Goal: Task Accomplishment & Management: Manage account settings

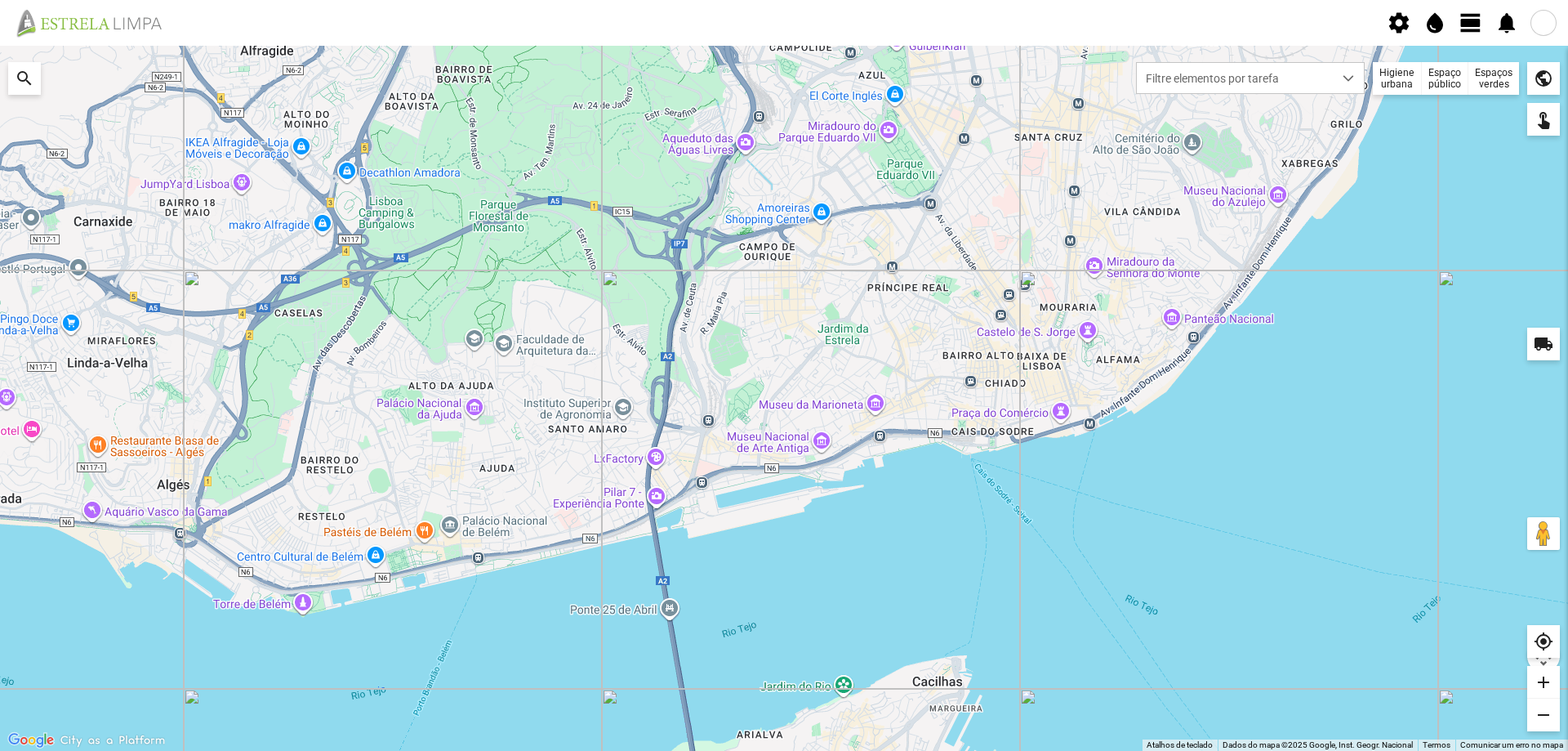
click at [1466, 26] on span "view_day" at bounding box center [1471, 23] width 25 height 25
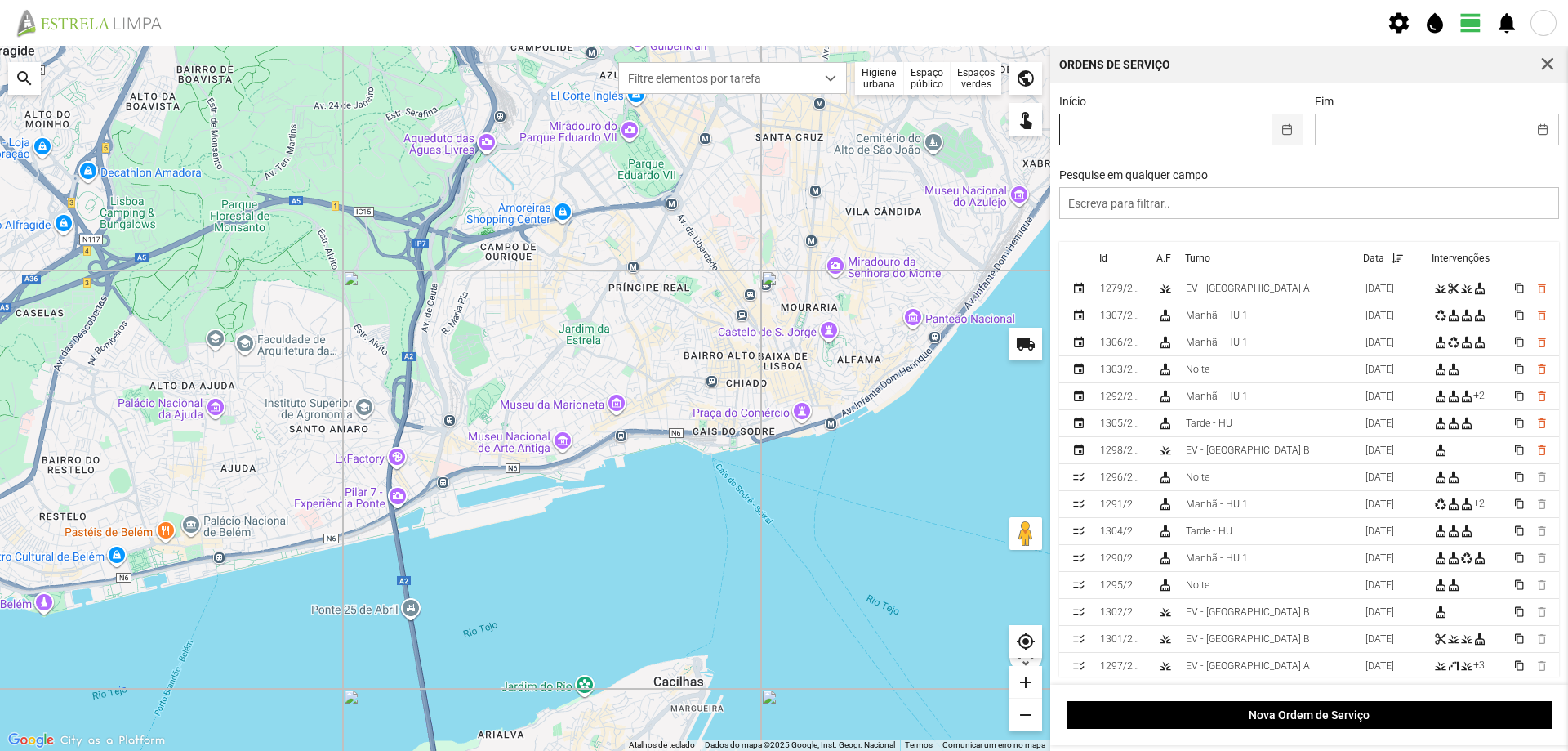
click at [1286, 138] on button "button" at bounding box center [1287, 129] width 32 height 30
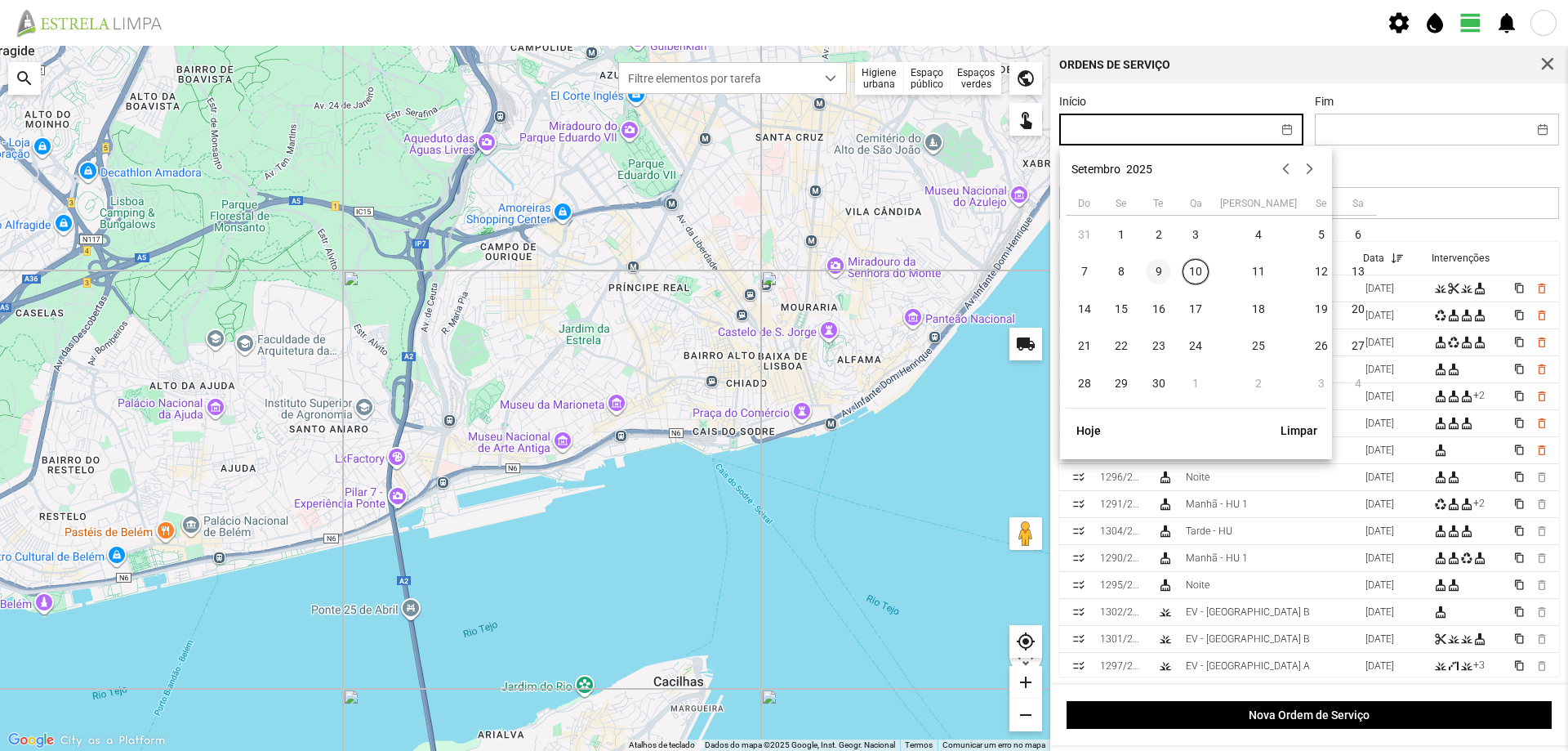
click at [1155, 281] on span "9" at bounding box center [1159, 272] width 26 height 26
type input "[DATE]"
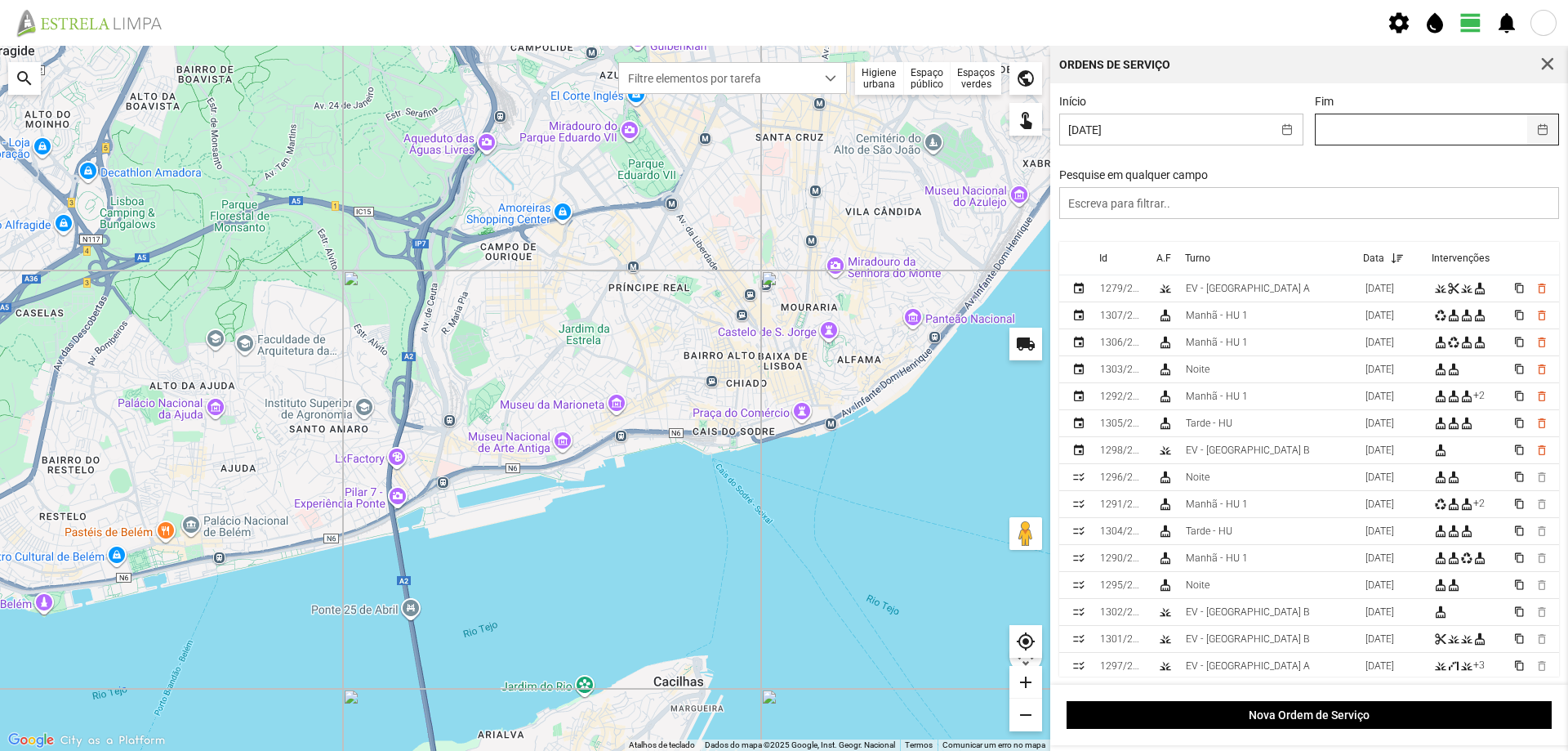
click at [1527, 132] on button "button" at bounding box center [1542, 129] width 32 height 30
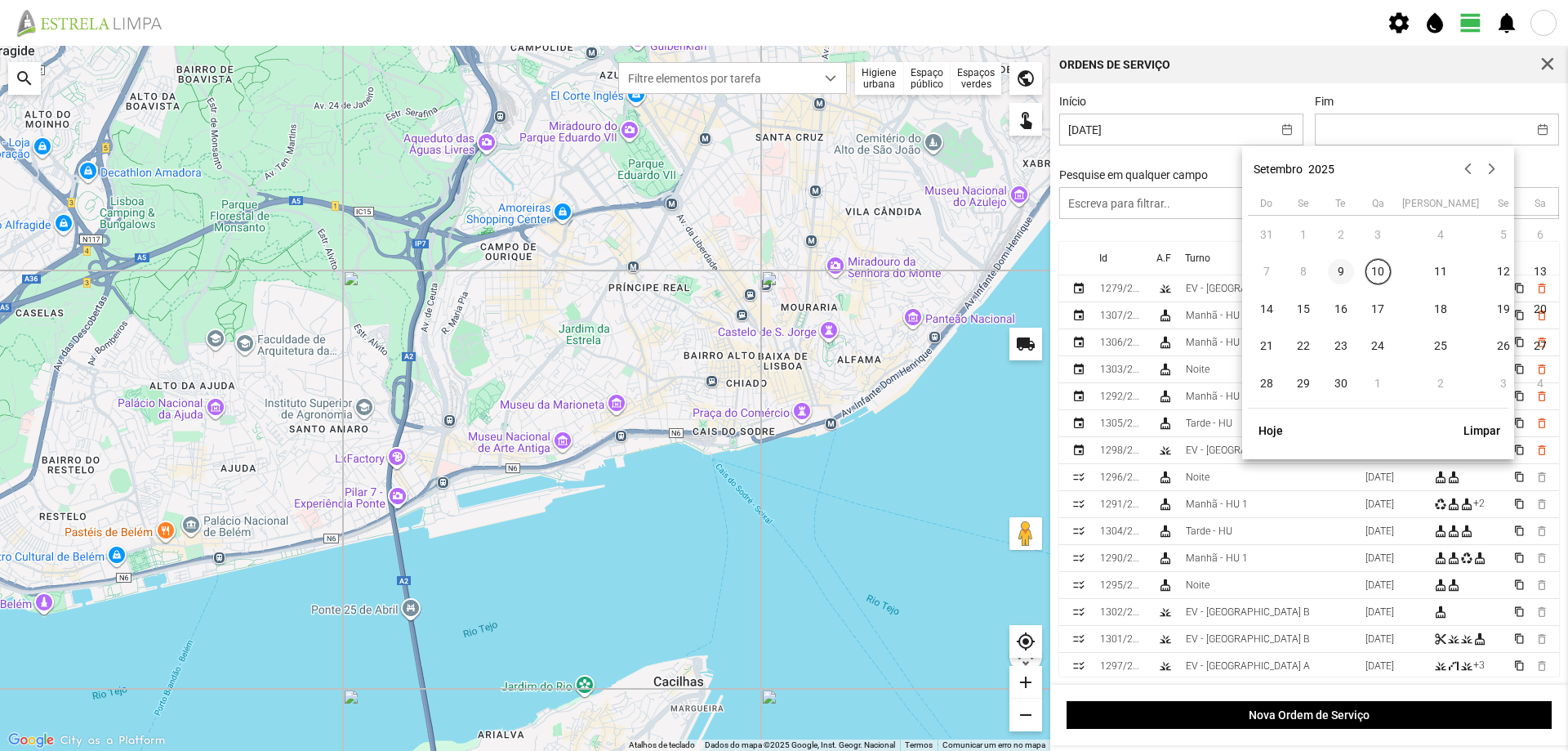
click at [1346, 273] on span "9" at bounding box center [1341, 272] width 26 height 26
type input "[DATE]"
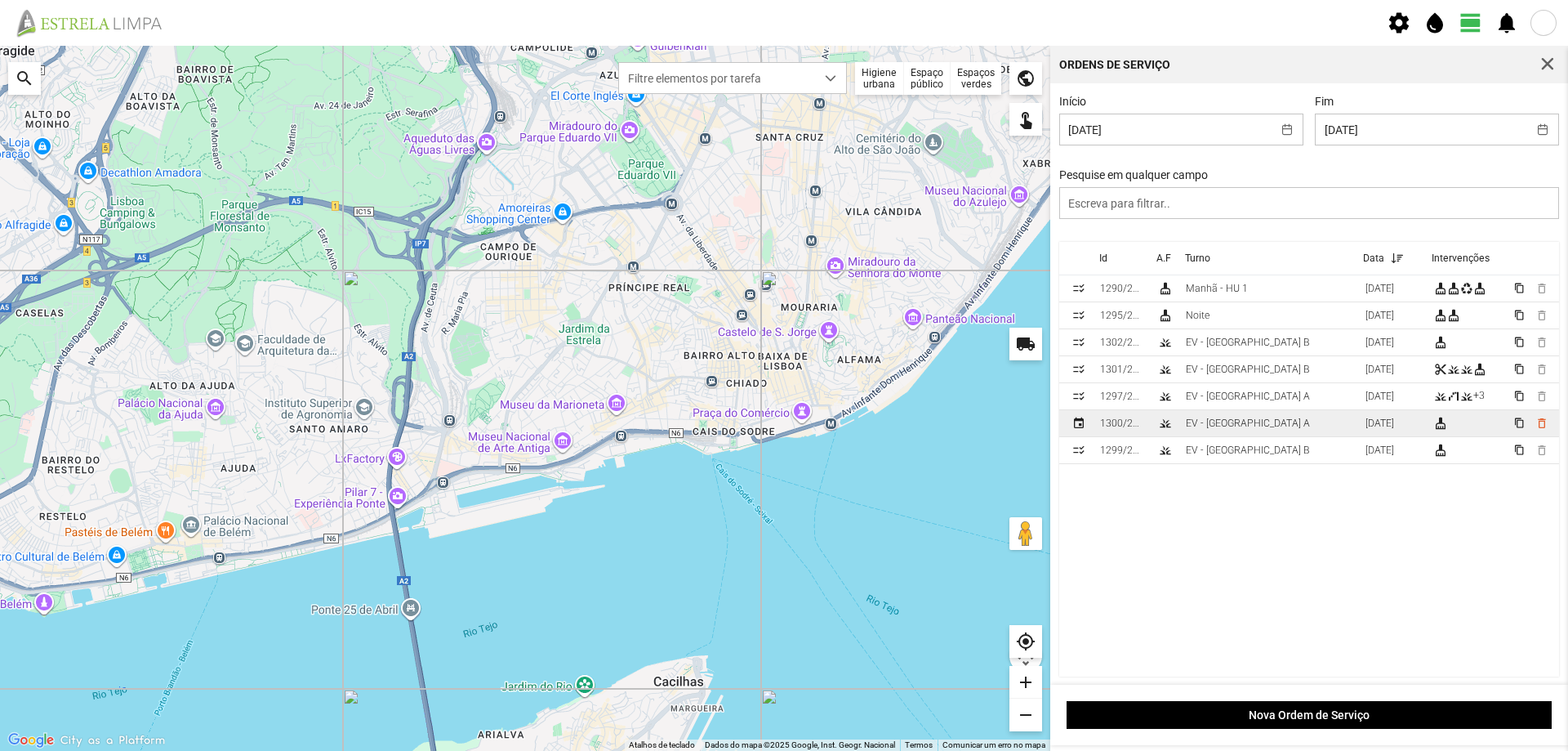
click at [1259, 426] on td "EV - [GEOGRAPHIC_DATA] A" at bounding box center [1268, 423] width 179 height 27
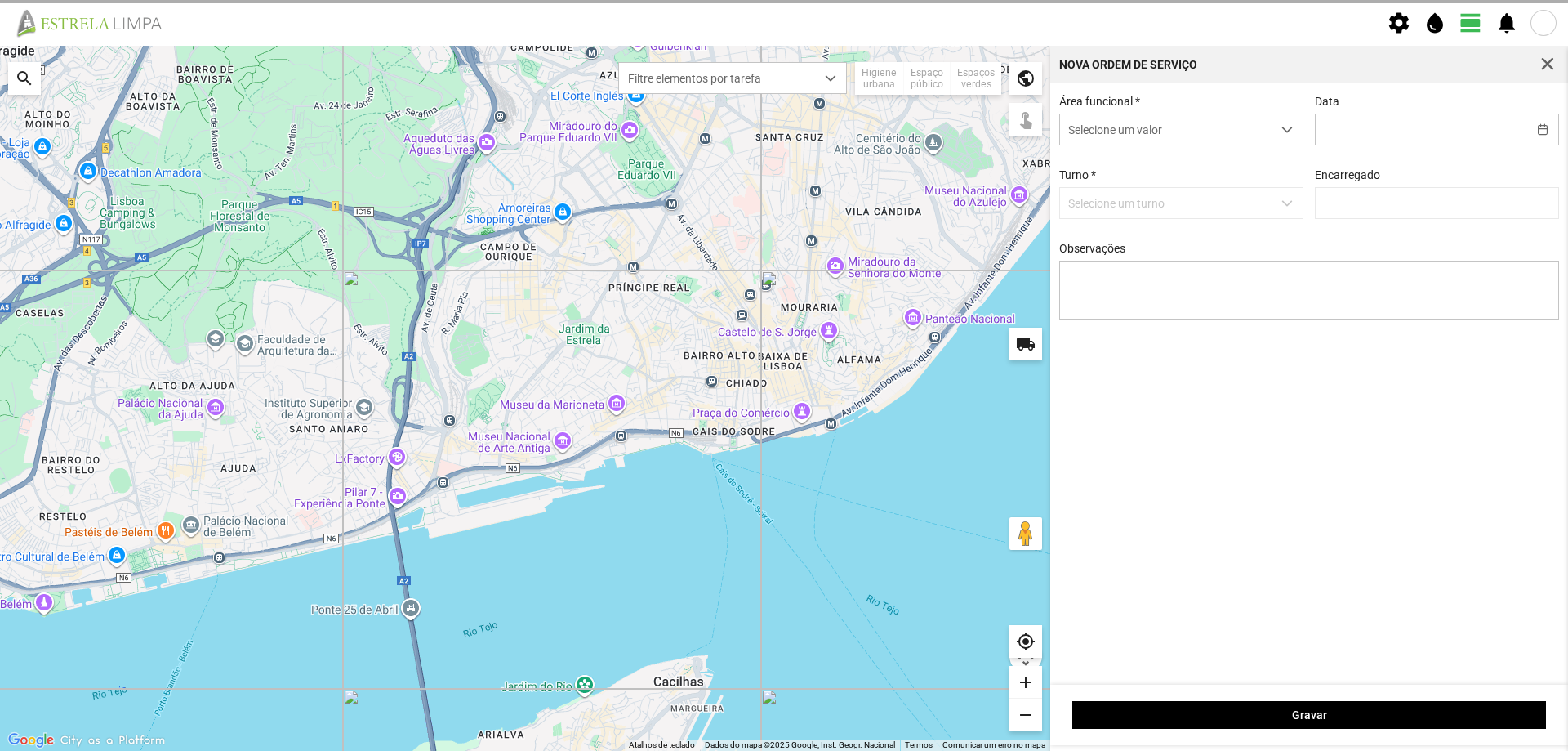
type input "[DATE]"
type textarea "Recolha de papeleiras (planeamento do dia 08/09)"
type input "[PERSON_NAME]"
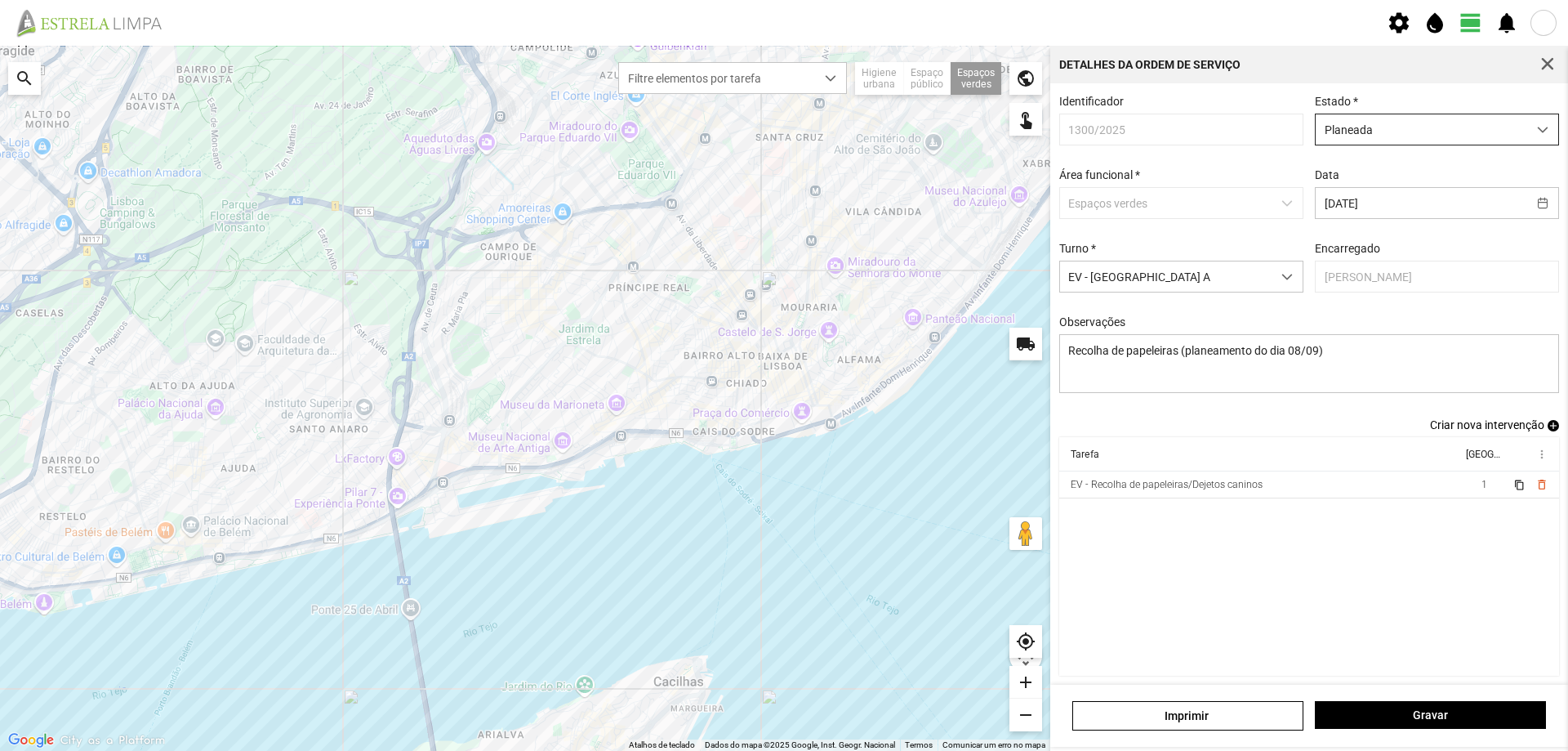
click at [1461, 129] on span "Planeada" at bounding box center [1421, 129] width 212 height 30
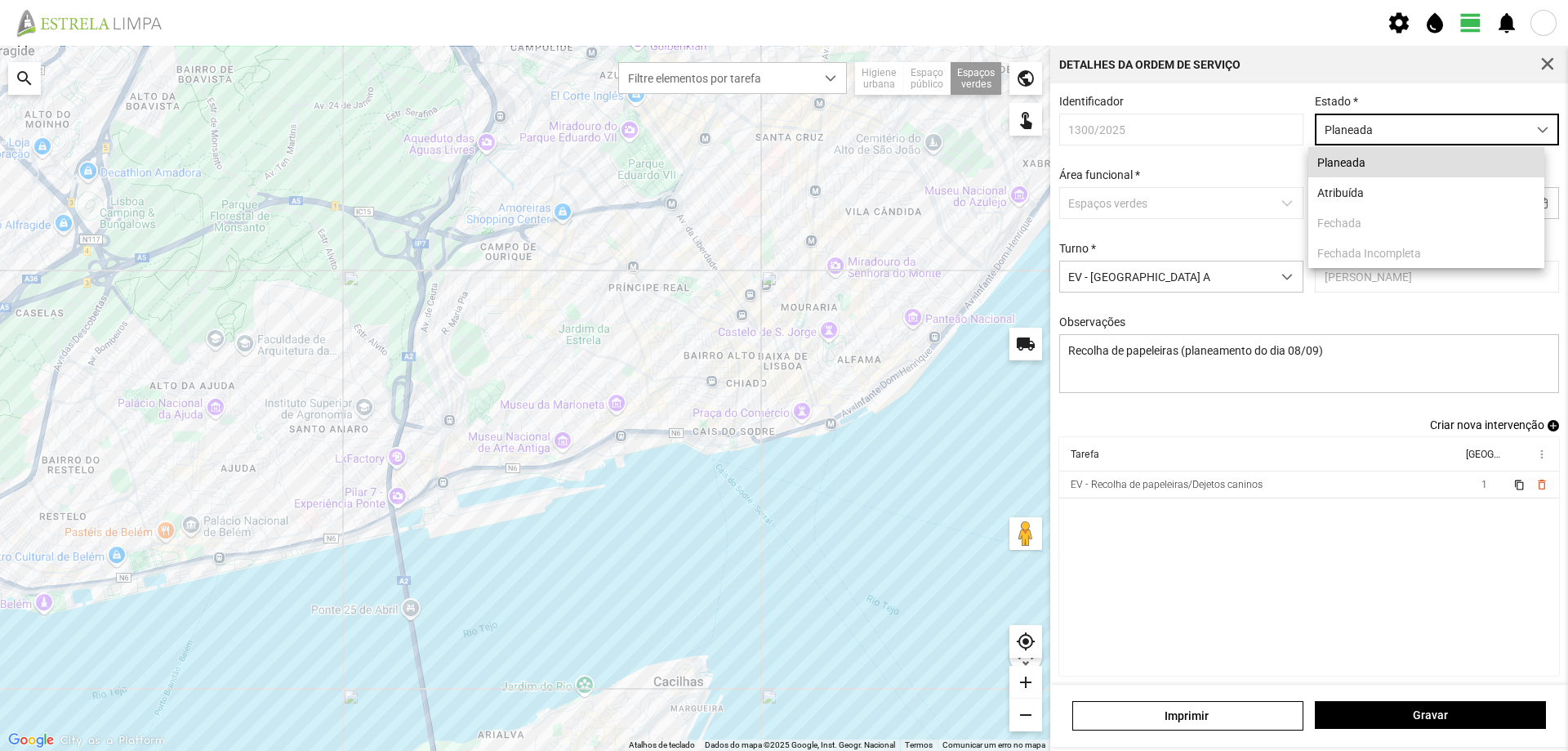
scroll to position [9, 72]
click at [1380, 194] on li "Atribuída" at bounding box center [1426, 192] width 236 height 30
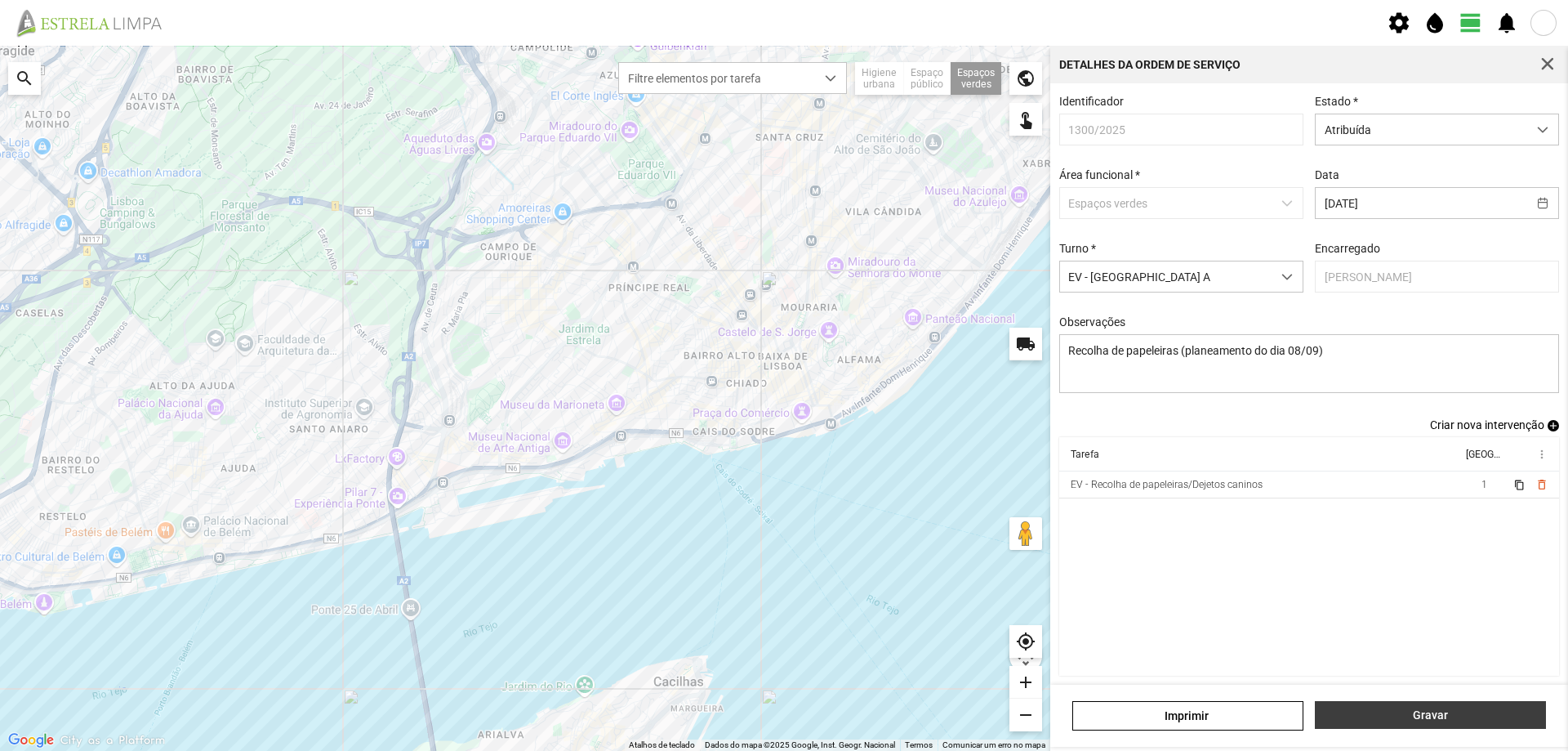
click at [1414, 706] on button "Gravar" at bounding box center [1430, 715] width 231 height 28
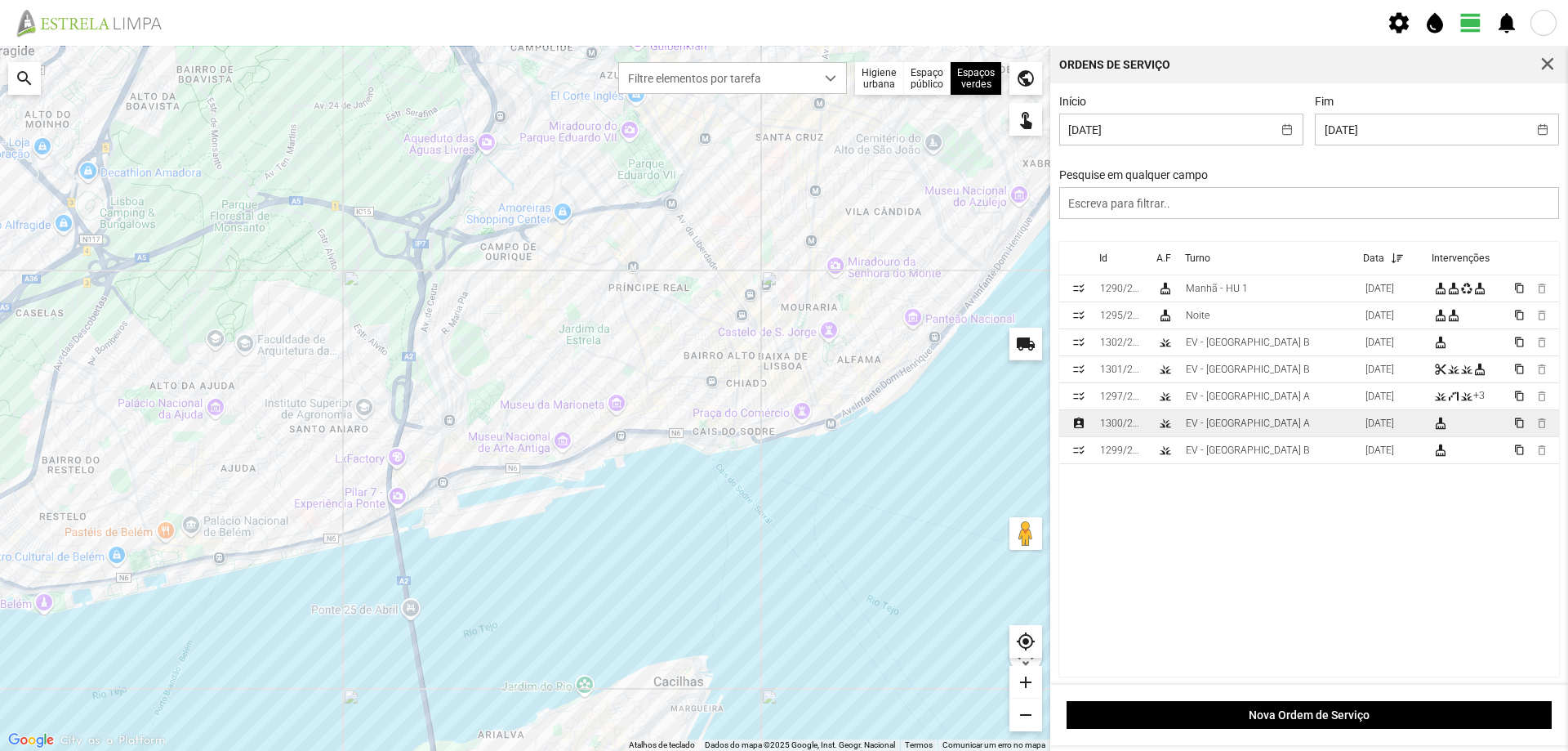
click at [1259, 428] on td "EV - [GEOGRAPHIC_DATA] A" at bounding box center [1268, 423] width 179 height 27
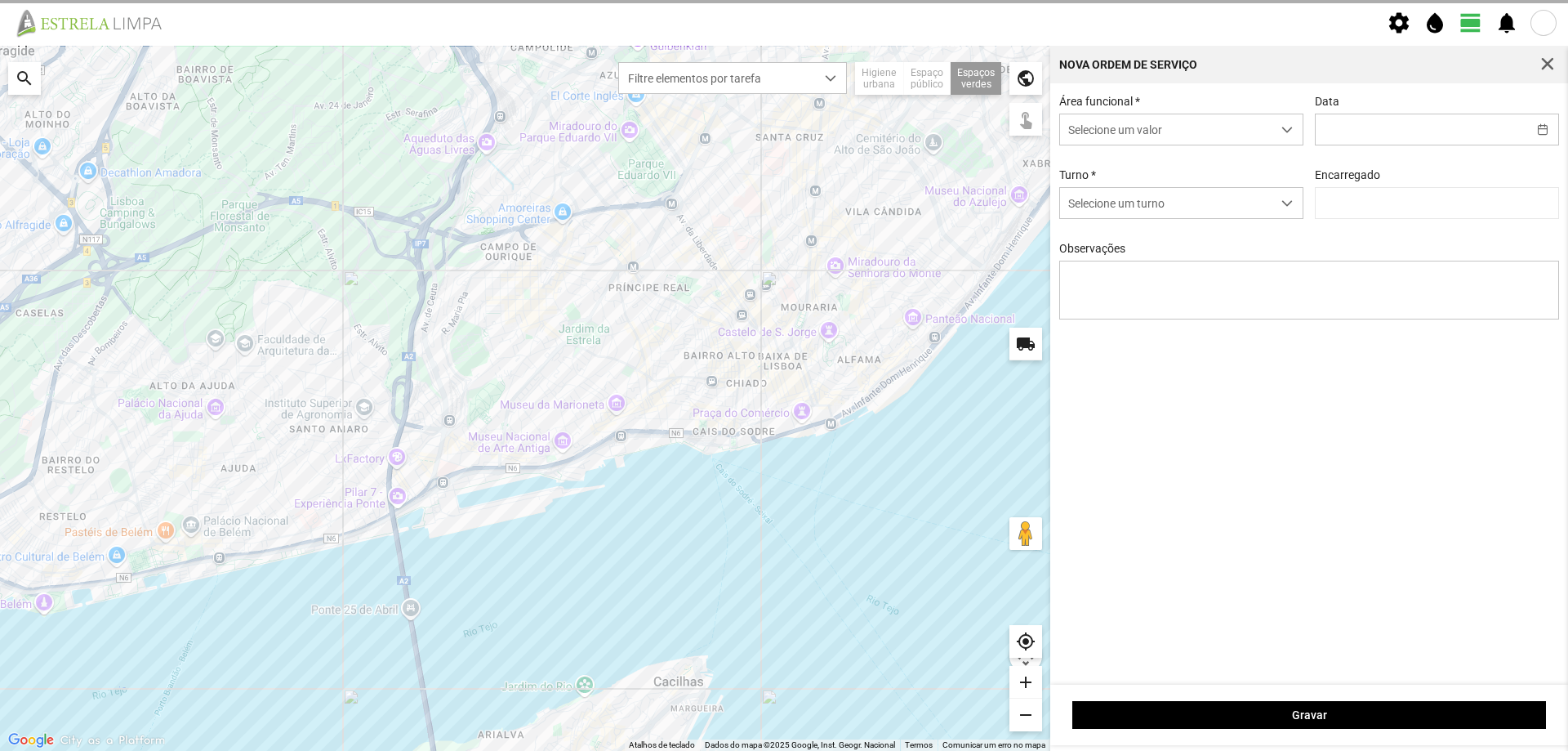
type input "[DATE]"
type textarea "Recolha de papeleiras (planeamento do dia 08/09)"
type input "[PERSON_NAME]"
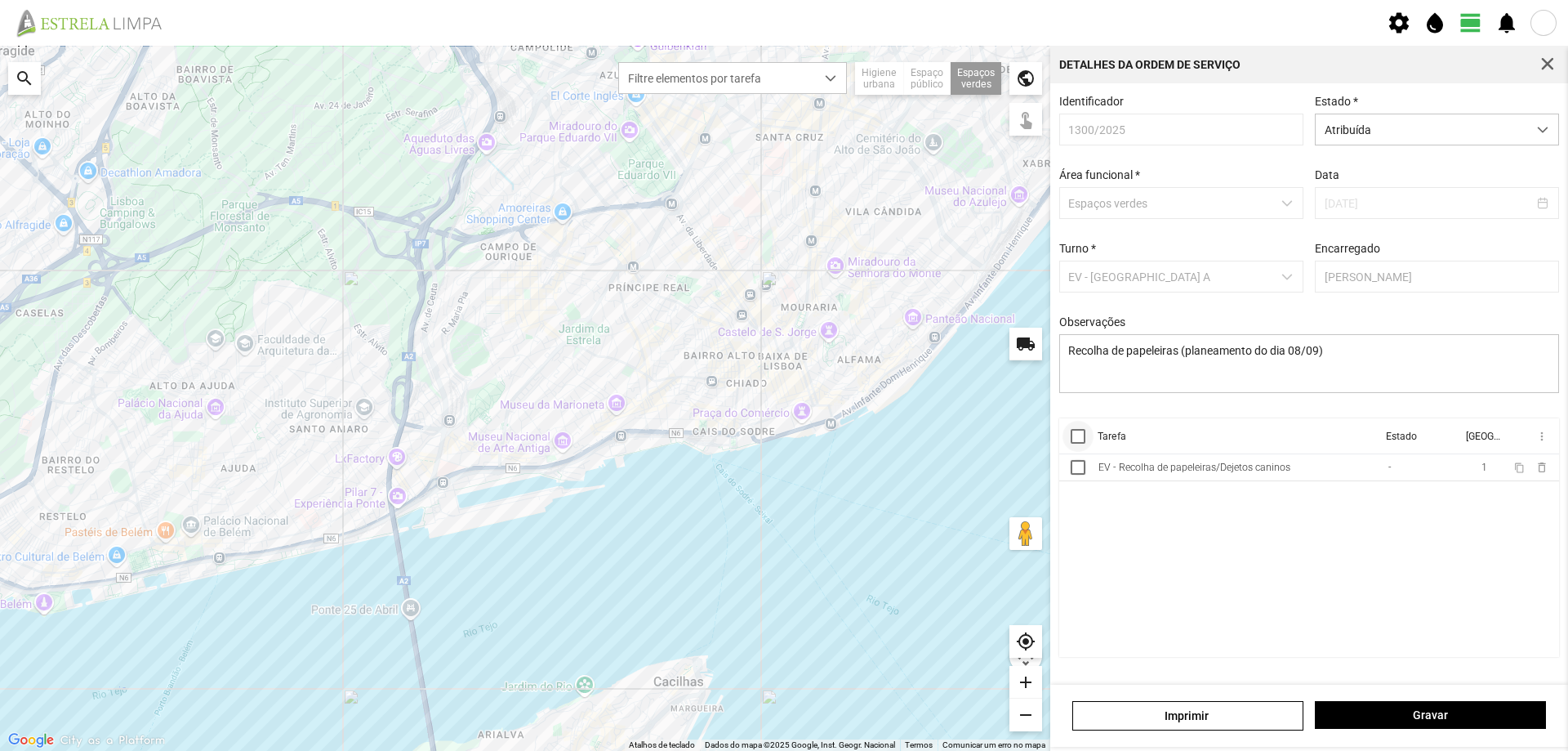
click at [1074, 444] on div at bounding box center [1078, 436] width 15 height 15
click at [1542, 440] on span "more_vert" at bounding box center [1541, 436] width 13 height 13
click at [1475, 468] on span "Marcar como Concluída" at bounding box center [1454, 469] width 121 height 12
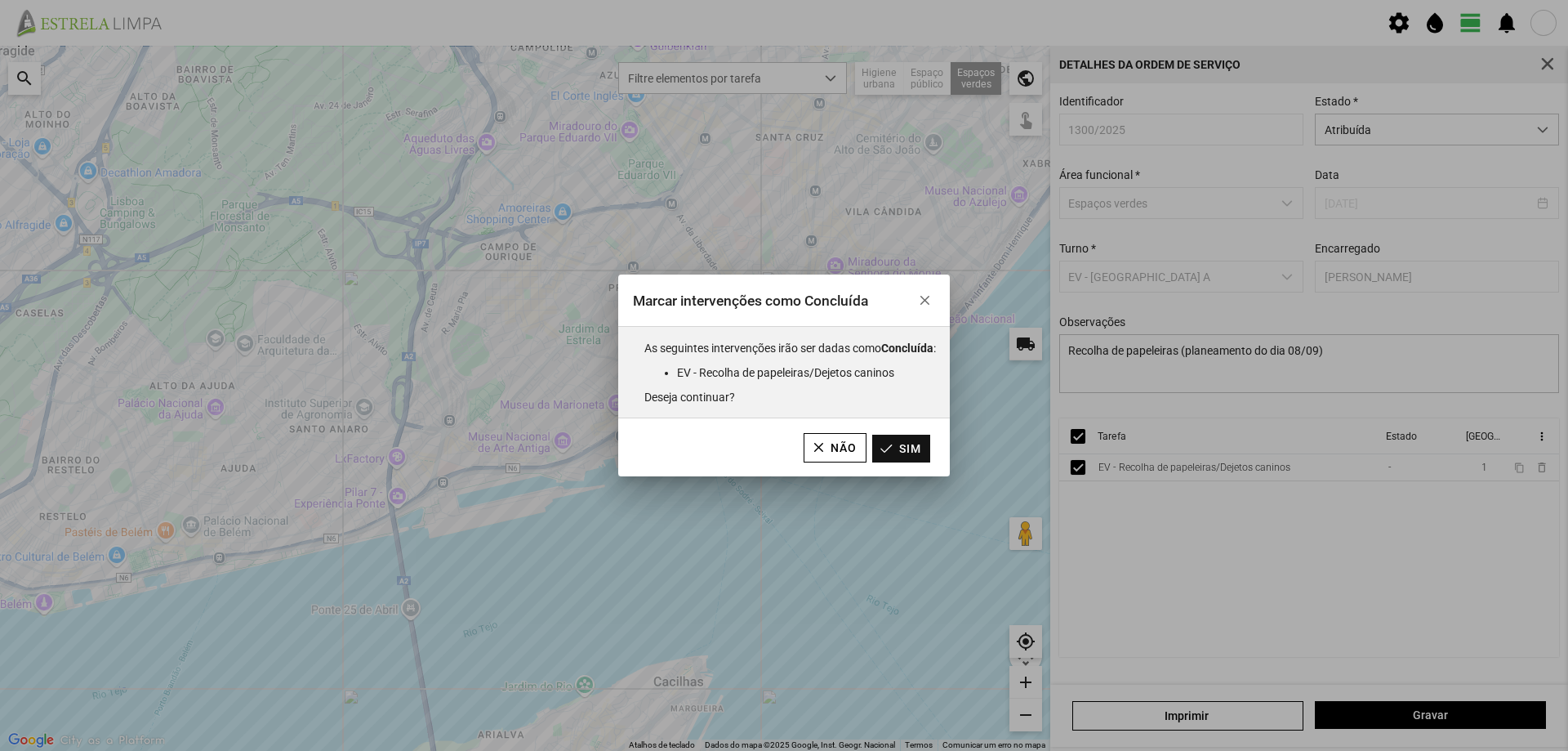
click at [910, 445] on button "Sim" at bounding box center [900, 449] width 58 height 28
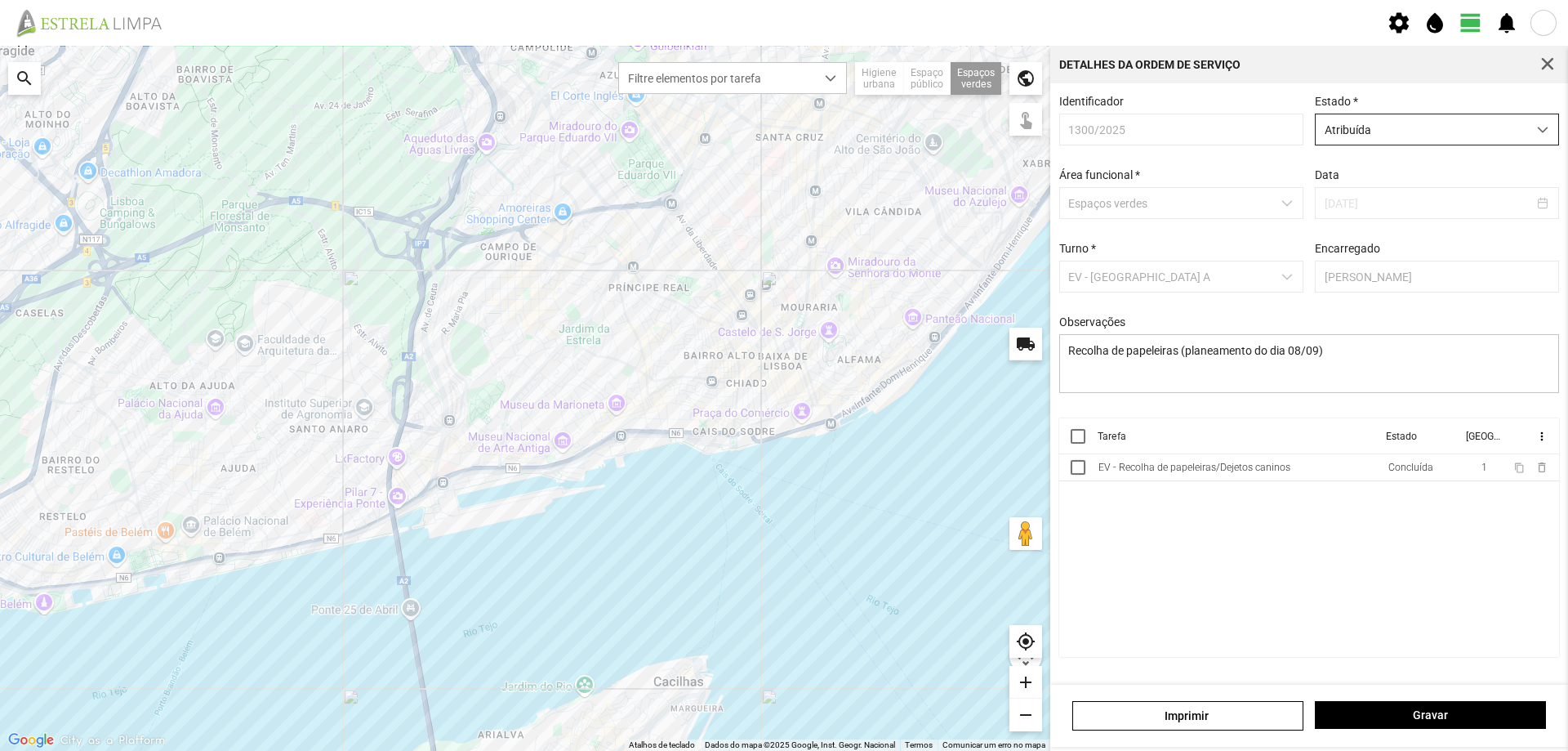
click at [1374, 140] on span "Atribuída" at bounding box center [1421, 129] width 212 height 30
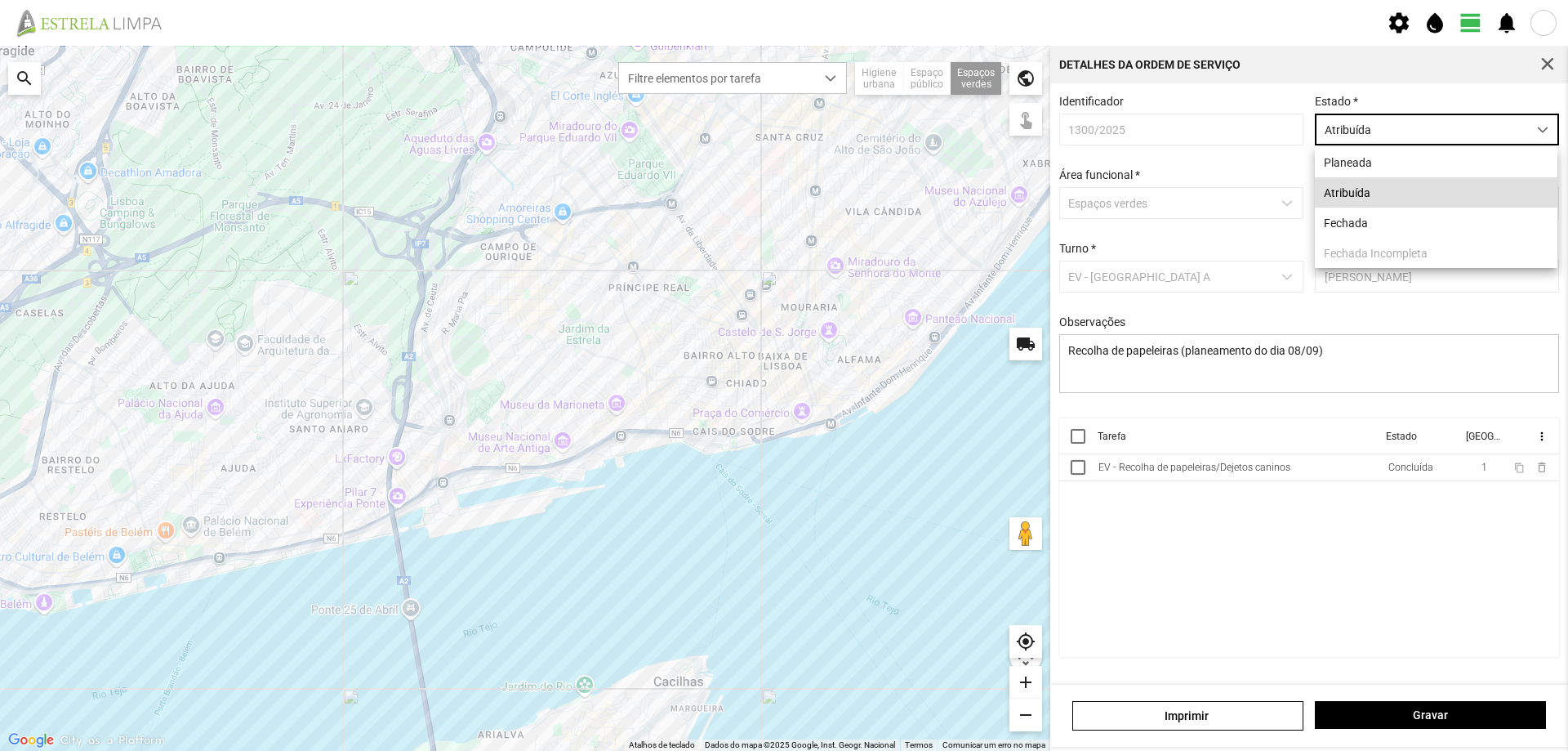
scroll to position [9, 72]
click at [1361, 223] on li "Fechada" at bounding box center [1435, 222] width 243 height 30
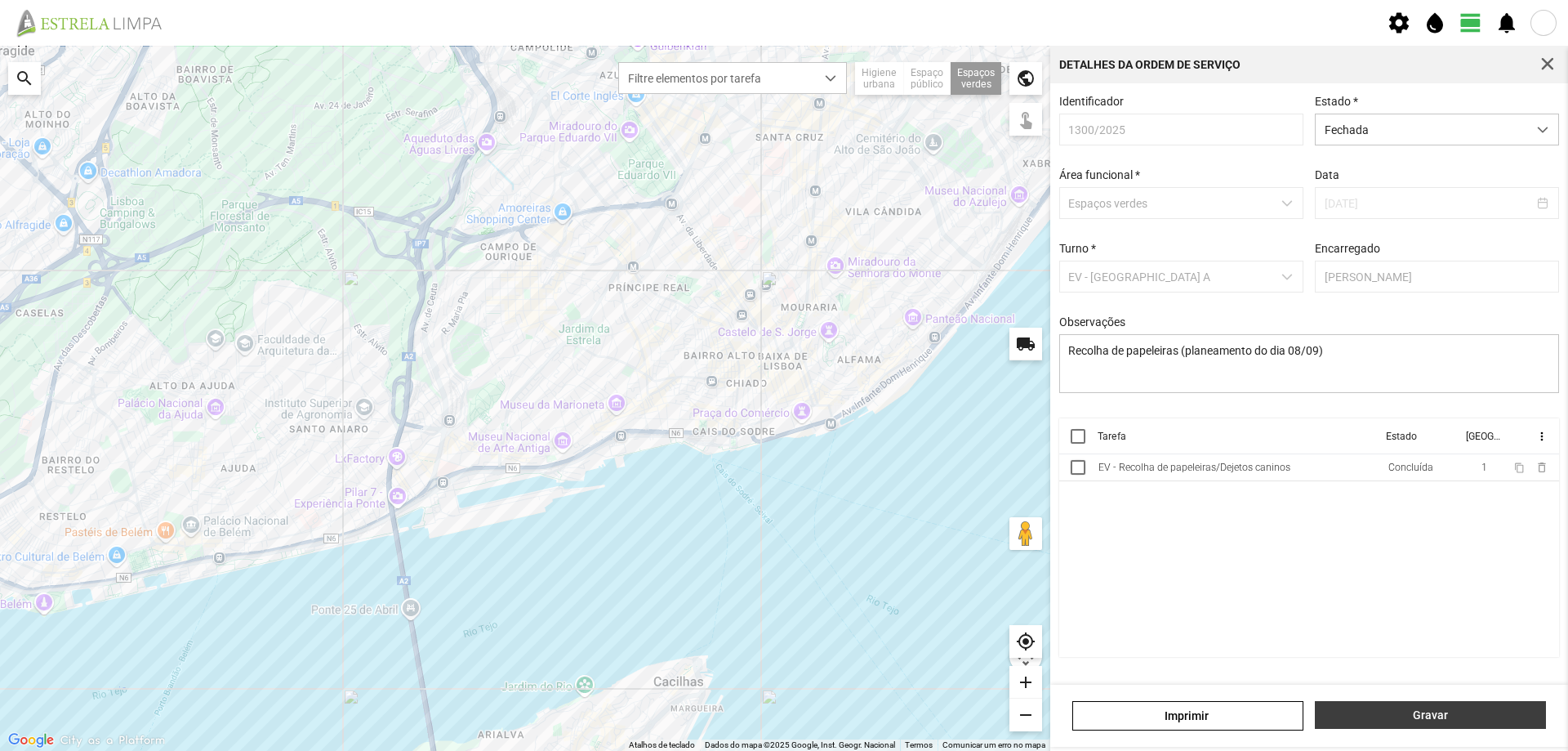
click at [1417, 716] on span "Gravar" at bounding box center [1431, 715] width 214 height 13
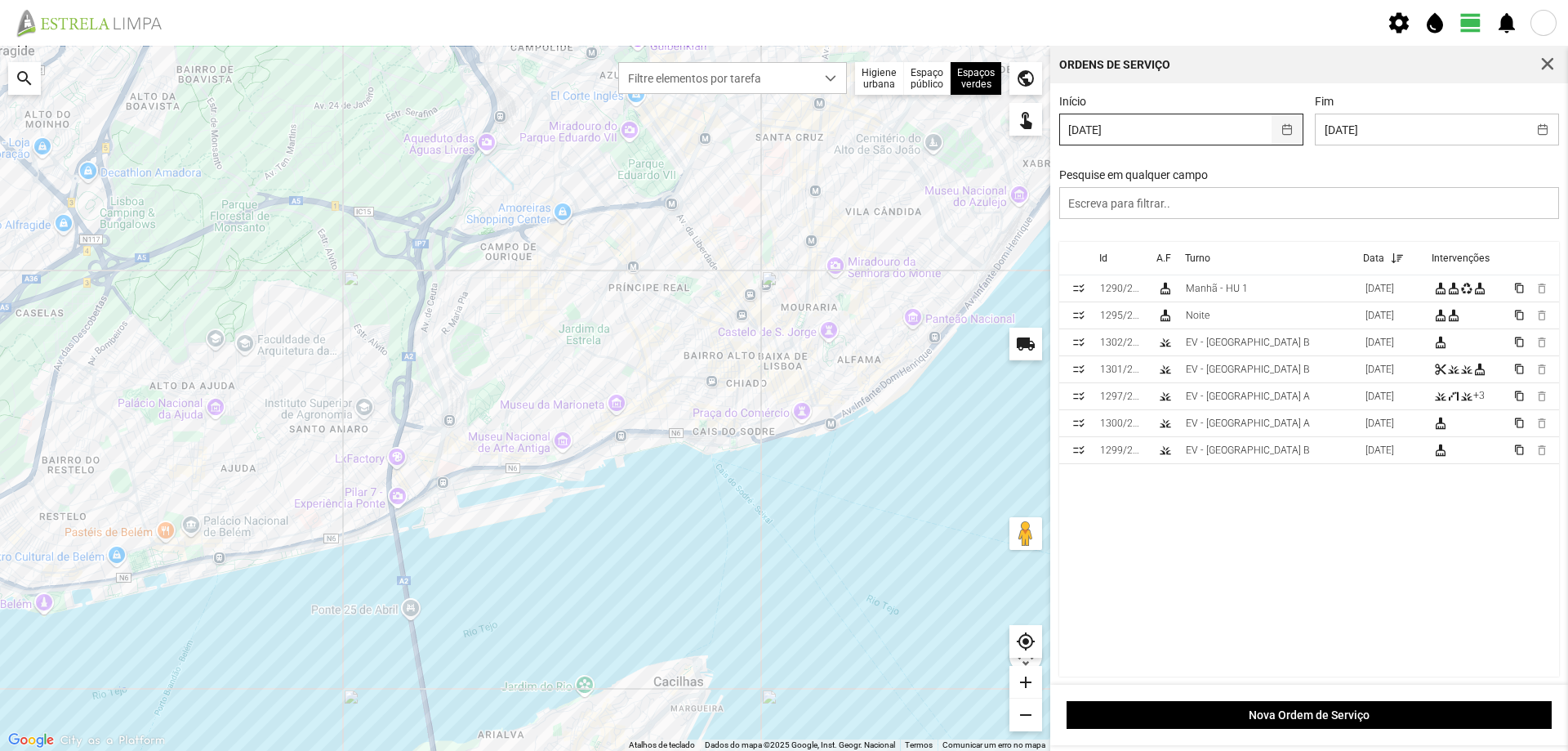
click at [1283, 131] on button "button" at bounding box center [1287, 129] width 32 height 30
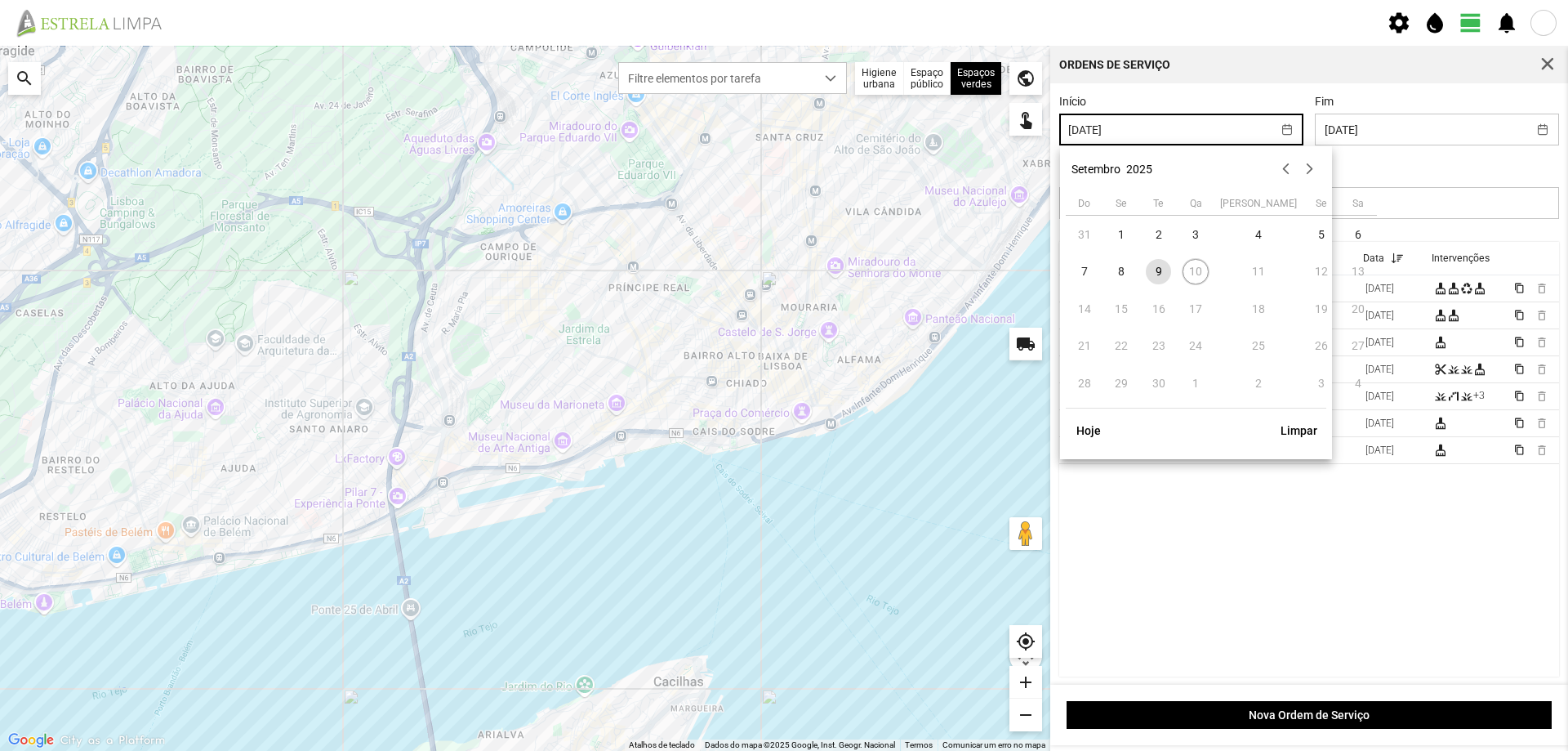
click at [1192, 273] on td "10" at bounding box center [1195, 273] width 38 height 38
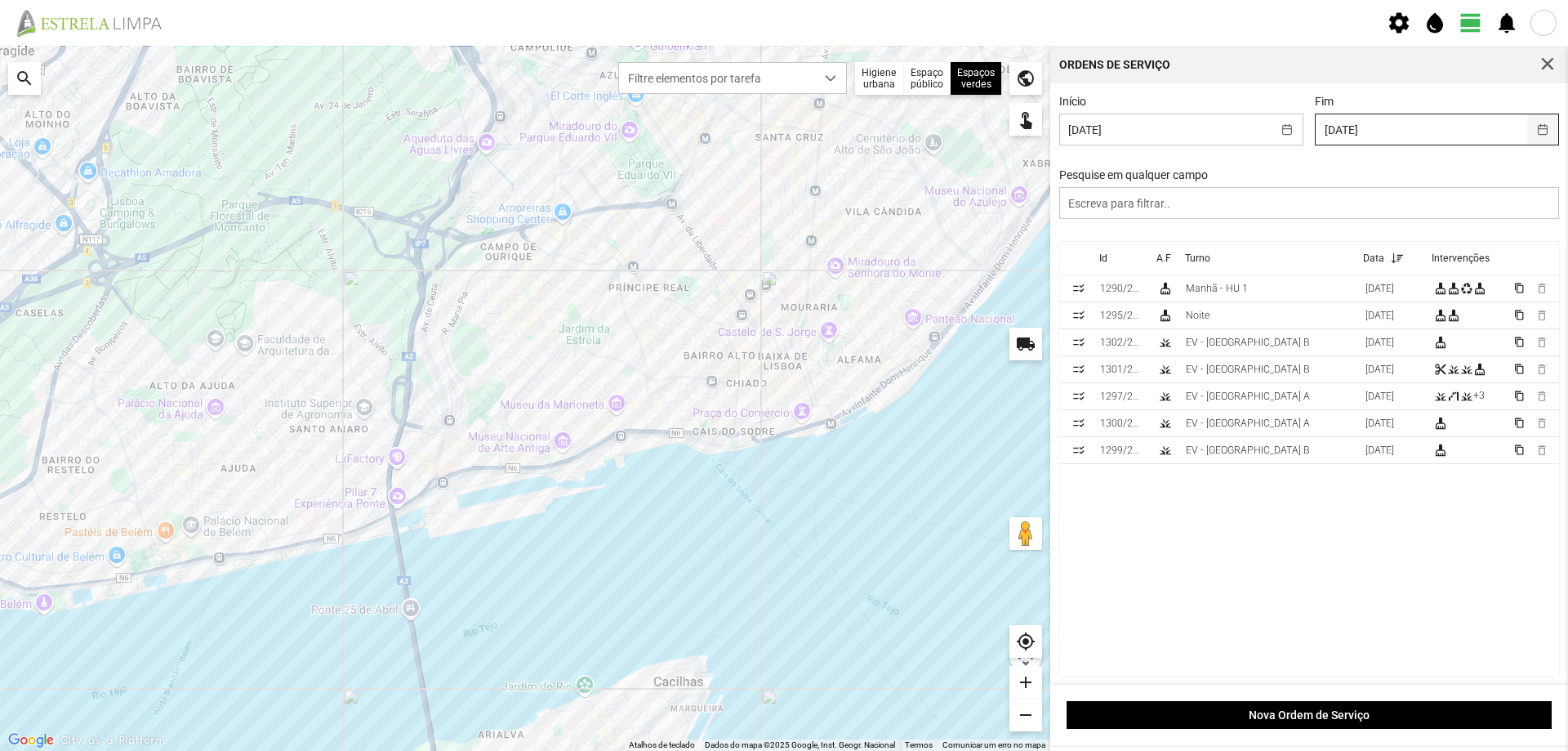
click at [1529, 129] on button "button" at bounding box center [1542, 129] width 32 height 30
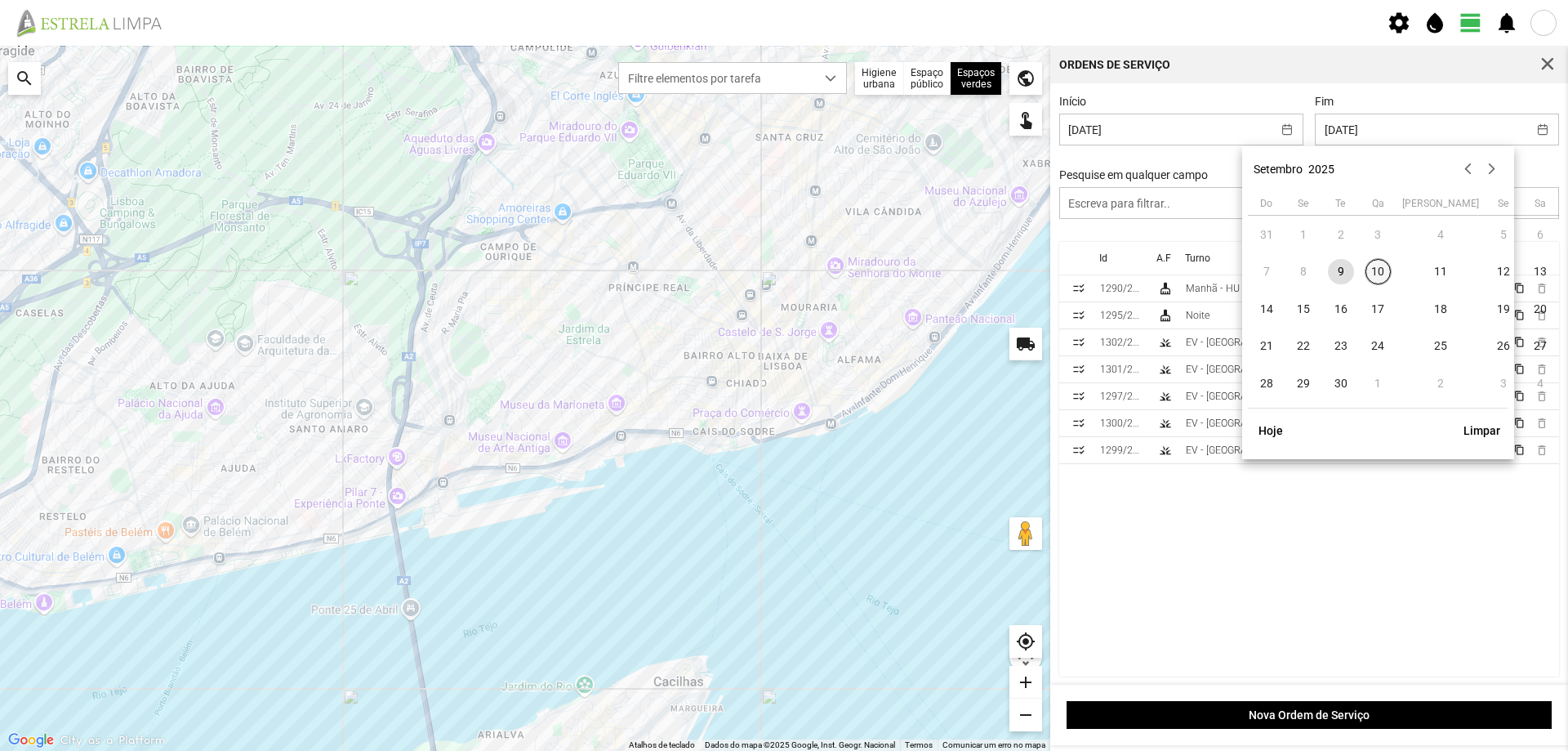
click at [1376, 268] on span "10" at bounding box center [1379, 272] width 26 height 26
type input "[DATE]"
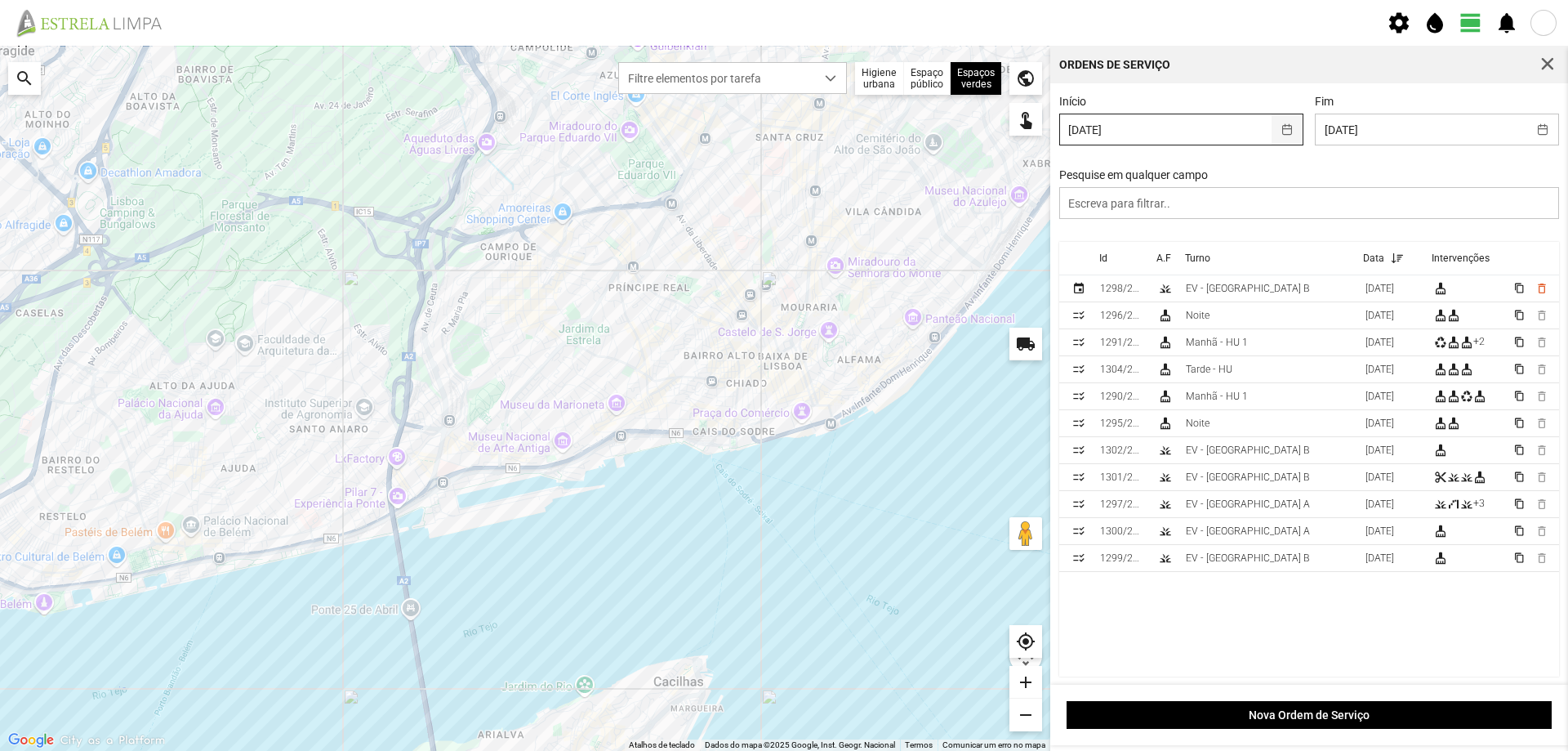
click at [1280, 126] on button "button" at bounding box center [1287, 129] width 32 height 30
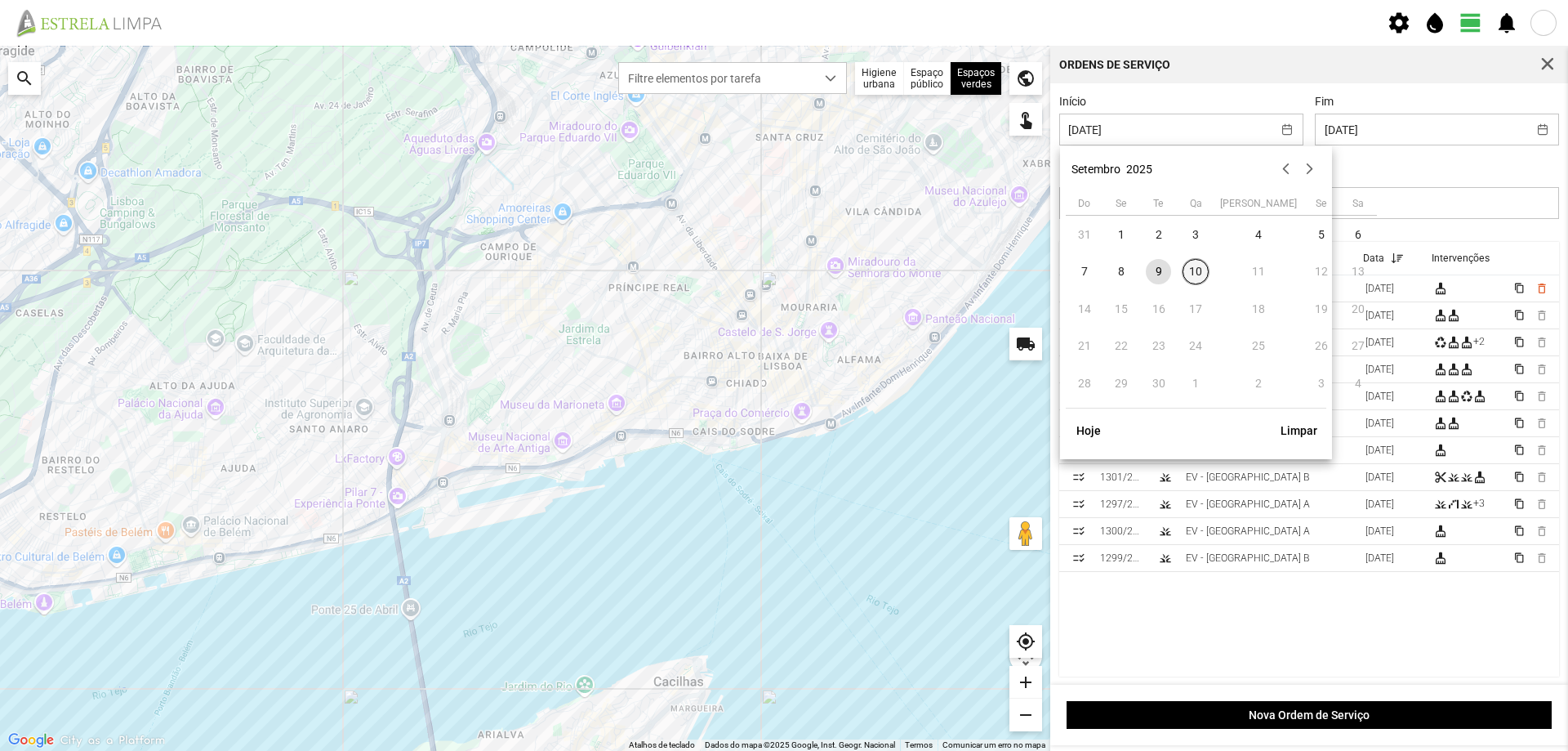
click at [1192, 269] on span "10" at bounding box center [1195, 272] width 26 height 26
type input "[DATE]"
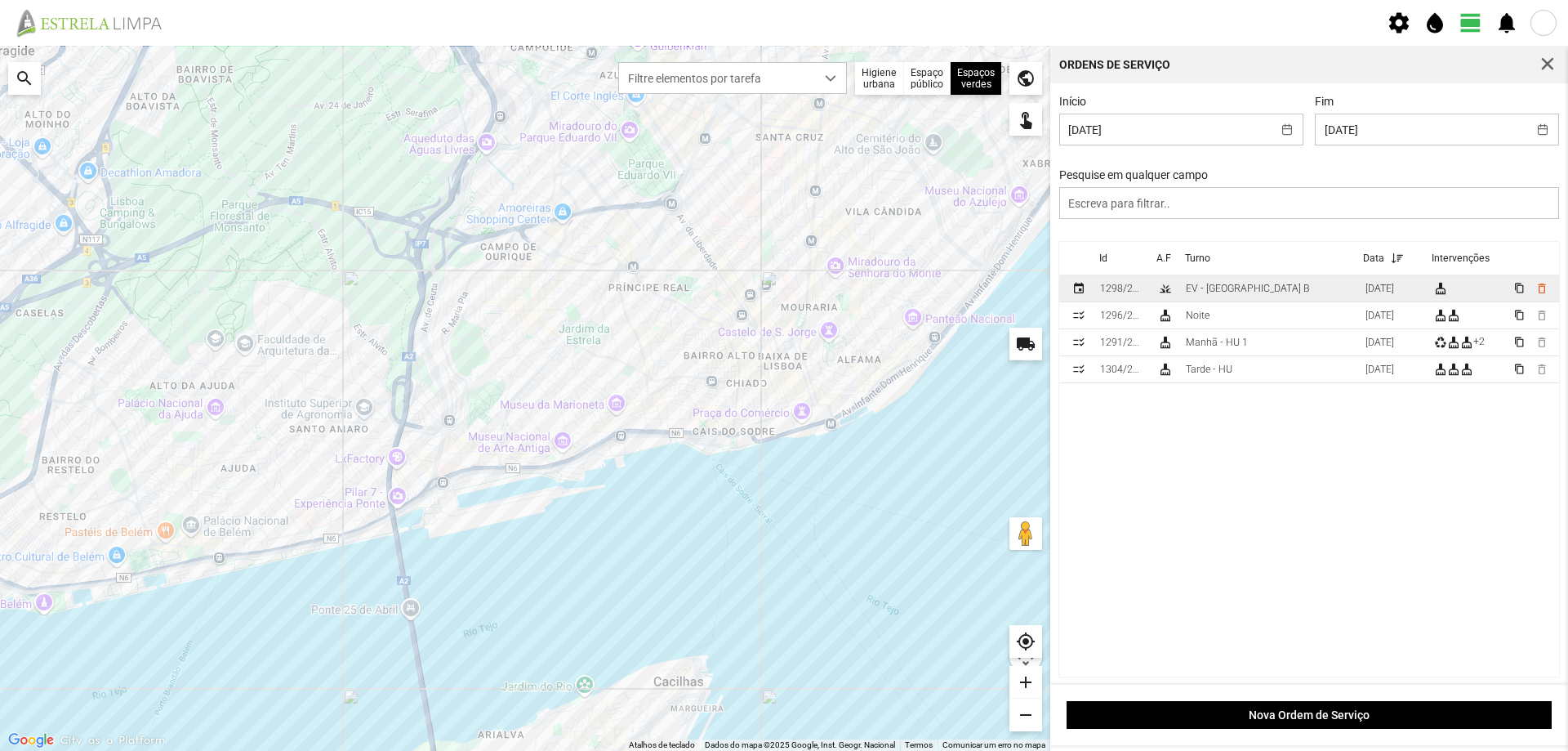
click at [1273, 287] on td "EV - [GEOGRAPHIC_DATA] B" at bounding box center [1268, 288] width 179 height 27
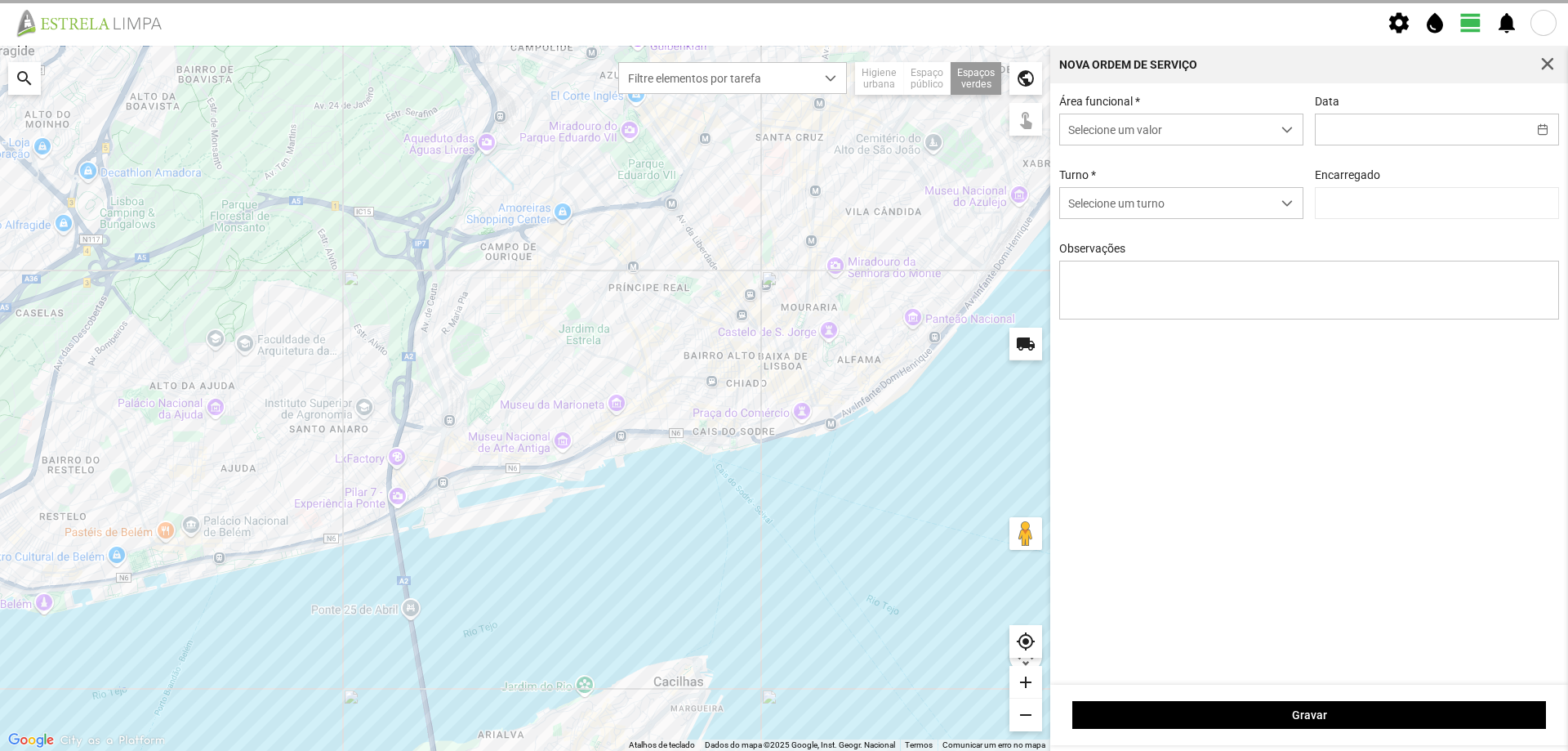
type input "[DATE]"
type textarea "Francesinhas"
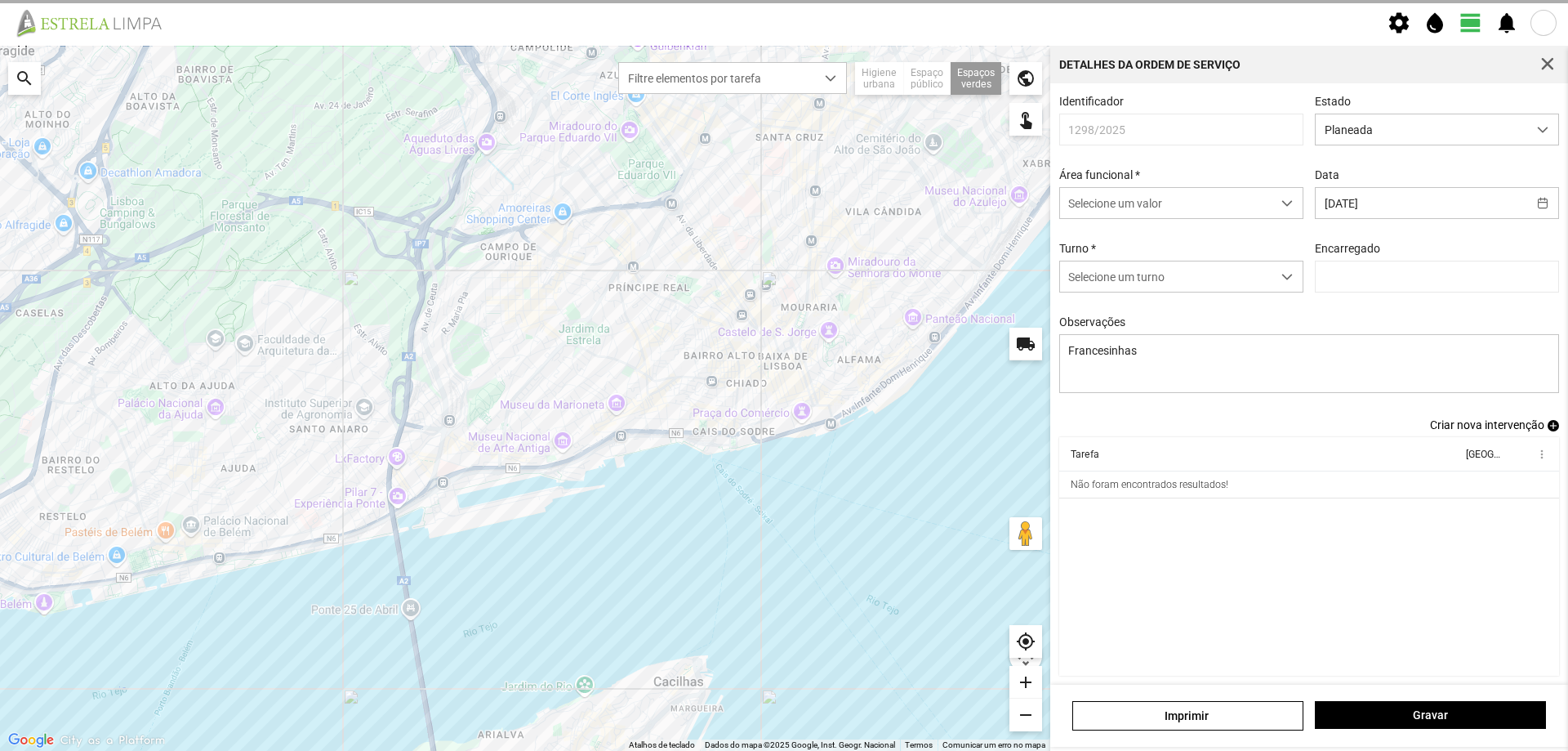
type input "[PERSON_NAME]"
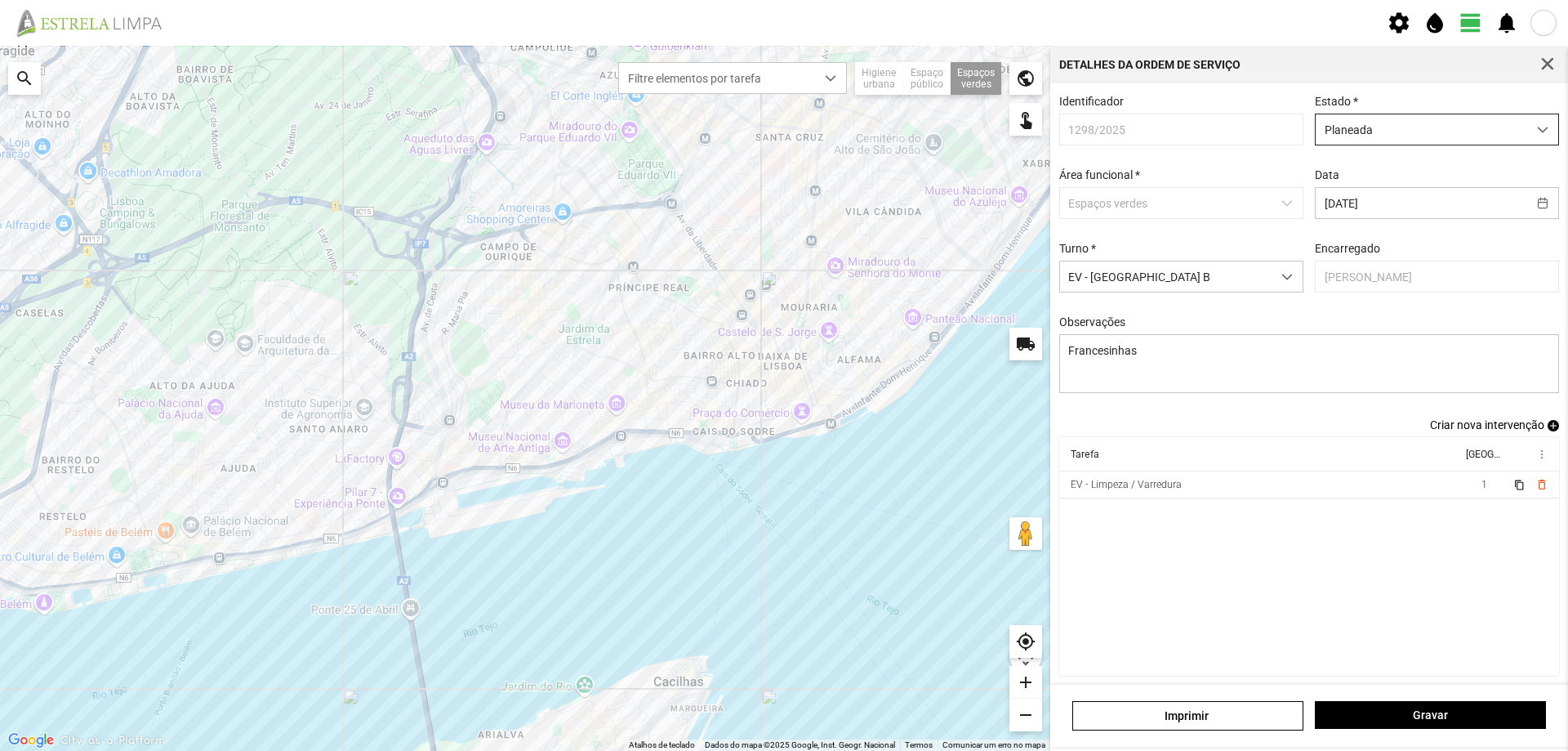
click at [1423, 130] on span "Planeada" at bounding box center [1421, 129] width 212 height 30
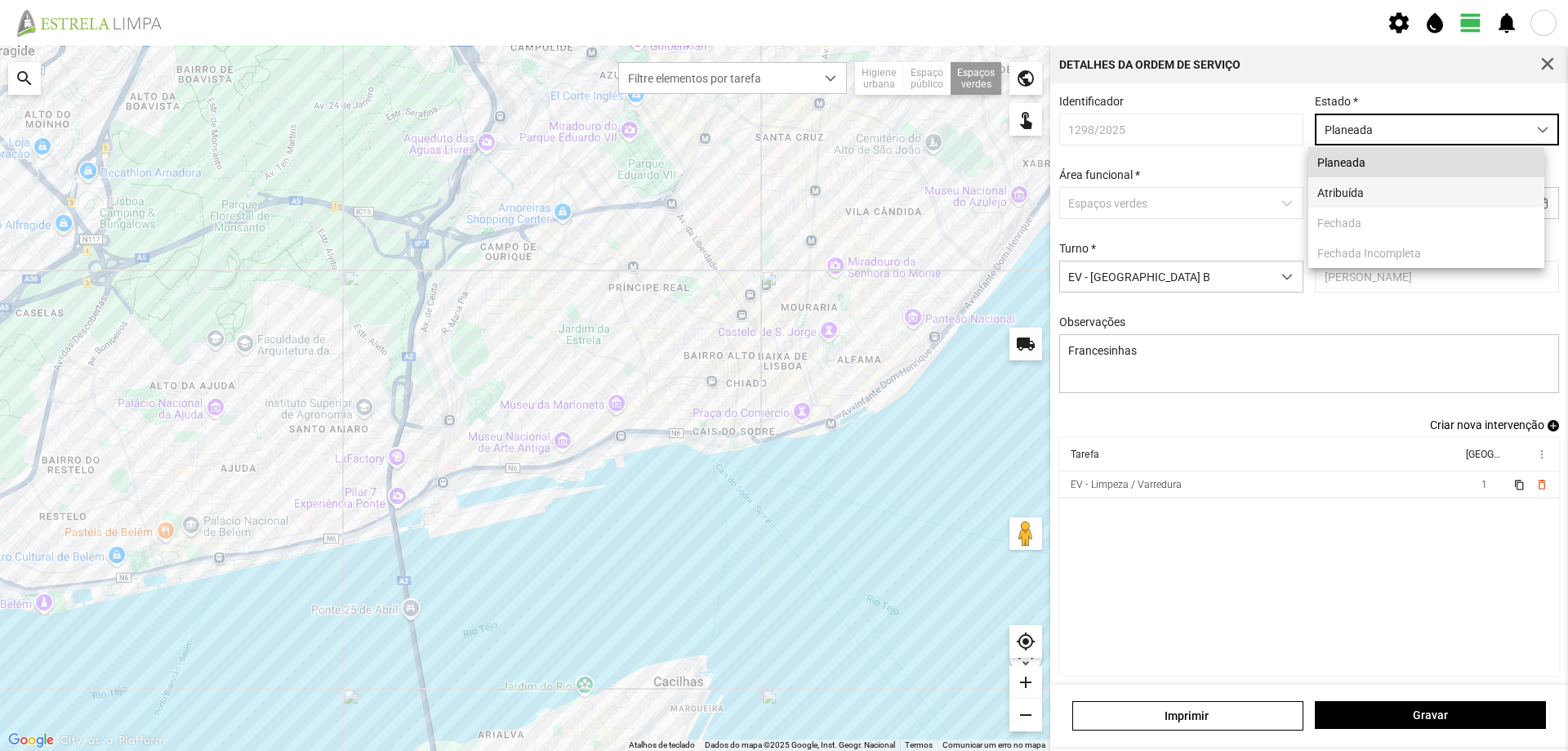
click at [1394, 192] on li "Atribuída" at bounding box center [1426, 192] width 236 height 30
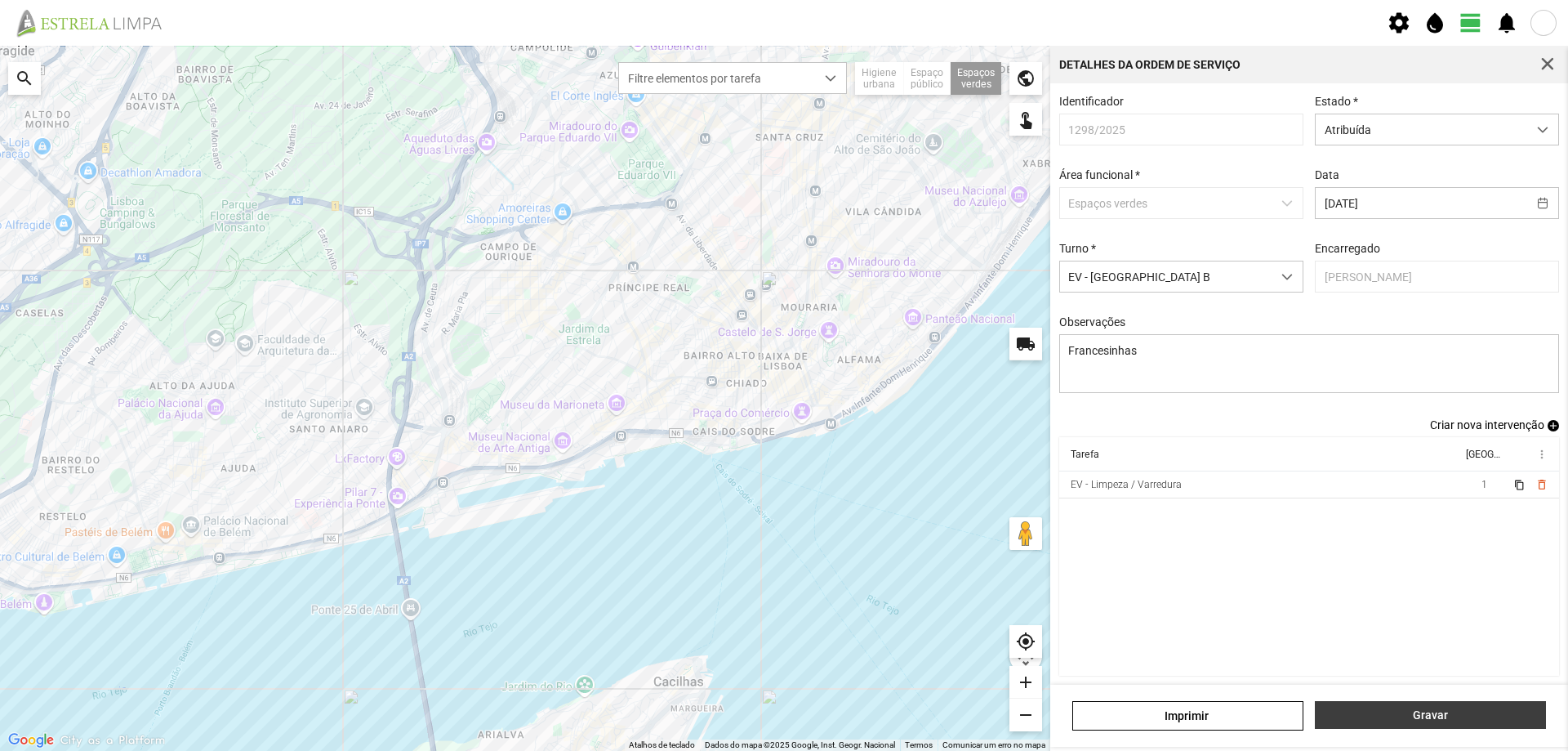
click at [1402, 714] on span "Gravar" at bounding box center [1431, 715] width 214 height 13
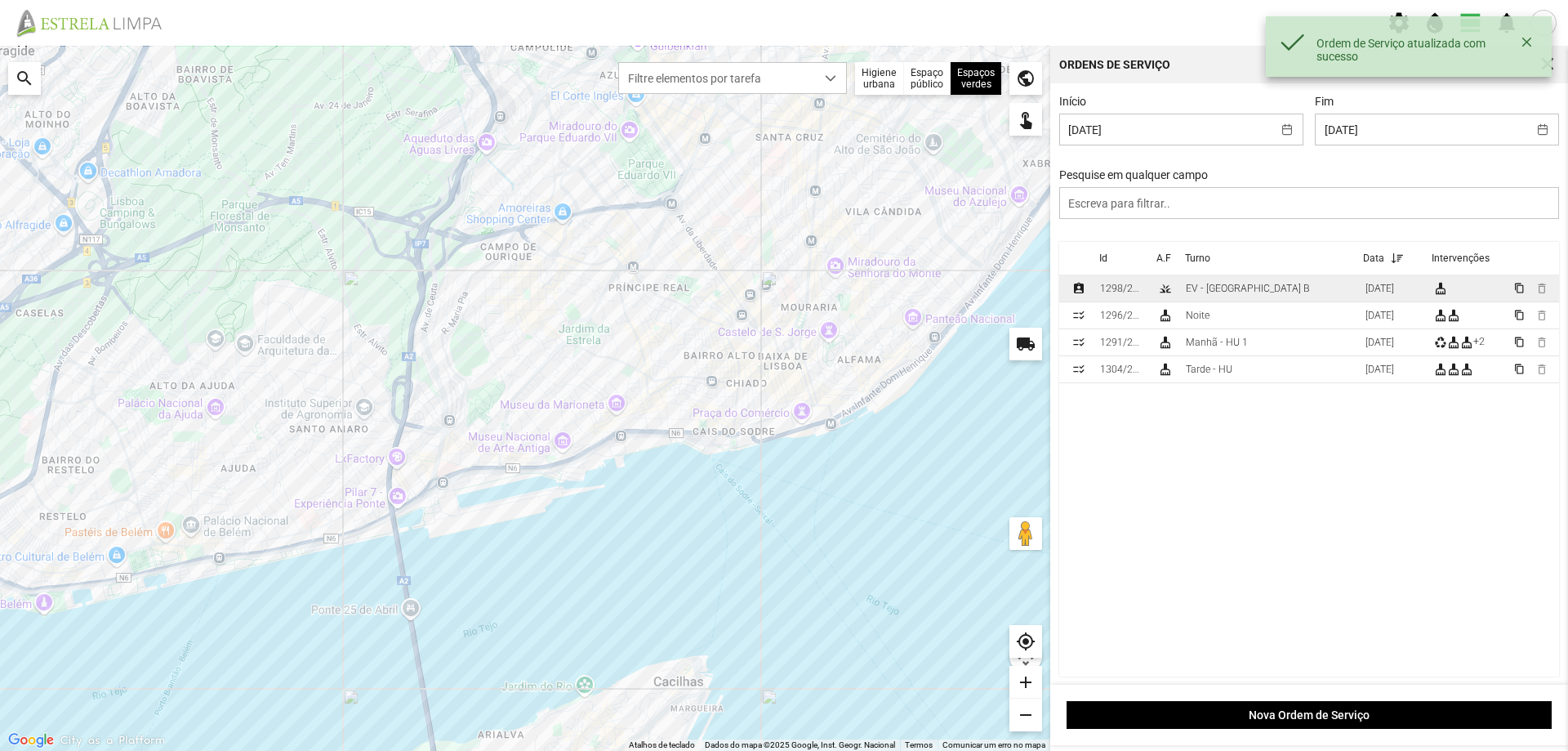
click at [1240, 294] on div "EV - [GEOGRAPHIC_DATA] B" at bounding box center [1247, 288] width 124 height 12
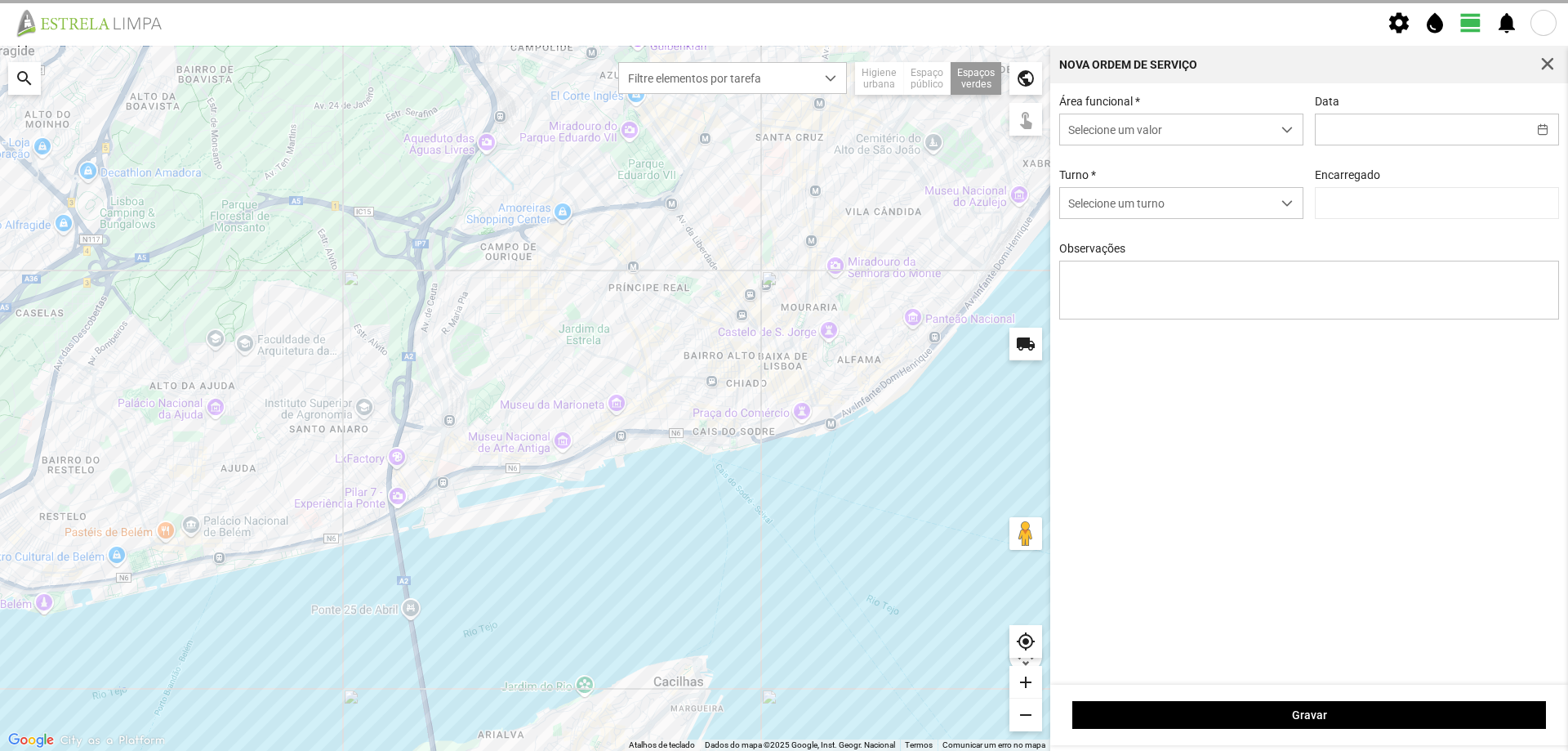
type input "[DATE]"
type textarea "Francesinhas"
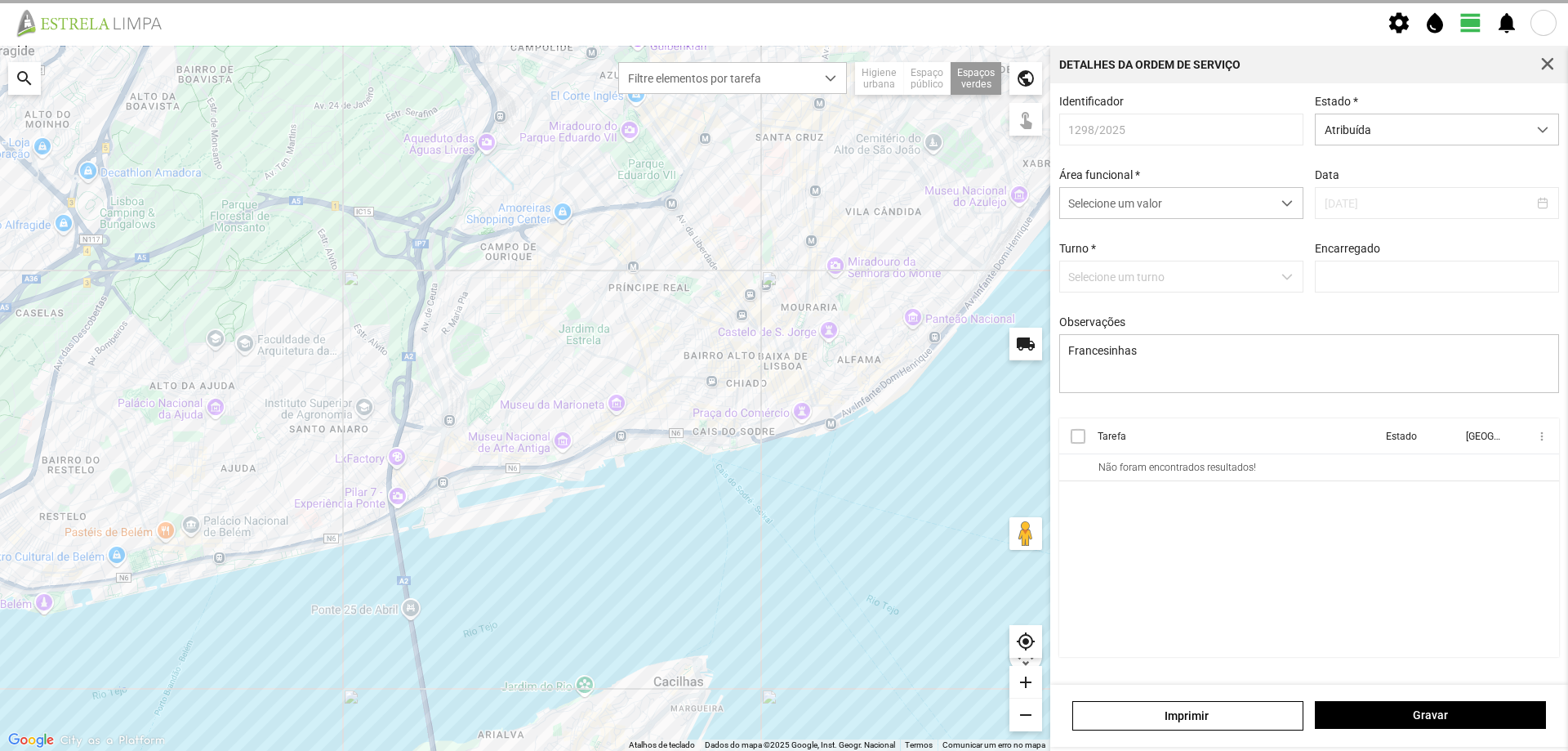
type input "[PERSON_NAME]"
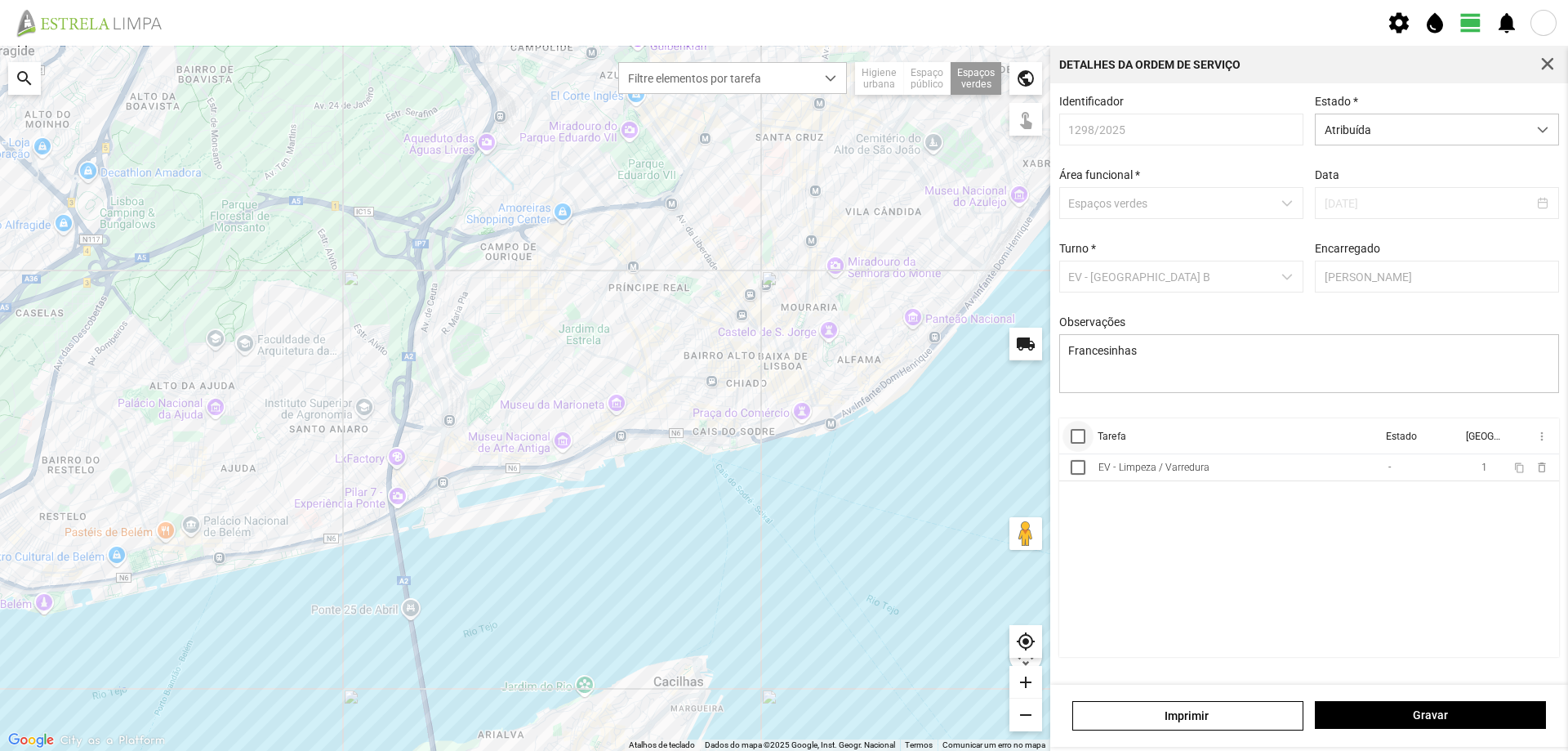
click at [1079, 439] on div at bounding box center [1078, 436] width 15 height 15
click at [1541, 443] on span "more_vert" at bounding box center [1541, 436] width 13 height 13
click at [1482, 465] on span "Marcar como Concluída" at bounding box center [1454, 469] width 121 height 12
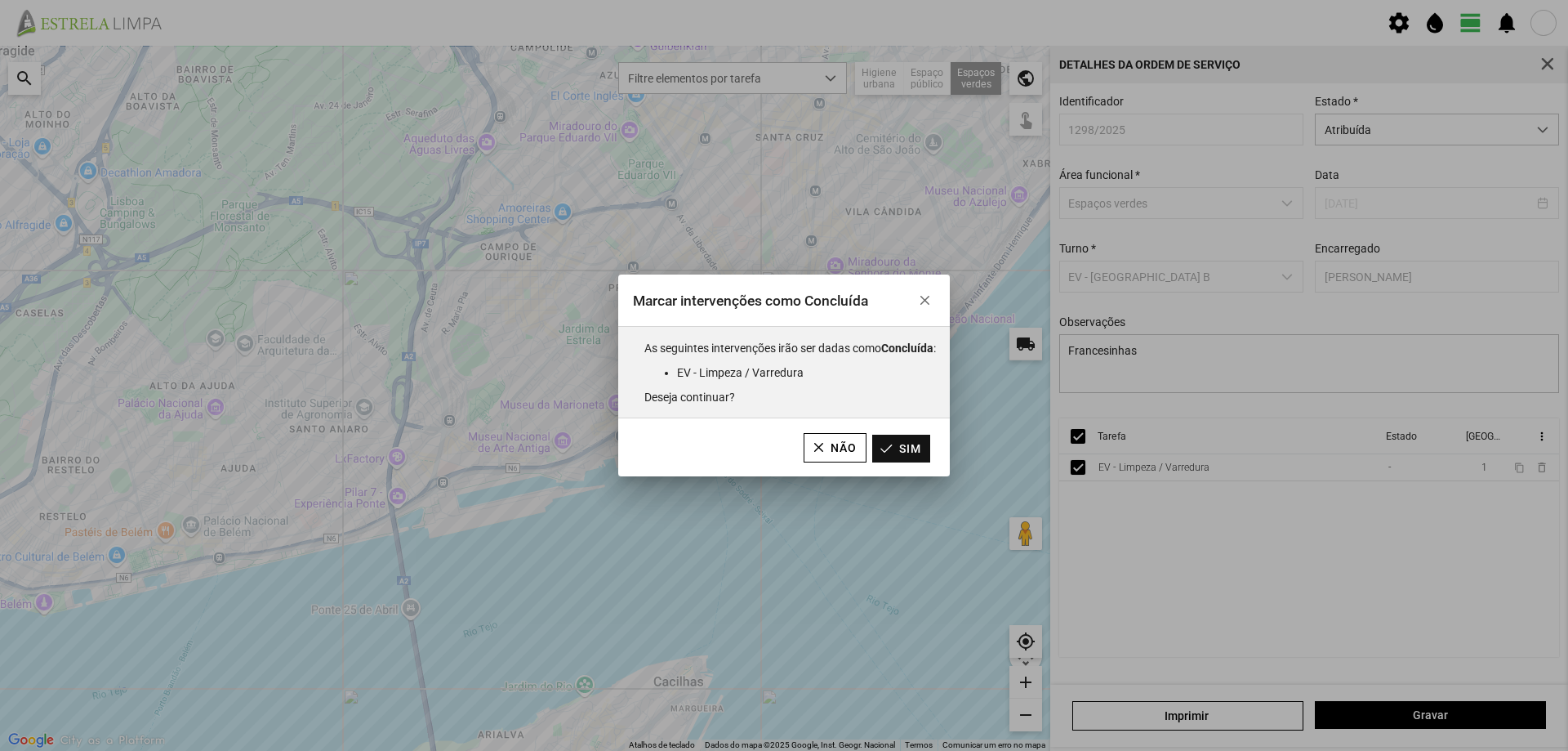
click at [925, 448] on button "Sim" at bounding box center [900, 449] width 58 height 28
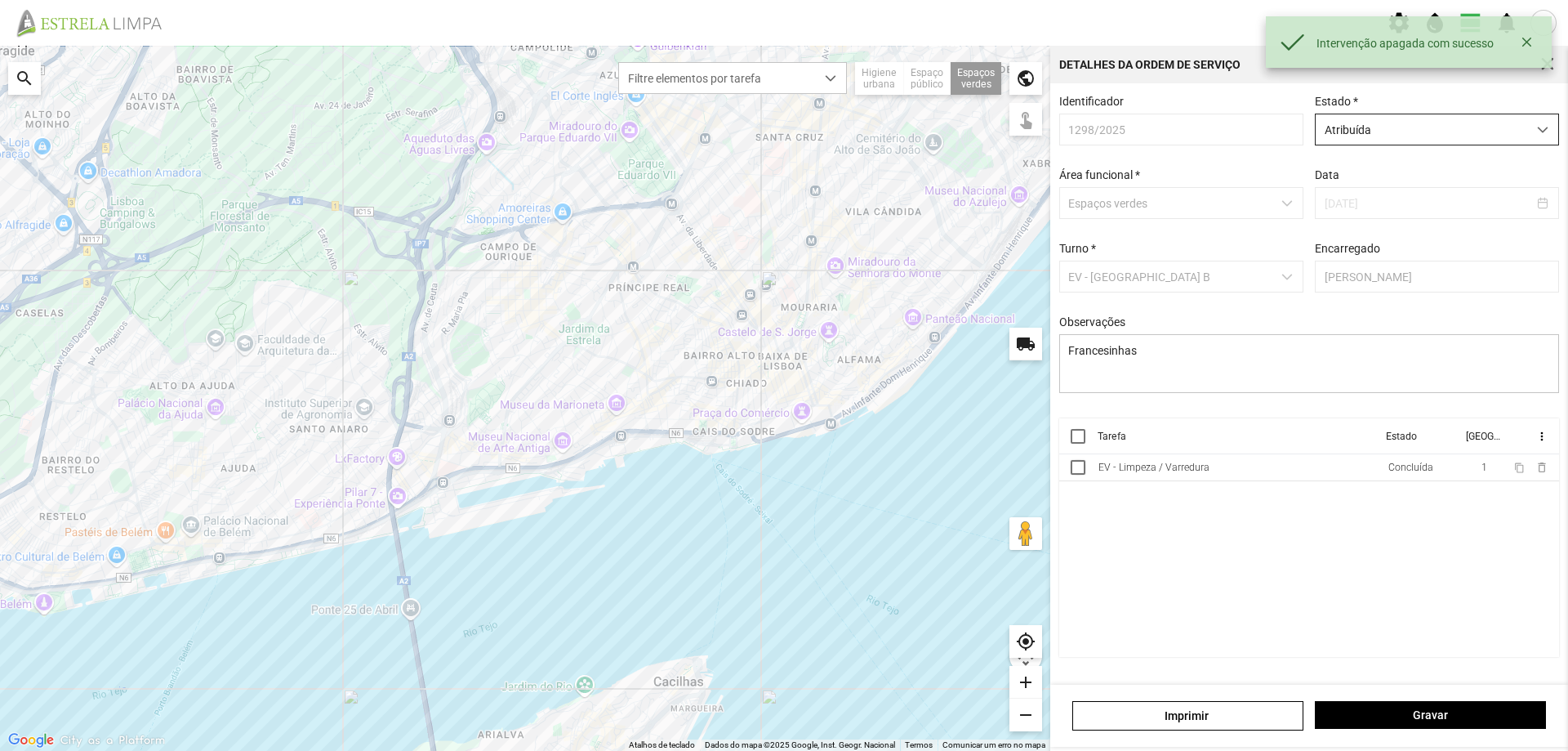
click at [1447, 135] on span "Atribuída" at bounding box center [1421, 129] width 212 height 30
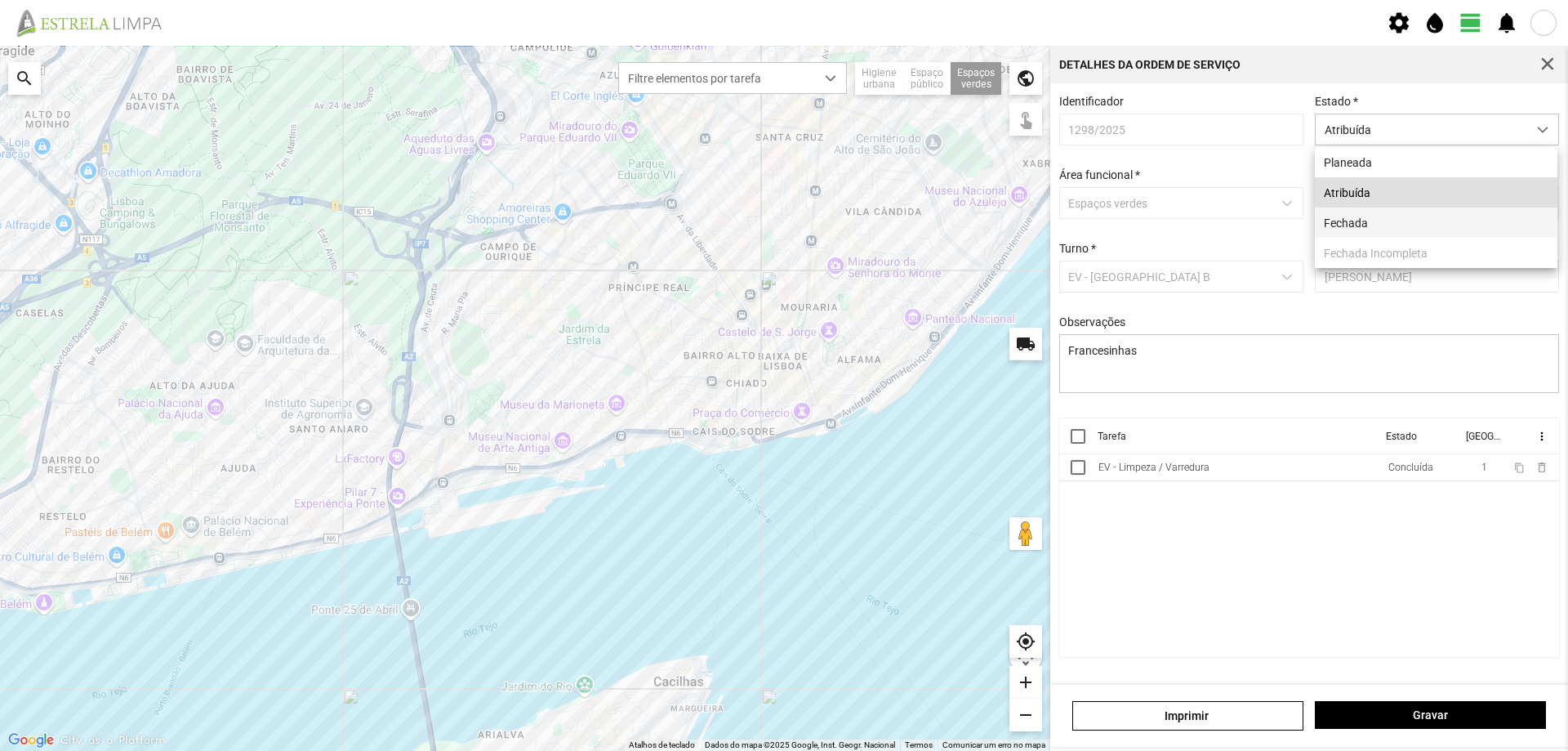
click at [1384, 222] on li "Fechada" at bounding box center [1435, 222] width 243 height 30
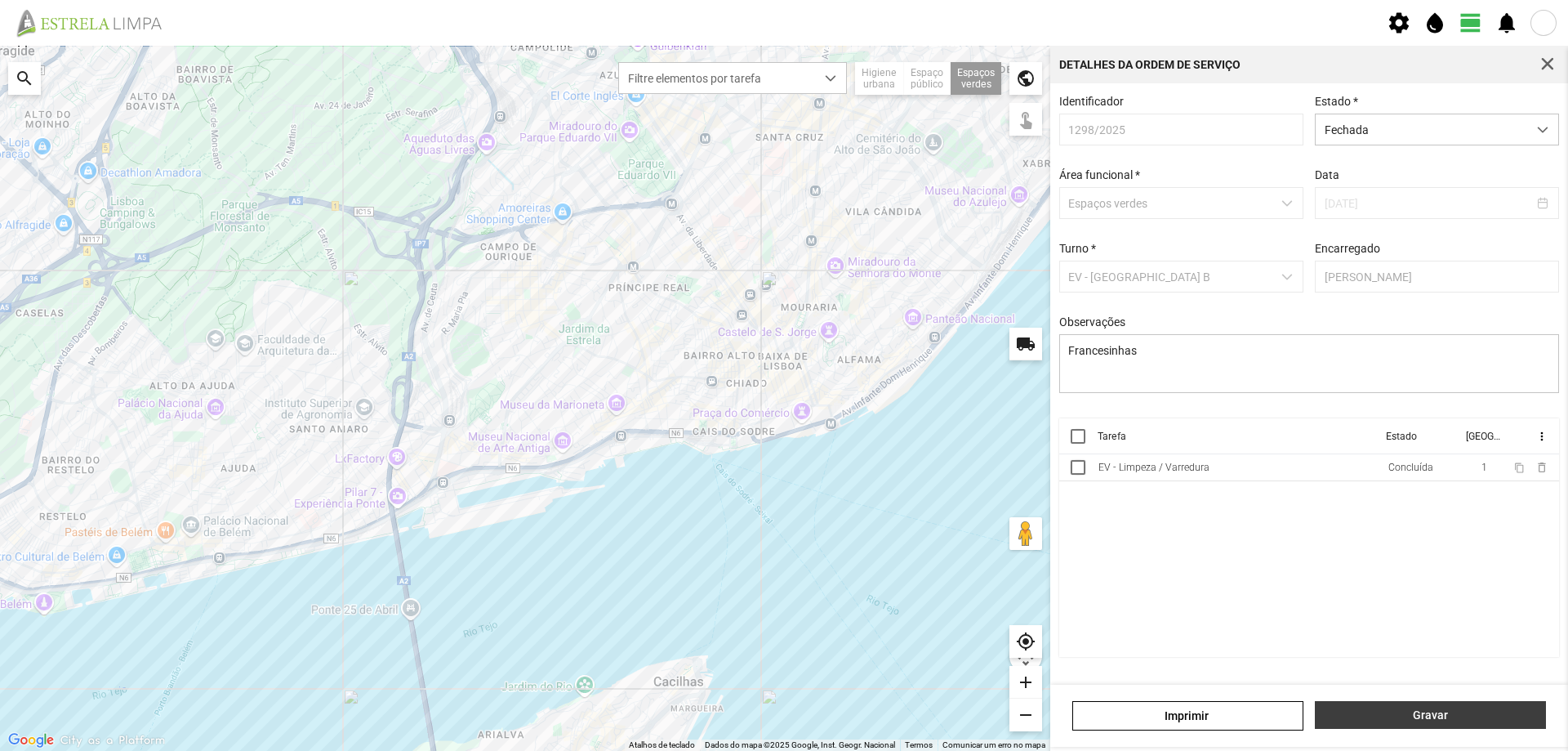
click at [1385, 712] on span "Gravar" at bounding box center [1431, 715] width 214 height 13
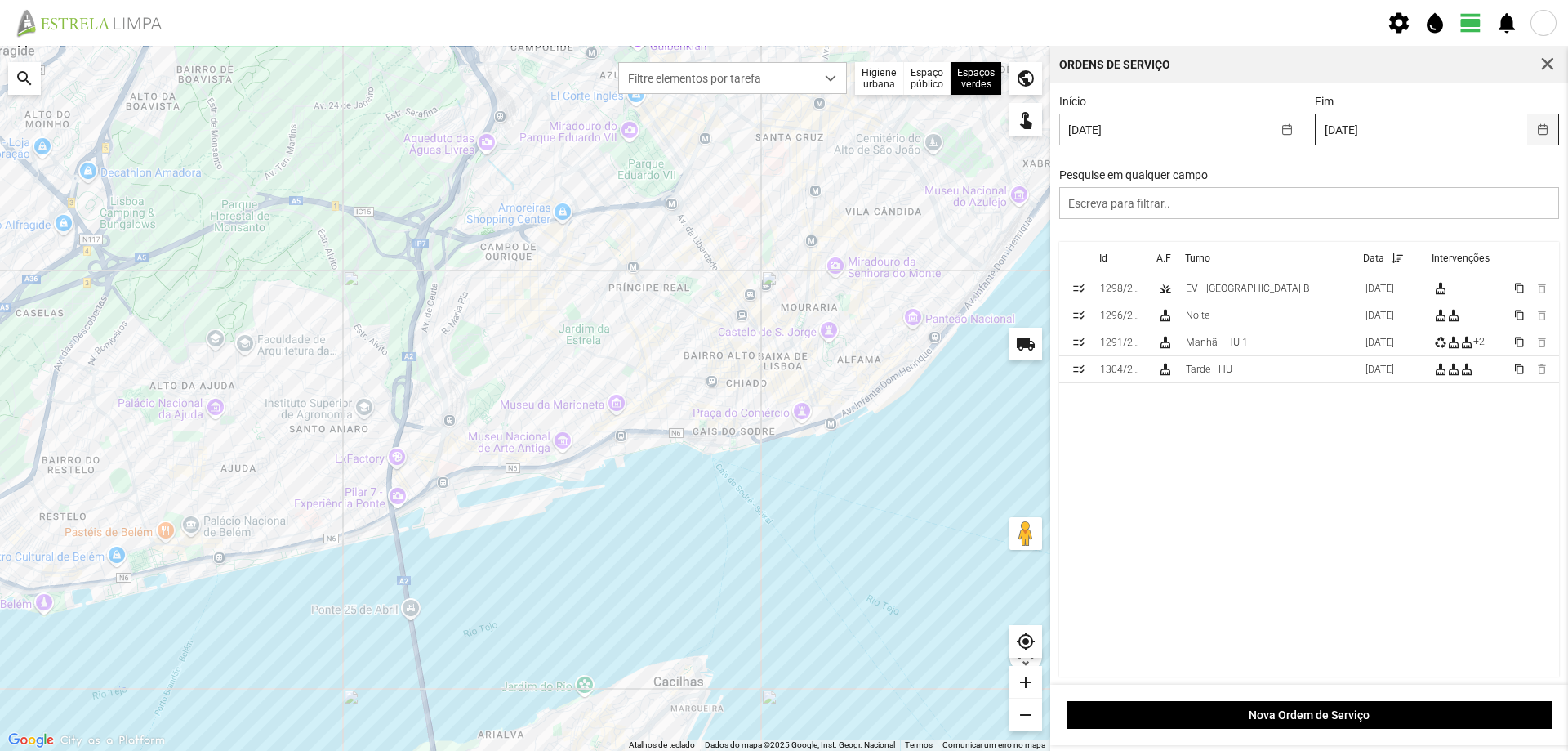
click at [1530, 134] on button "button" at bounding box center [1542, 129] width 32 height 30
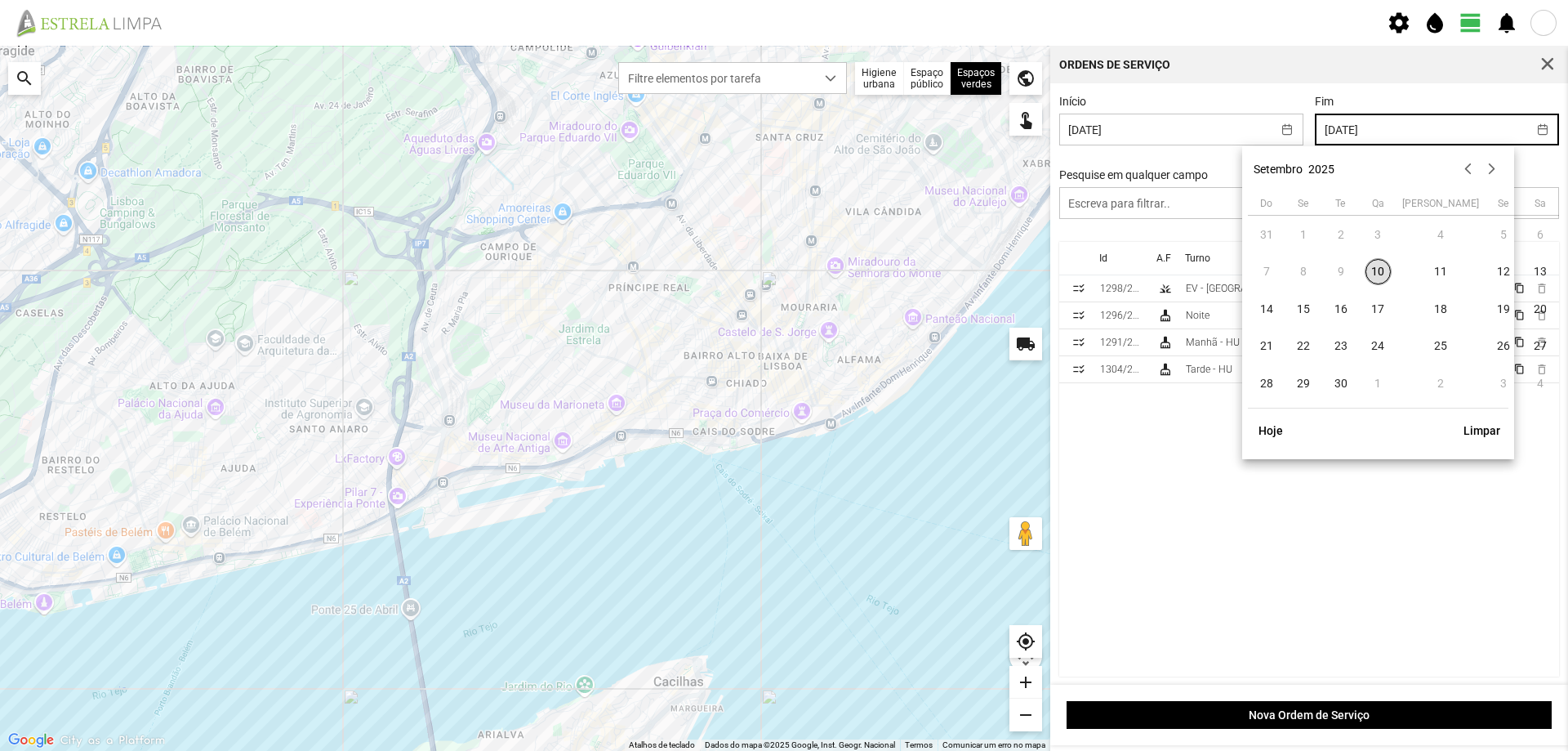
click at [1344, 273] on td "9" at bounding box center [1341, 273] width 38 height 38
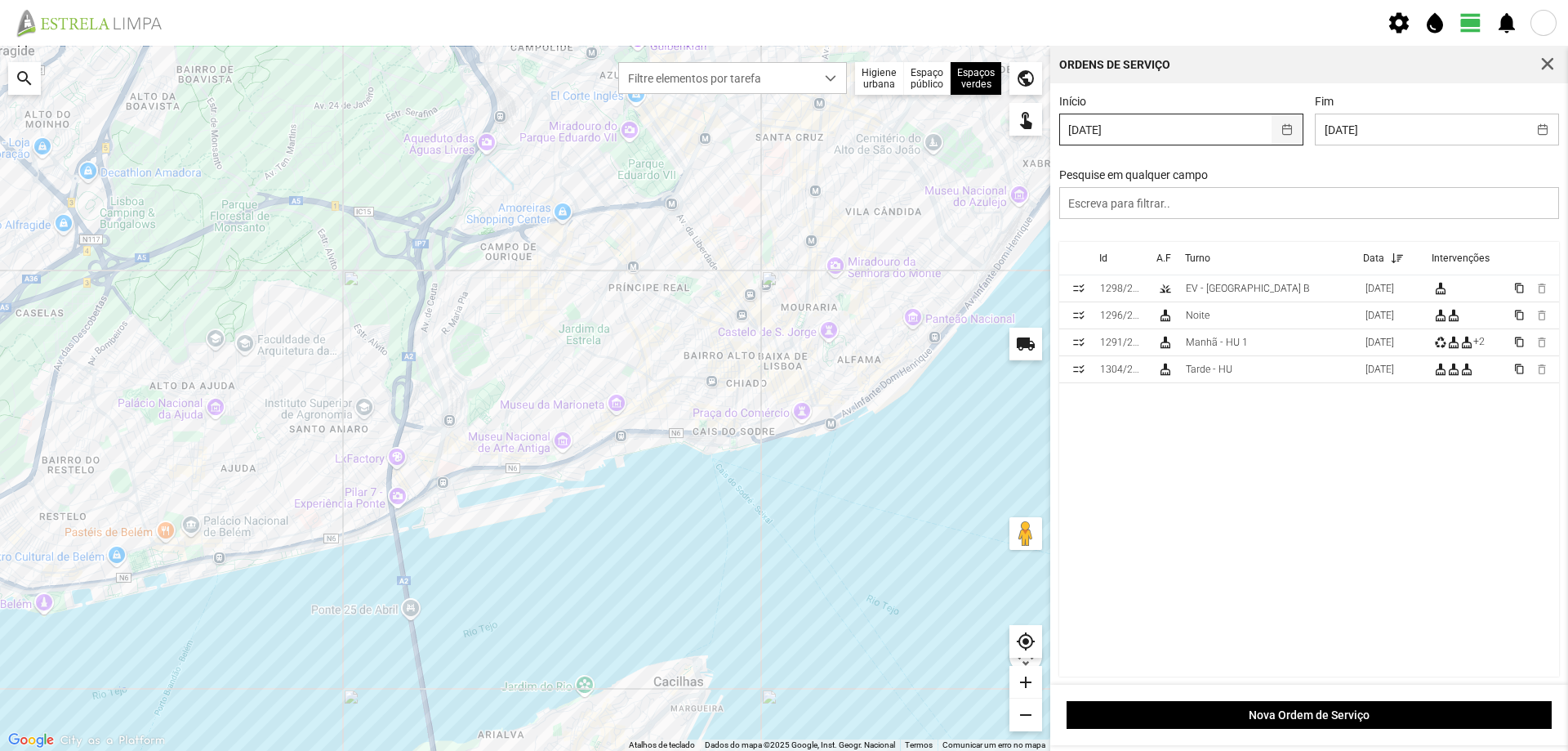
click at [1272, 127] on button "button" at bounding box center [1287, 129] width 32 height 30
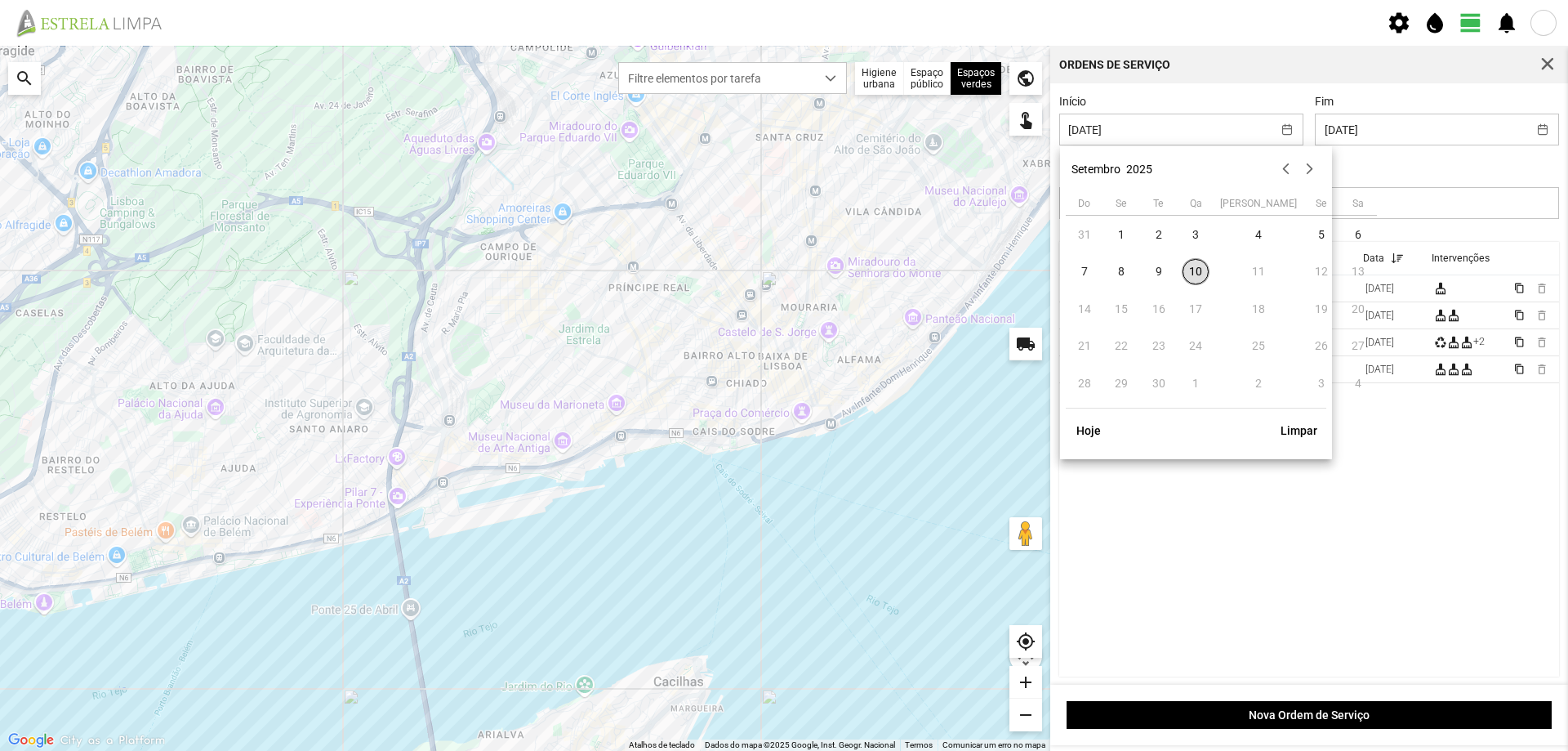
drag, startPoint x: 1154, startPoint y: 275, endPoint x: 1207, endPoint y: 257, distance: 56.0
click at [1163, 273] on span "9" at bounding box center [1159, 272] width 26 height 26
type input "[DATE]"
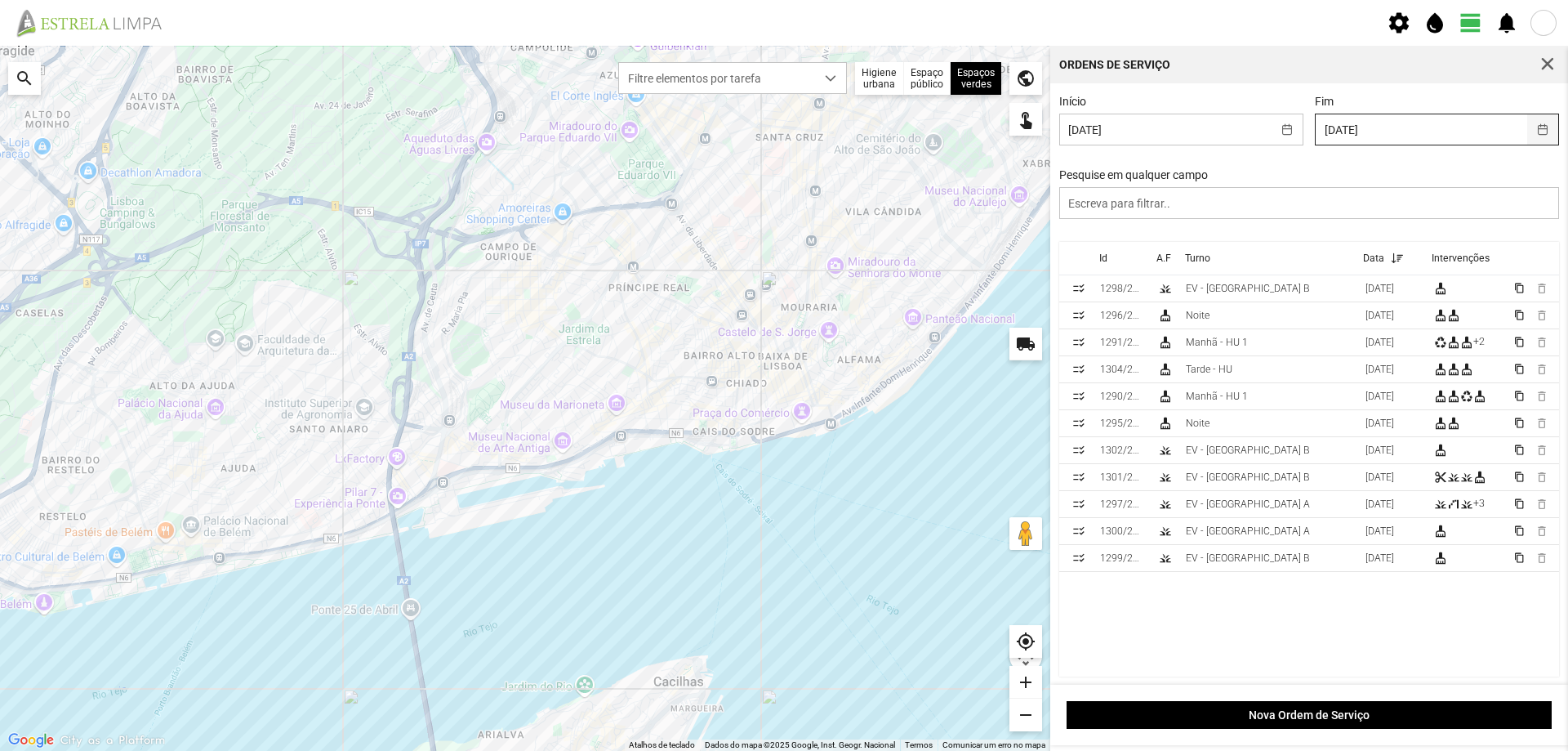
click at [1527, 132] on button "button" at bounding box center [1542, 129] width 32 height 30
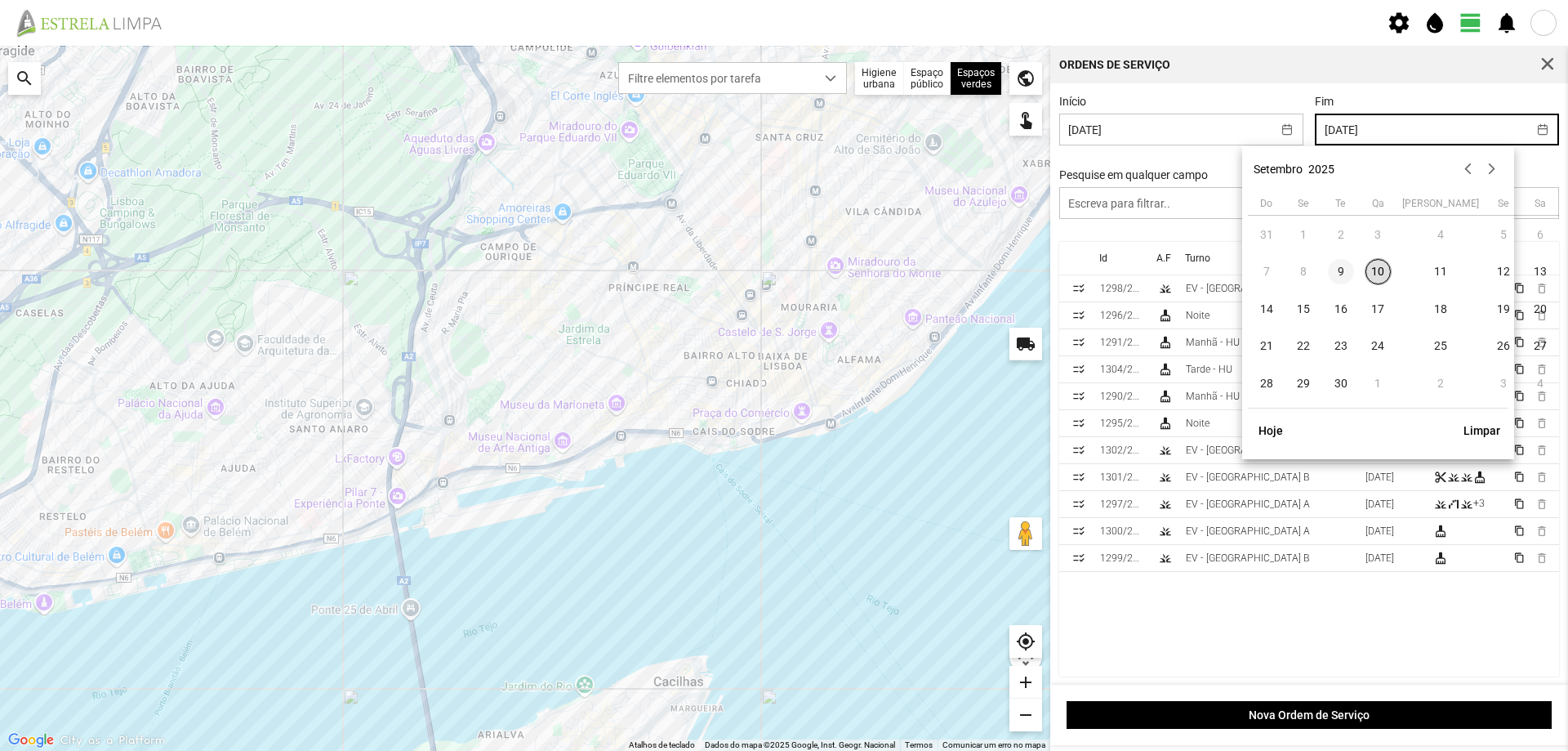
click at [1342, 268] on span "9" at bounding box center [1341, 272] width 26 height 26
type input "[DATE]"
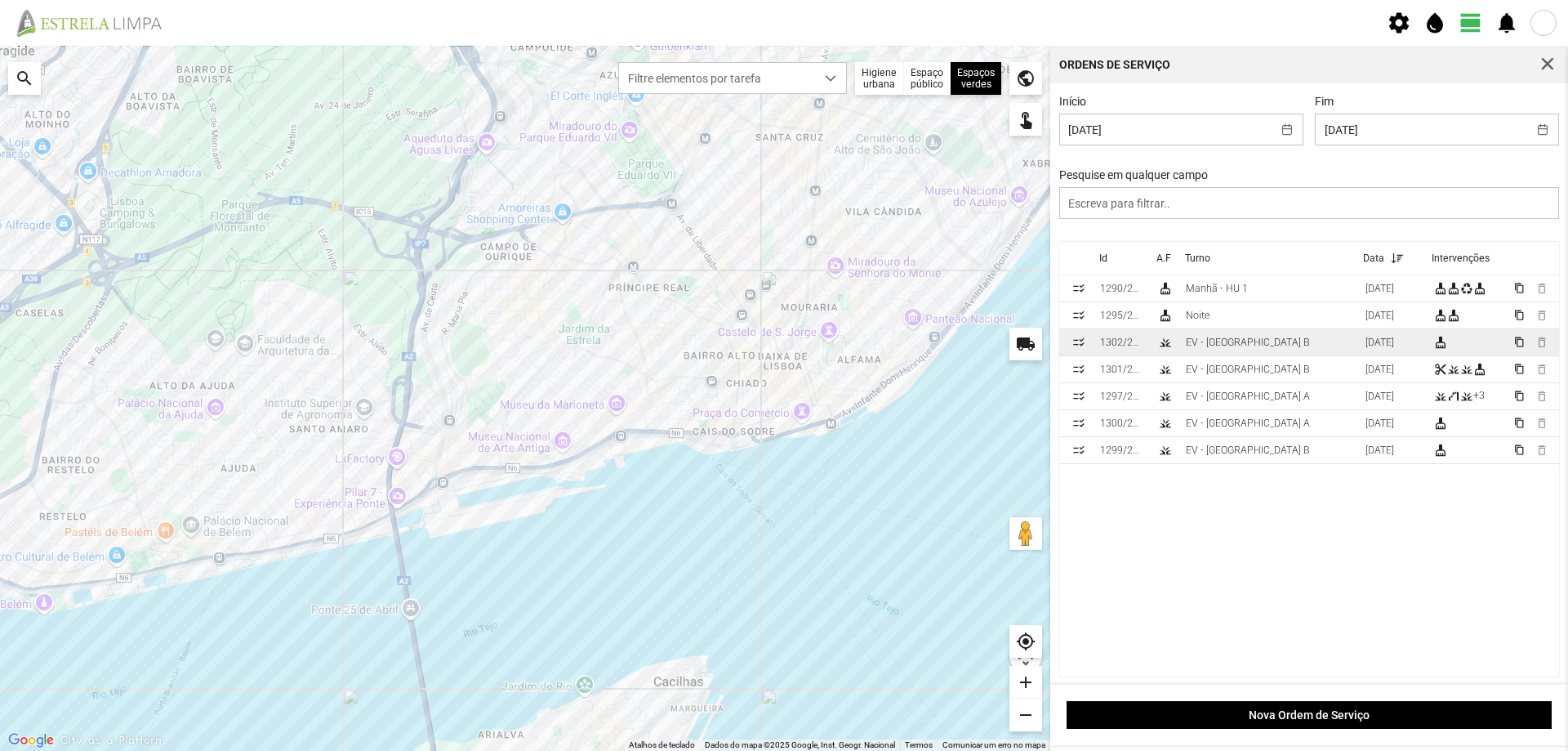
click at [1262, 347] on td "EV - [GEOGRAPHIC_DATA] B" at bounding box center [1268, 343] width 179 height 27
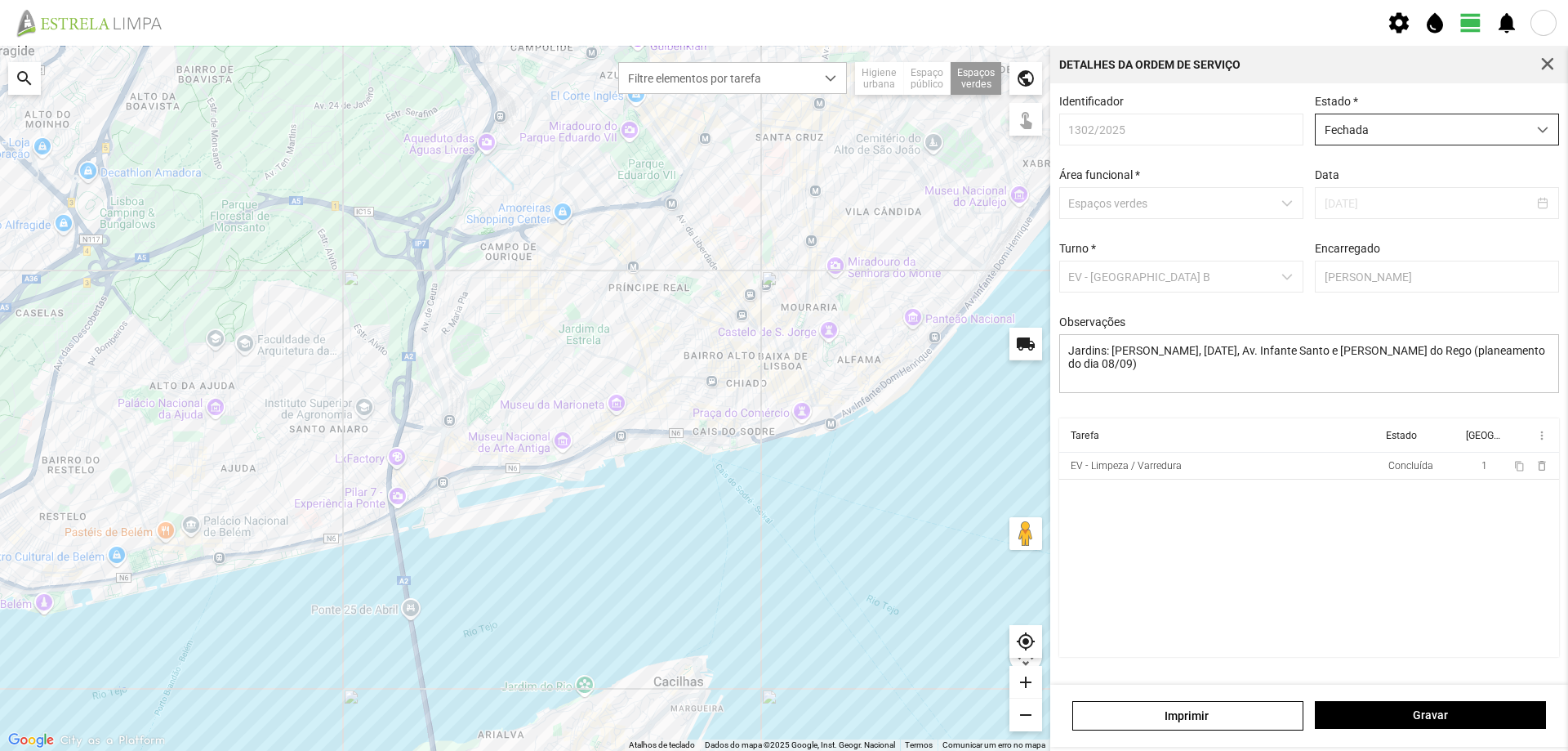
click at [1473, 138] on span "Fechada" at bounding box center [1421, 129] width 212 height 30
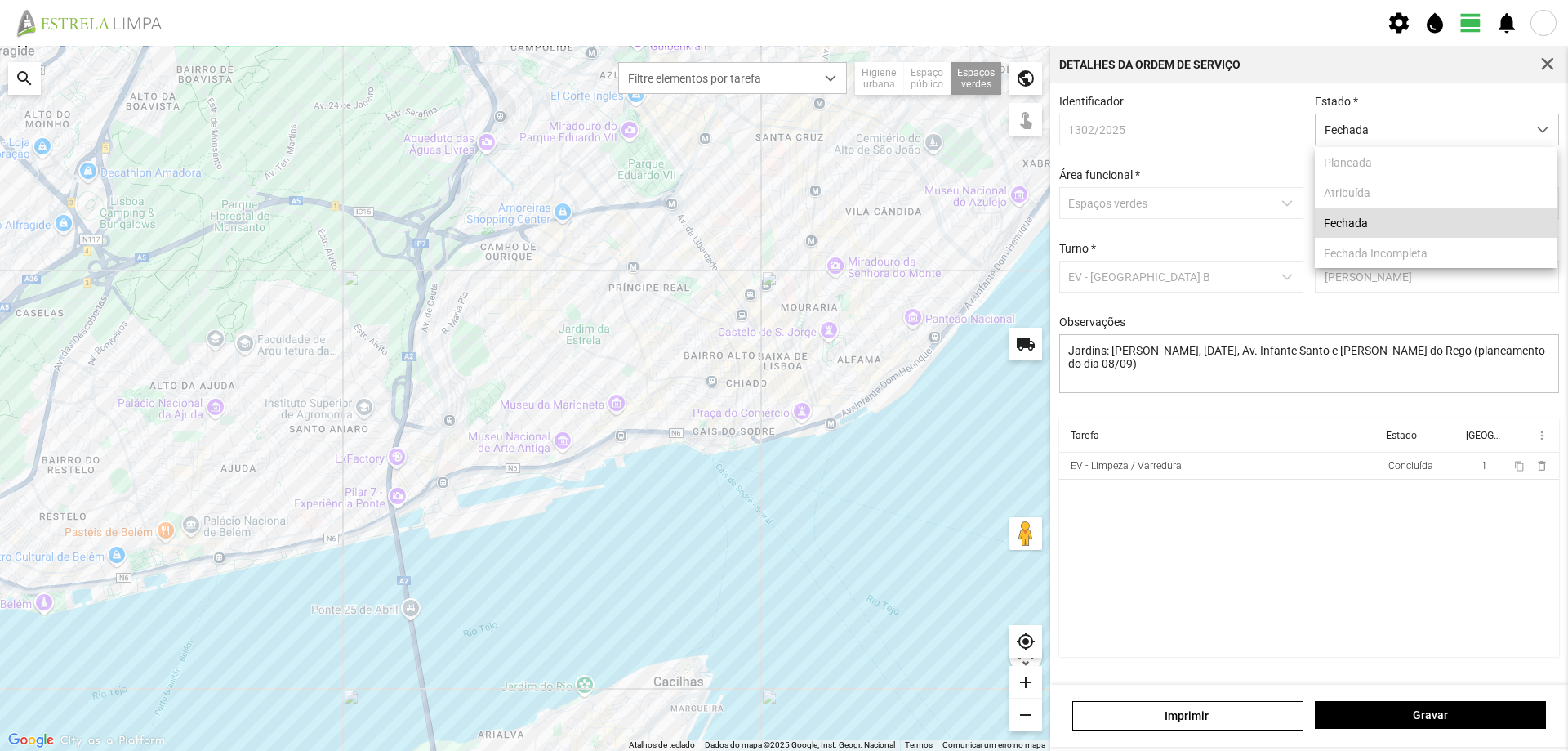
click at [1382, 229] on li "Fechada" at bounding box center [1435, 222] width 243 height 30
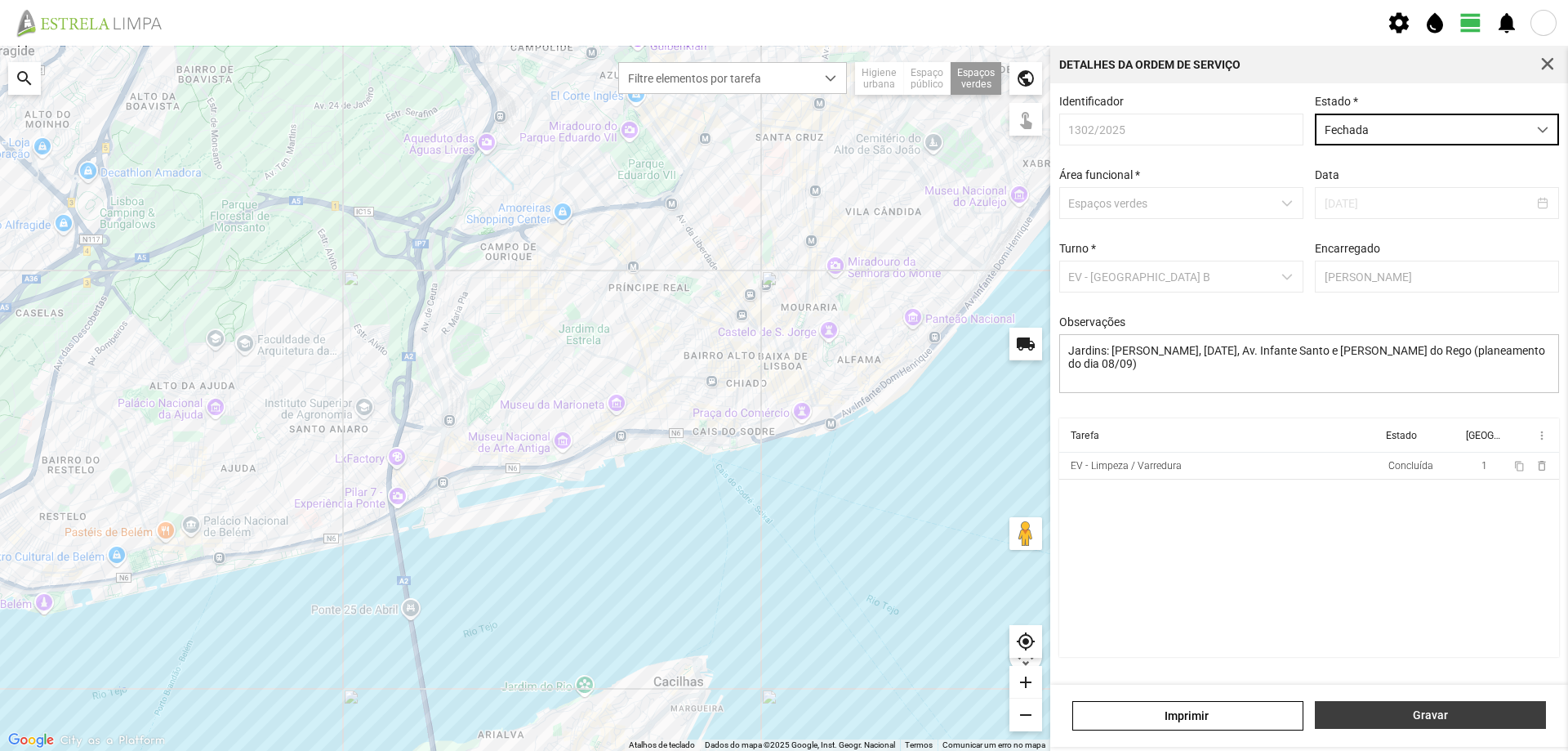
click at [1429, 721] on span "Gravar" at bounding box center [1431, 715] width 214 height 13
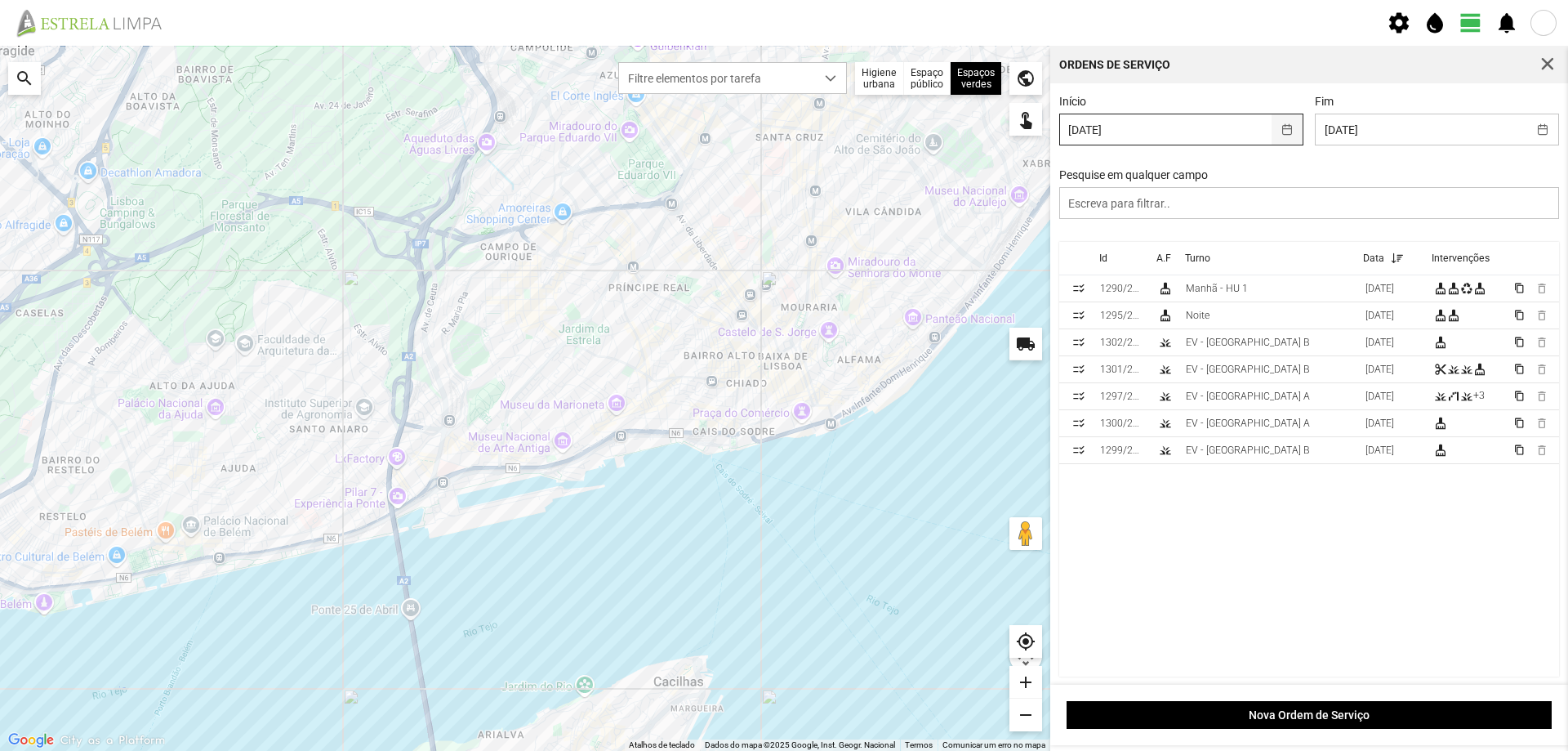
click at [1285, 132] on button "button" at bounding box center [1287, 129] width 32 height 30
click at [1531, 131] on button "button" at bounding box center [1542, 129] width 32 height 30
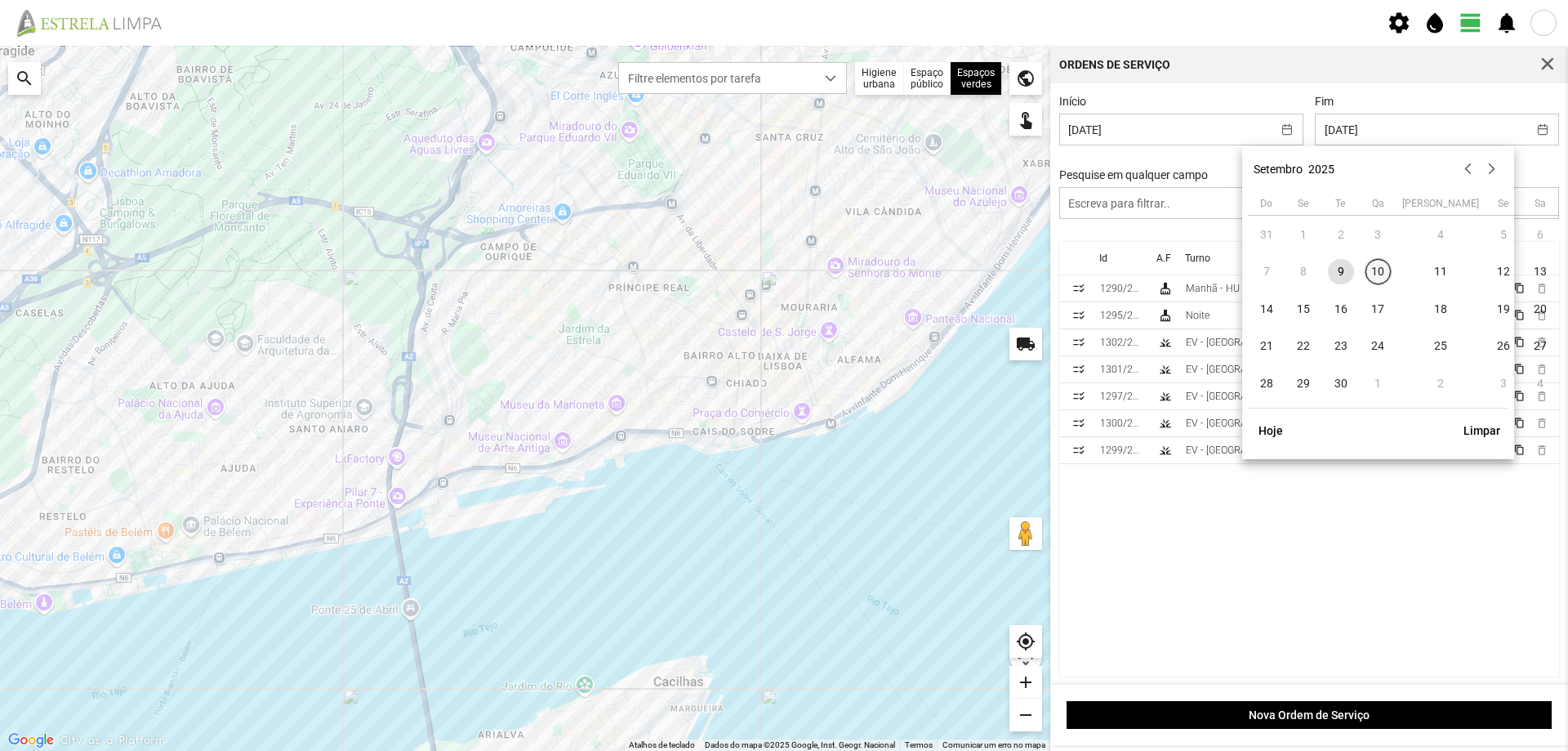
click at [1384, 269] on span "10" at bounding box center [1379, 272] width 26 height 26
type input "[DATE]"
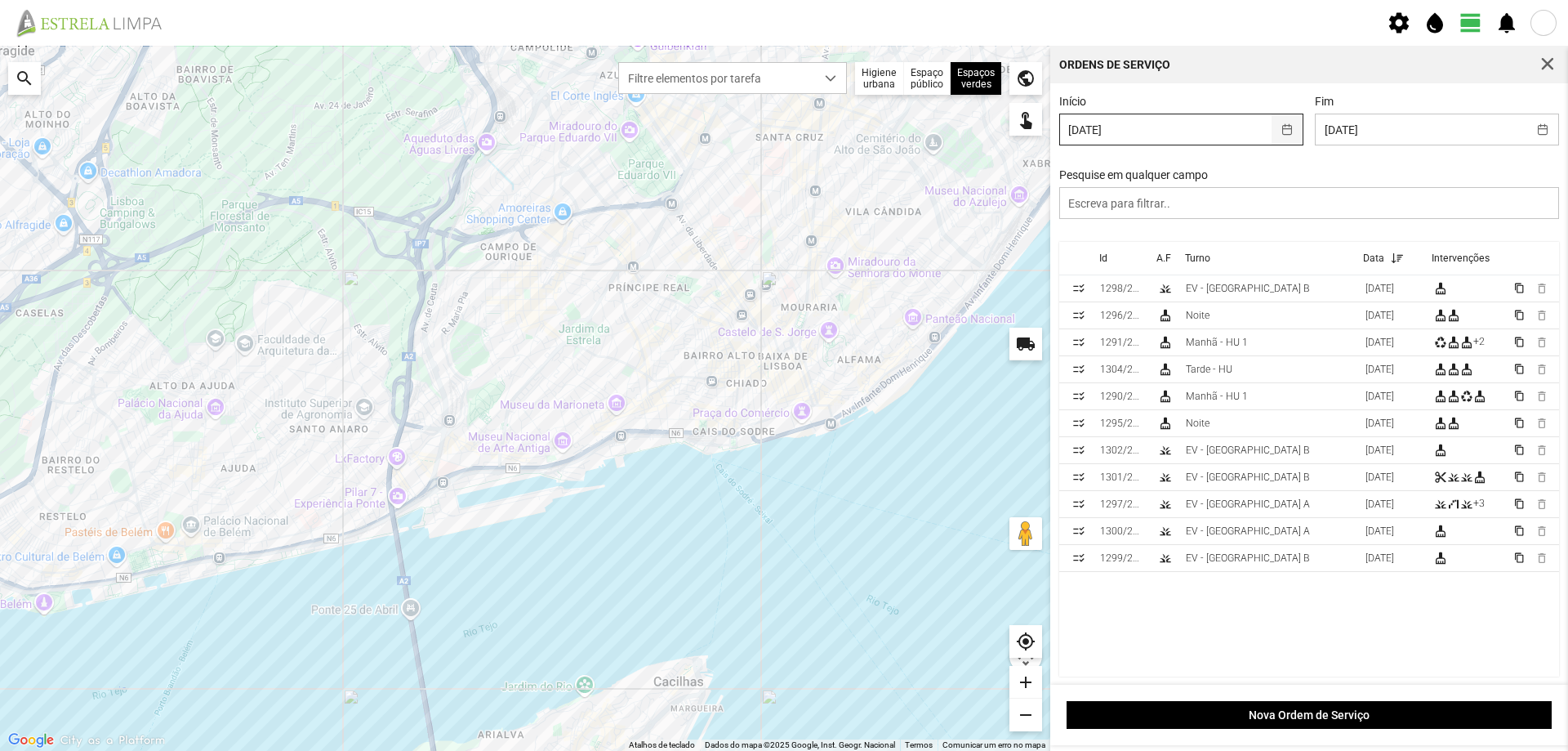
click at [1285, 130] on button "button" at bounding box center [1287, 129] width 32 height 30
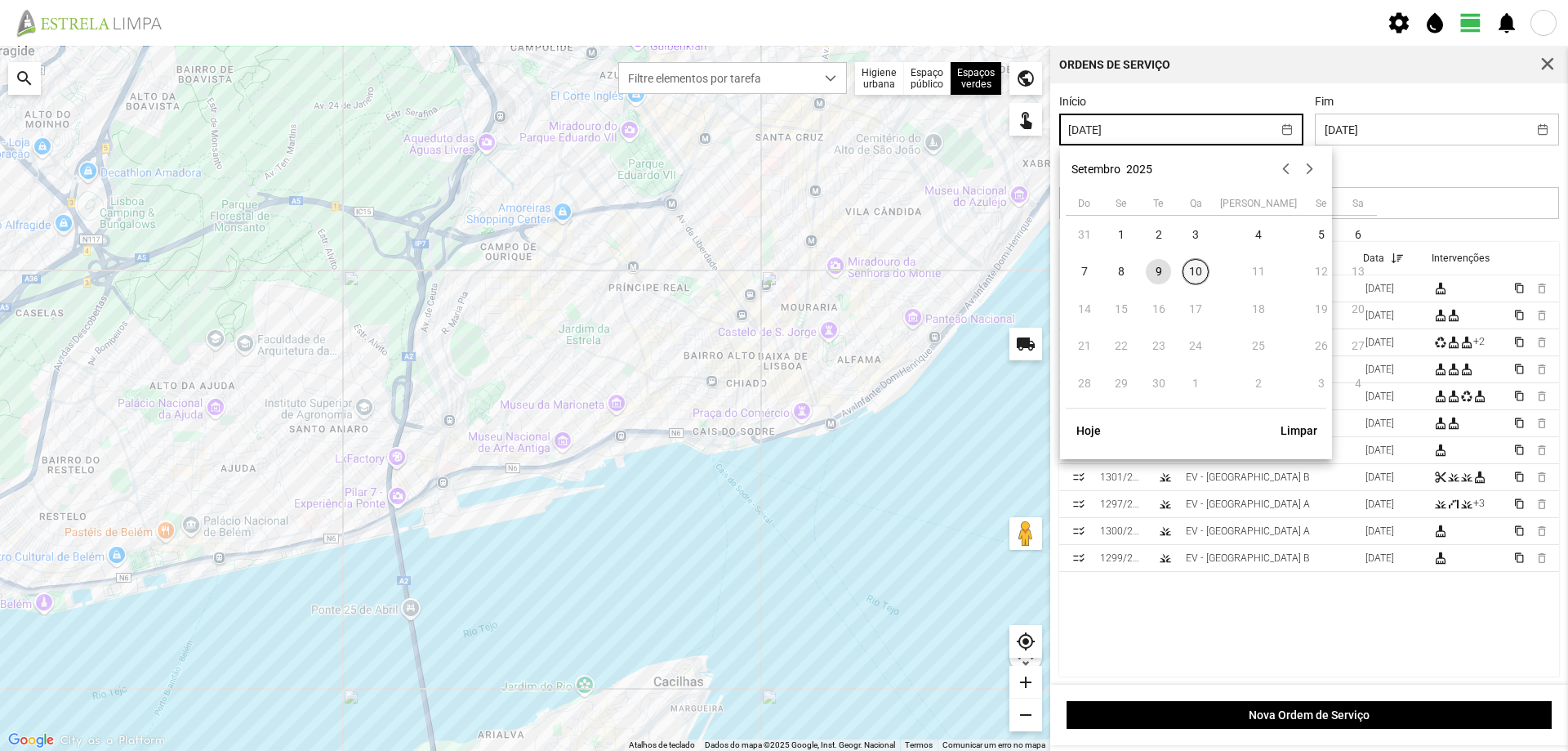
click at [1200, 273] on span "10" at bounding box center [1195, 272] width 26 height 26
type input "[DATE]"
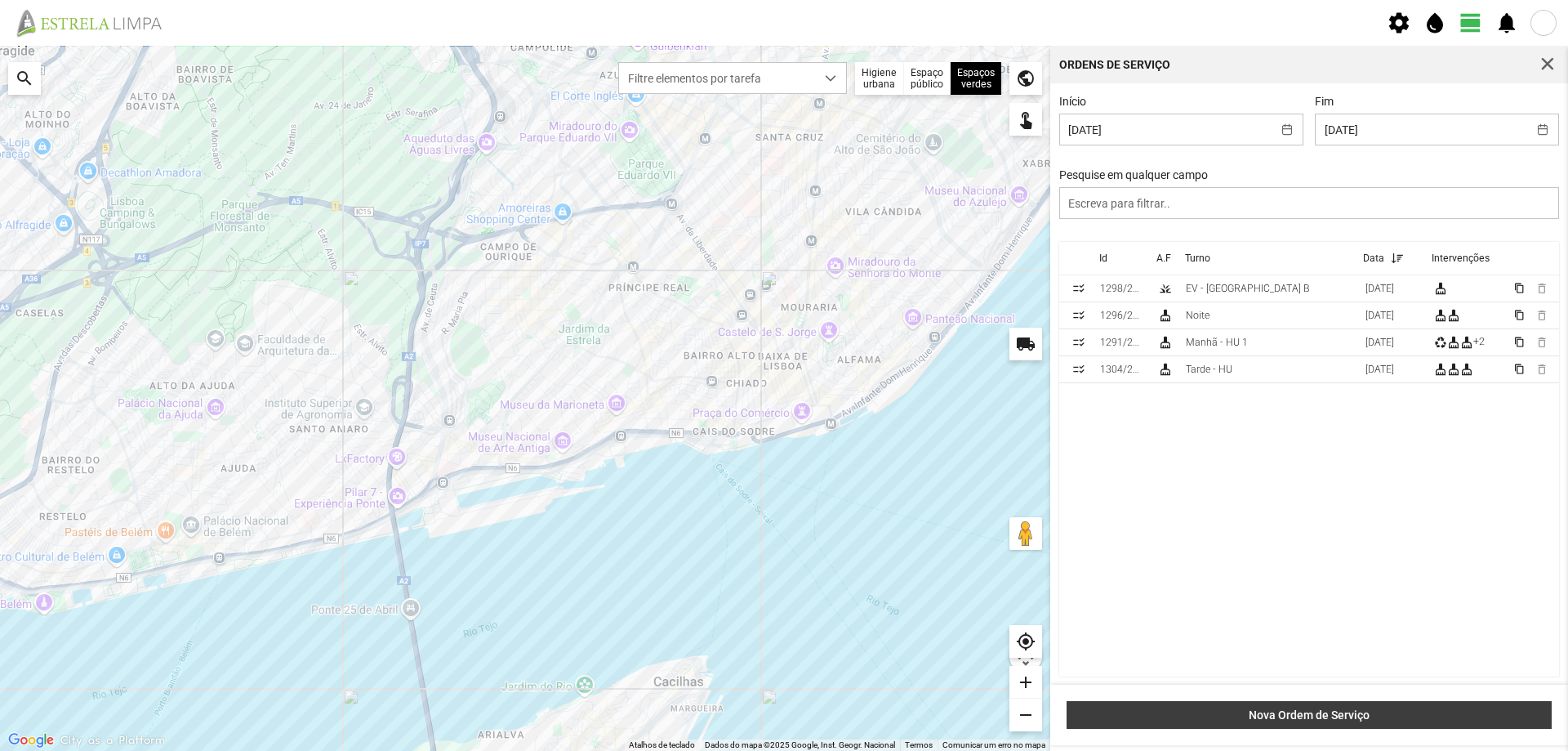
click at [1298, 707] on button "Nova Ordem de Serviço" at bounding box center [1309, 715] width 485 height 28
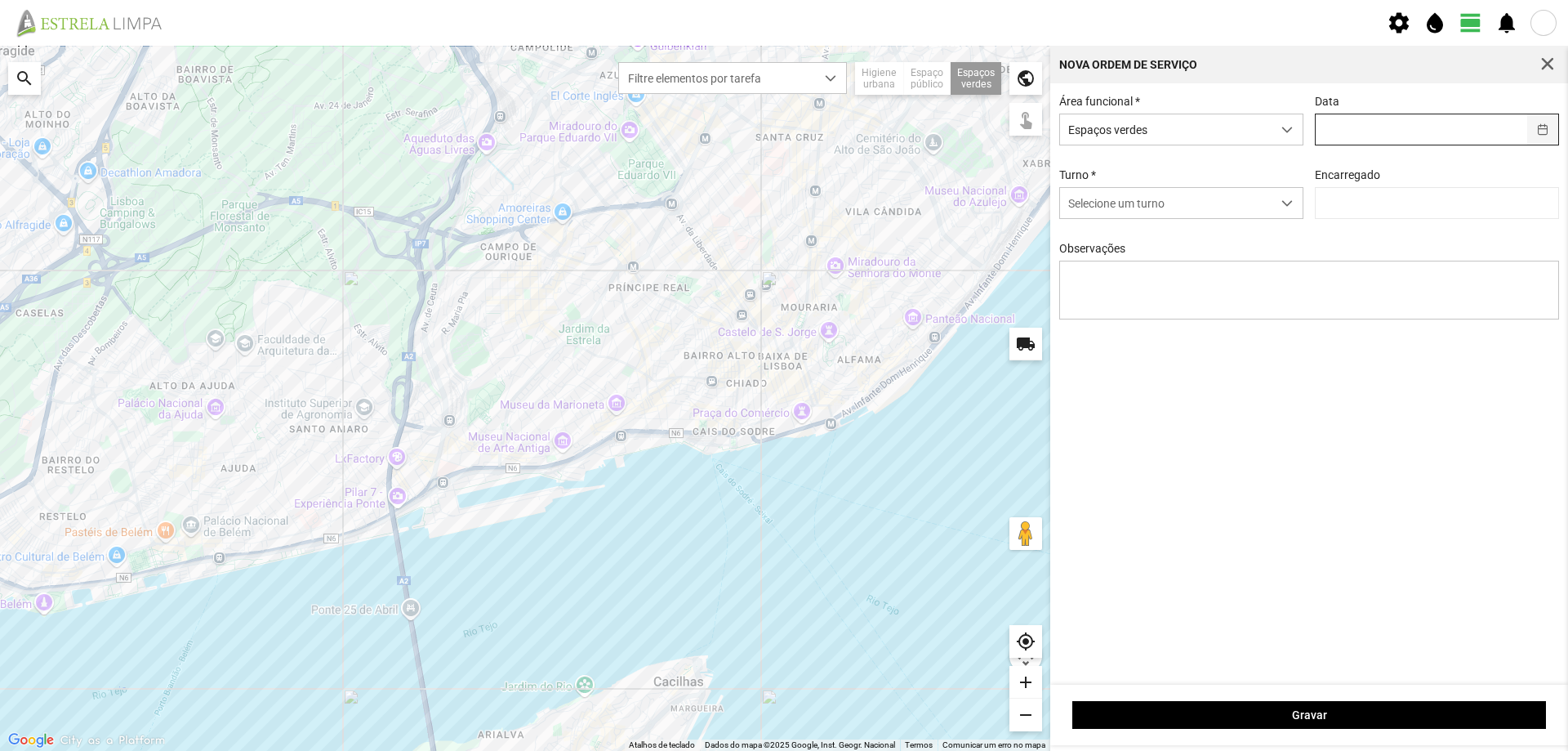
click at [1544, 133] on button "button" at bounding box center [1542, 129] width 32 height 30
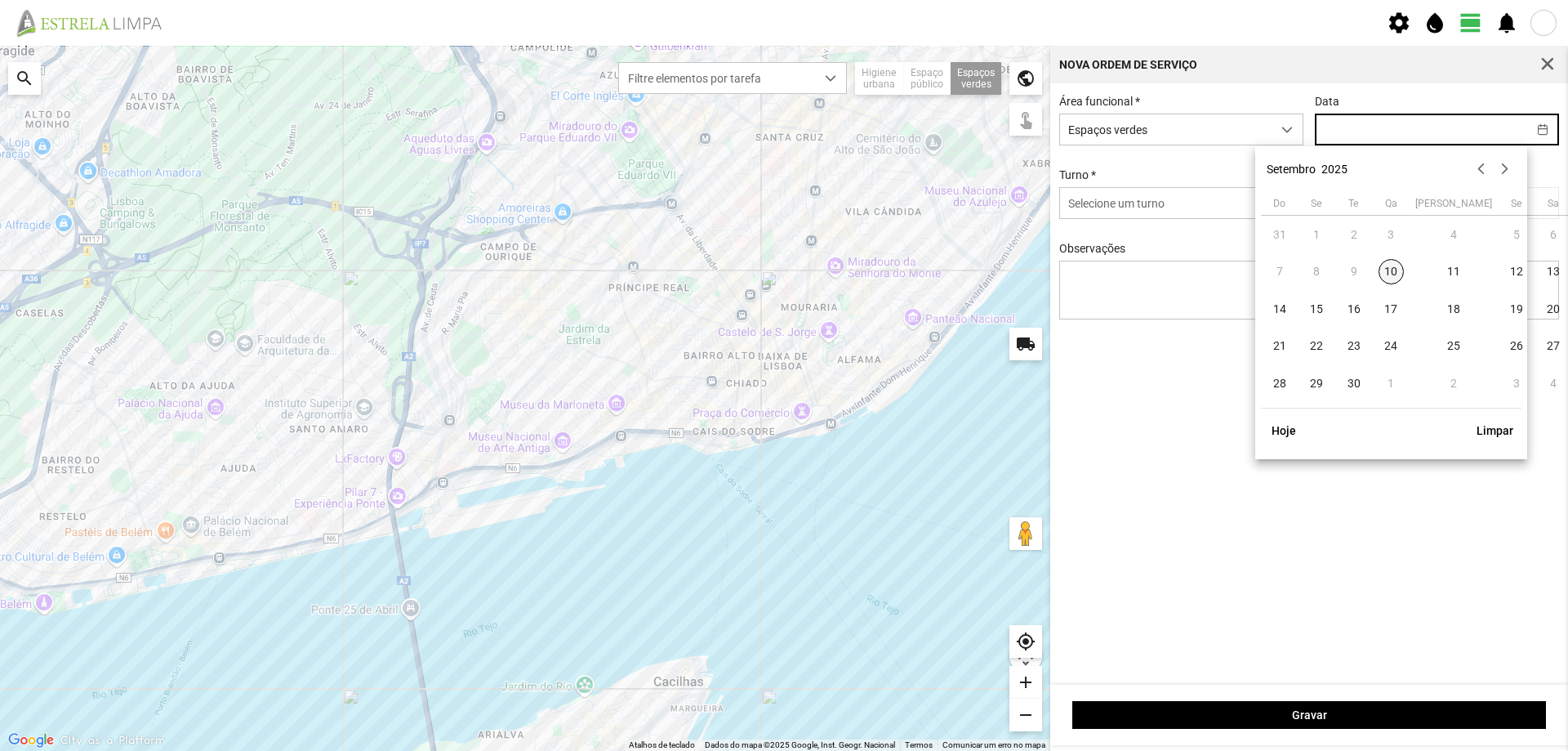
click at [1394, 273] on span "10" at bounding box center [1392, 272] width 26 height 26
type input "[DATE]"
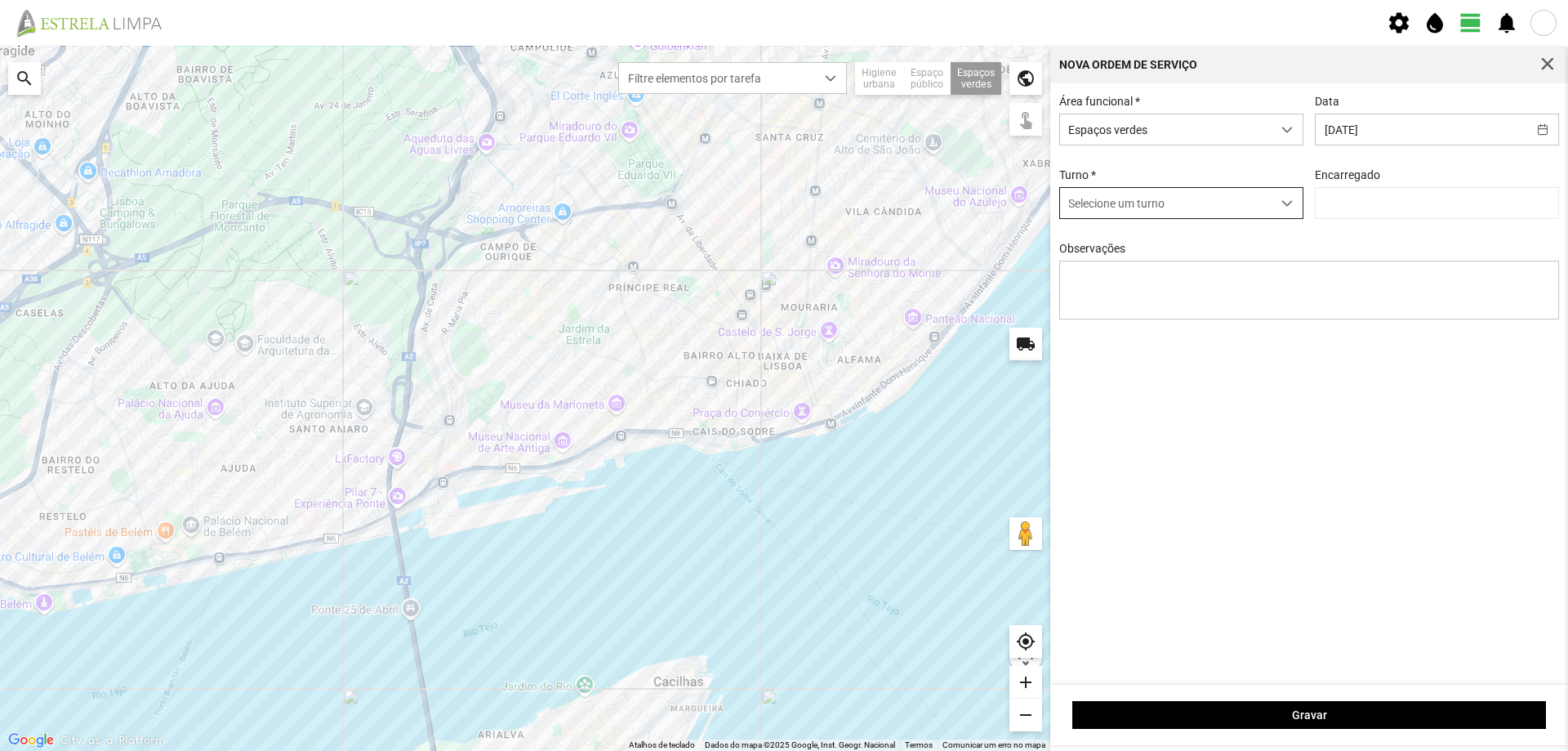
click at [1294, 204] on div "dropdown trigger" at bounding box center [1287, 203] width 32 height 30
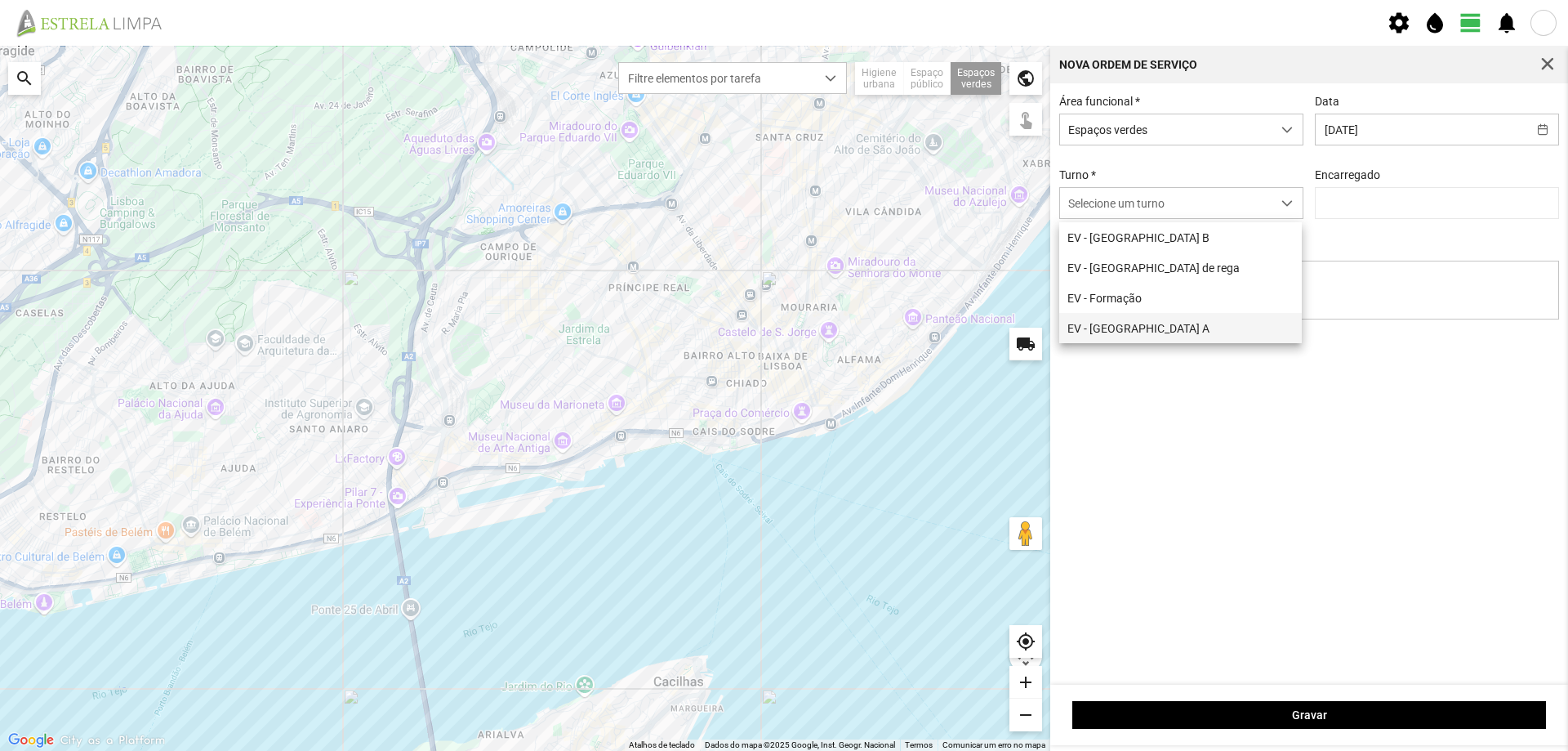
click at [1162, 328] on li "EV - [GEOGRAPHIC_DATA] A" at bounding box center [1180, 328] width 243 height 30
type input "[PERSON_NAME]"
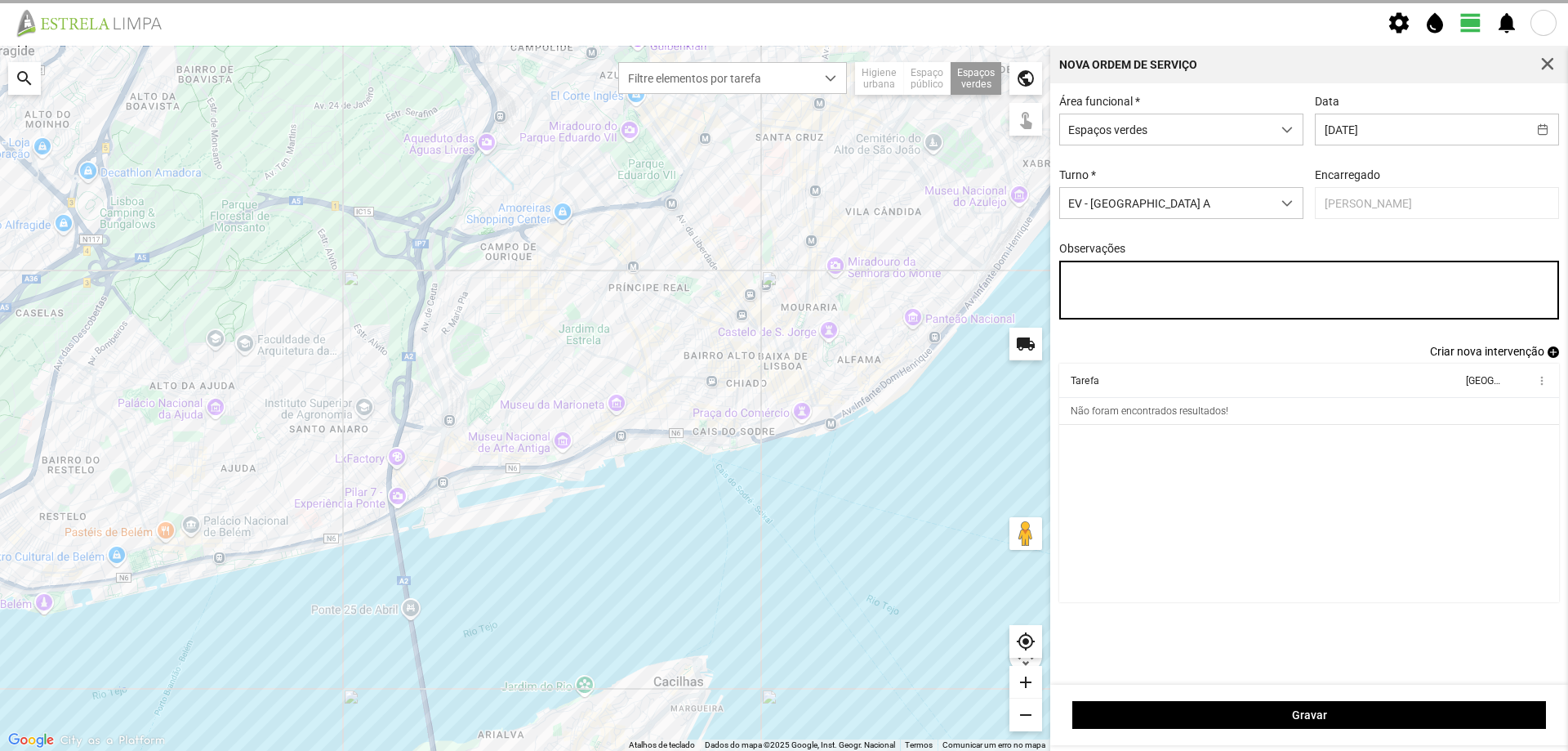
click at [1108, 282] on textarea "Observações" at bounding box center [1310, 289] width 500 height 58
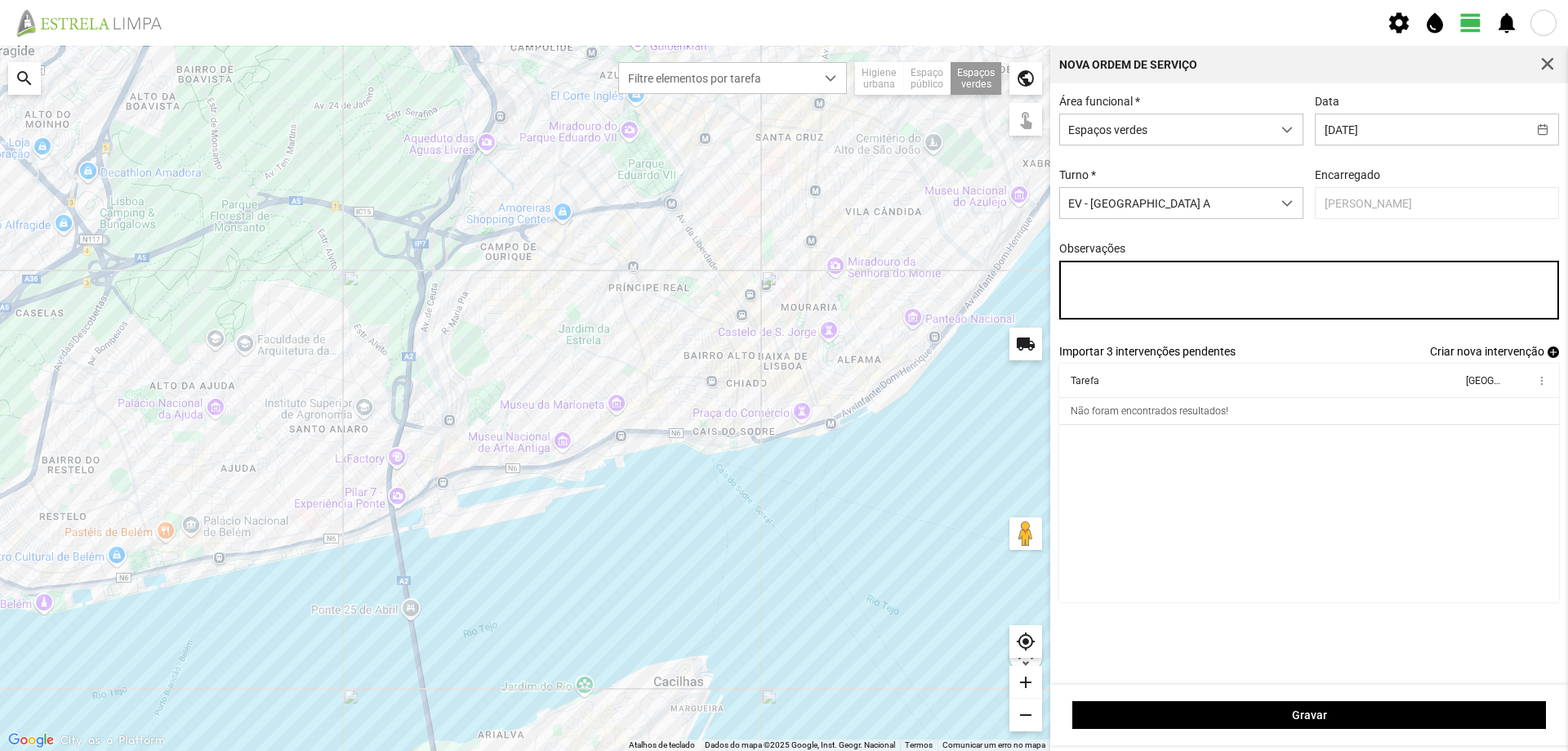
click at [1118, 280] on textarea "Observações" at bounding box center [1310, 289] width 500 height 58
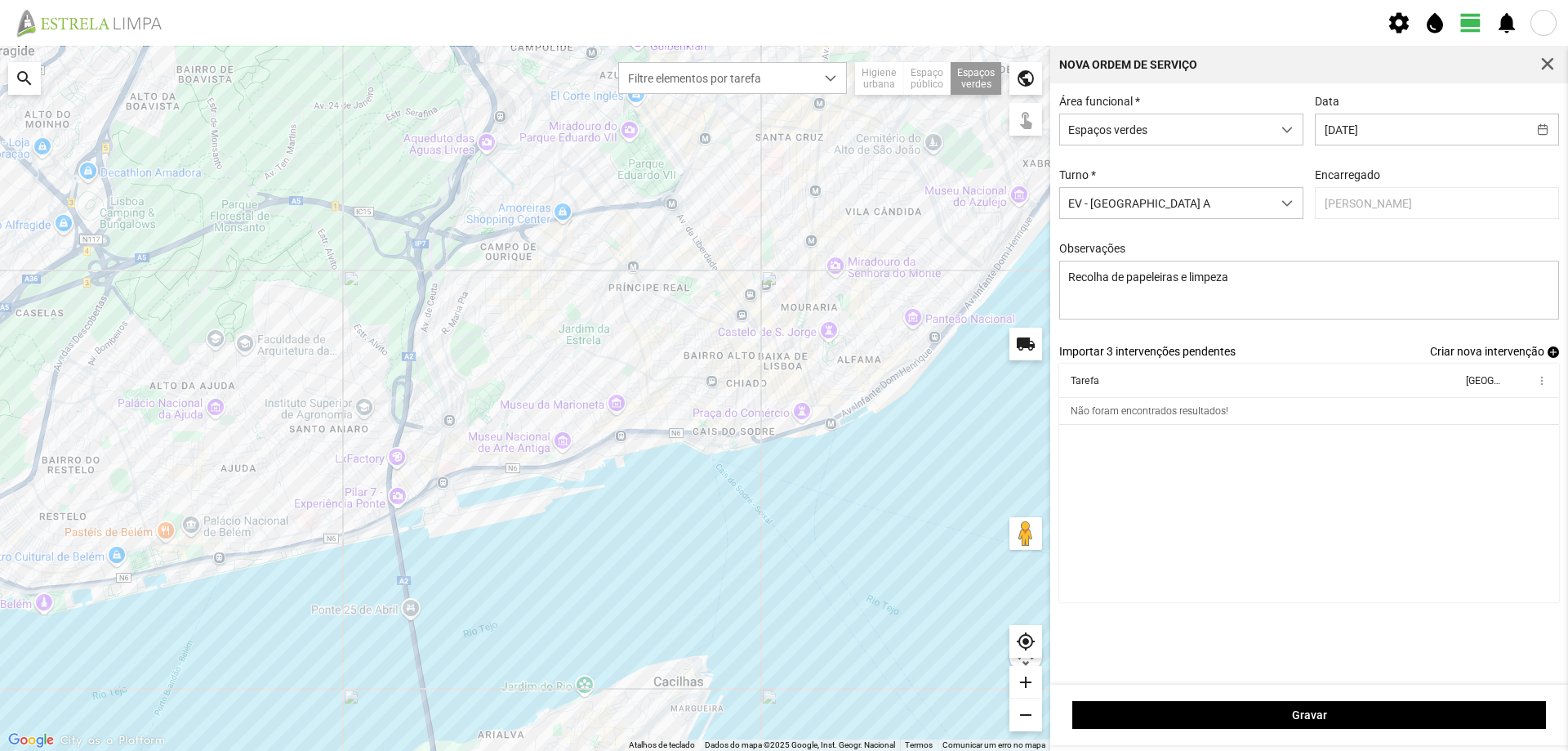
click at [1547, 356] on link "Criar nova intervenção add" at bounding box center [1494, 352] width 129 height 13
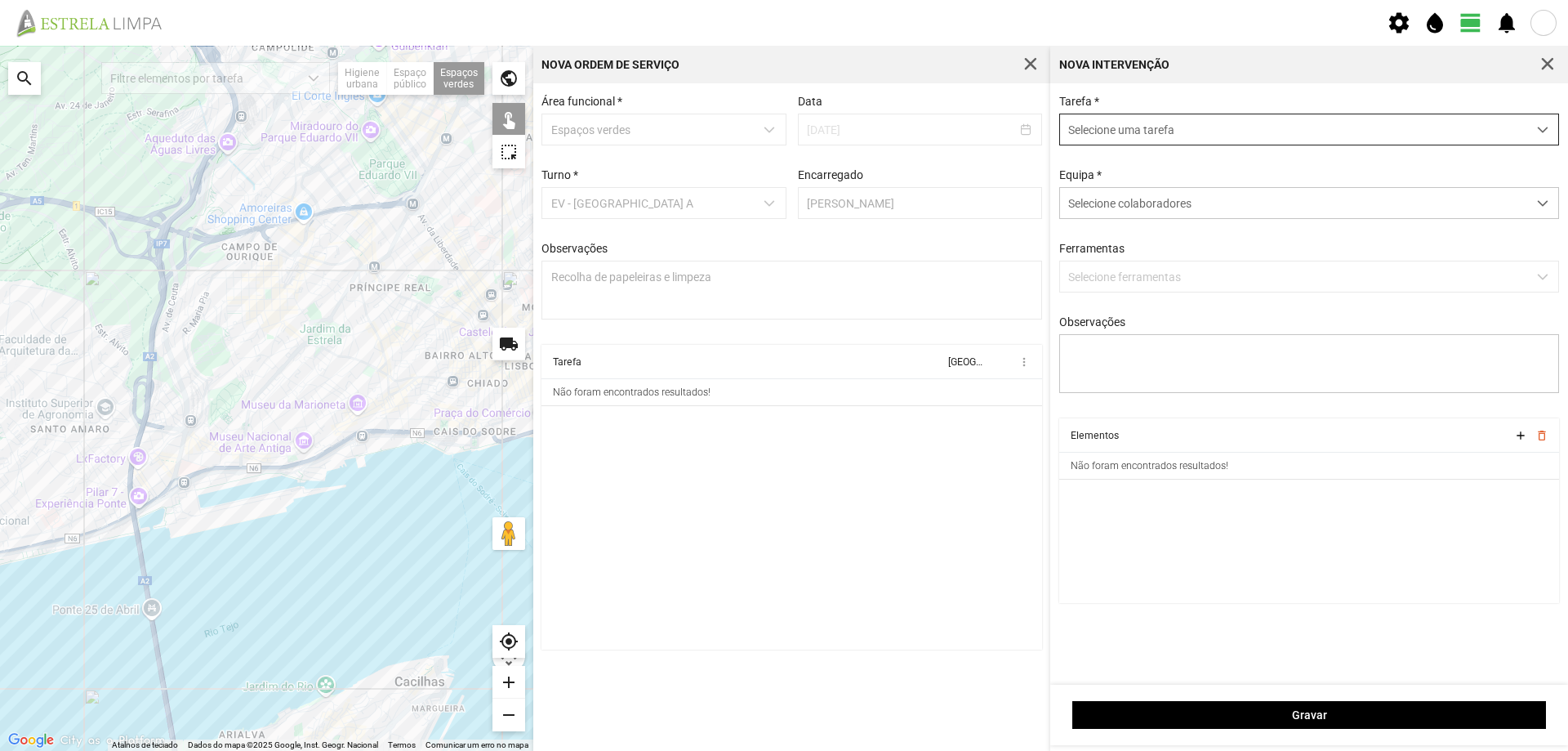
click at [1162, 133] on span "Selecione uma tarefa" at bounding box center [1293, 129] width 467 height 30
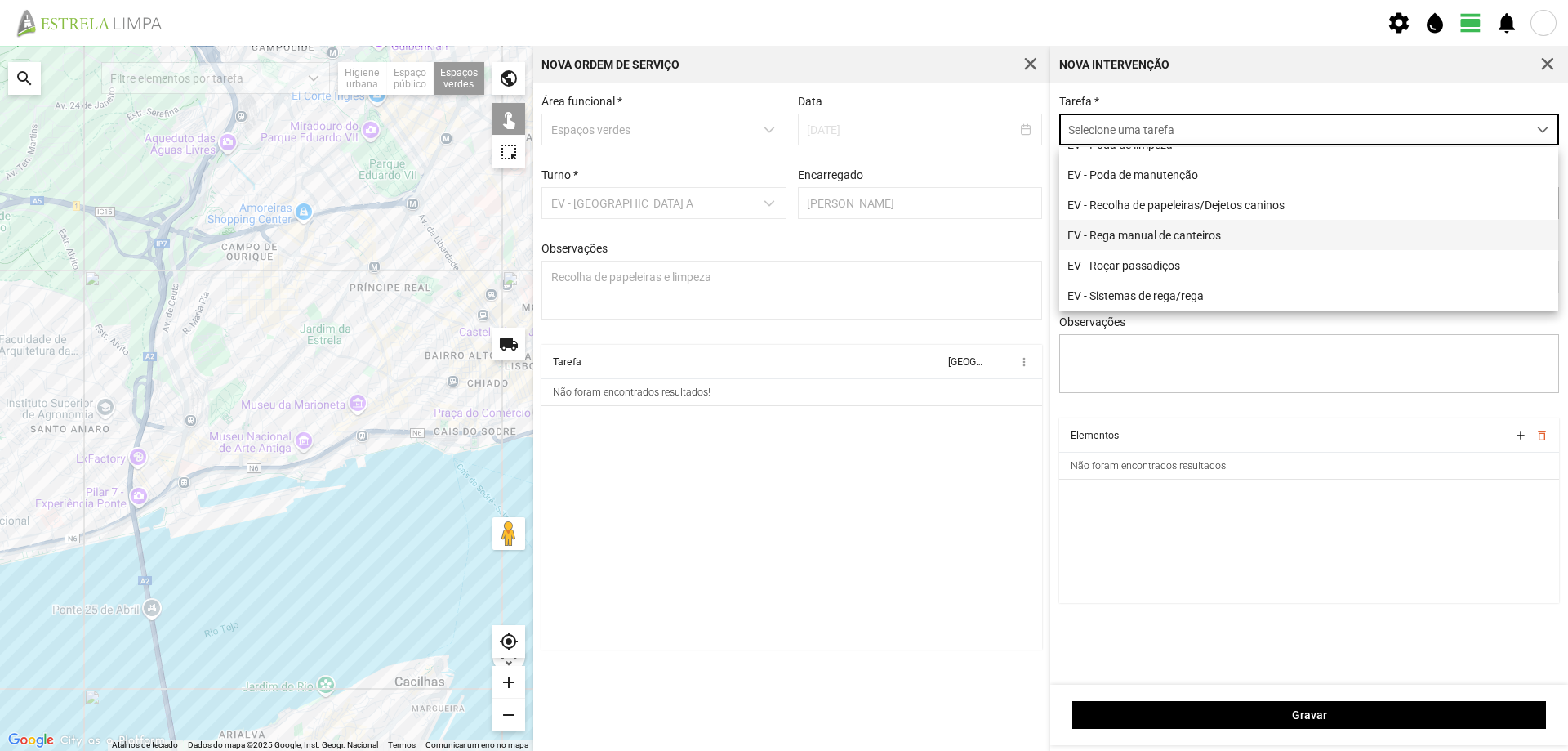
scroll to position [209, 0]
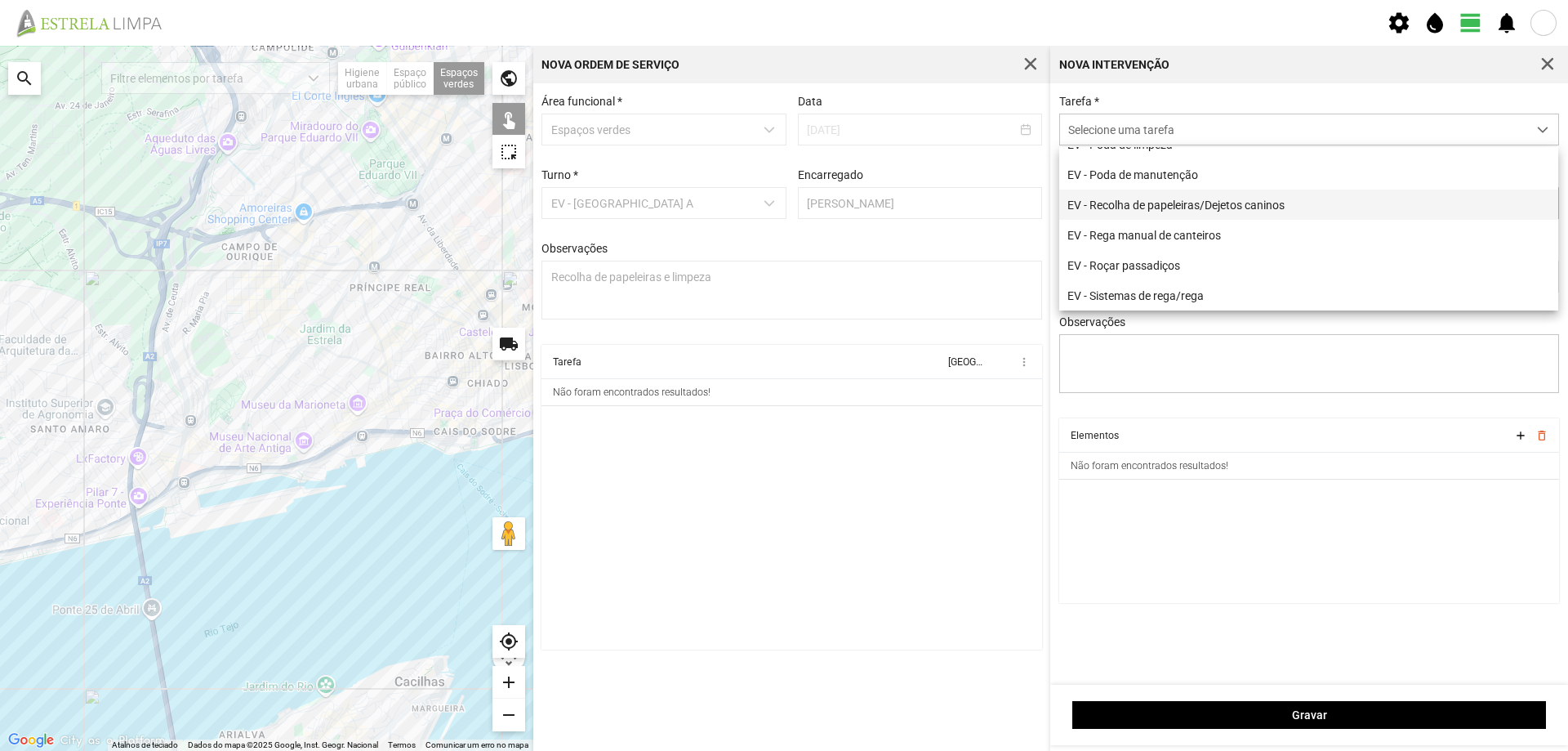
click at [1247, 199] on li "EV - Recolha de papeleiras/Dejetos caninos" at bounding box center [1309, 204] width 499 height 30
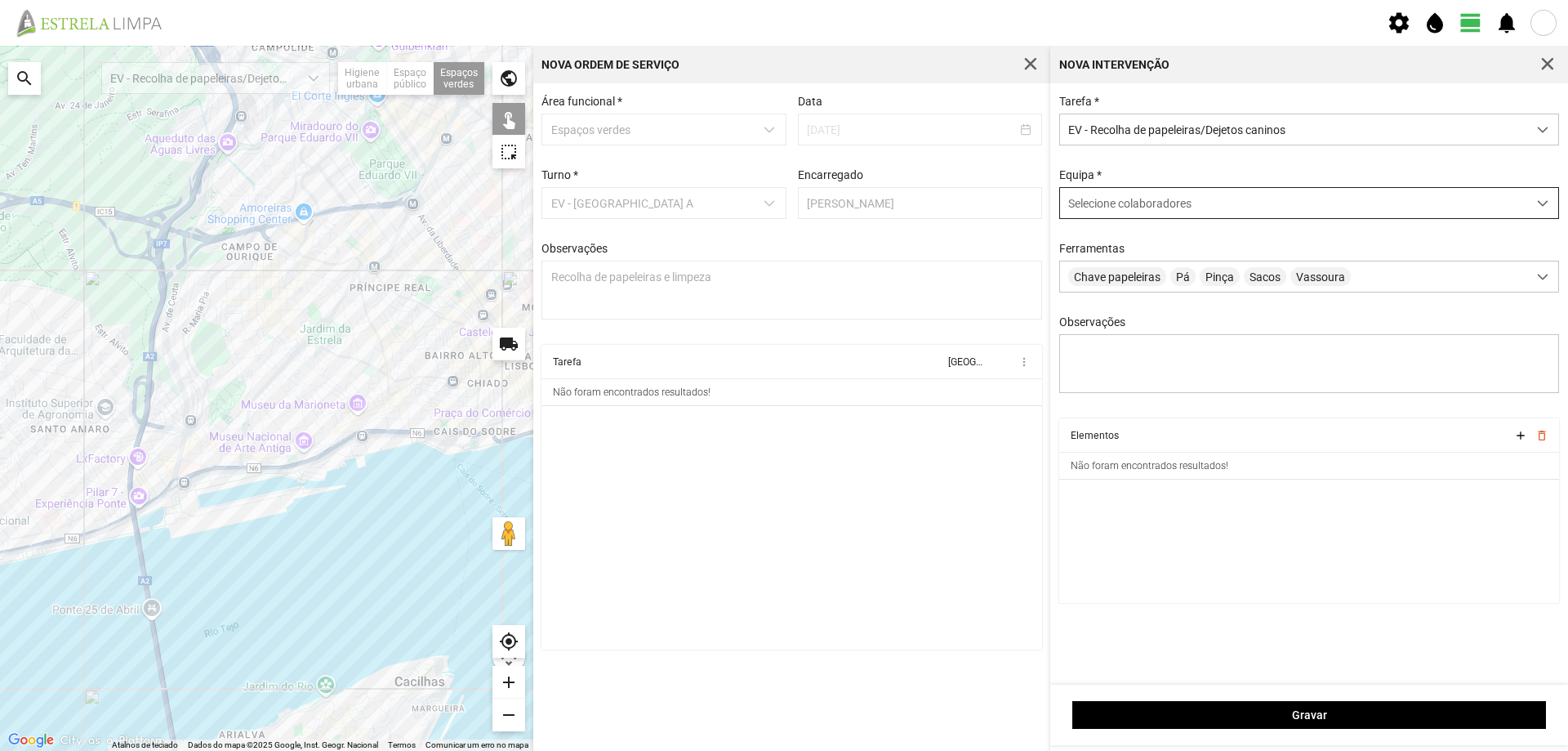
click at [1152, 205] on span "Selecione colaboradores" at bounding box center [1130, 203] width 123 height 13
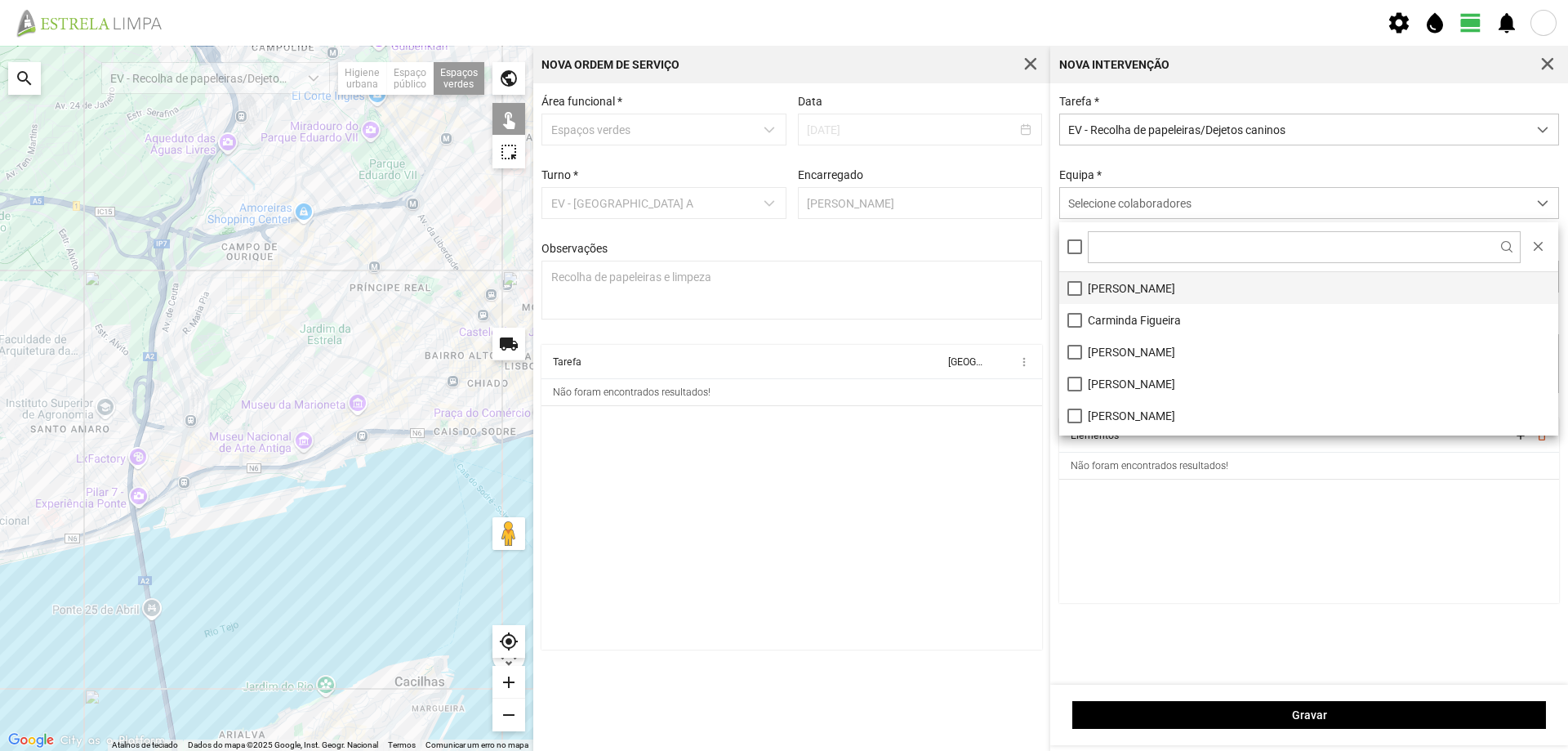
click at [1093, 294] on li "[PERSON_NAME]" at bounding box center [1309, 287] width 499 height 32
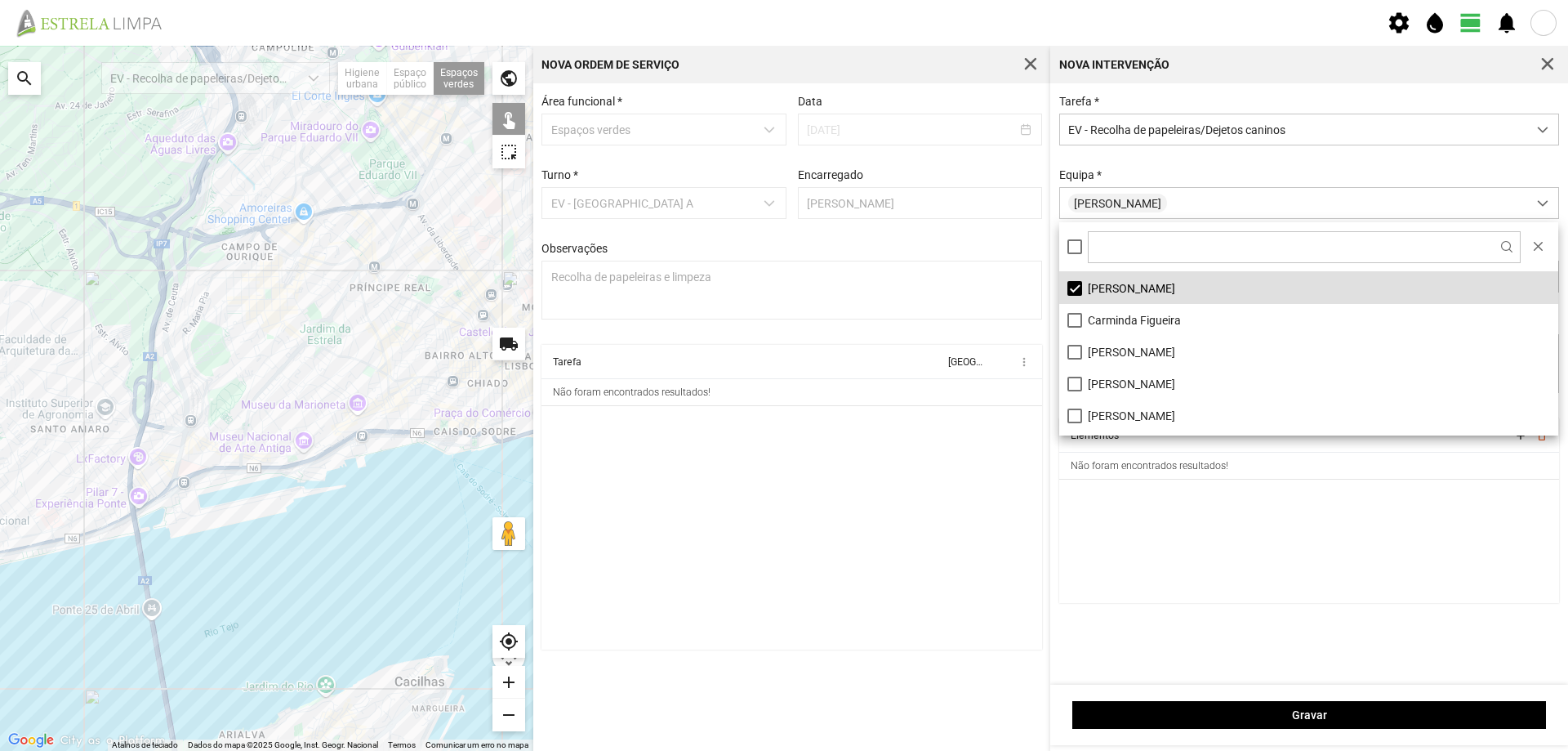
click at [1263, 529] on cdk-virtual-scroll-viewport "Elementos add delete_outline Não foram encontrados resultados!" at bounding box center [1310, 511] width 500 height 184
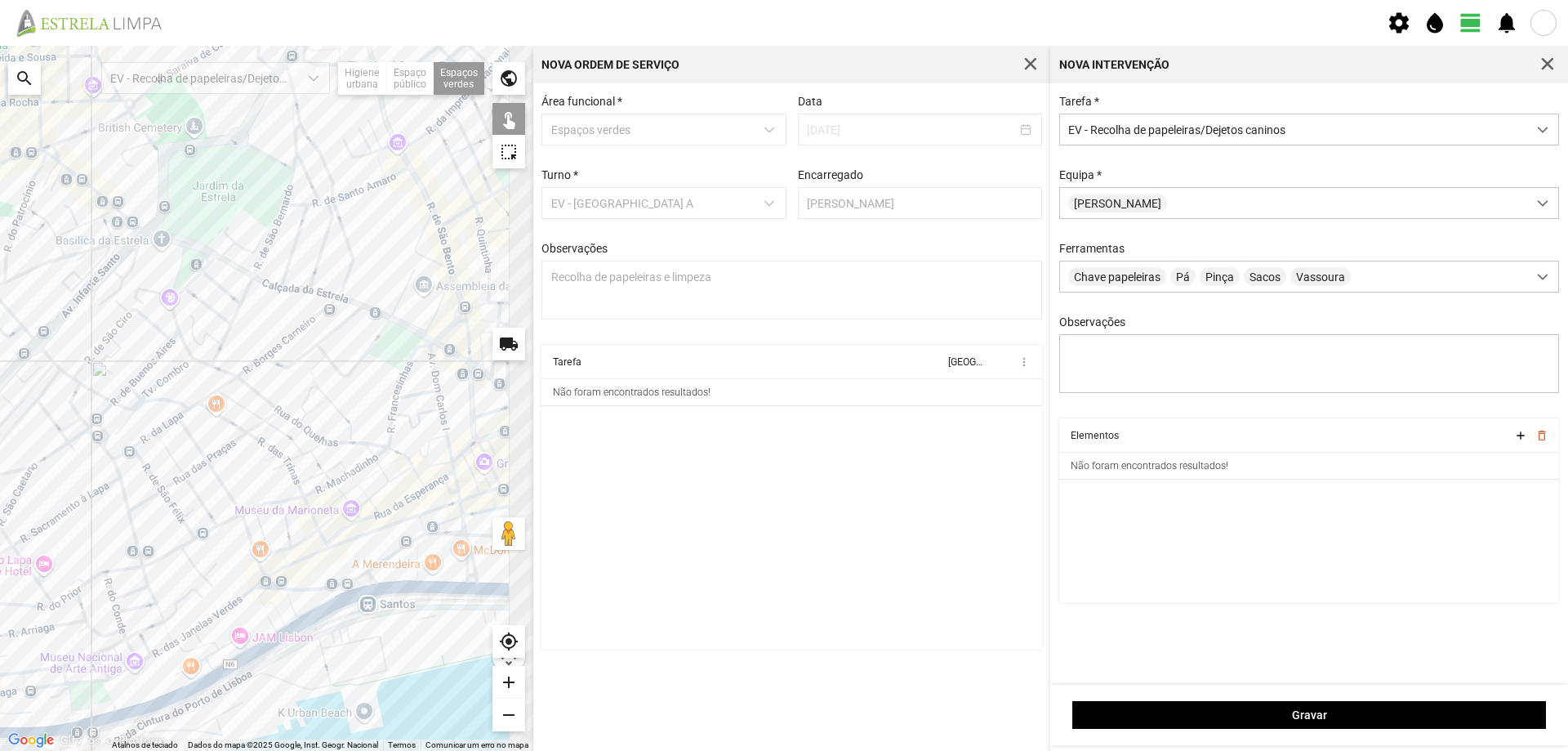
drag, startPoint x: 360, startPoint y: 308, endPoint x: 235, endPoint y: 362, distance: 136.2
click at [235, 362] on div at bounding box center [267, 399] width 533 height 705
click at [395, 336] on div at bounding box center [267, 399] width 533 height 705
click at [413, 358] on div at bounding box center [267, 399] width 533 height 705
click at [435, 246] on div at bounding box center [267, 399] width 533 height 705
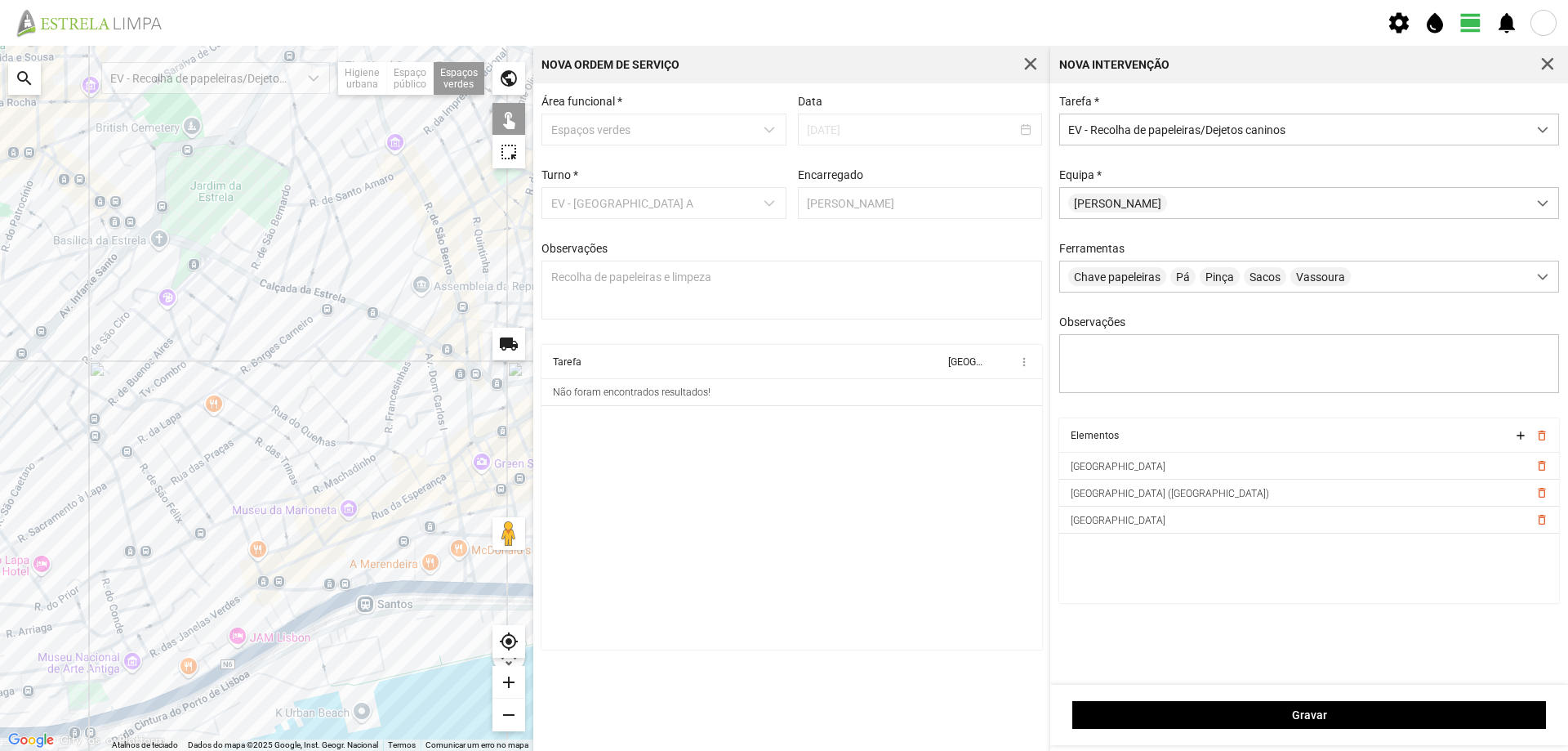
click at [180, 269] on div at bounding box center [267, 399] width 533 height 705
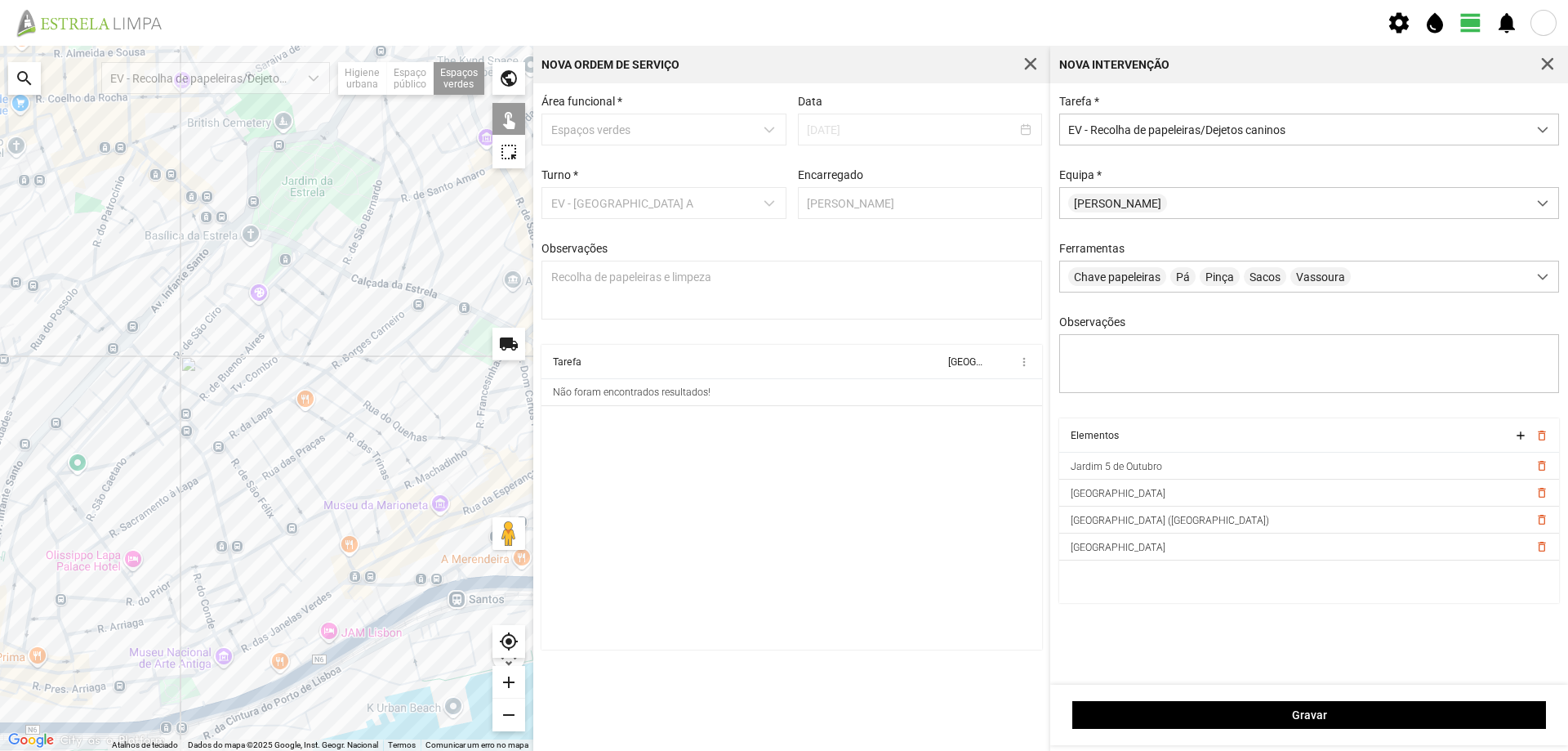
drag, startPoint x: 290, startPoint y: 300, endPoint x: 385, endPoint y: 293, distance: 95.3
click at [385, 293] on div at bounding box center [267, 399] width 533 height 705
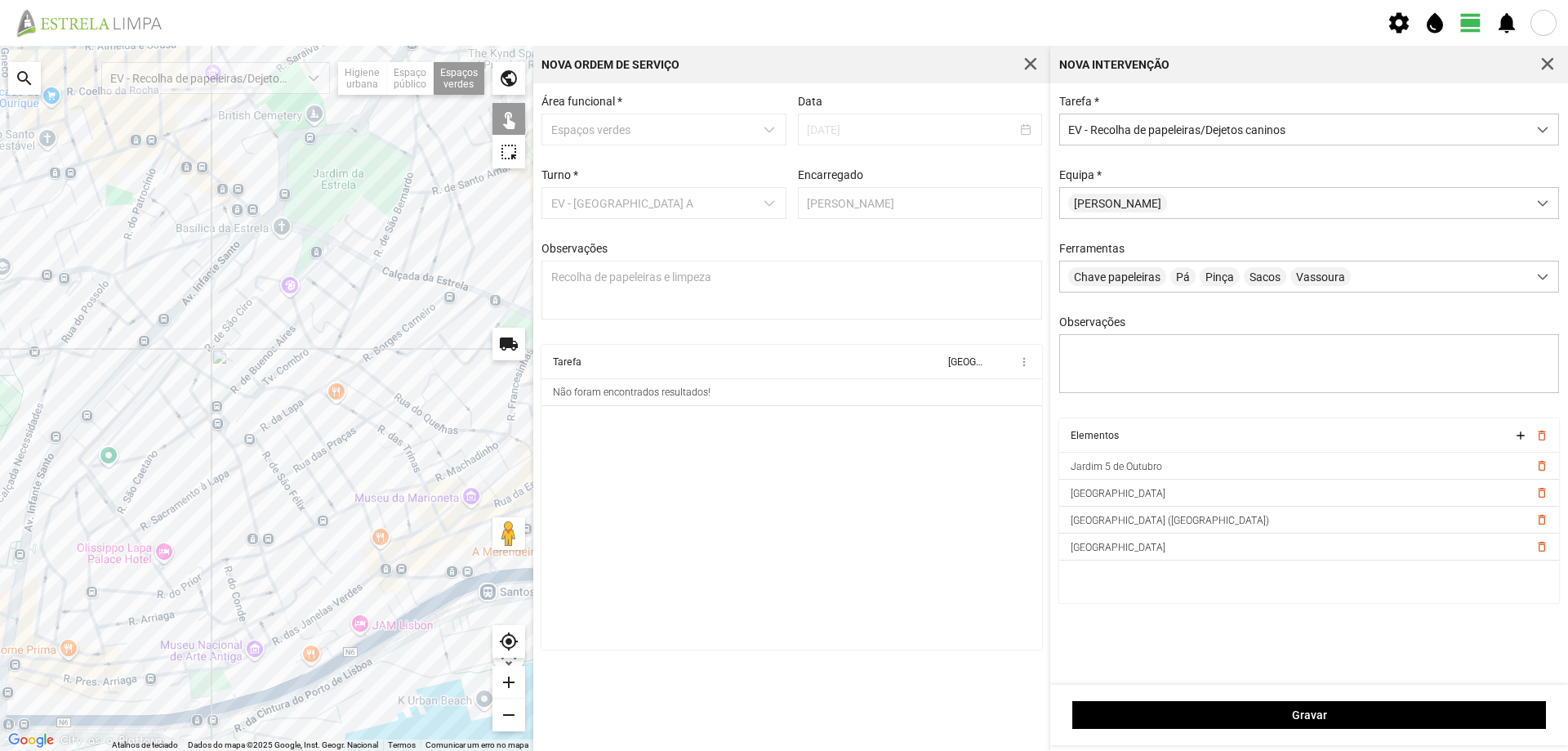
drag, startPoint x: 386, startPoint y: 315, endPoint x: 410, endPoint y: 310, distance: 24.5
click at [410, 310] on div at bounding box center [267, 399] width 533 height 705
click at [244, 215] on div at bounding box center [267, 399] width 533 height 705
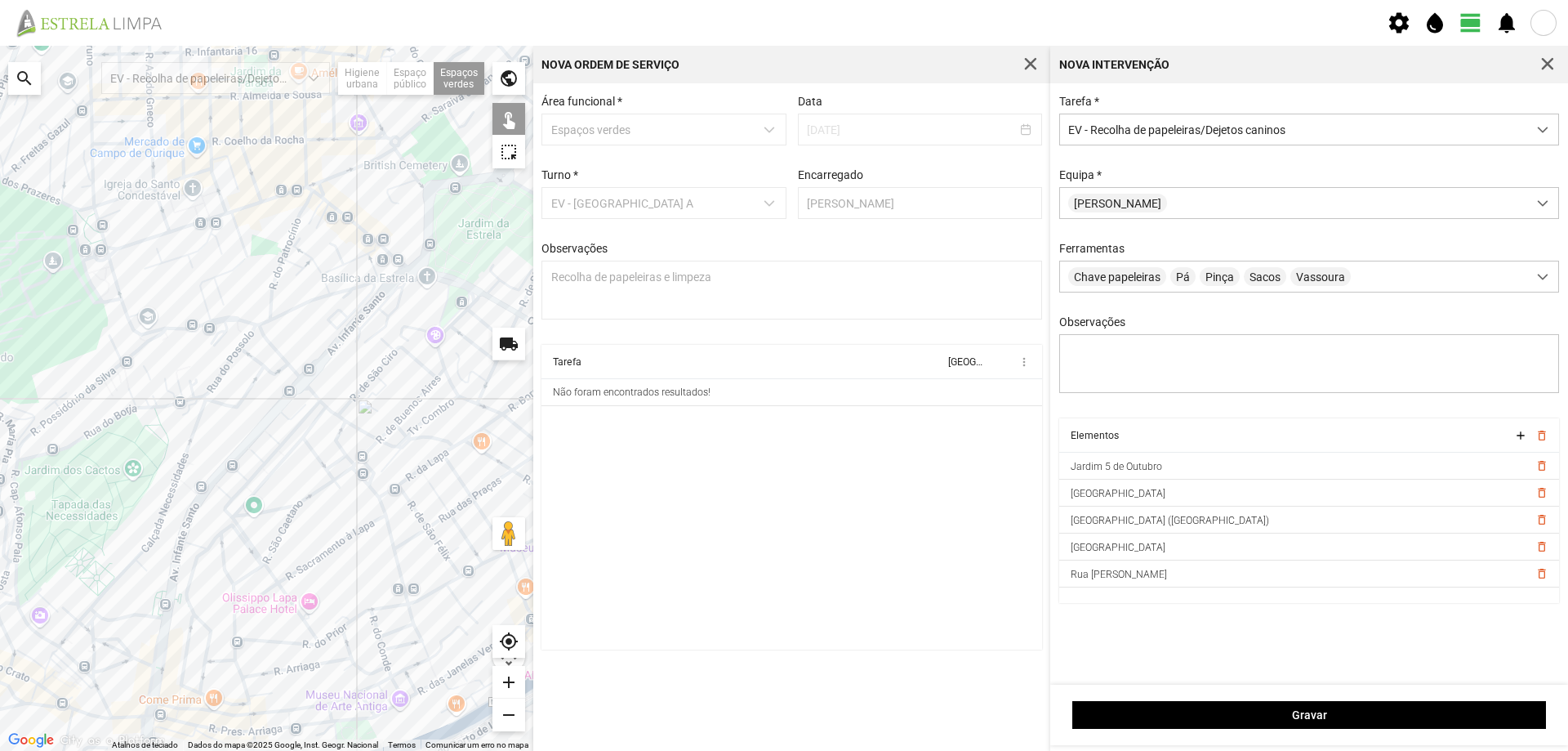
drag, startPoint x: 236, startPoint y: 305, endPoint x: 381, endPoint y: 355, distance: 153.4
click at [381, 355] on div at bounding box center [267, 399] width 533 height 705
click at [105, 266] on div at bounding box center [267, 399] width 533 height 705
click at [137, 362] on div at bounding box center [267, 399] width 533 height 705
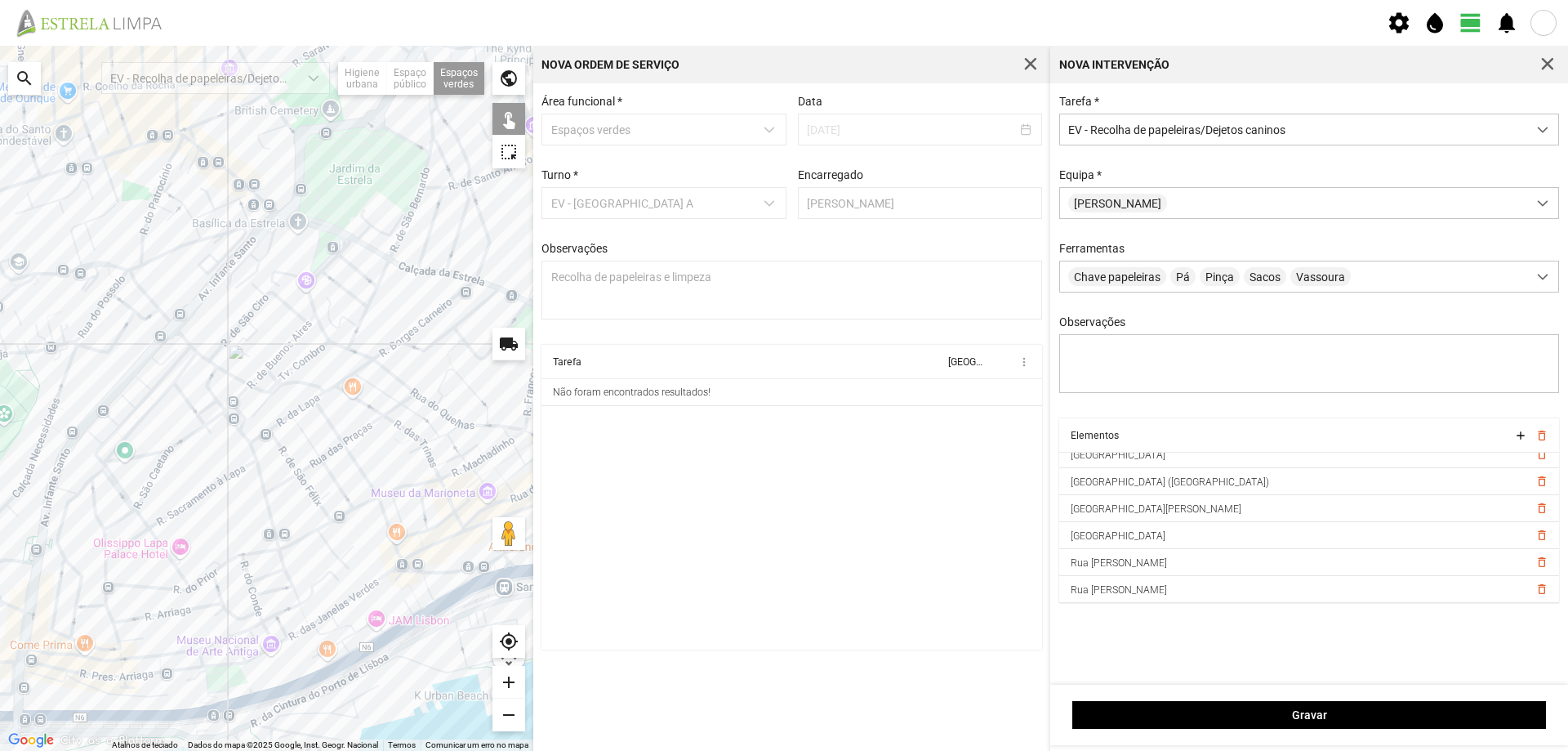
drag, startPoint x: 381, startPoint y: 428, endPoint x: 208, endPoint y: 352, distance: 189.0
click at [208, 353] on div at bounding box center [267, 399] width 533 height 705
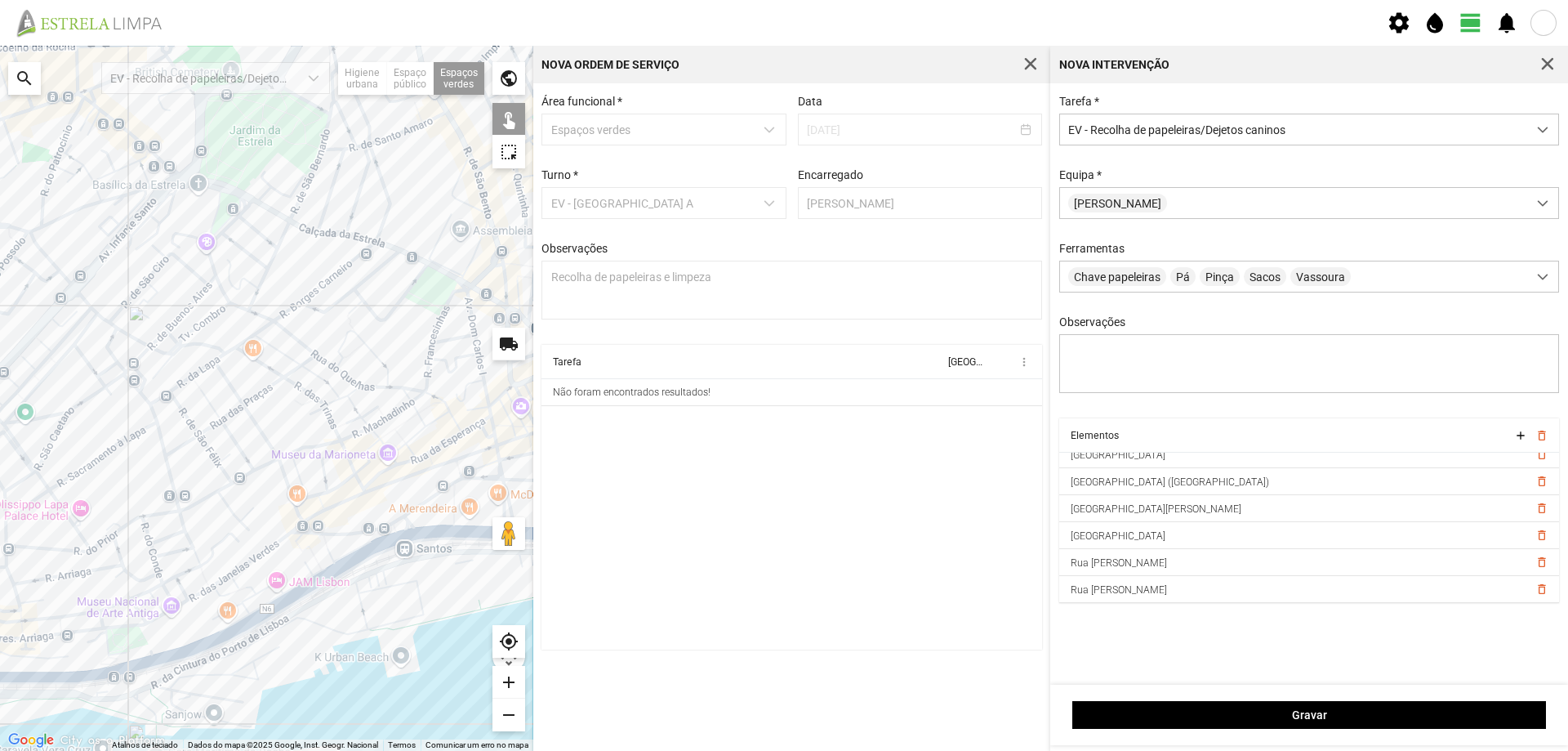
drag, startPoint x: 426, startPoint y: 398, endPoint x: 393, endPoint y: 387, distance: 34.8
click at [393, 387] on div at bounding box center [267, 399] width 533 height 705
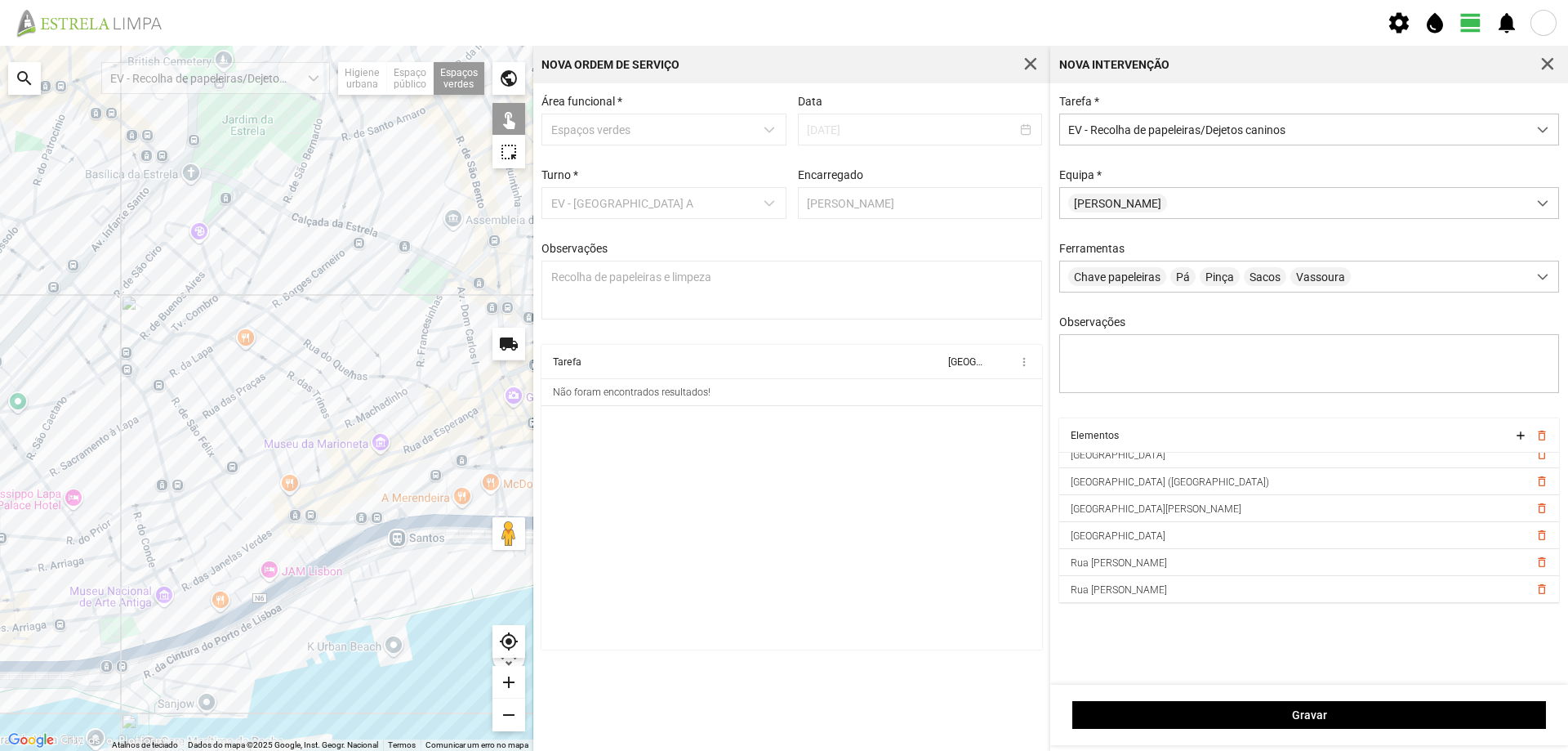
click at [424, 497] on div at bounding box center [267, 399] width 533 height 705
click at [127, 627] on div at bounding box center [267, 399] width 533 height 705
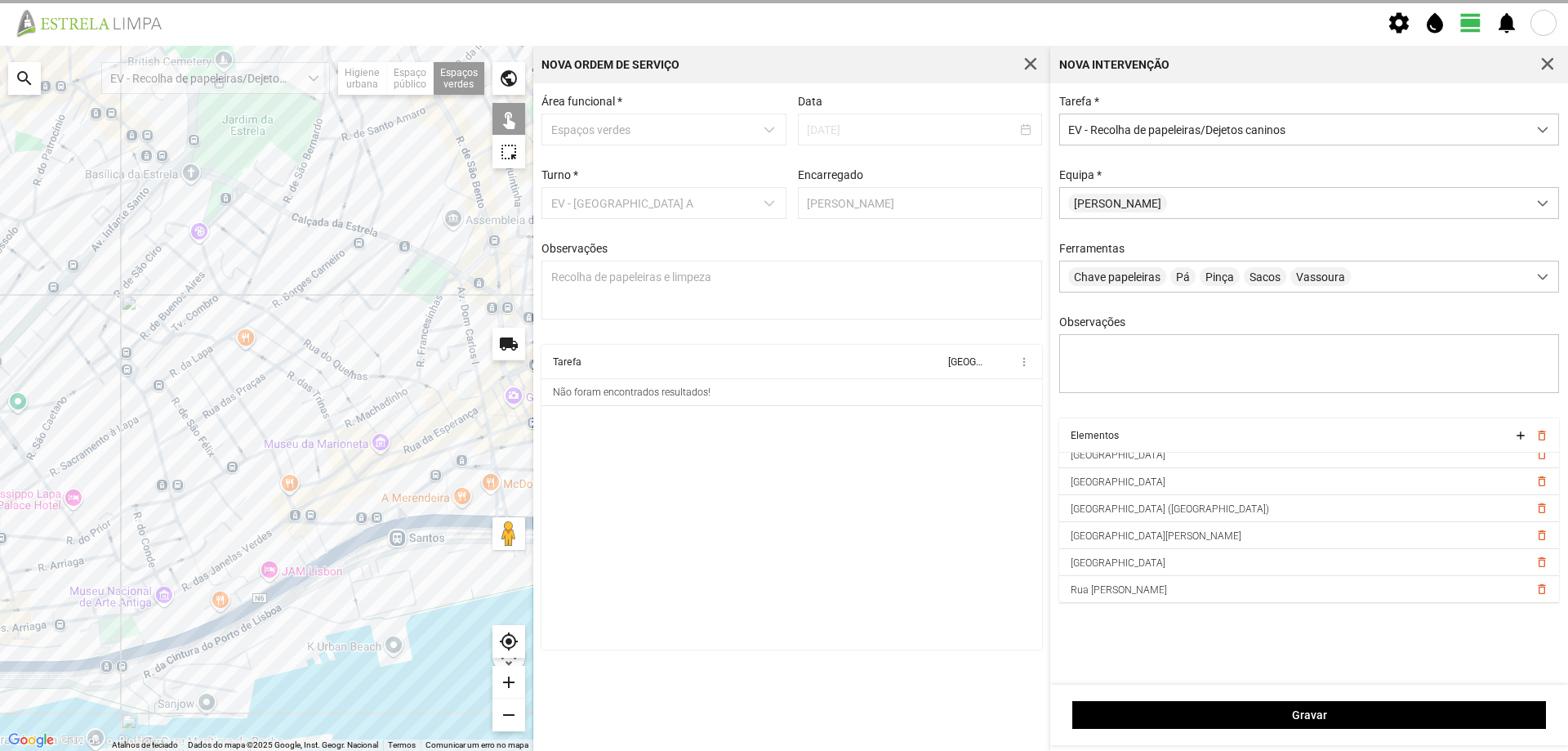
scroll to position [65, 0]
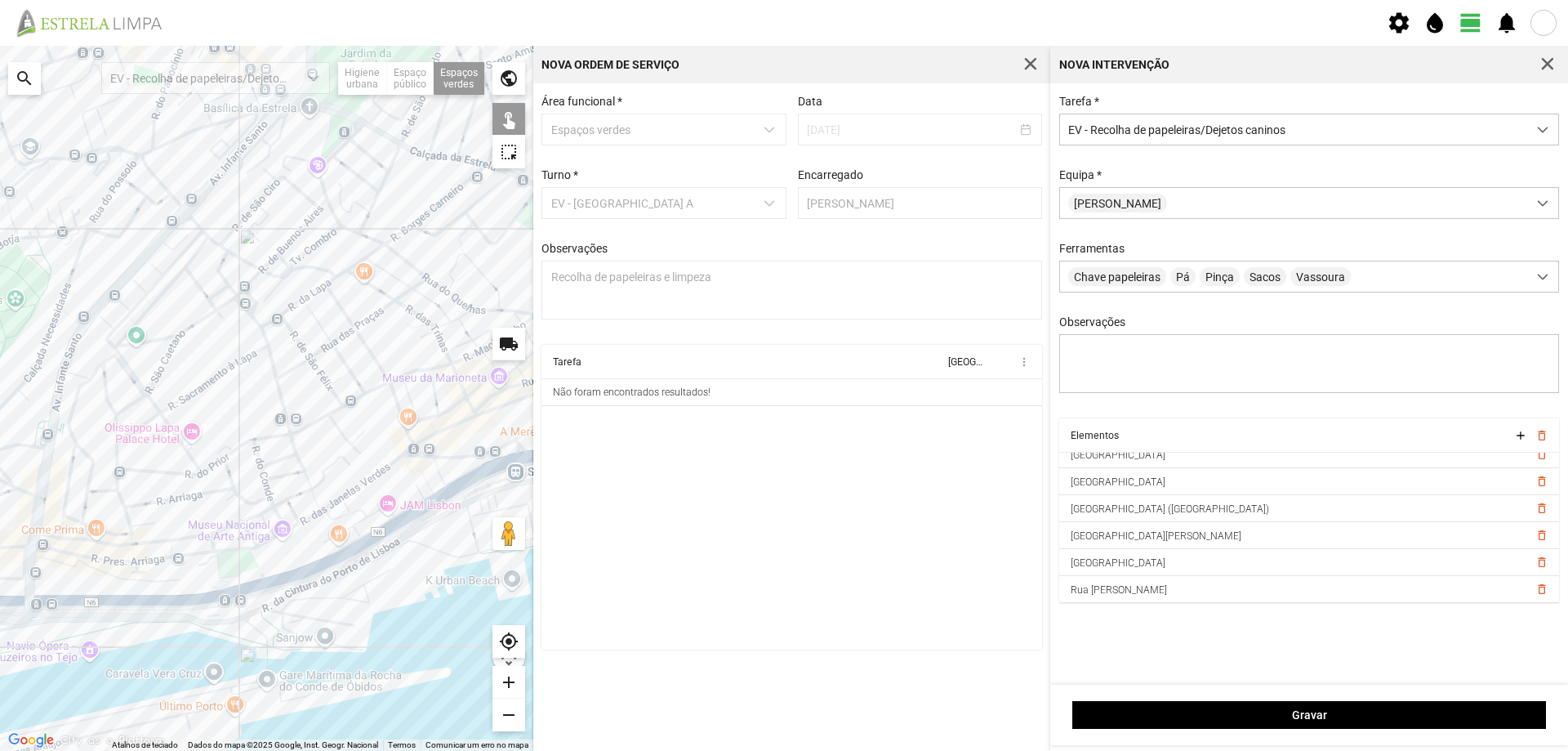
drag, startPoint x: 233, startPoint y: 585, endPoint x: 351, endPoint y: 519, distance: 135.2
click at [351, 519] on div at bounding box center [267, 399] width 533 height 705
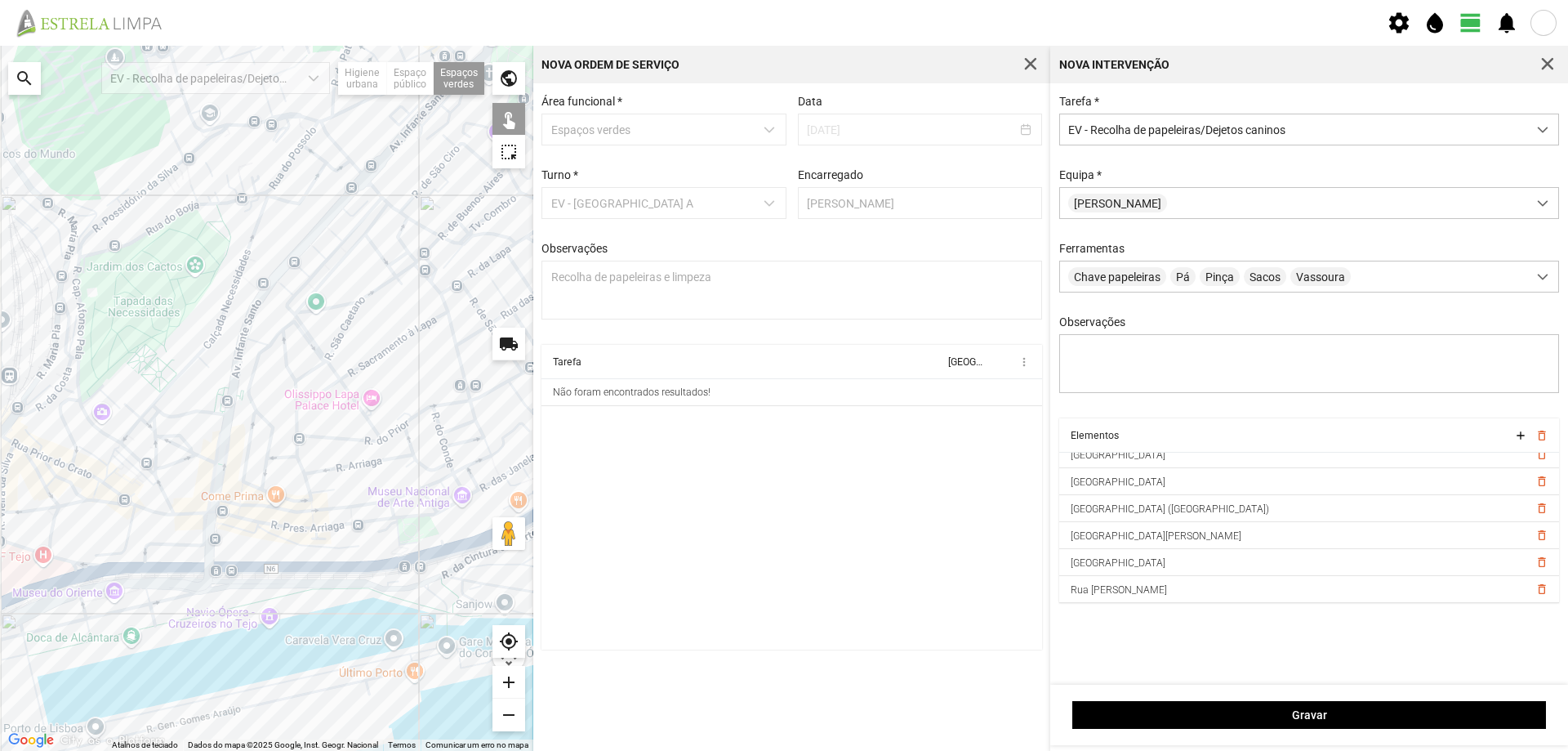
drag, startPoint x: 172, startPoint y: 490, endPoint x: 341, endPoint y: 465, distance: 170.8
click at [341, 465] on div at bounding box center [267, 399] width 533 height 705
click at [91, 434] on div at bounding box center [267, 399] width 533 height 705
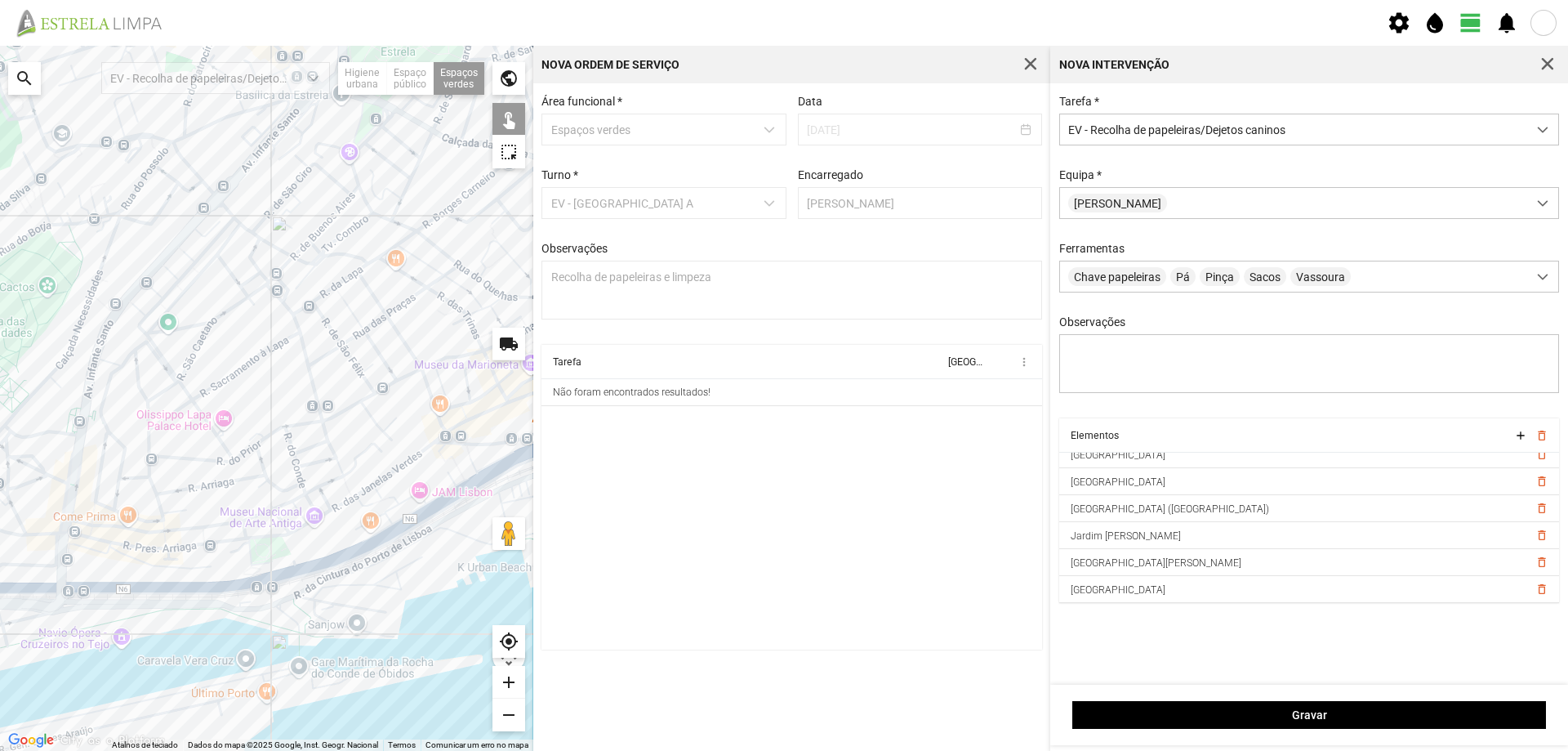
drag, startPoint x: 292, startPoint y: 442, endPoint x: 147, endPoint y: 462, distance: 146.4
click at [147, 462] on div at bounding box center [267, 399] width 533 height 705
click at [76, 542] on div at bounding box center [267, 399] width 533 height 705
click at [269, 551] on div at bounding box center [267, 399] width 533 height 705
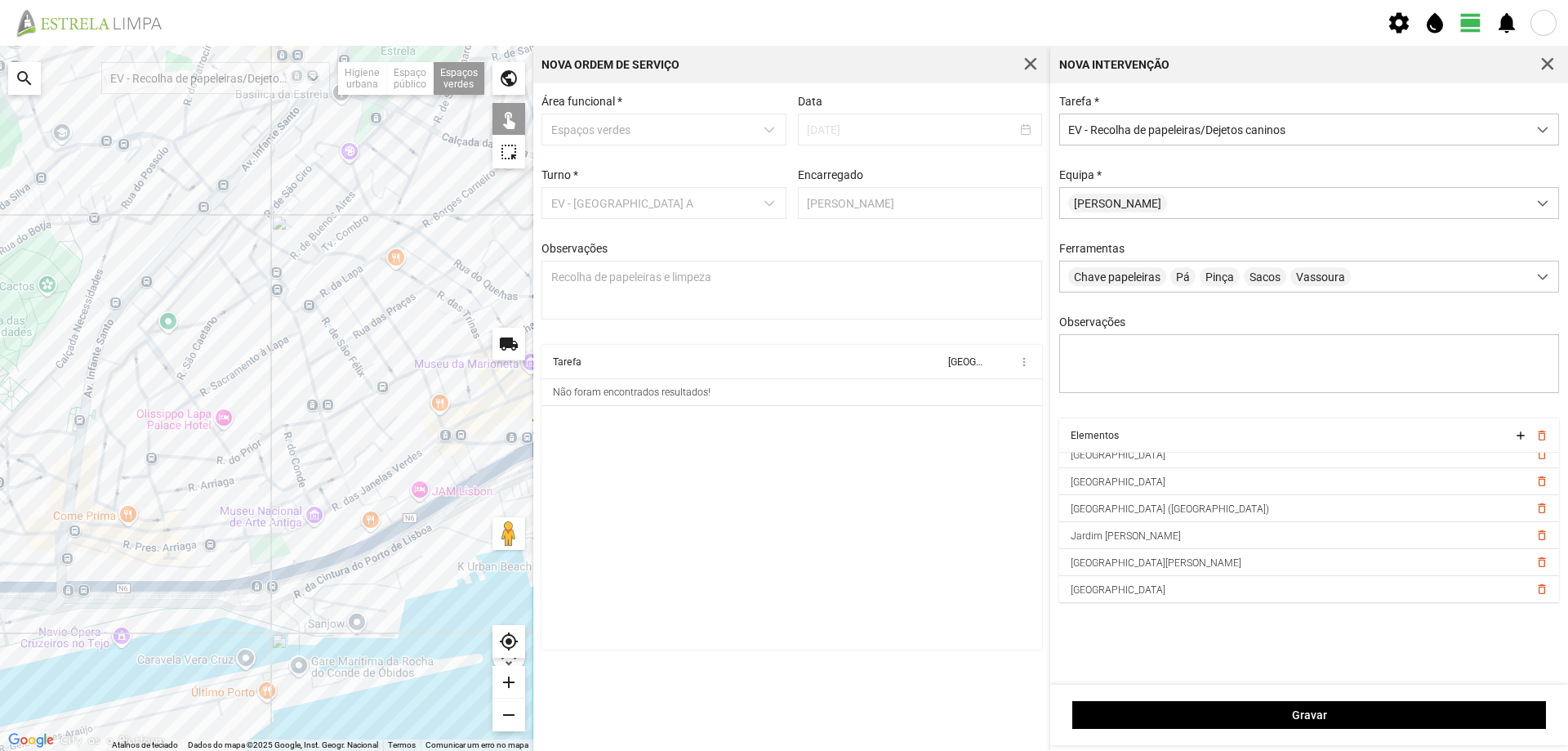
click at [268, 549] on div at bounding box center [267, 399] width 533 height 705
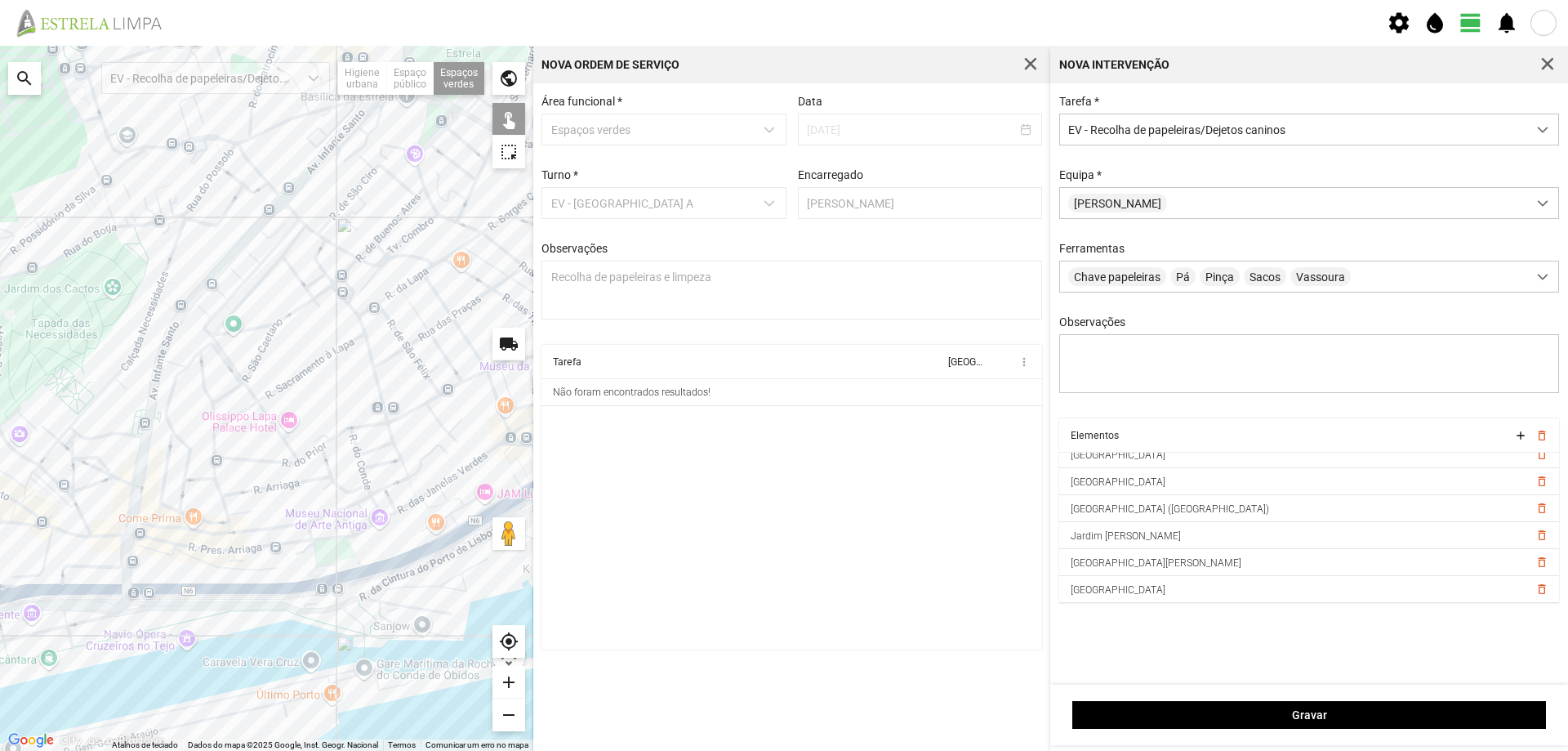
drag, startPoint x: 327, startPoint y: 473, endPoint x: 415, endPoint y: 475, distance: 88.0
click at [414, 476] on div at bounding box center [267, 399] width 533 height 705
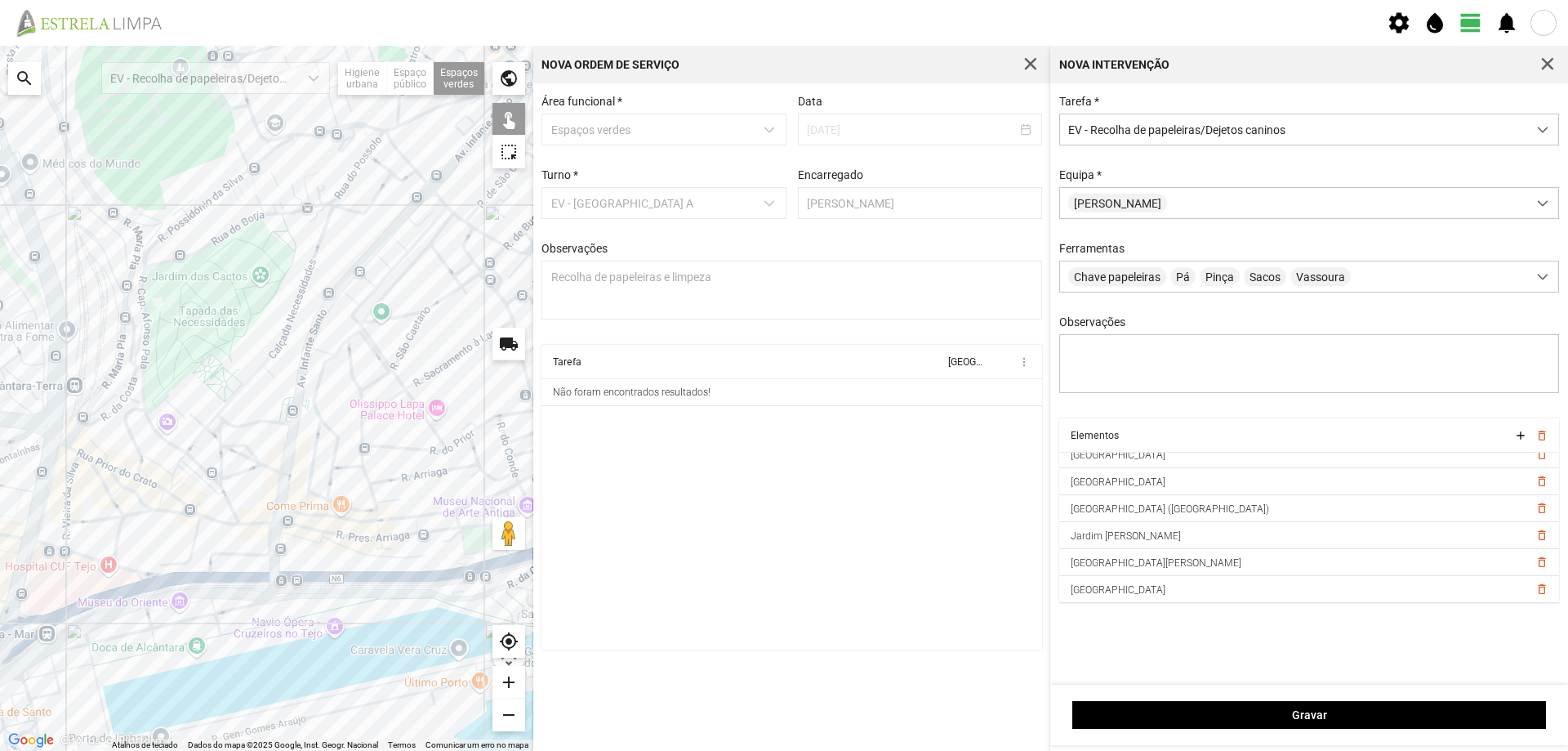
drag, startPoint x: 271, startPoint y: 450, endPoint x: 448, endPoint y: 430, distance: 178.1
click at [448, 430] on div at bounding box center [267, 399] width 533 height 705
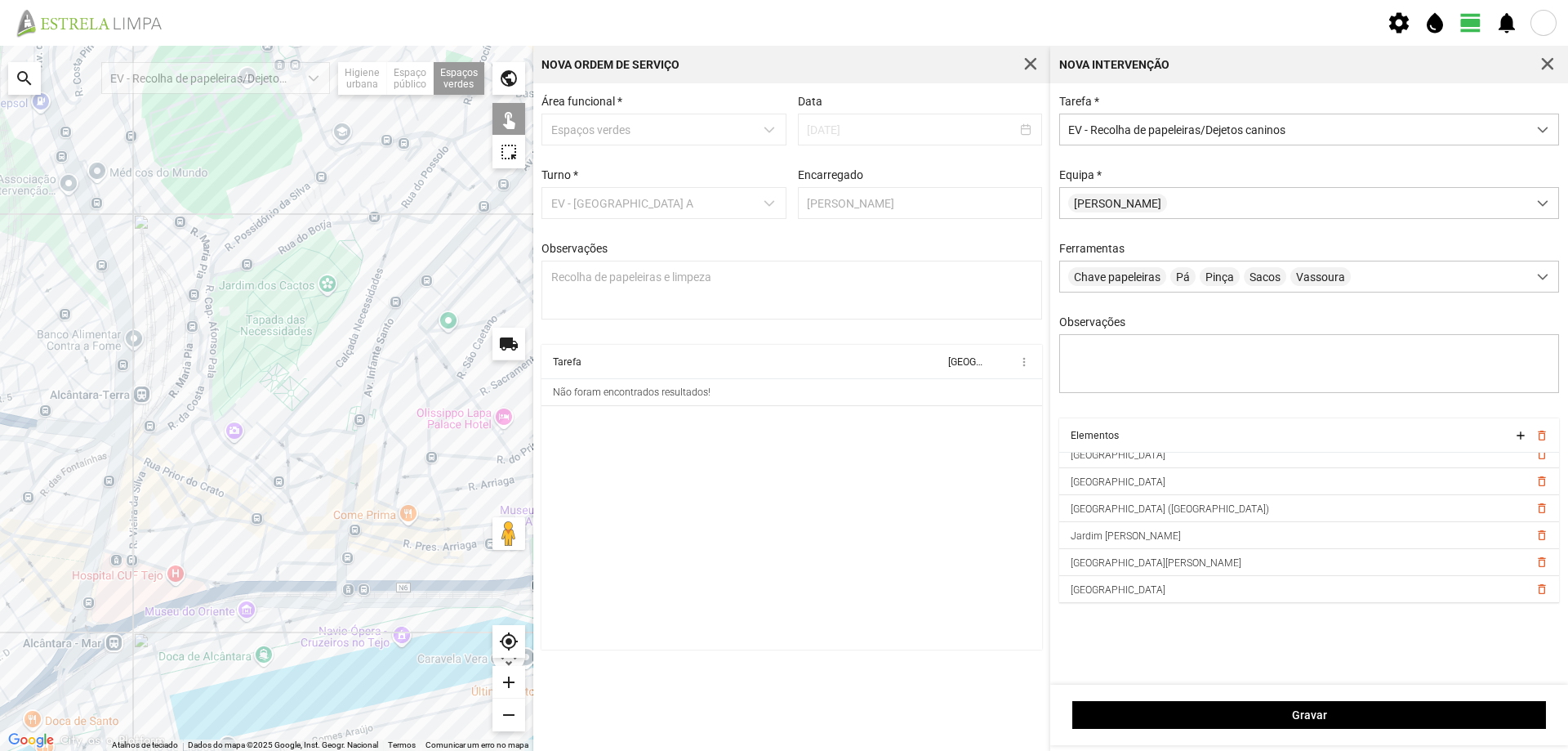
drag, startPoint x: 264, startPoint y: 421, endPoint x: 297, endPoint y: 441, distance: 38.6
click at [297, 441] on div at bounding box center [267, 399] width 533 height 705
drag, startPoint x: 296, startPoint y: 485, endPoint x: 183, endPoint y: 461, distance: 115.5
click at [190, 464] on div at bounding box center [267, 399] width 533 height 705
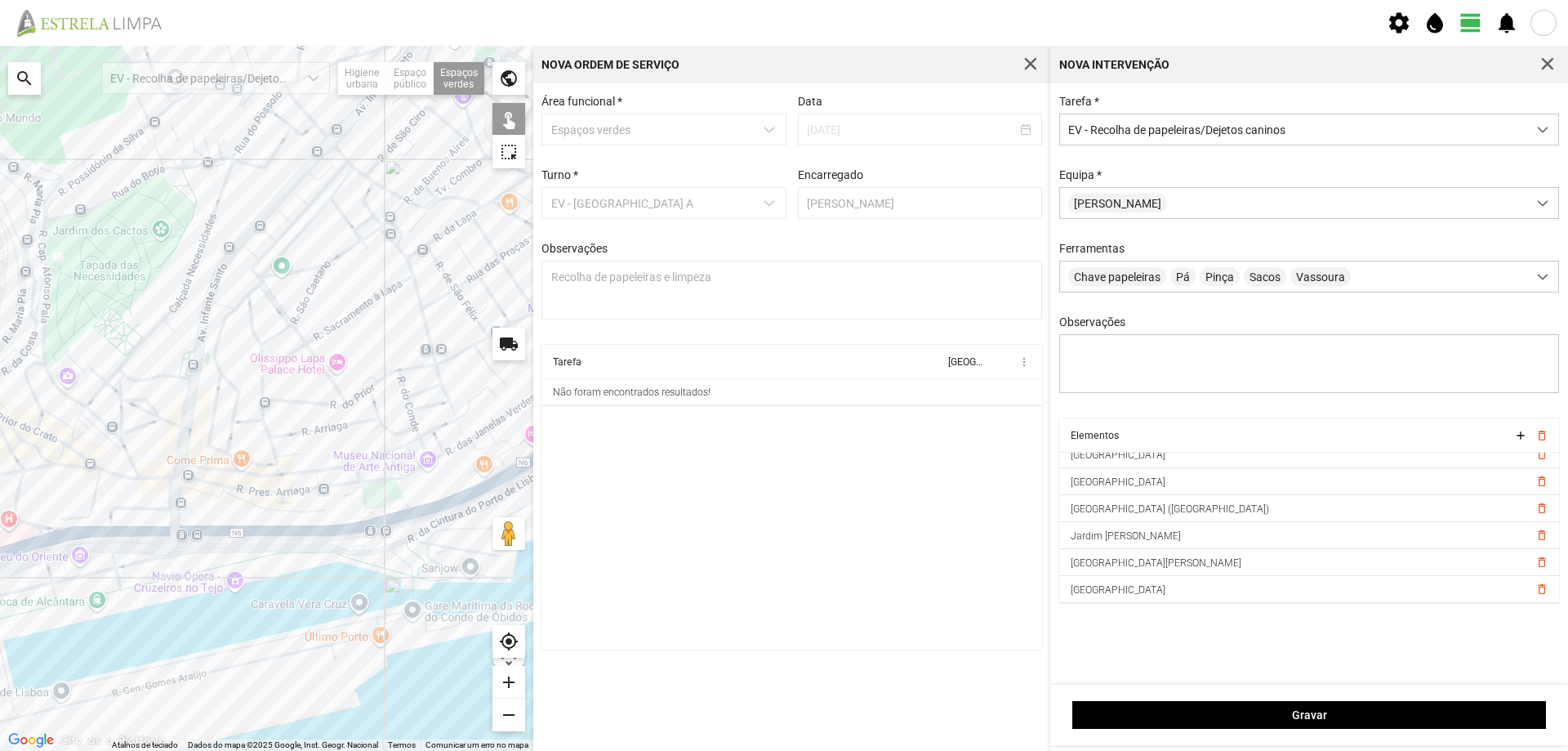
drag, startPoint x: 371, startPoint y: 414, endPoint x: 416, endPoint y: 395, distance: 48.8
click at [416, 395] on div at bounding box center [267, 399] width 533 height 705
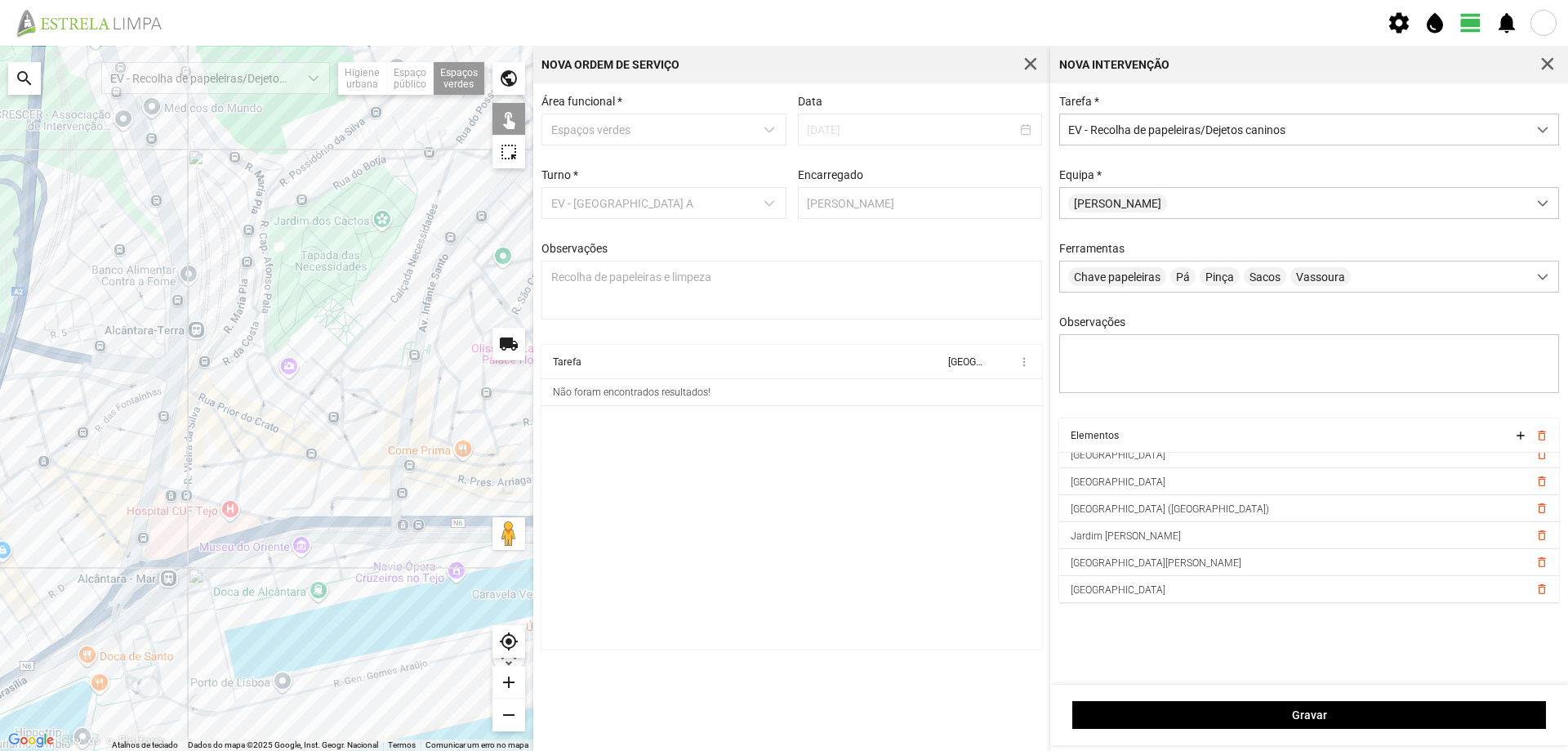
drag, startPoint x: 315, startPoint y: 404, endPoint x: 431, endPoint y: 409, distance: 116.1
click at [431, 409] on div at bounding box center [267, 399] width 533 height 705
click at [292, 450] on div at bounding box center [267, 399] width 533 height 705
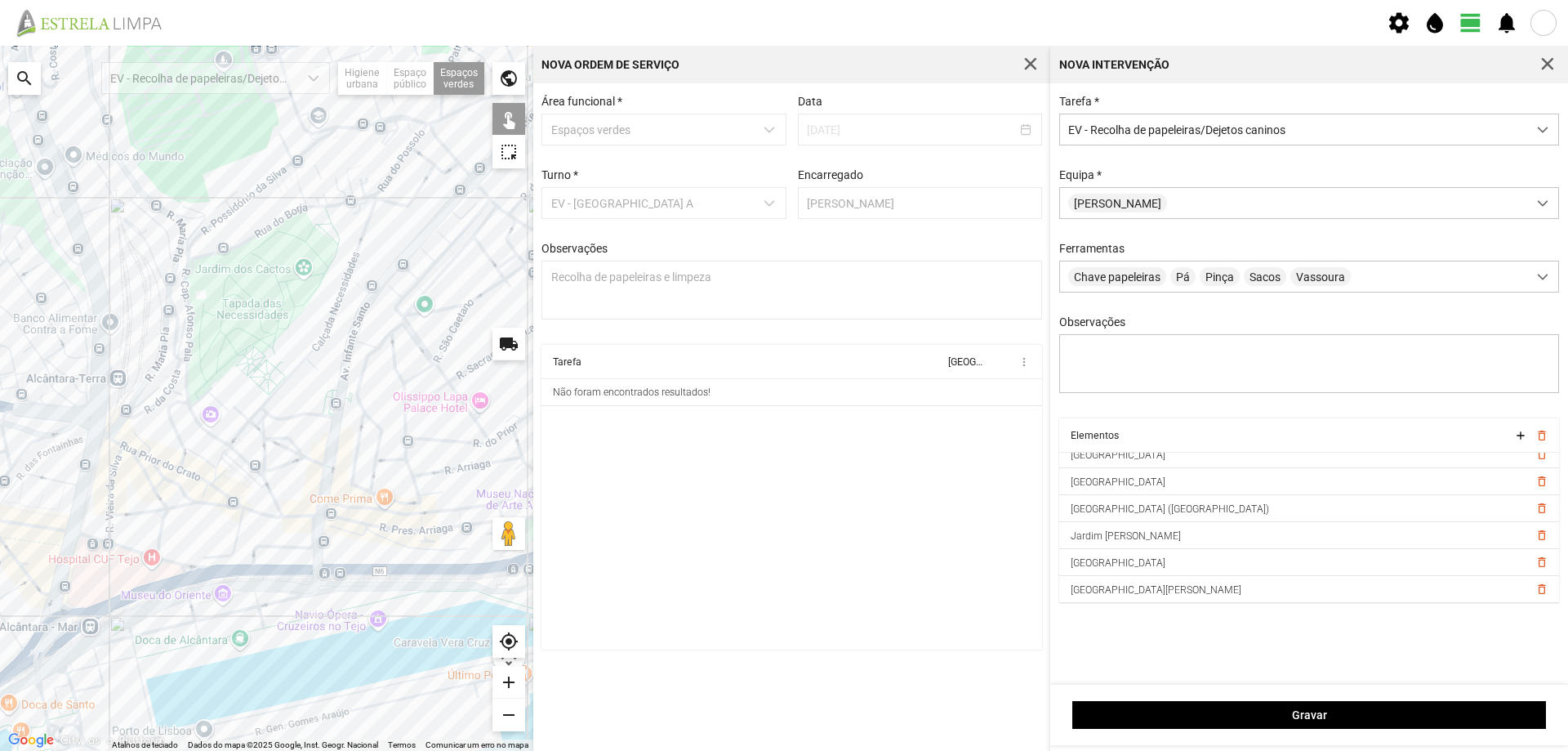
drag, startPoint x: 403, startPoint y: 403, endPoint x: 367, endPoint y: 428, distance: 43.8
click at [367, 428] on div at bounding box center [267, 399] width 533 height 705
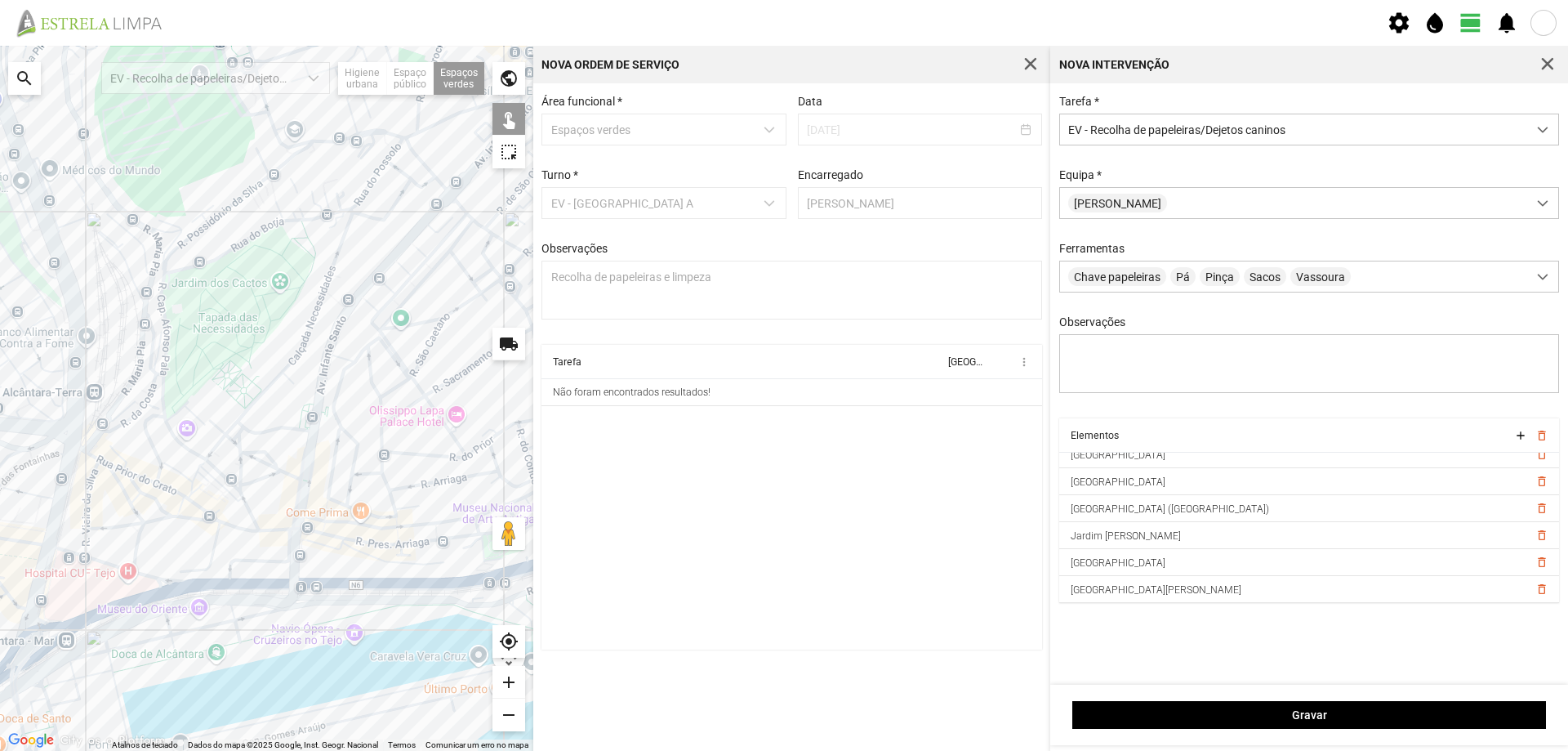
click at [384, 256] on div at bounding box center [267, 399] width 533 height 705
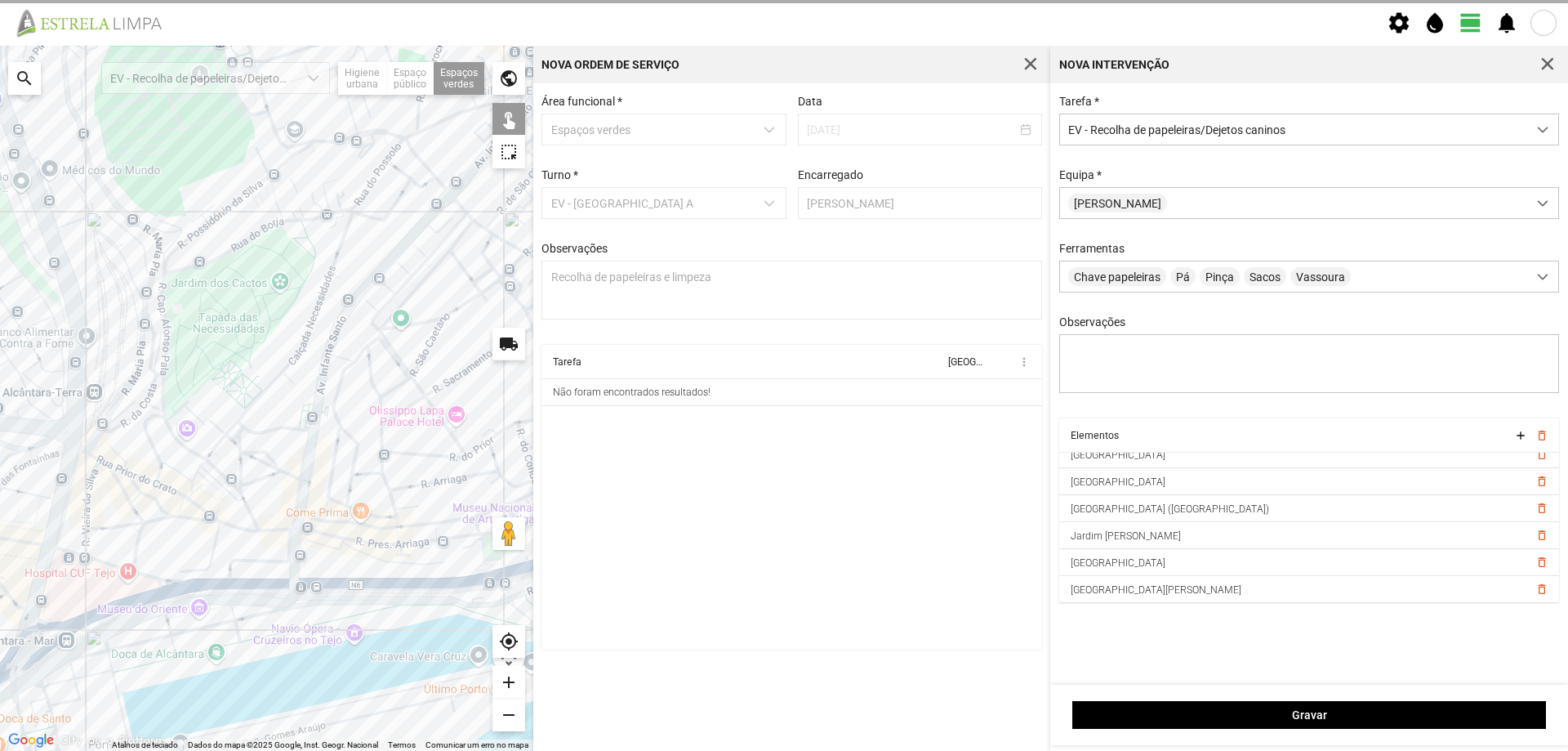
scroll to position [92, 0]
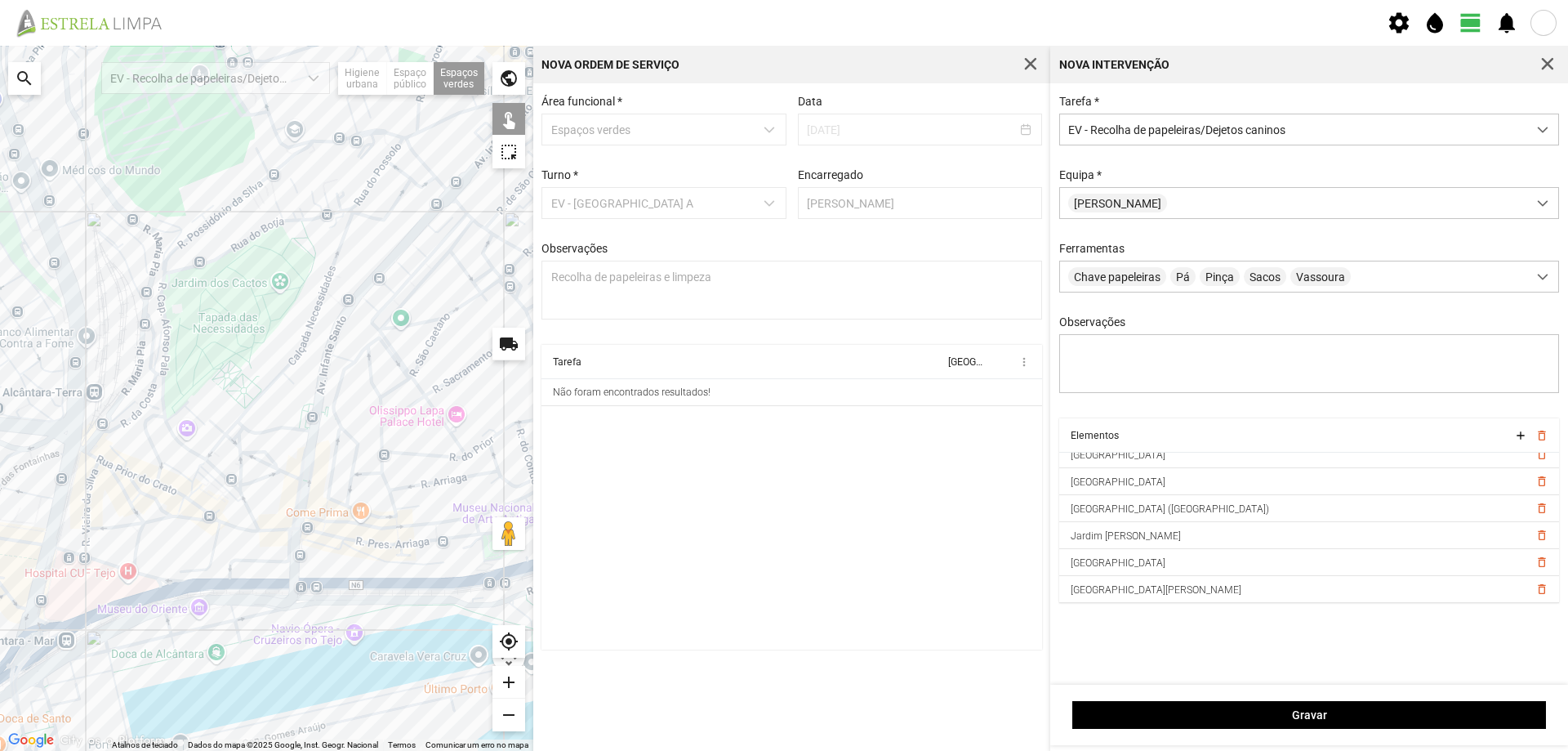
click at [393, 284] on div at bounding box center [267, 399] width 533 height 705
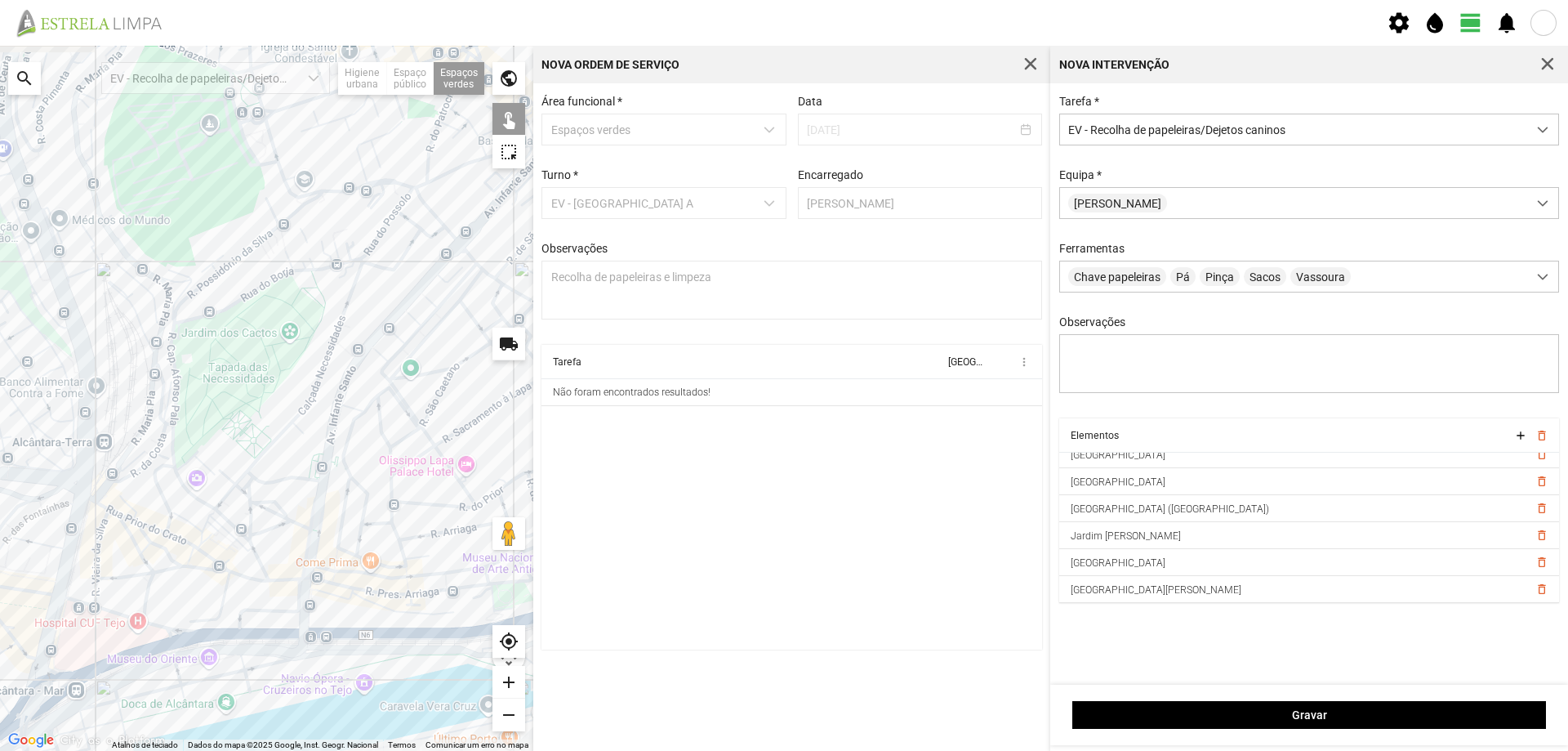
drag, startPoint x: 351, startPoint y: 436, endPoint x: 370, endPoint y: 497, distance: 63.9
click at [370, 497] on div at bounding box center [267, 399] width 533 height 705
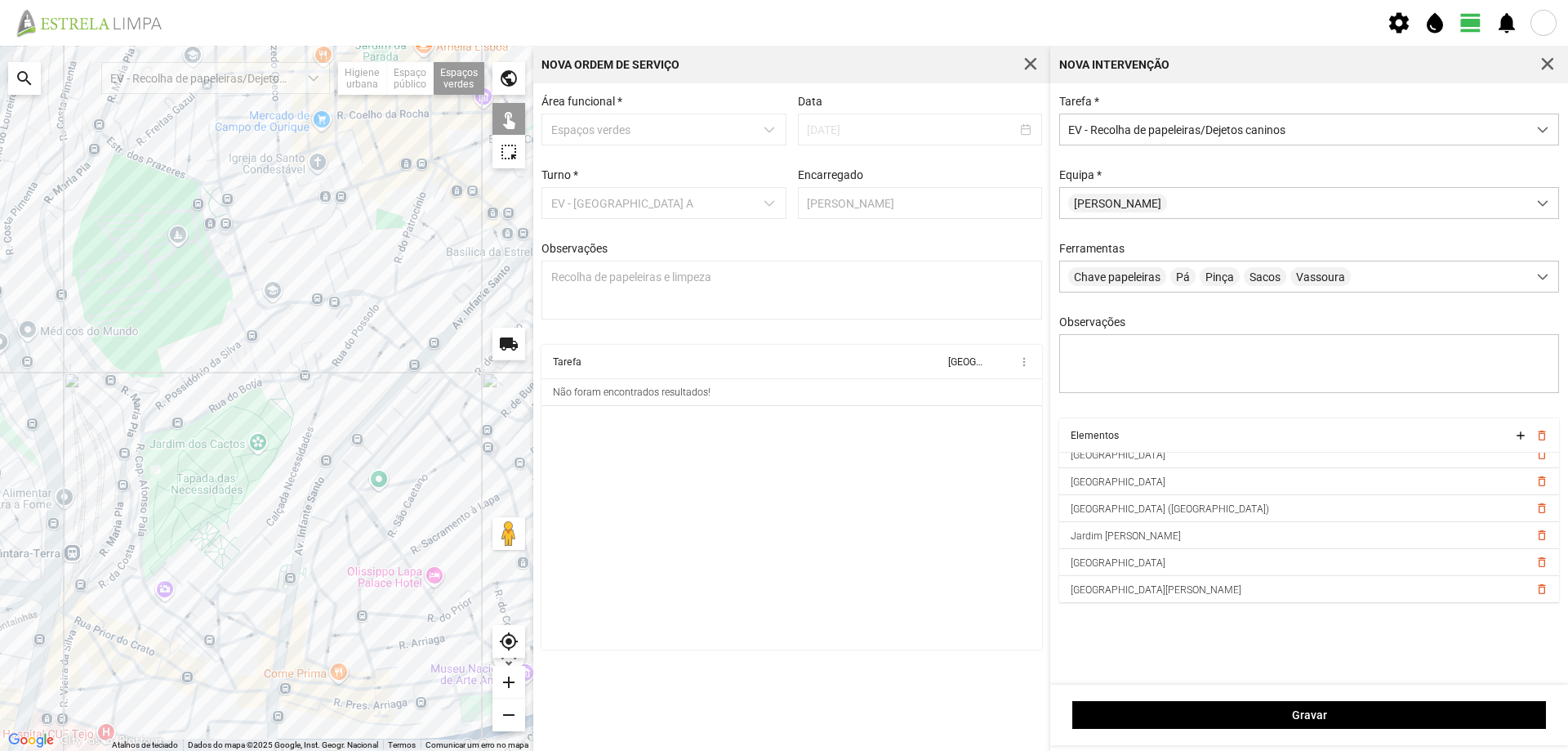
drag, startPoint x: 294, startPoint y: 506, endPoint x: 267, endPoint y: 529, distance: 35.5
click at [267, 529] on div at bounding box center [267, 399] width 533 height 705
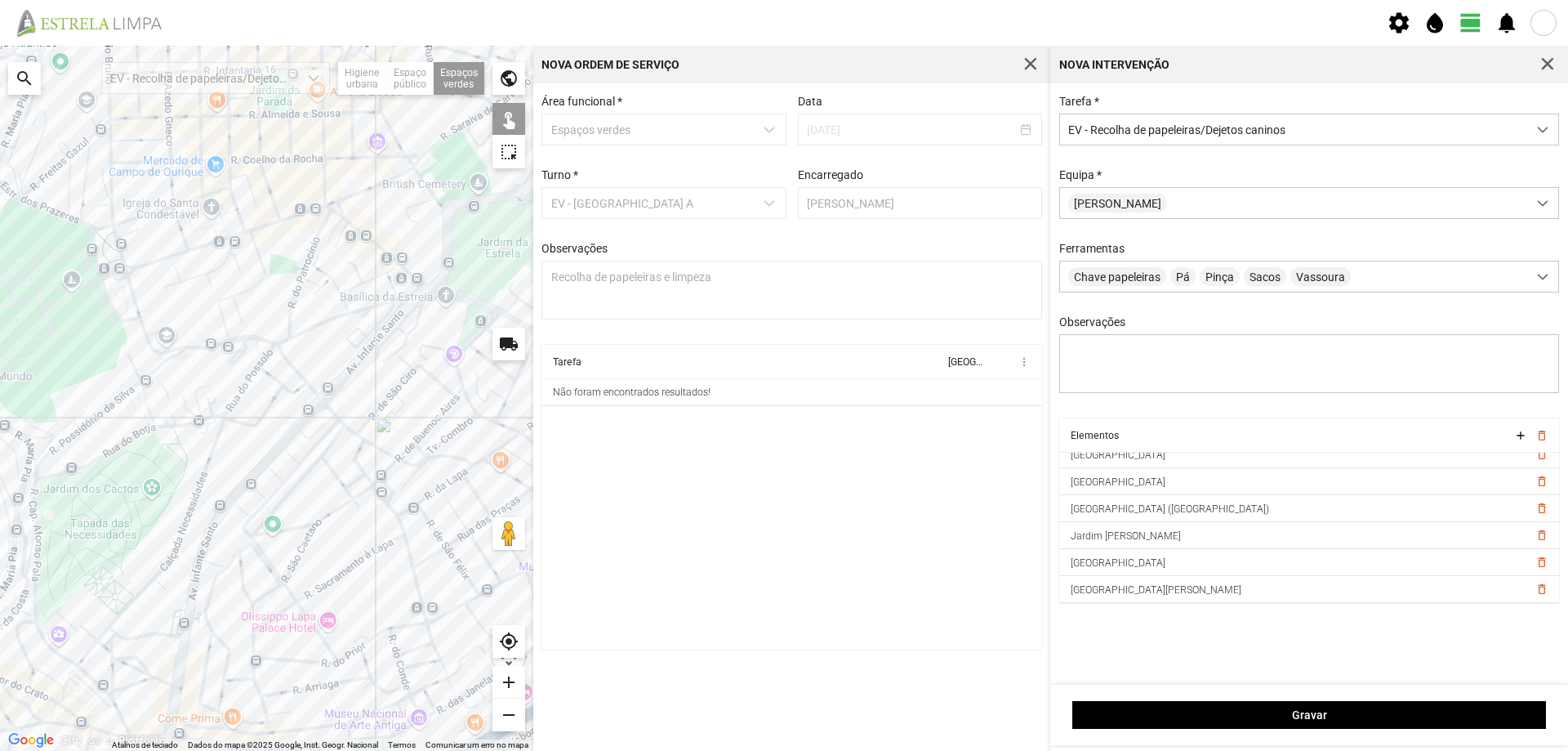
drag, startPoint x: 323, startPoint y: 386, endPoint x: 116, endPoint y: 429, distance: 211.4
click at [124, 429] on div at bounding box center [267, 399] width 533 height 705
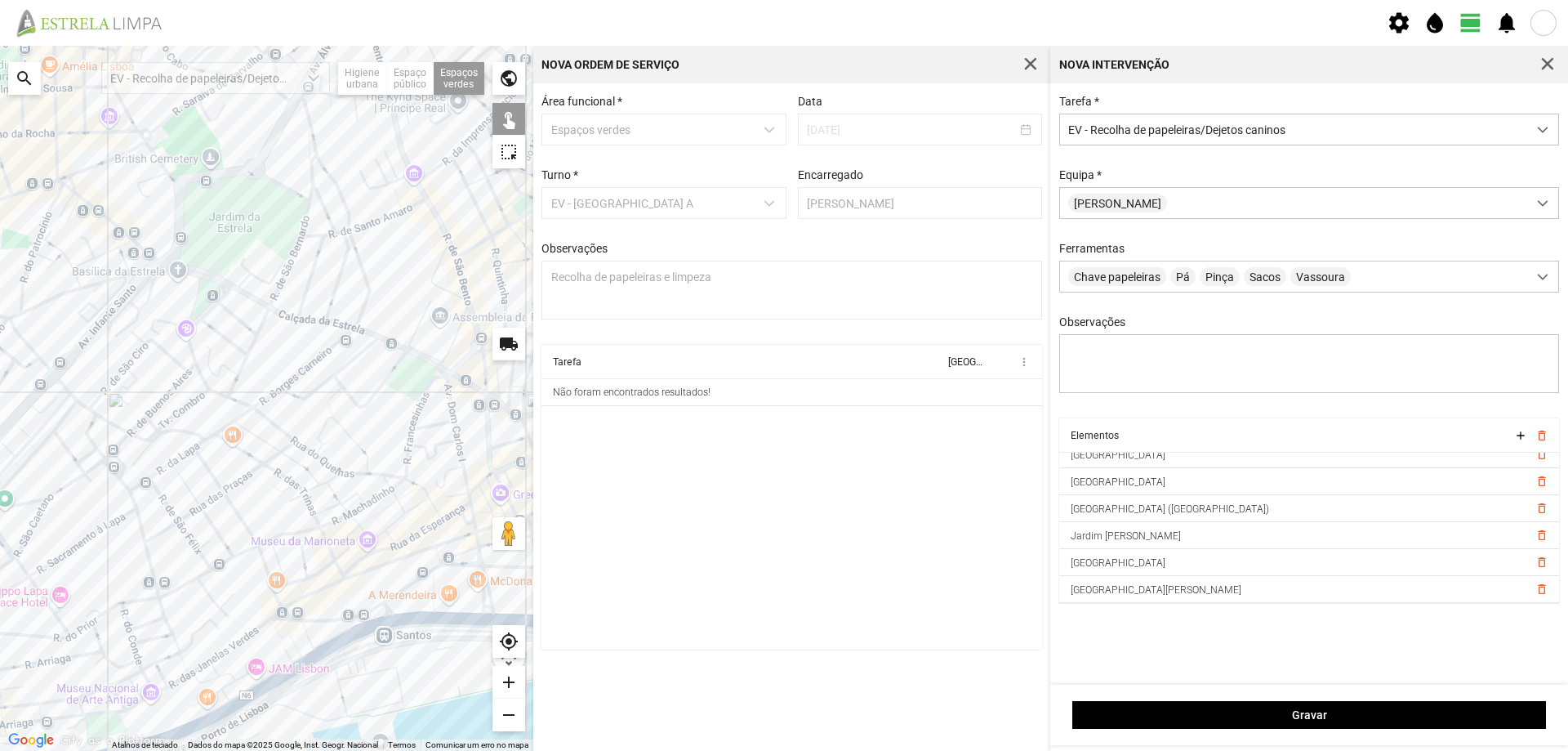
drag, startPoint x: 229, startPoint y: 480, endPoint x: 251, endPoint y: 370, distance: 112.2
click at [248, 388] on div at bounding box center [267, 399] width 533 height 705
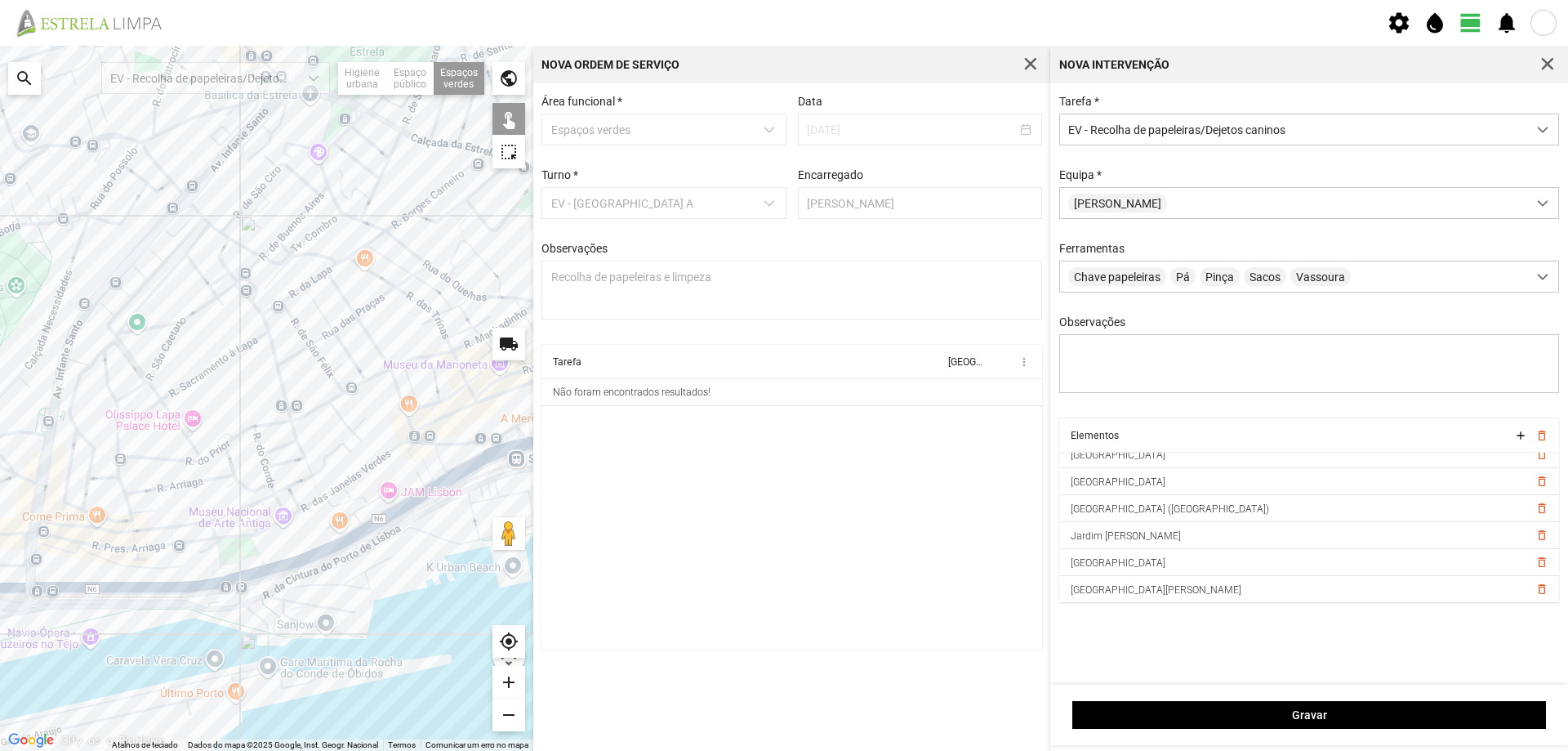
drag, startPoint x: 311, startPoint y: 389, endPoint x: 368, endPoint y: 369, distance: 60.4
click at [342, 380] on div at bounding box center [267, 399] width 533 height 705
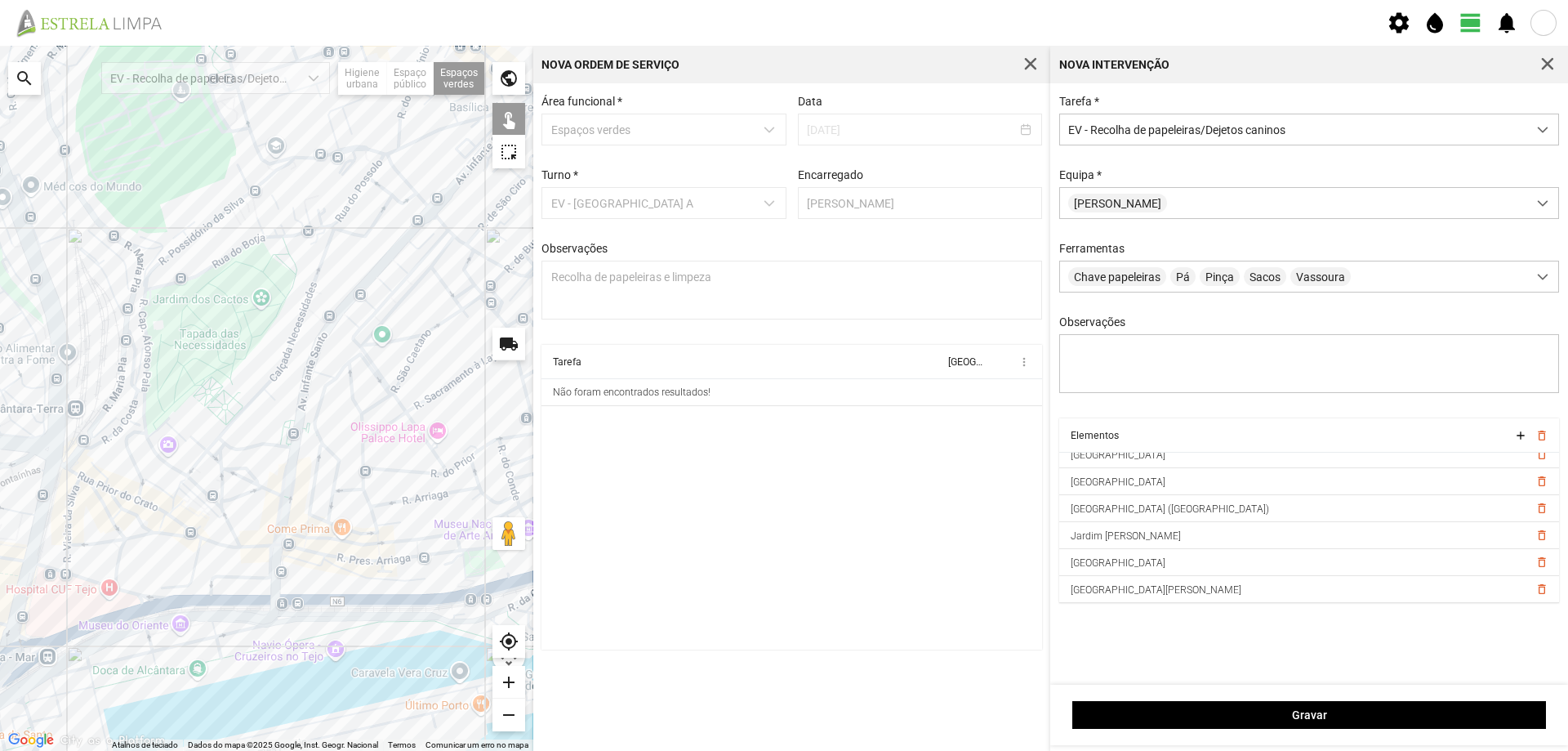
drag, startPoint x: 308, startPoint y: 415, endPoint x: 385, endPoint y: 476, distance: 98.2
click at [385, 476] on div at bounding box center [267, 399] width 533 height 705
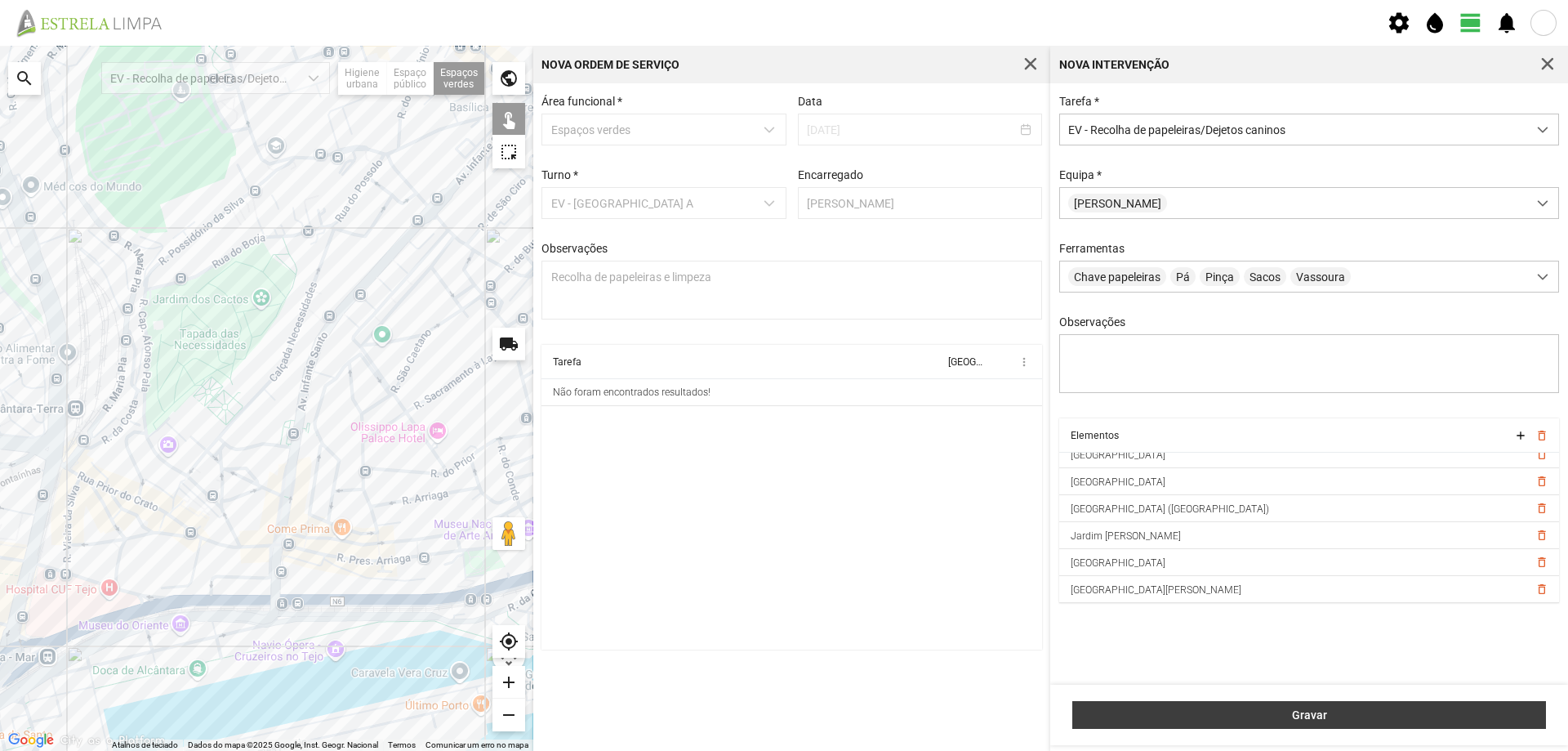
click at [1260, 711] on span "Gravar" at bounding box center [1309, 715] width 457 height 13
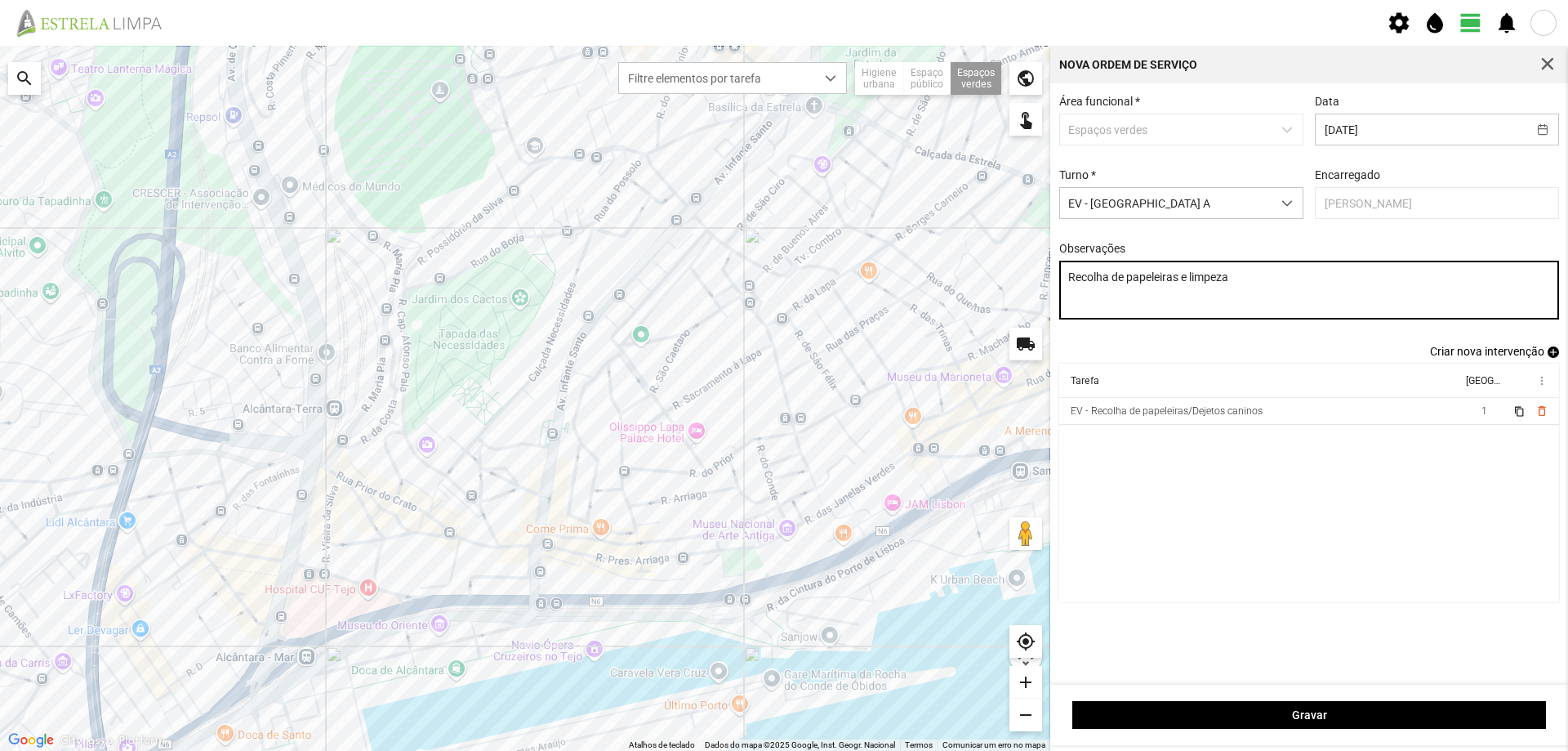
click at [1244, 279] on textarea "Recolha de papeleiras e limpeza" at bounding box center [1310, 289] width 500 height 58
type textarea "Recolha de papeleiras"
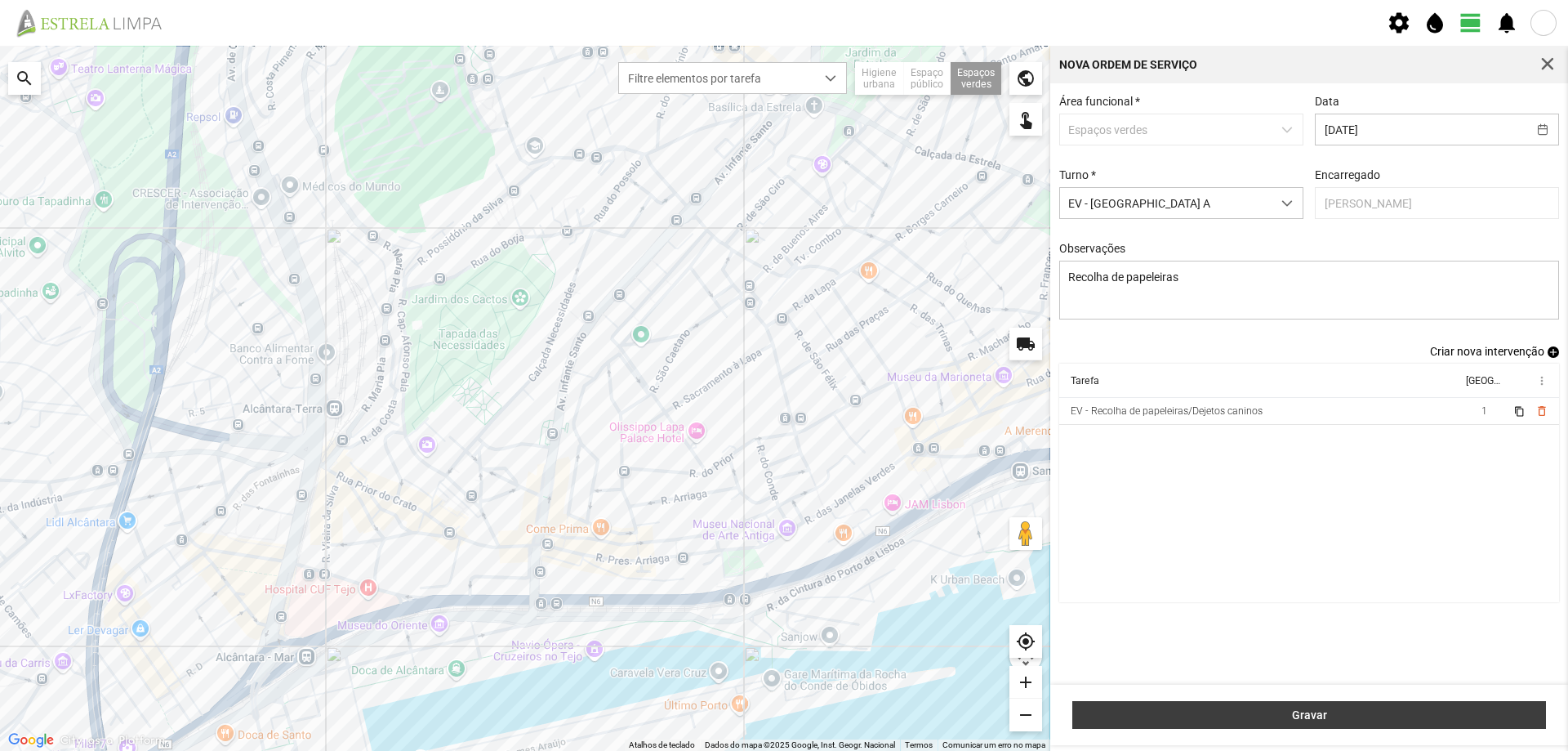
click at [1342, 709] on span "Gravar" at bounding box center [1309, 715] width 457 height 13
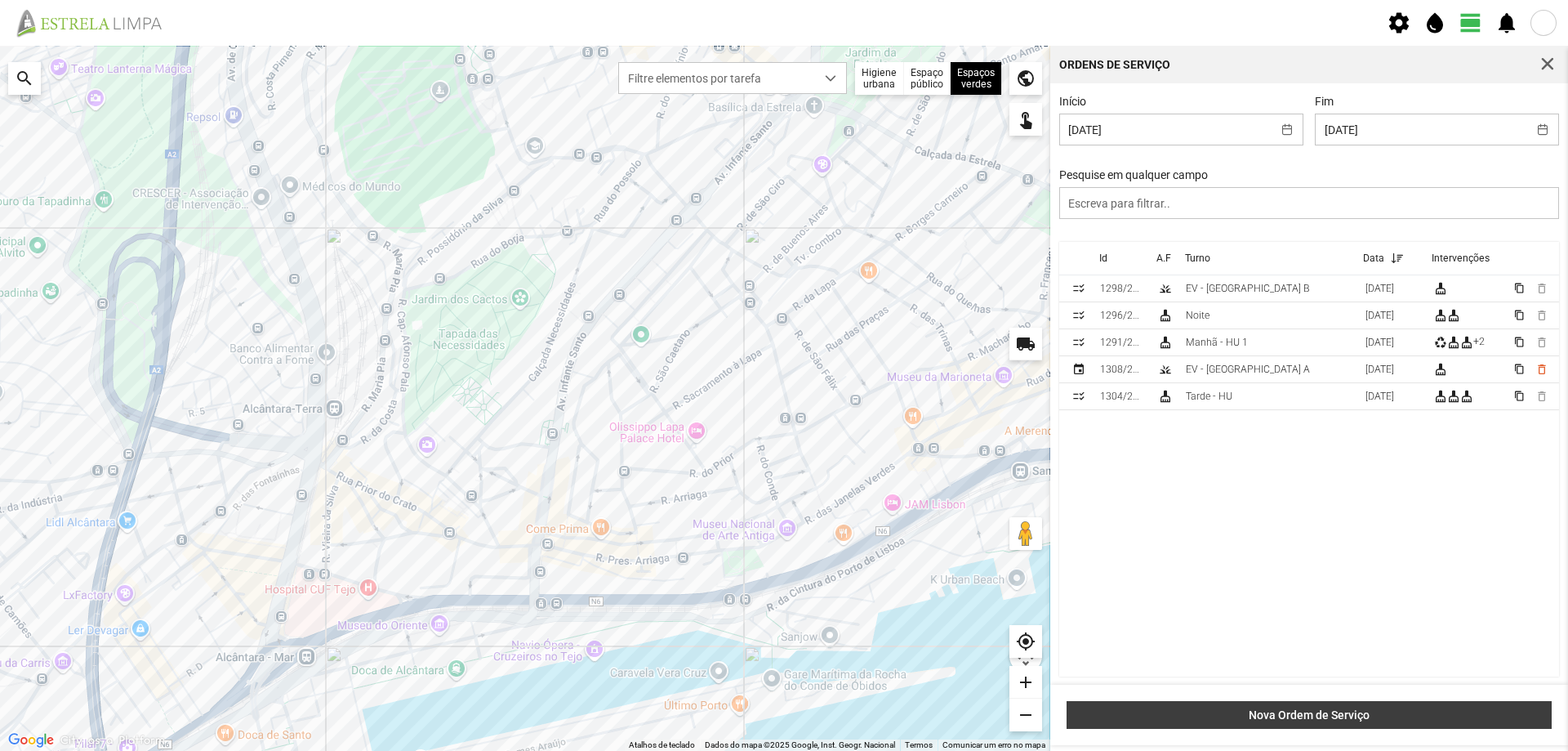
click at [1270, 707] on button "Nova Ordem de Serviço" at bounding box center [1309, 715] width 485 height 28
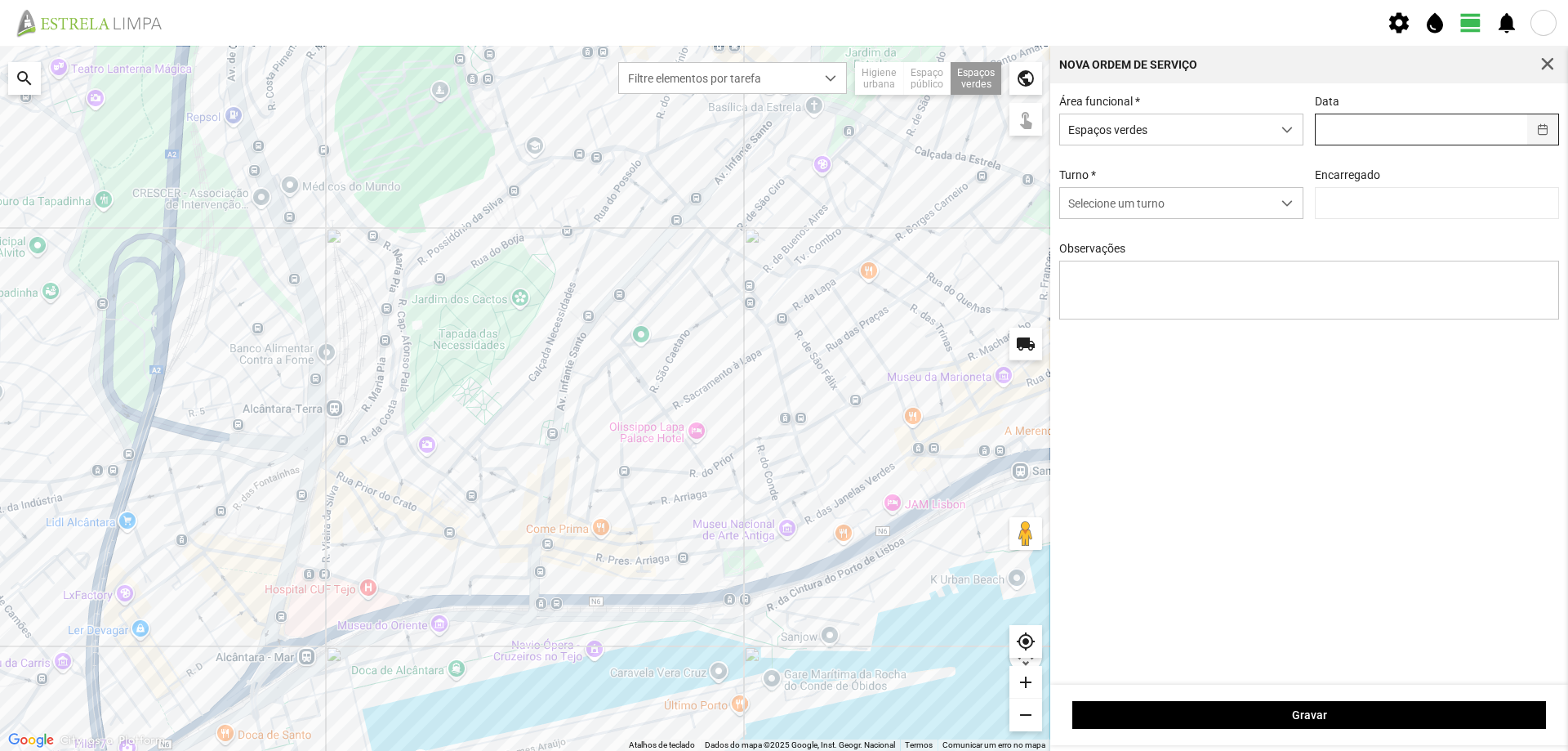
drag, startPoint x: 1547, startPoint y: 129, endPoint x: 1538, endPoint y: 136, distance: 11.4
click at [1546, 130] on button "button" at bounding box center [1542, 129] width 32 height 30
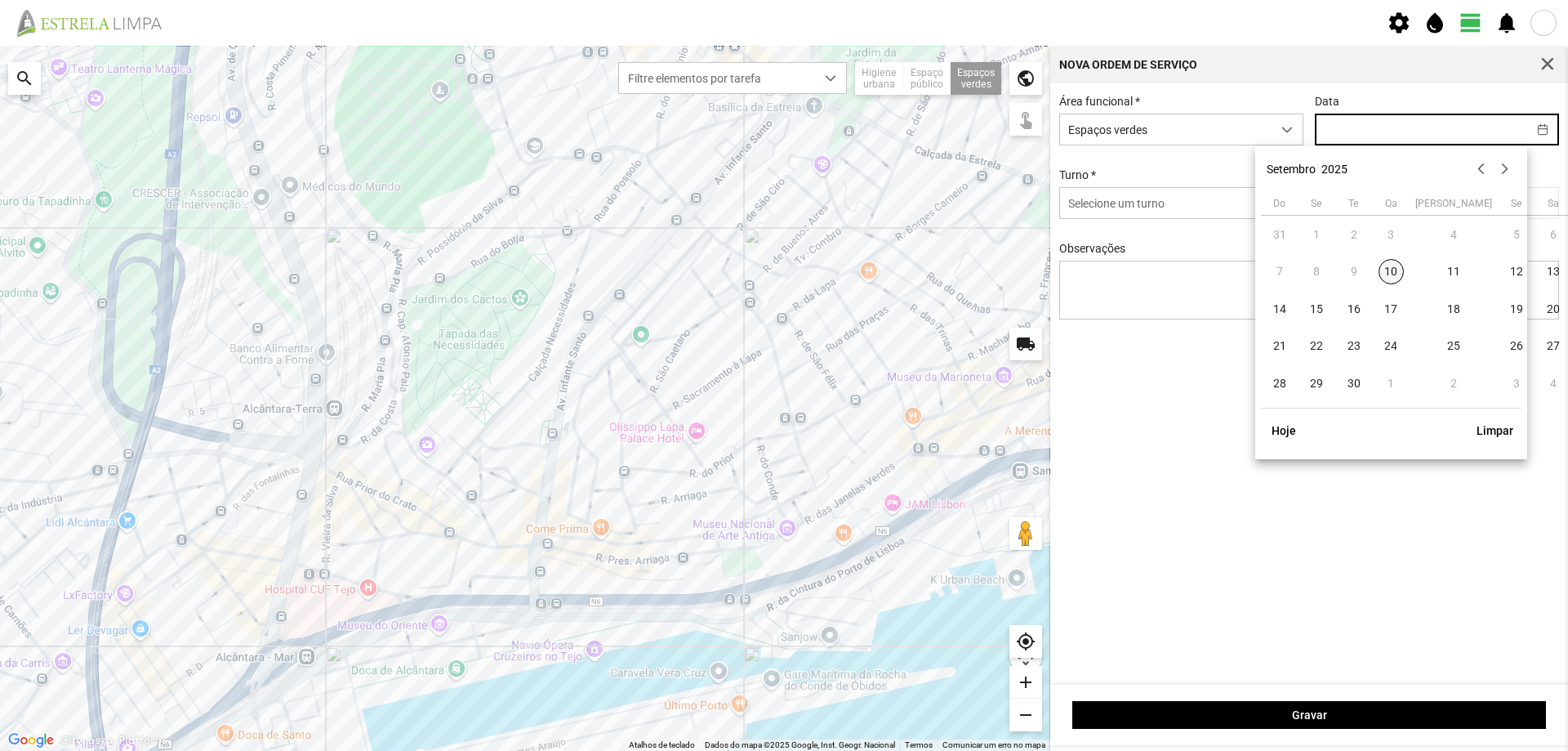
click at [1396, 273] on span "10" at bounding box center [1392, 272] width 26 height 26
type input "[DATE]"
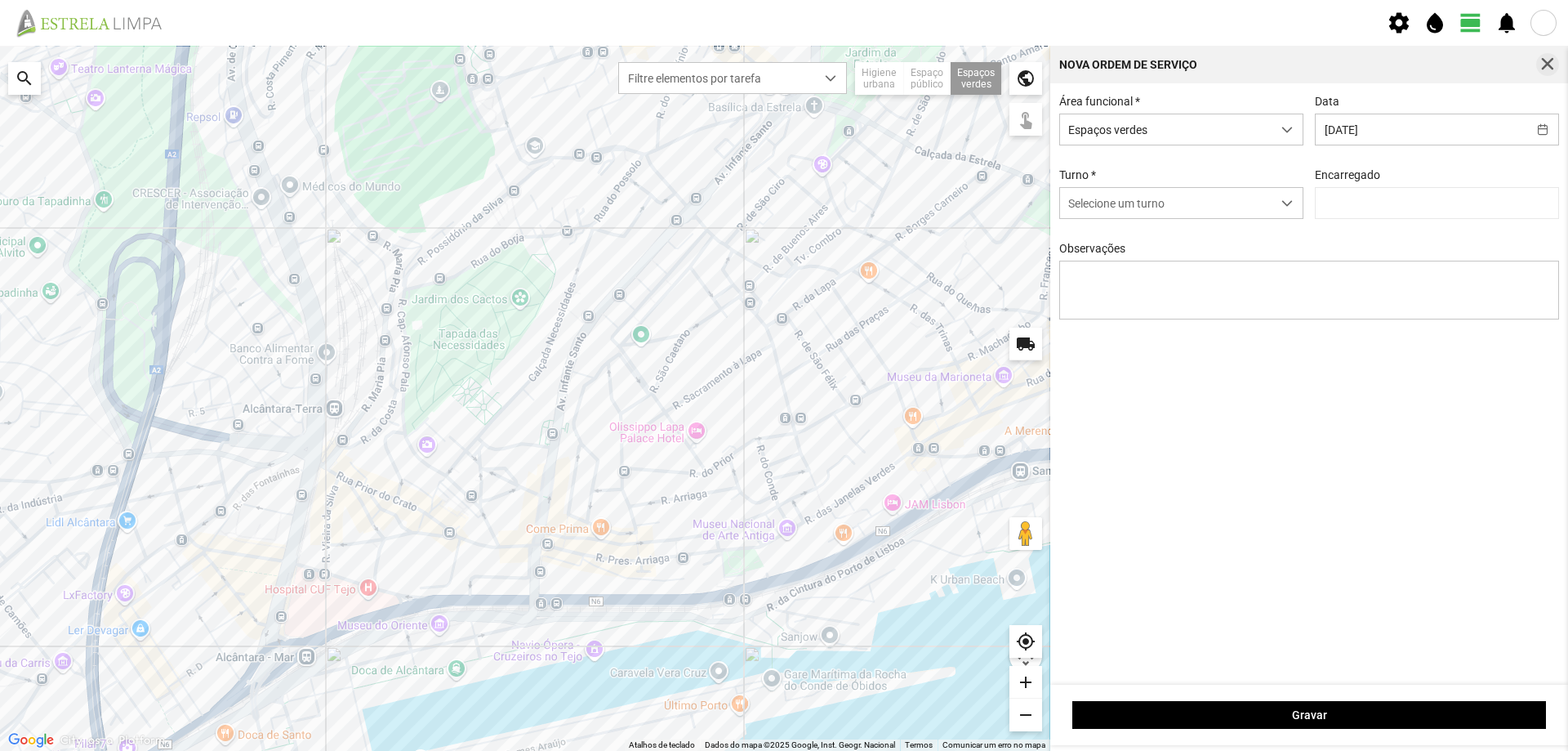
click at [1551, 68] on span "button" at bounding box center [1547, 64] width 15 height 15
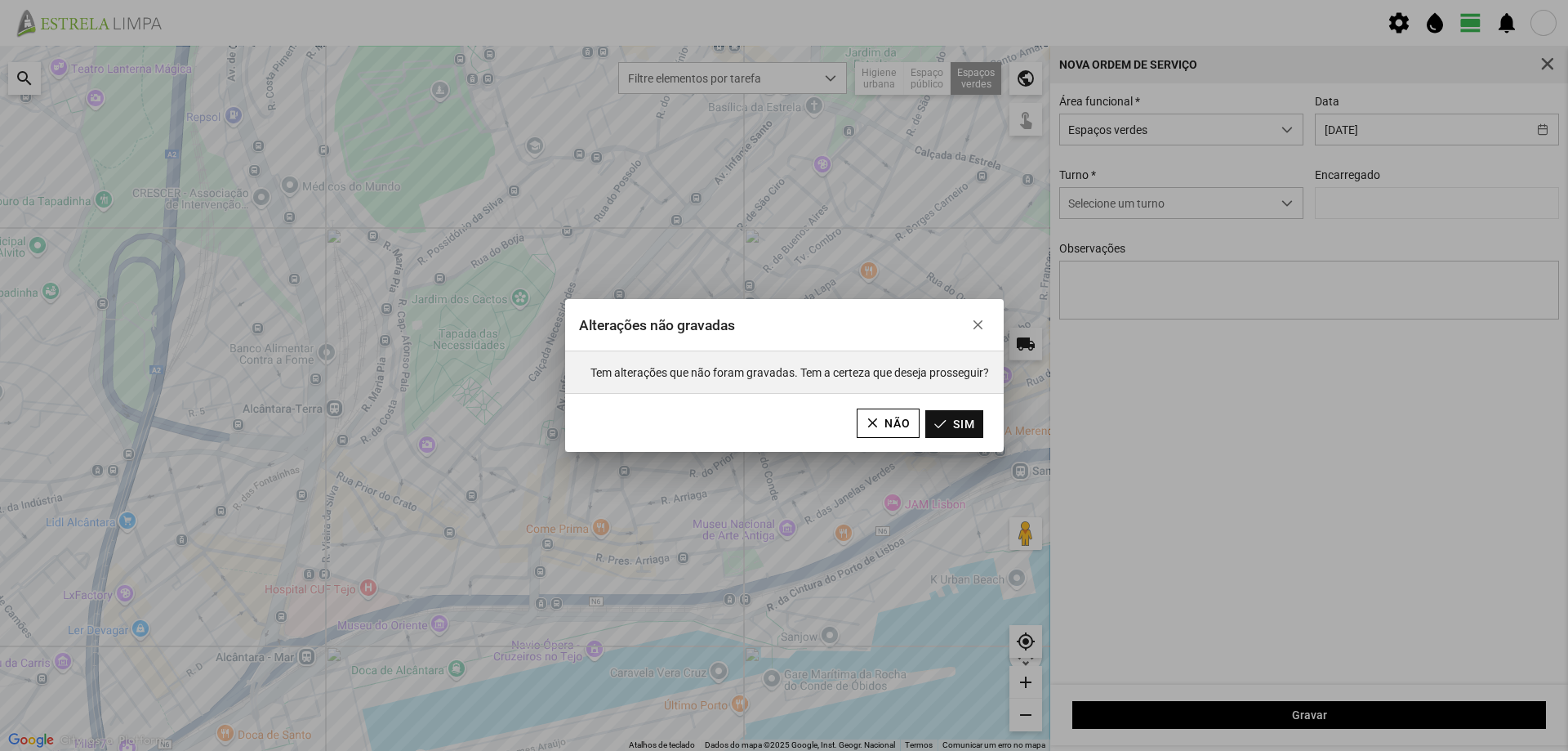
click at [965, 421] on button "Sim" at bounding box center [954, 424] width 58 height 28
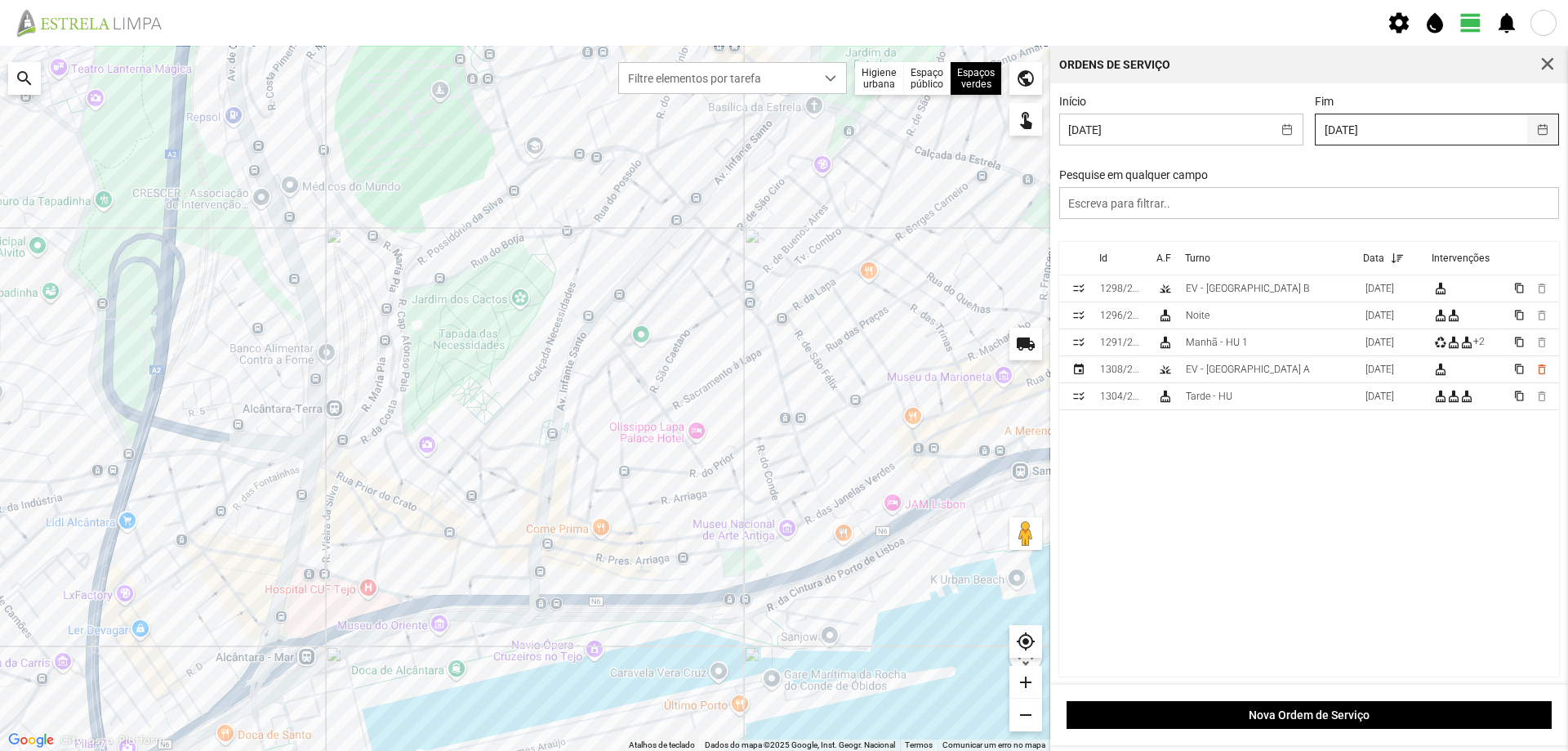
click at [1530, 135] on button "button" at bounding box center [1542, 129] width 32 height 30
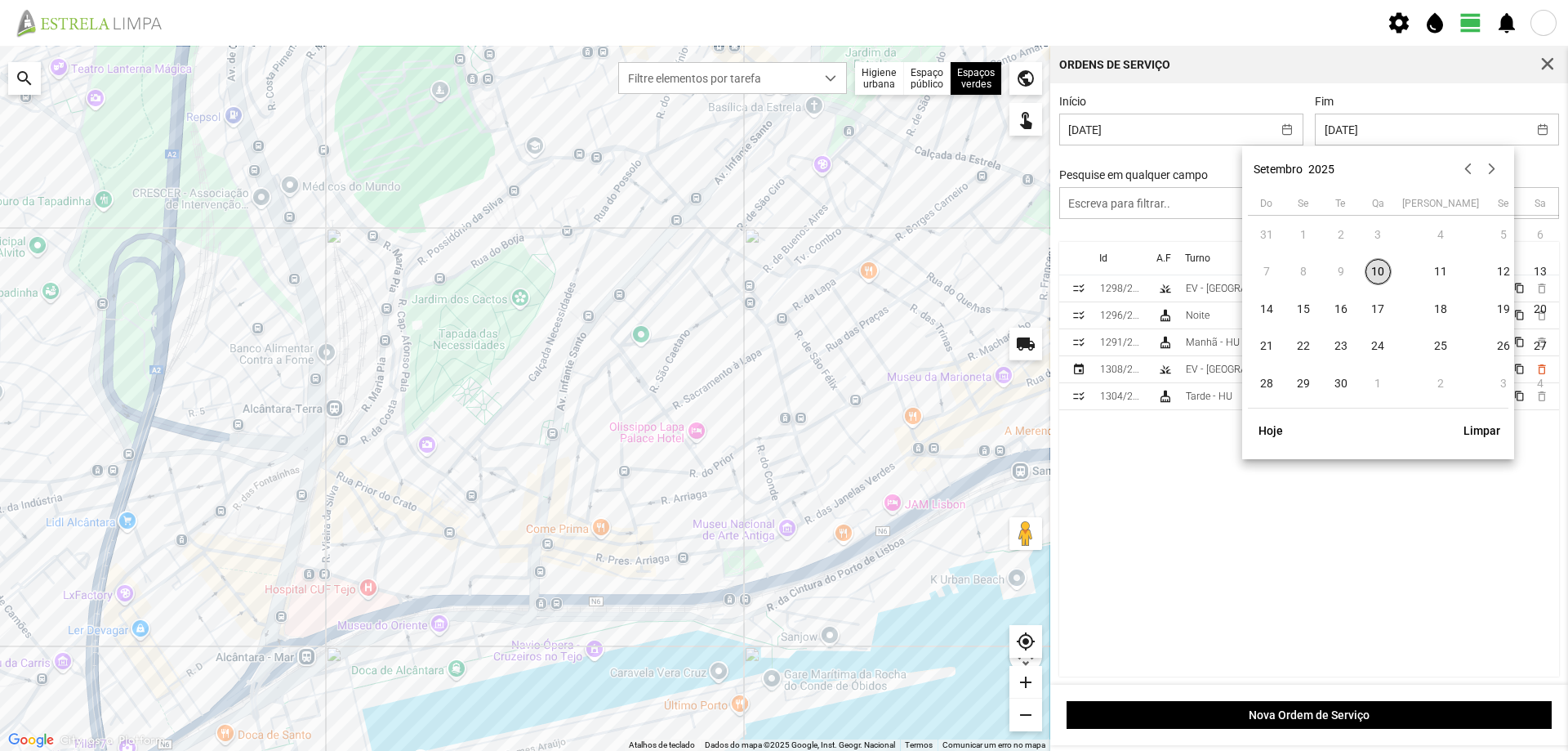
click at [1345, 267] on td "9" at bounding box center [1341, 273] width 38 height 38
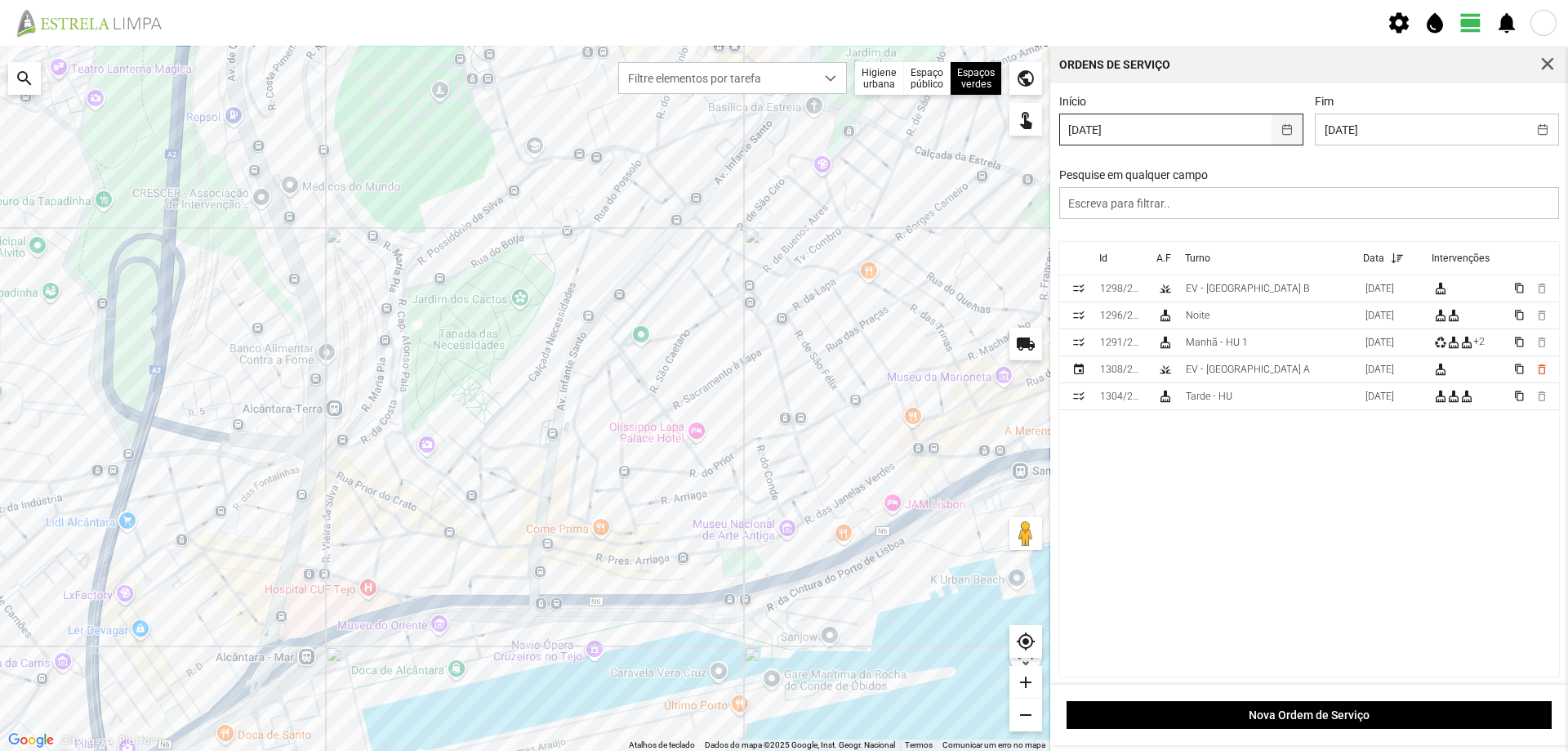
click at [1286, 135] on button "button" at bounding box center [1287, 129] width 32 height 30
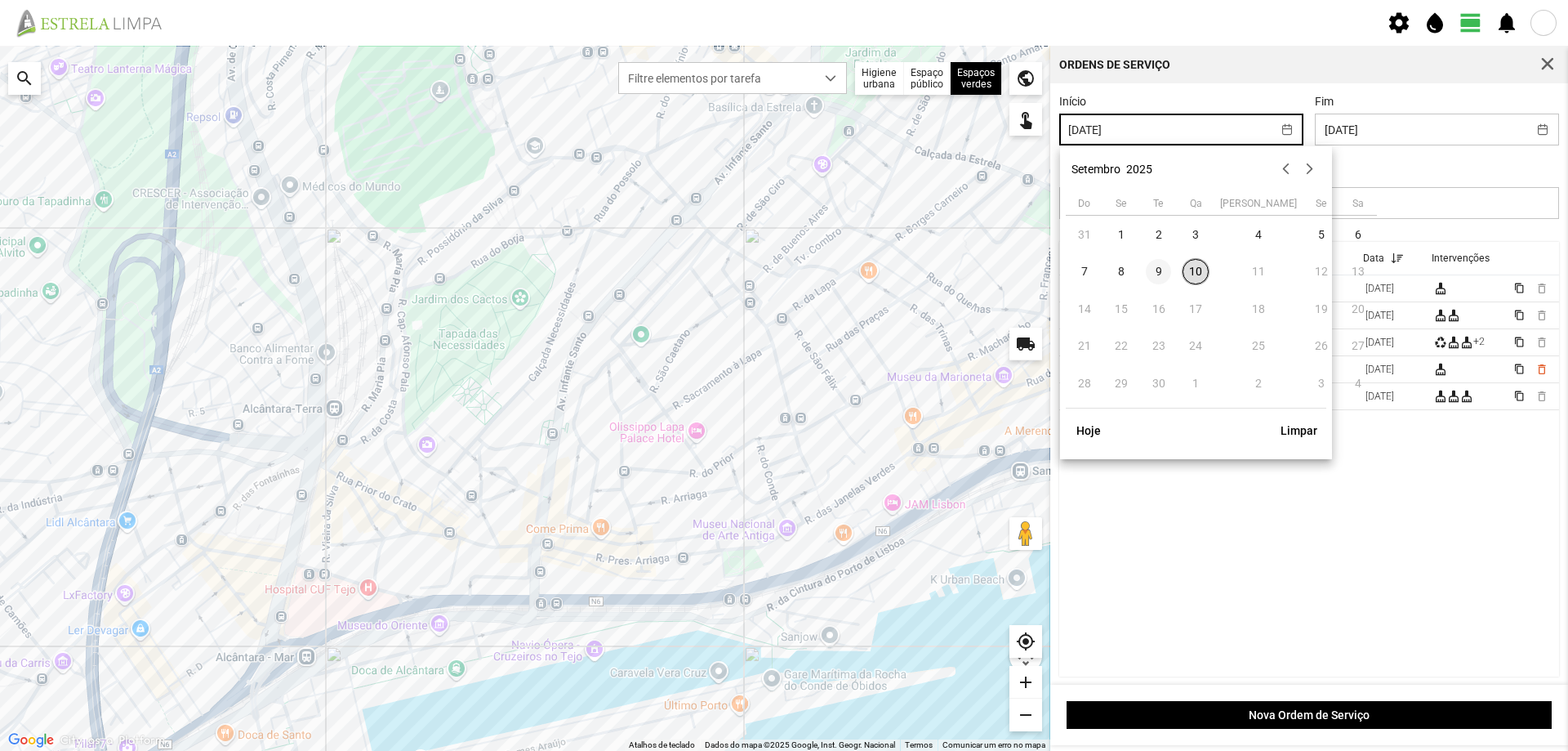
click at [1152, 274] on span "9" at bounding box center [1159, 272] width 26 height 26
type input "[DATE]"
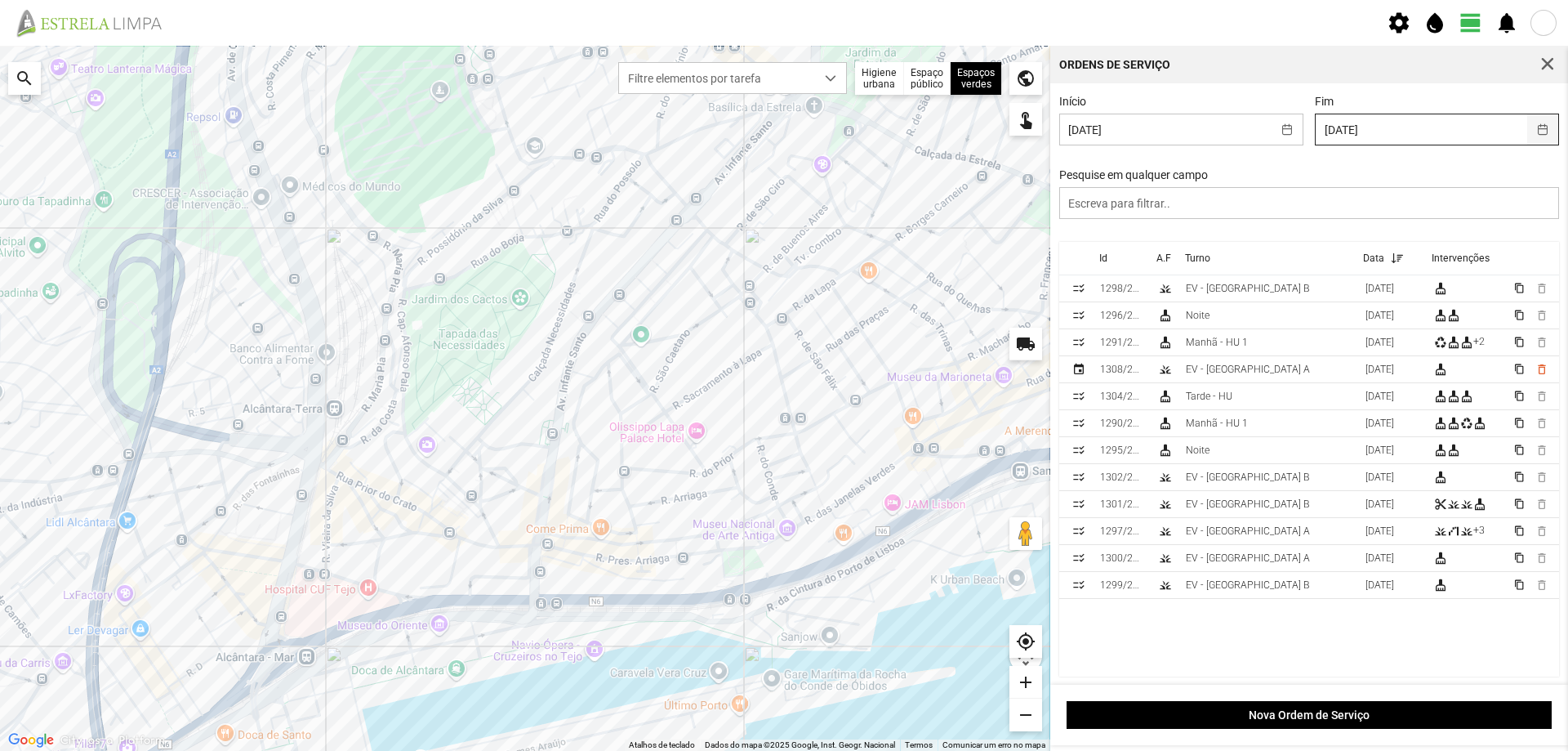
click at [1527, 132] on button "button" at bounding box center [1542, 129] width 32 height 30
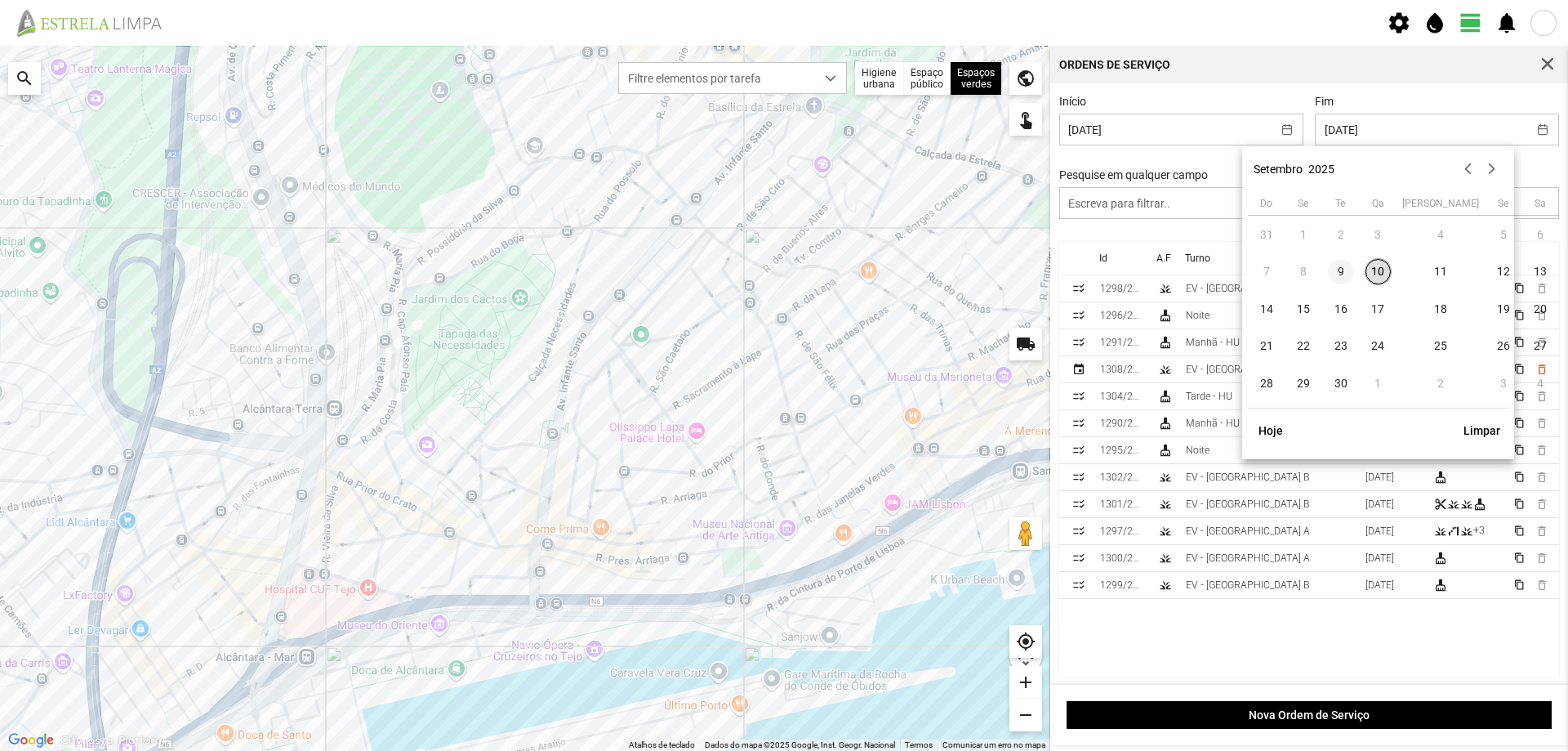
click at [1348, 273] on span "9" at bounding box center [1341, 272] width 26 height 26
type input "[DATE]"
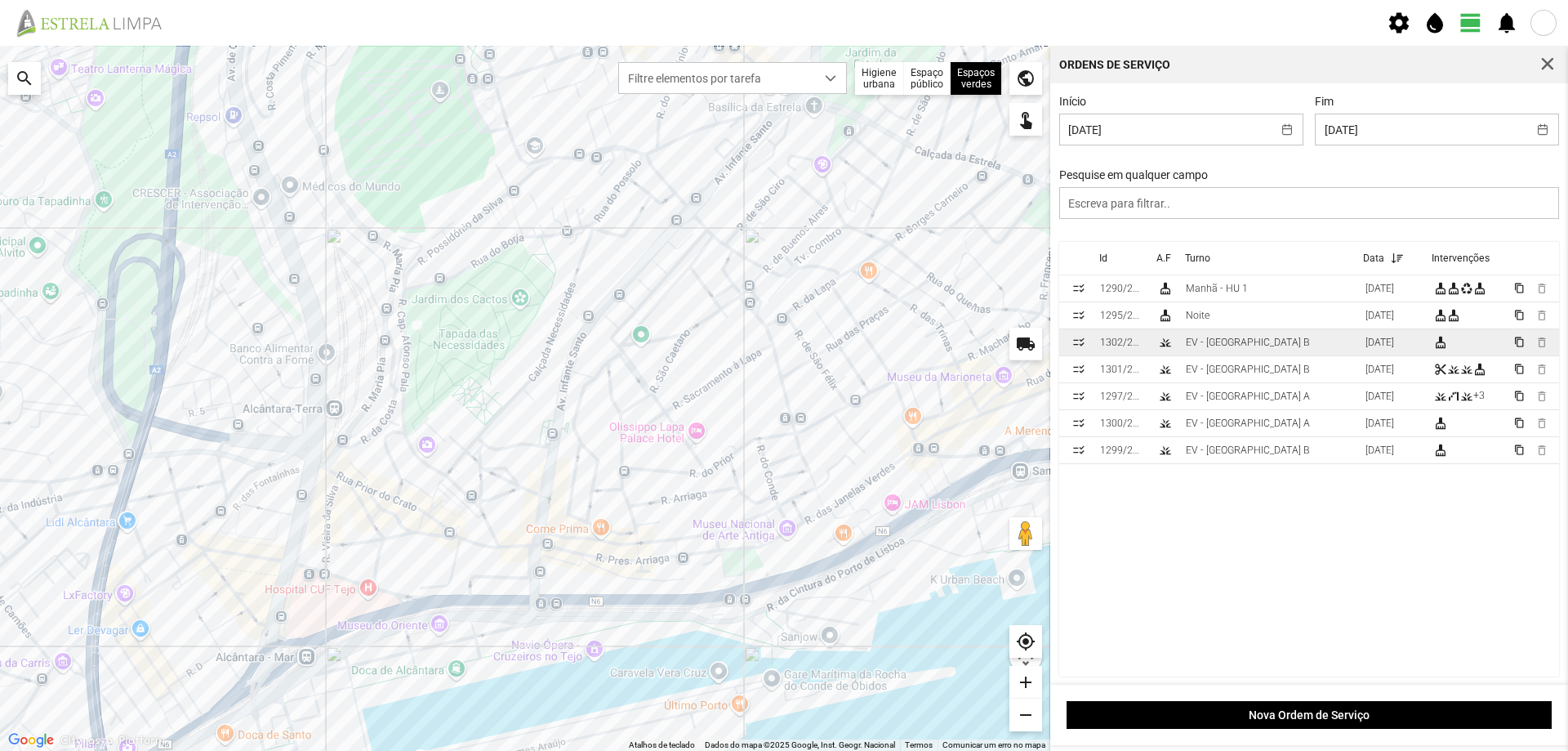
click at [1269, 348] on td "EV - [GEOGRAPHIC_DATA] B" at bounding box center [1268, 343] width 179 height 27
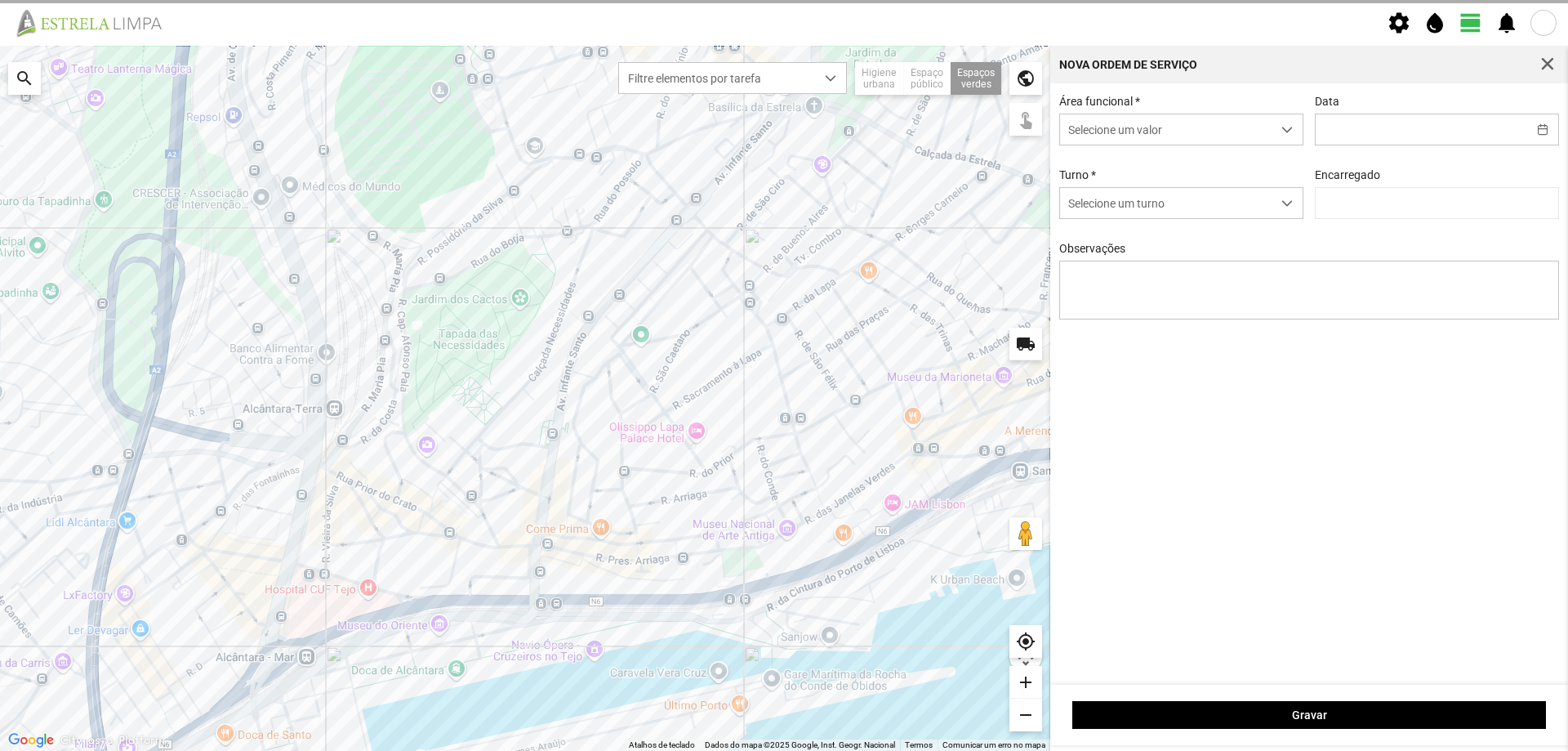
type input "[DATE]"
type textarea "Jardins: [PERSON_NAME], [DATE], Av. Infante Santo e [PERSON_NAME] do Rego (plan…"
type input "[PERSON_NAME]"
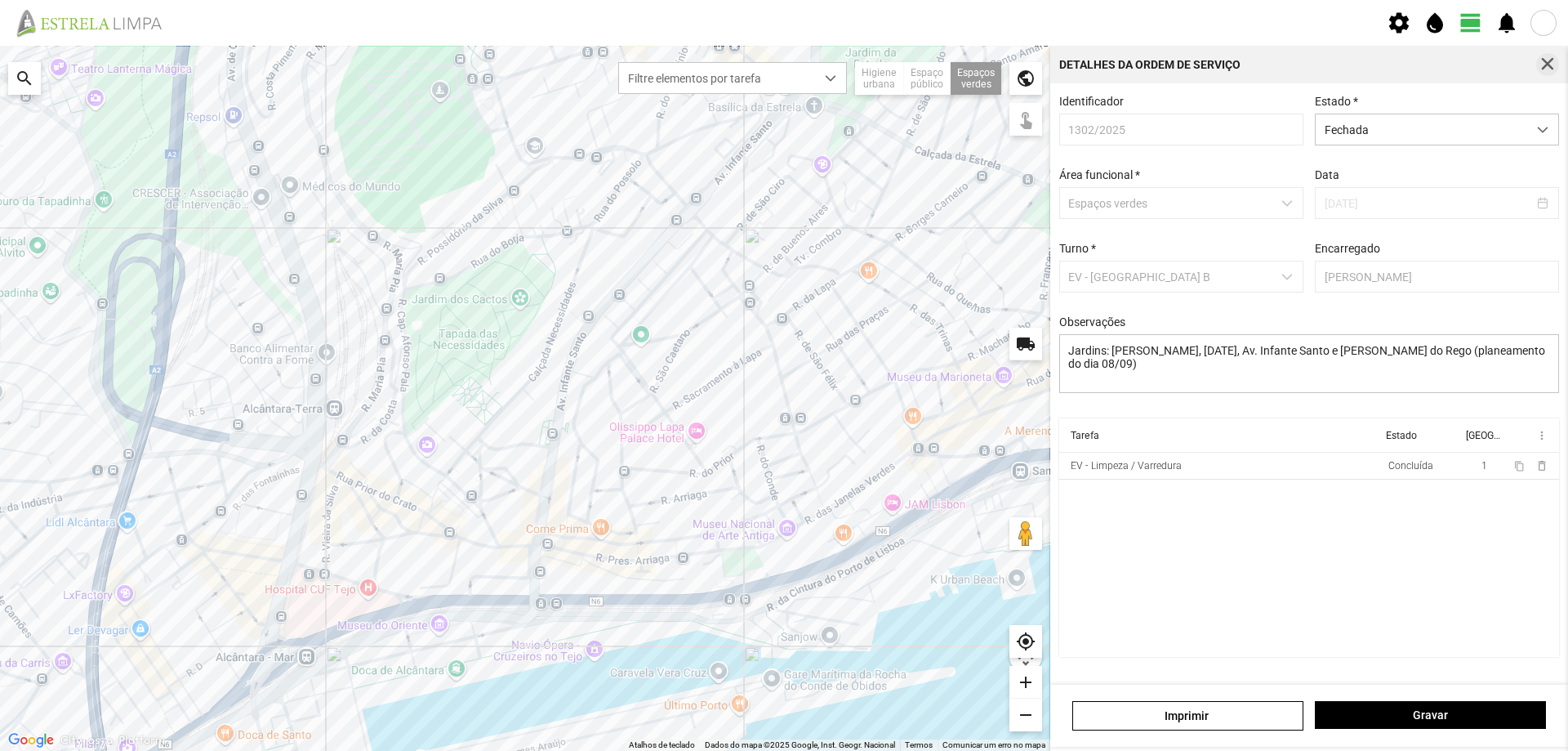
click at [1544, 58] on span "button" at bounding box center [1547, 64] width 15 height 15
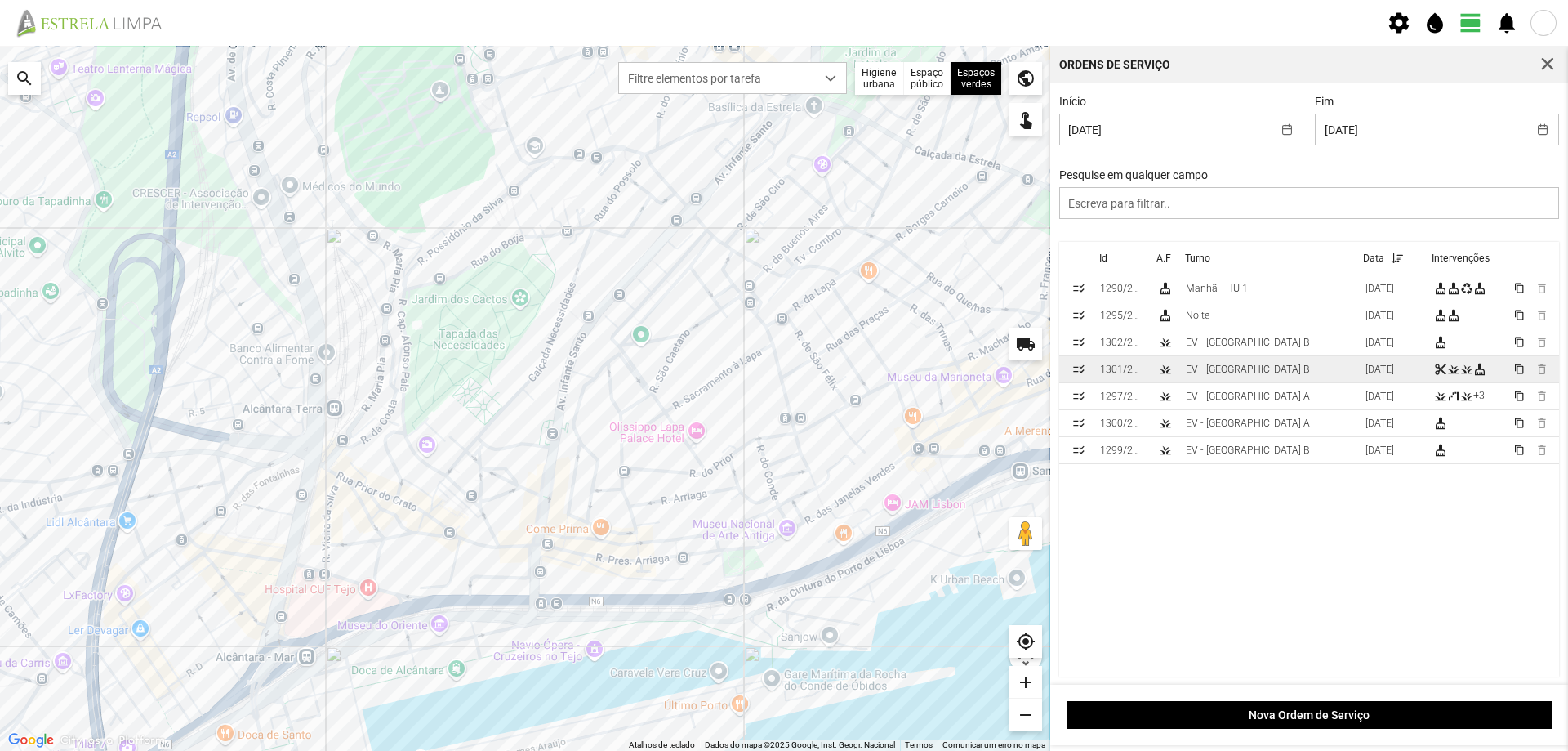
click at [1266, 375] on td "EV - [GEOGRAPHIC_DATA] B" at bounding box center [1268, 370] width 179 height 27
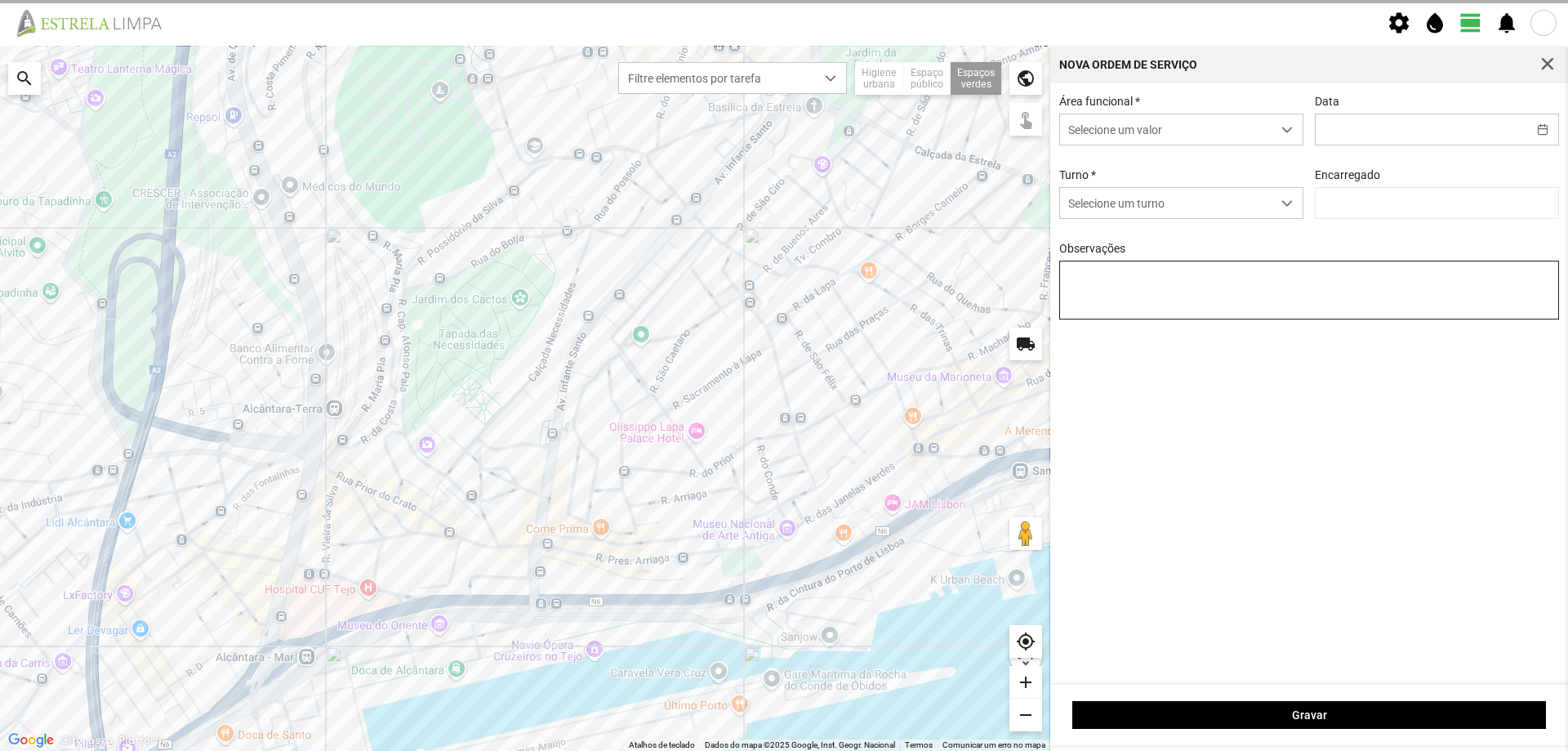
type input "[DATE]"
type textarea "jardim da [GEOGRAPHIC_DATA] (planeamento do dia 08/09)"
type input "[PERSON_NAME]"
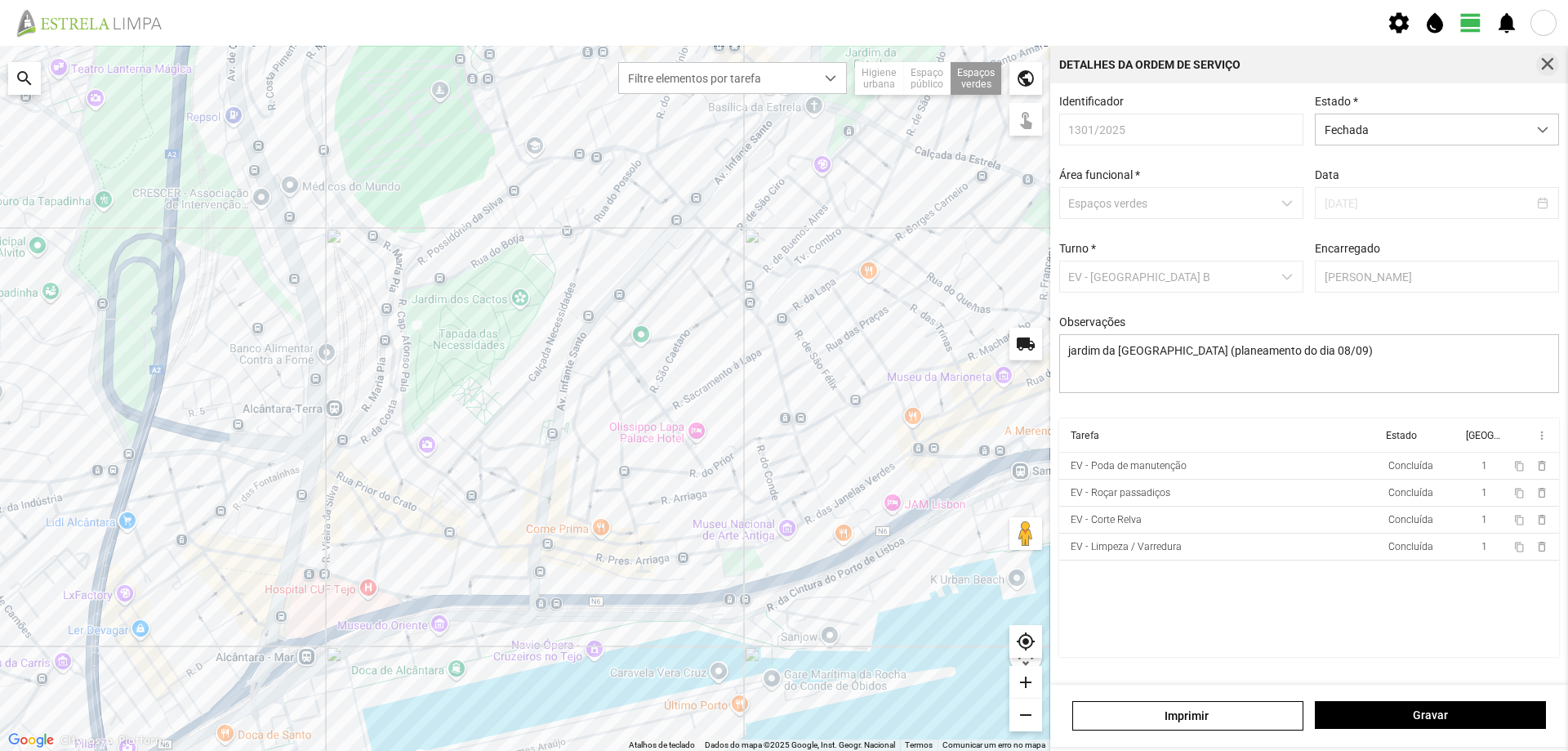
click at [1546, 61] on span "button" at bounding box center [1547, 64] width 15 height 15
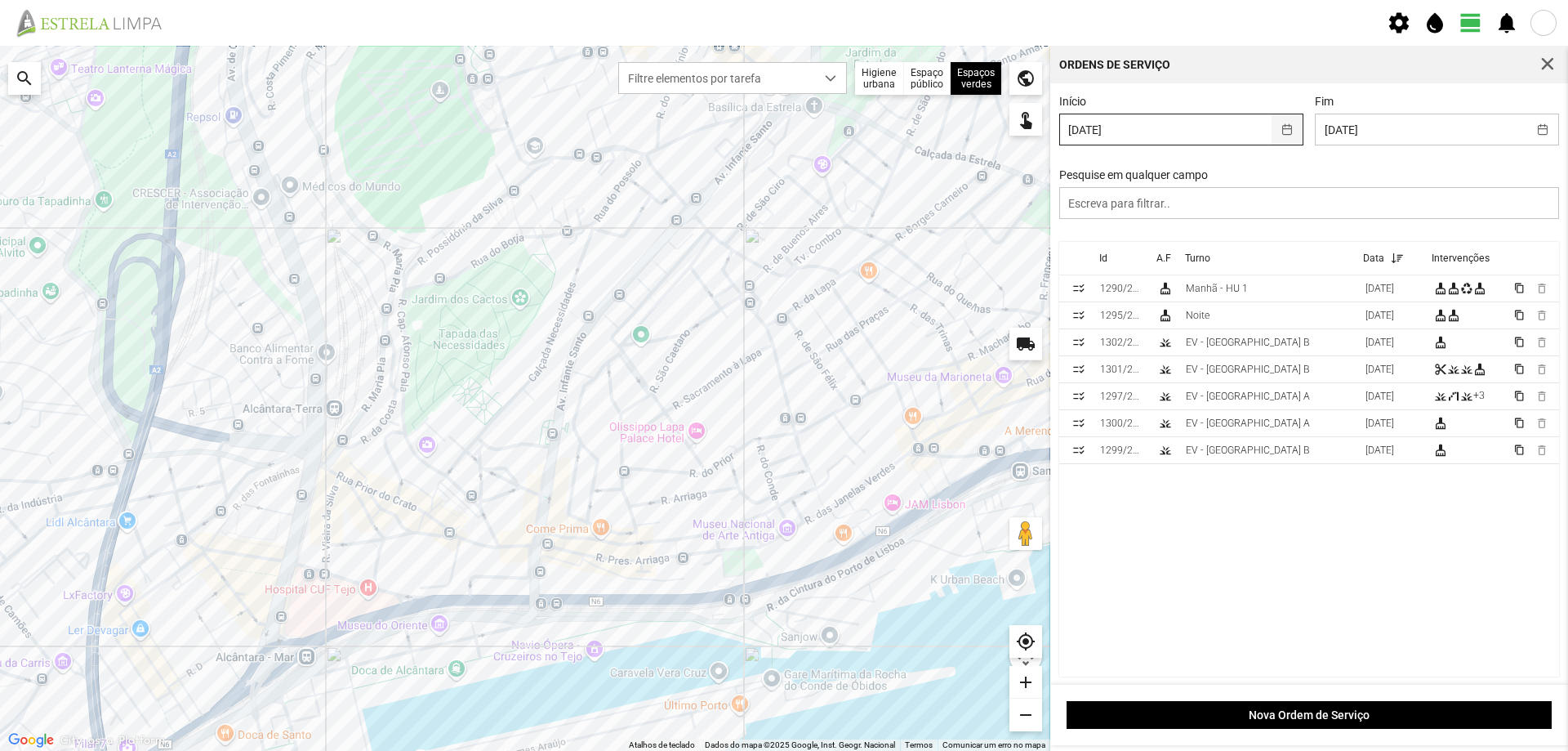
click at [1283, 129] on button "button" at bounding box center [1287, 129] width 32 height 30
click at [1535, 129] on button "button" at bounding box center [1542, 129] width 32 height 30
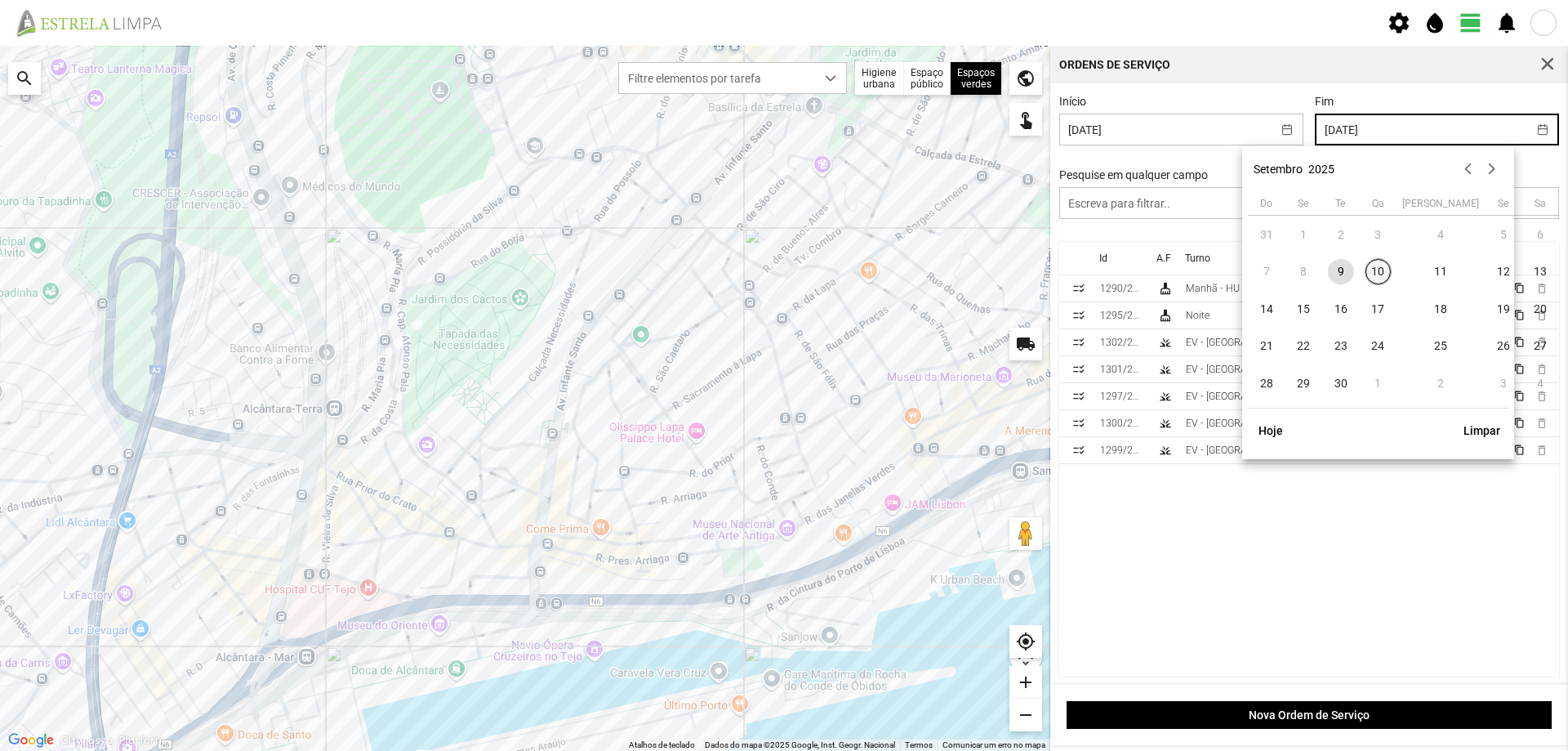
click at [1377, 277] on span "10" at bounding box center [1379, 272] width 26 height 26
type input "[DATE]"
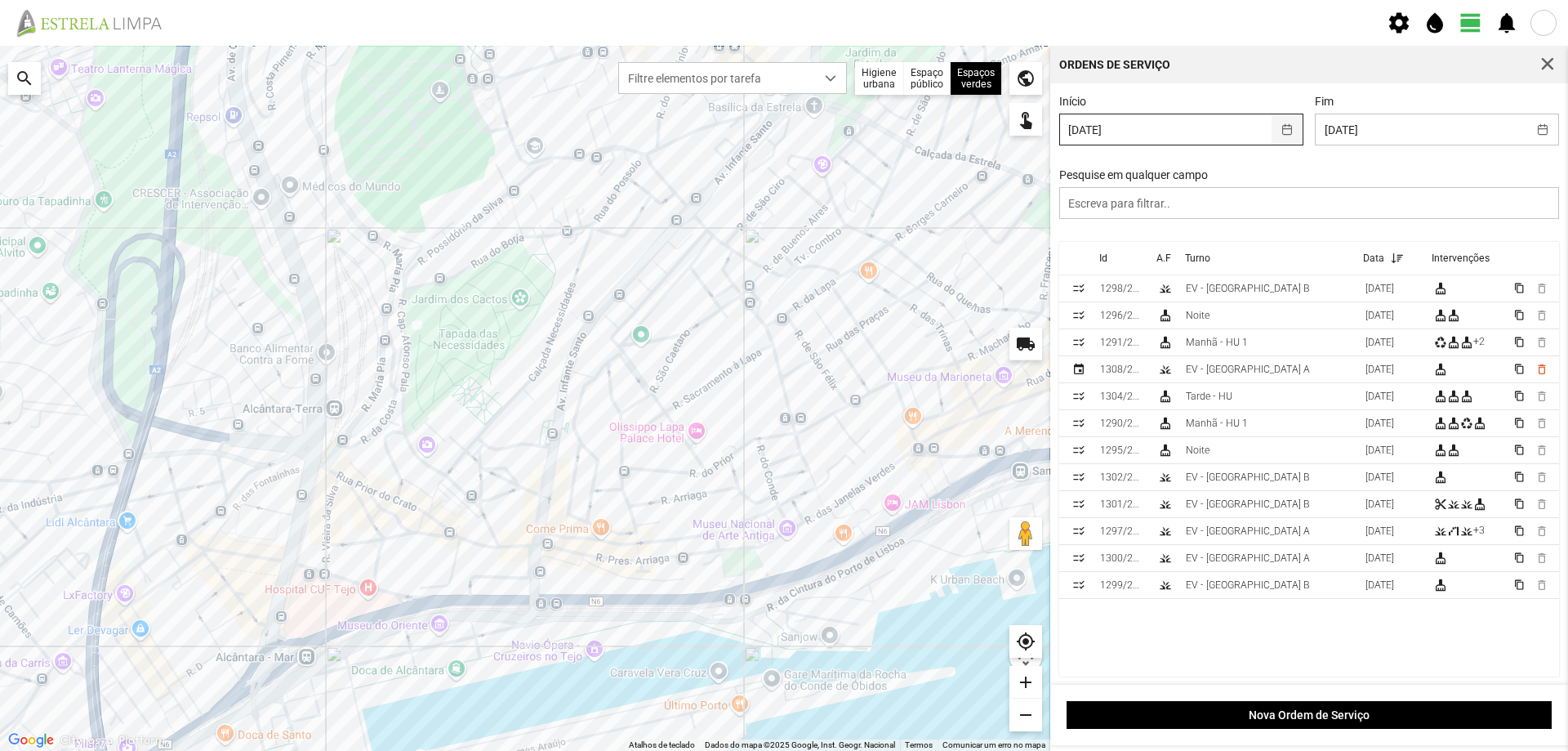
click at [1282, 136] on button "button" at bounding box center [1287, 129] width 32 height 30
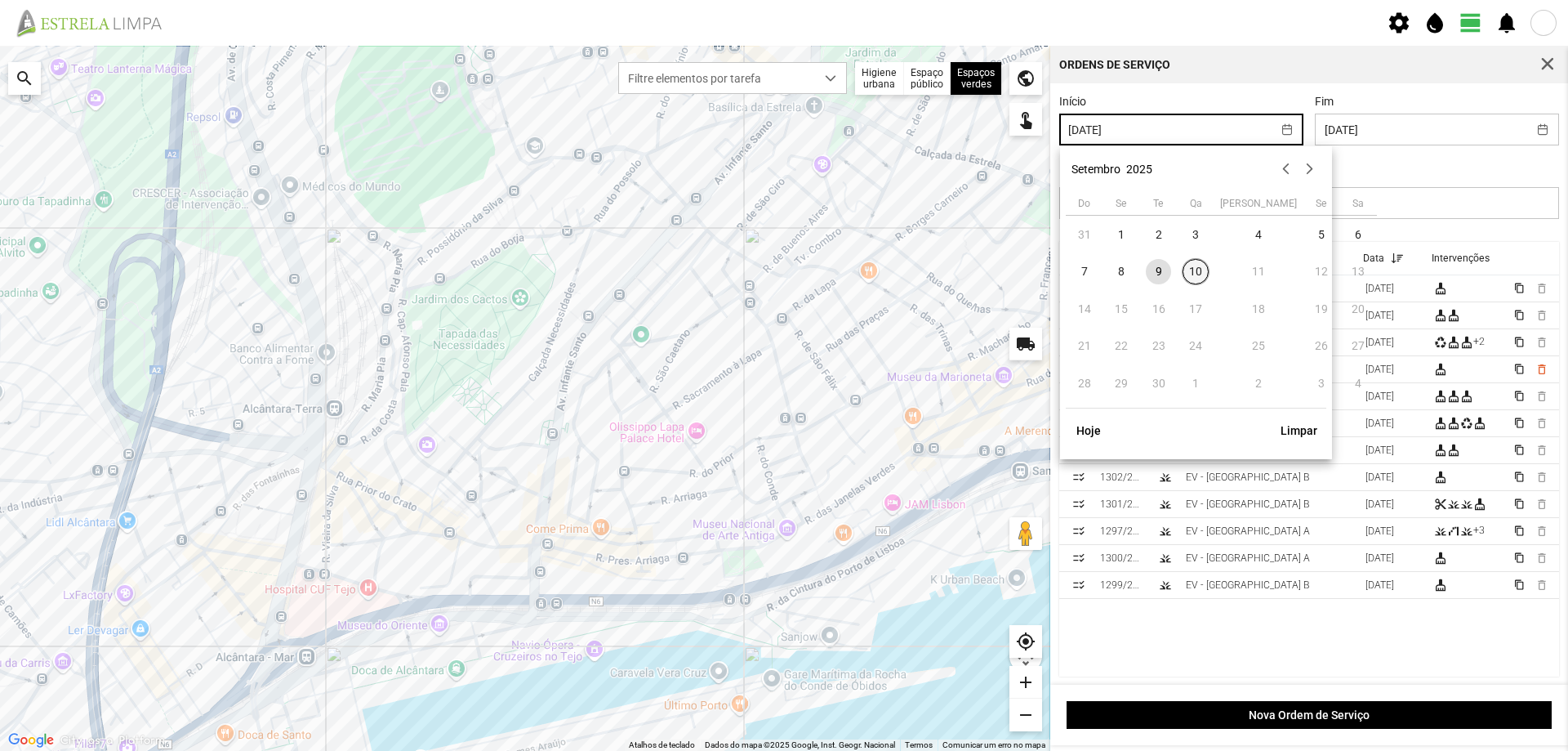
click at [1192, 266] on span "10" at bounding box center [1195, 272] width 26 height 26
type input "[DATE]"
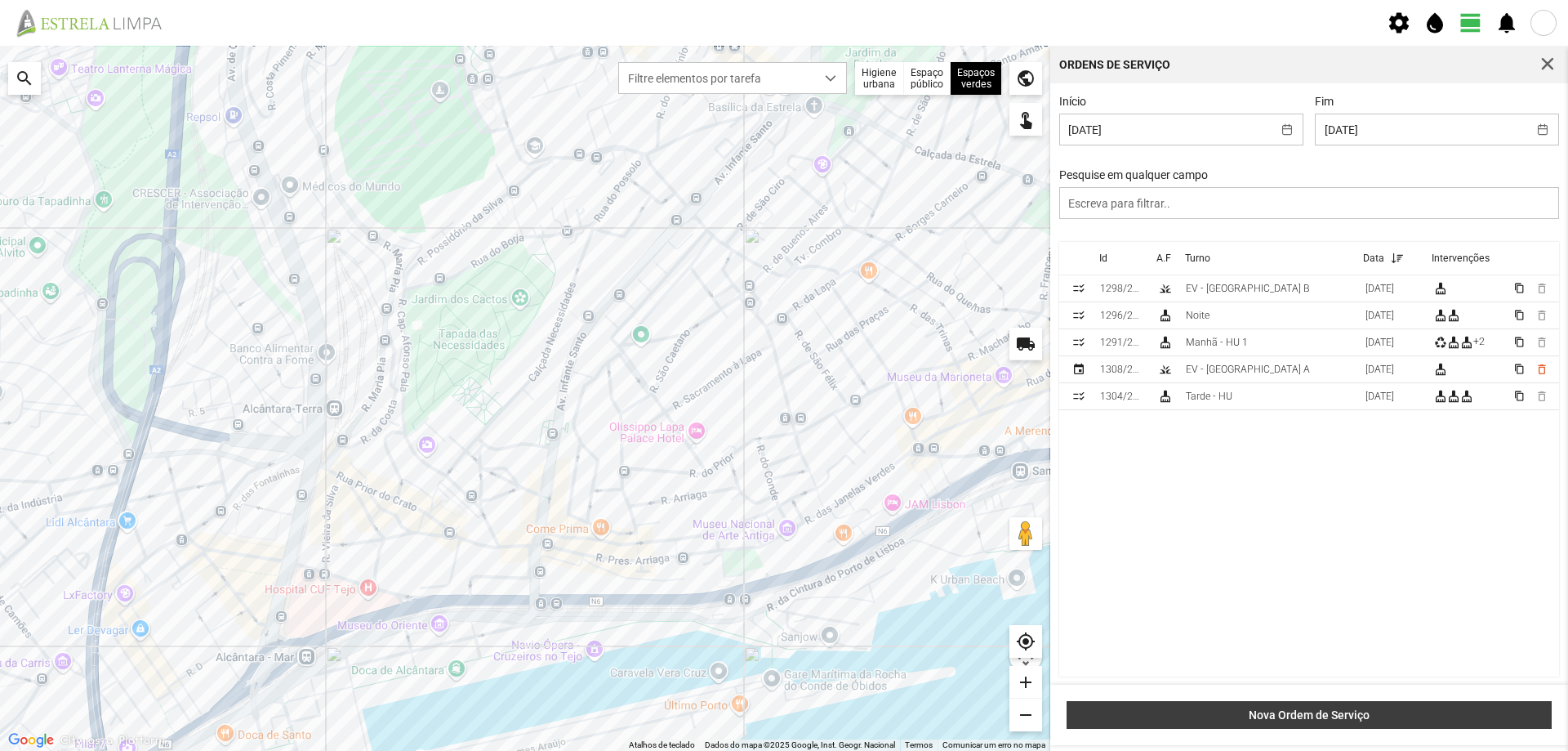
click at [1275, 718] on span "Nova Ordem de Serviço" at bounding box center [1309, 715] width 468 height 13
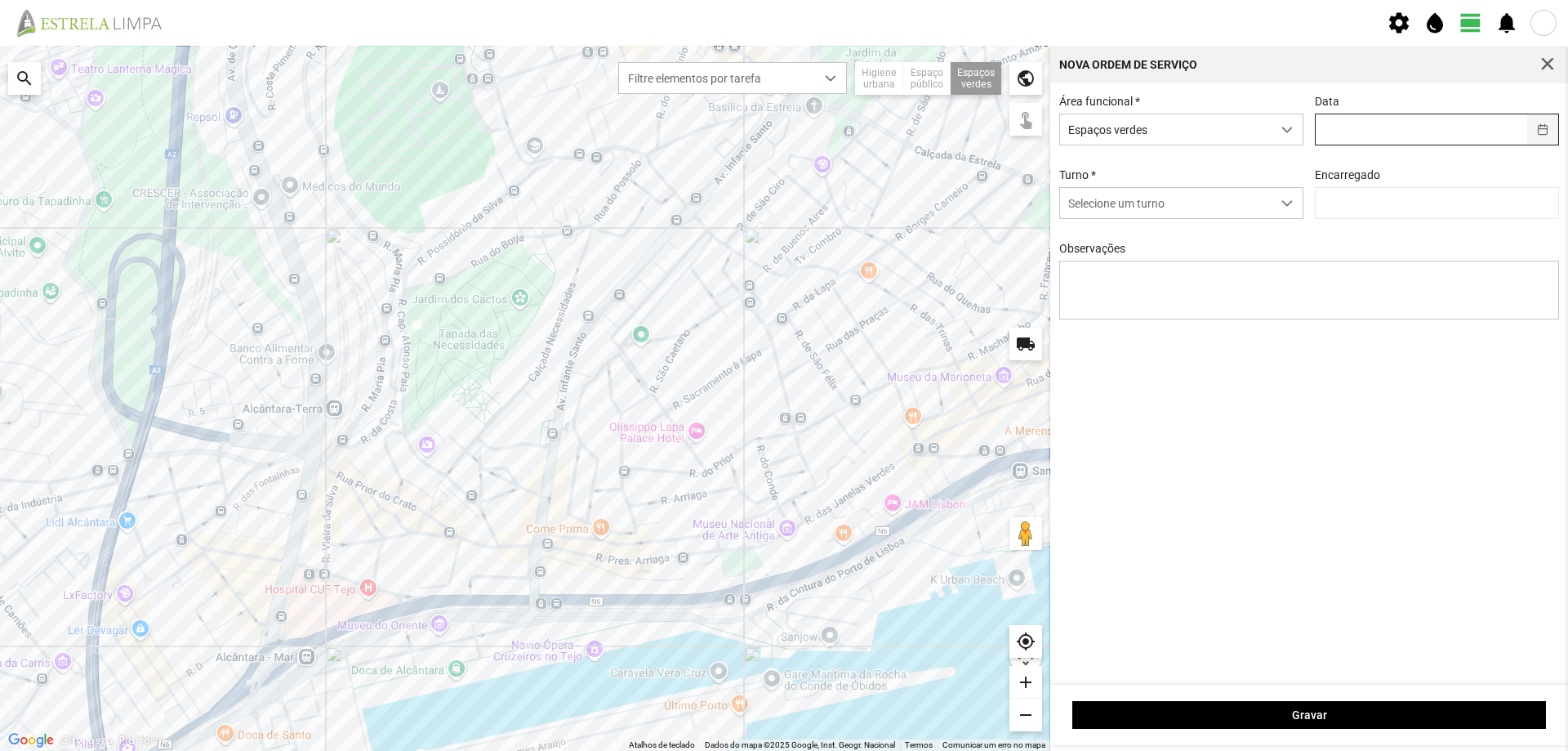
click at [1547, 131] on button "button" at bounding box center [1542, 129] width 32 height 30
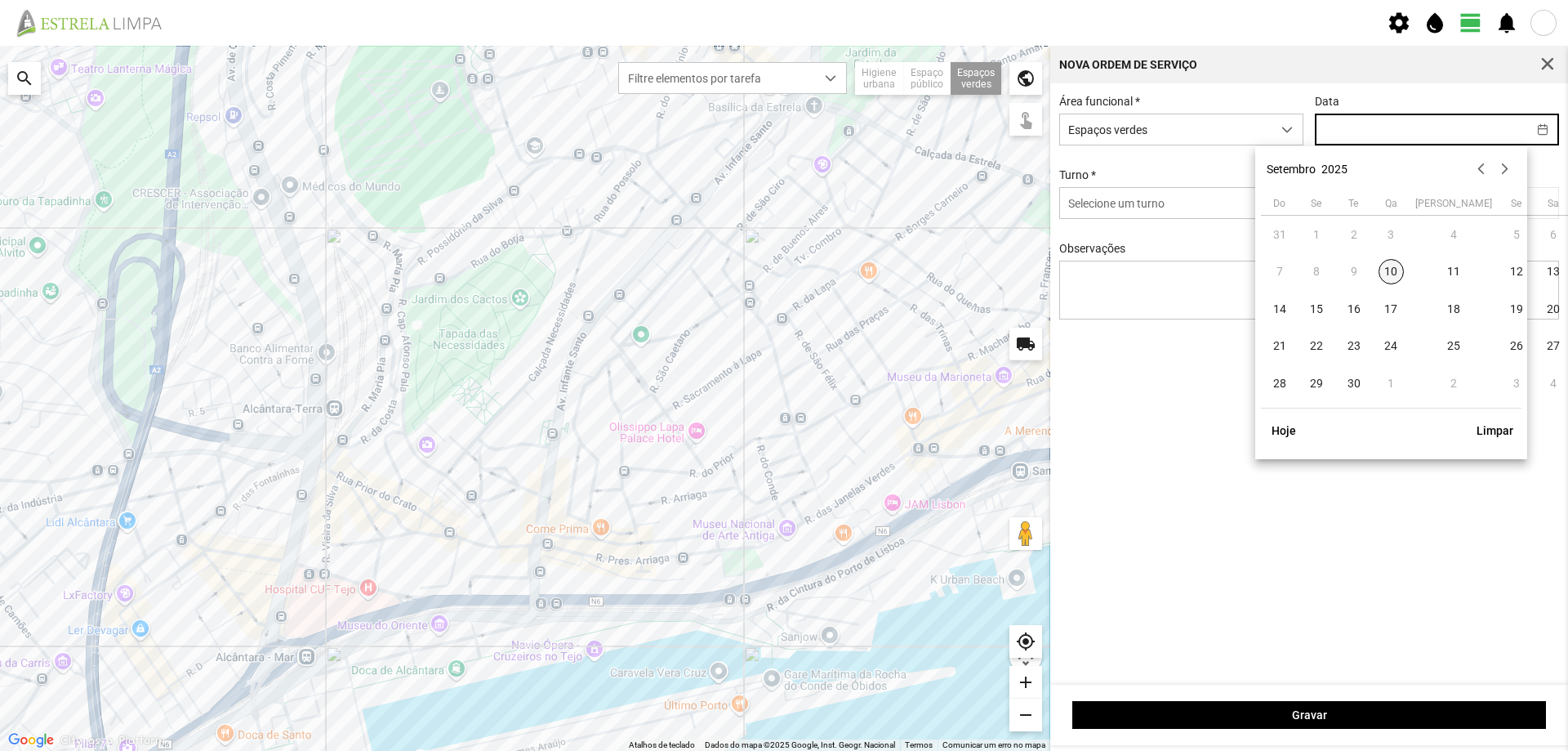
click at [1389, 275] on span "10" at bounding box center [1392, 272] width 26 height 26
type input "[DATE]"
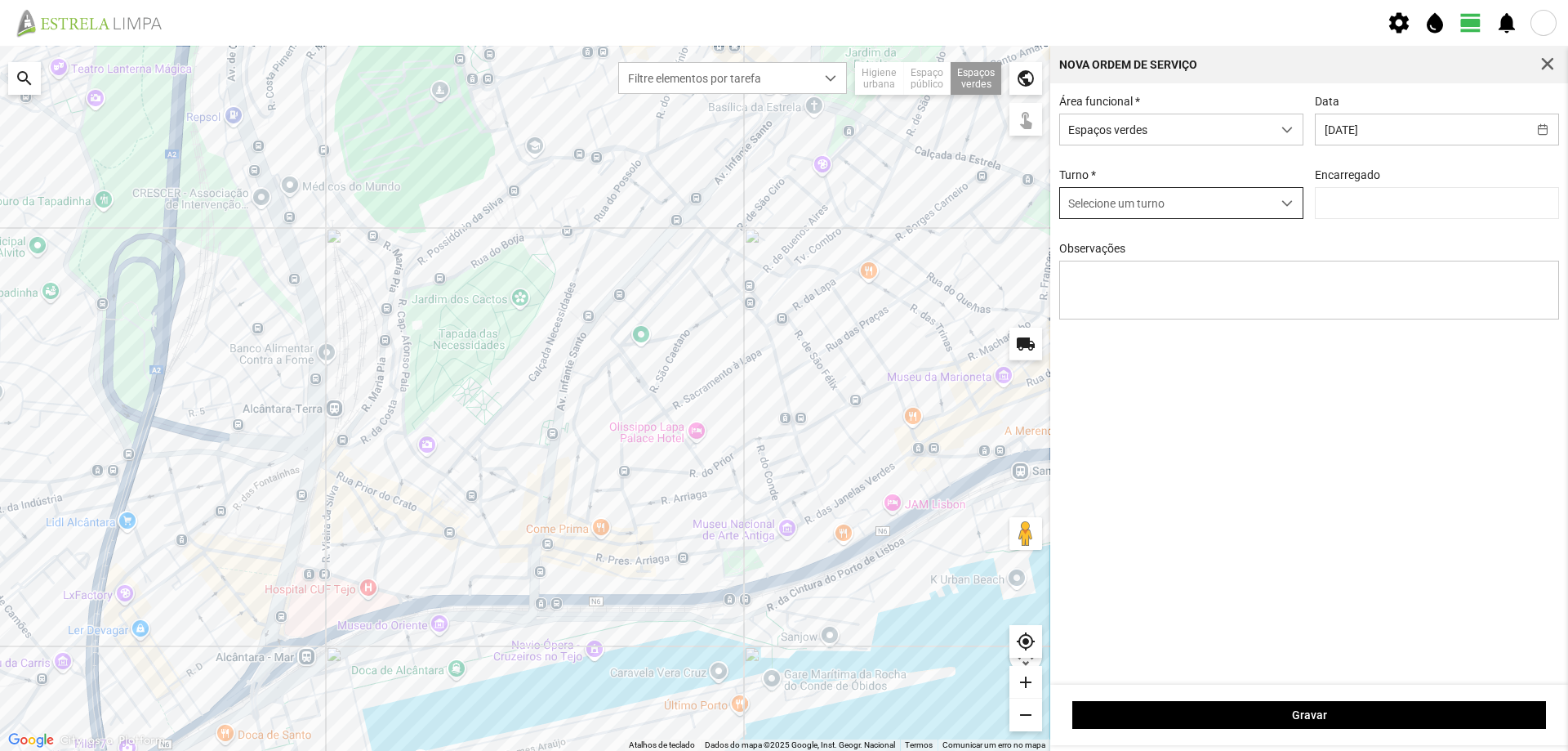
click at [1278, 205] on div "dropdown trigger" at bounding box center [1287, 203] width 32 height 30
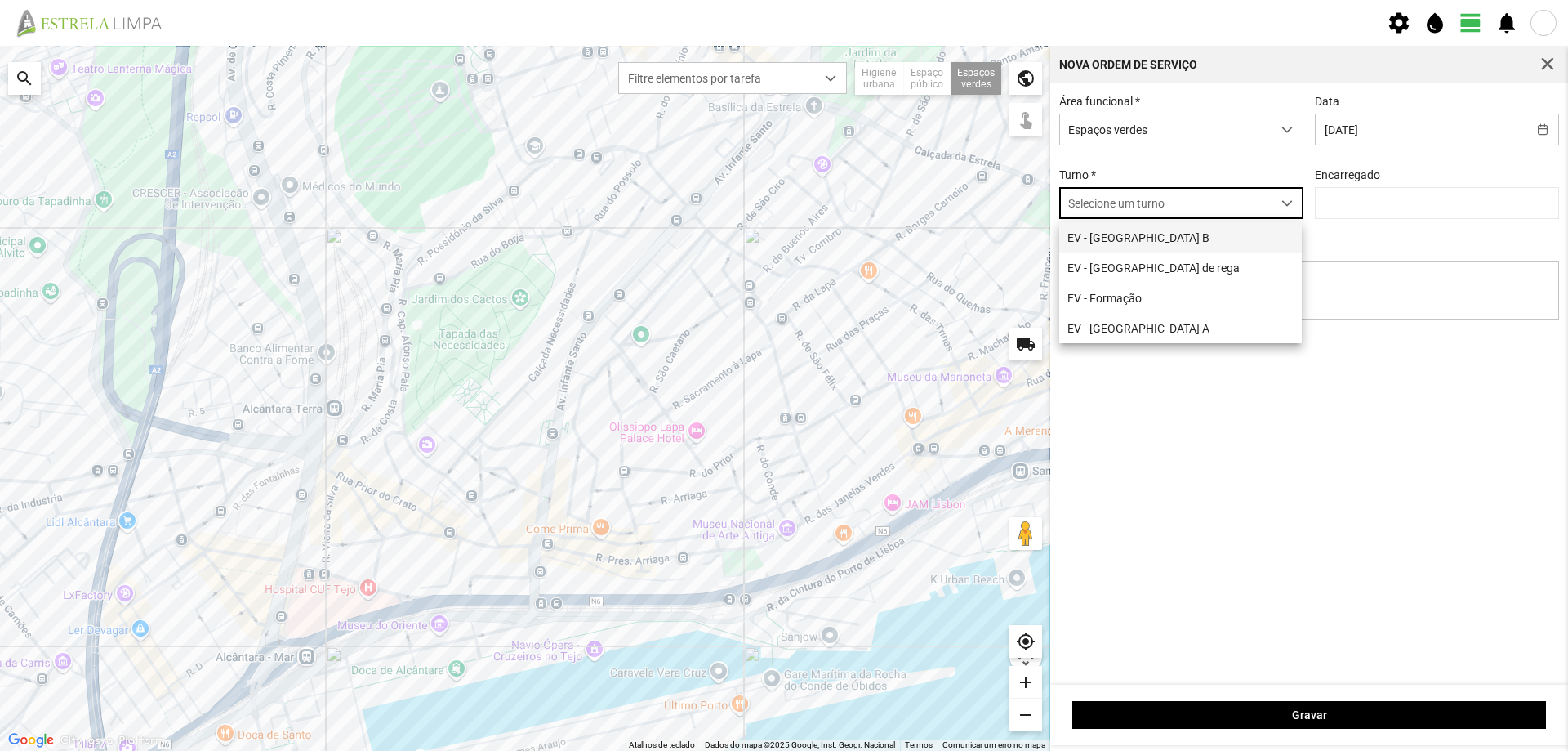
click at [1196, 241] on li "EV - [GEOGRAPHIC_DATA] B" at bounding box center [1180, 237] width 243 height 30
type input "[PERSON_NAME]"
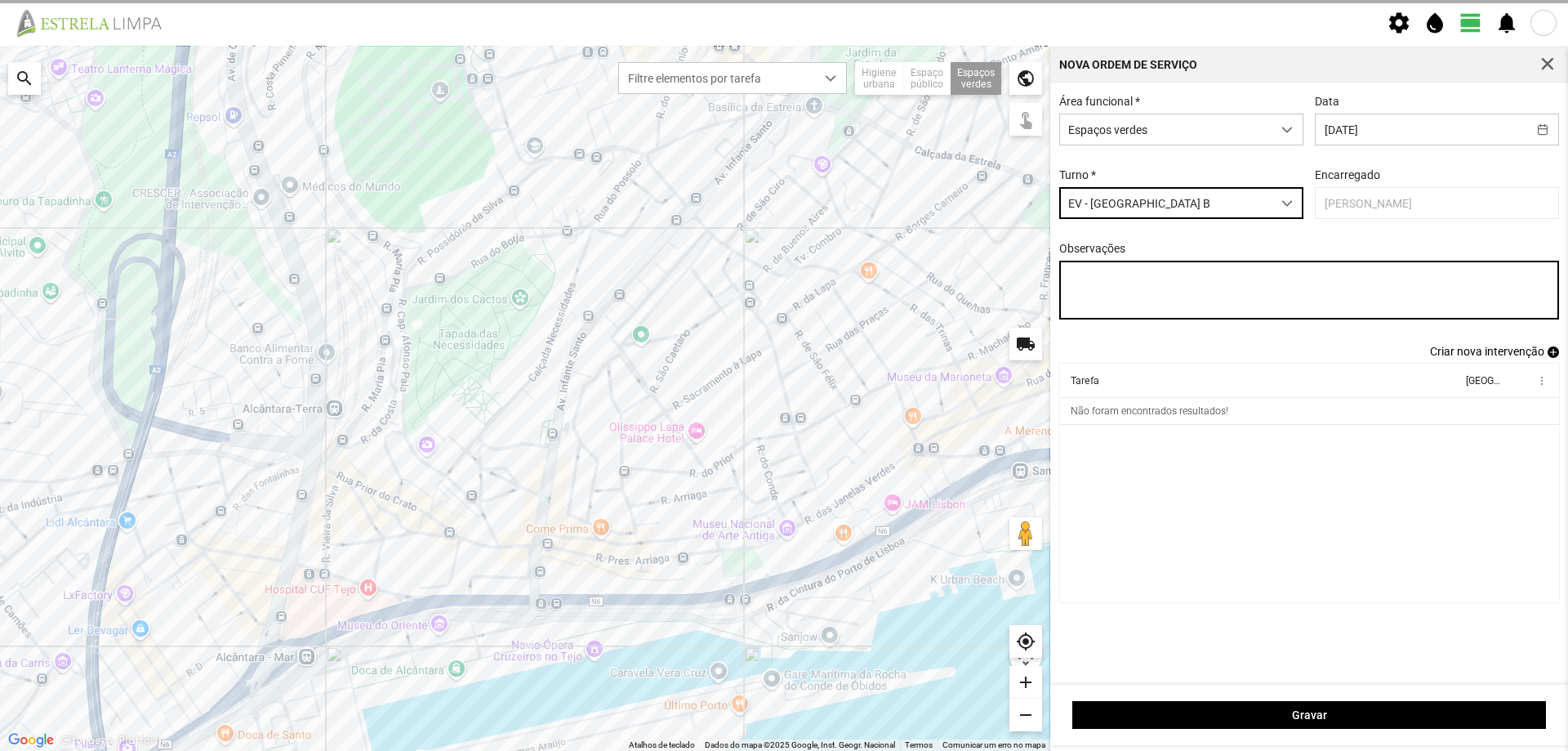
click at [1130, 283] on textarea "Observações" at bounding box center [1310, 289] width 500 height 58
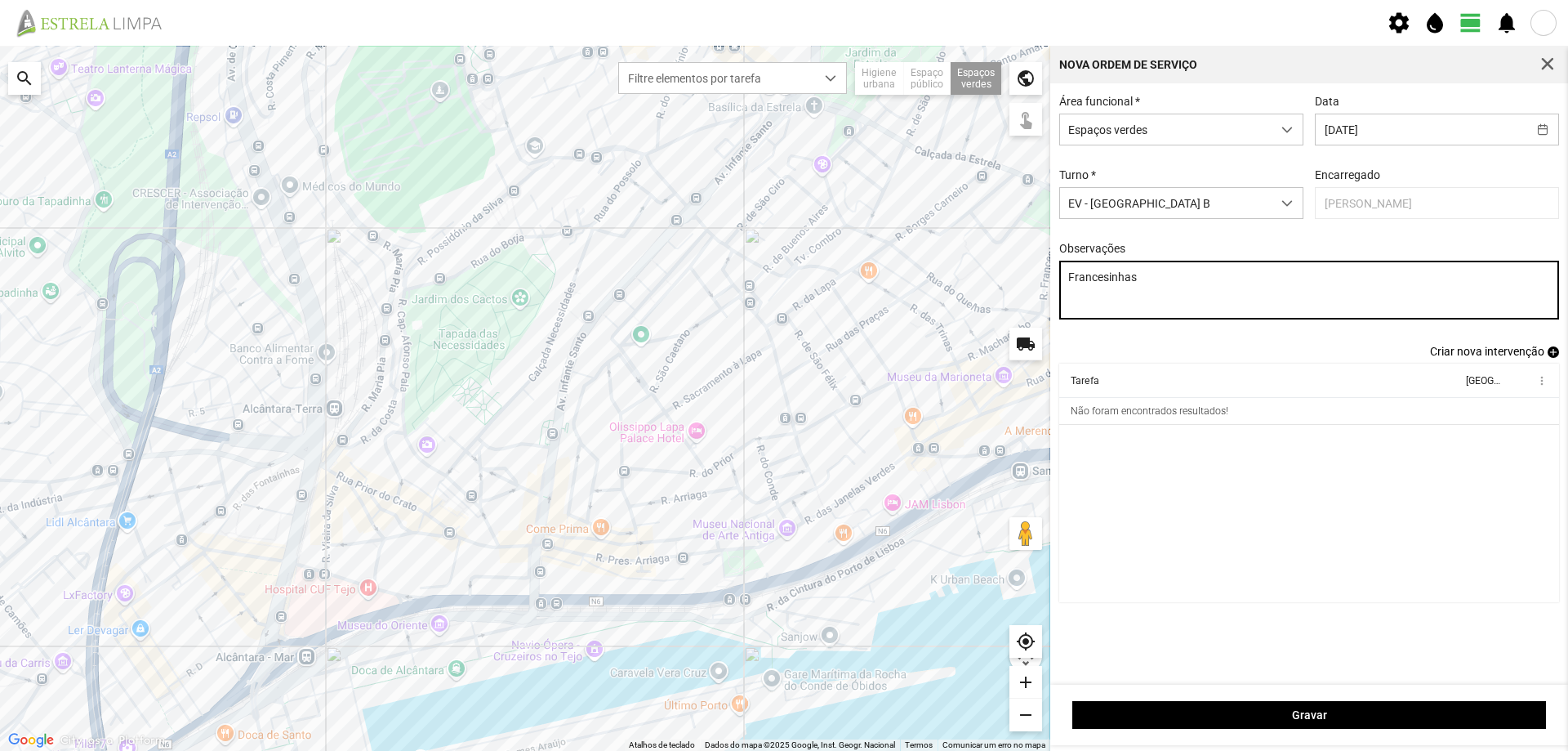
type textarea "Francesinhas"
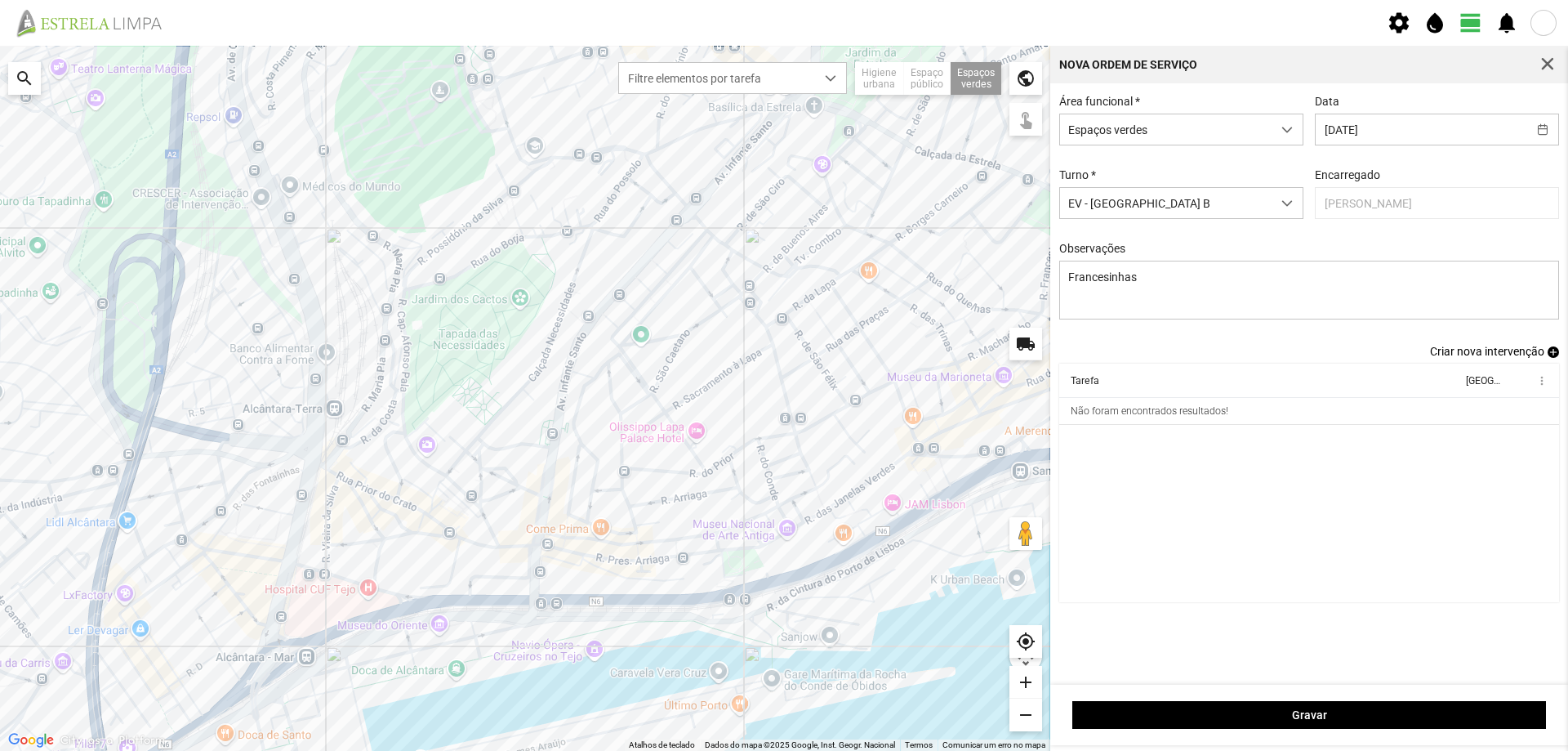
click at [1540, 357] on span "Criar nova intervenção" at bounding box center [1487, 352] width 114 height 13
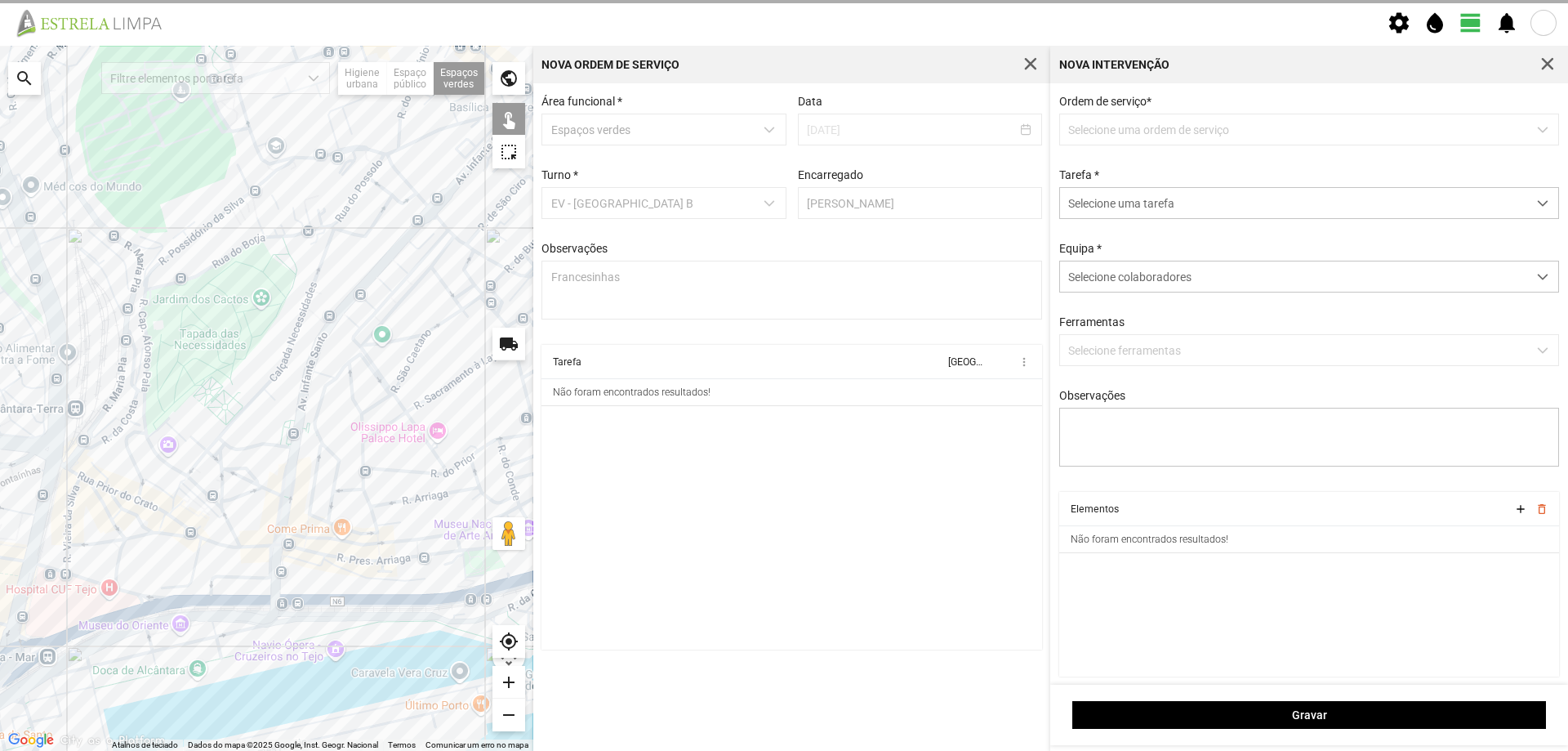
click at [1128, 126] on p-dropdown "Selecione uma ordem de serviço" at bounding box center [1310, 129] width 500 height 32
click at [1154, 202] on span "Selecione uma tarefa" at bounding box center [1293, 203] width 467 height 30
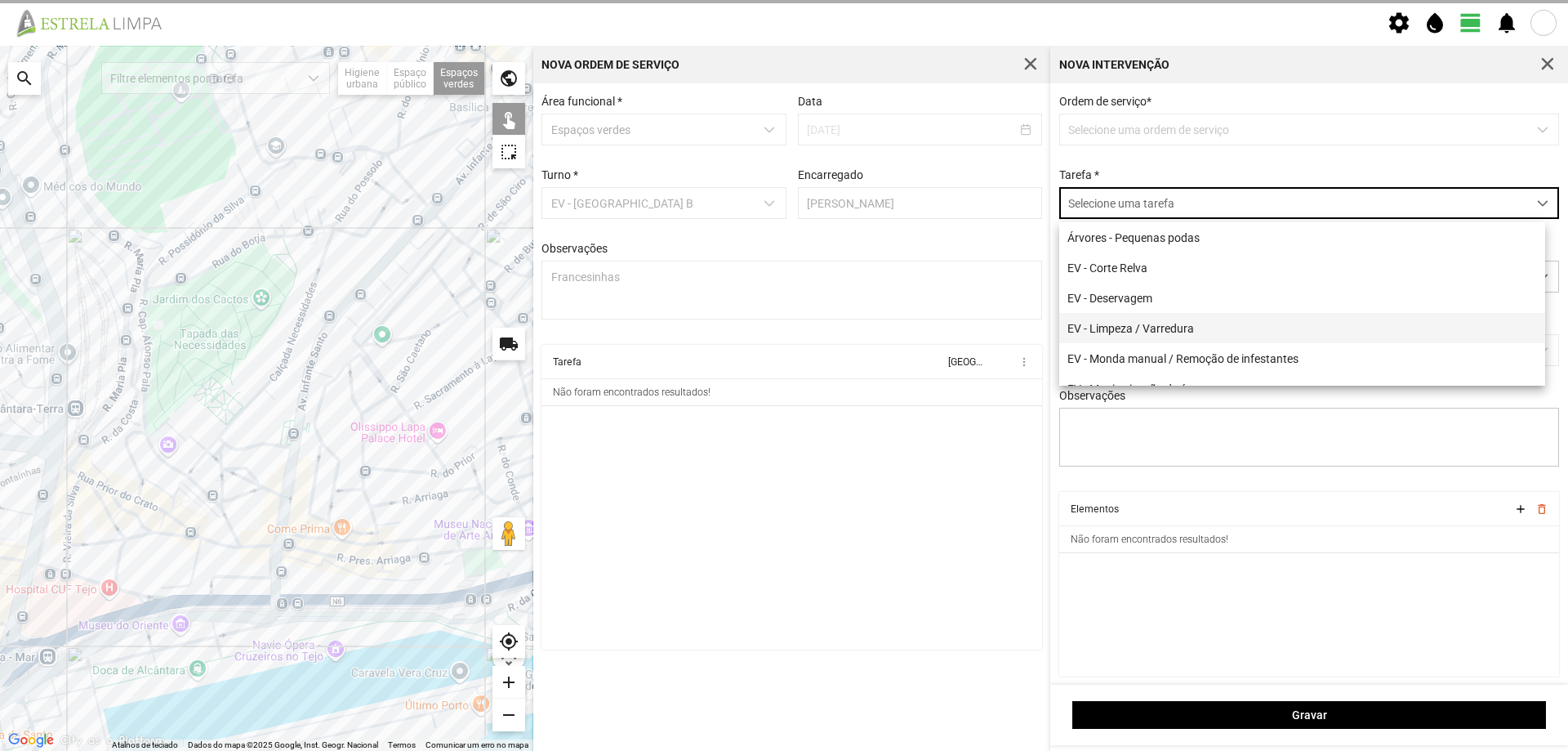
click at [1170, 321] on li "EV - Limpeza / Varredura" at bounding box center [1302, 328] width 486 height 30
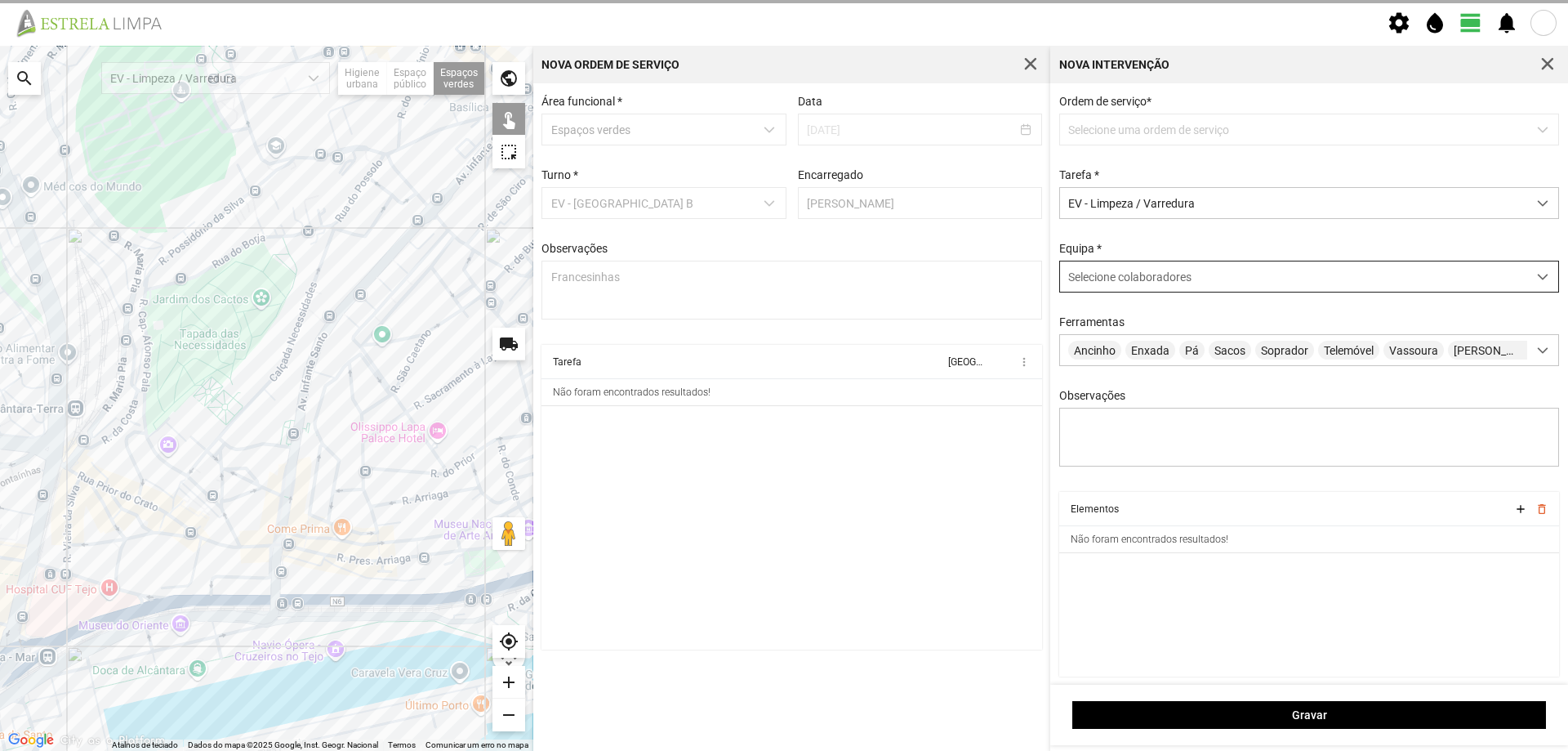
click at [1127, 283] on span "Selecione colaboradores" at bounding box center [1130, 277] width 123 height 13
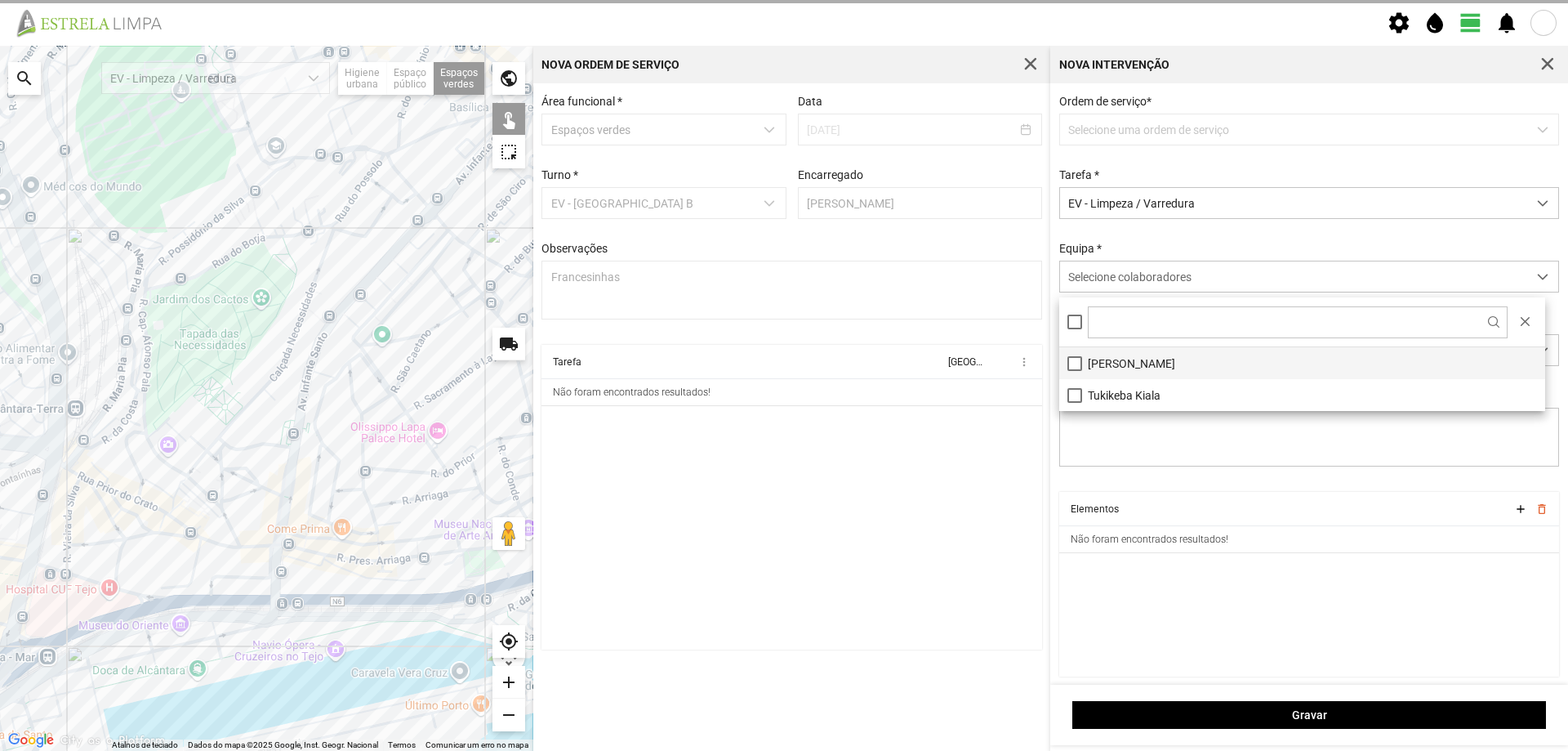
click at [1110, 358] on li "[PERSON_NAME]" at bounding box center [1302, 363] width 486 height 32
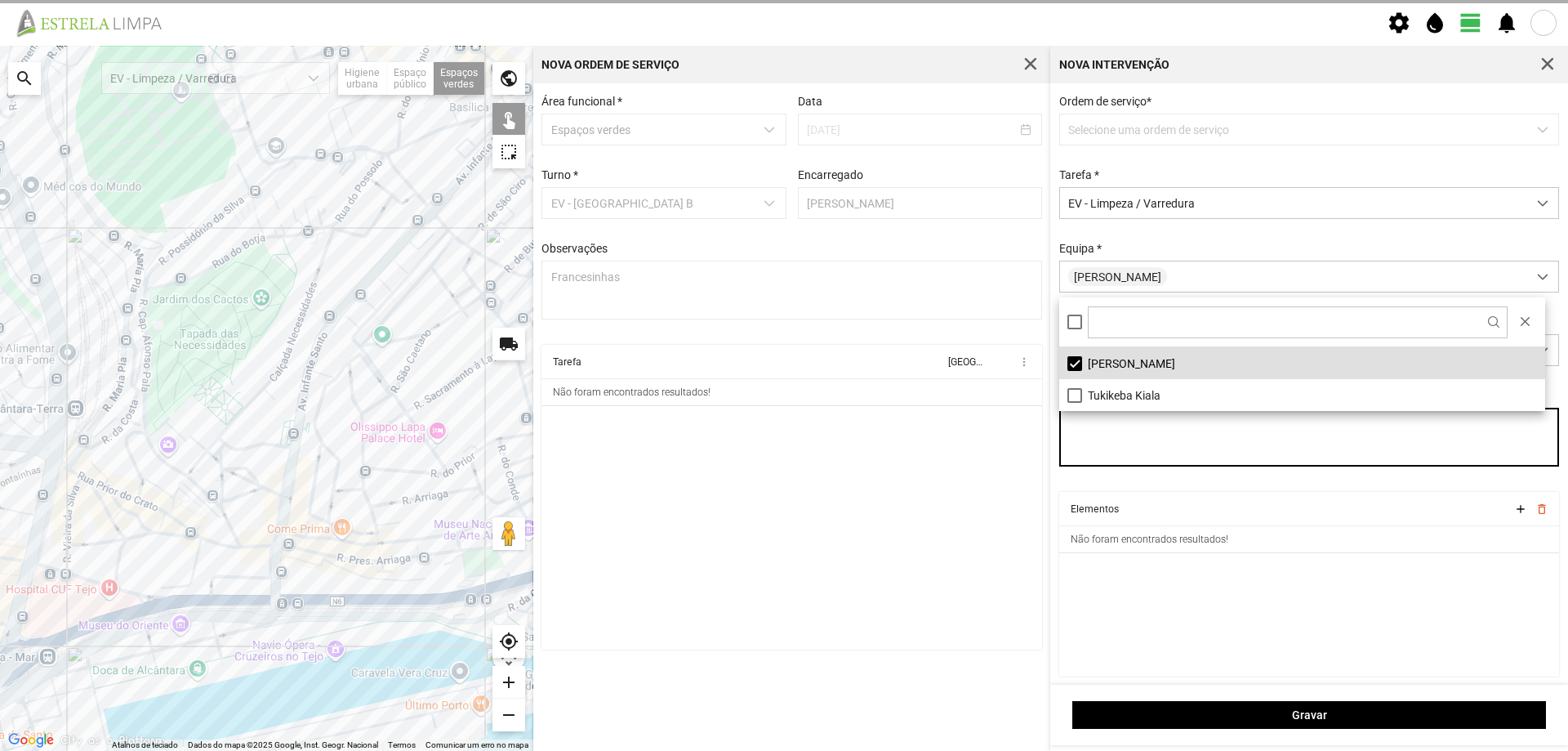
click at [1137, 459] on textarea "Observações" at bounding box center [1310, 436] width 500 height 58
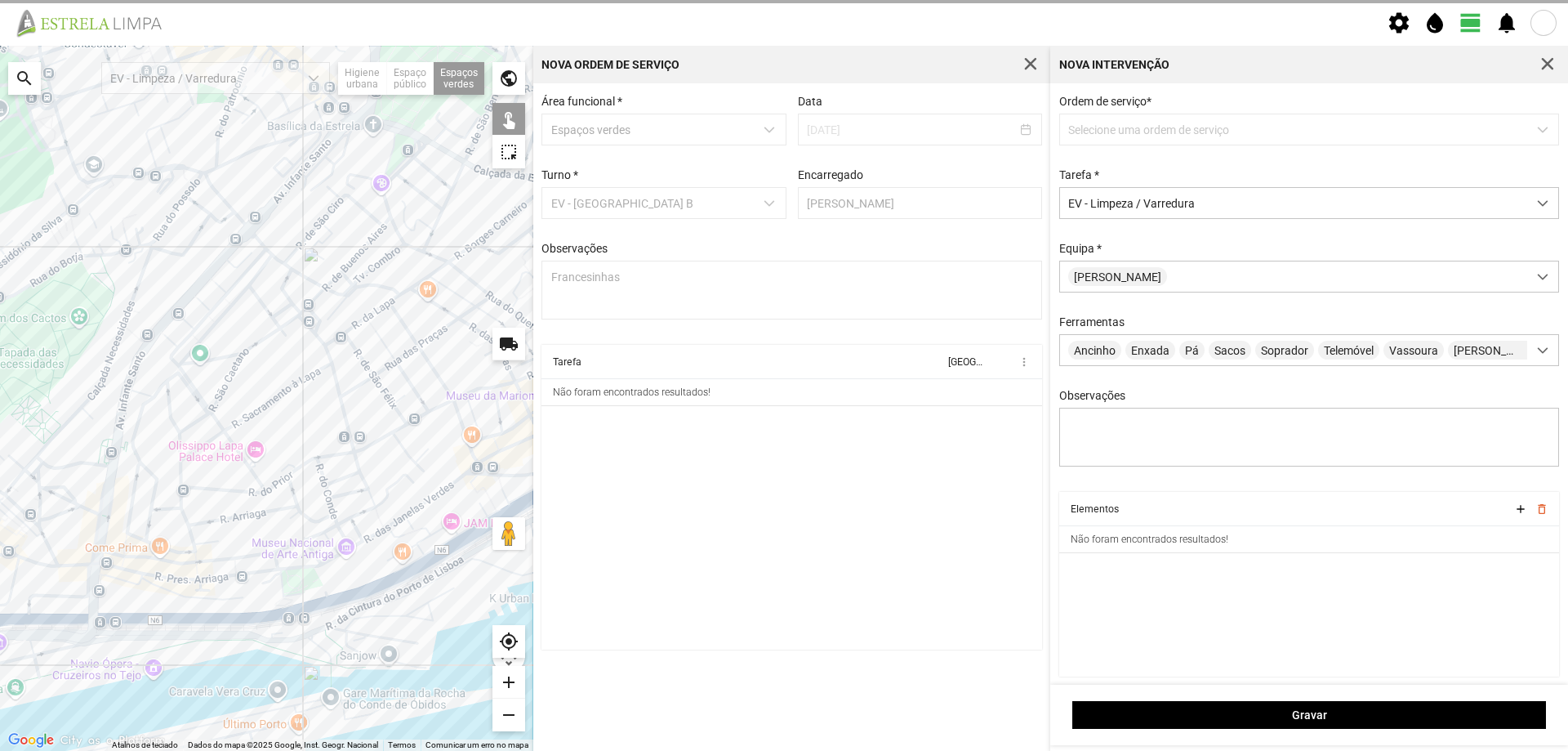
drag, startPoint x: 370, startPoint y: 473, endPoint x: 174, endPoint y: 492, distance: 196.9
click at [176, 493] on div at bounding box center [267, 399] width 533 height 705
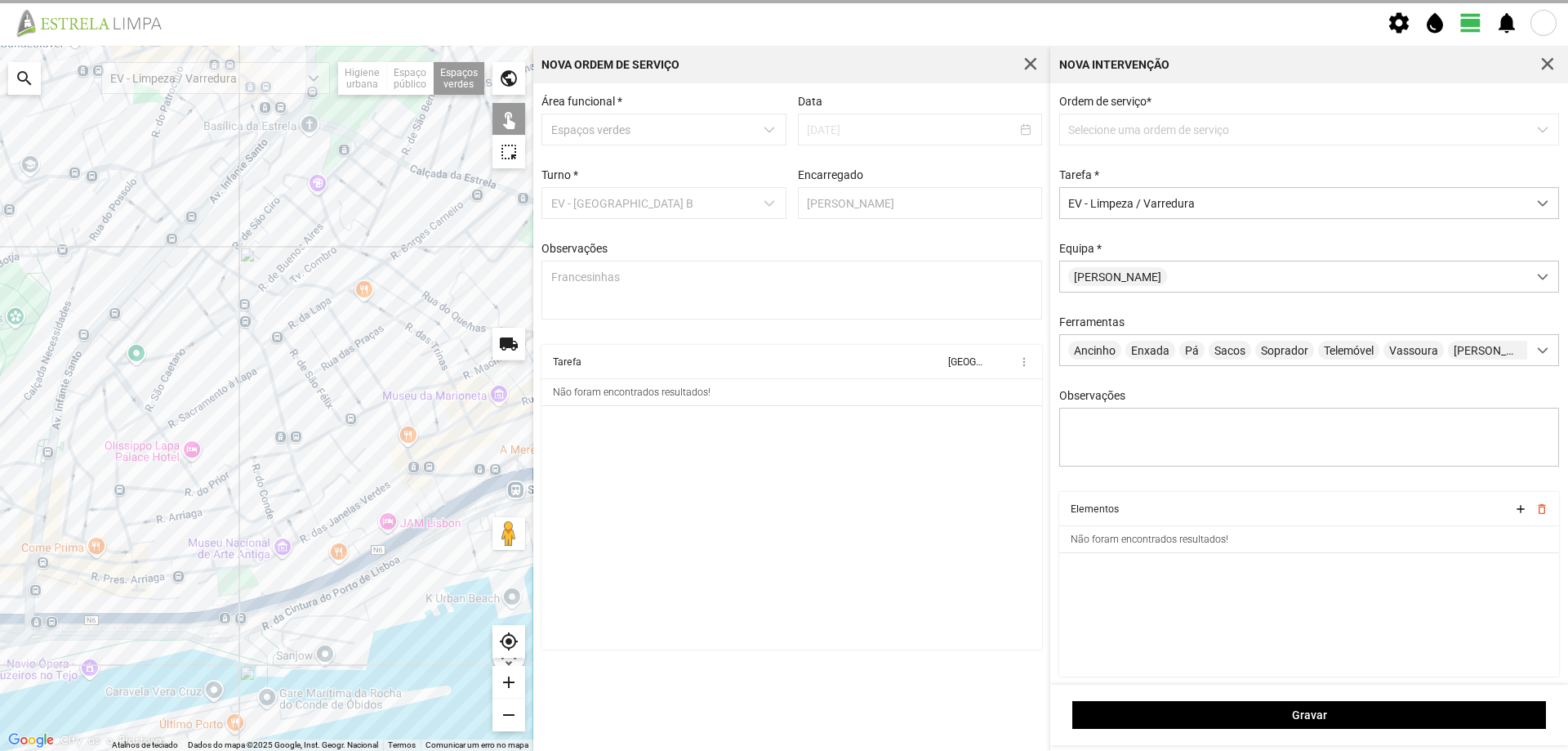
drag, startPoint x: 328, startPoint y: 450, endPoint x: 193, endPoint y: 452, distance: 135.0
click at [193, 452] on div at bounding box center [267, 399] width 533 height 705
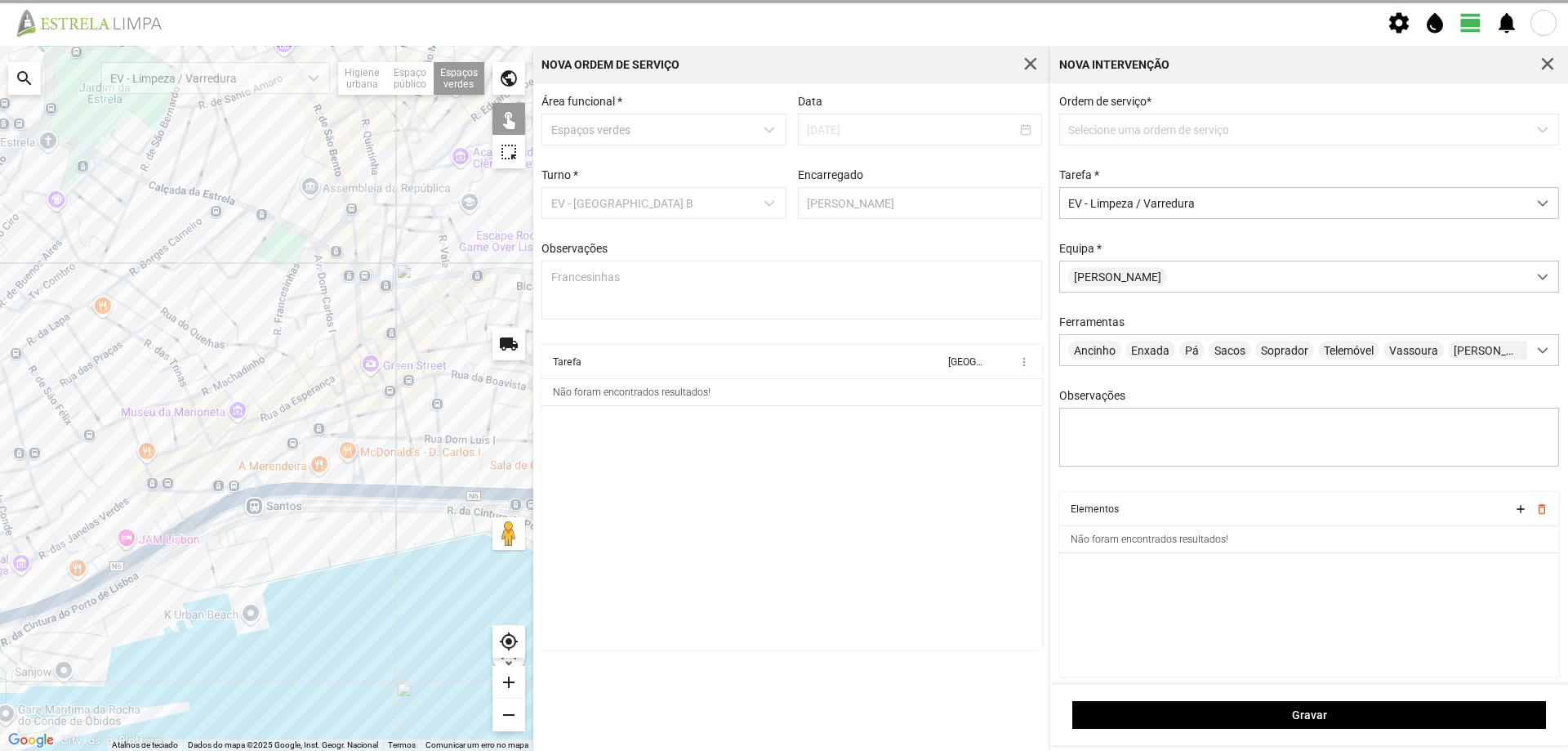
click at [305, 266] on div at bounding box center [267, 399] width 533 height 705
click at [299, 259] on div at bounding box center [267, 399] width 533 height 705
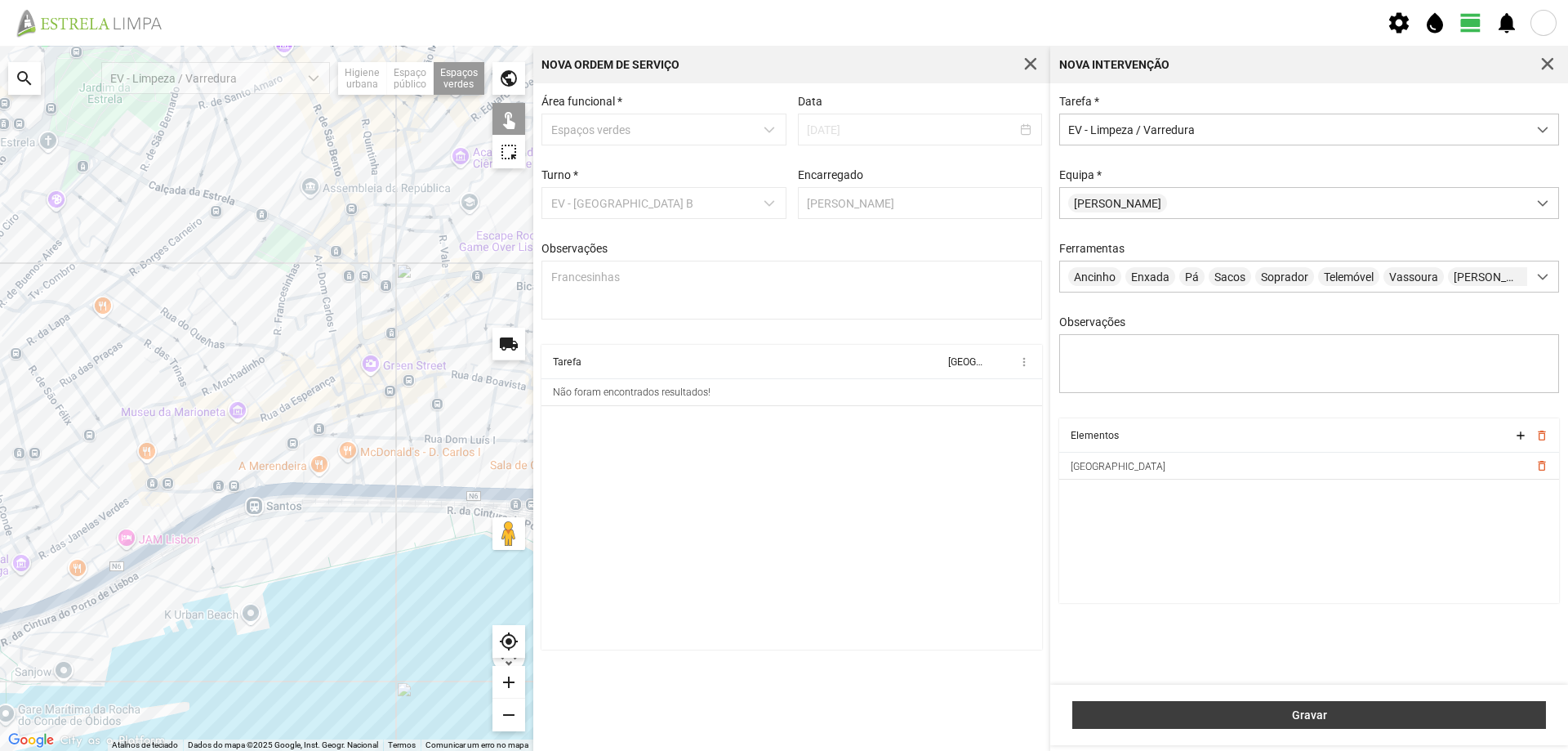
click at [1231, 705] on button "Gravar" at bounding box center [1309, 715] width 473 height 28
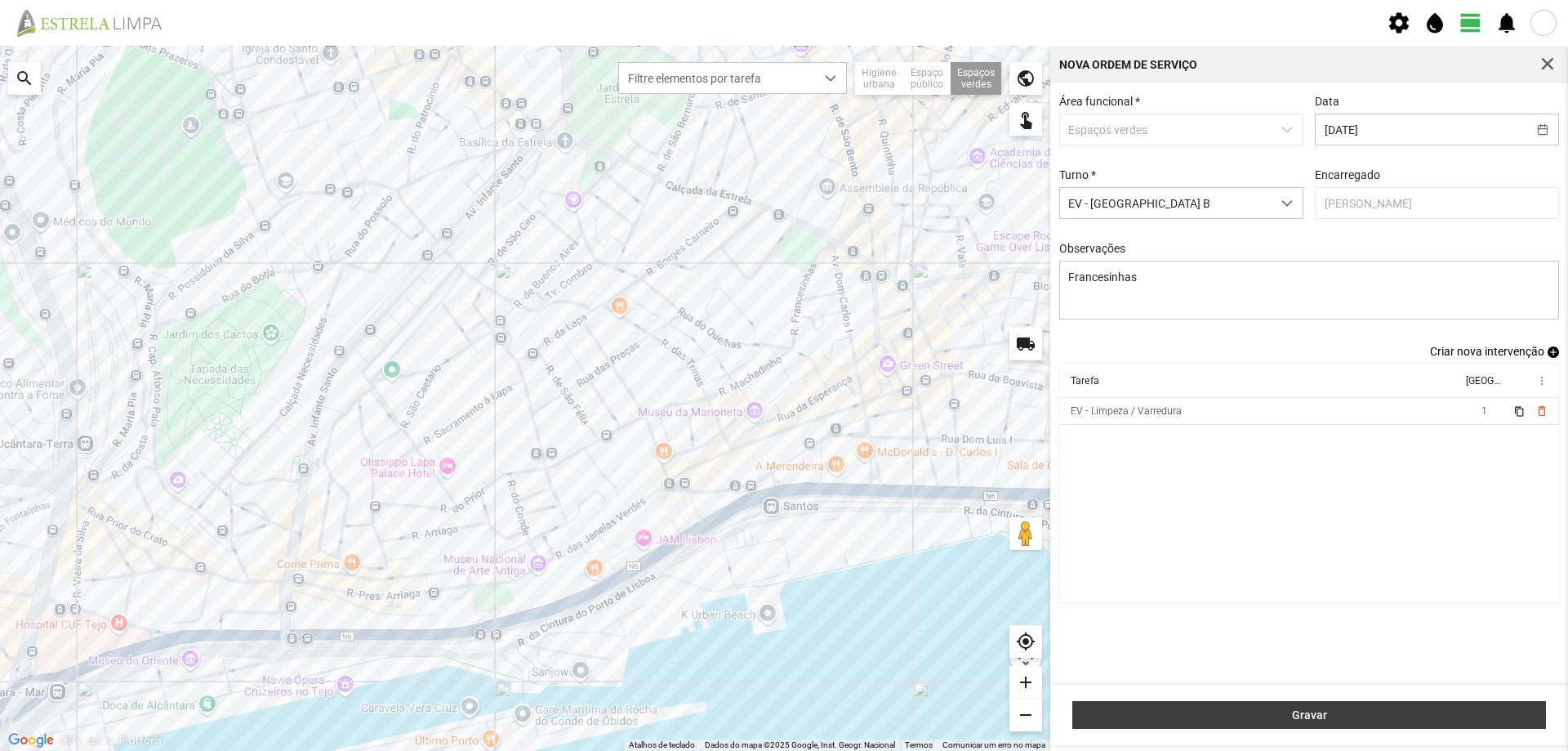
click at [1334, 706] on button "Gravar" at bounding box center [1309, 715] width 473 height 28
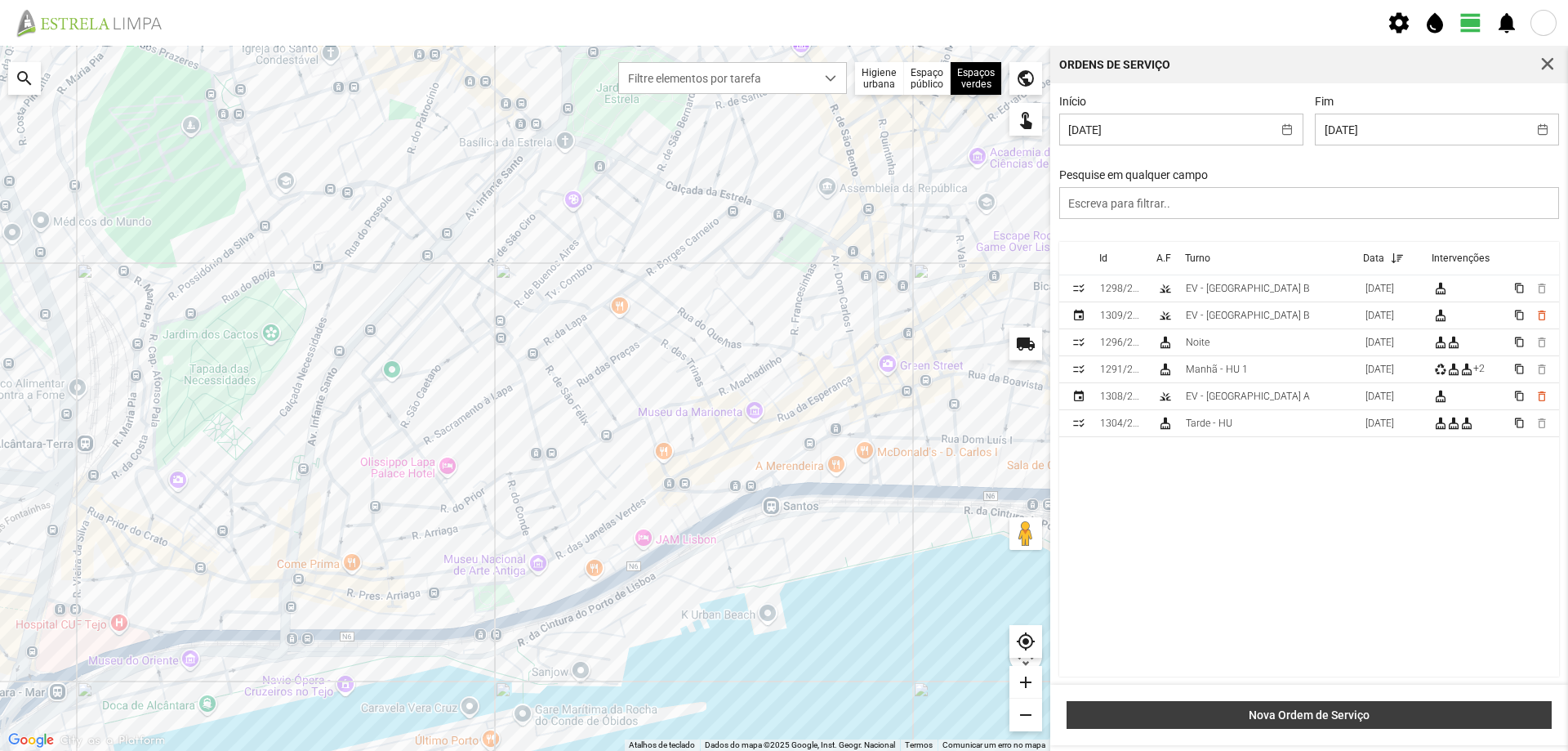
click at [1308, 717] on span "Nova Ordem de Serviço" at bounding box center [1309, 715] width 468 height 13
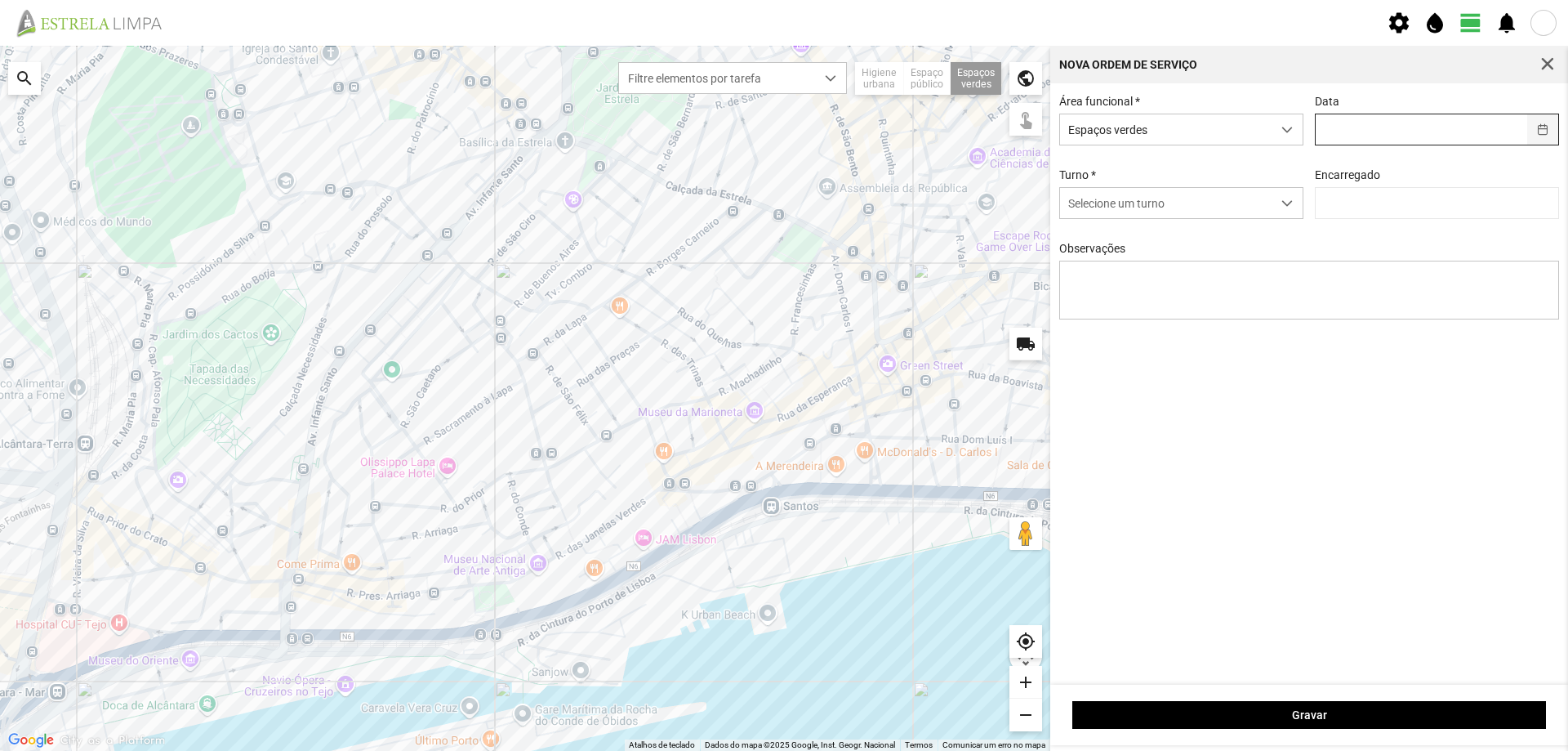
click at [1544, 128] on button "button" at bounding box center [1542, 129] width 32 height 30
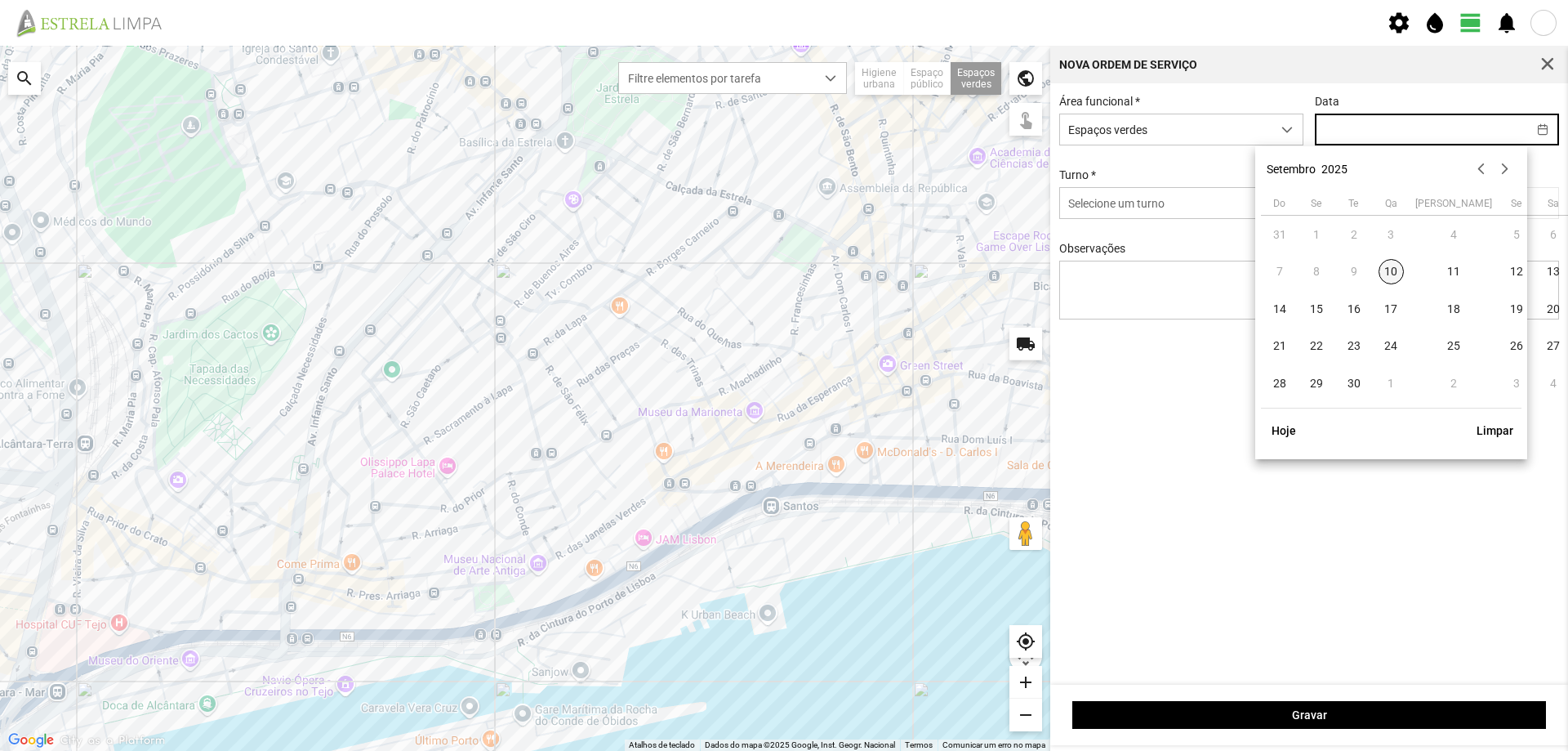
click at [1391, 273] on span "10" at bounding box center [1392, 272] width 26 height 26
type input "[DATE]"
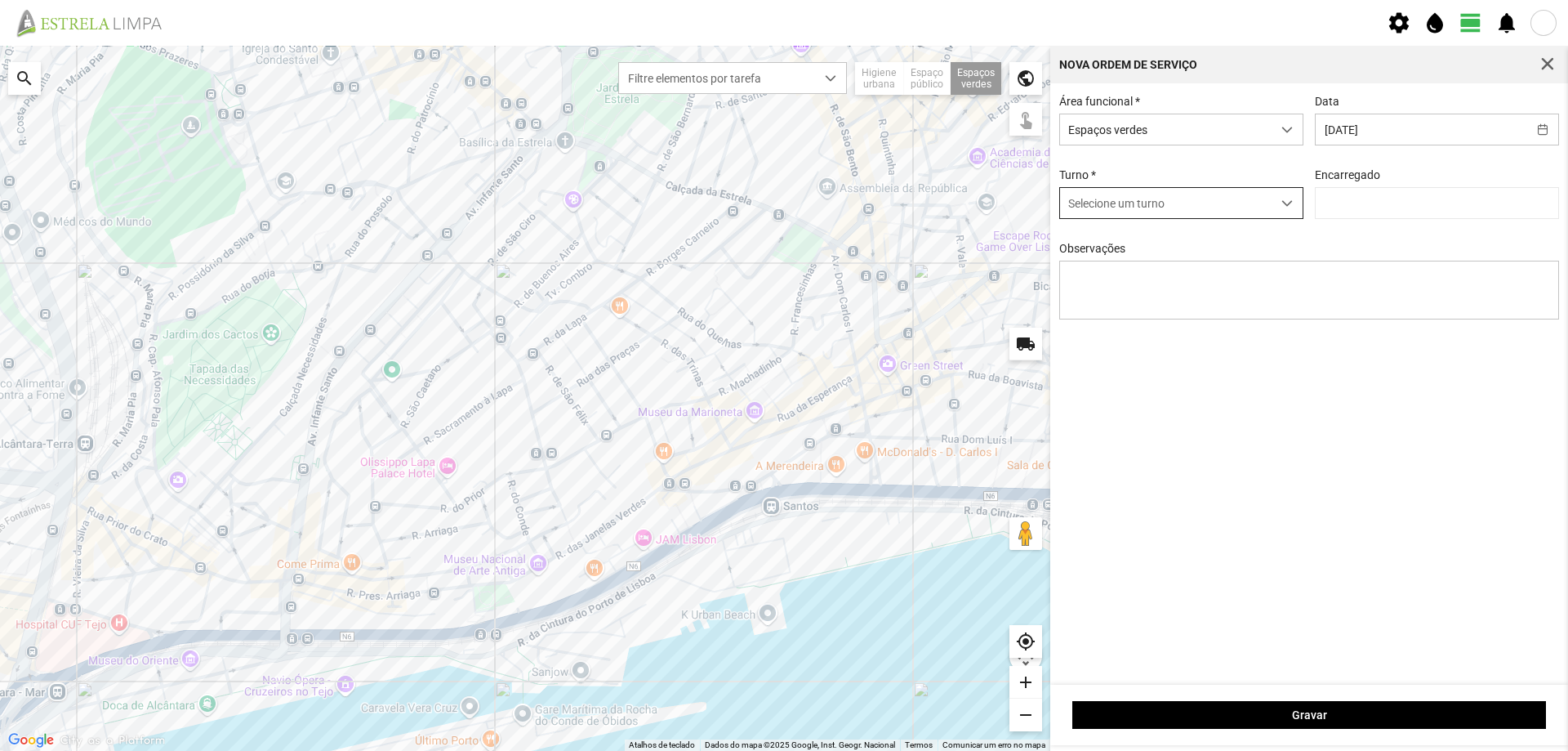
click at [1292, 205] on div "dropdown trigger" at bounding box center [1287, 203] width 32 height 30
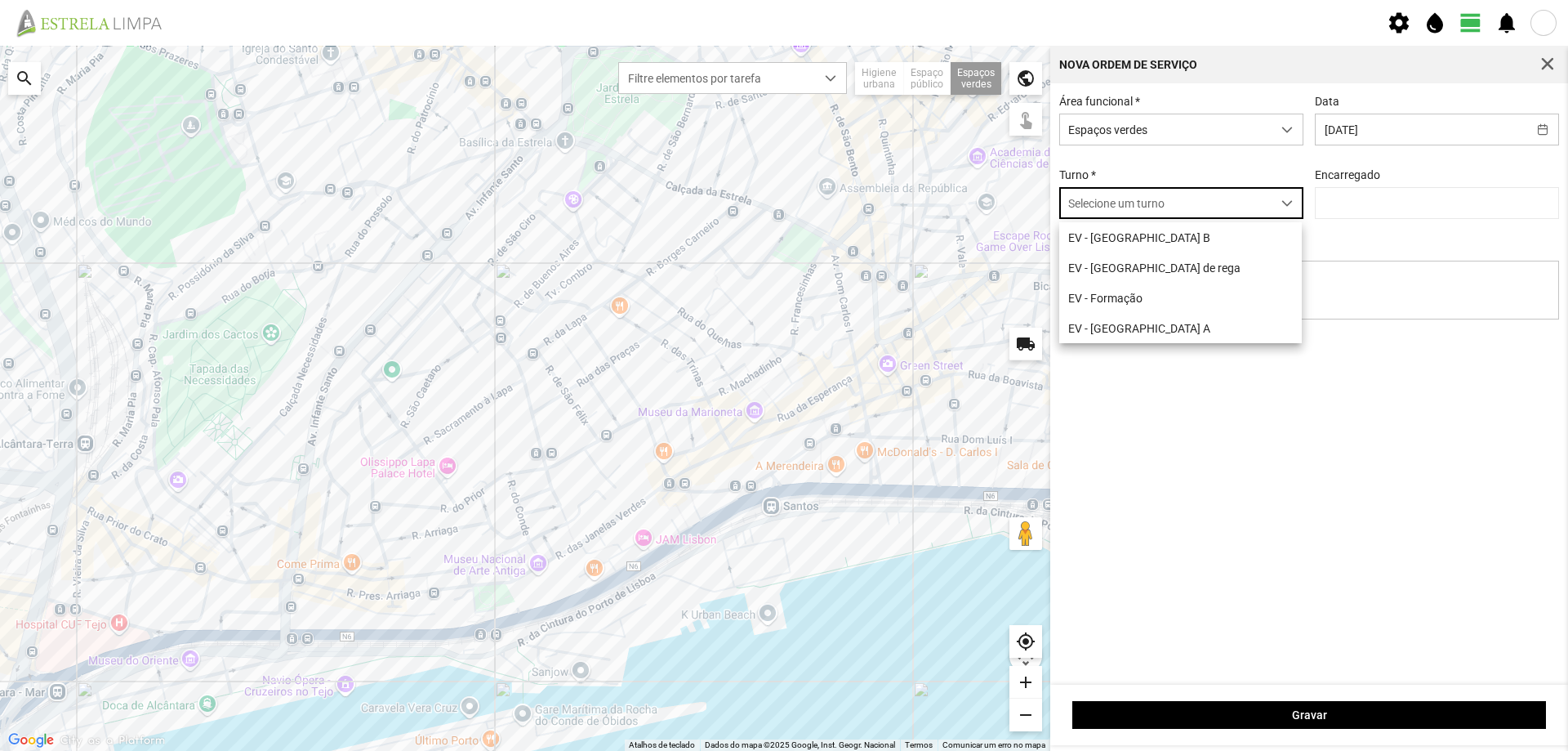
scroll to position [9, 72]
click at [1128, 329] on li "EV - [GEOGRAPHIC_DATA] A" at bounding box center [1180, 328] width 243 height 30
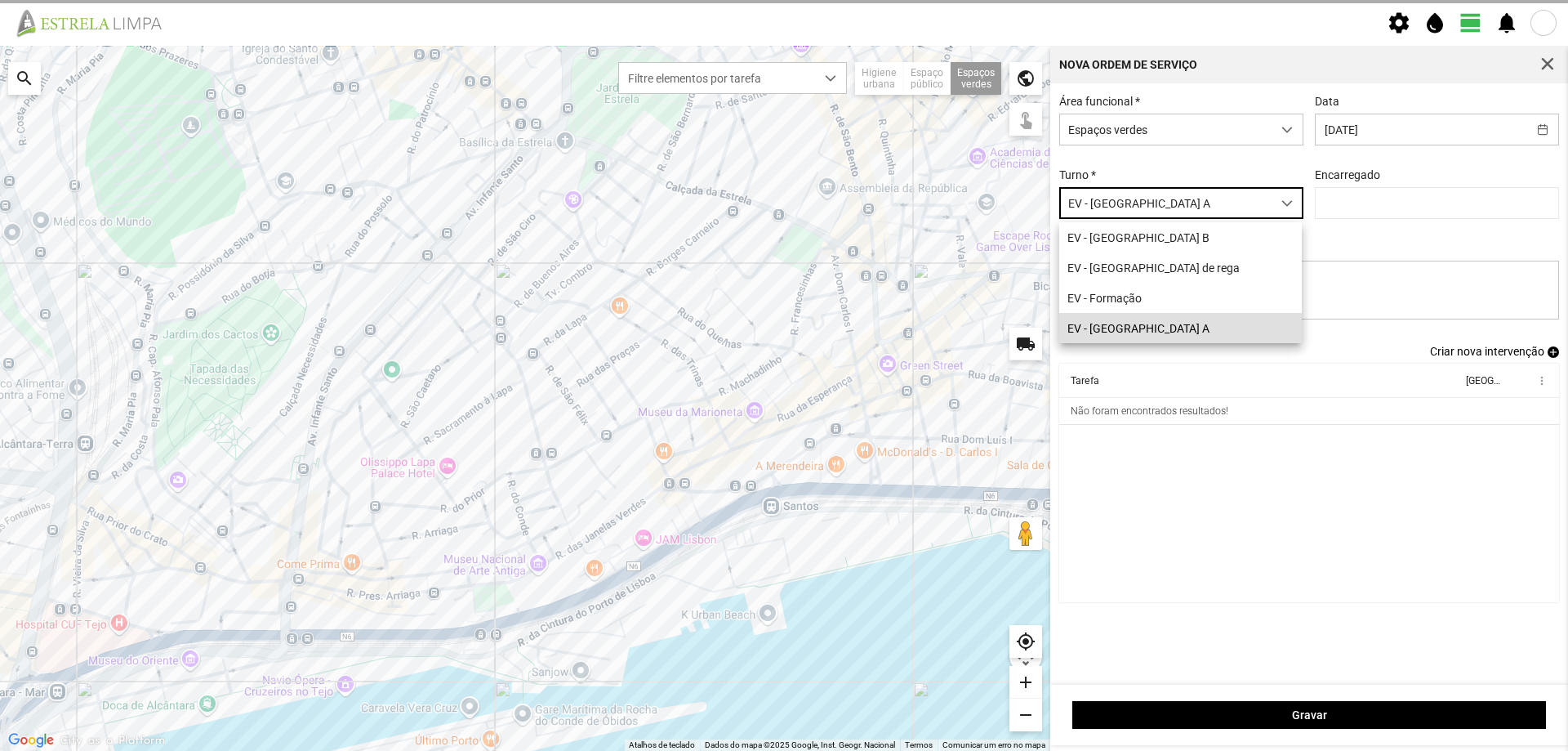
type input "[PERSON_NAME]"
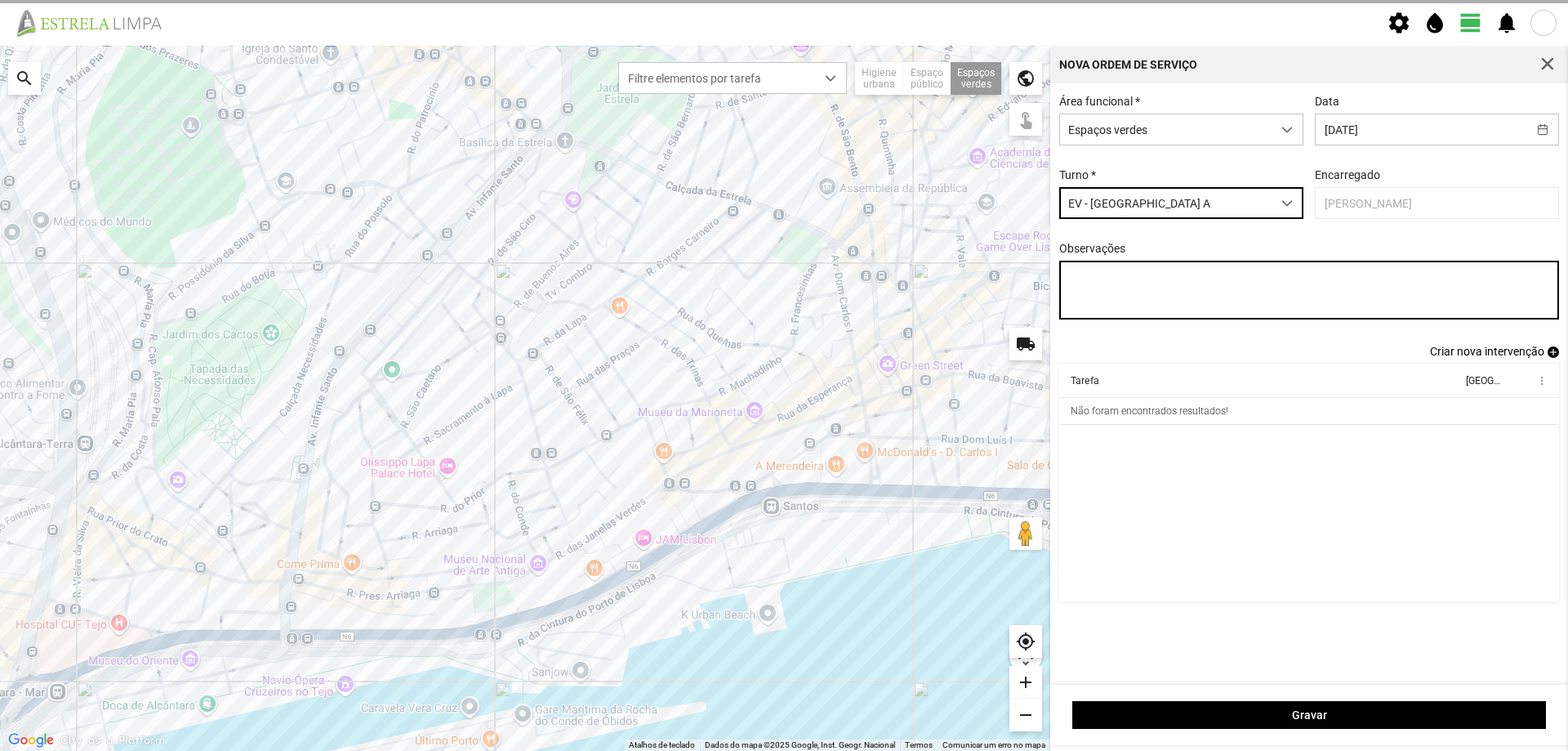
click at [1118, 284] on textarea "Observações" at bounding box center [1310, 289] width 500 height 58
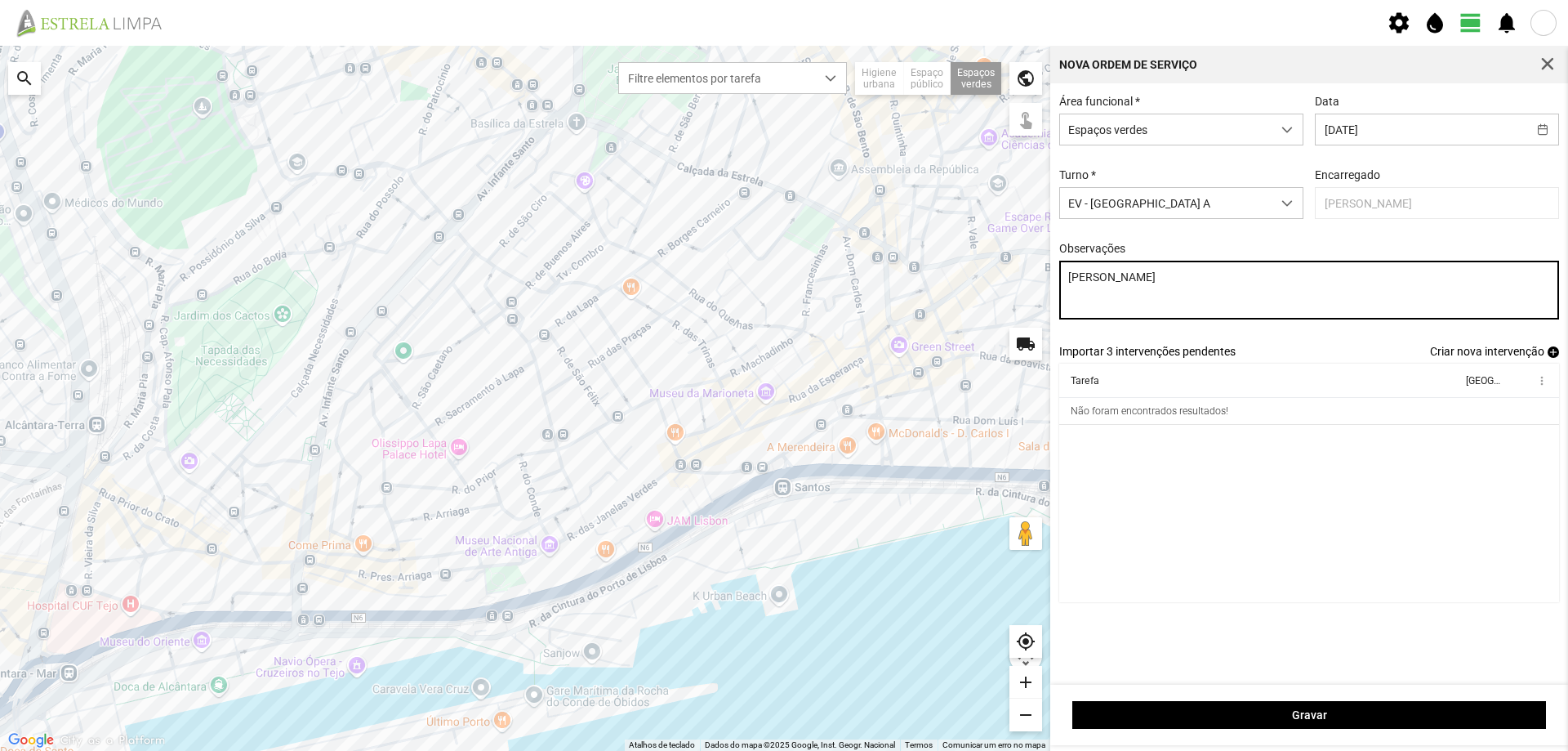
type textarea "[PERSON_NAME]"
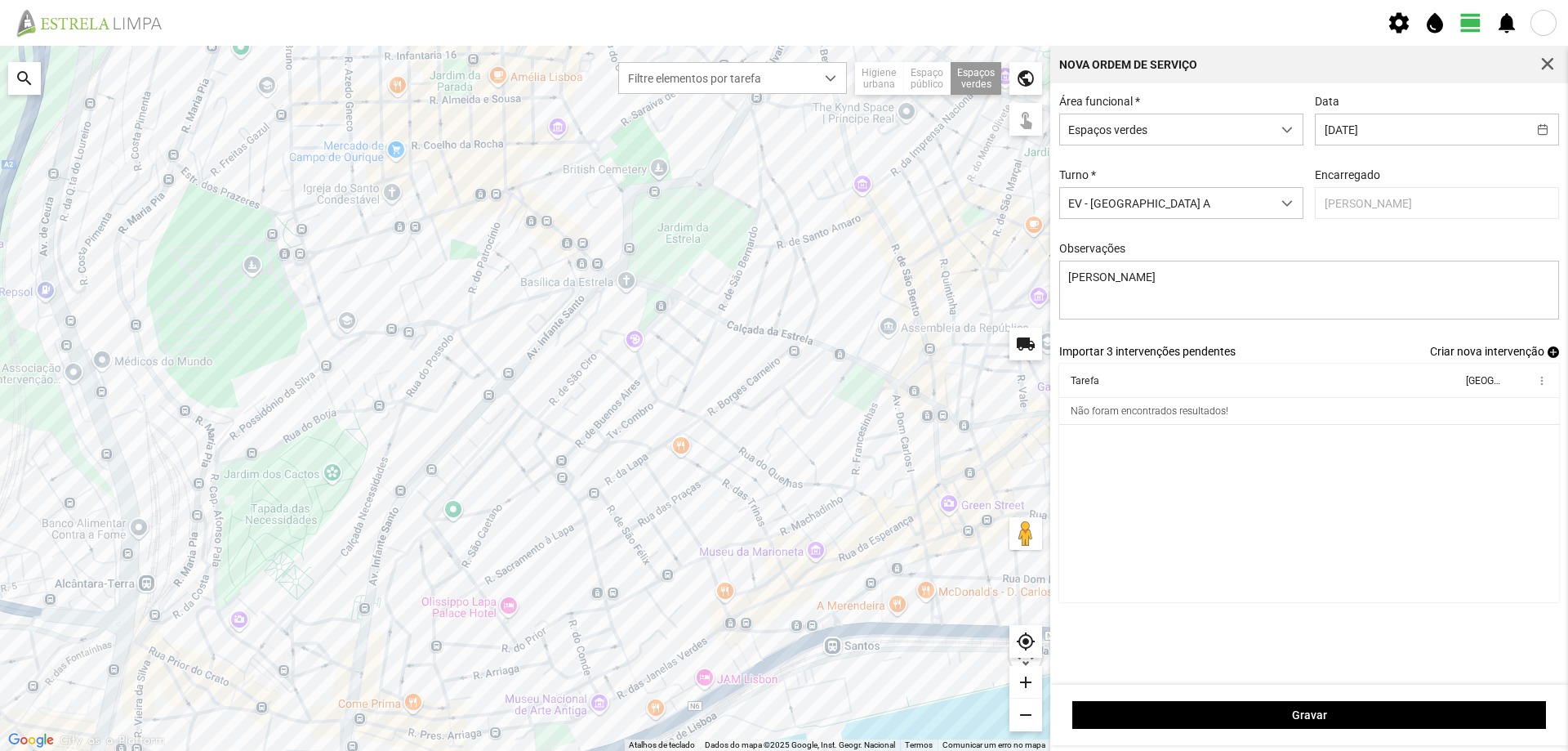
drag, startPoint x: 585, startPoint y: 322, endPoint x: 614, endPoint y: 422, distance: 104.1
click at [614, 422] on div at bounding box center [525, 399] width 1050 height 705
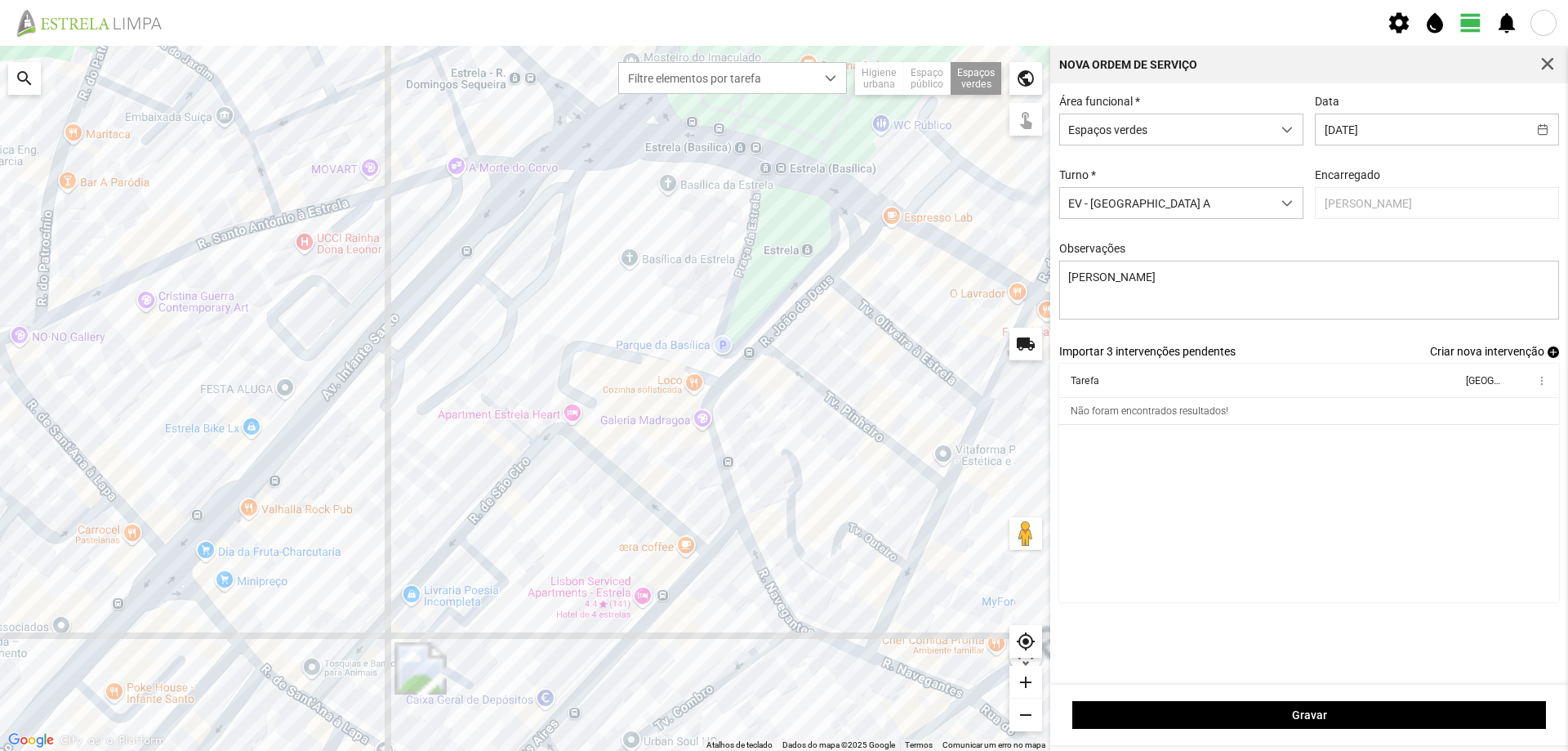
drag, startPoint x: 647, startPoint y: 333, endPoint x: 612, endPoint y: 476, distance: 147.2
click at [612, 476] on div at bounding box center [525, 399] width 1050 height 705
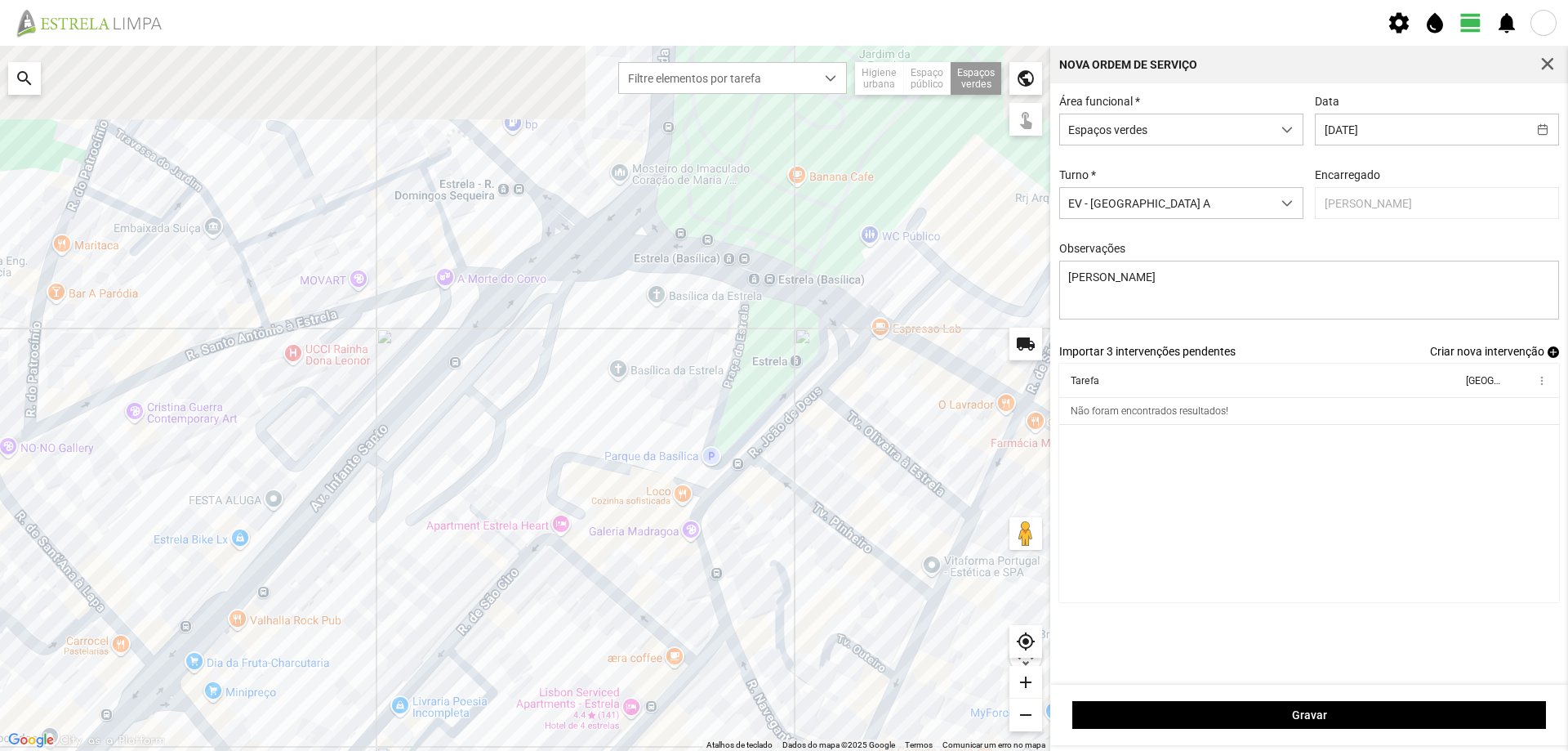
drag, startPoint x: 570, startPoint y: 418, endPoint x: 553, endPoint y: 511, distance: 94.5
click at [553, 511] on div at bounding box center [525, 399] width 1050 height 705
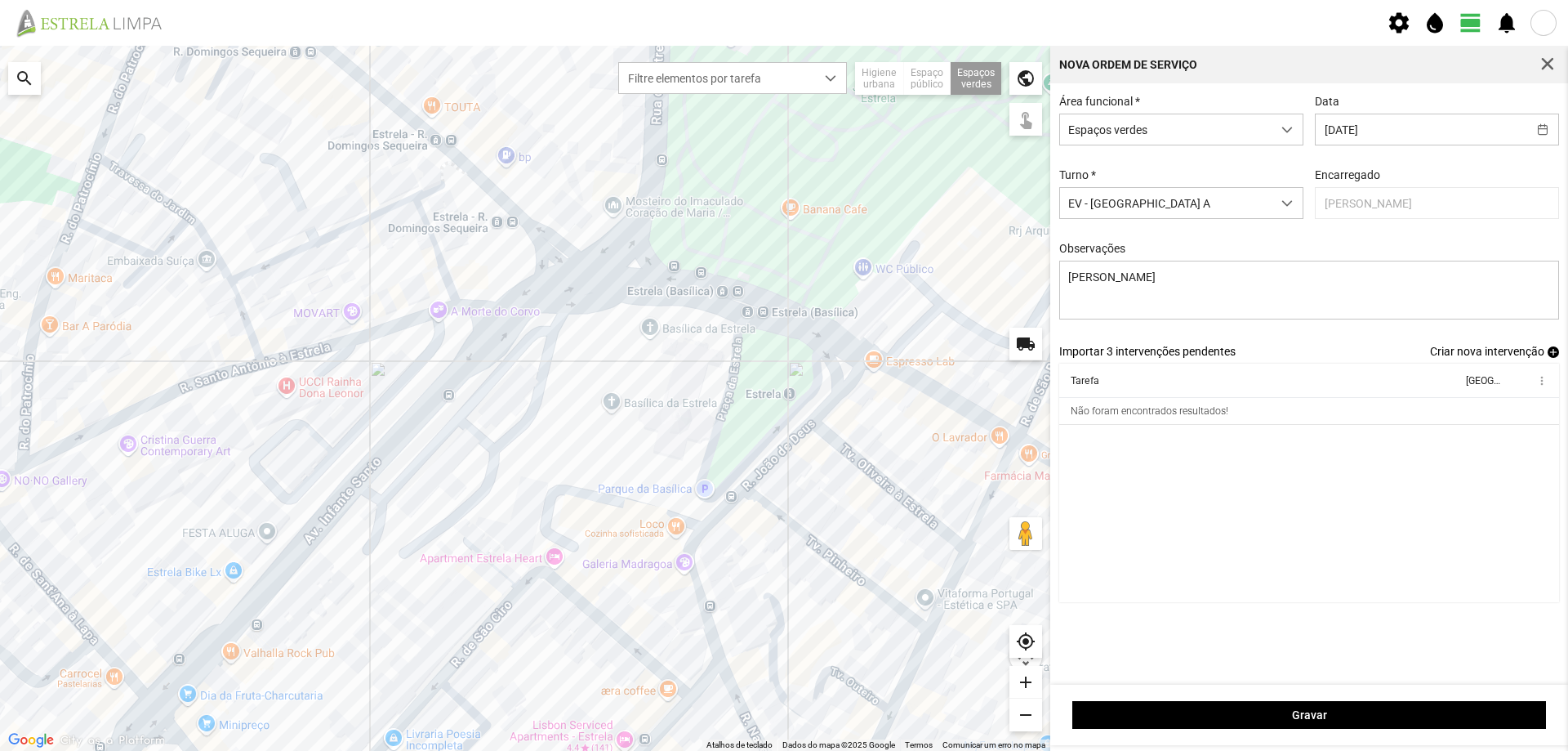
click at [505, 257] on div at bounding box center [525, 399] width 1050 height 705
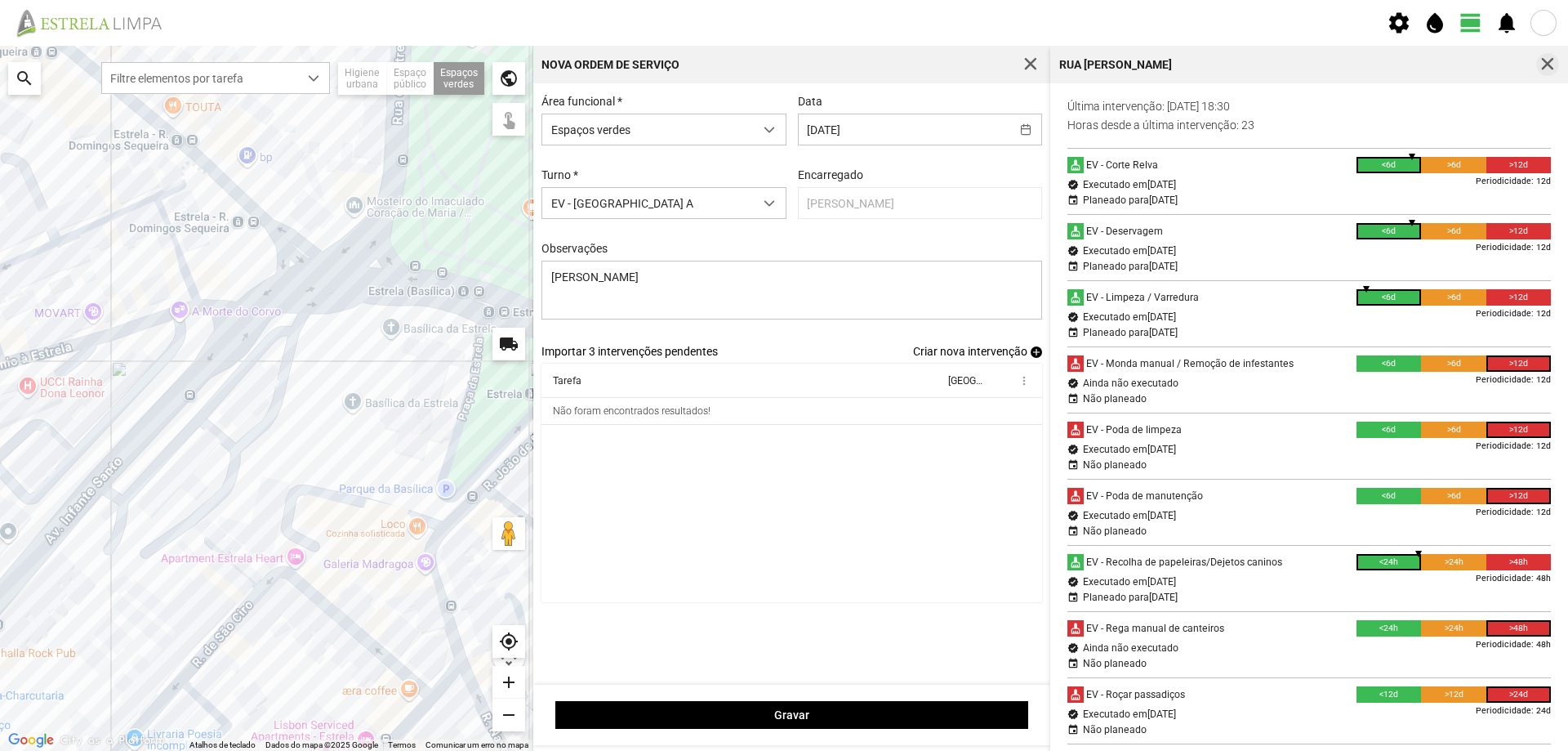
click at [1557, 61] on button "button" at bounding box center [1547, 64] width 23 height 23
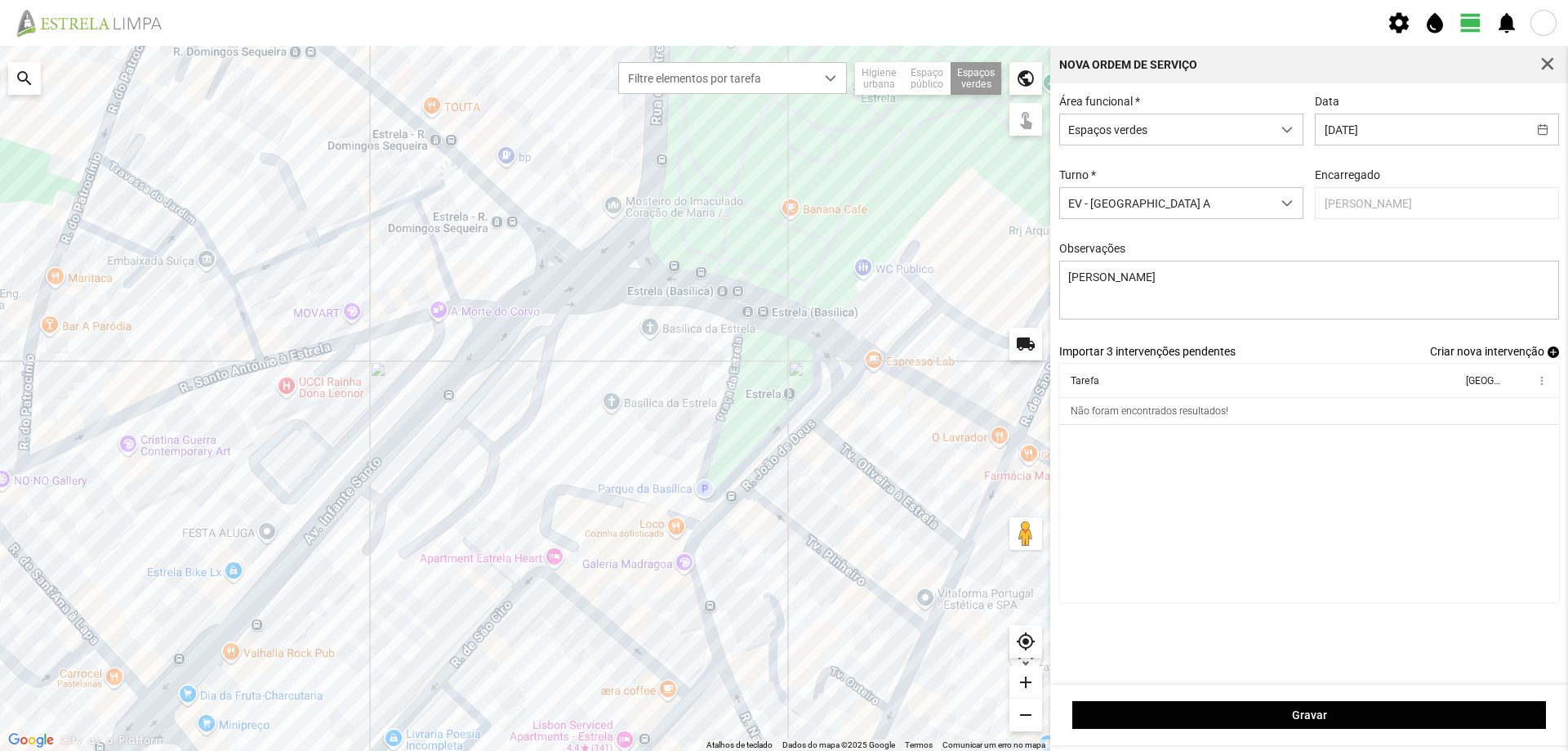
click at [1556, 357] on span "add" at bounding box center [1553, 352] width 12 height 12
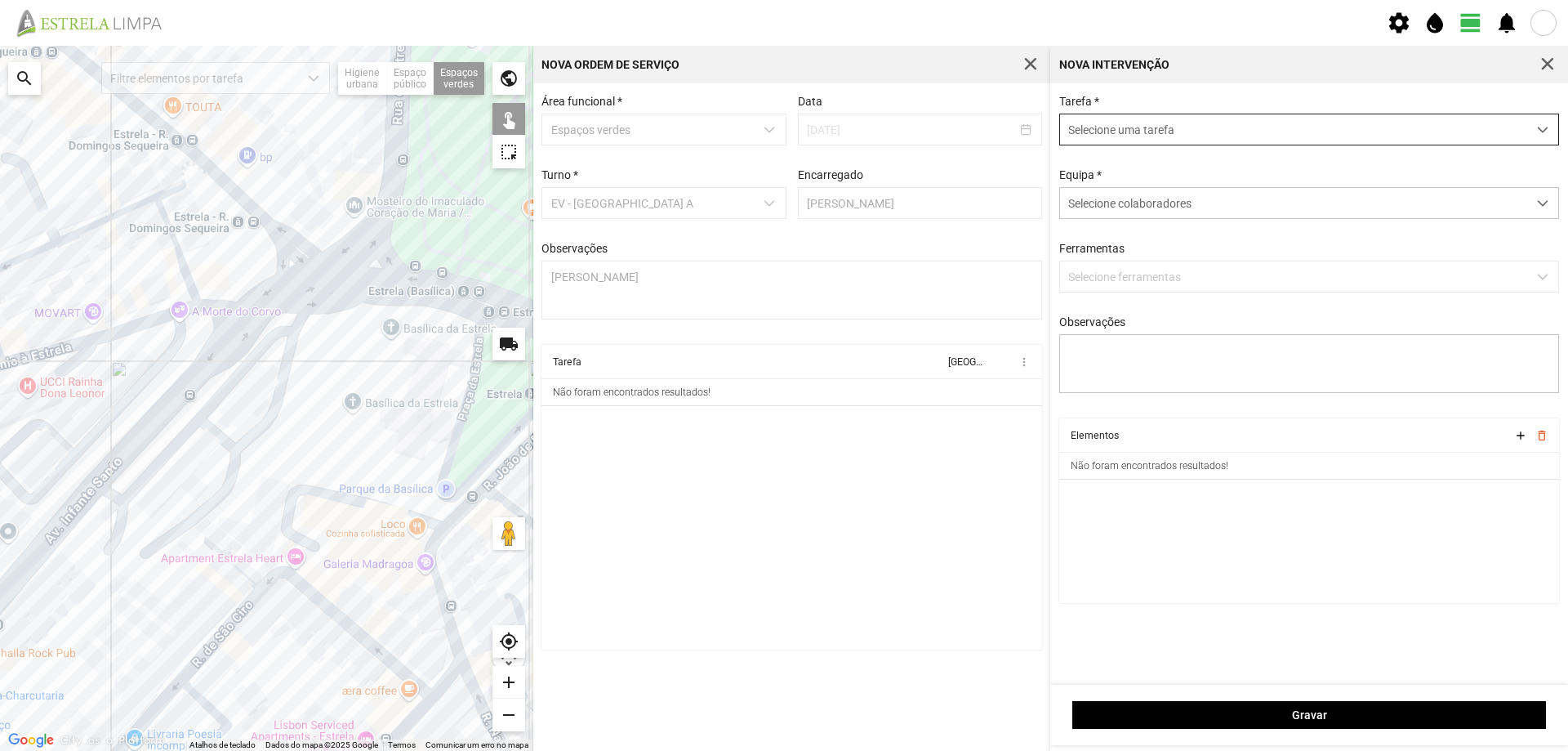
click at [1170, 137] on span "Selecione uma tarefa" at bounding box center [1293, 129] width 467 height 30
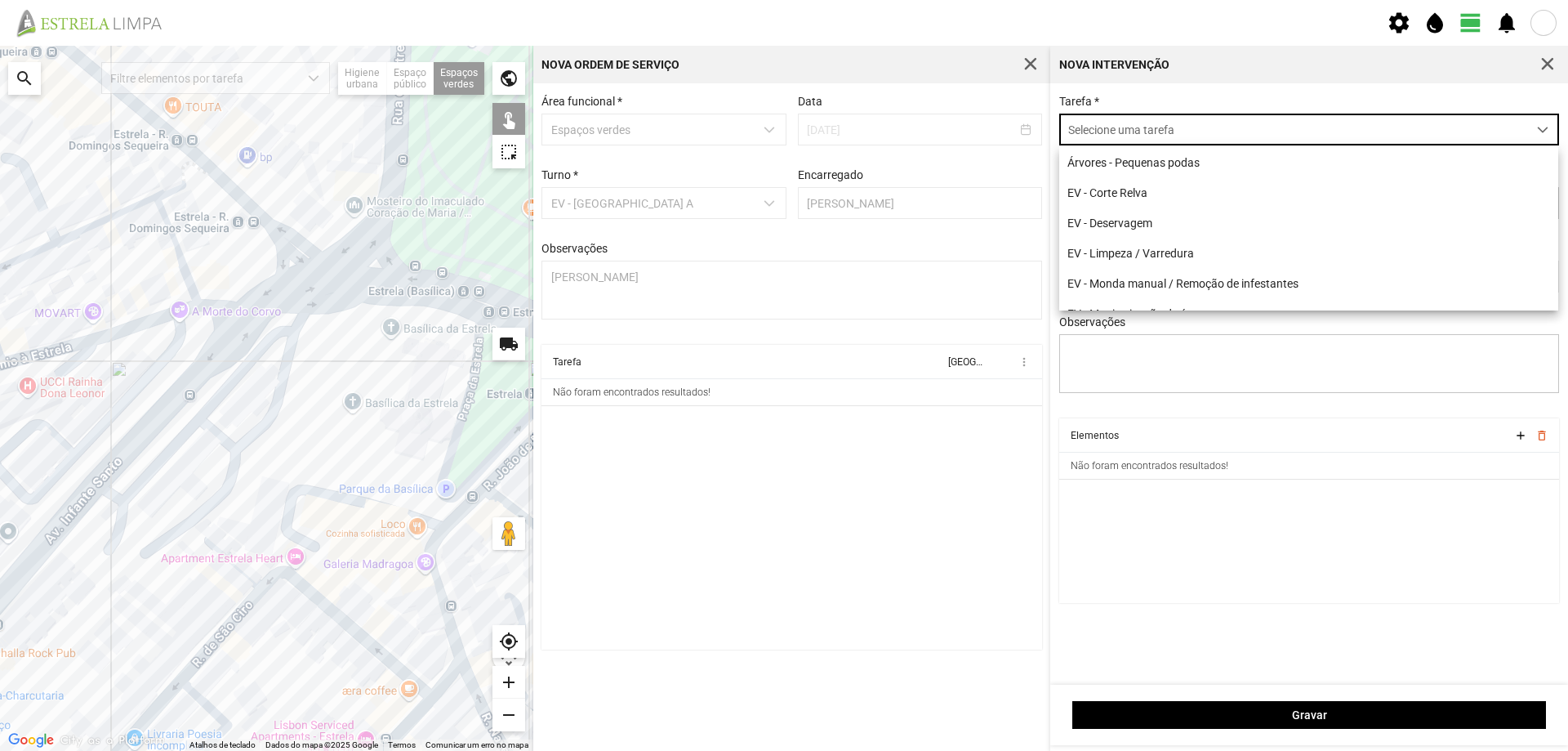
scroll to position [9, 72]
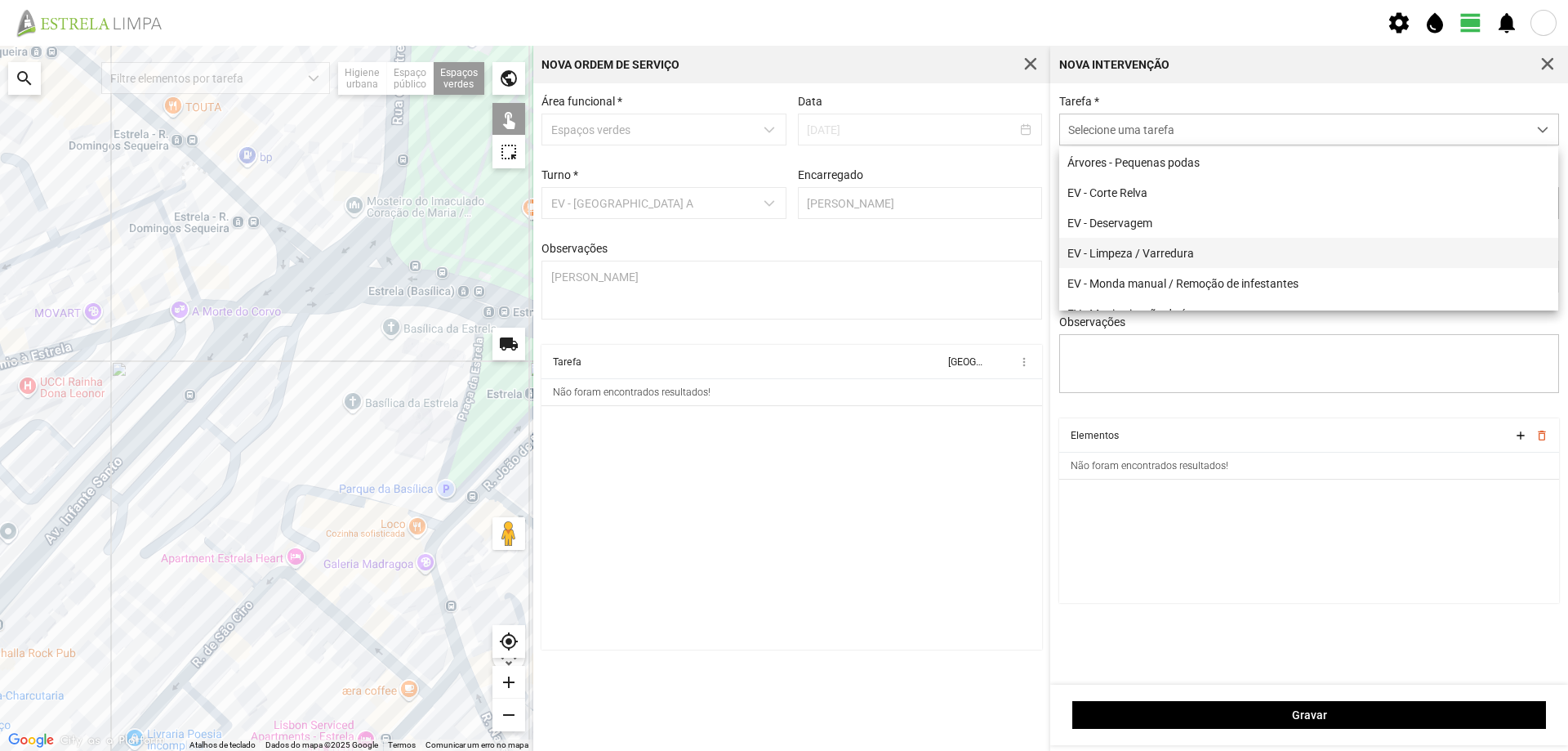
click at [1148, 256] on li "EV - Limpeza / Varredura" at bounding box center [1309, 253] width 499 height 30
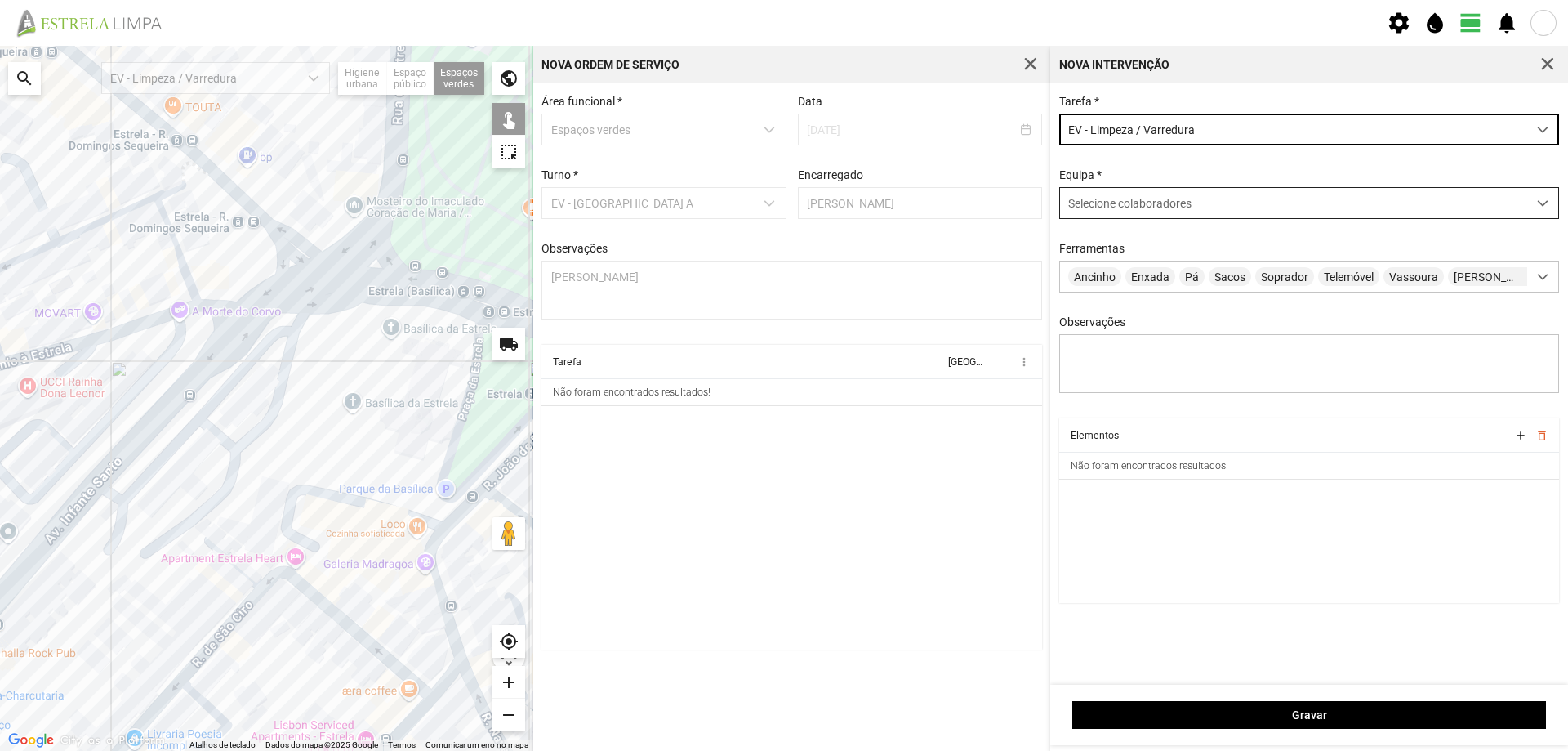
click at [1147, 205] on span "Selecione colaboradores" at bounding box center [1130, 203] width 123 height 13
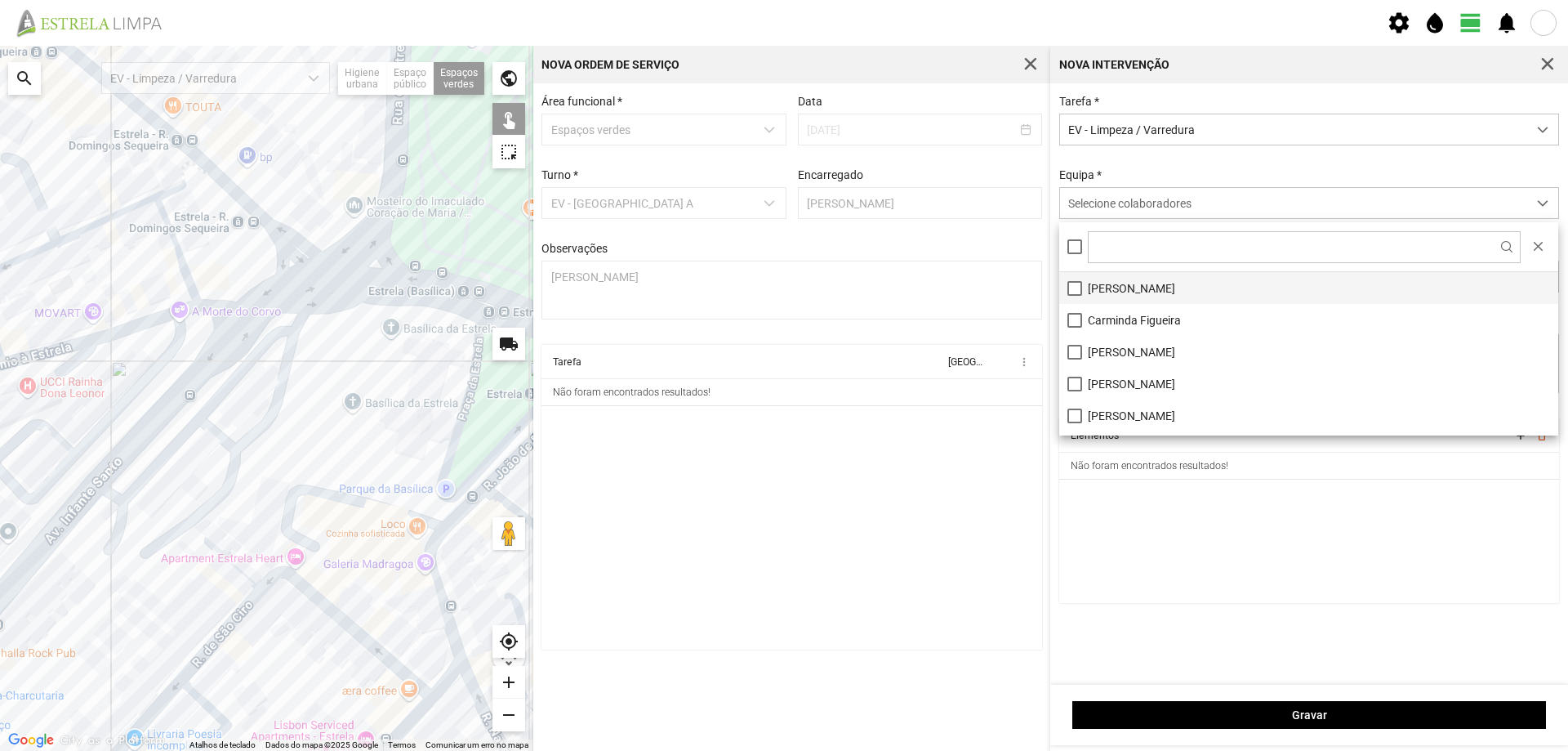
click at [1114, 287] on li "[PERSON_NAME]" at bounding box center [1309, 287] width 499 height 32
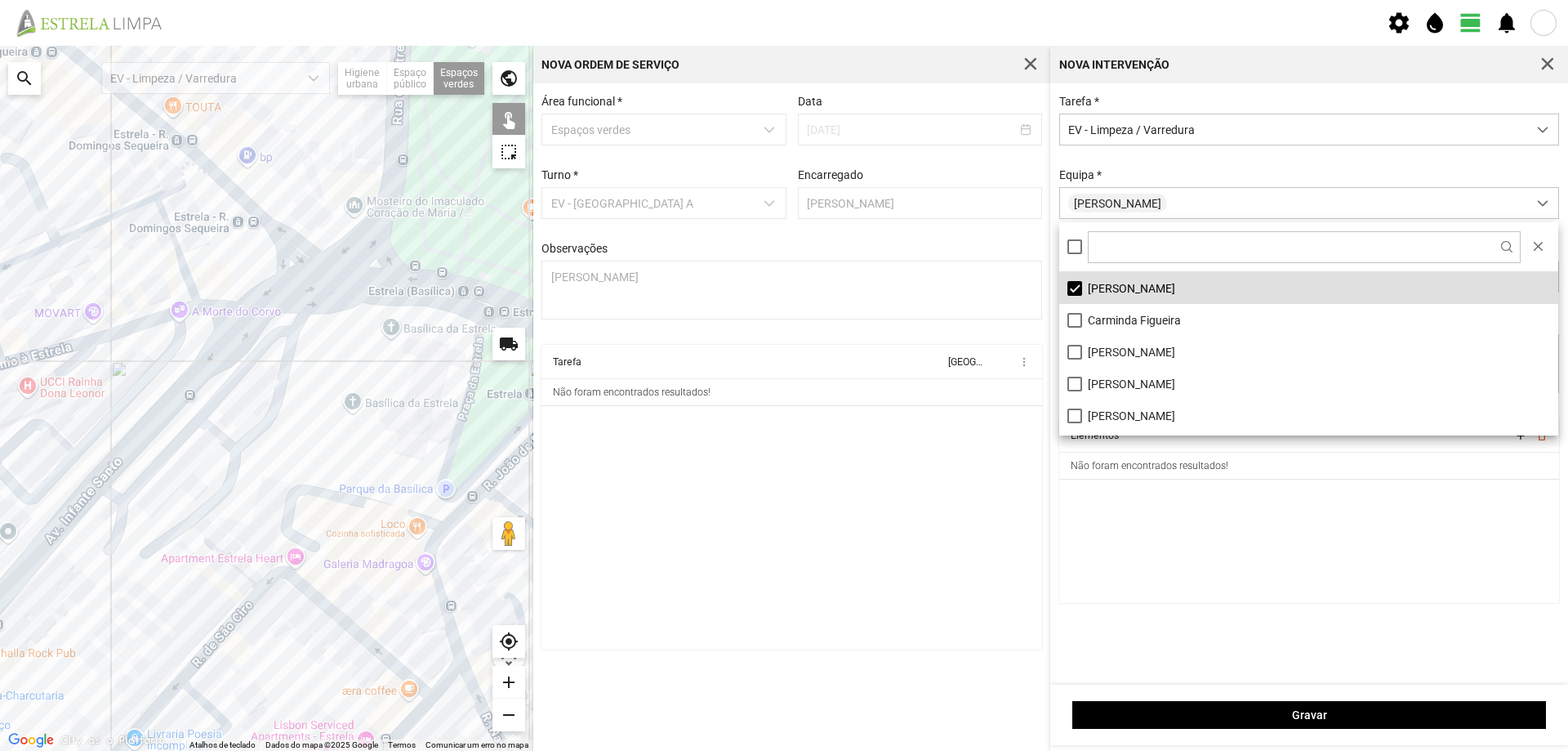
click at [1134, 526] on cdk-virtual-scroll-viewport "Elementos add delete_outline Não foram encontrados resultados!" at bounding box center [1310, 511] width 500 height 184
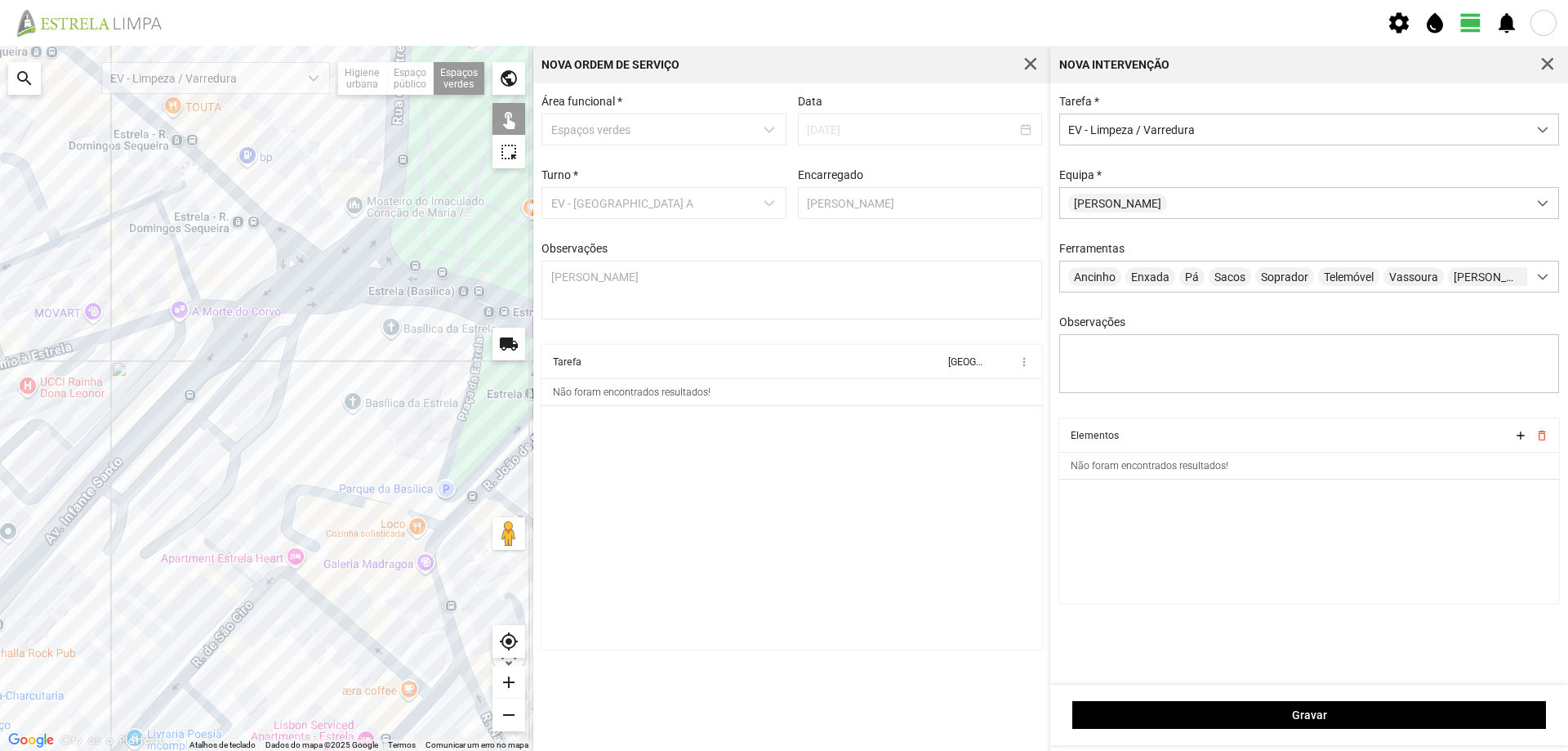
click at [245, 254] on div at bounding box center [267, 399] width 533 height 705
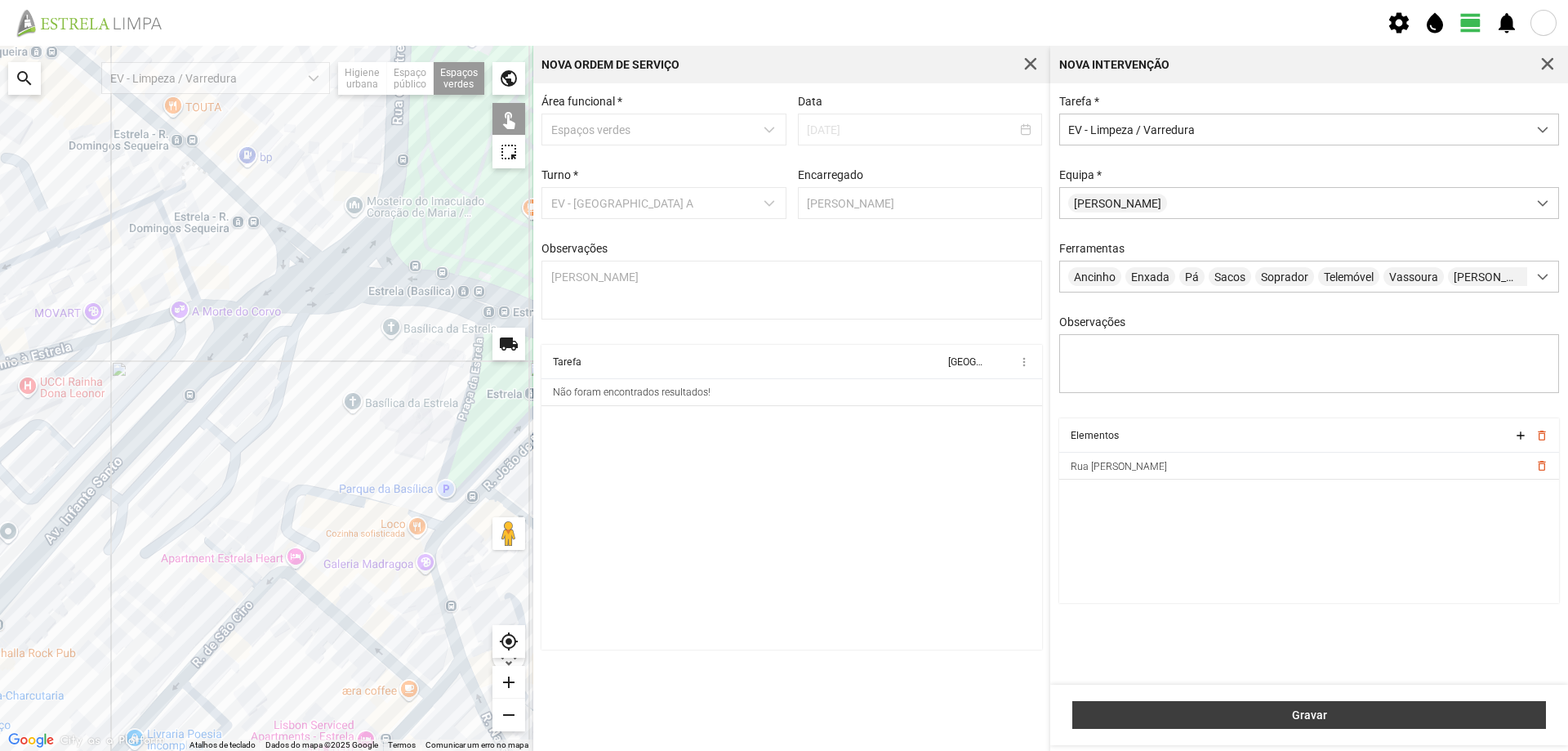
click at [1263, 716] on span "Gravar" at bounding box center [1309, 715] width 457 height 13
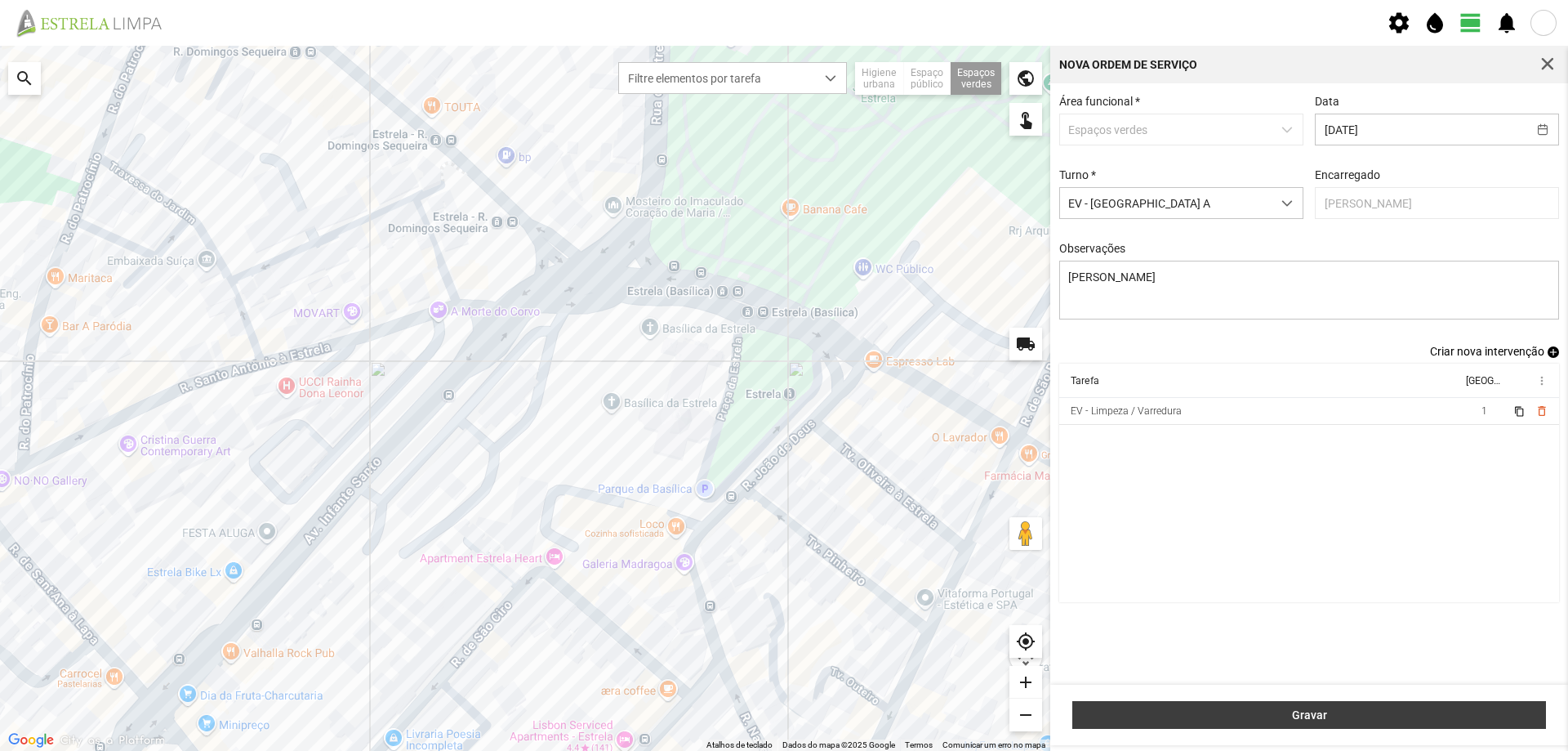
click at [1338, 716] on span "Gravar" at bounding box center [1309, 715] width 457 height 13
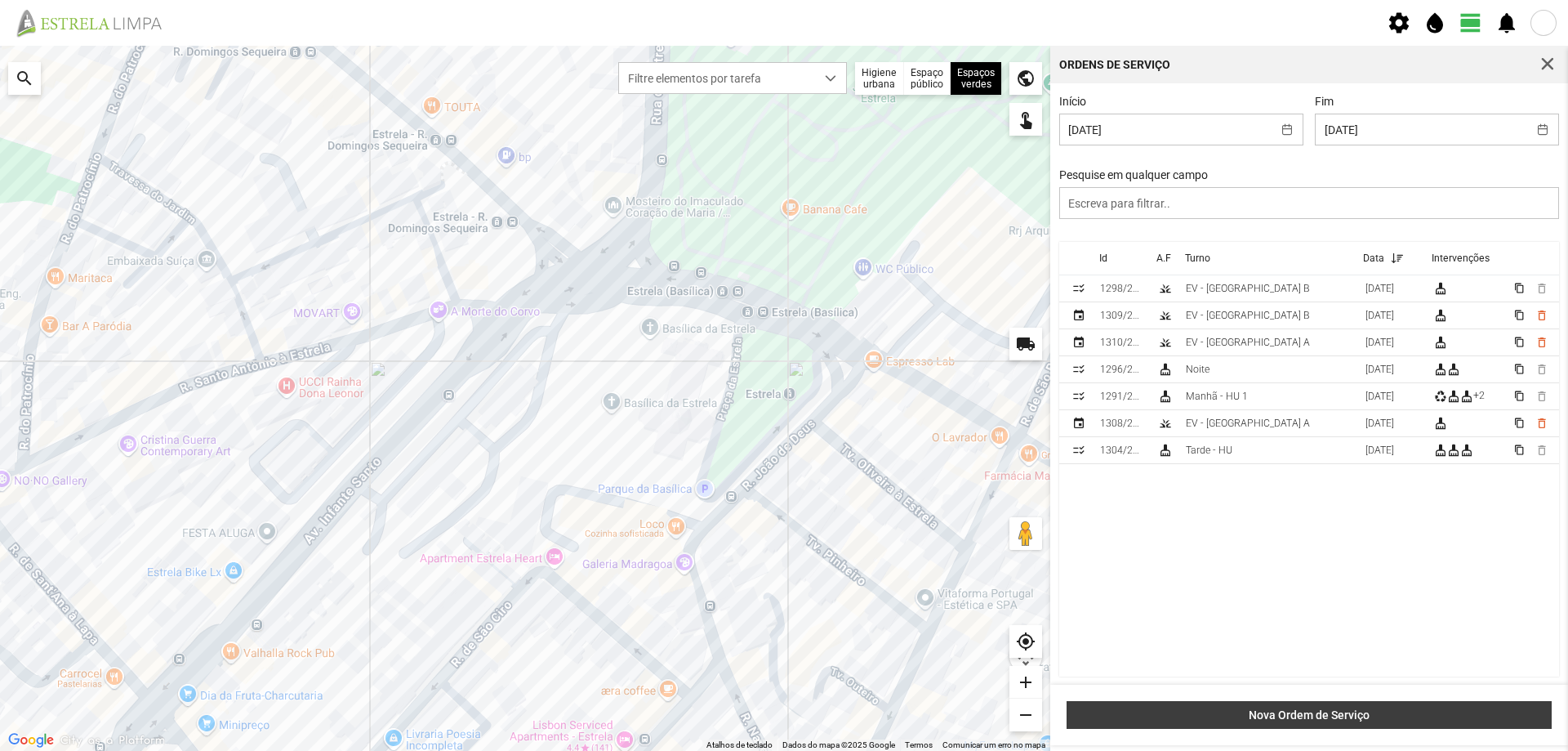
click at [1297, 716] on span "Nova Ordem de Serviço" at bounding box center [1309, 715] width 468 height 13
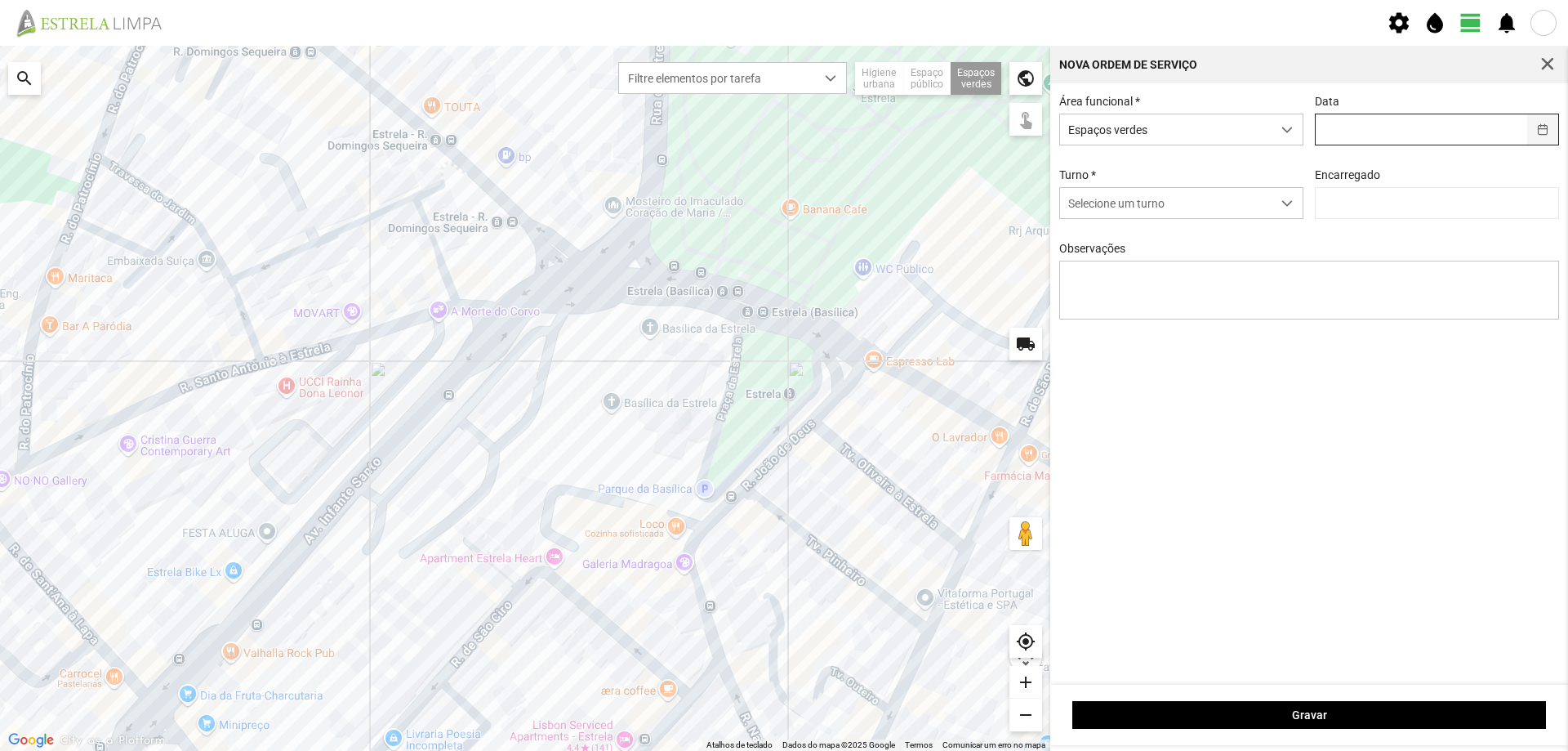
click at [1538, 133] on button "button" at bounding box center [1542, 129] width 32 height 30
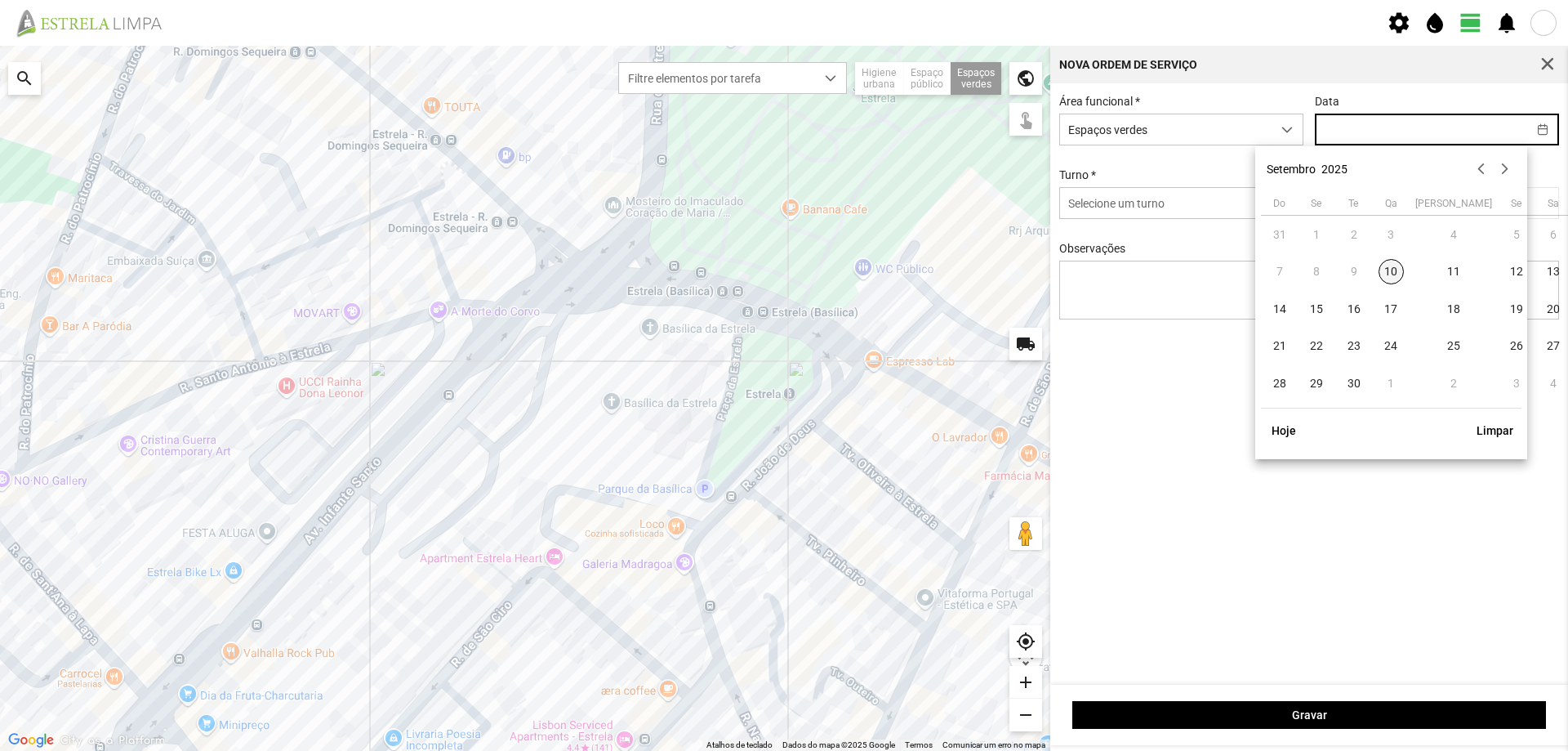
click at [1394, 270] on span "10" at bounding box center [1392, 272] width 26 height 26
type input "[DATE]"
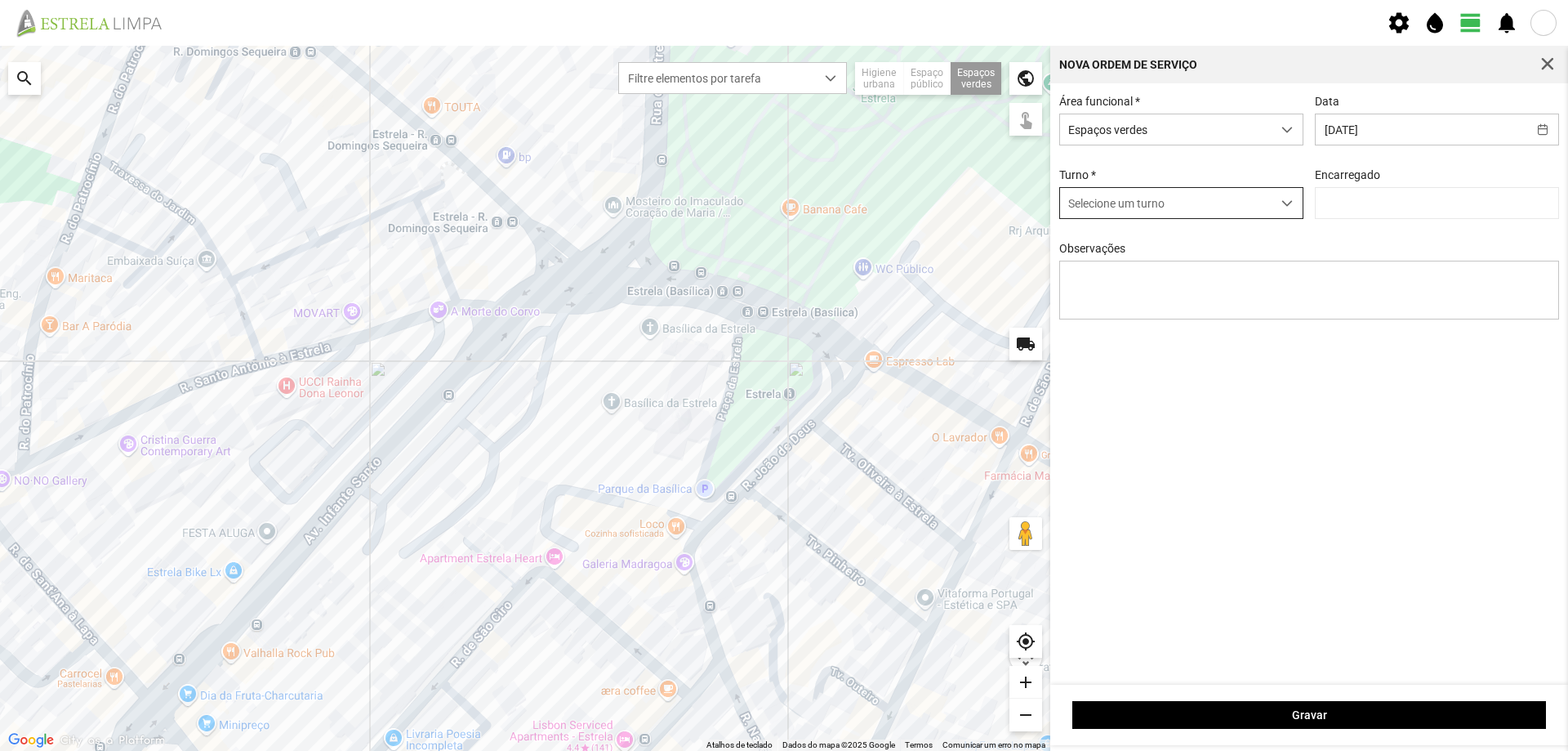
click at [1230, 214] on span "Selecione um turno" at bounding box center [1166, 203] width 212 height 30
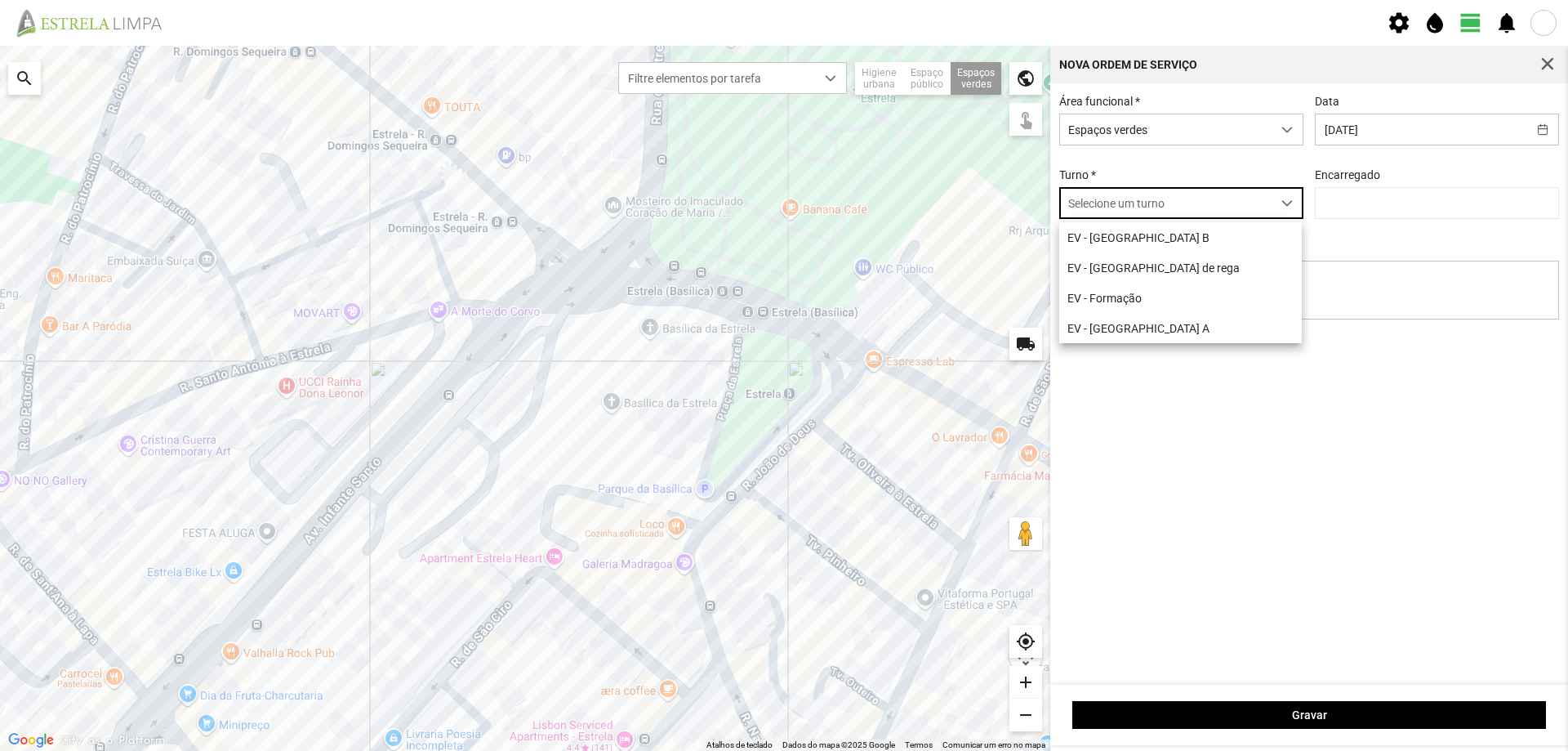
scroll to position [9, 72]
click at [1121, 241] on li "EV - [GEOGRAPHIC_DATA] B" at bounding box center [1180, 237] width 243 height 30
type input "[PERSON_NAME]"
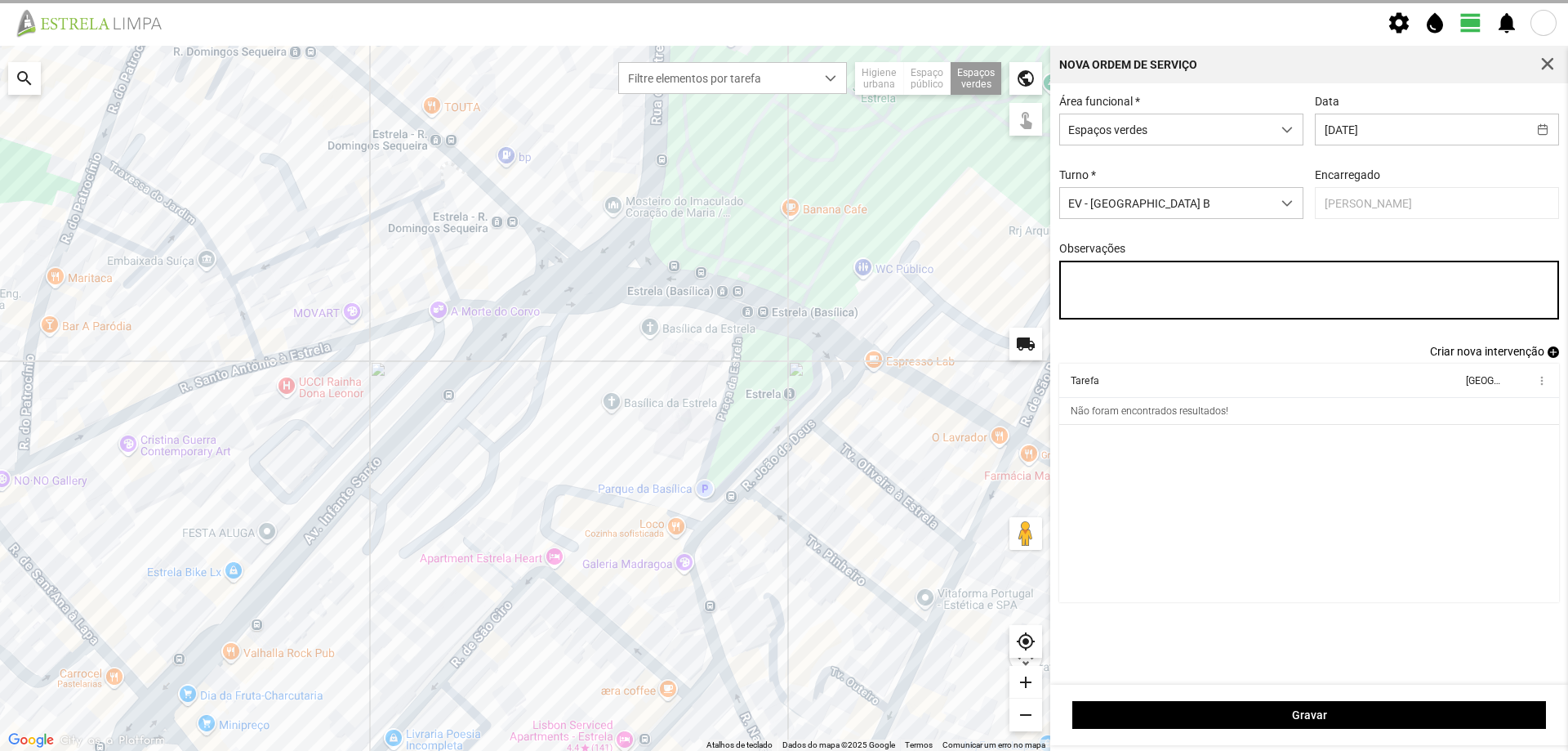
click at [1112, 272] on textarea "Observações" at bounding box center [1310, 289] width 500 height 58
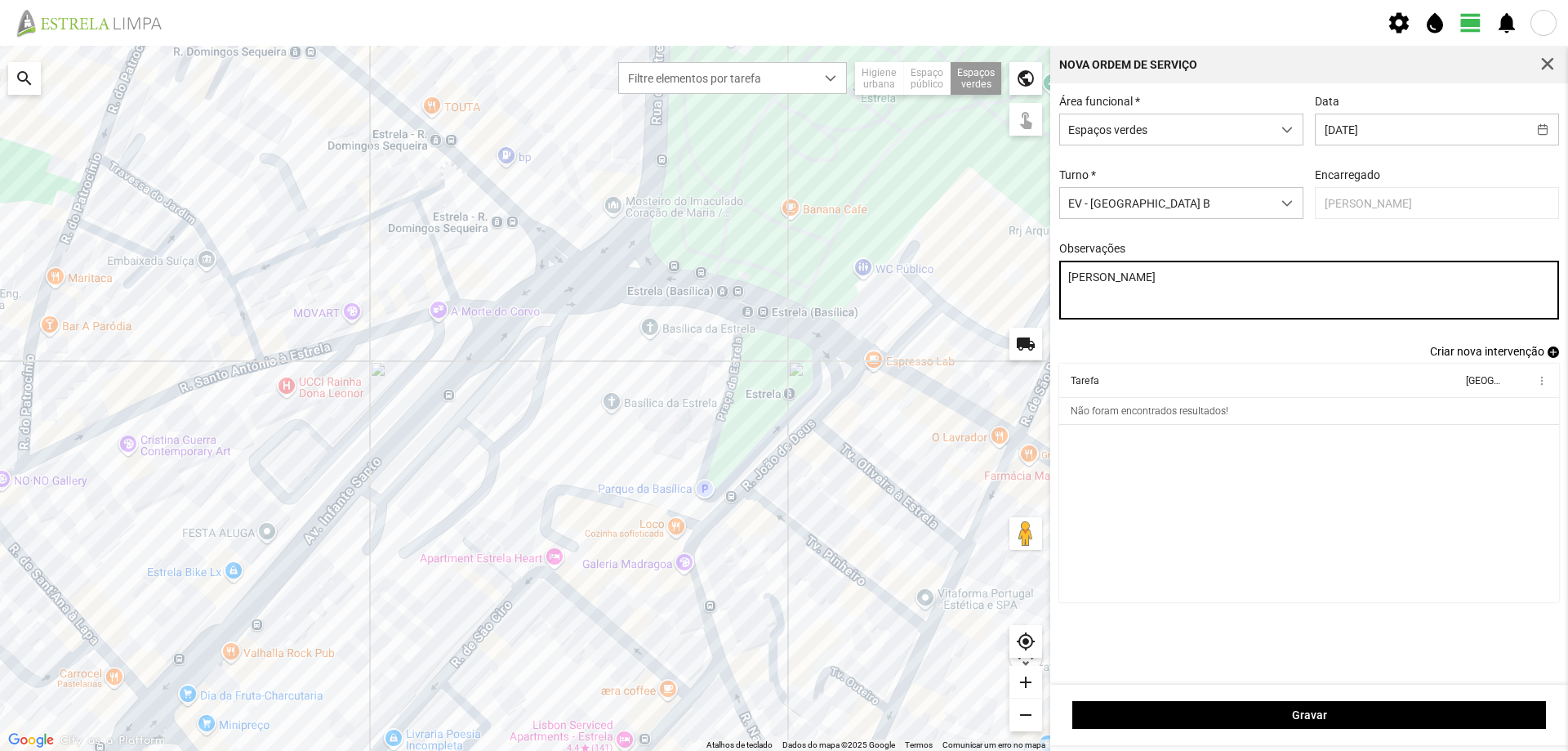
type textarea "[PERSON_NAME]"
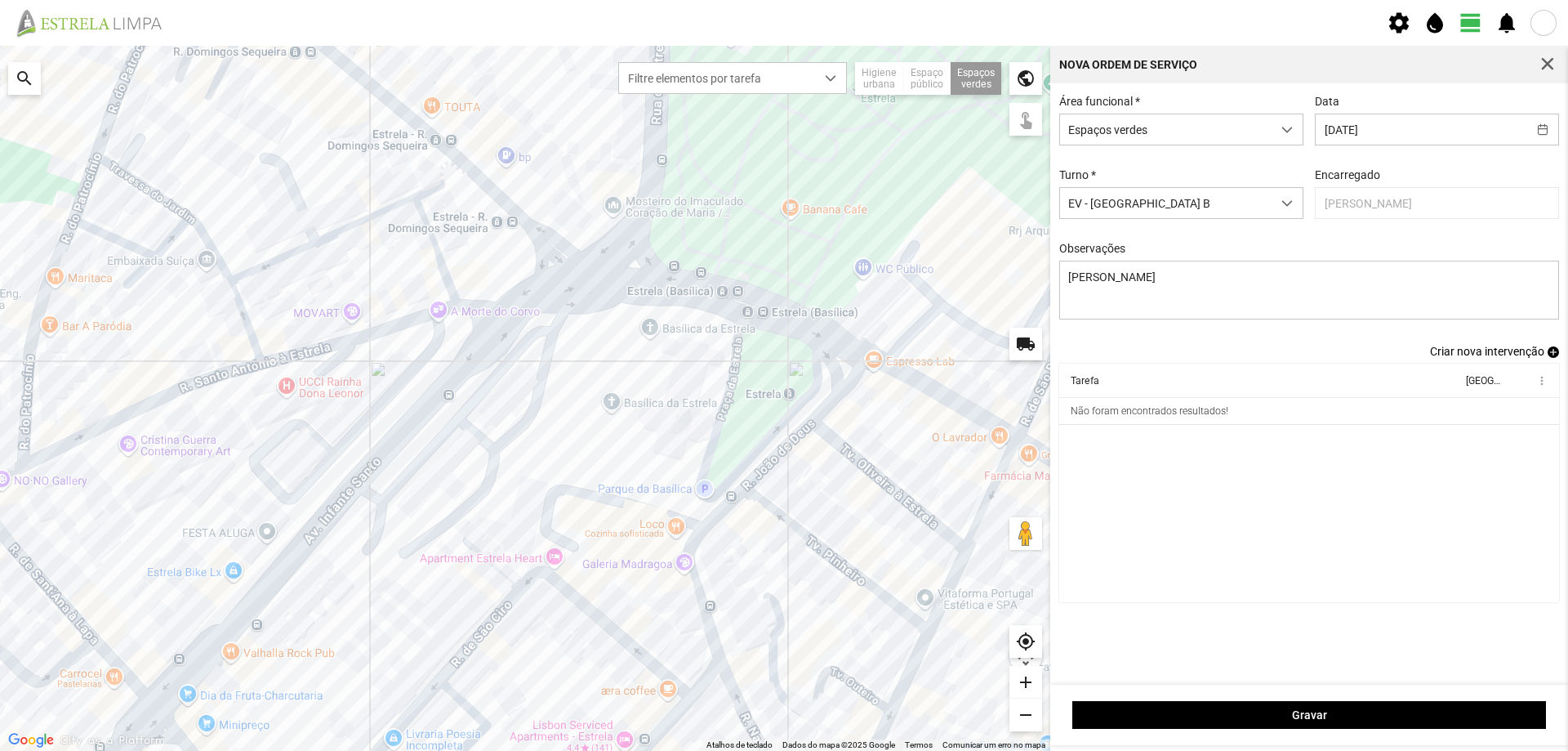
click at [1553, 358] on span "add" at bounding box center [1553, 352] width 12 height 12
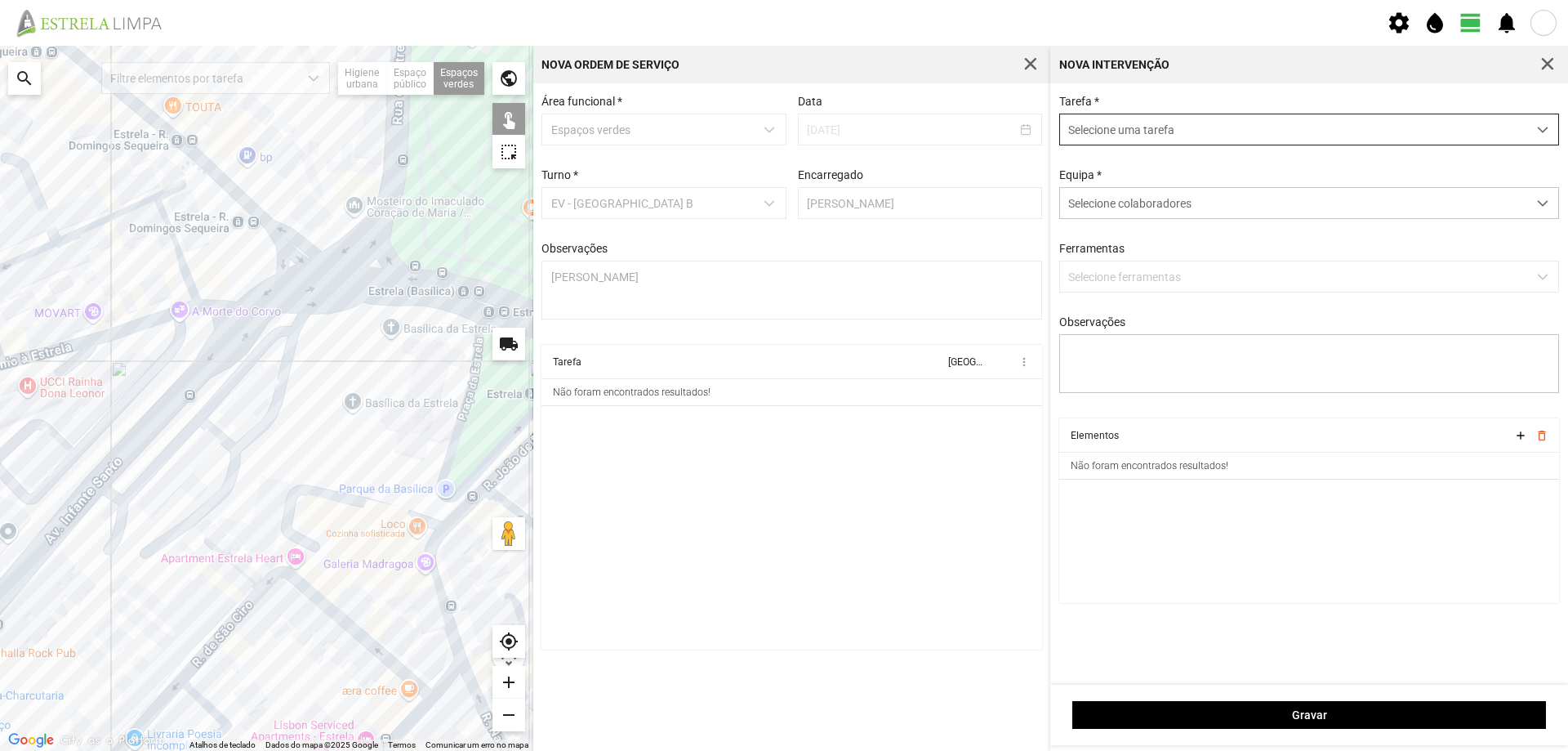
click at [1148, 132] on span "Selecione uma tarefa" at bounding box center [1293, 129] width 467 height 30
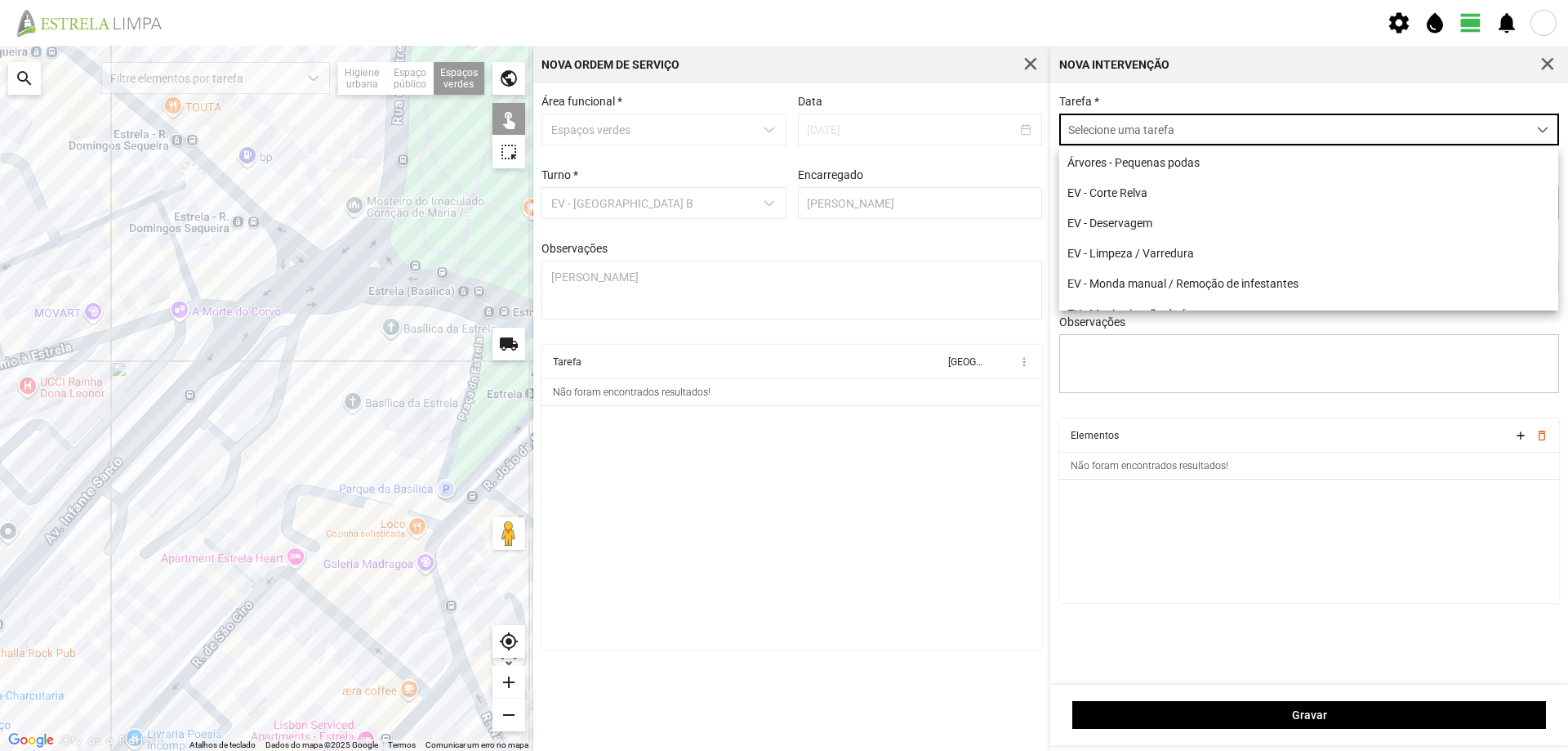
scroll to position [9, 72]
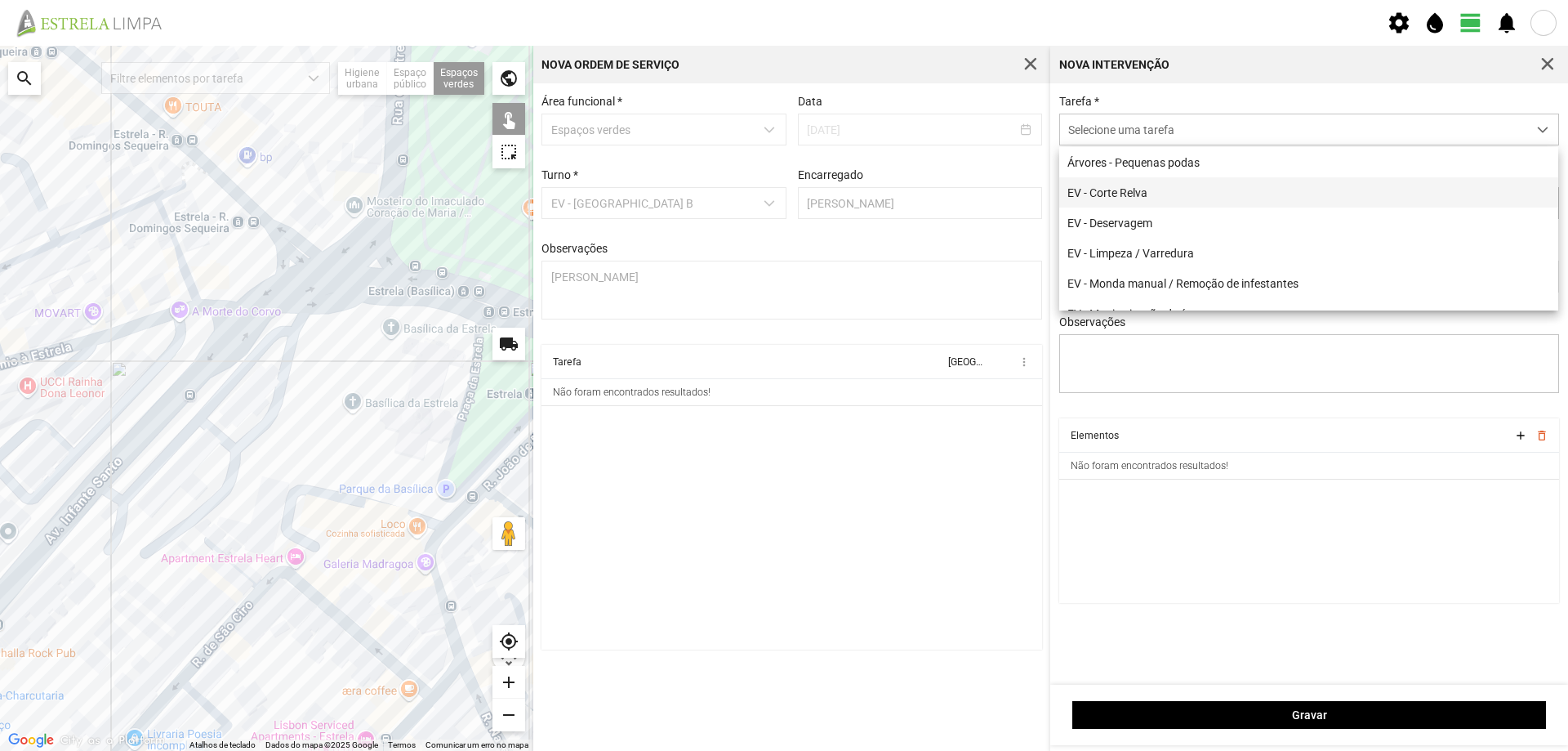
click at [1161, 201] on li "EV - Corte Relva" at bounding box center [1309, 192] width 499 height 30
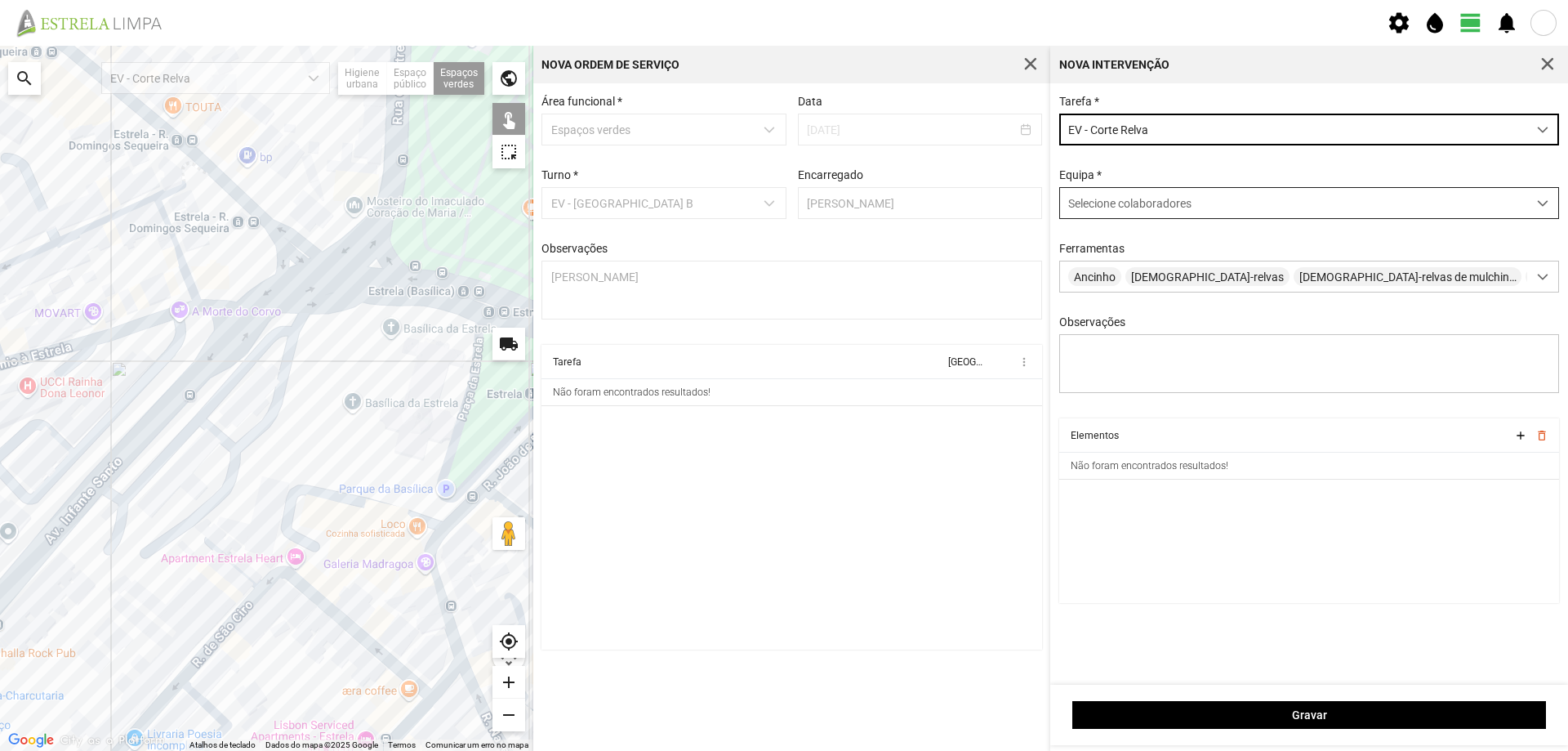
click at [1153, 207] on span "Selecione colaboradores" at bounding box center [1130, 203] width 123 height 13
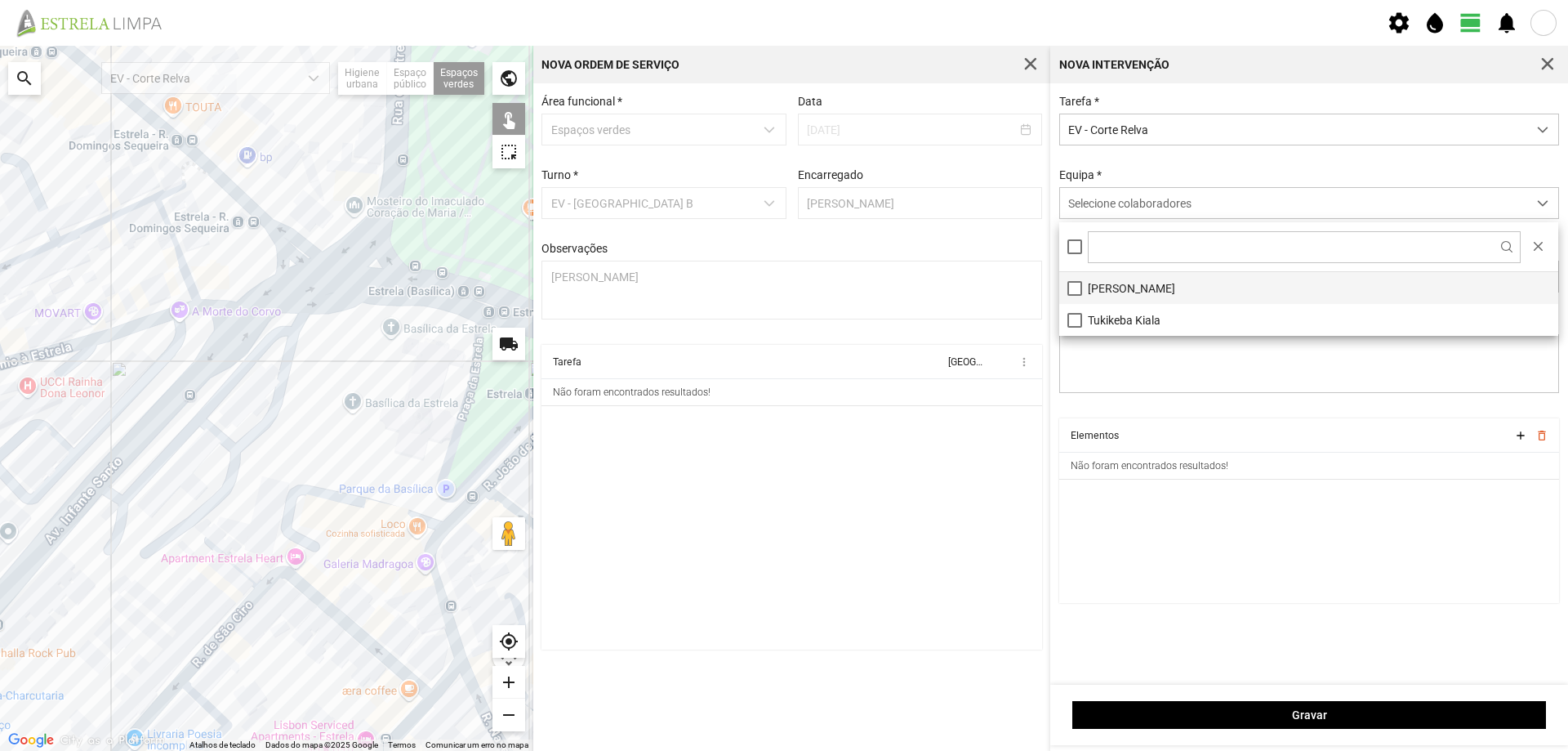
click at [1128, 286] on li "[PERSON_NAME]" at bounding box center [1309, 287] width 499 height 32
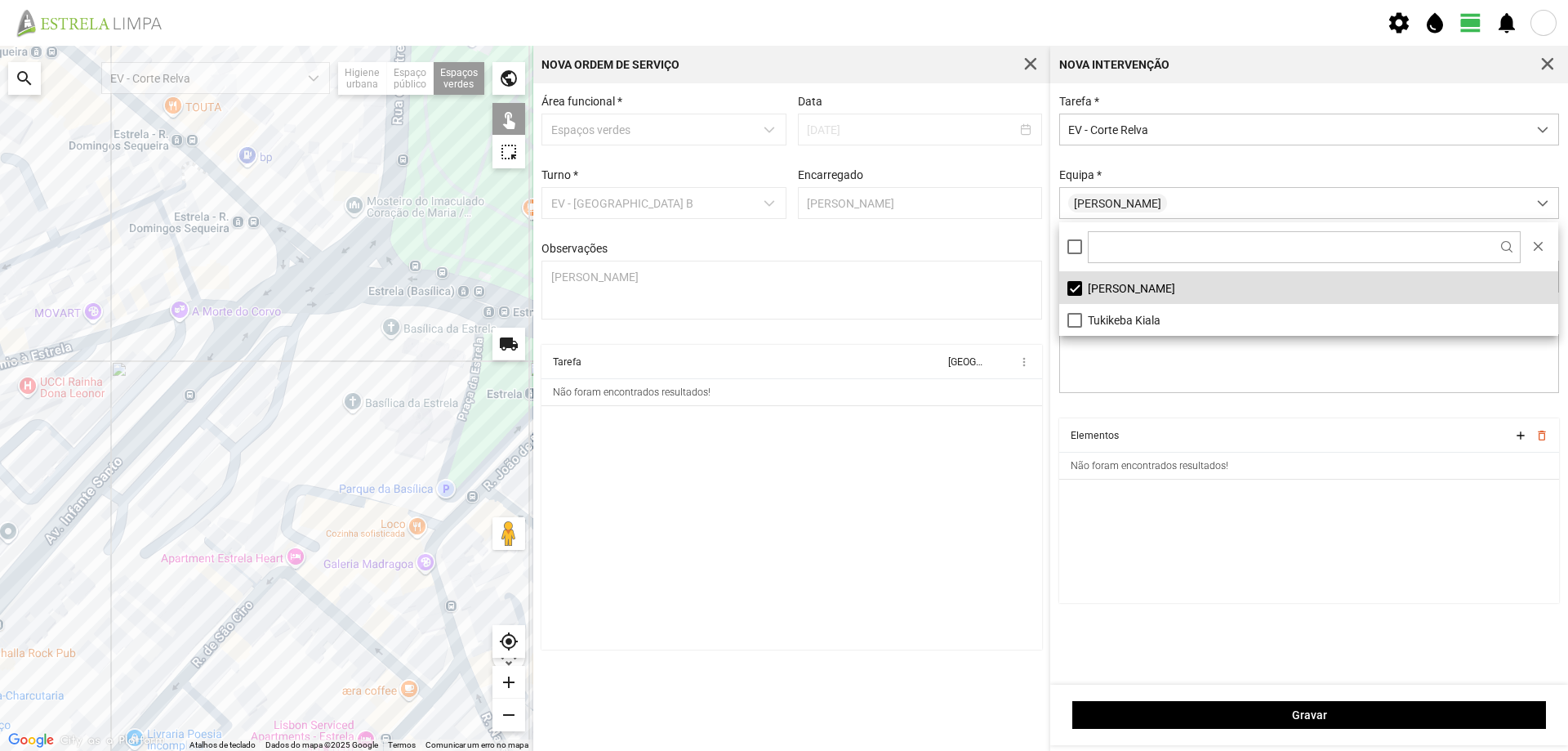
click at [1175, 515] on cdk-virtual-scroll-viewport "Elementos add delete_outline Não foram encontrados resultados!" at bounding box center [1310, 511] width 500 height 184
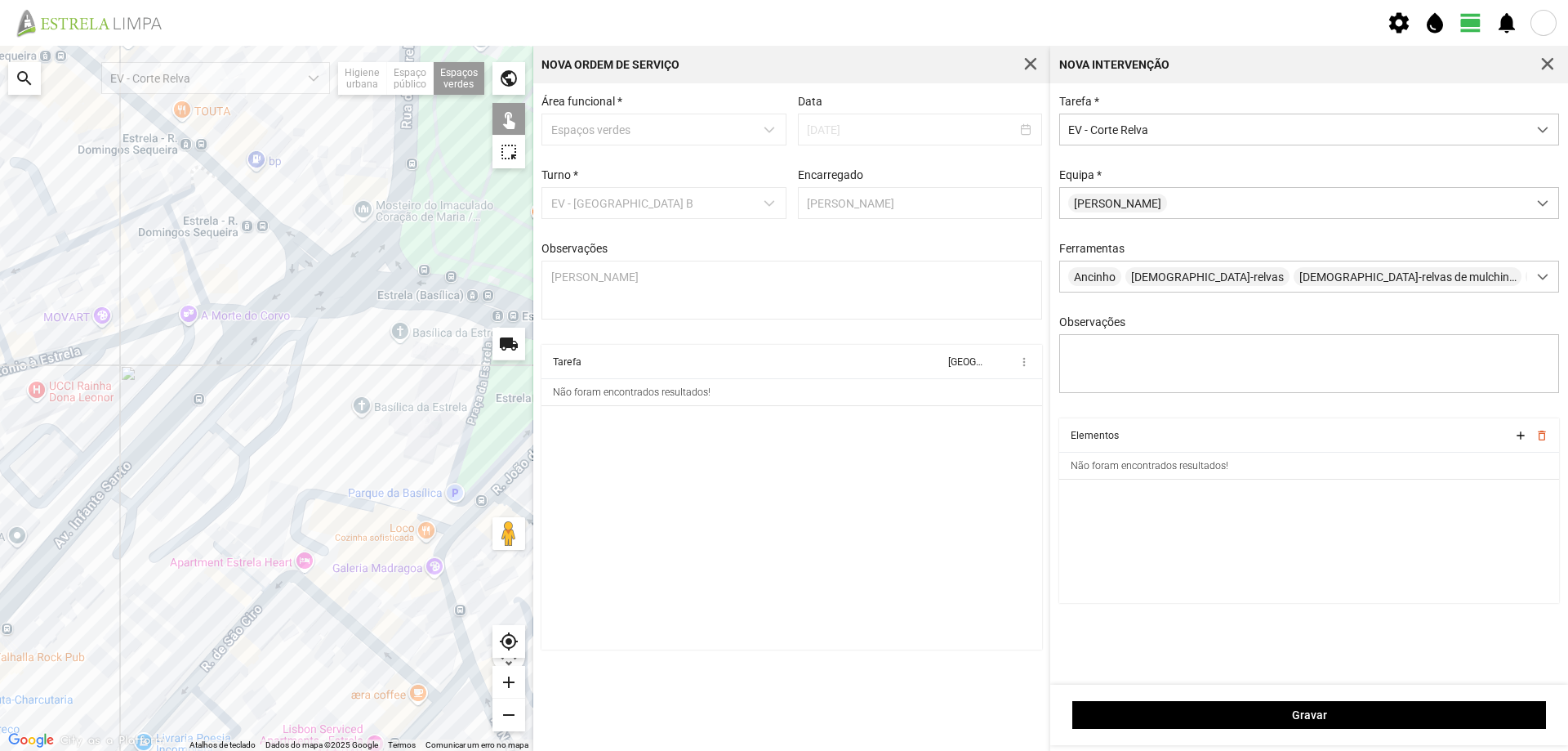
drag, startPoint x: 364, startPoint y: 384, endPoint x: 530, endPoint y: 319, distance: 178.3
click at [0, 46] on fbc-map "← Mover para a esquerda → Mover para a direita ↑ Mover para cima ↓ Mover para b…" at bounding box center [0, 46] width 0 height 0
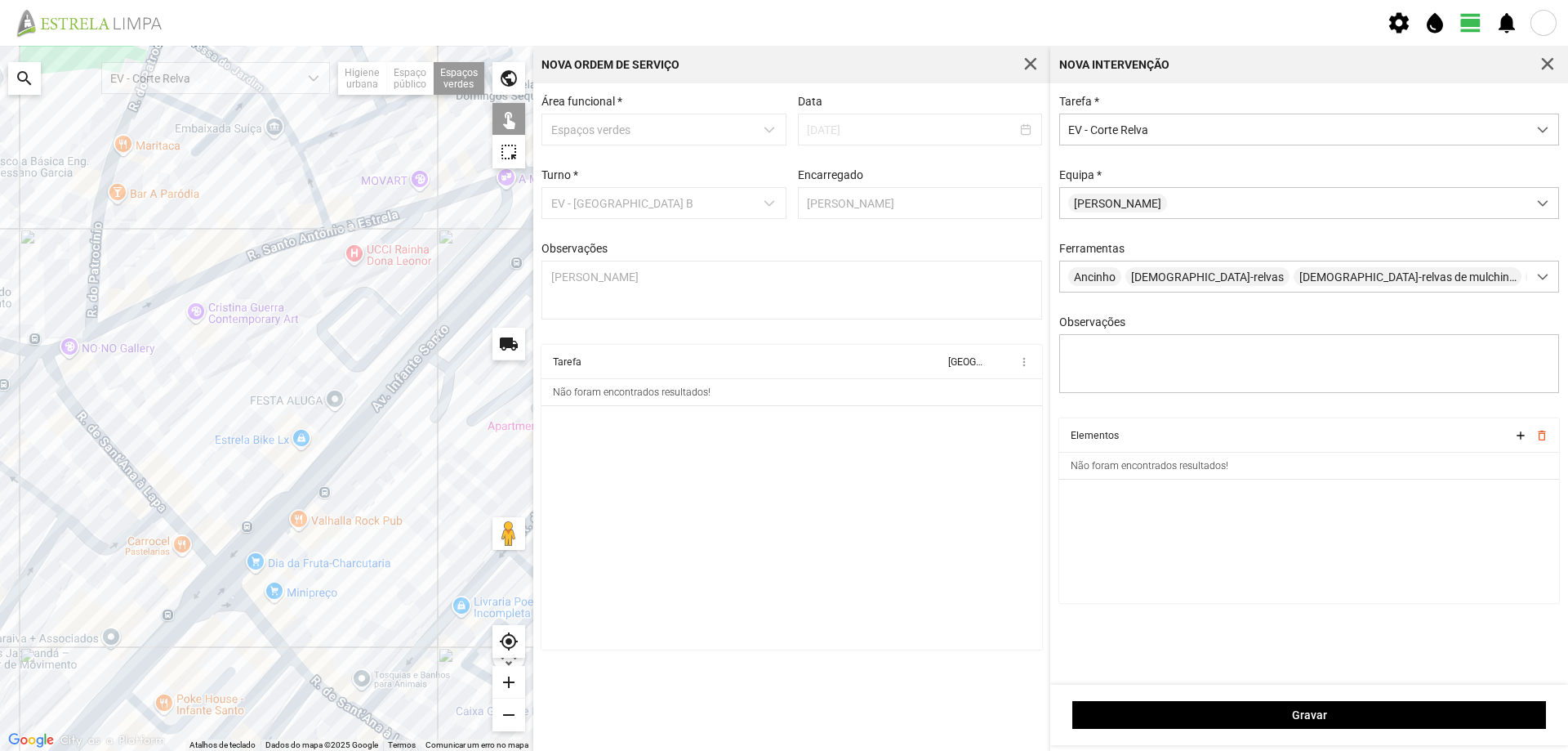
drag, startPoint x: 409, startPoint y: 366, endPoint x: 502, endPoint y: 334, distance: 98.4
click at [0, 46] on fbc-map "← Mover para a esquerda → Mover para a direita ↑ Mover para cima ↓ Mover para b…" at bounding box center [0, 46] width 0 height 0
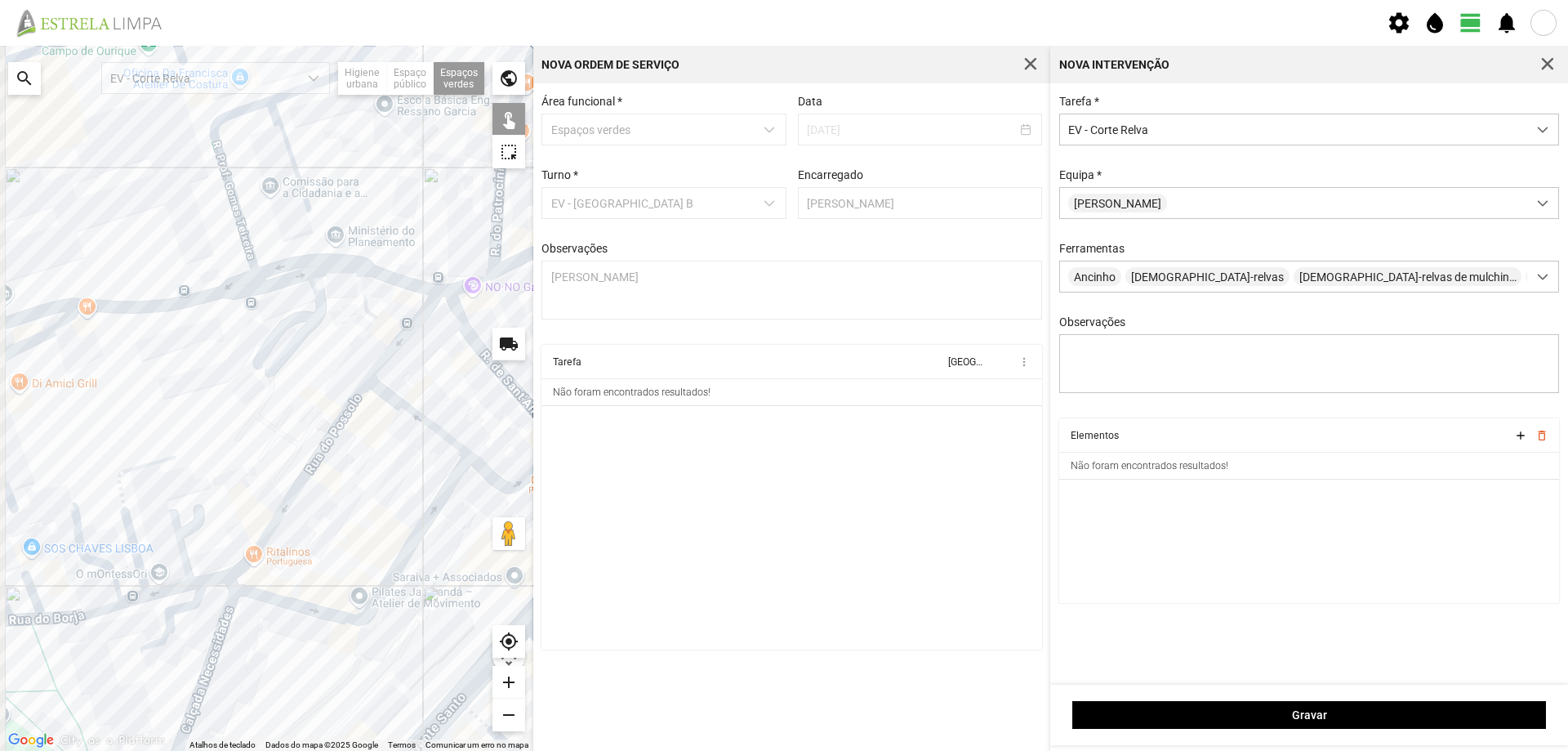
drag, startPoint x: 376, startPoint y: 352, endPoint x: 482, endPoint y: 348, distance: 106.1
click at [481, 348] on div at bounding box center [267, 399] width 533 height 705
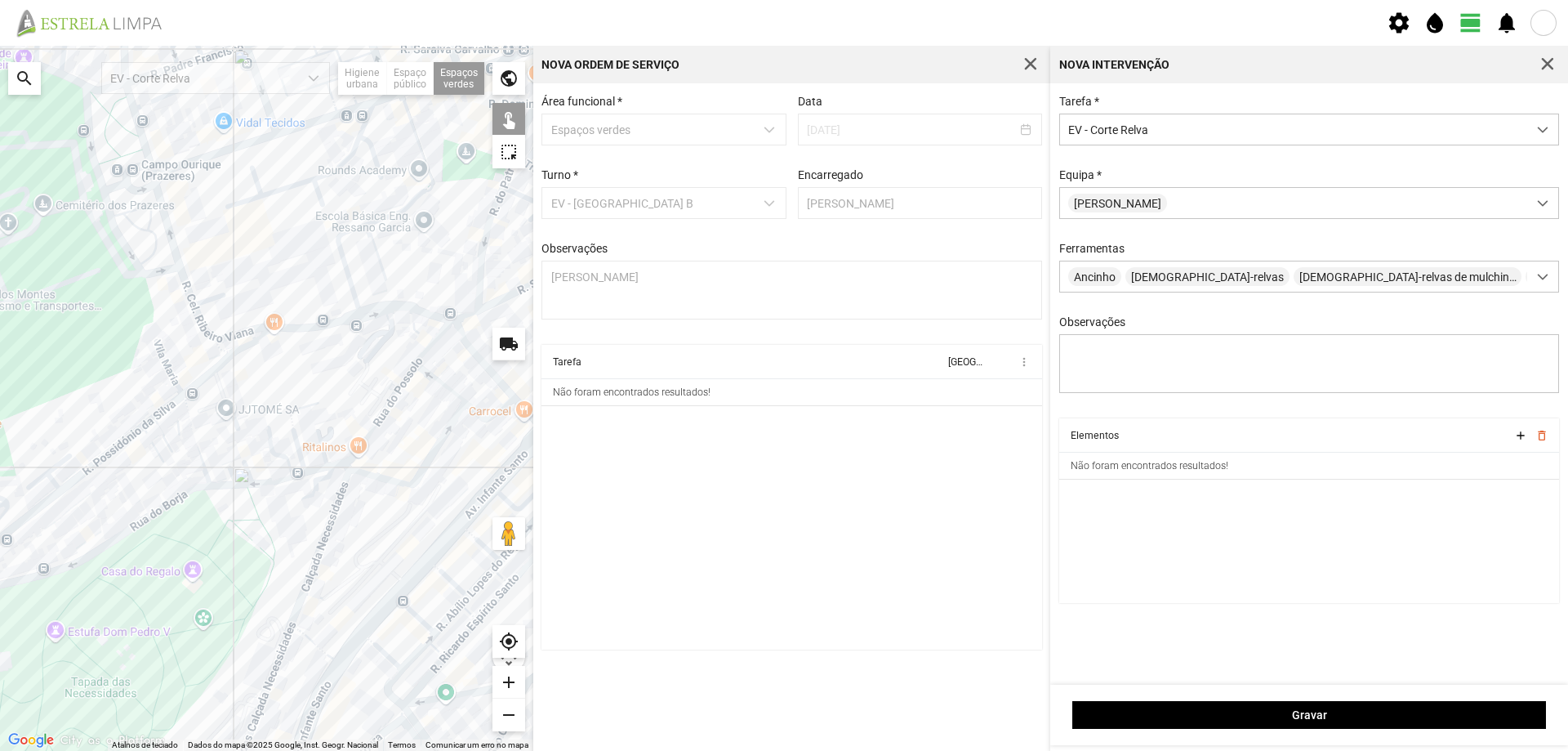
click at [210, 390] on div at bounding box center [267, 399] width 533 height 705
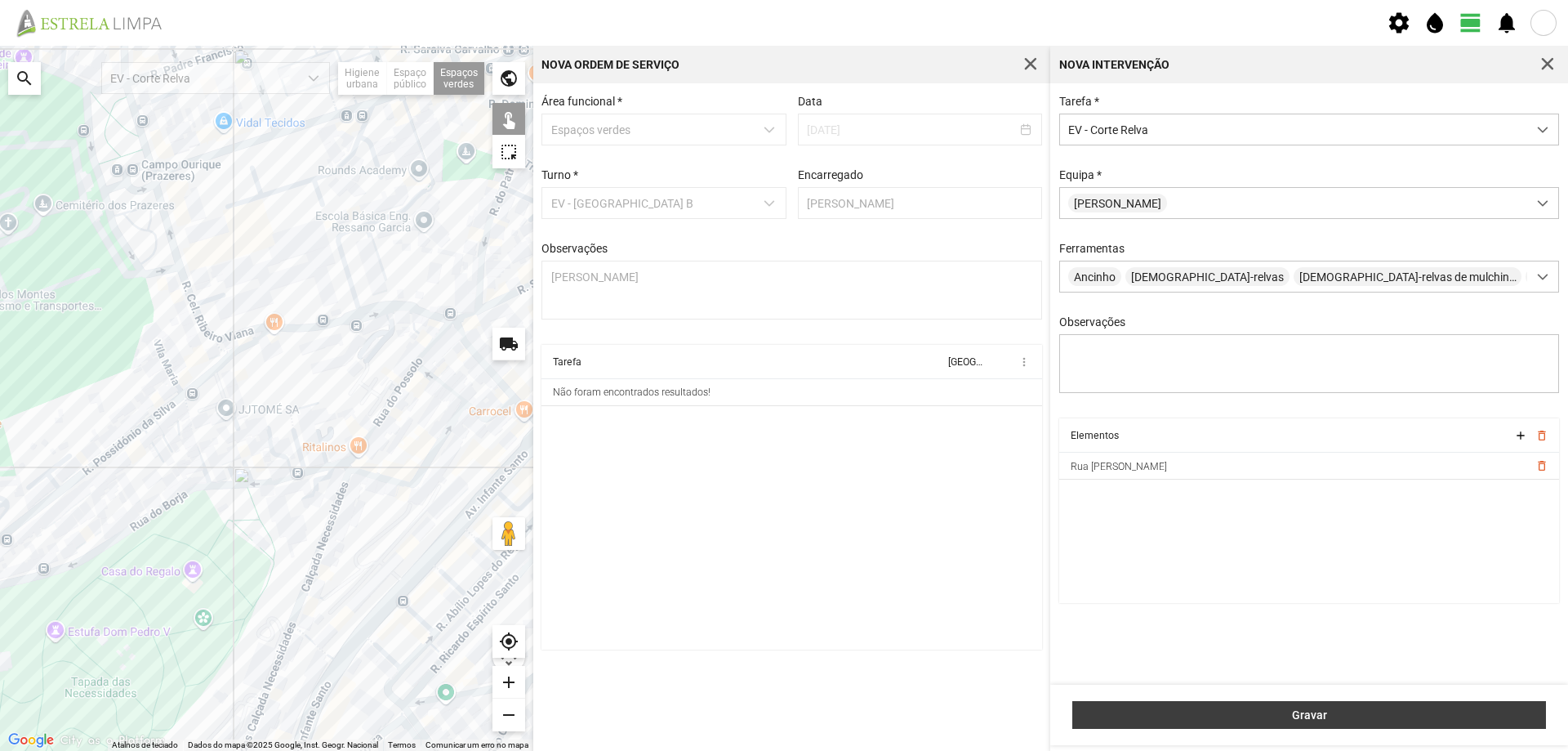
click at [1287, 711] on span "Gravar" at bounding box center [1309, 715] width 457 height 13
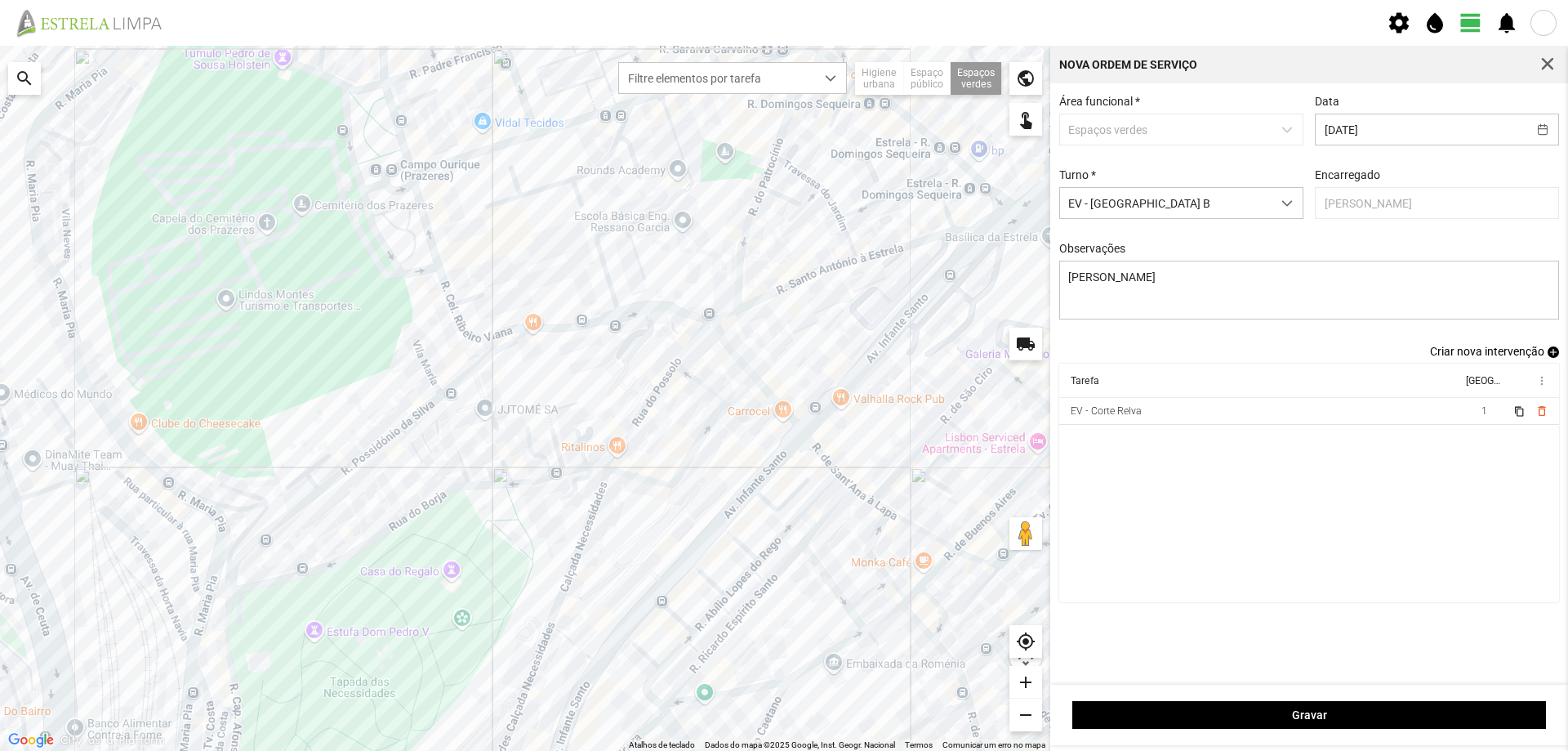
click at [1552, 357] on span "add" at bounding box center [1553, 352] width 12 height 12
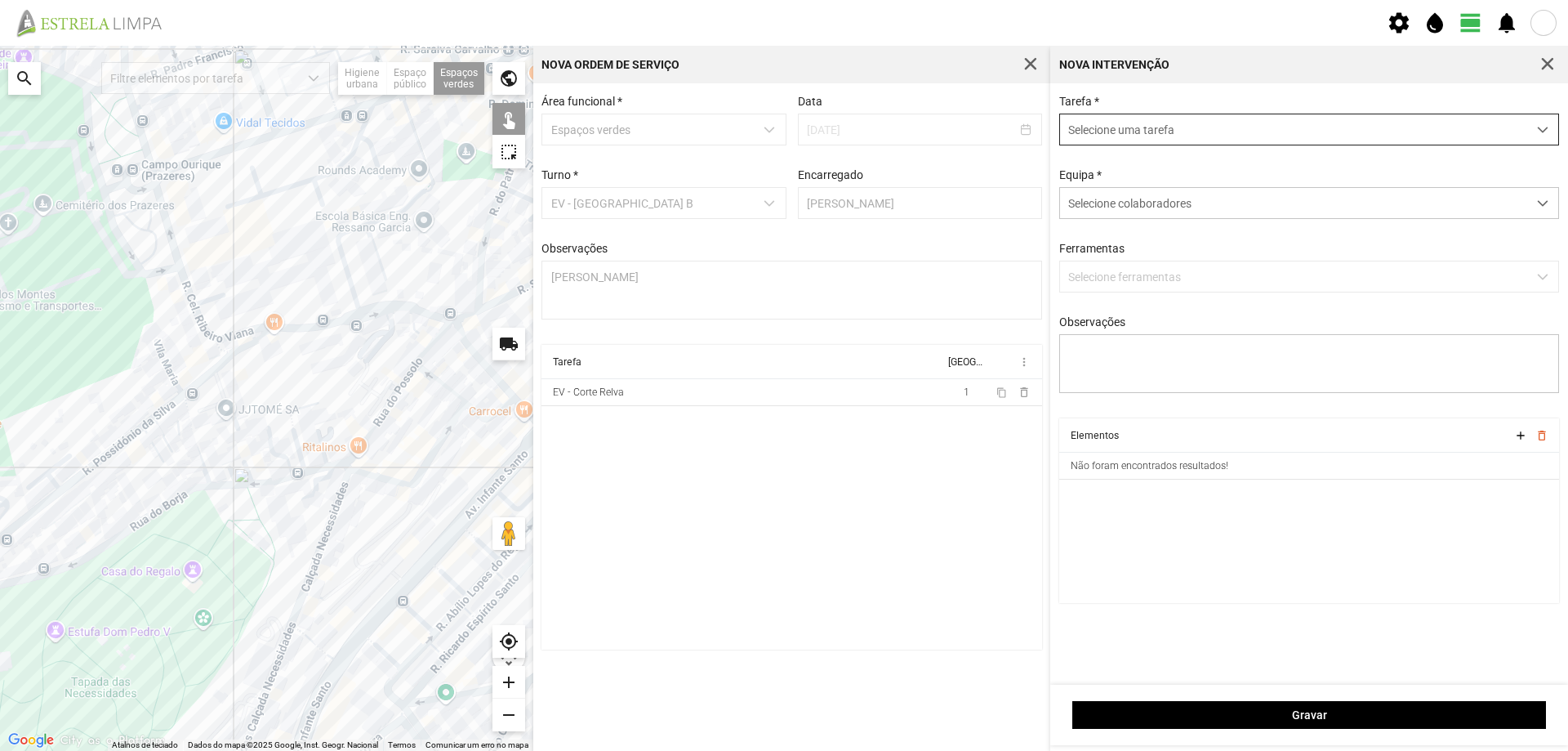
click at [1119, 133] on span "Selecione uma tarefa" at bounding box center [1293, 129] width 467 height 30
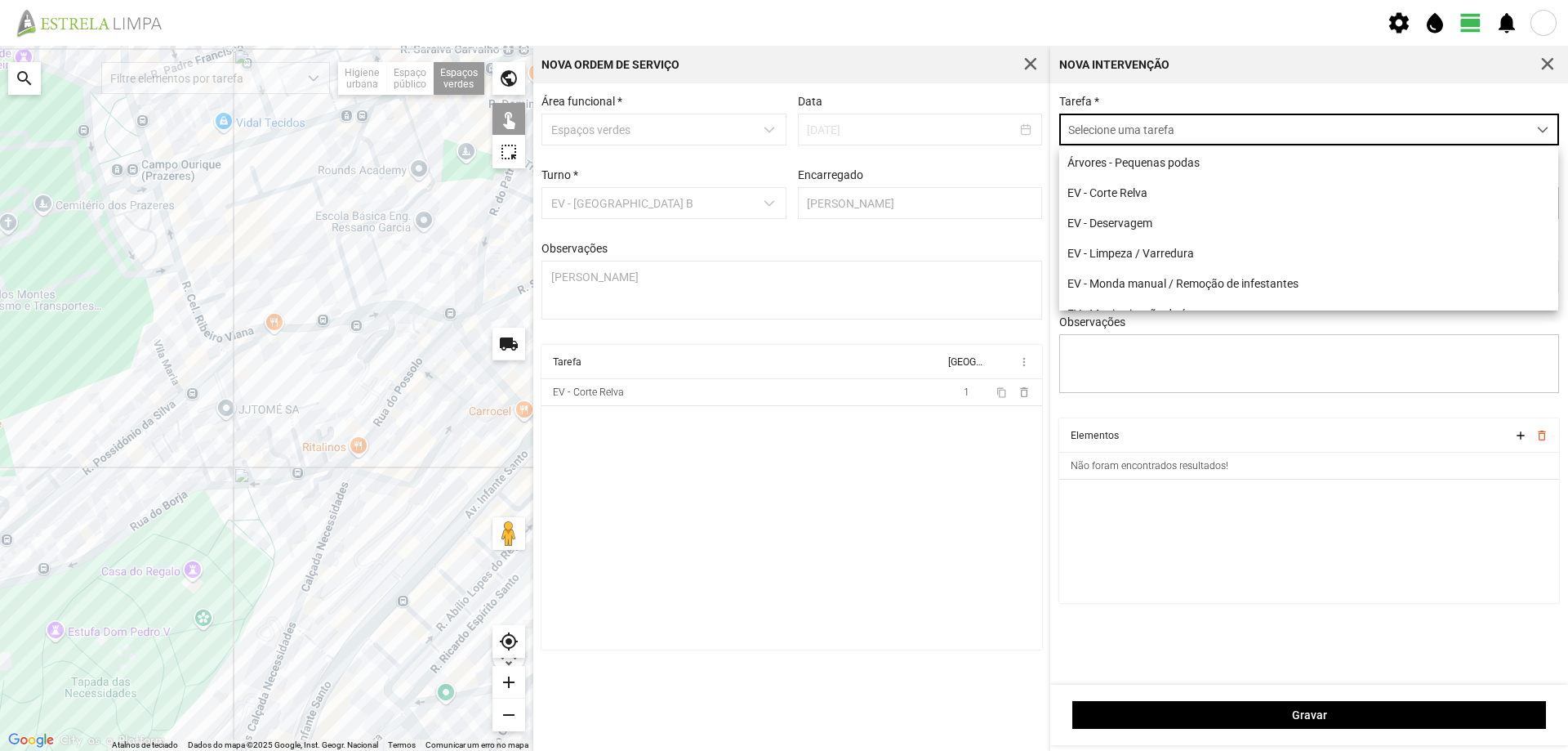
scroll to position [9, 72]
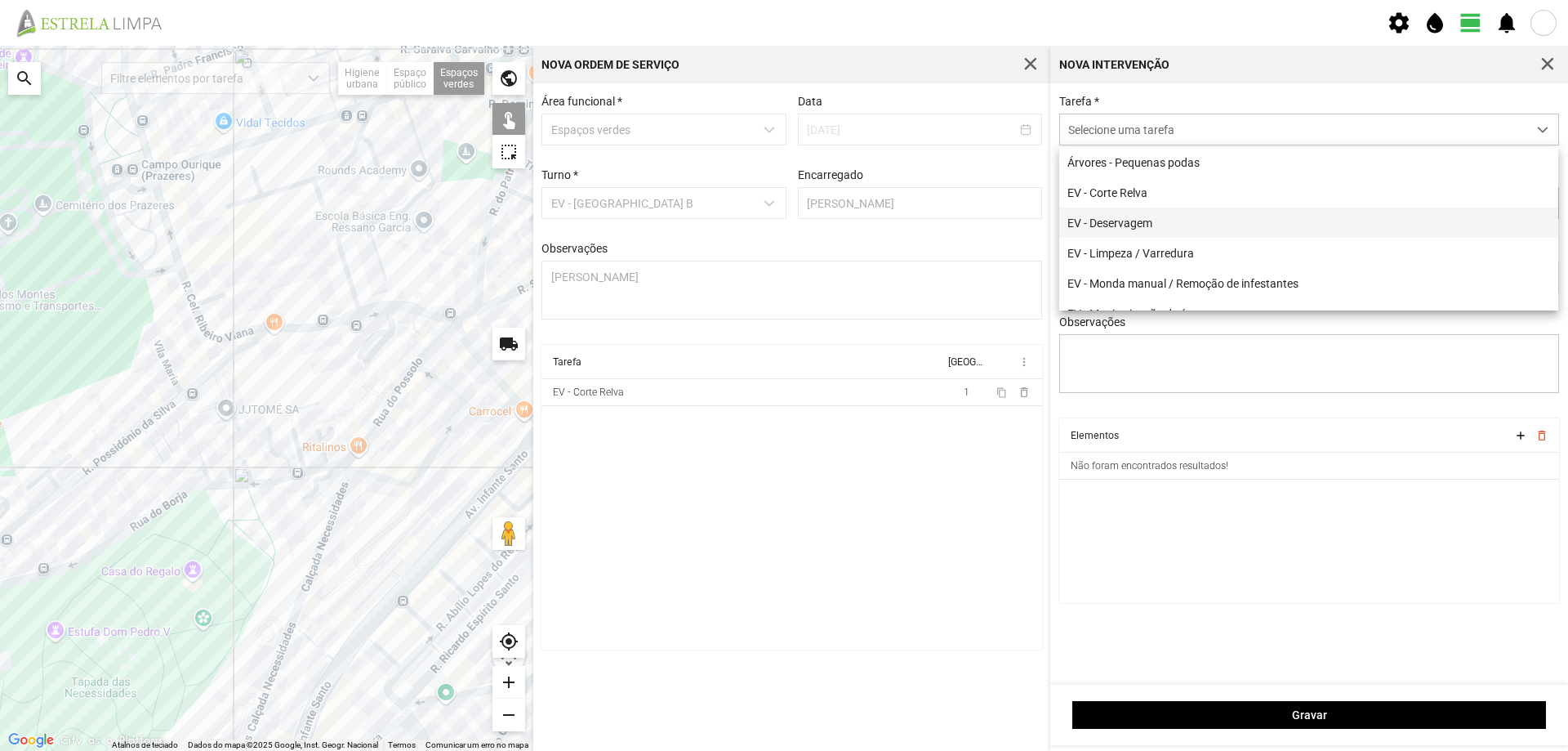
click at [1137, 220] on li "EV - Deservagem" at bounding box center [1309, 222] width 499 height 30
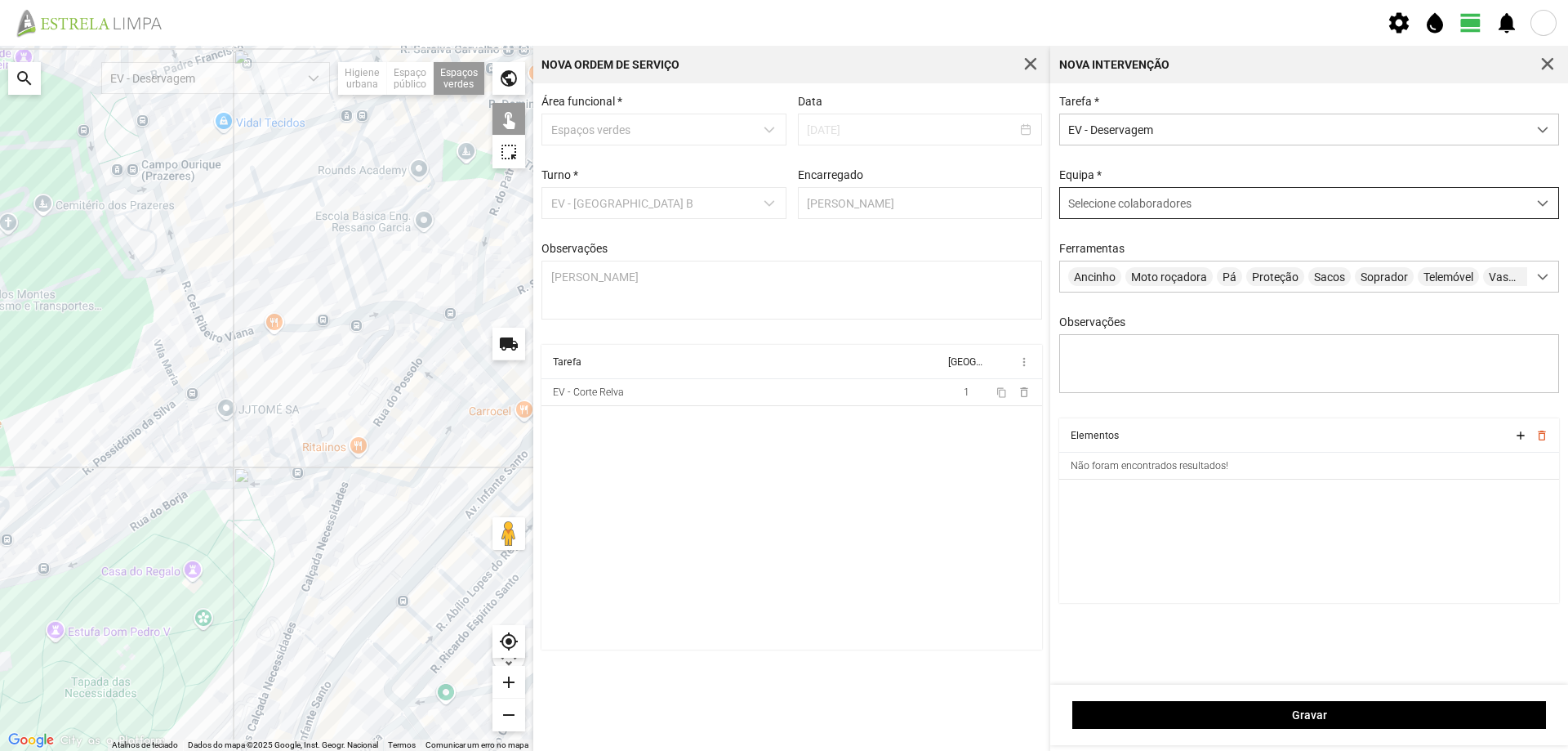
click at [1153, 208] on span "Selecione colaboradores" at bounding box center [1130, 203] width 123 height 13
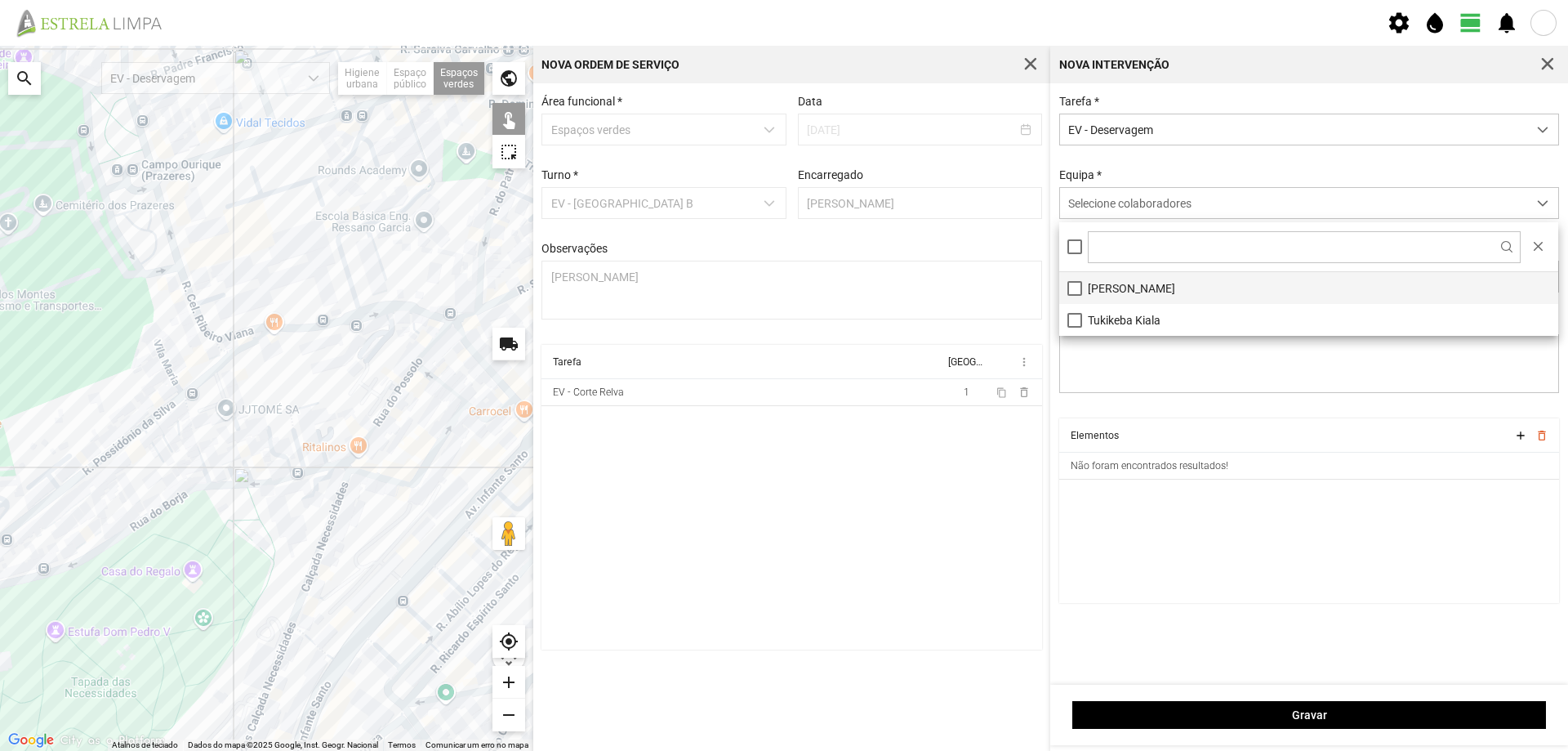
click at [1116, 286] on li "[PERSON_NAME]" at bounding box center [1309, 287] width 499 height 32
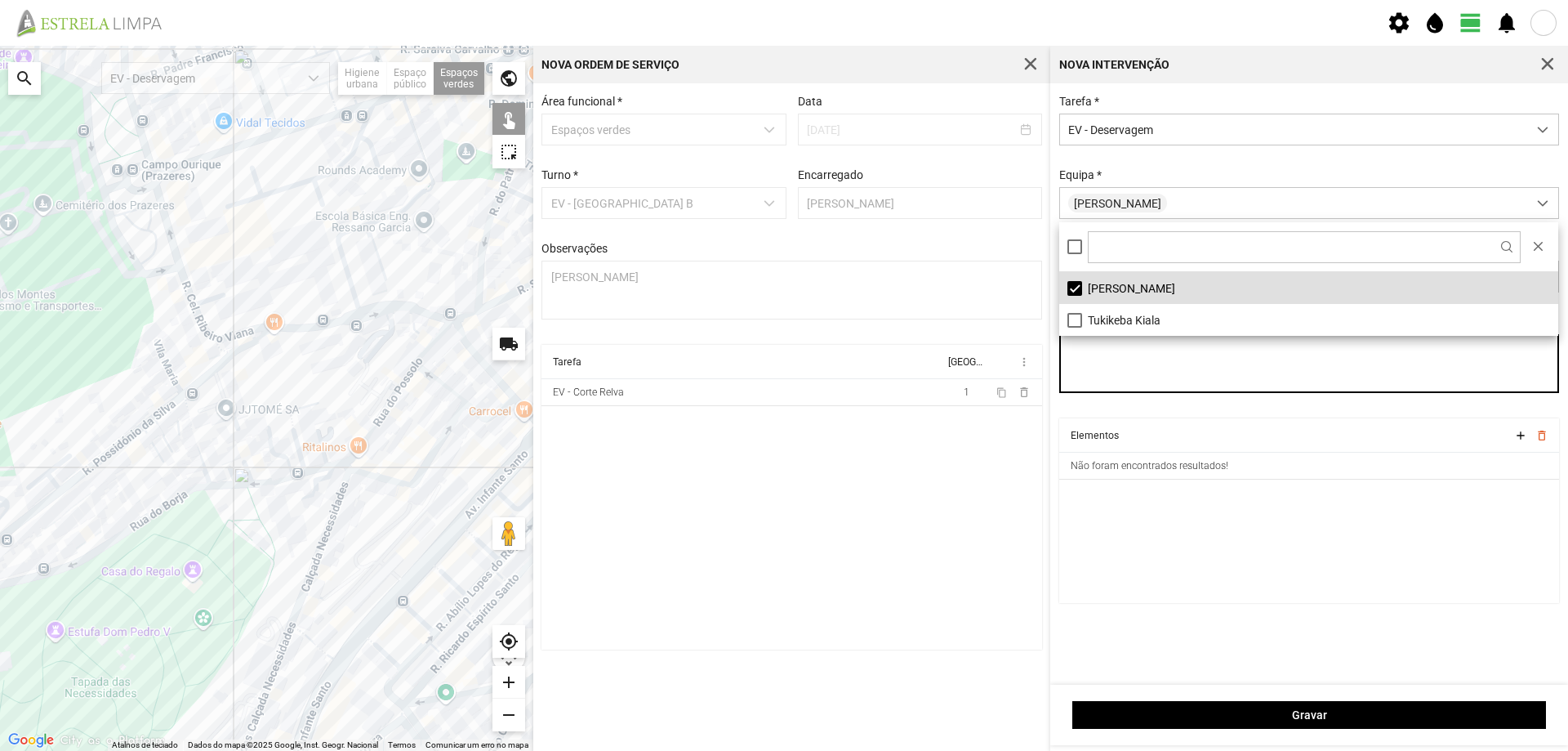
click at [1142, 384] on textarea "Observações" at bounding box center [1310, 363] width 500 height 58
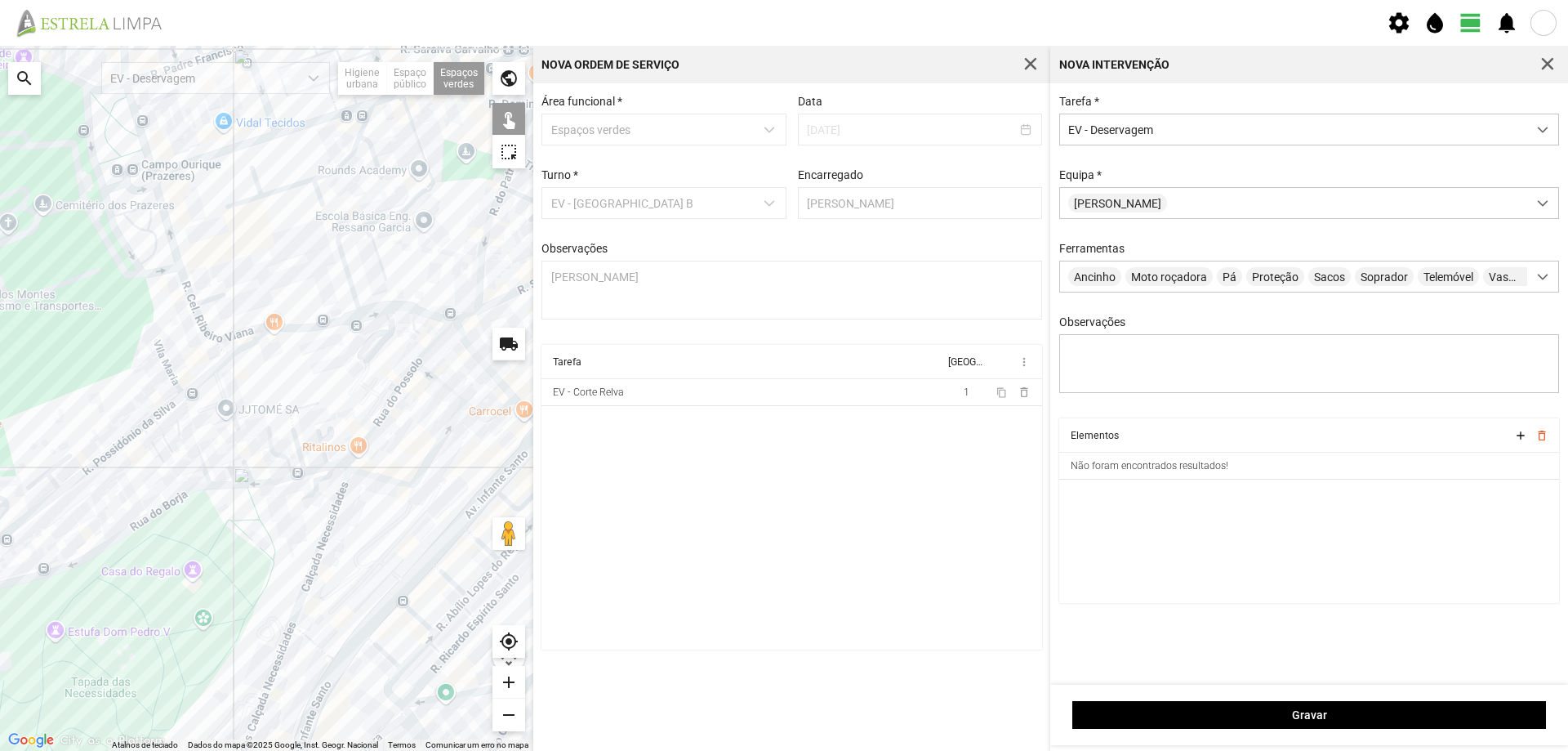
click at [204, 394] on div at bounding box center [267, 399] width 533 height 705
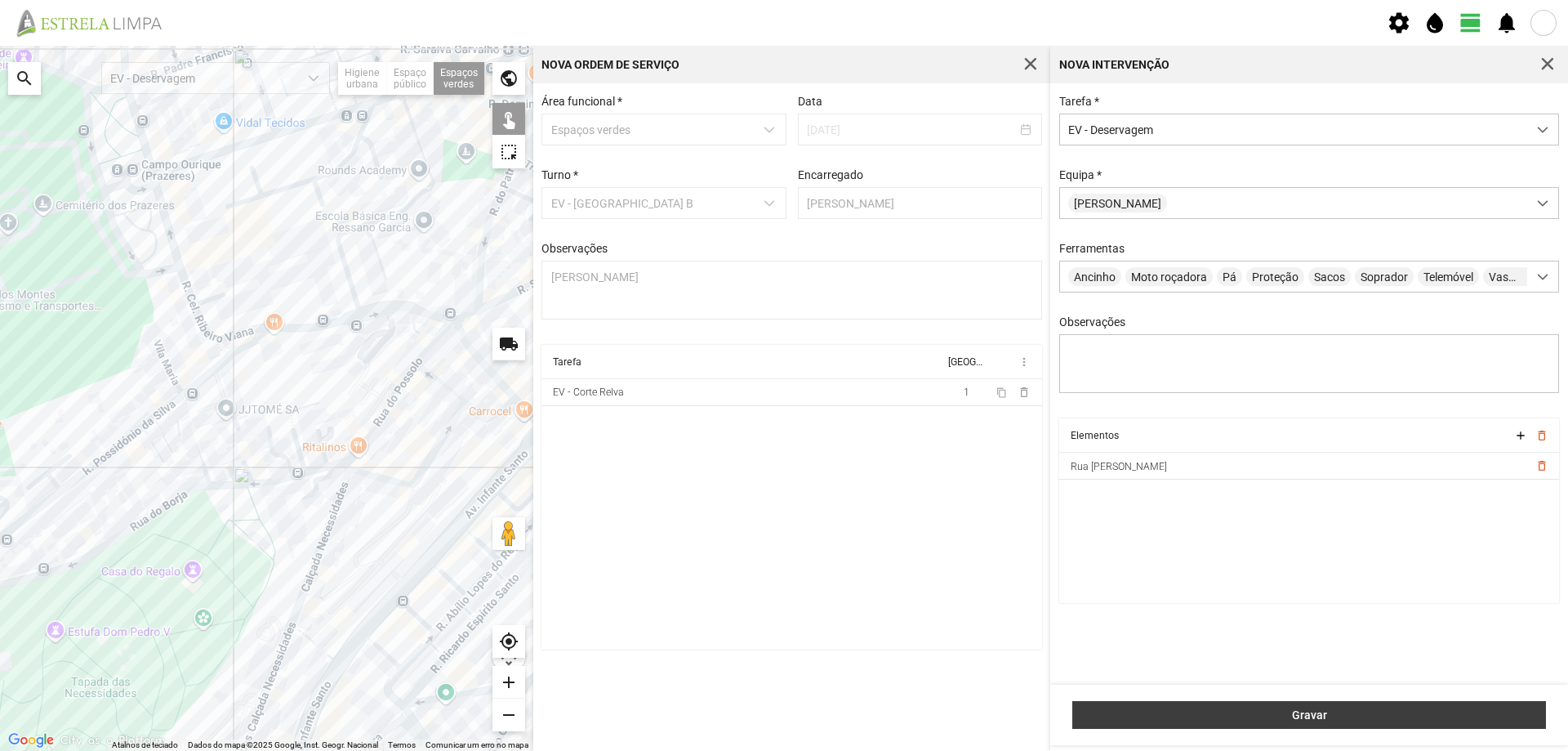
click at [1324, 713] on span "Gravar" at bounding box center [1309, 715] width 457 height 13
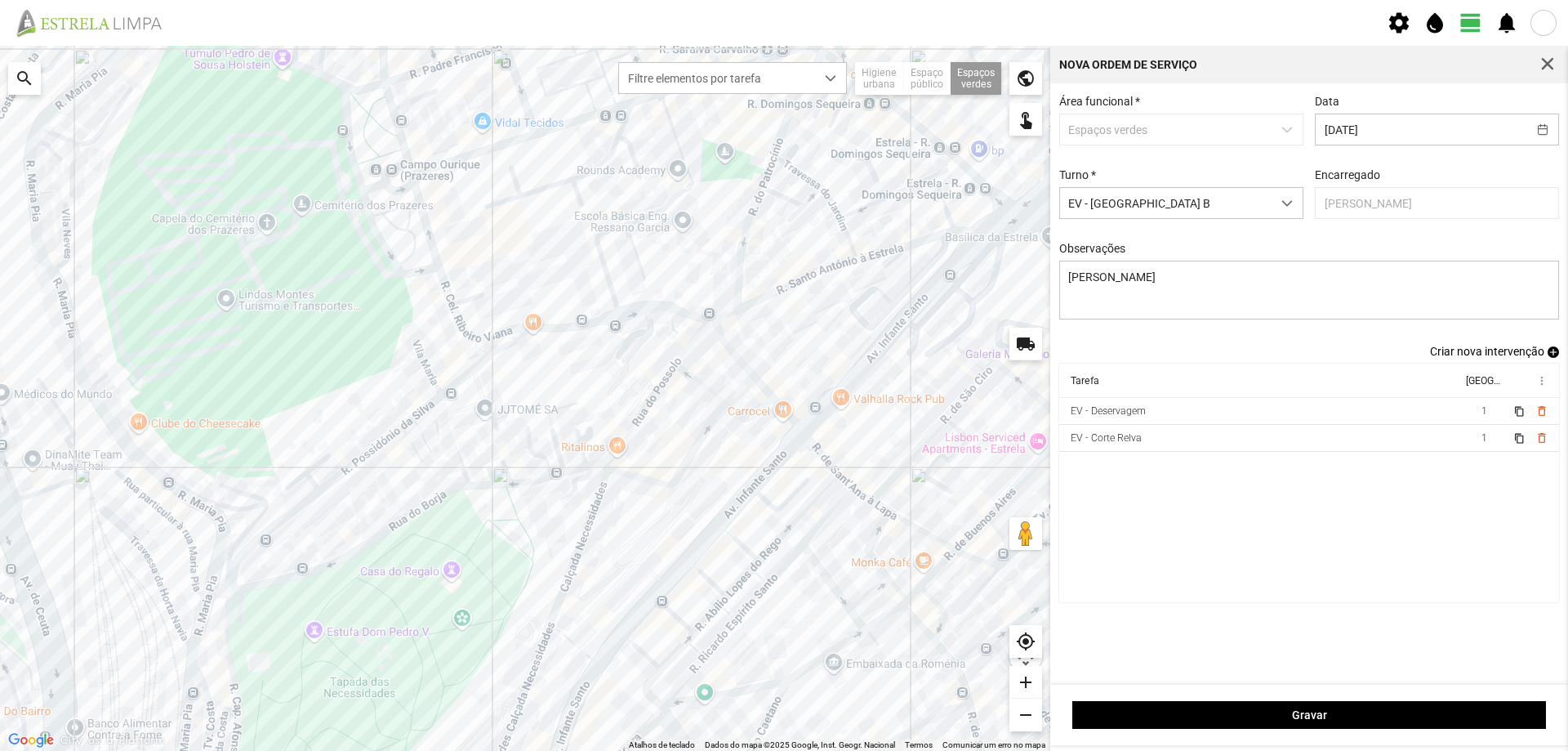
click at [1548, 353] on span "add" at bounding box center [1553, 352] width 12 height 12
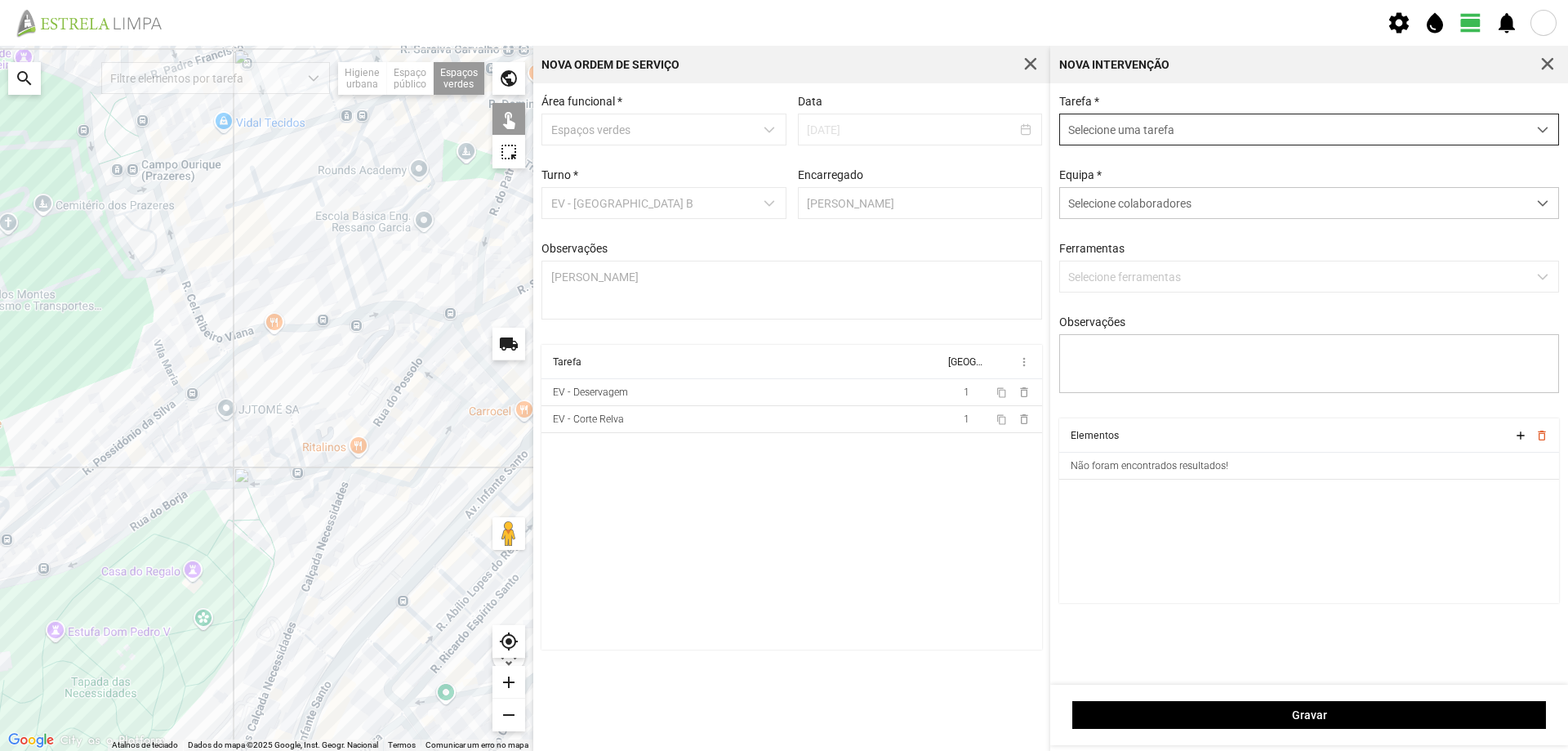
click at [1146, 135] on span "Selecione uma tarefa" at bounding box center [1293, 129] width 467 height 30
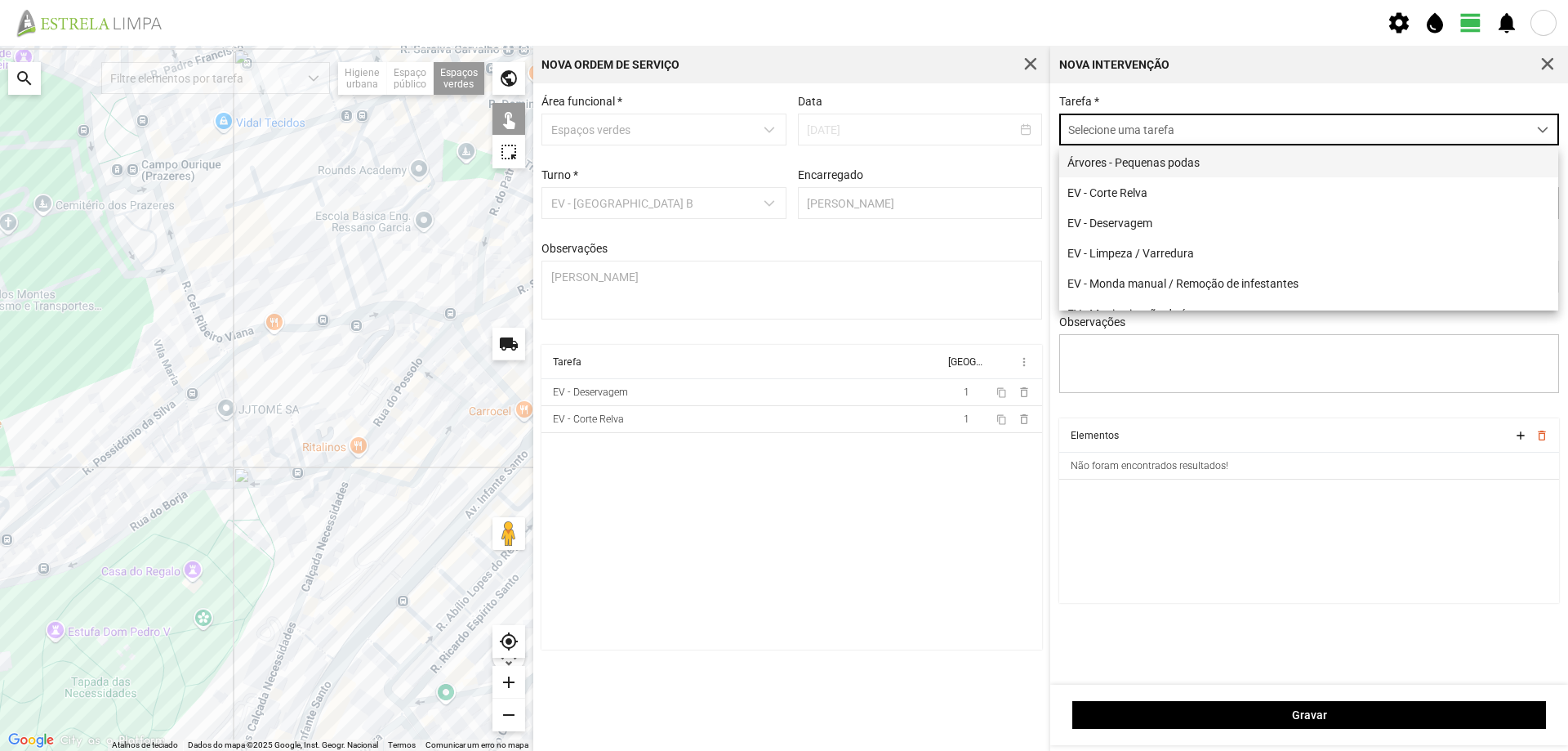
scroll to position [9, 72]
click at [1142, 252] on li "EV - Limpeza / Varredura" at bounding box center [1309, 253] width 499 height 30
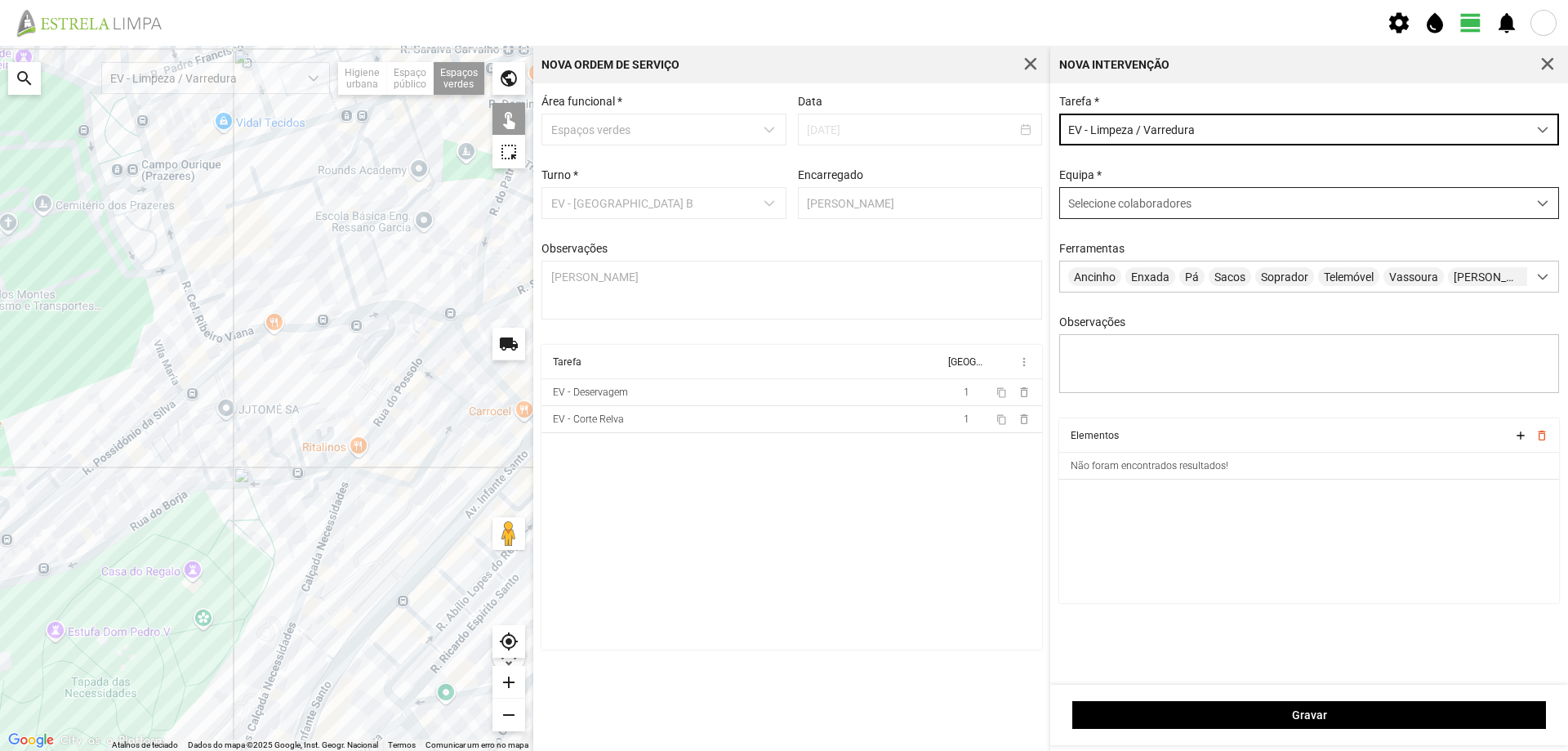
click at [1144, 205] on span "Selecione colaboradores" at bounding box center [1130, 203] width 123 height 13
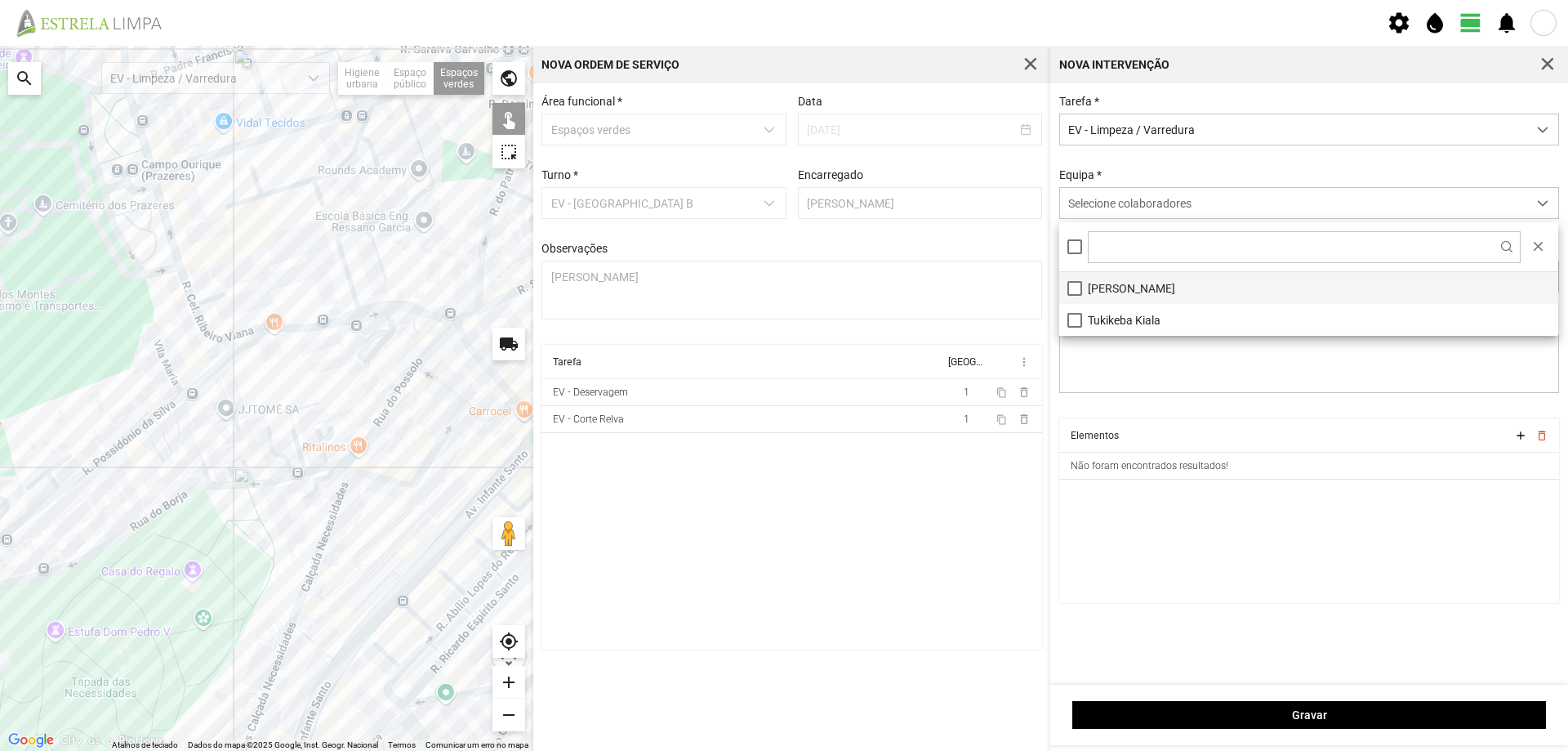
click at [1138, 290] on li "[PERSON_NAME]" at bounding box center [1309, 287] width 499 height 32
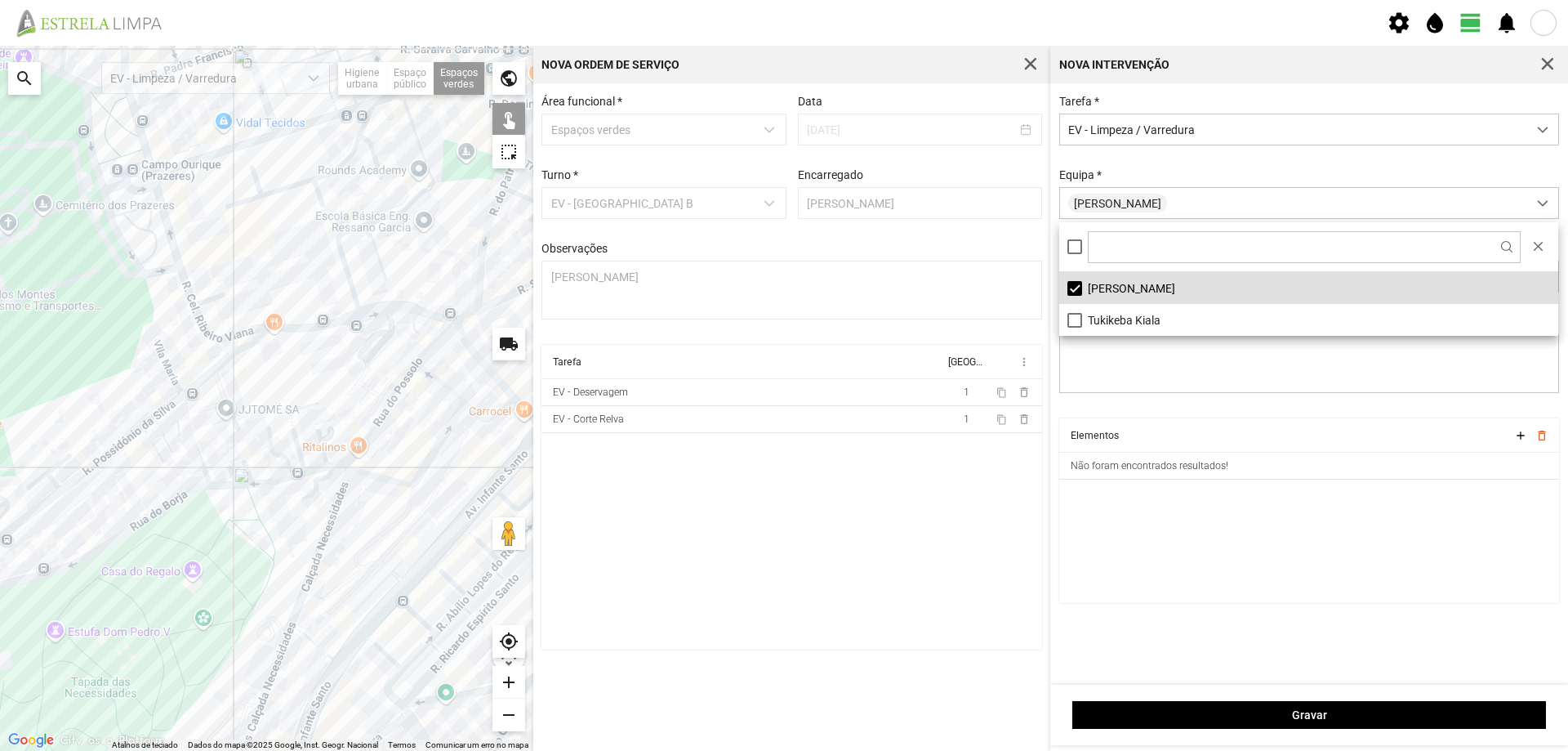
click at [1176, 535] on cdk-virtual-scroll-viewport "Elementos add delete_outline Não foram encontrados resultados!" at bounding box center [1310, 511] width 500 height 184
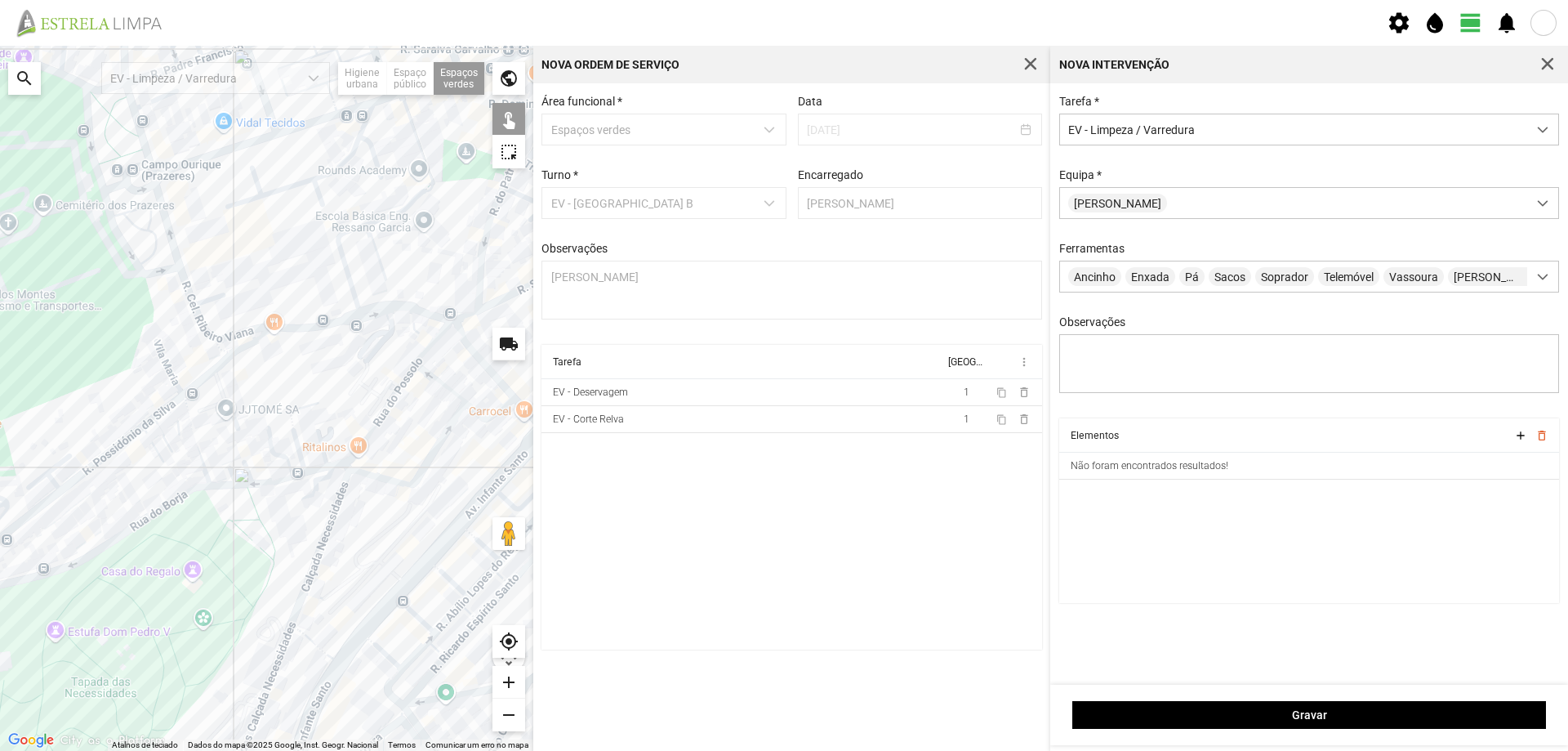
click at [207, 398] on div at bounding box center [267, 399] width 533 height 705
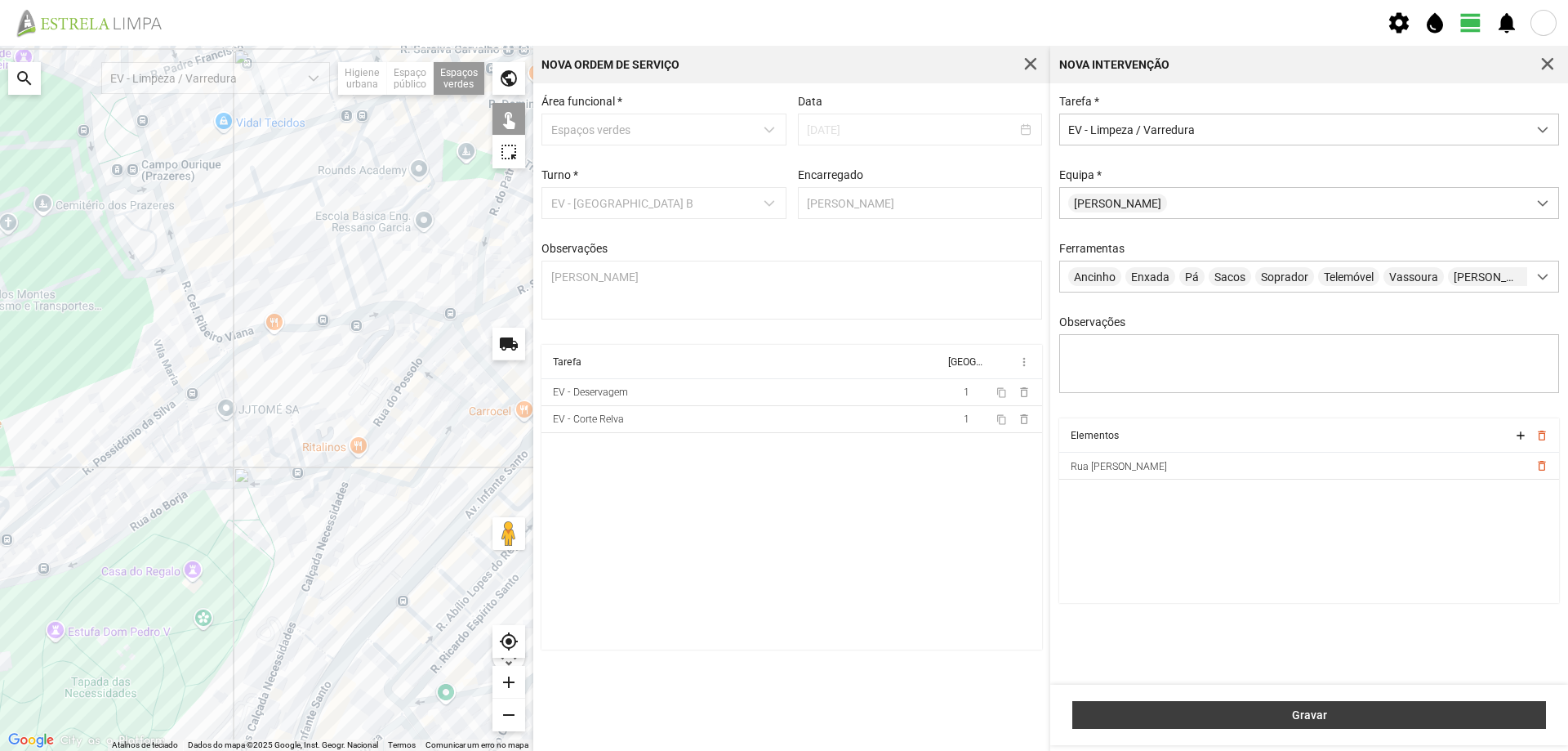
click at [1304, 714] on span "Gravar" at bounding box center [1309, 715] width 457 height 13
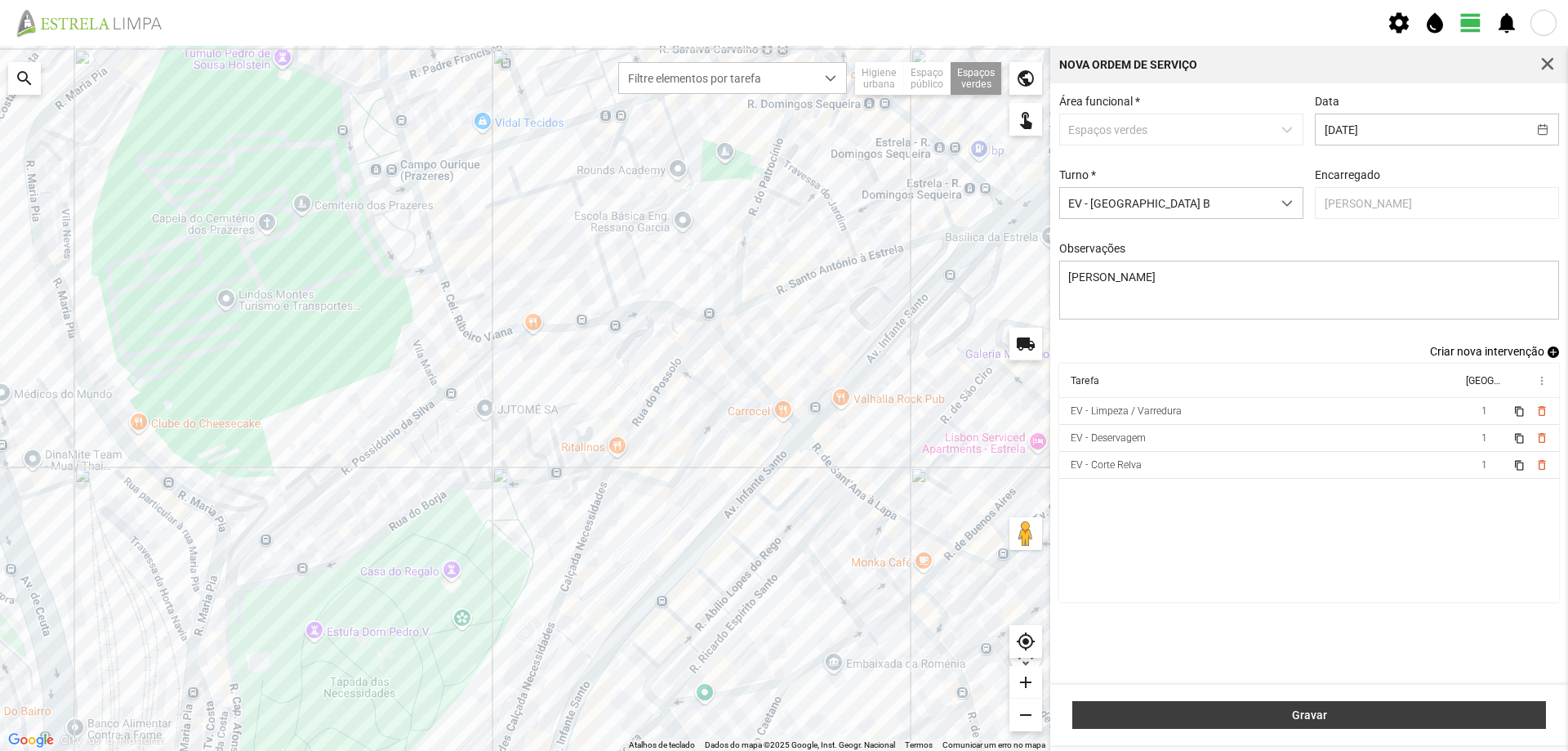
click at [1359, 712] on span "Gravar" at bounding box center [1309, 715] width 457 height 13
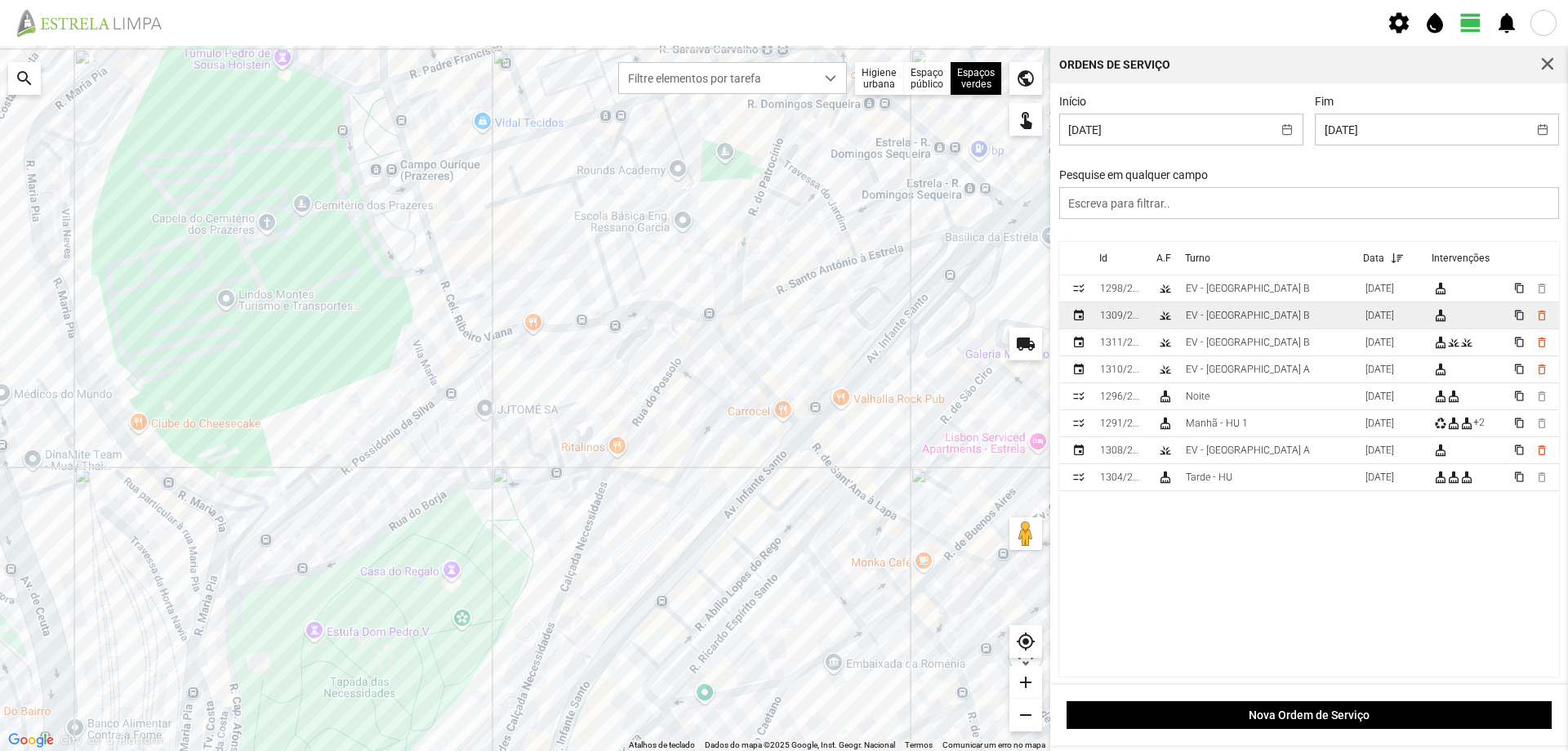
click at [1268, 321] on td "EV - [GEOGRAPHIC_DATA] B" at bounding box center [1268, 315] width 179 height 27
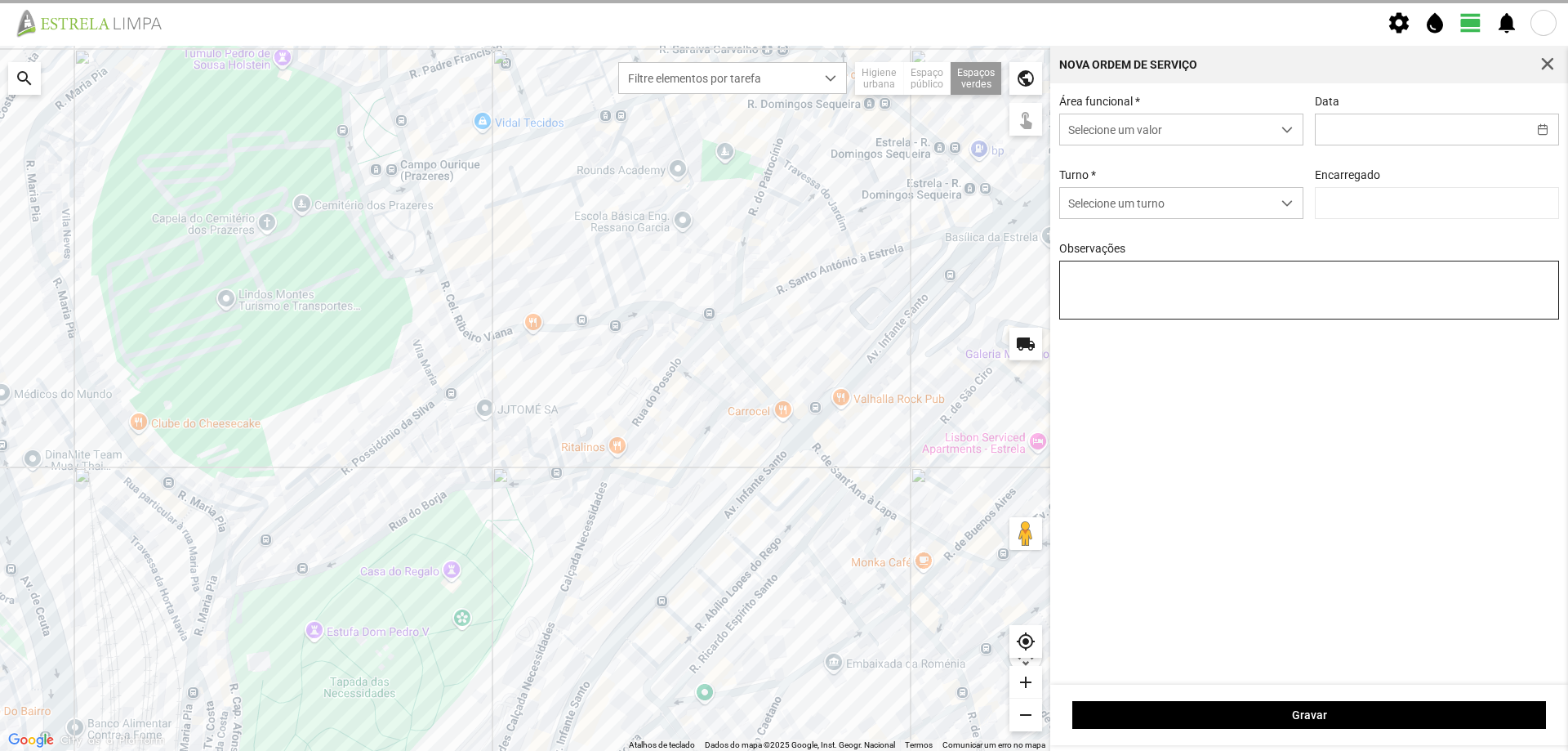
type input "[DATE]"
type input "[PERSON_NAME]"
type textarea "Francesinhas"
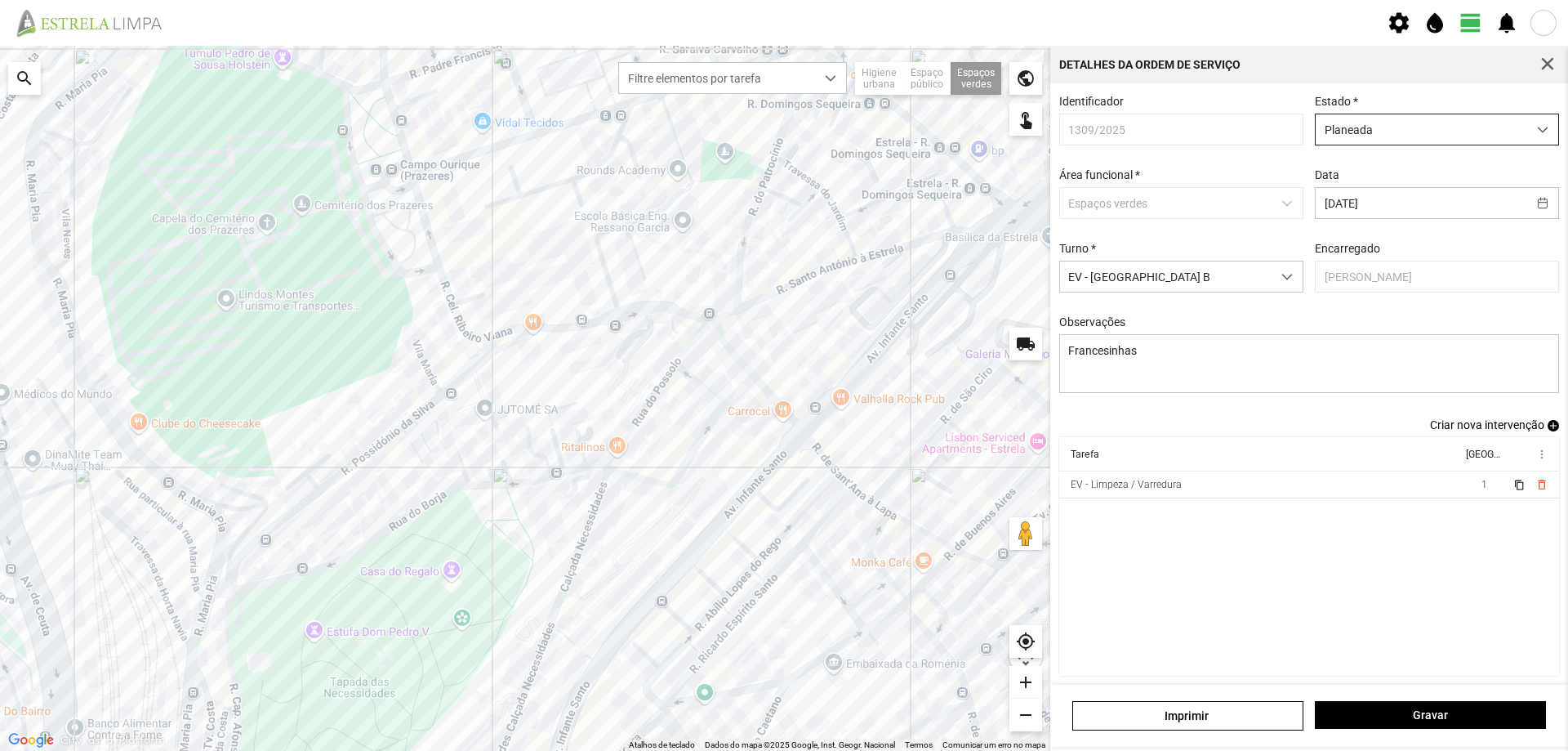
click at [1468, 138] on span "Planeada" at bounding box center [1421, 129] width 212 height 30
click at [1419, 195] on li "Atribuída" at bounding box center [1426, 192] width 236 height 30
click at [1407, 717] on span "Gravar" at bounding box center [1431, 715] width 214 height 13
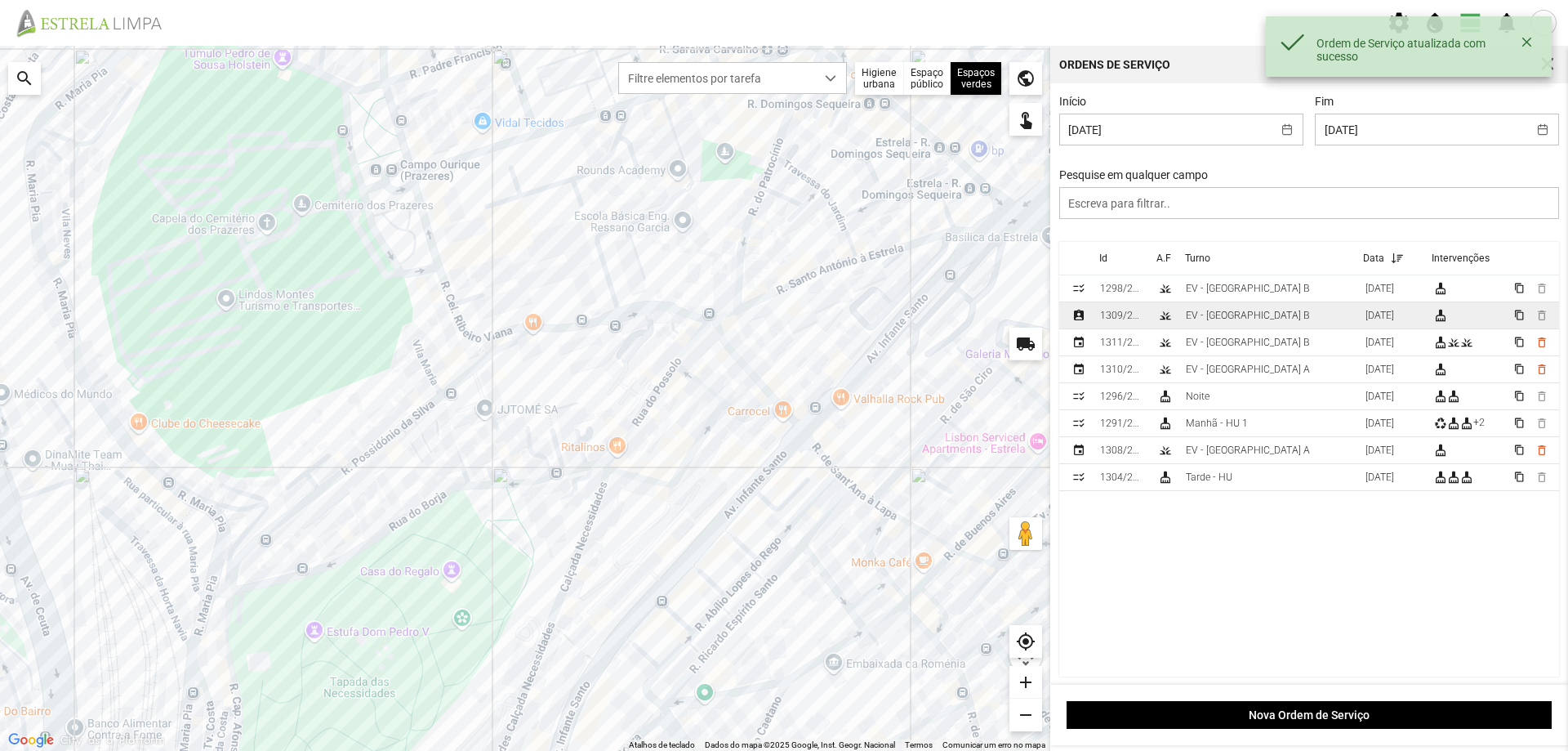
click at [1254, 324] on td "EV - [GEOGRAPHIC_DATA] B" at bounding box center [1268, 315] width 179 height 27
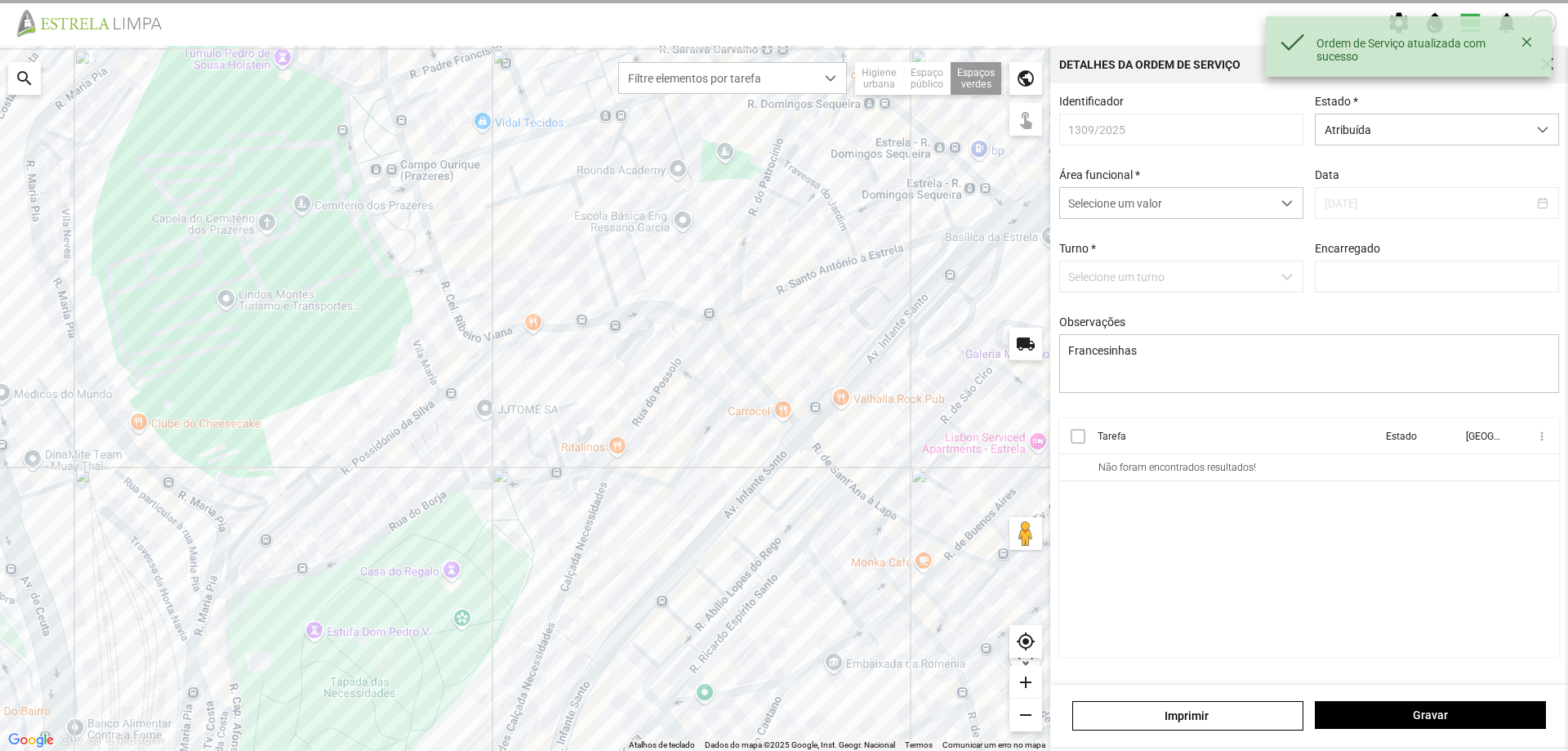
type input "[PERSON_NAME]"
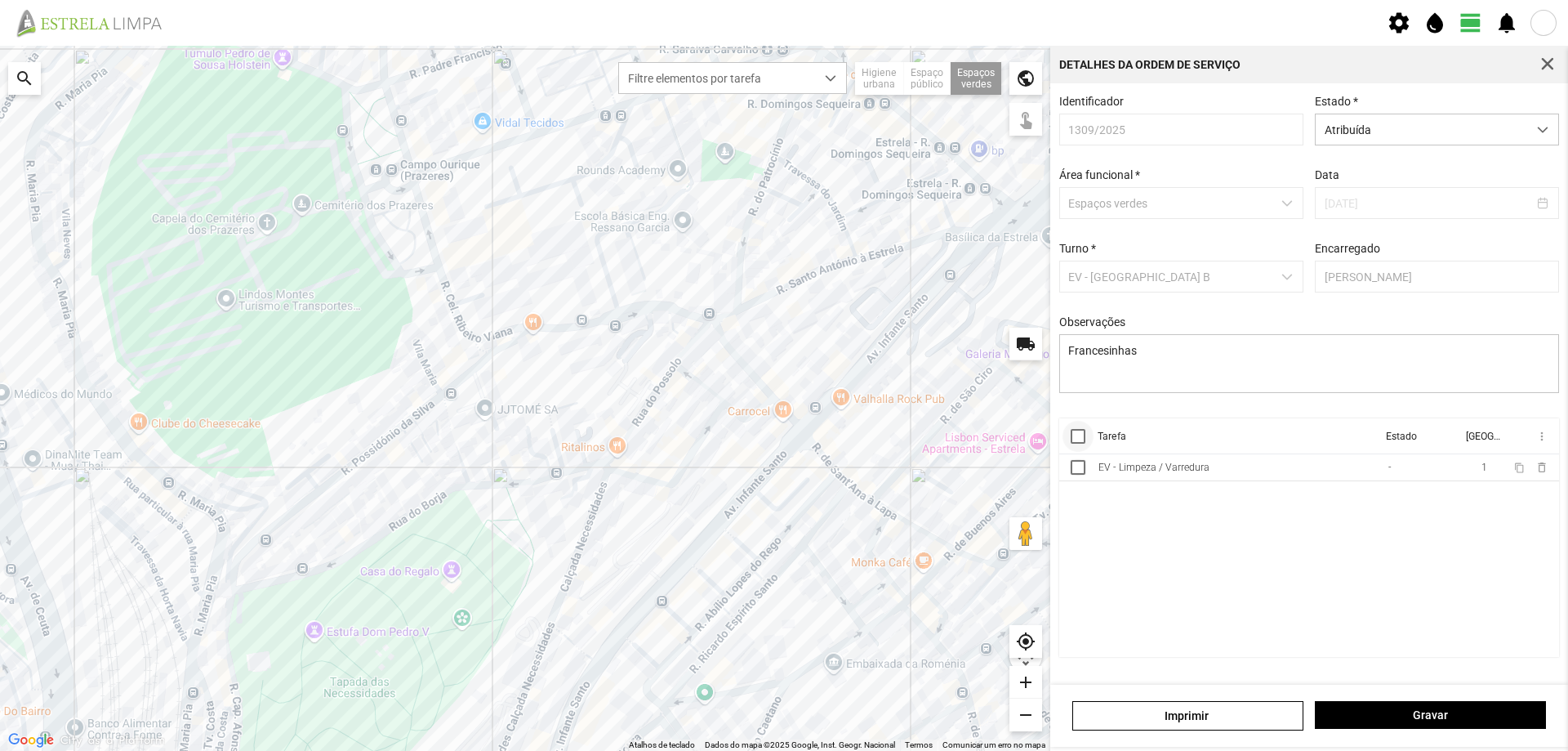
click at [1079, 440] on div at bounding box center [1078, 436] width 15 height 15
click at [1537, 441] on span "more_vert" at bounding box center [1541, 436] width 13 height 13
click at [1470, 469] on span "Marcar como Concluída" at bounding box center [1454, 469] width 121 height 12
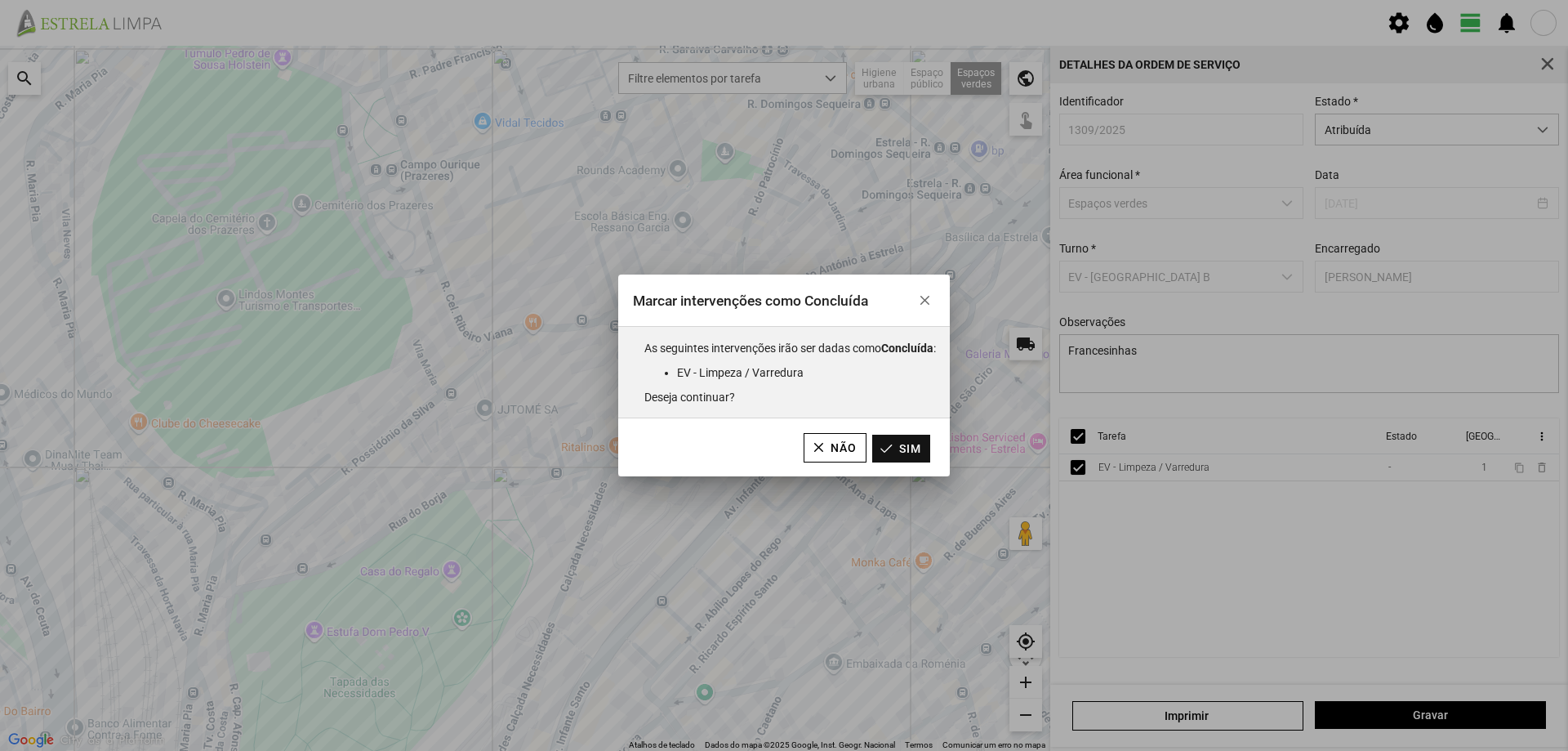
click at [924, 454] on button "Sim" at bounding box center [900, 449] width 58 height 28
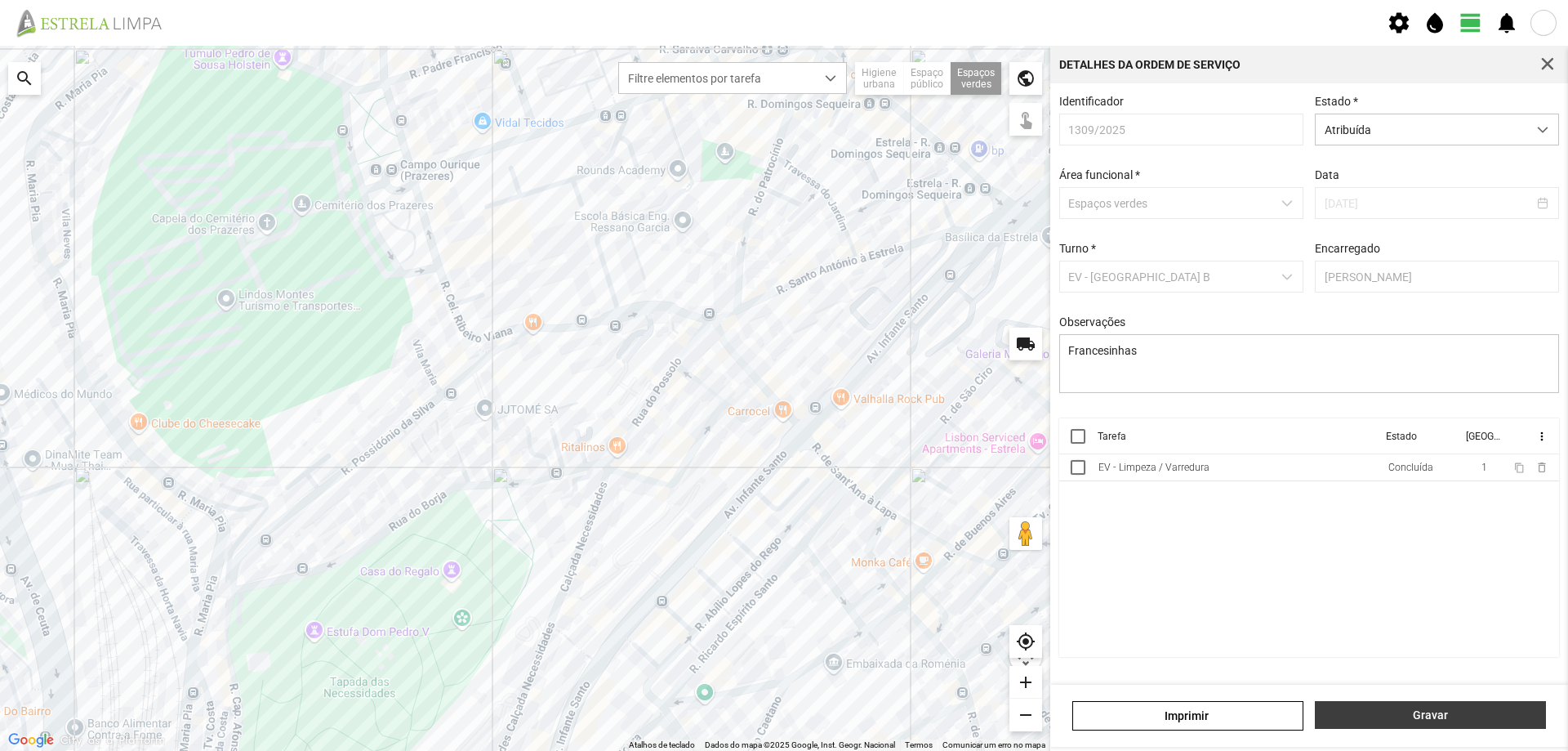
click at [1468, 706] on button "Gravar" at bounding box center [1430, 715] width 231 height 28
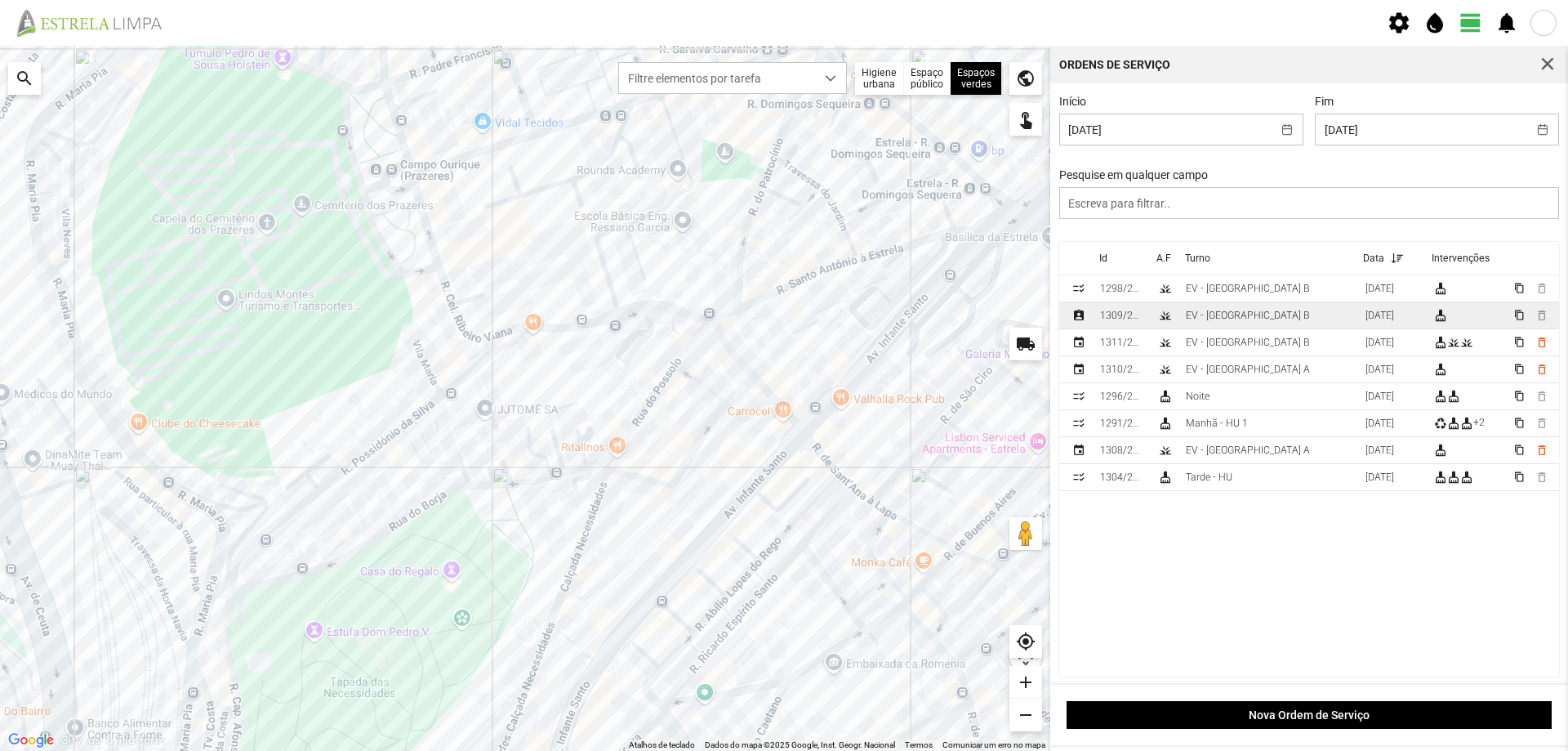
click at [1259, 323] on td "EV - [GEOGRAPHIC_DATA] B" at bounding box center [1268, 315] width 179 height 27
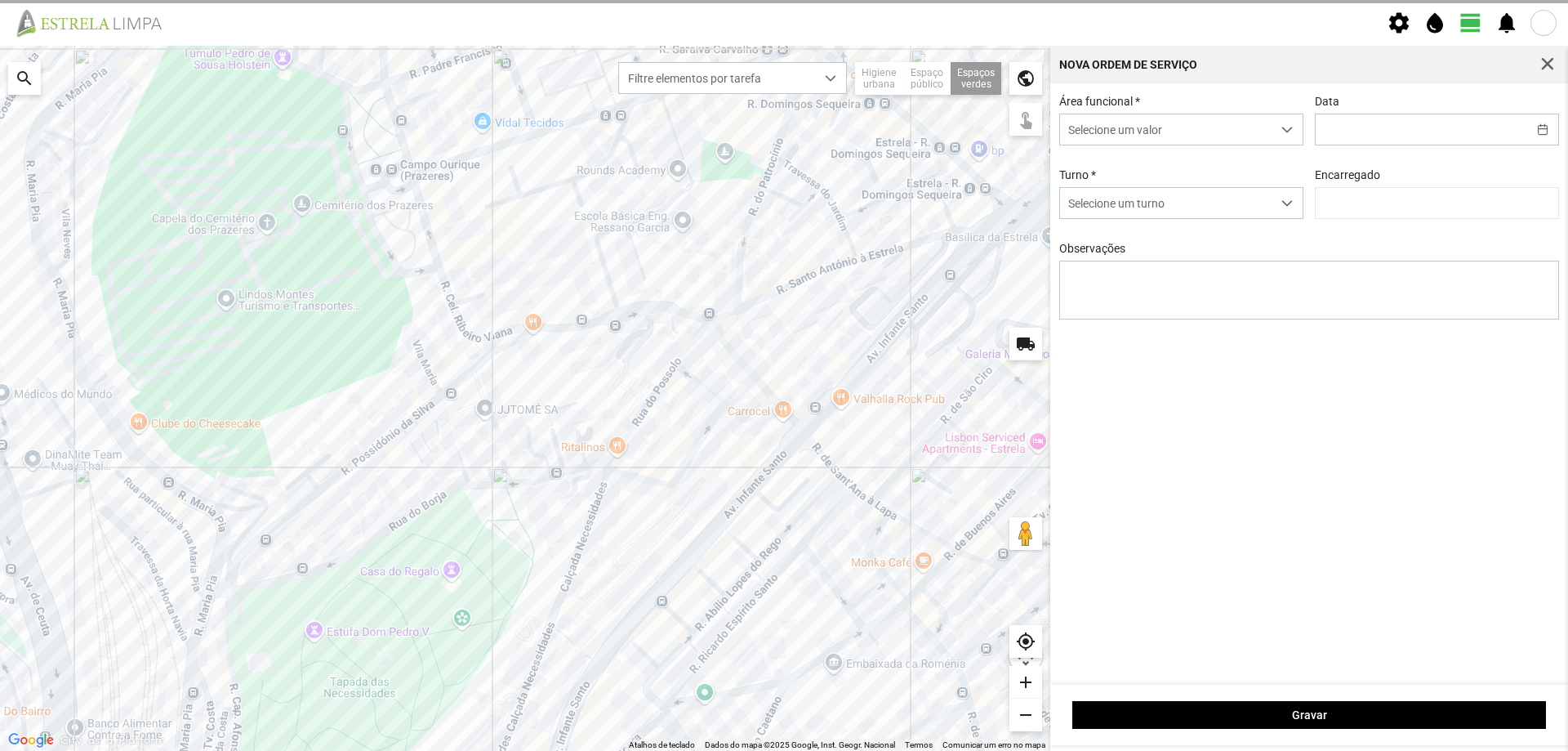
type input "[DATE]"
type textarea "Francesinhas"
type input "[PERSON_NAME]"
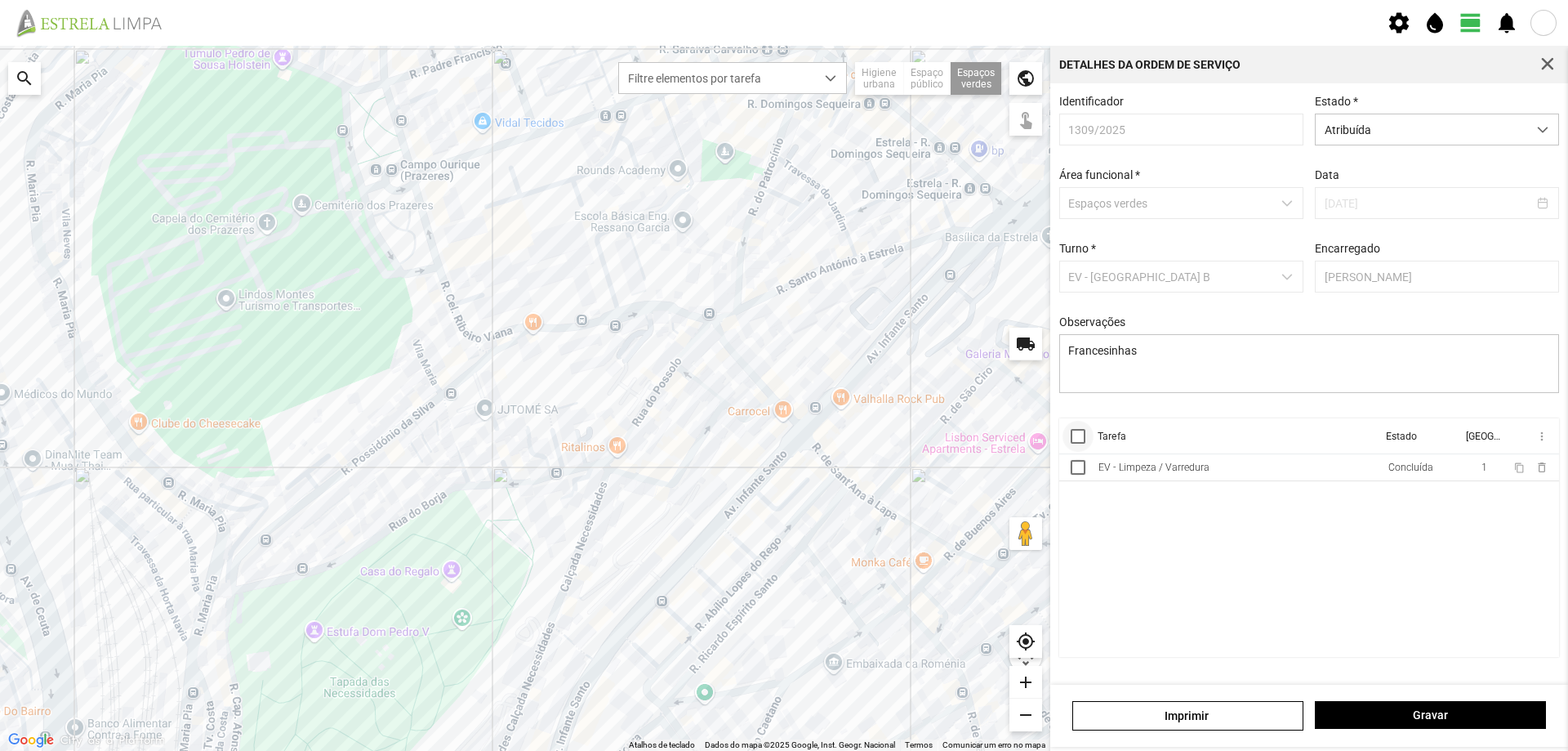
click at [1077, 439] on div at bounding box center [1078, 436] width 15 height 15
click at [1538, 438] on span "more_vert" at bounding box center [1541, 436] width 13 height 13
click at [1491, 471] on span "Marcar como Concluída" at bounding box center [1454, 469] width 121 height 12
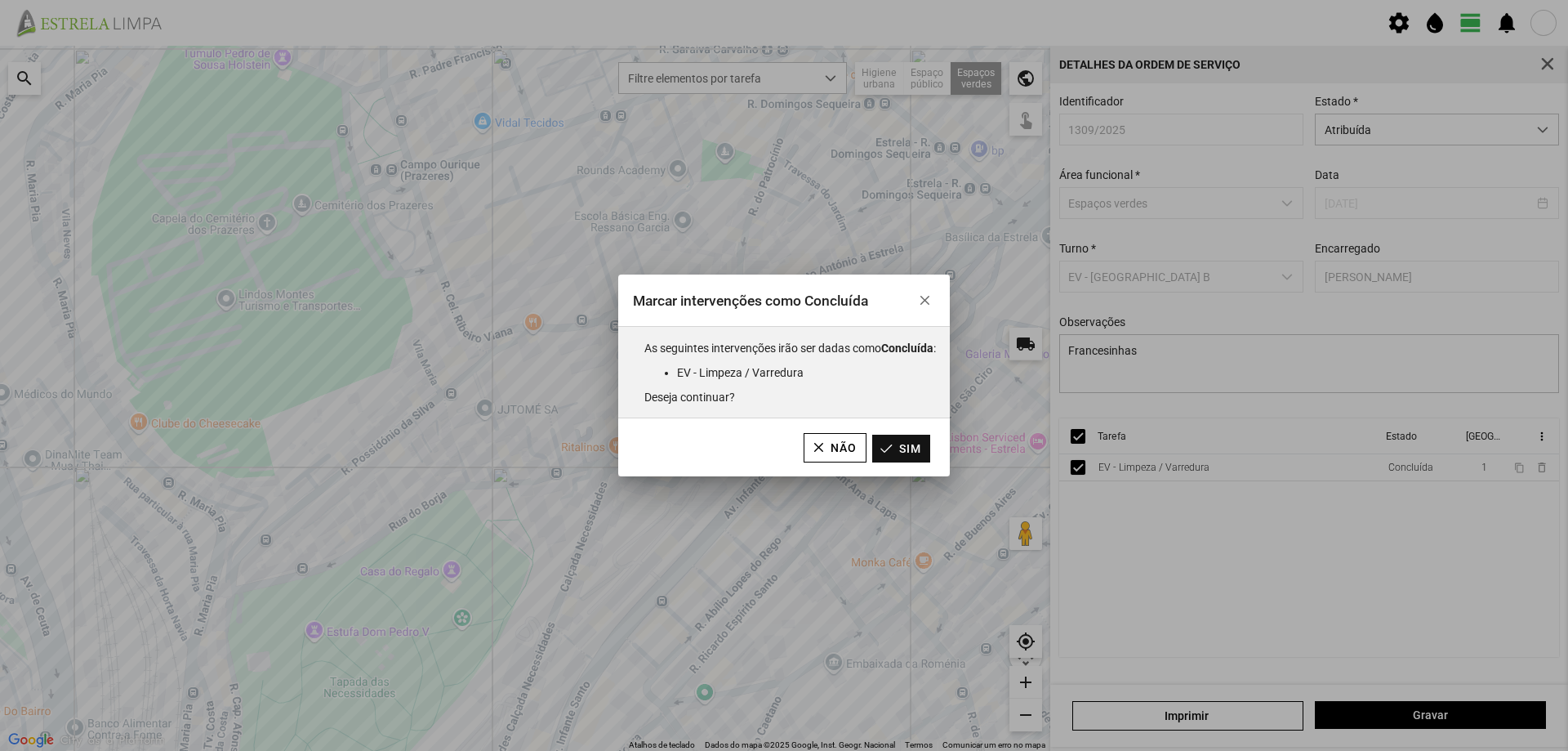
click at [919, 448] on button "Sim" at bounding box center [900, 449] width 58 height 28
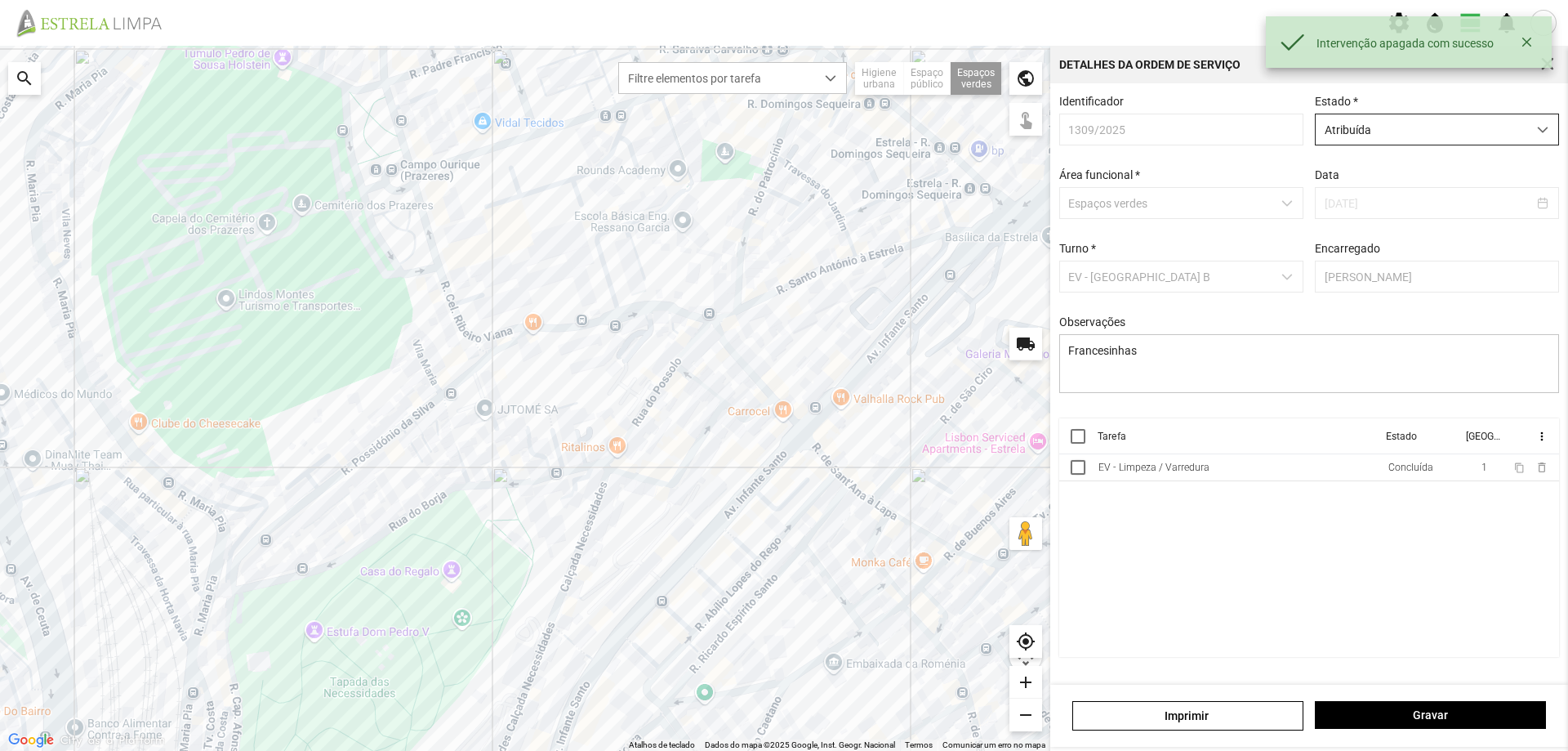
click at [1435, 133] on span "Atribuída" at bounding box center [1421, 129] width 212 height 30
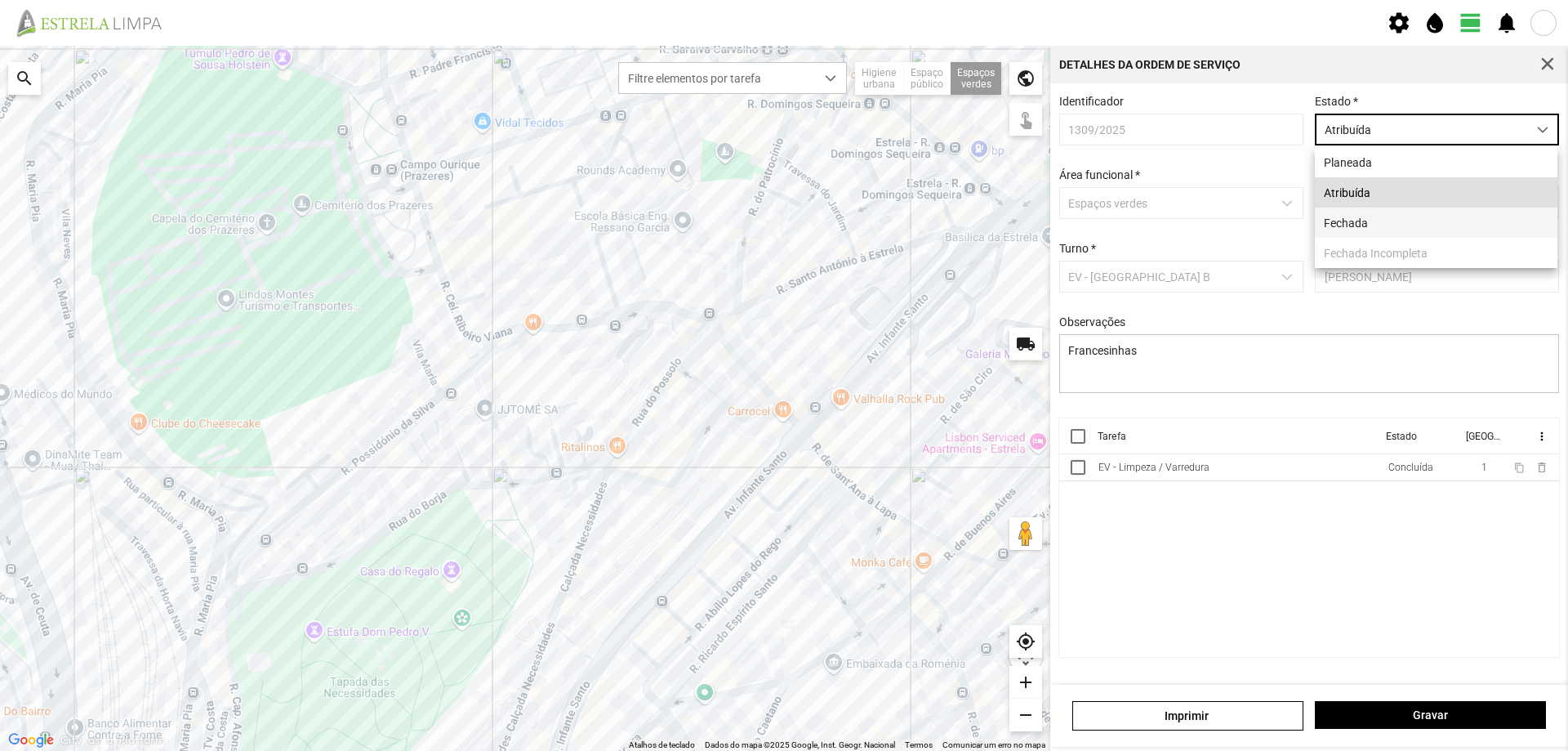
click at [1372, 225] on li "Fechada" at bounding box center [1435, 222] width 243 height 30
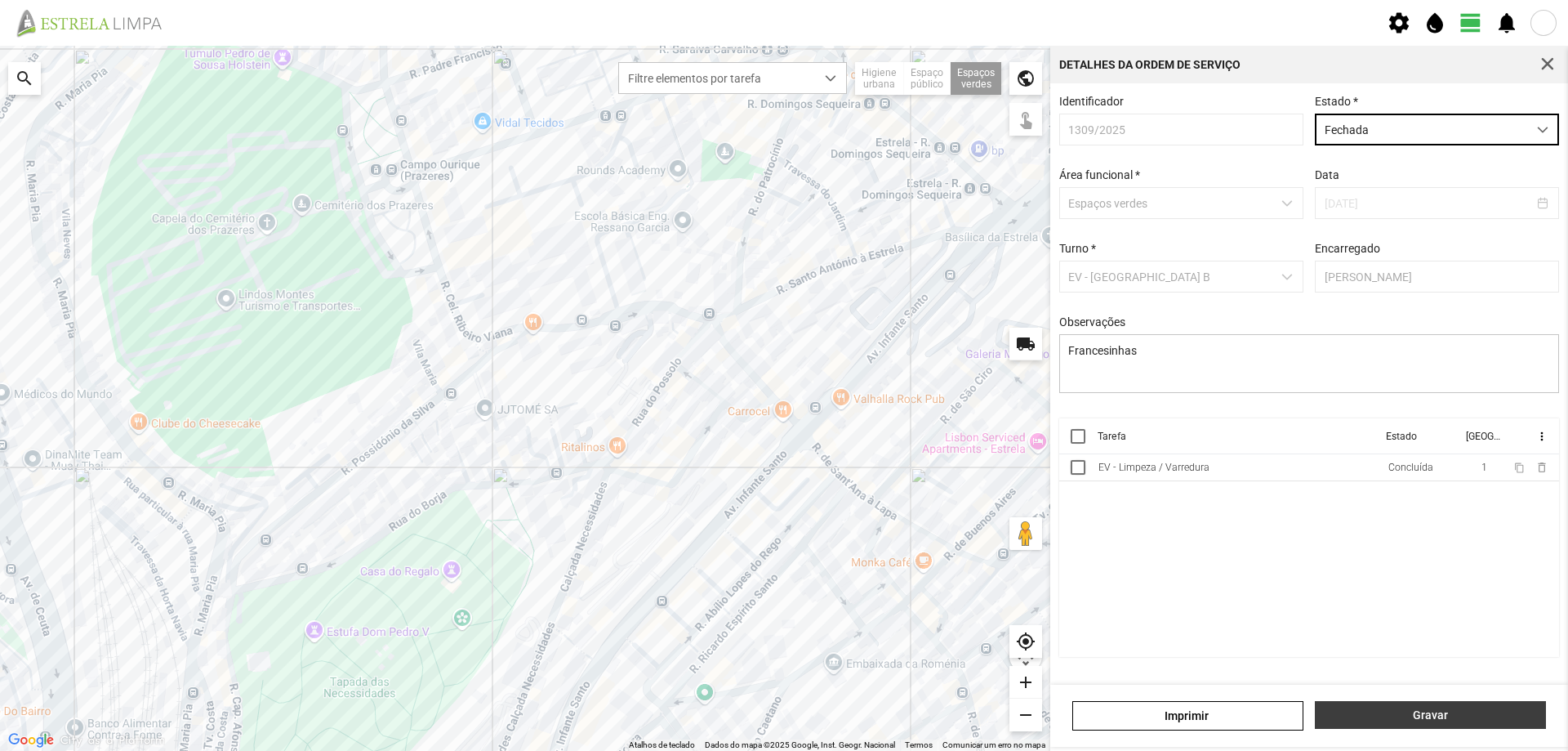
click at [1459, 710] on span "Gravar" at bounding box center [1431, 715] width 214 height 13
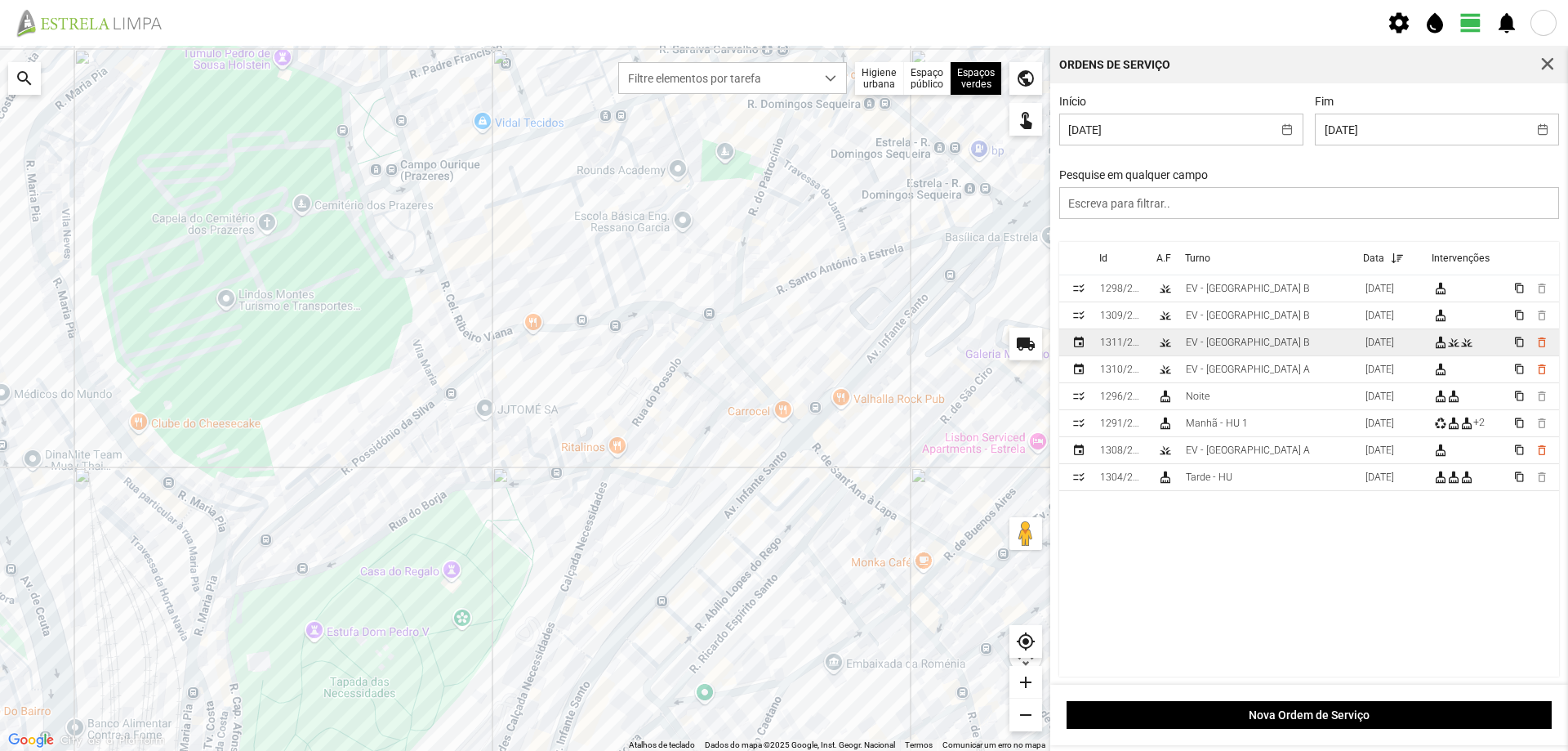
click at [1235, 345] on div "EV - [GEOGRAPHIC_DATA] B" at bounding box center [1247, 343] width 124 height 12
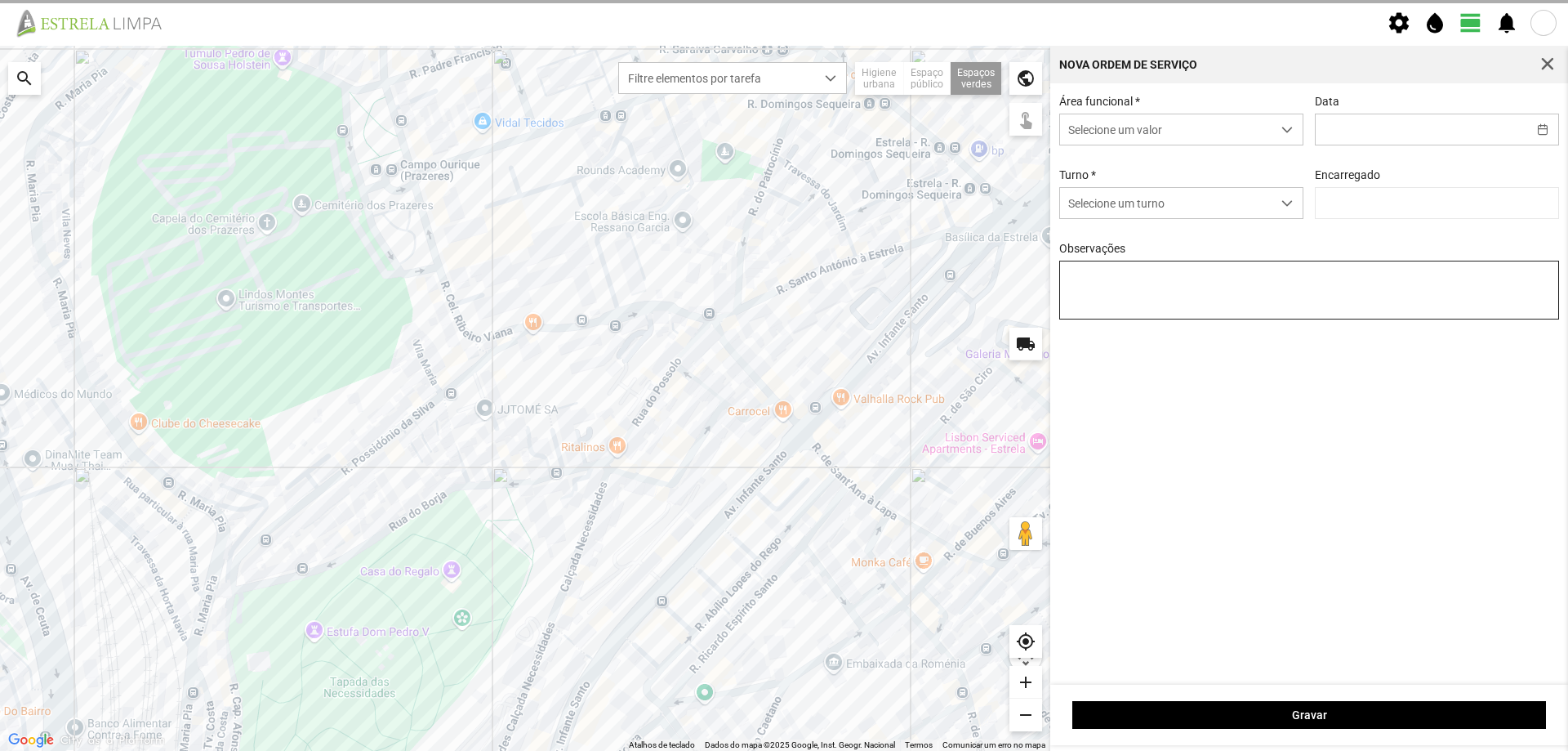
type input "[DATE]"
type textarea "[PERSON_NAME]"
type input "[PERSON_NAME]"
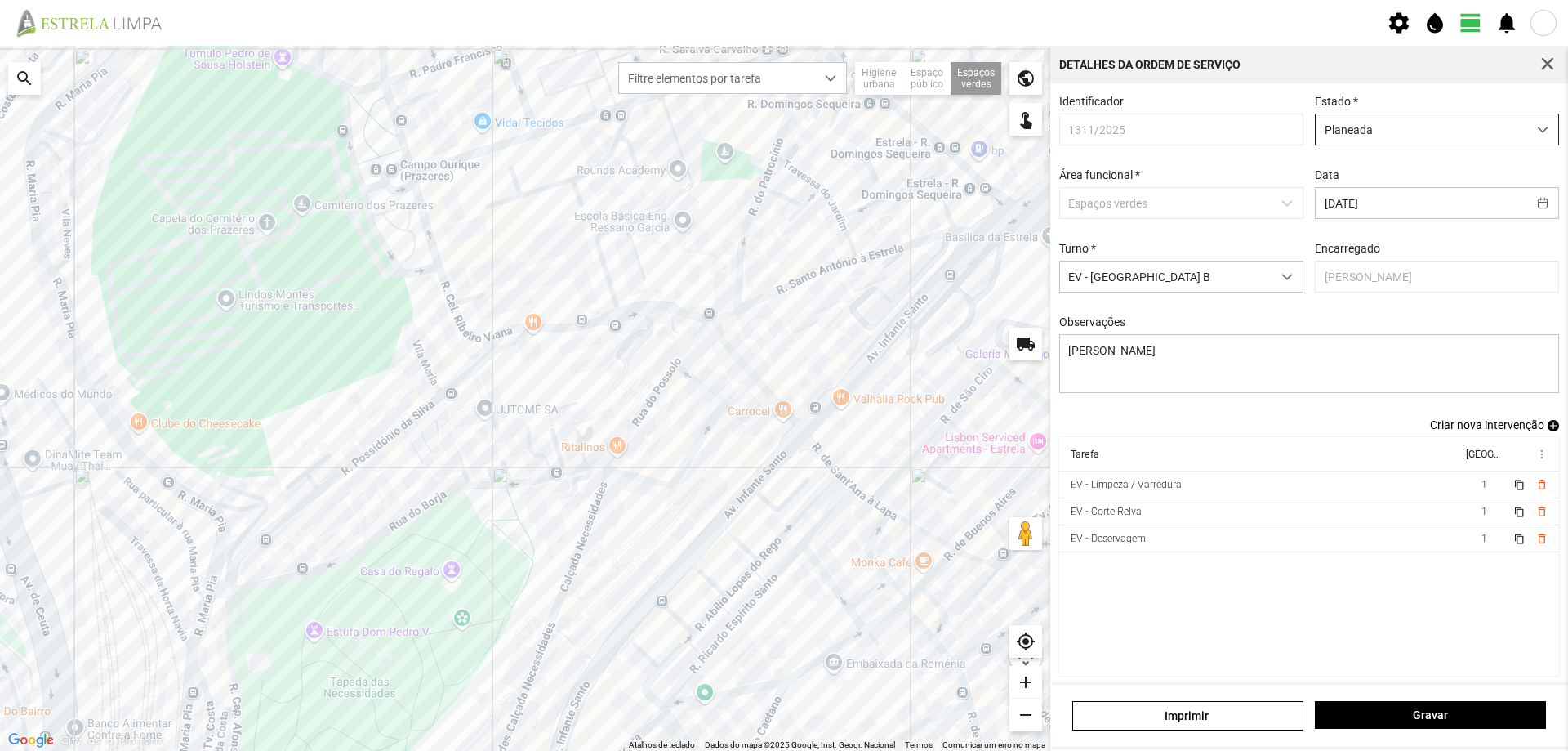
click at [1459, 128] on span "Planeada" at bounding box center [1421, 129] width 212 height 30
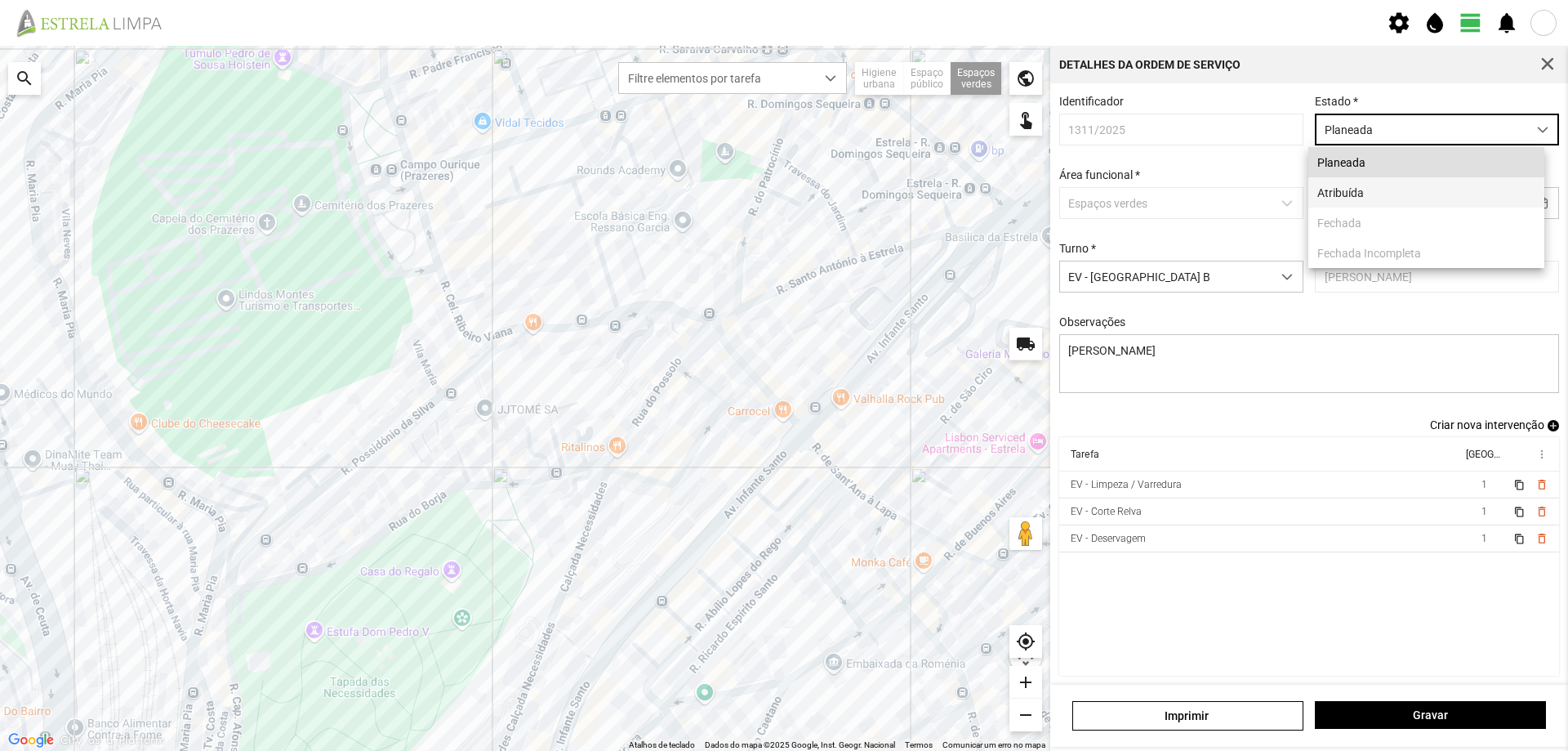
click at [1412, 187] on li "Atribuída" at bounding box center [1426, 192] width 236 height 30
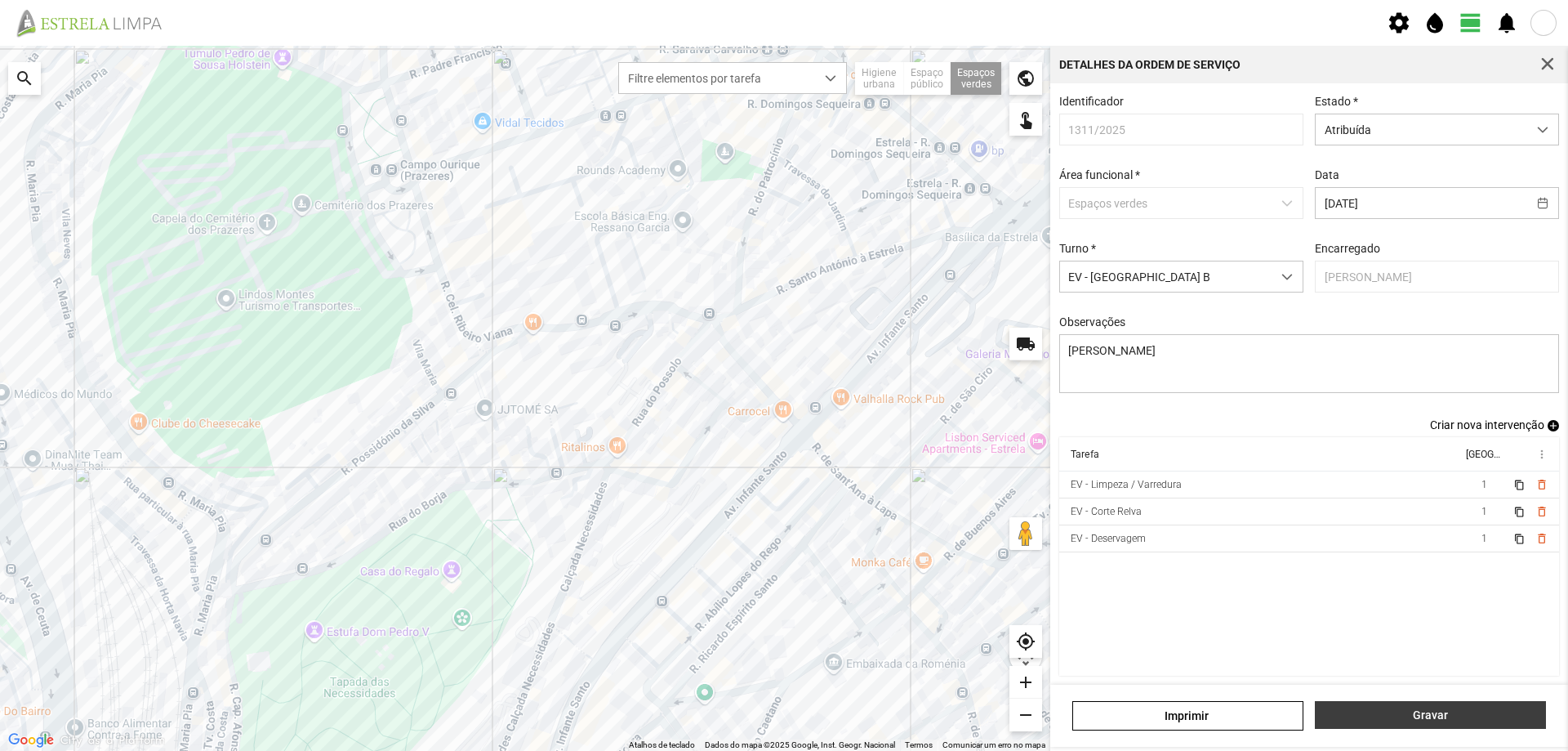
click at [1404, 709] on span "Gravar" at bounding box center [1431, 715] width 214 height 13
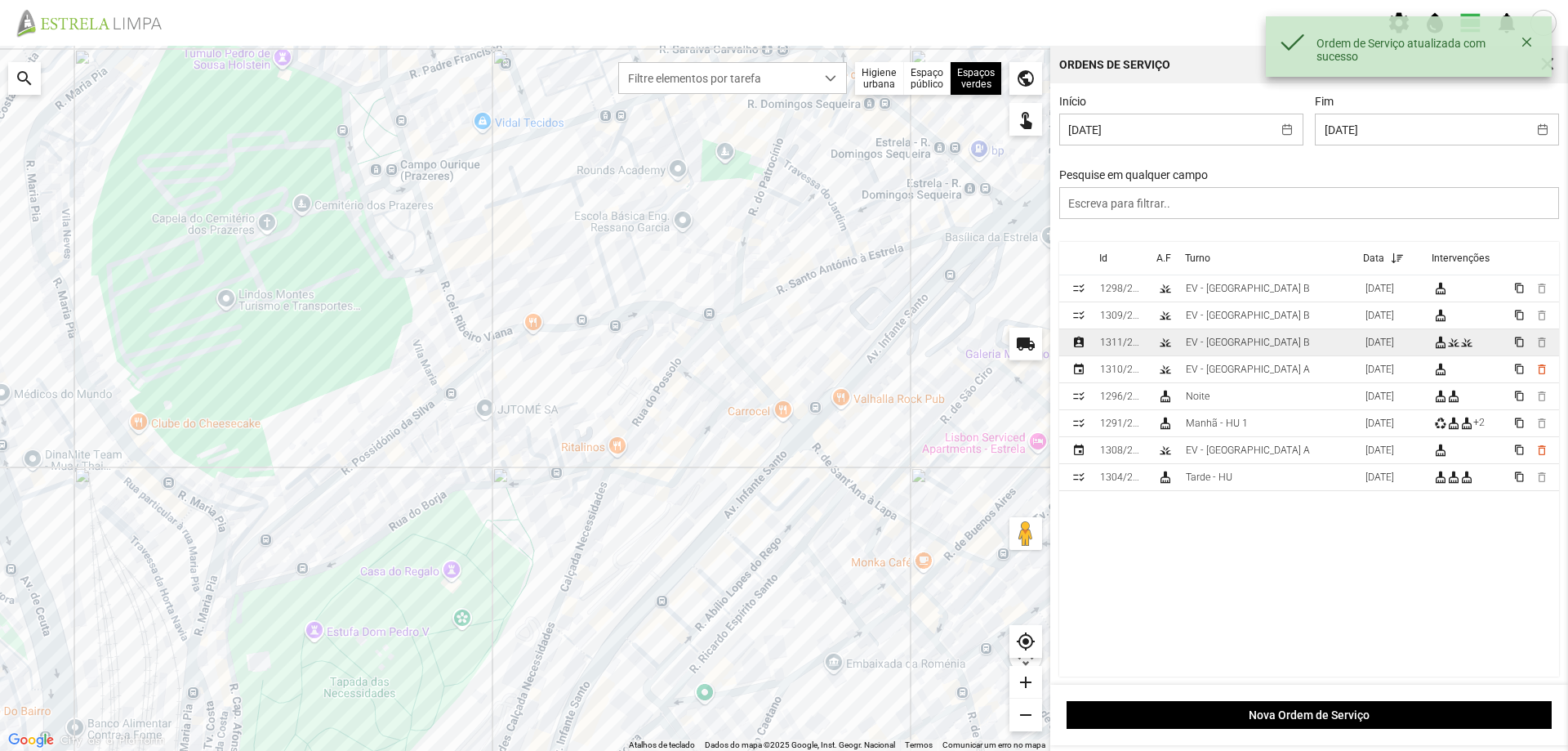
click at [1272, 341] on td "EV - [GEOGRAPHIC_DATA] B" at bounding box center [1268, 343] width 179 height 27
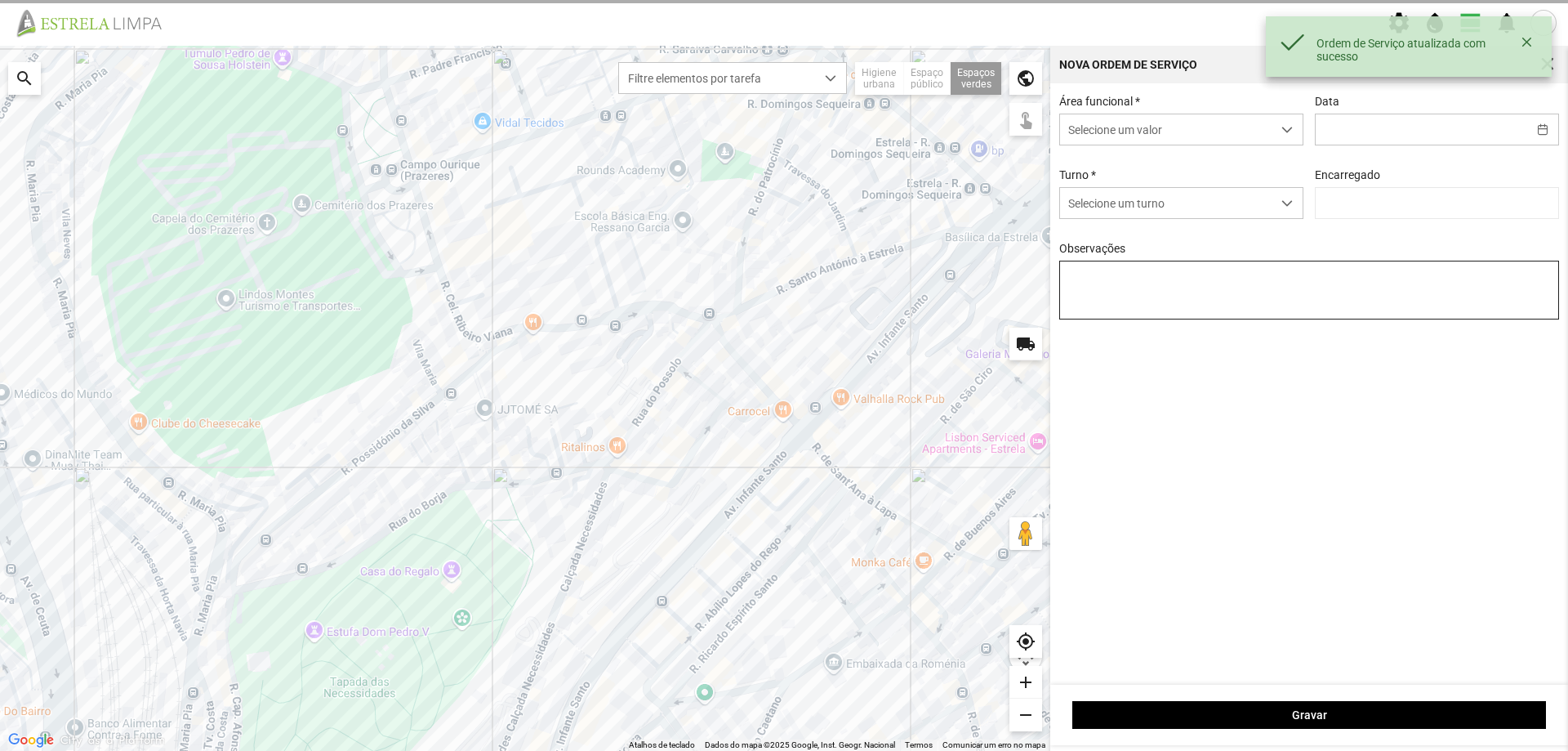
type input "[DATE]"
type input "[PERSON_NAME]"
type textarea "[PERSON_NAME]"
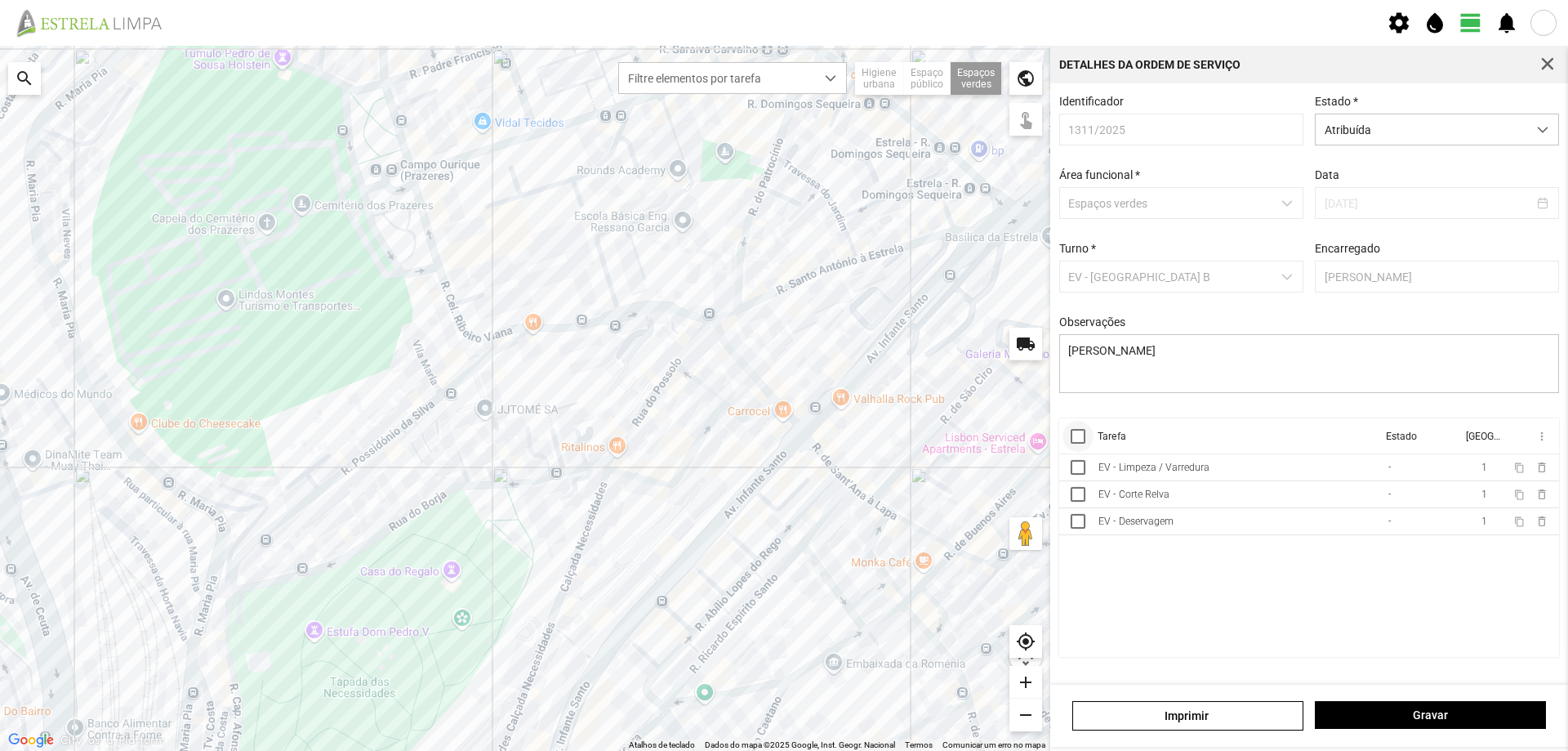
click at [1082, 441] on div at bounding box center [1078, 436] width 15 height 15
click at [1541, 443] on span "more_vert" at bounding box center [1541, 436] width 13 height 13
click at [1469, 465] on span "Marcar como Concluída" at bounding box center [1454, 469] width 121 height 12
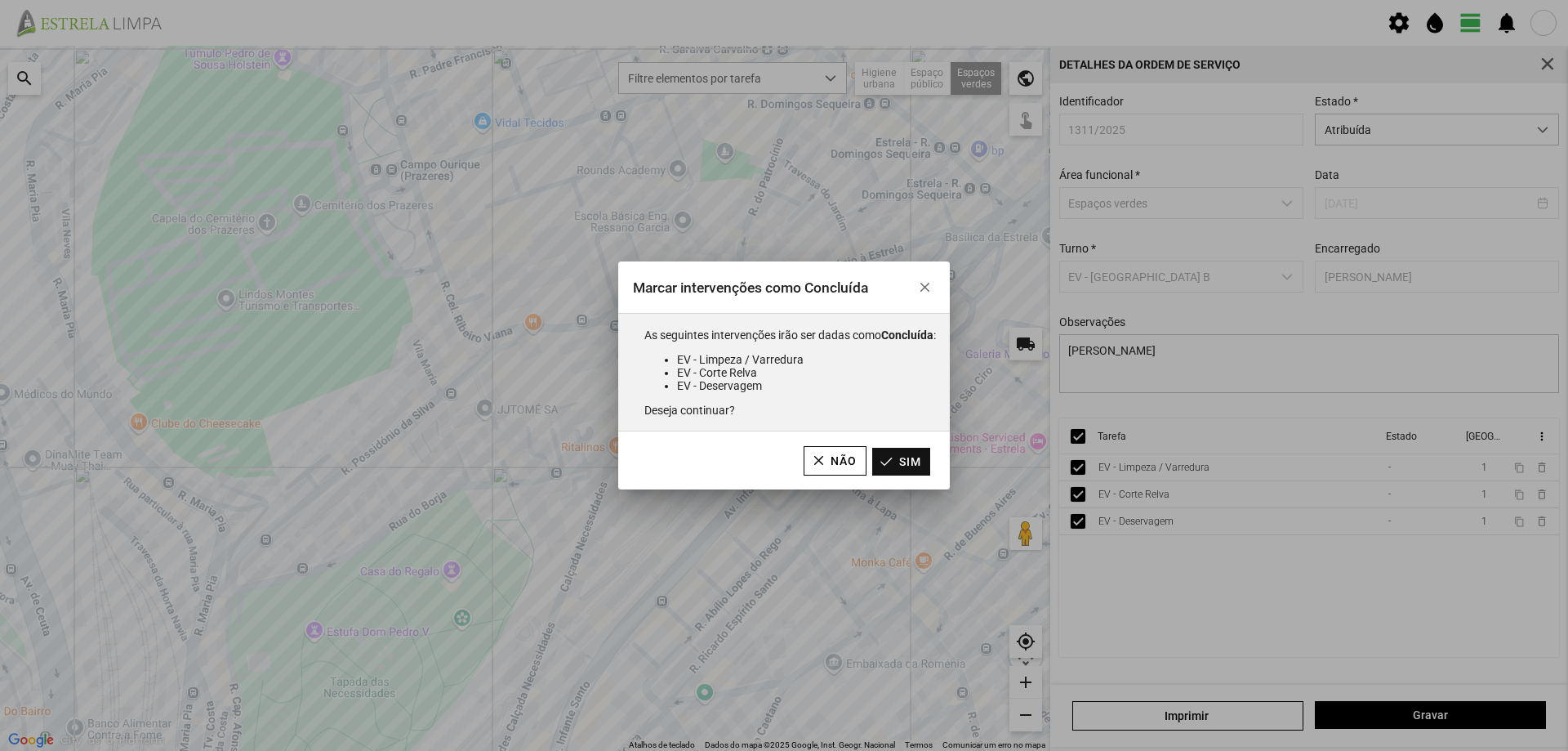
click at [910, 469] on button "Sim" at bounding box center [900, 462] width 58 height 28
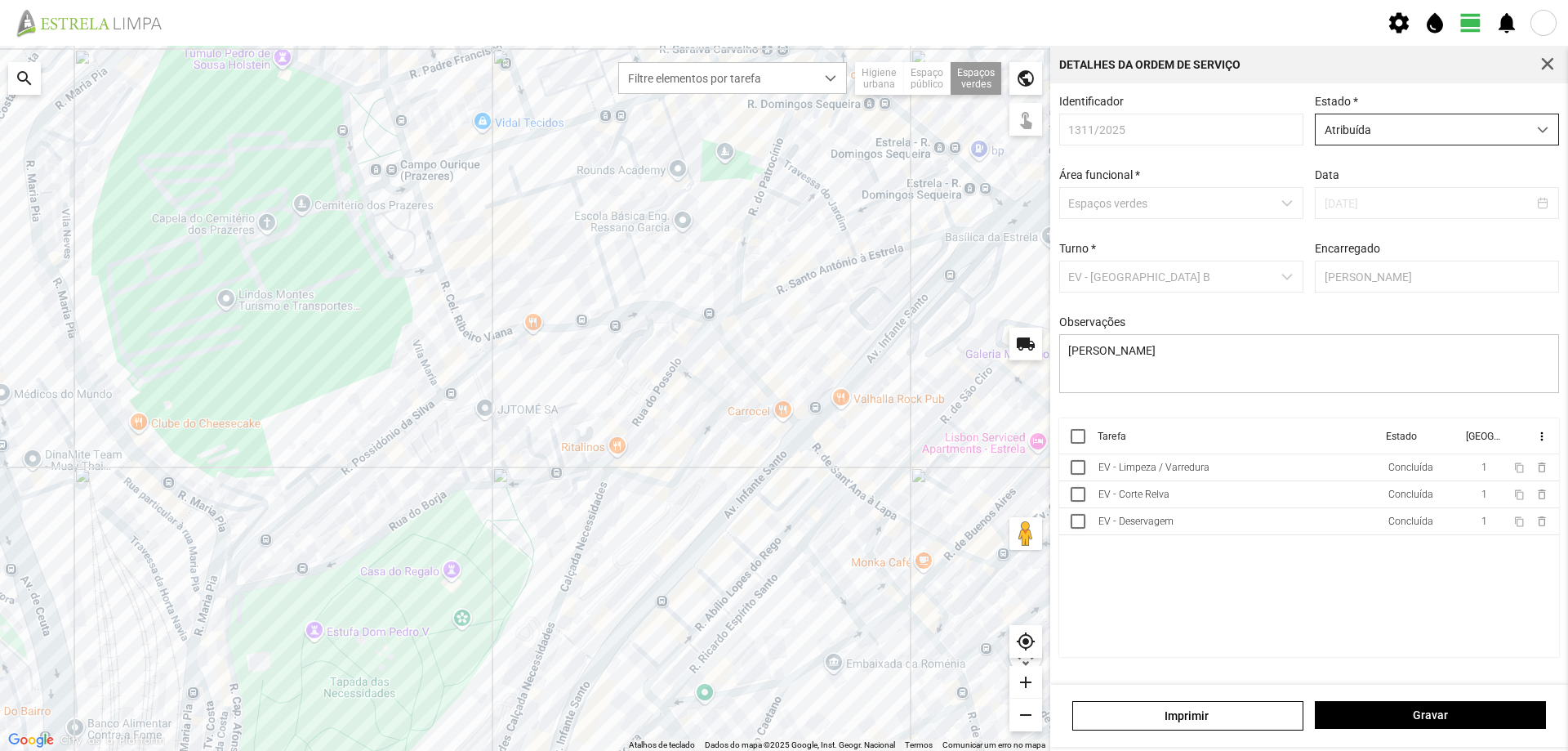
click at [1427, 135] on span "Atribuída" at bounding box center [1421, 129] width 212 height 30
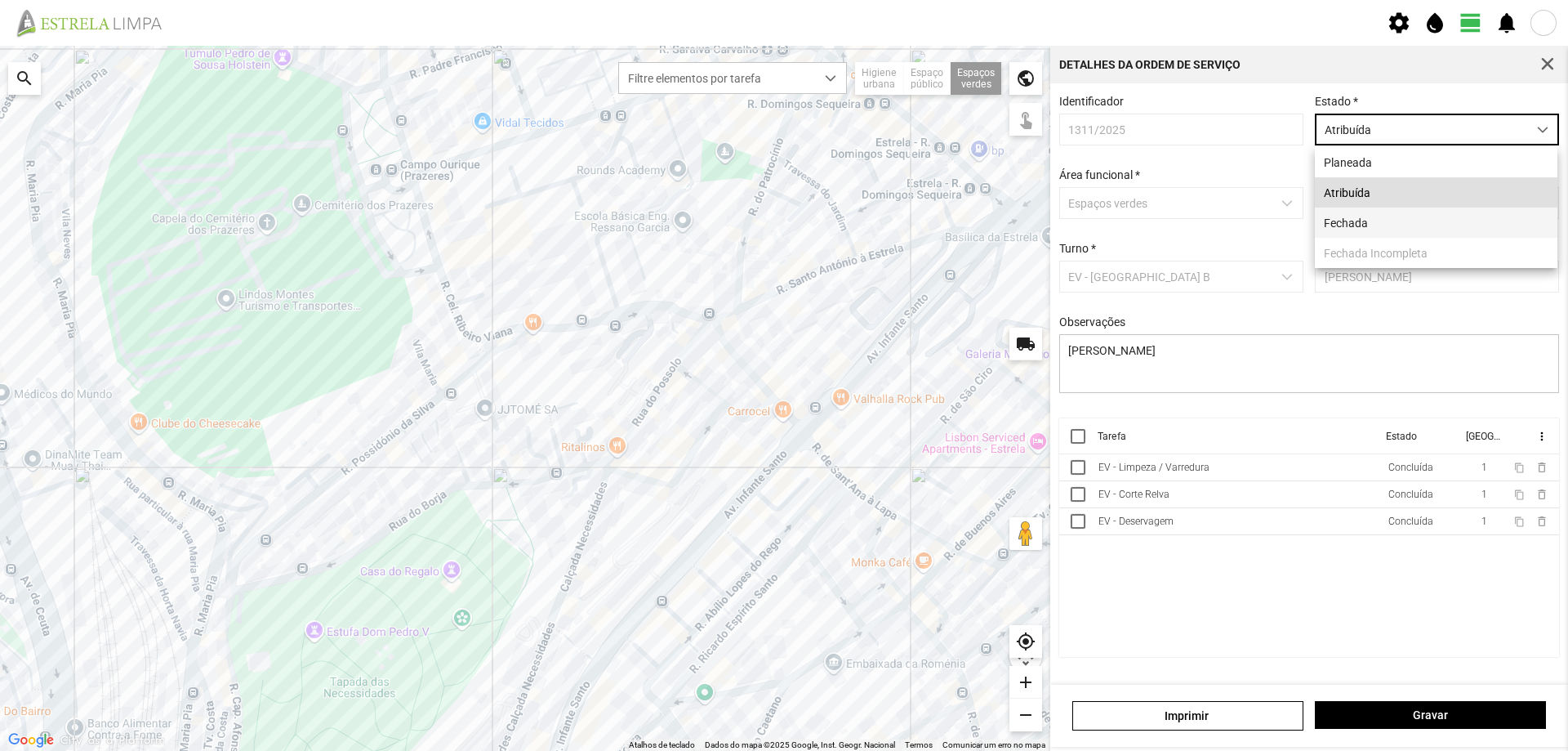
click at [1375, 223] on li "Fechada" at bounding box center [1435, 222] width 243 height 30
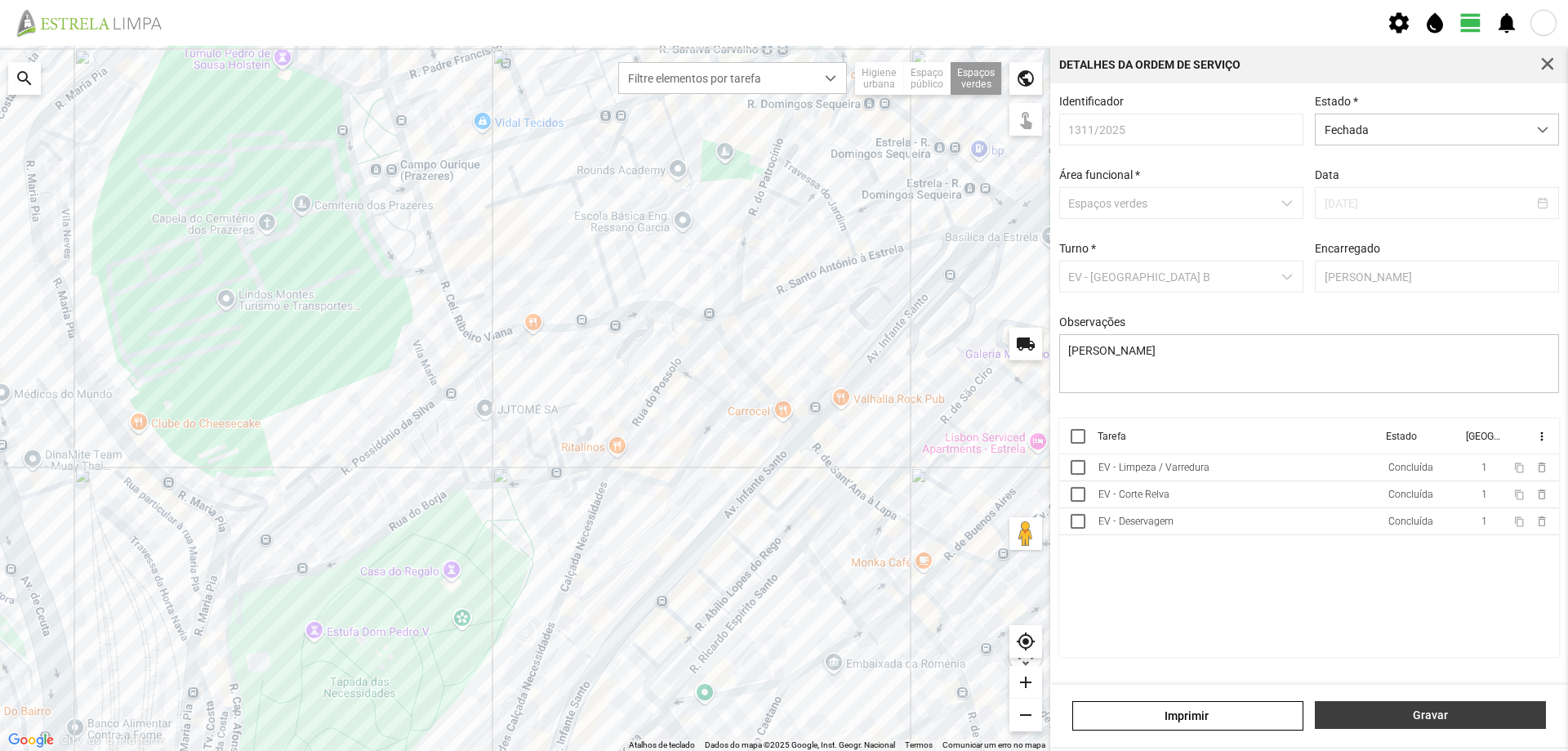
click at [1411, 709] on span "Gravar" at bounding box center [1431, 715] width 214 height 13
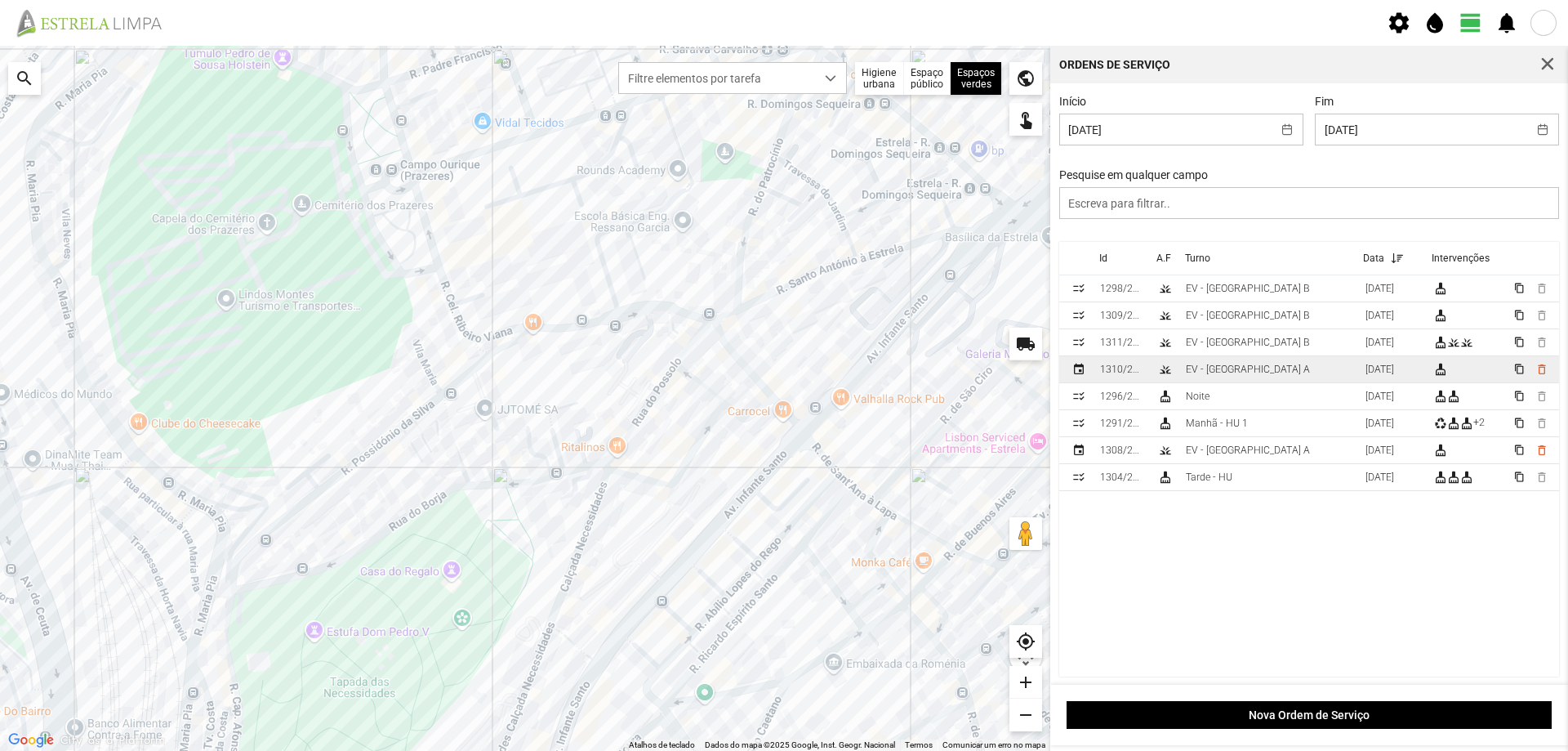
click at [1228, 371] on div "EV - [GEOGRAPHIC_DATA] A" at bounding box center [1247, 369] width 124 height 12
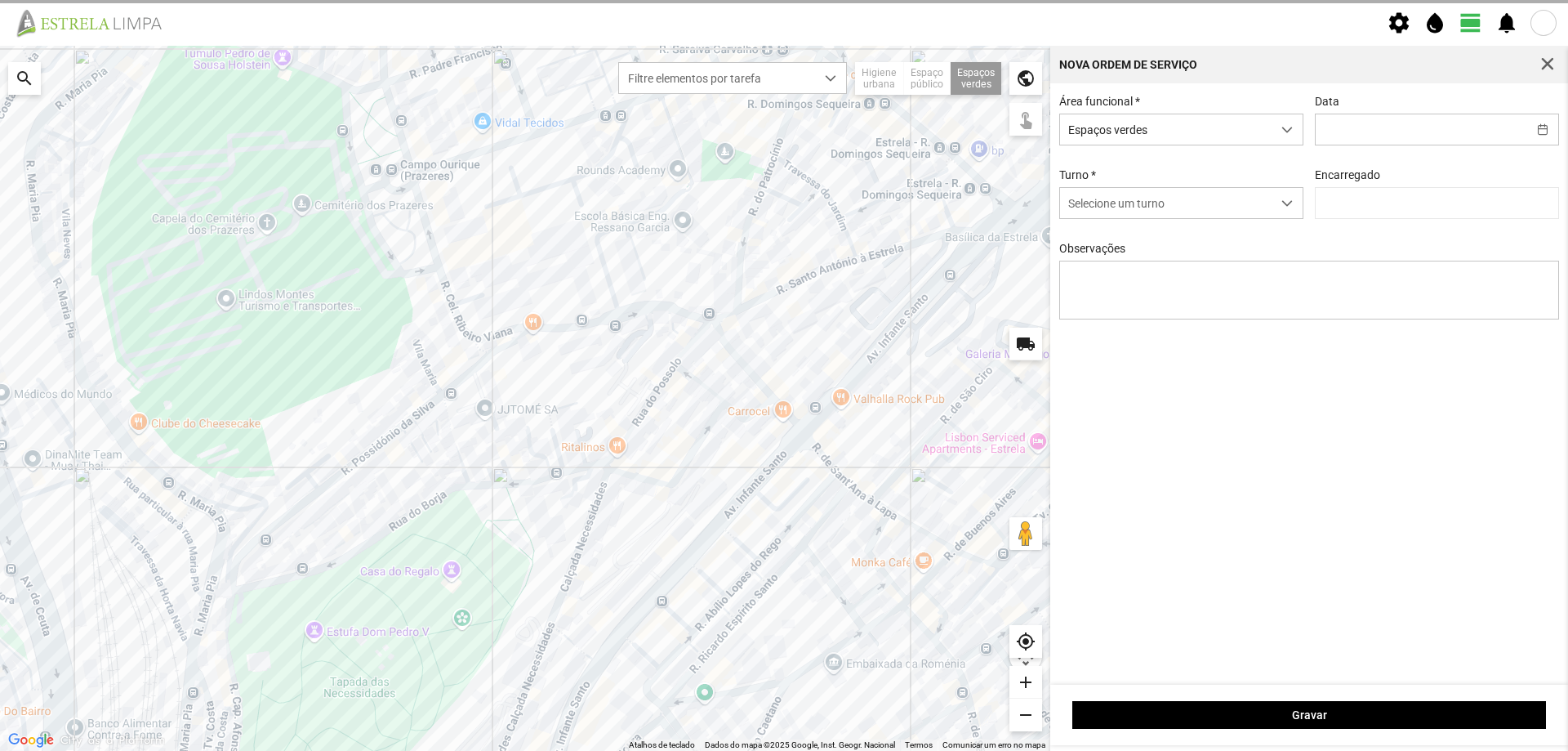
type input "[DATE]"
type input "[PERSON_NAME]"
type textarea "[PERSON_NAME]"
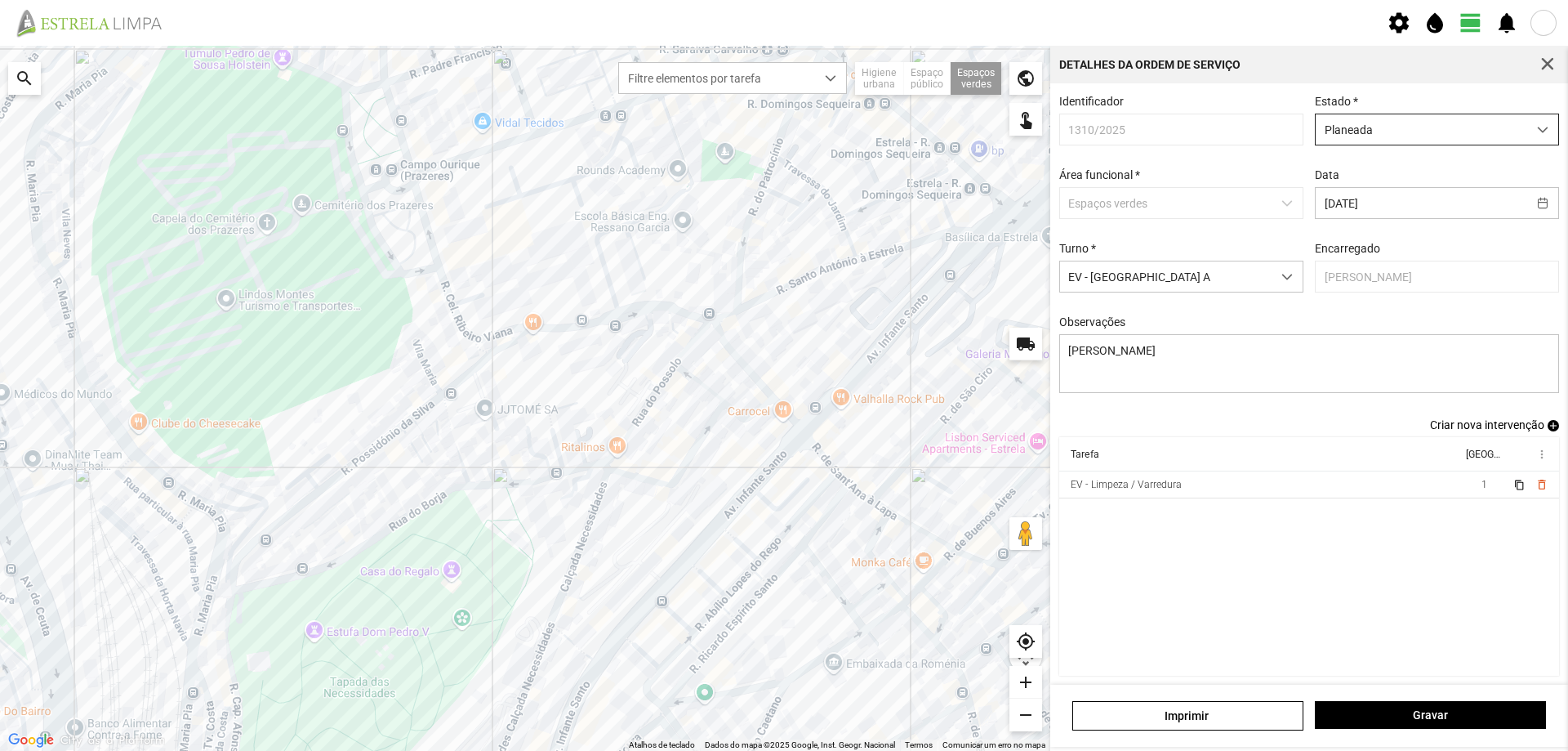
click at [1411, 131] on span "Planeada" at bounding box center [1421, 129] width 212 height 30
click at [1393, 199] on li "Atribuída" at bounding box center [1426, 192] width 236 height 30
click at [1421, 709] on span "Gravar" at bounding box center [1431, 715] width 214 height 13
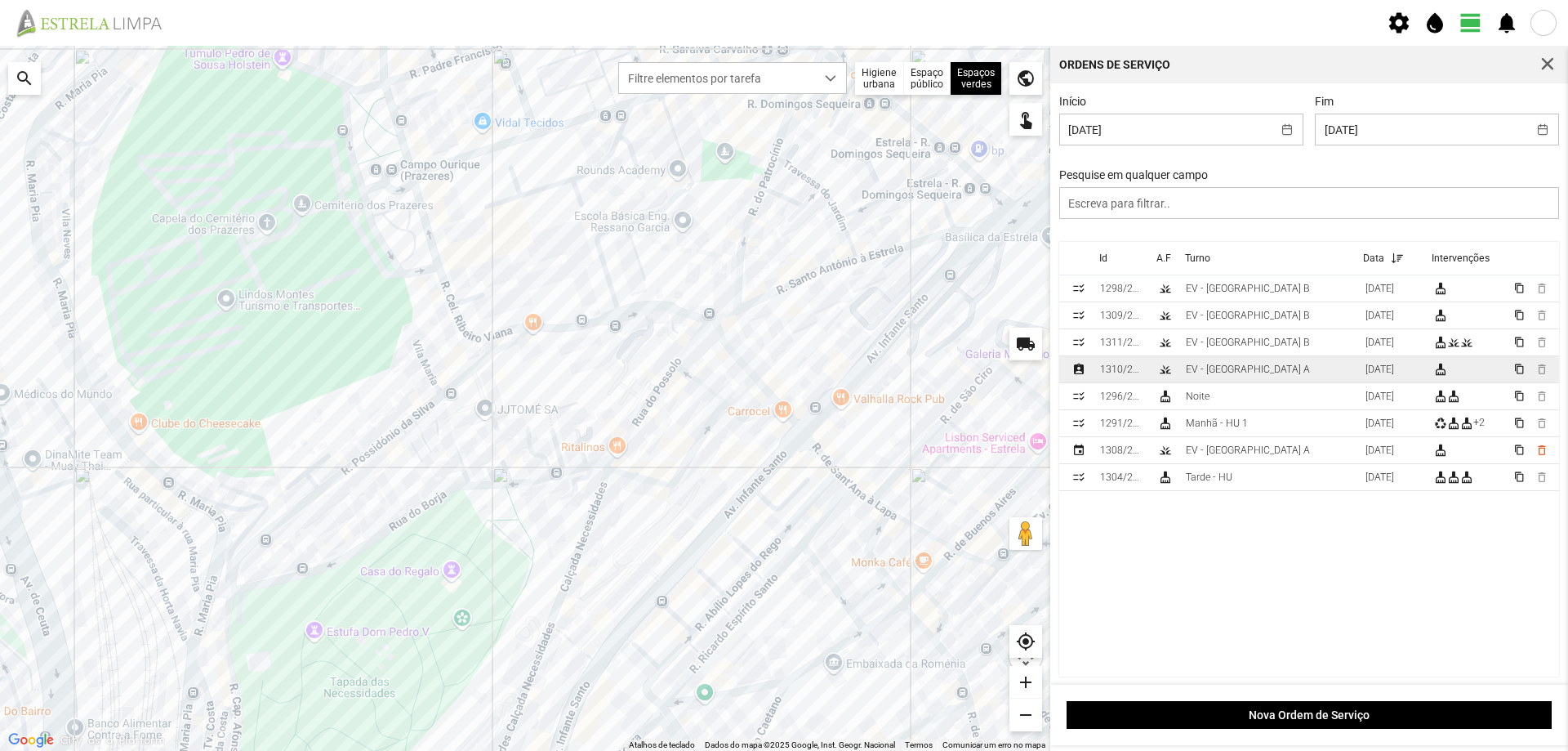
click at [1273, 366] on td "EV - [GEOGRAPHIC_DATA] A" at bounding box center [1268, 370] width 179 height 27
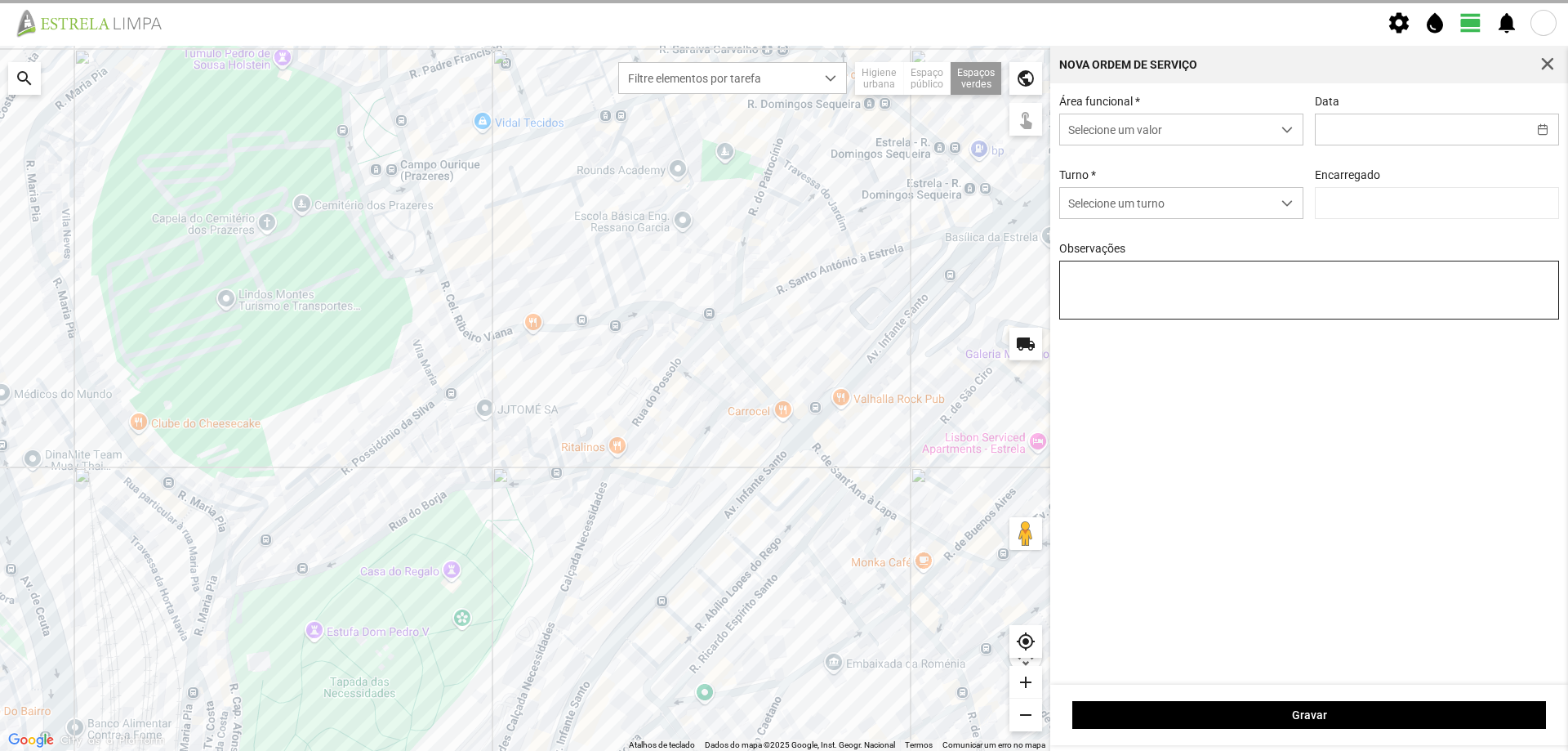
type input "[DATE]"
type input "[PERSON_NAME]"
type textarea "[PERSON_NAME]"
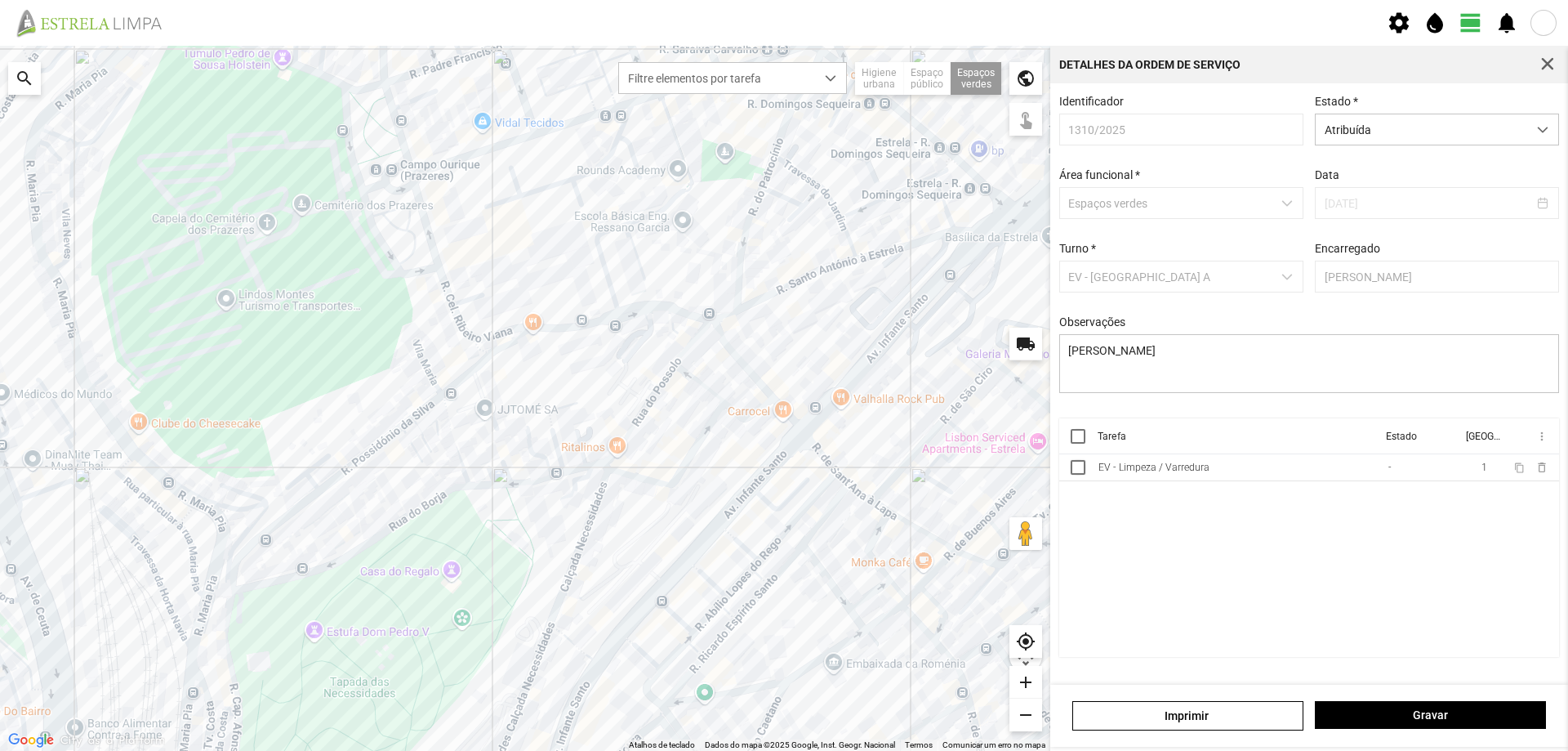
click at [1086, 444] on th at bounding box center [1076, 436] width 33 height 36
click at [1082, 444] on div at bounding box center [1078, 436] width 15 height 15
click at [1541, 441] on span "more_vert" at bounding box center [1541, 436] width 13 height 13
click at [1477, 468] on span "Marcar como Concluída" at bounding box center [1454, 469] width 121 height 12
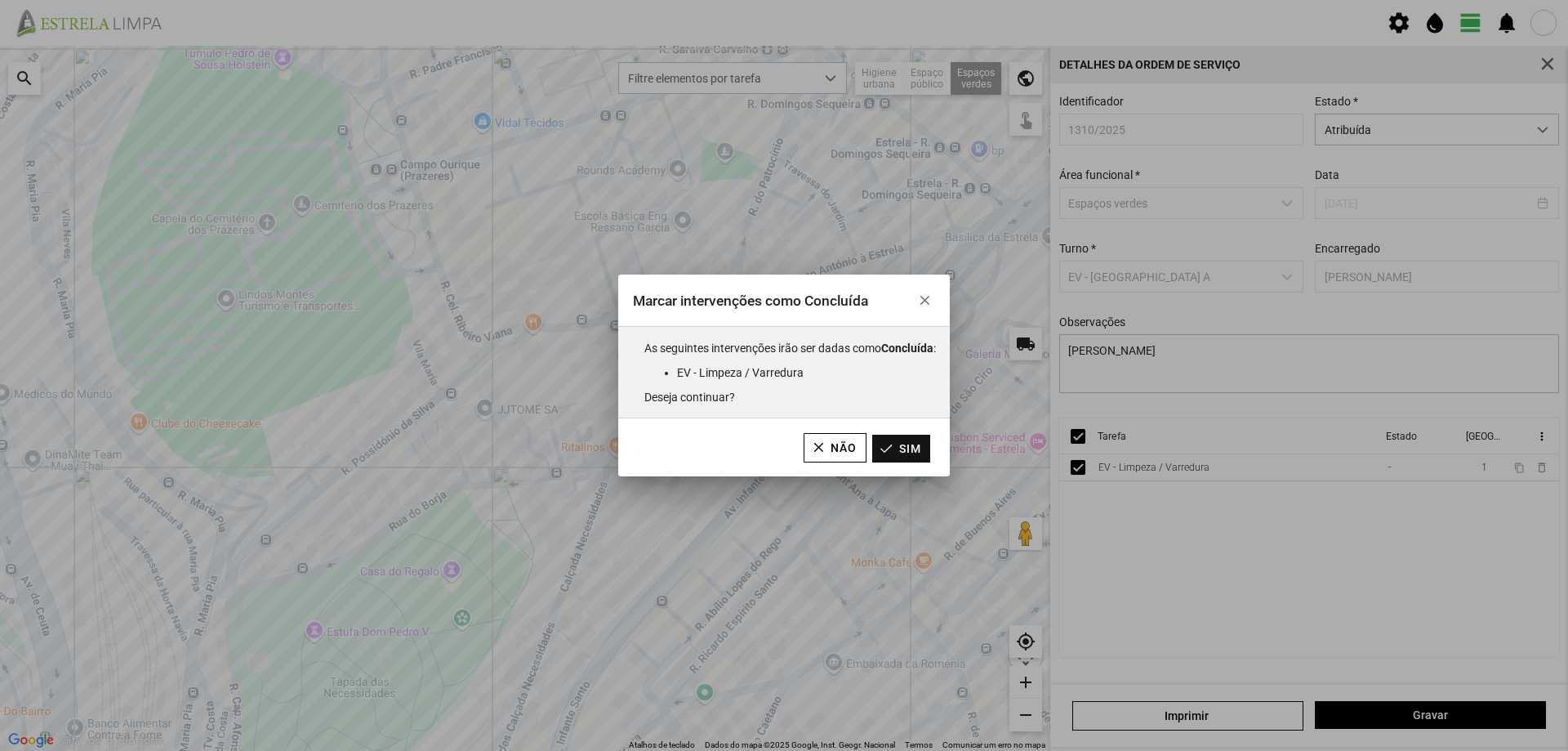
click at [914, 452] on button "Sim" at bounding box center [900, 449] width 58 height 28
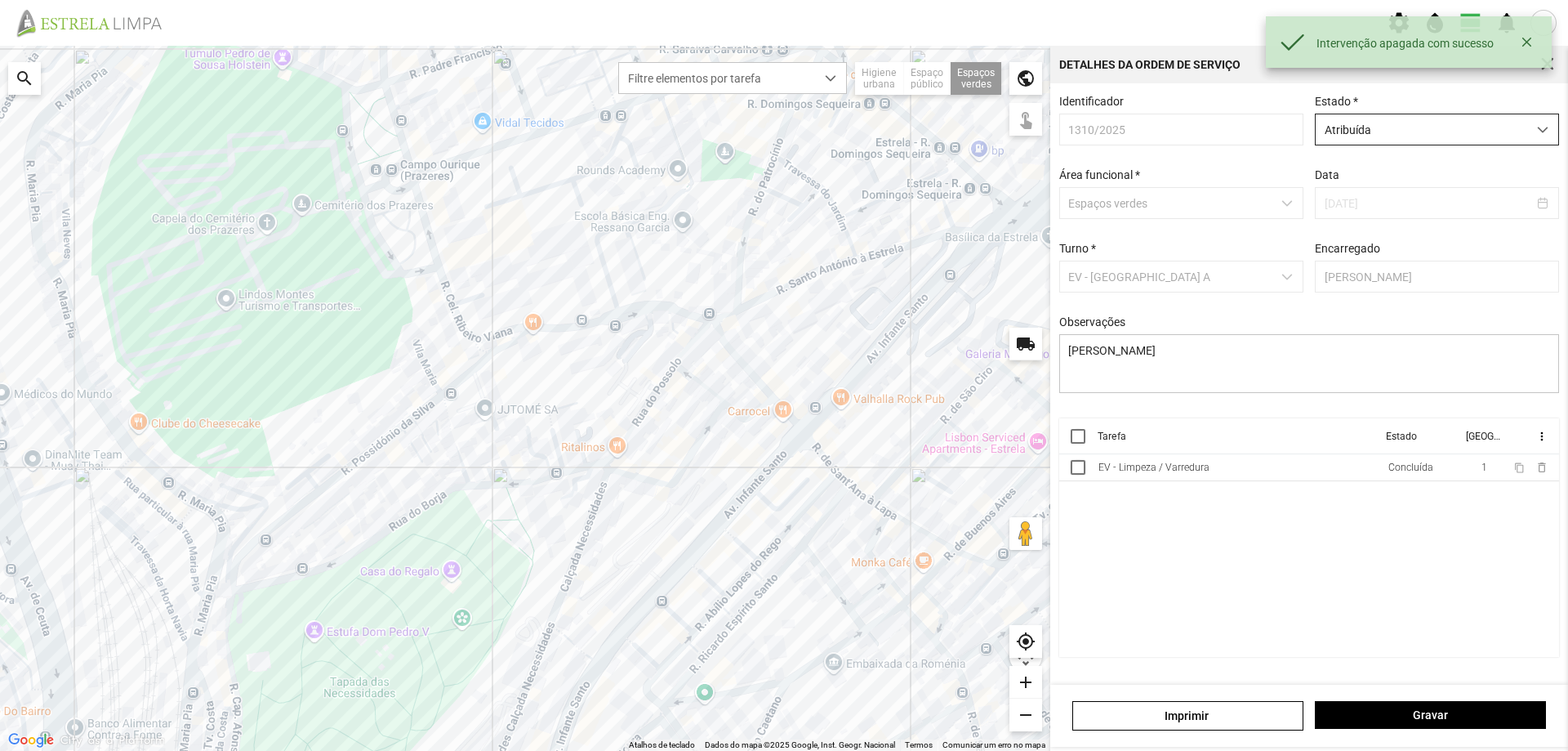
click at [1426, 138] on span "Atribuída" at bounding box center [1421, 129] width 212 height 30
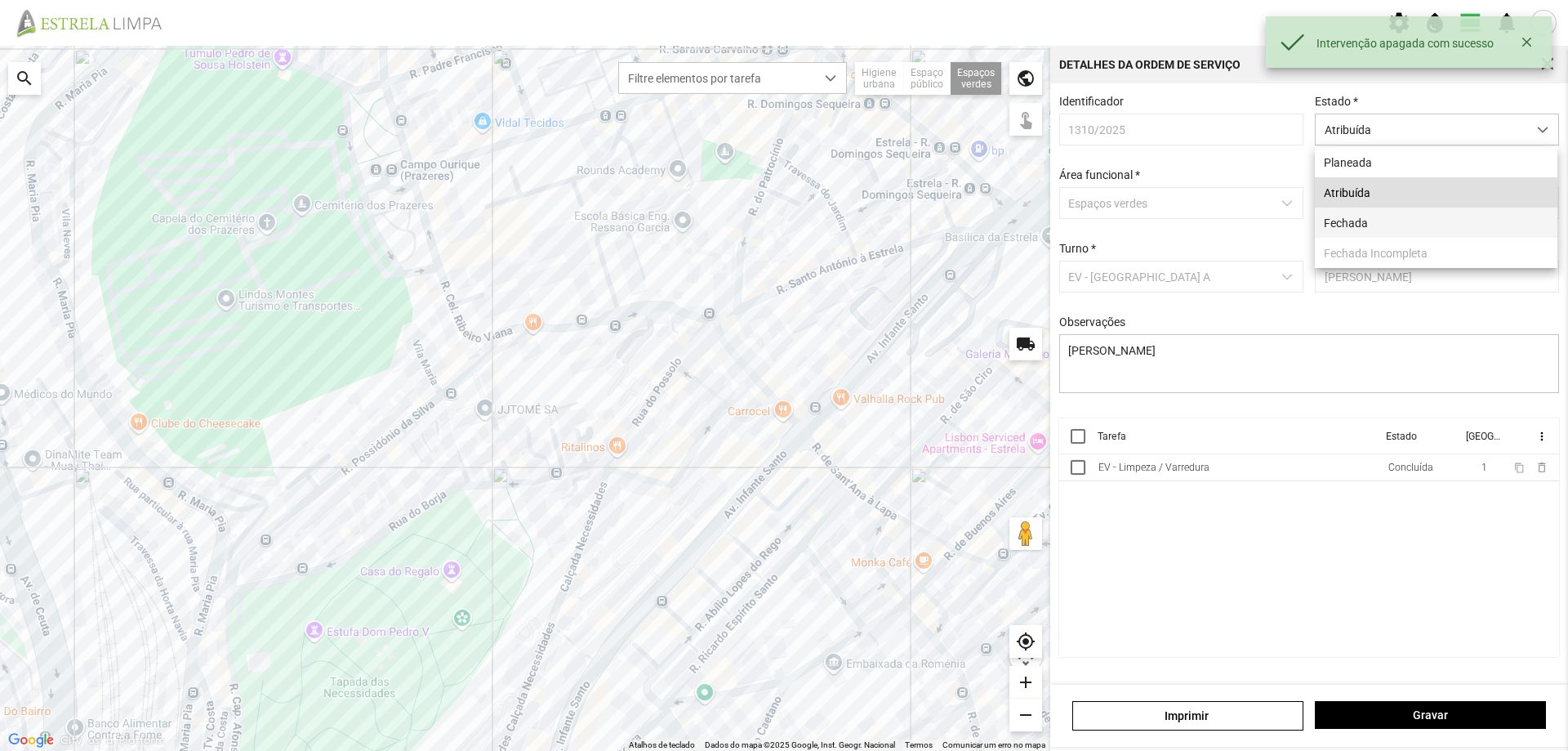
click at [1374, 228] on li "Fechada" at bounding box center [1435, 222] width 243 height 30
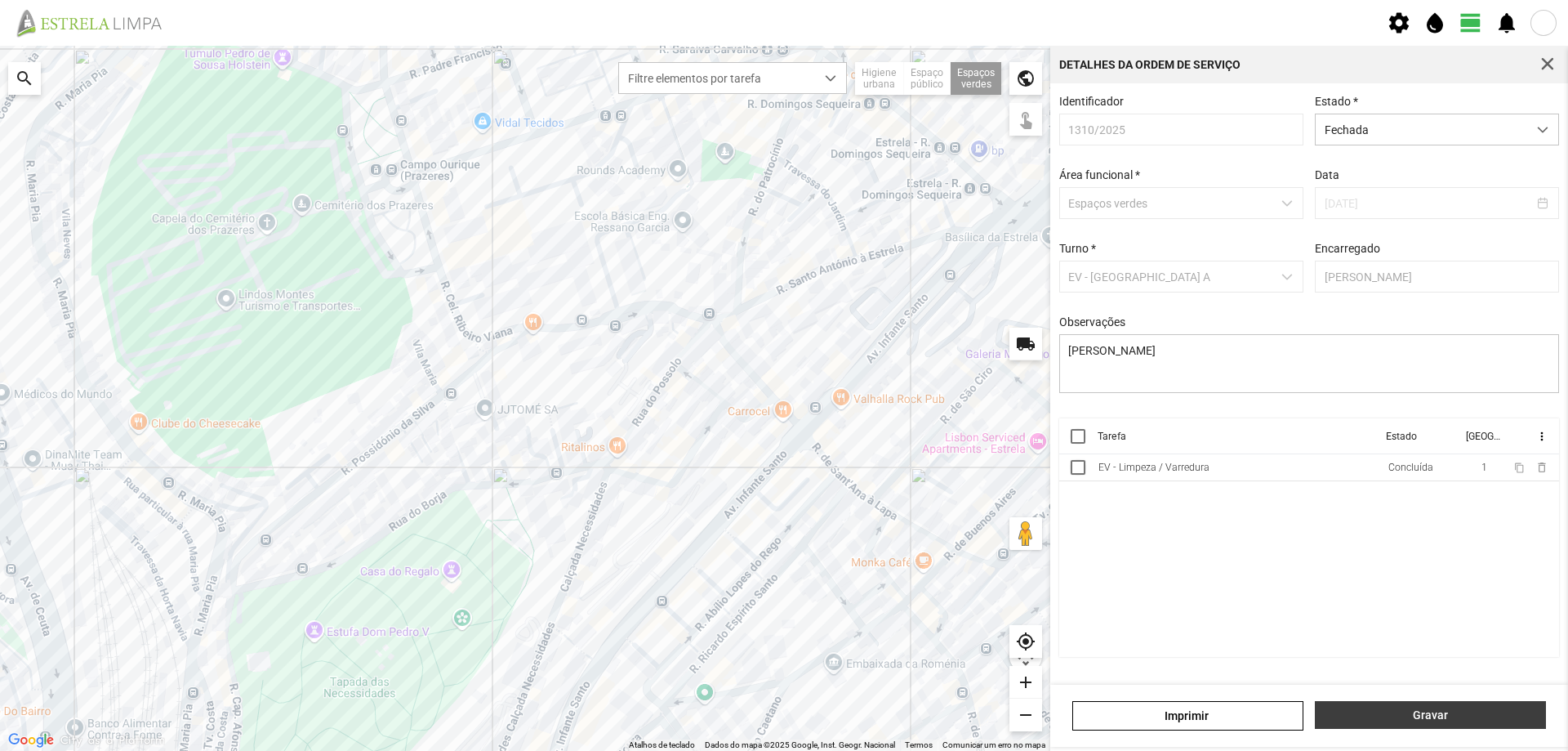
click at [1378, 711] on span "Gravar" at bounding box center [1431, 715] width 214 height 13
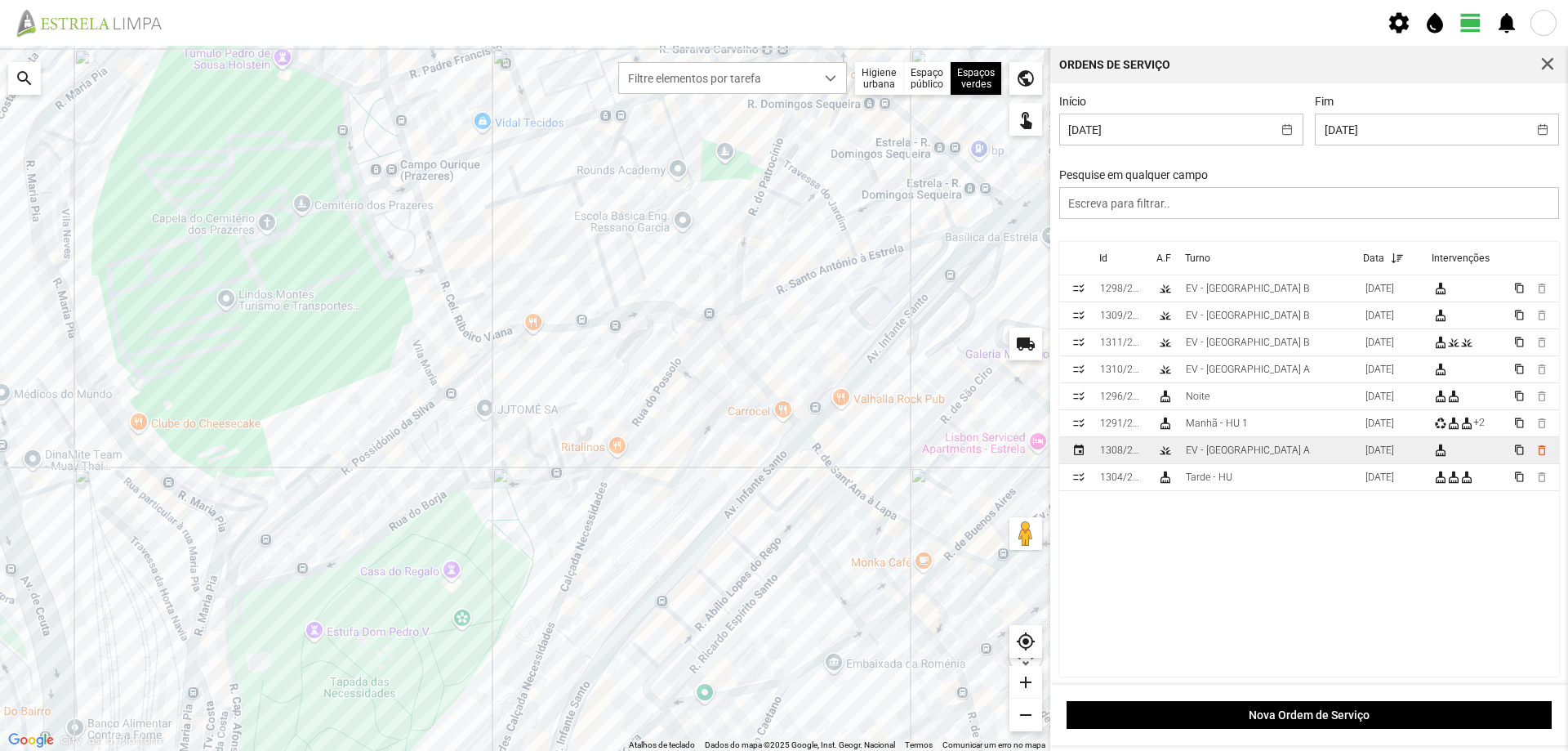
click at [1244, 455] on div "EV - [GEOGRAPHIC_DATA] A" at bounding box center [1247, 450] width 124 height 12
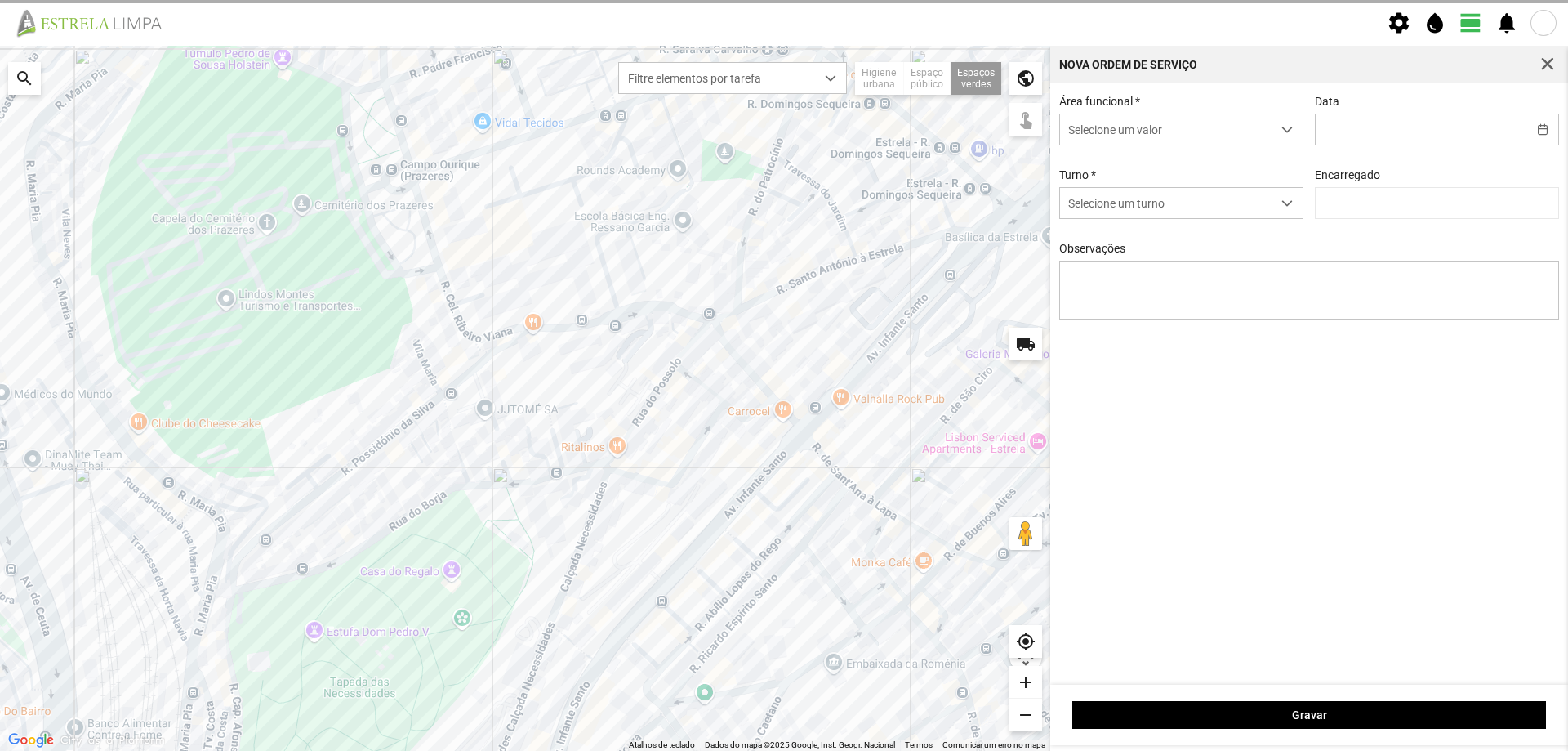
type input "[DATE]"
type input "[PERSON_NAME]"
type textarea "Recolha de papeleiras"
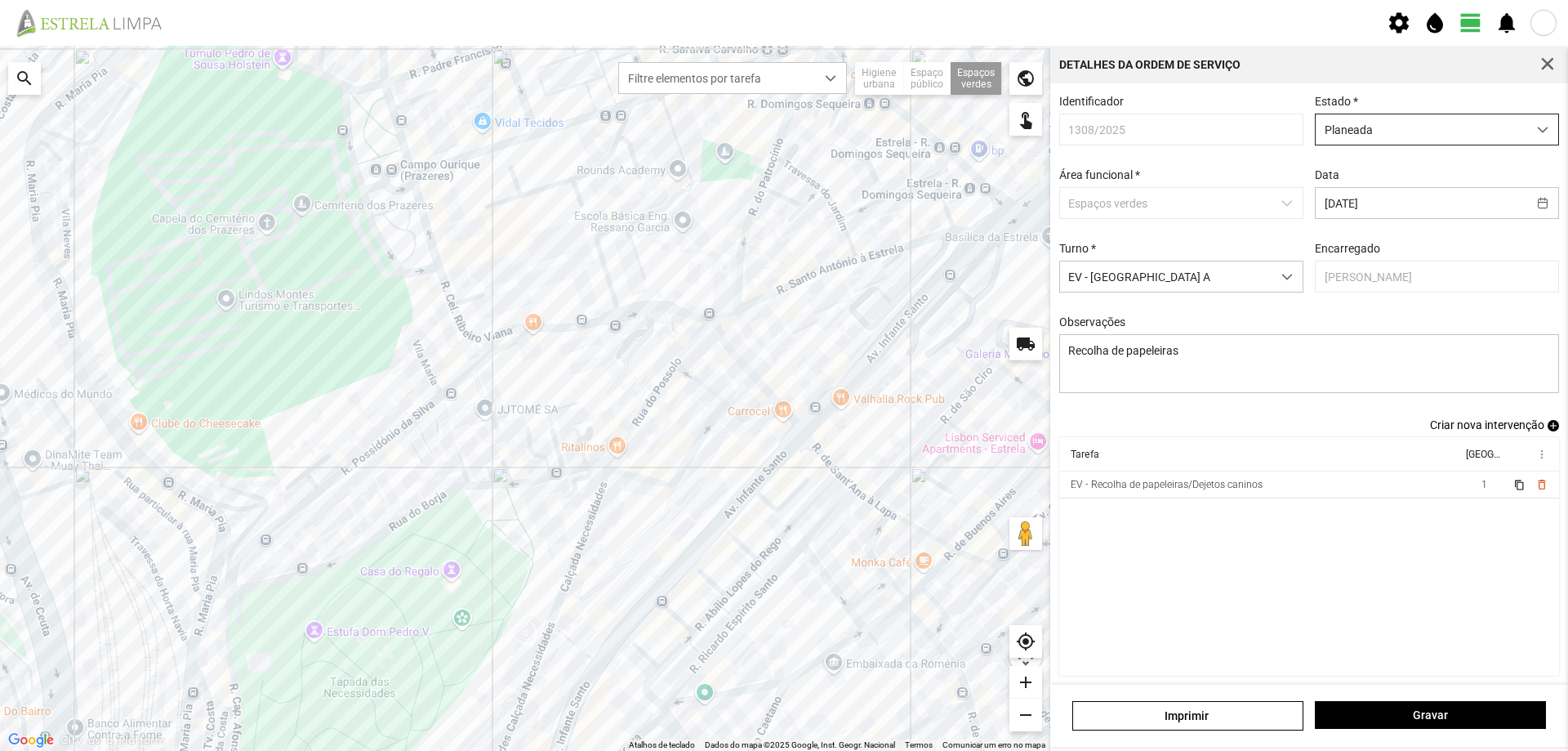
click at [1488, 133] on span "Planeada" at bounding box center [1421, 129] width 212 height 30
click at [1406, 196] on li "Atribuída" at bounding box center [1426, 192] width 236 height 30
click at [1393, 716] on span "Gravar" at bounding box center [1431, 715] width 214 height 13
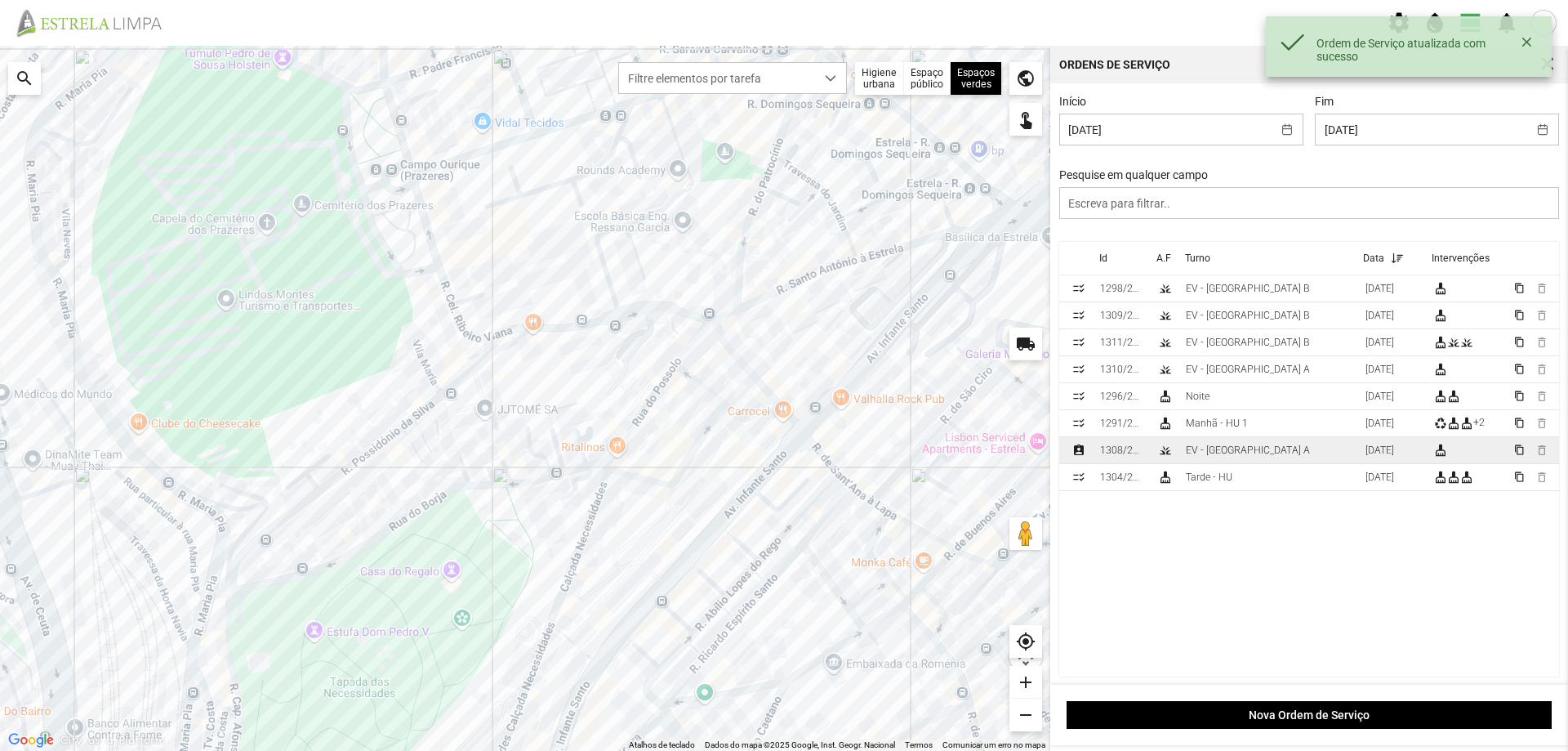
click at [1235, 449] on div "EV - [GEOGRAPHIC_DATA] A" at bounding box center [1247, 450] width 124 height 12
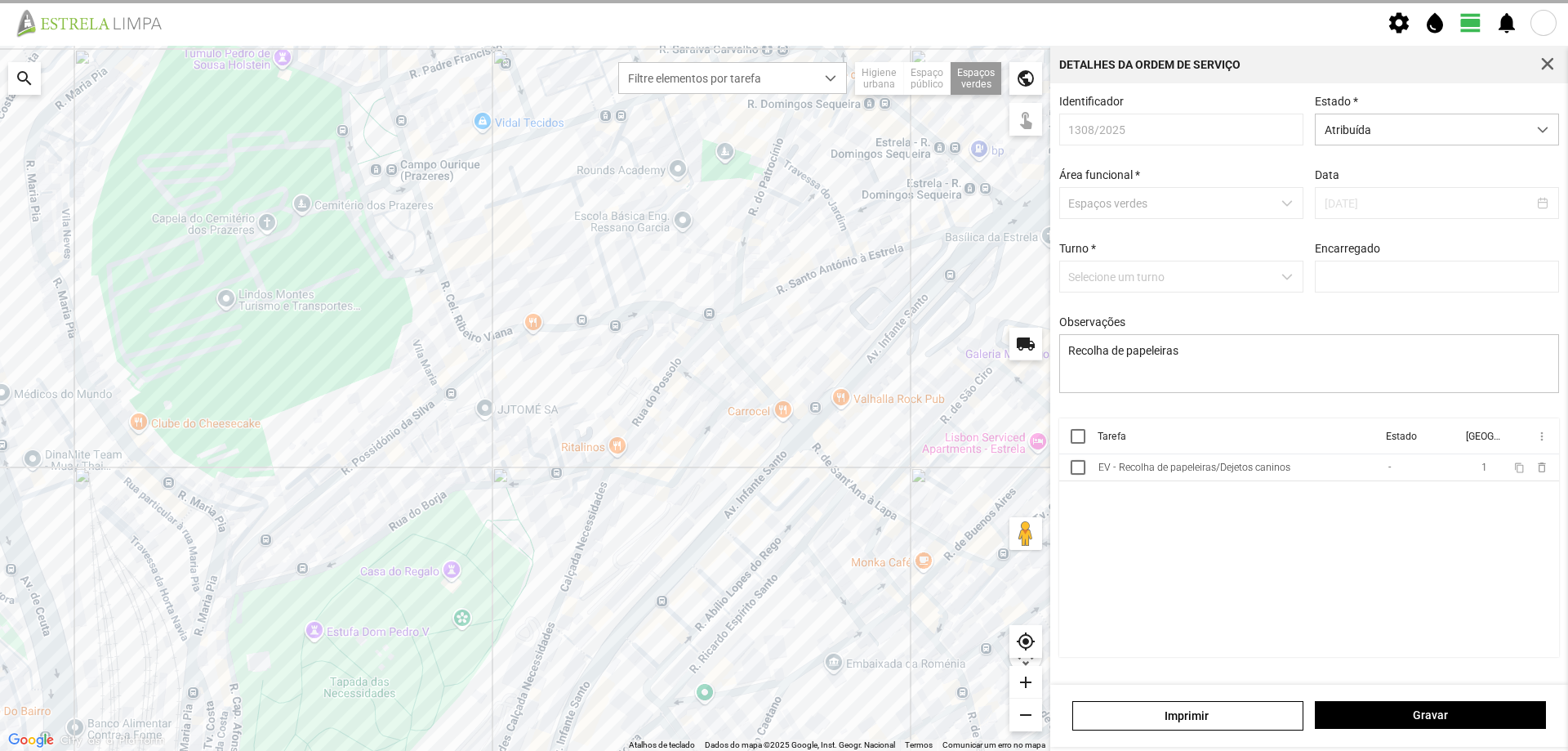
type input "[PERSON_NAME]"
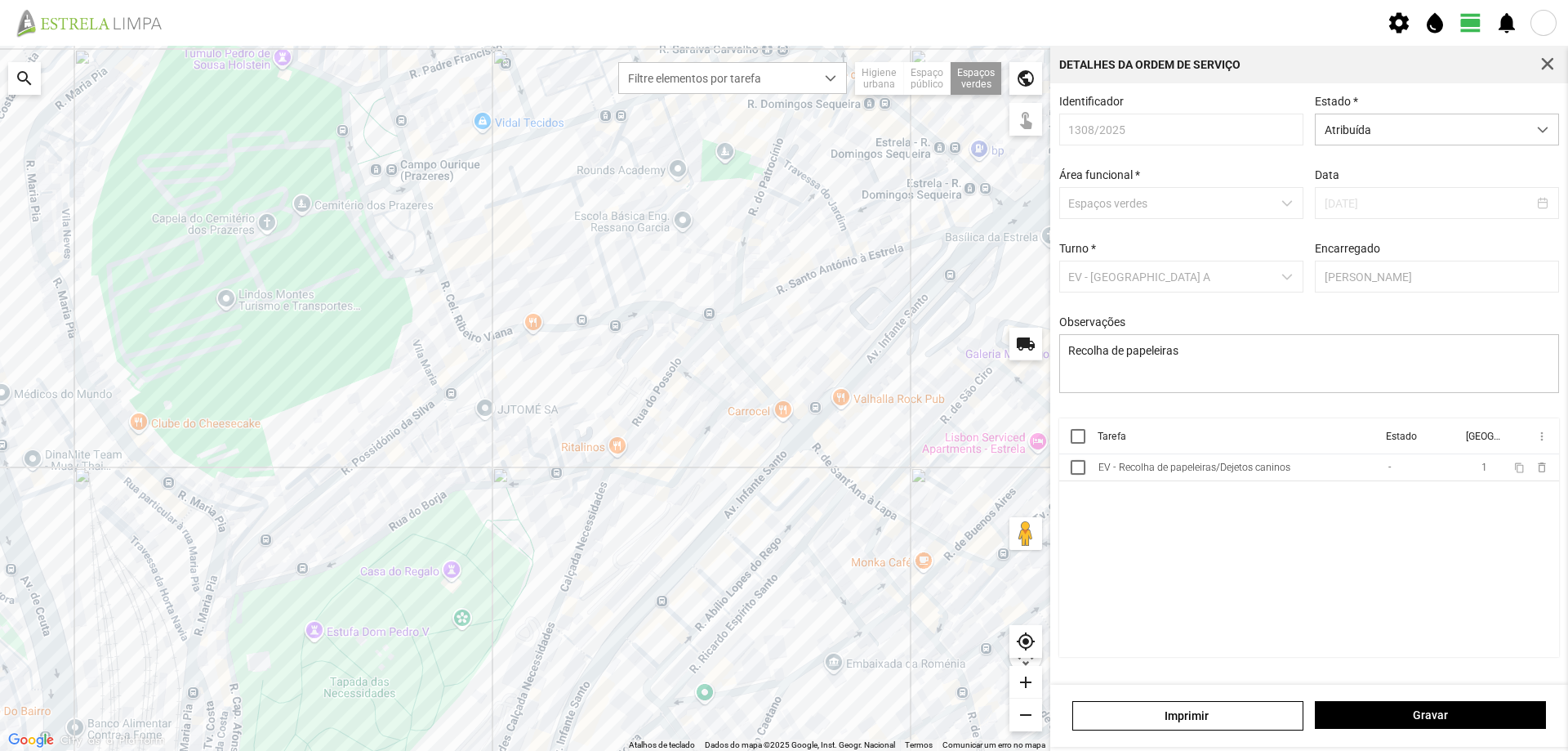
click at [1085, 448] on th at bounding box center [1076, 436] width 33 height 36
click at [1080, 444] on div at bounding box center [1078, 436] width 15 height 15
click at [1539, 443] on span "more_vert" at bounding box center [1541, 436] width 13 height 13
click at [1452, 470] on span "Marcar como Concluída" at bounding box center [1454, 469] width 121 height 12
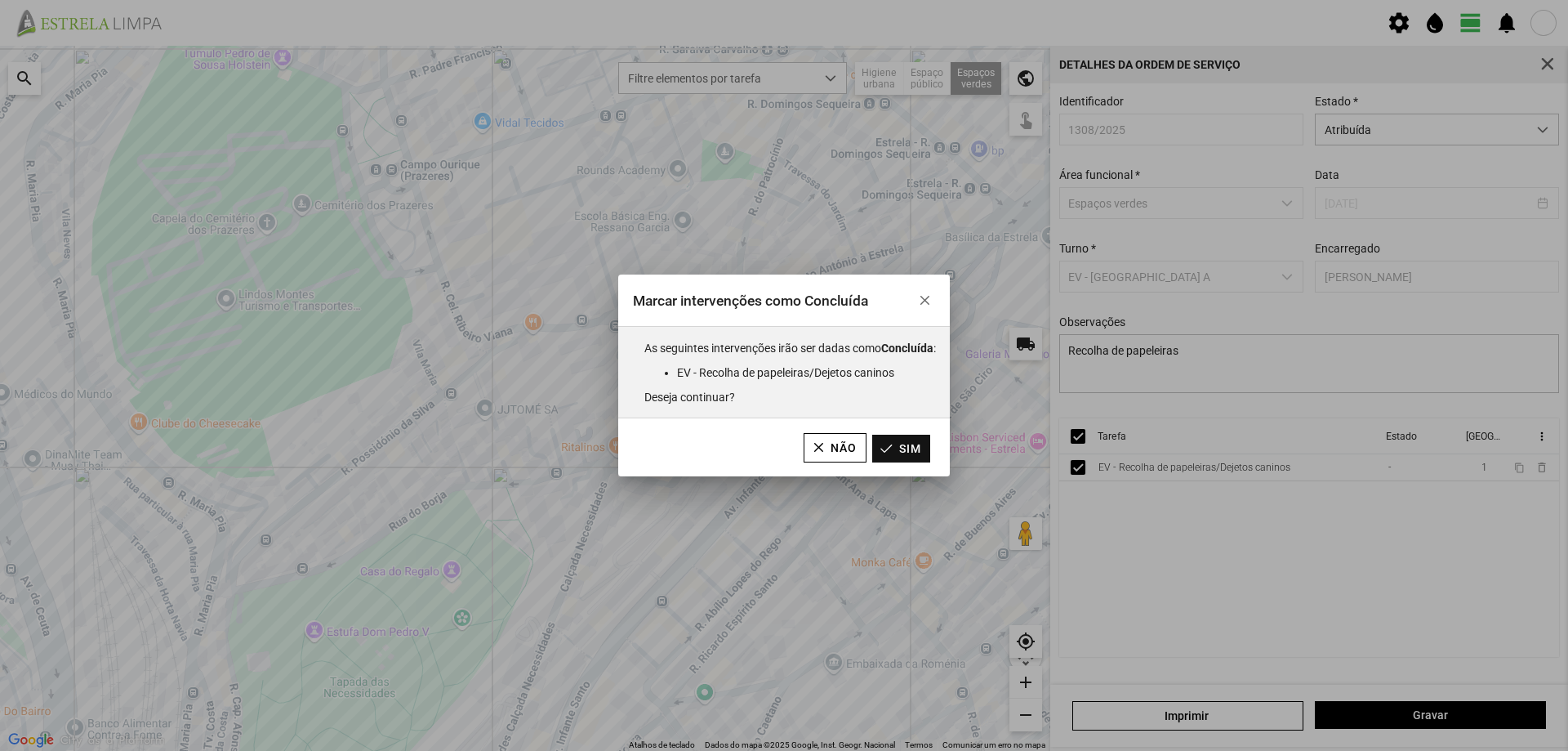
click at [910, 450] on button "Sim" at bounding box center [900, 449] width 58 height 28
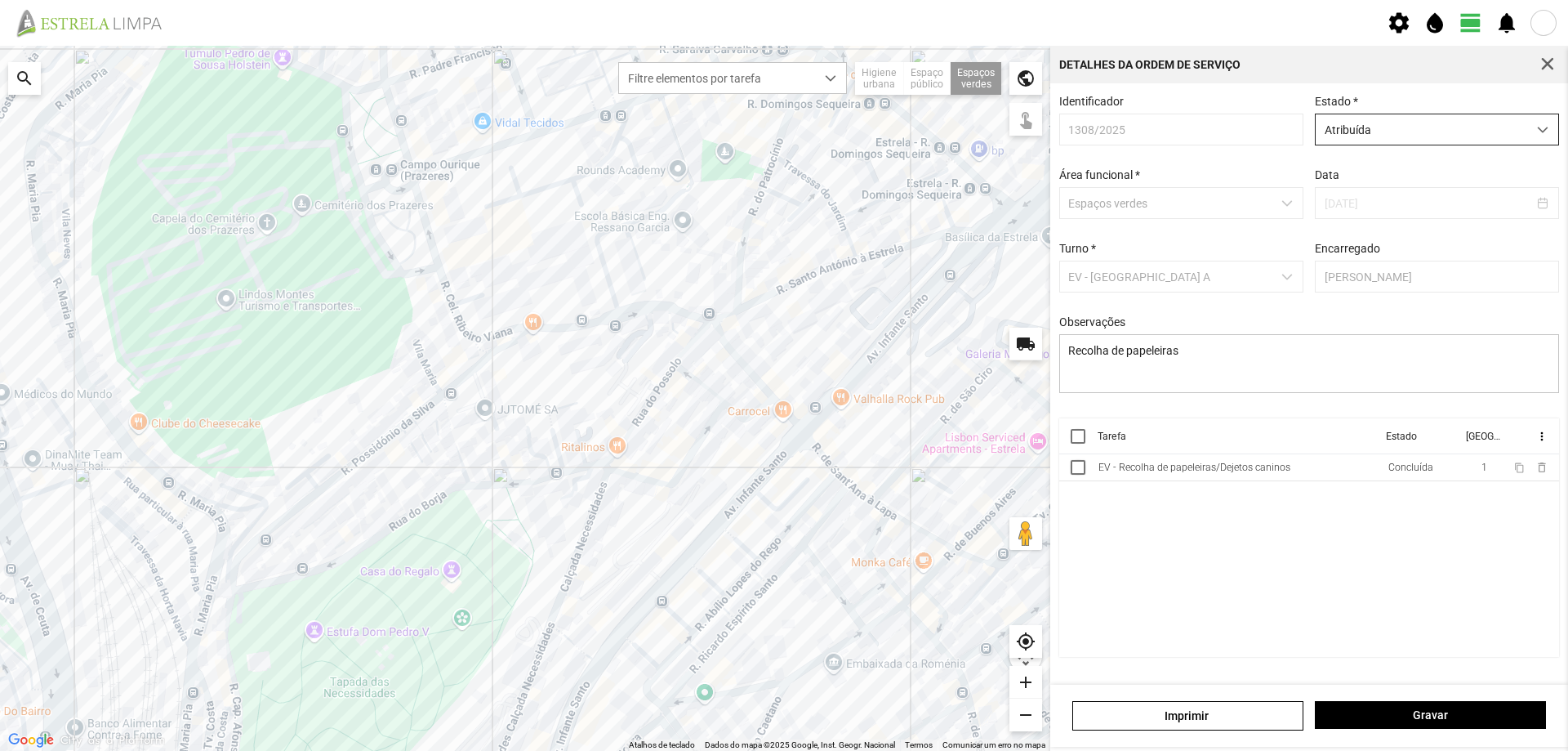
click at [1441, 139] on span "Atribuída" at bounding box center [1421, 129] width 212 height 30
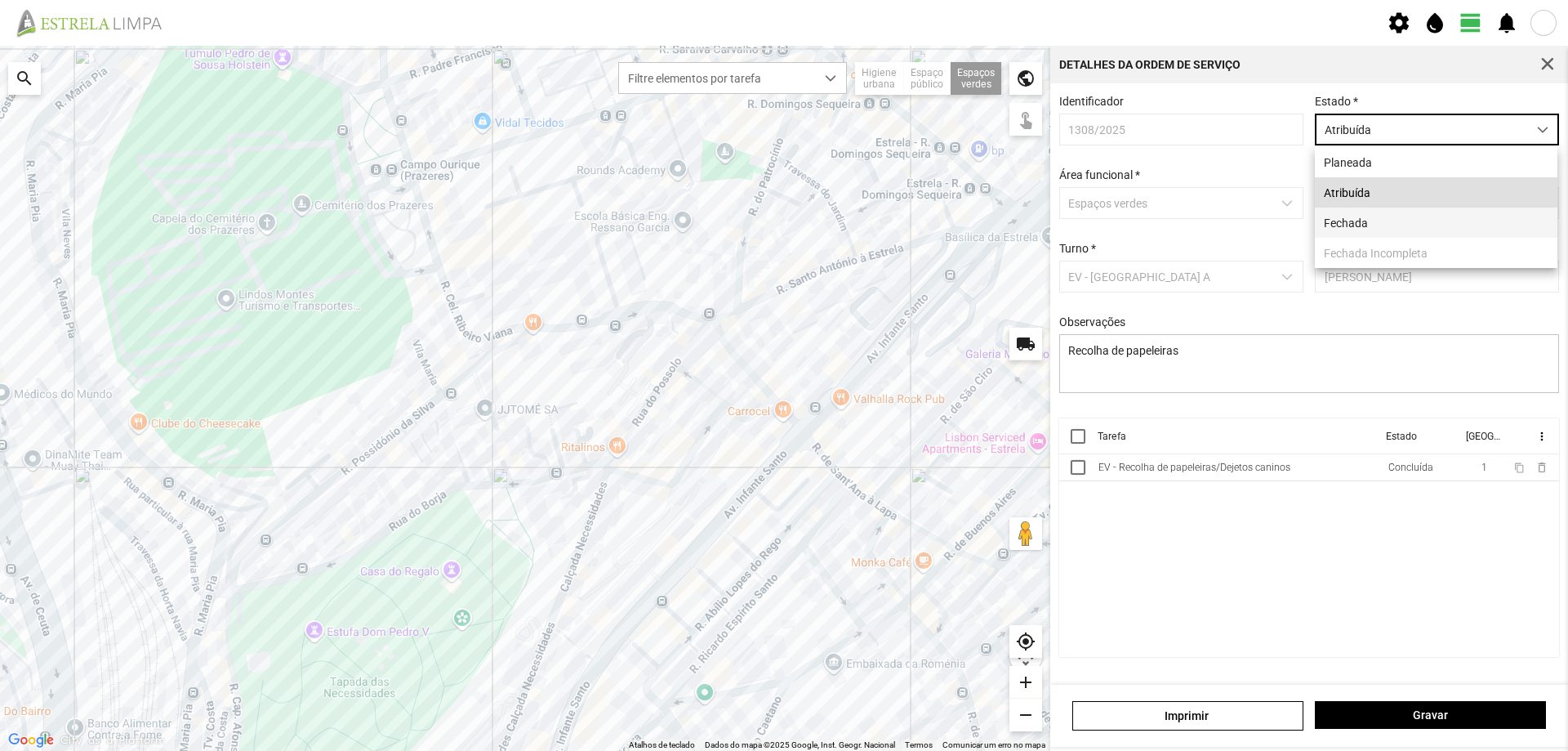
click at [1380, 225] on li "Fechada" at bounding box center [1435, 222] width 243 height 30
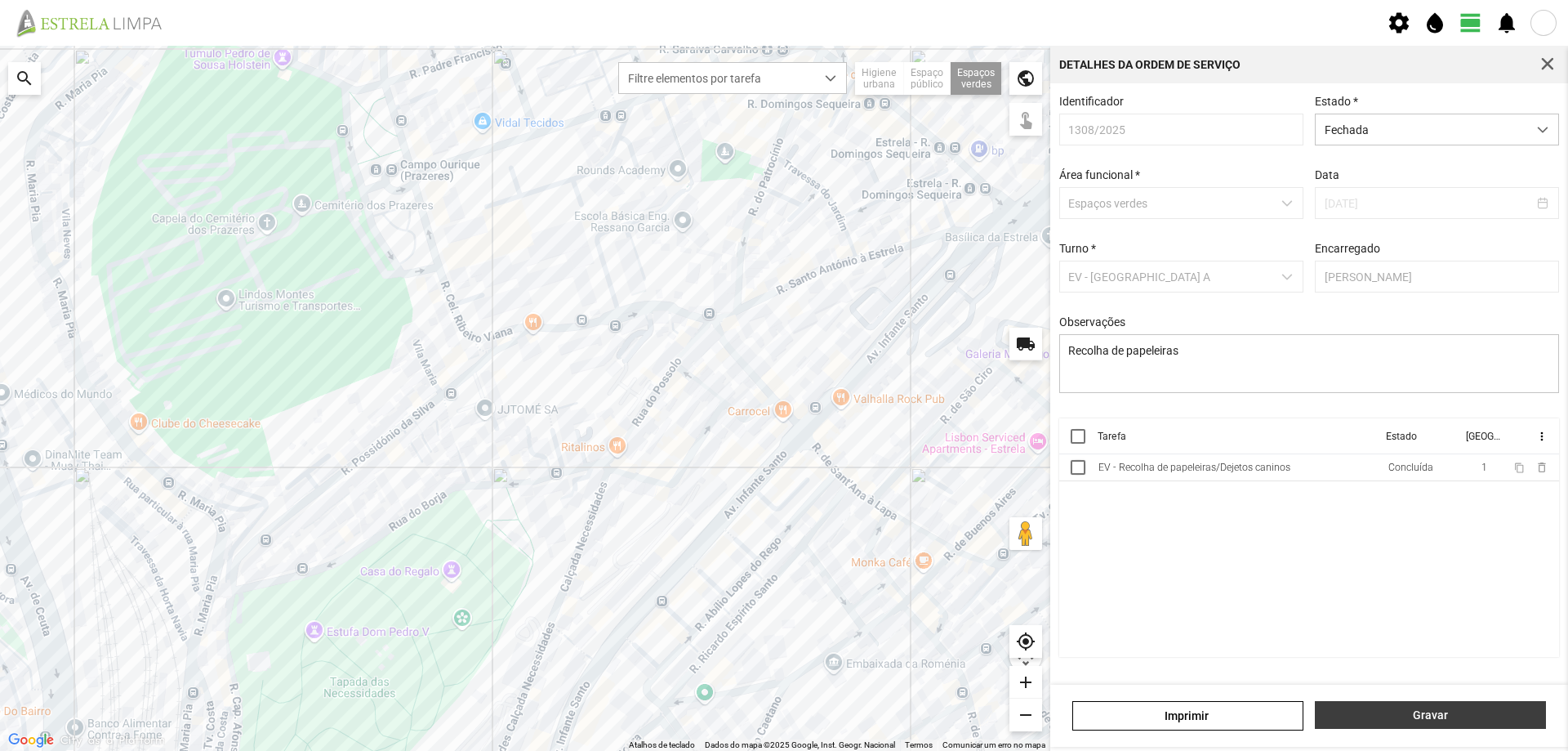
click at [1458, 717] on span "Gravar" at bounding box center [1431, 715] width 214 height 13
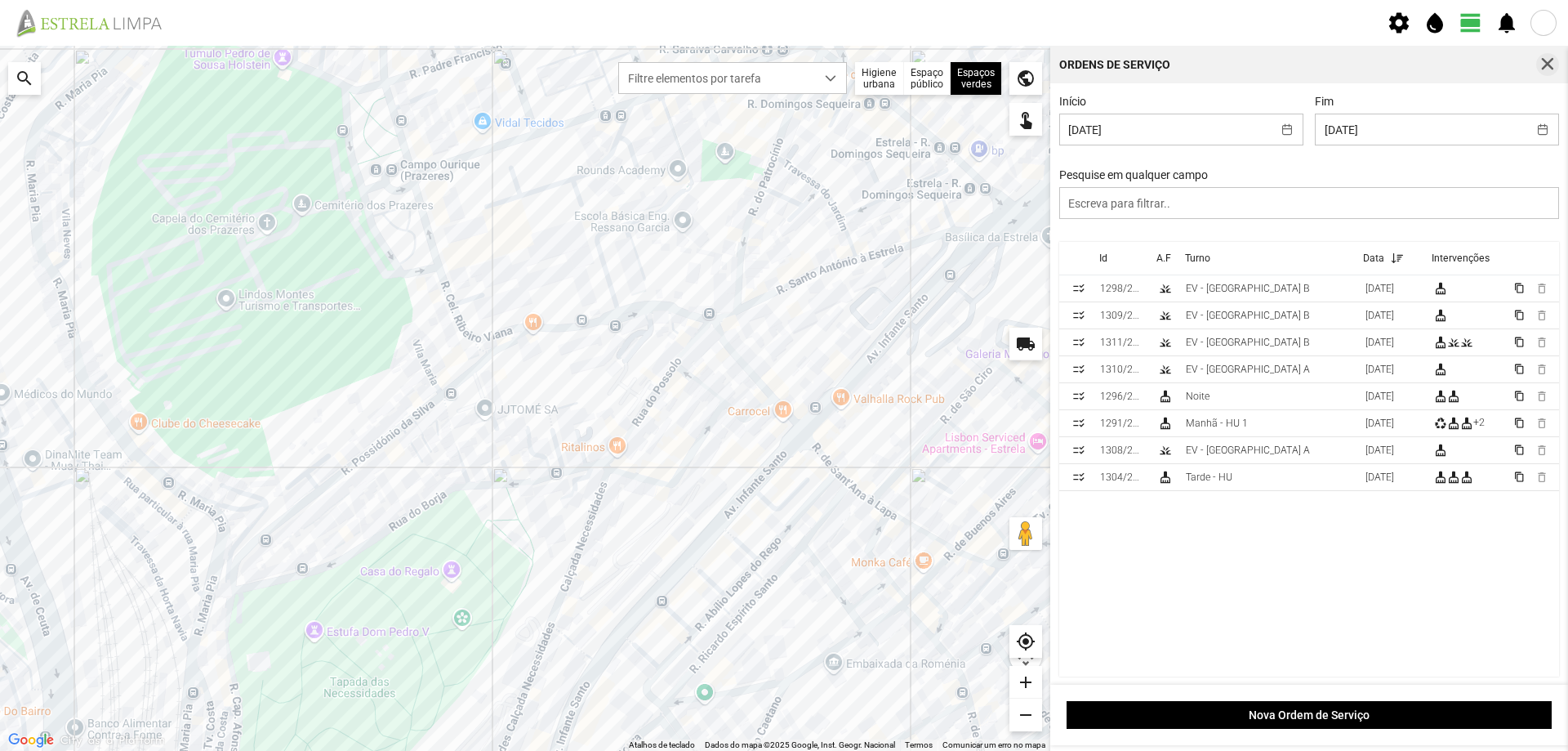
click at [1547, 63] on span "button" at bounding box center [1547, 64] width 15 height 15
